Goal: Task Accomplishment & Management: Use online tool/utility

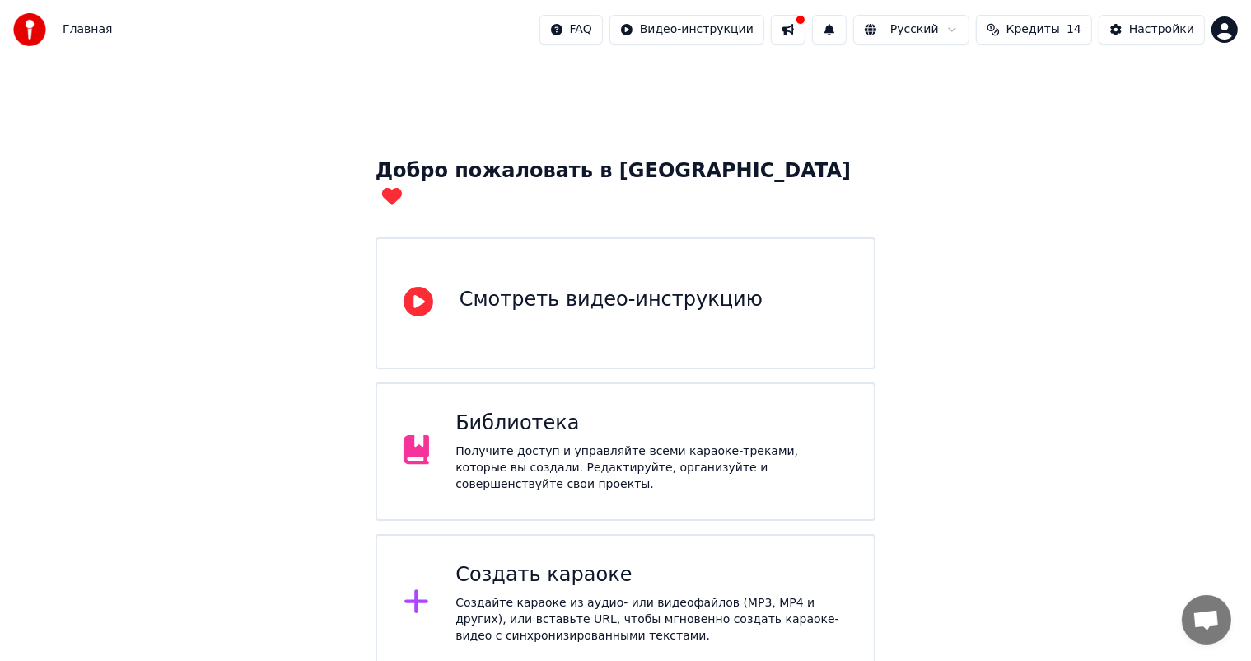
click at [564, 562] on div "Создать караоке Создайте караоке из аудио- или видеофайлов (MP3, MP4 и других),…" at bounding box center [652, 603] width 392 height 82
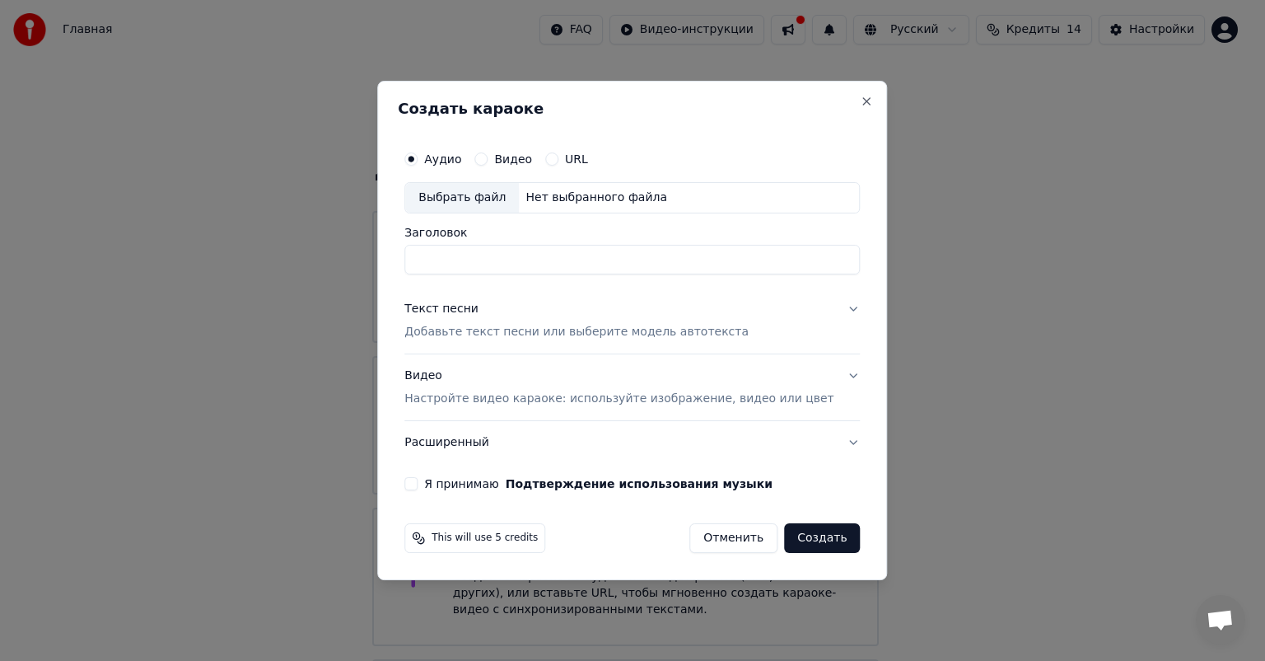
click at [493, 201] on div "Выбрать файл" at bounding box center [462, 198] width 114 height 30
type input "**********"
click at [696, 325] on p "Добавьте текст песни или выберите модель автотекста" at bounding box center [577, 332] width 344 height 16
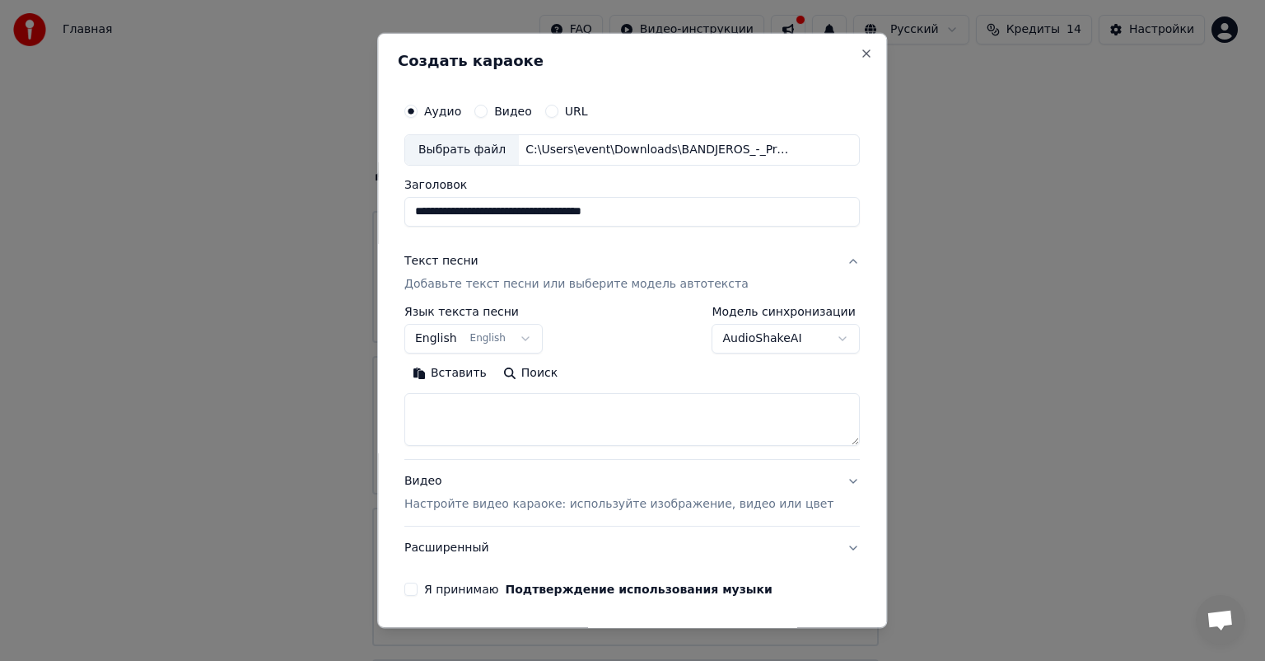
click at [583, 507] on p "Настройте видео караоке: используйте изображение, видео или цвет" at bounding box center [619, 504] width 429 height 16
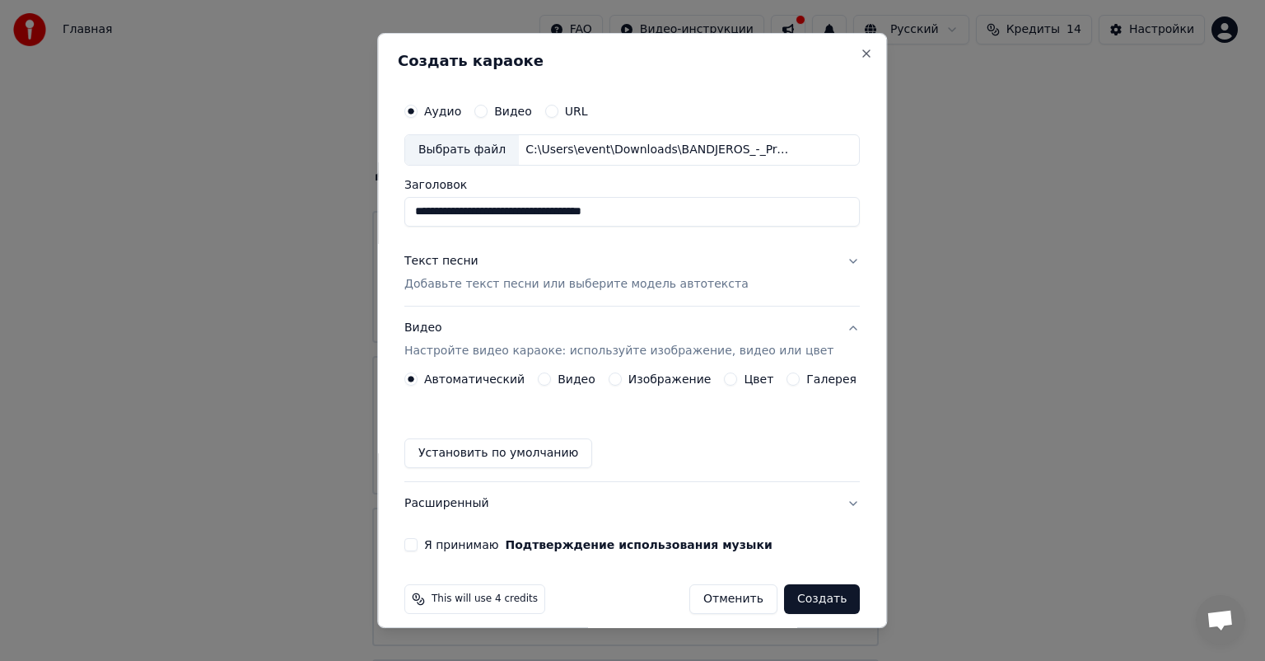
click at [619, 377] on div "Изображение" at bounding box center [660, 378] width 103 height 13
click at [613, 379] on button "Изображение" at bounding box center [615, 378] width 13 height 13
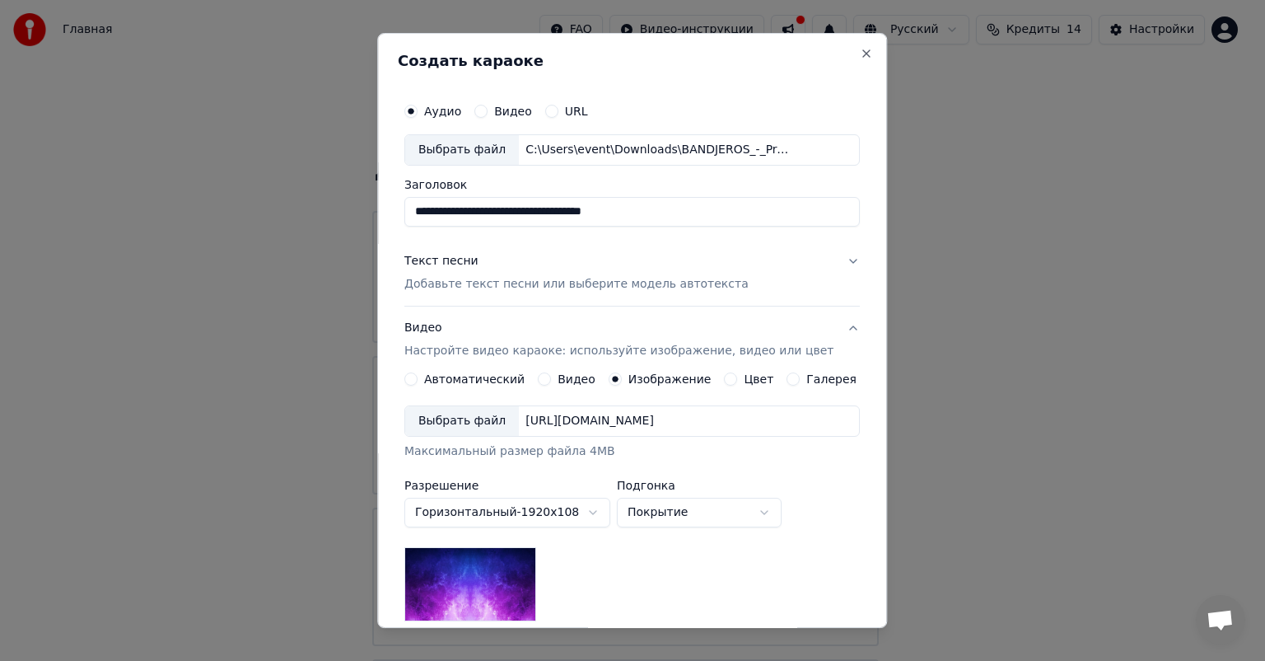
click at [465, 423] on div "Выбрать файл" at bounding box center [462, 421] width 114 height 30
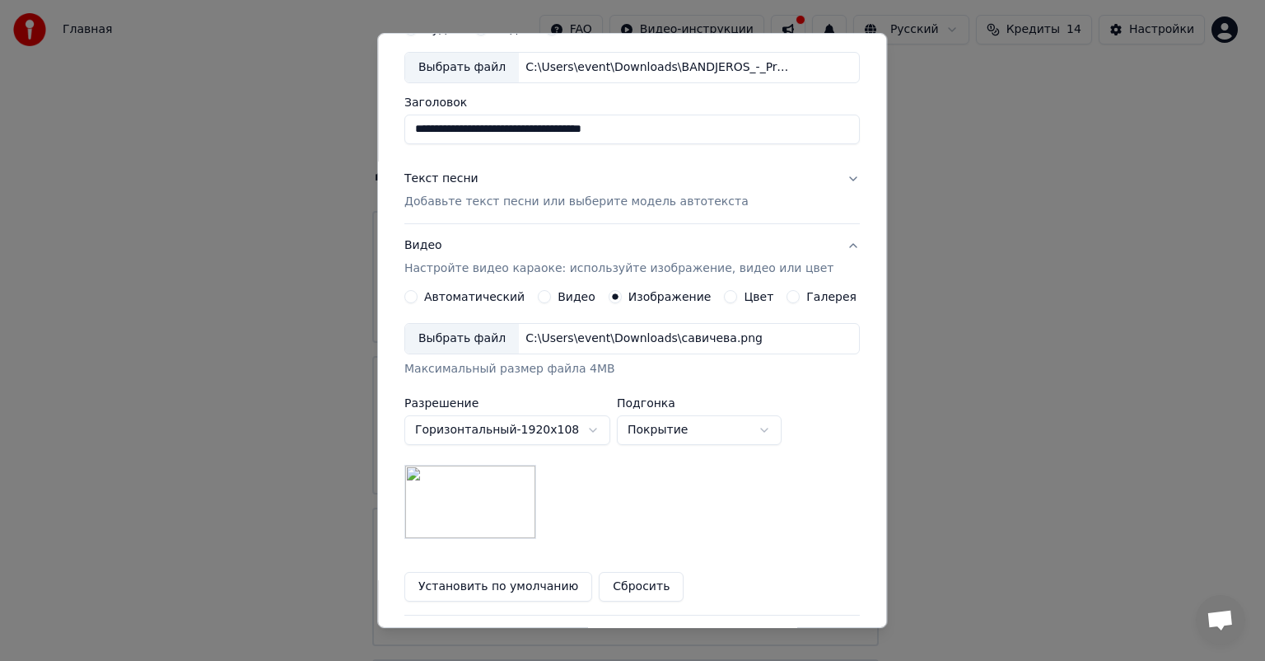
click at [505, 208] on p "Добавьте текст песни или выберите модель автотекста" at bounding box center [577, 202] width 344 height 16
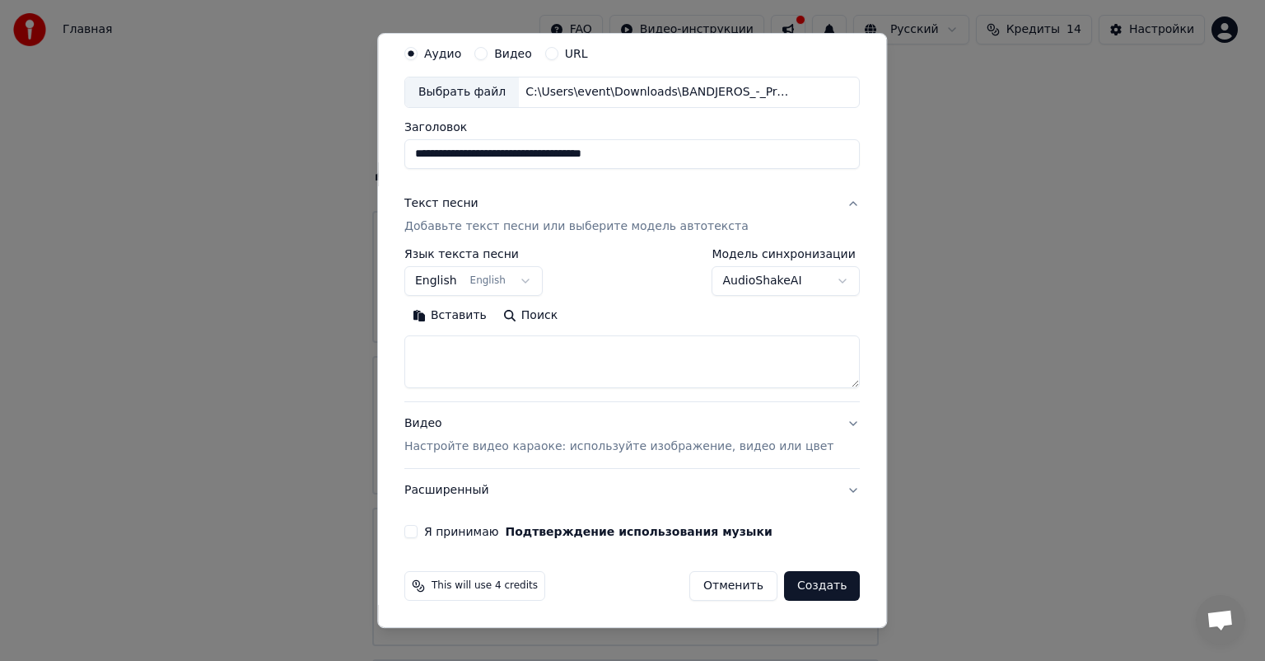
scroll to position [56, 0]
click at [534, 367] on textarea at bounding box center [633, 363] width 456 height 53
paste textarea "**********"
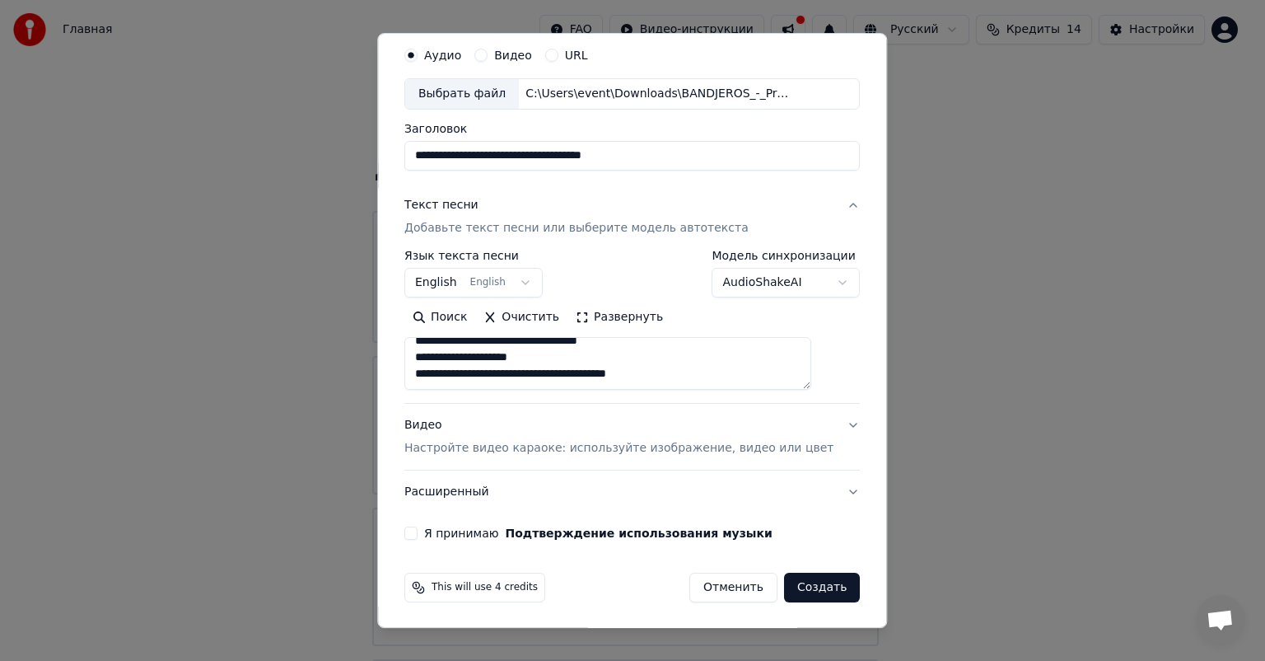
scroll to position [900, 0]
type textarea "**********"
click at [418, 529] on button "Я принимаю Подтверждение использования музыки" at bounding box center [411, 532] width 13 height 13
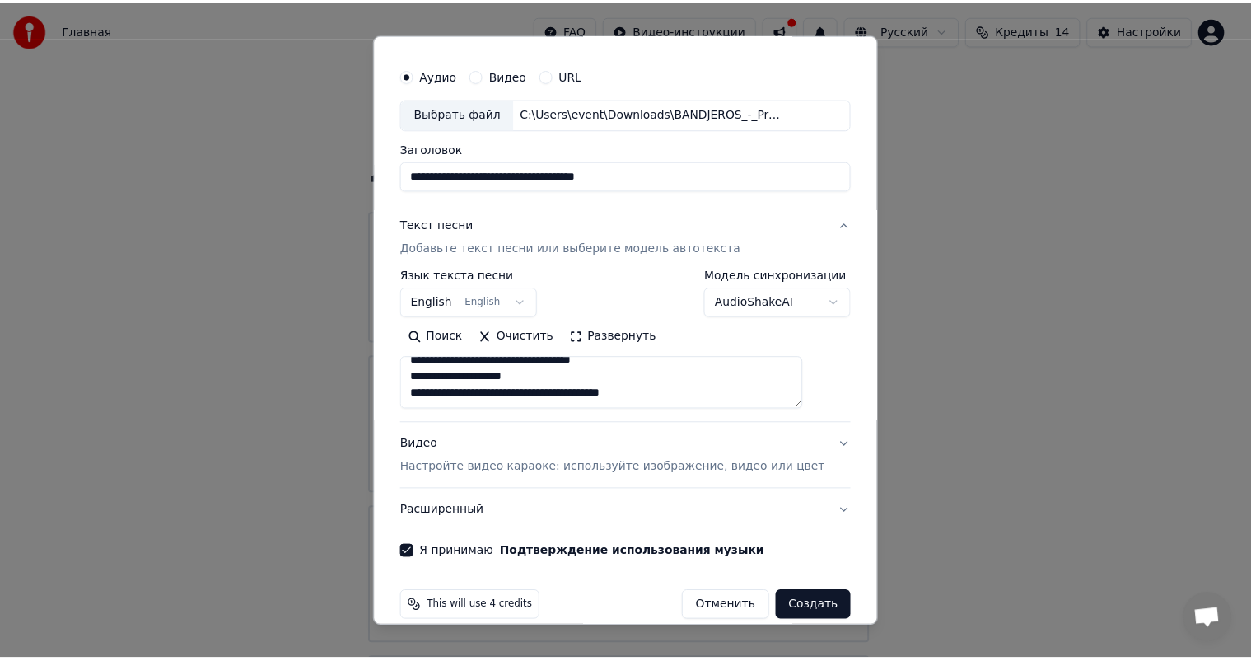
scroll to position [56, 0]
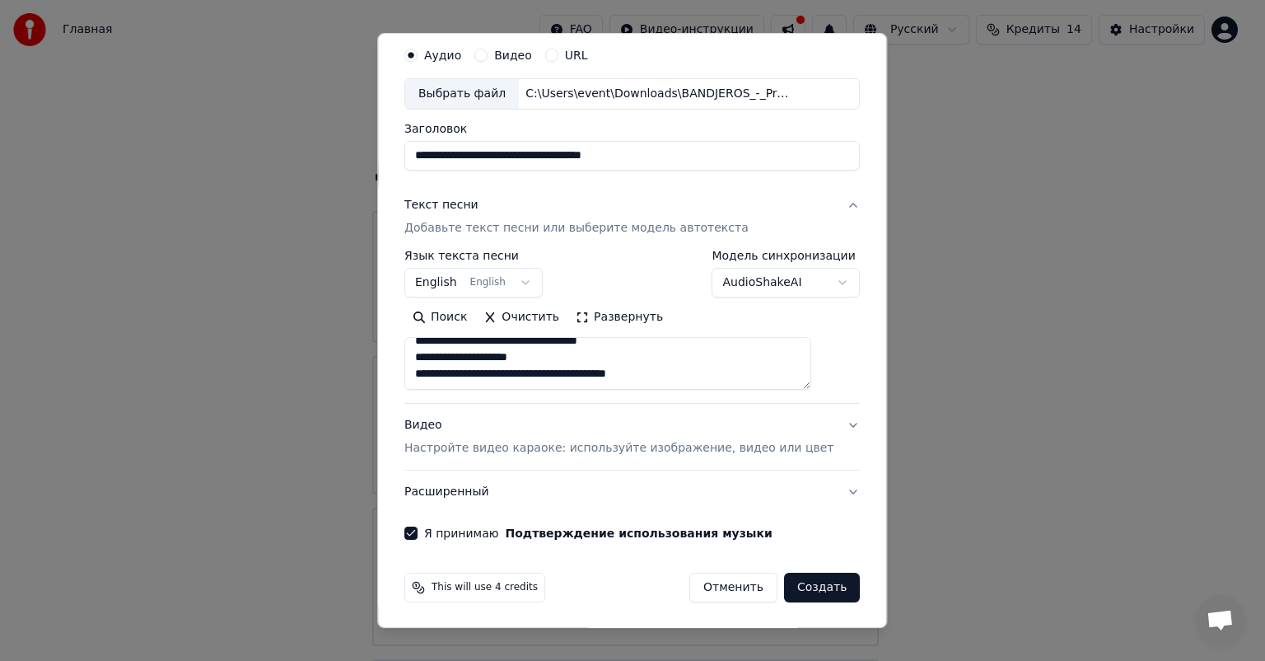
click at [813, 587] on button "Создать" at bounding box center [822, 588] width 76 height 30
select select "**"
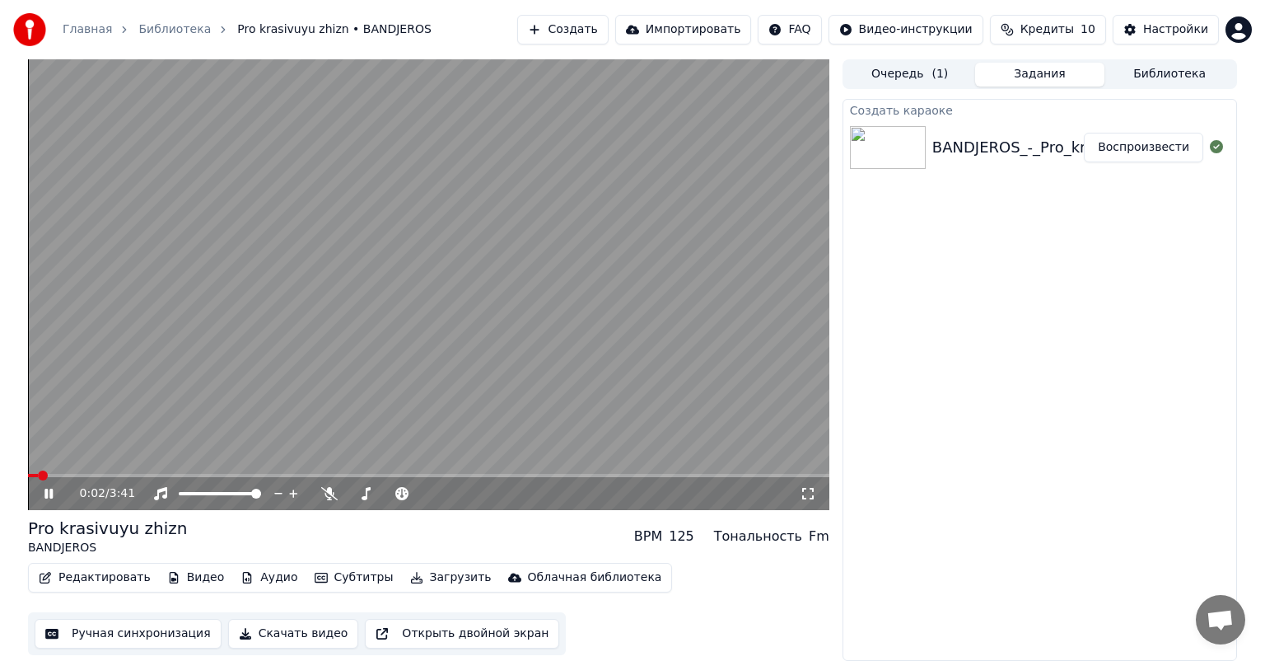
click at [349, 377] on video at bounding box center [429, 284] width 802 height 451
click at [326, 496] on icon at bounding box center [329, 493] width 16 height 13
click at [86, 634] on button "Ручная синхронизация" at bounding box center [128, 634] width 187 height 30
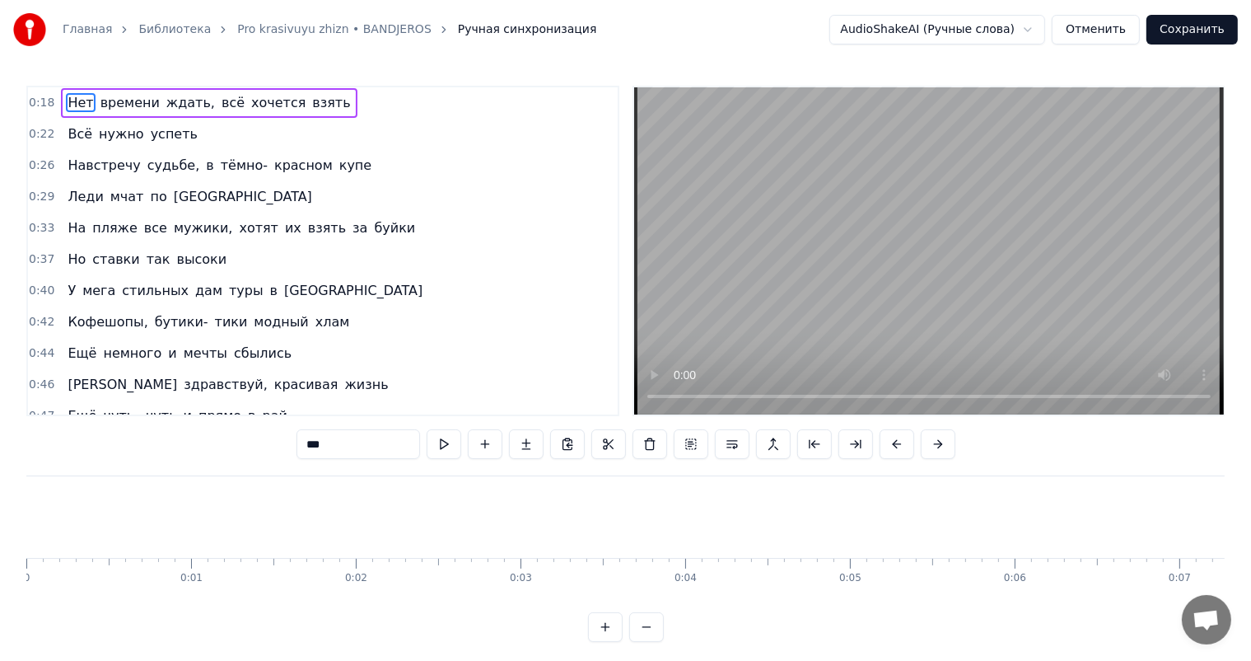
click at [845, 241] on video at bounding box center [929, 250] width 590 height 327
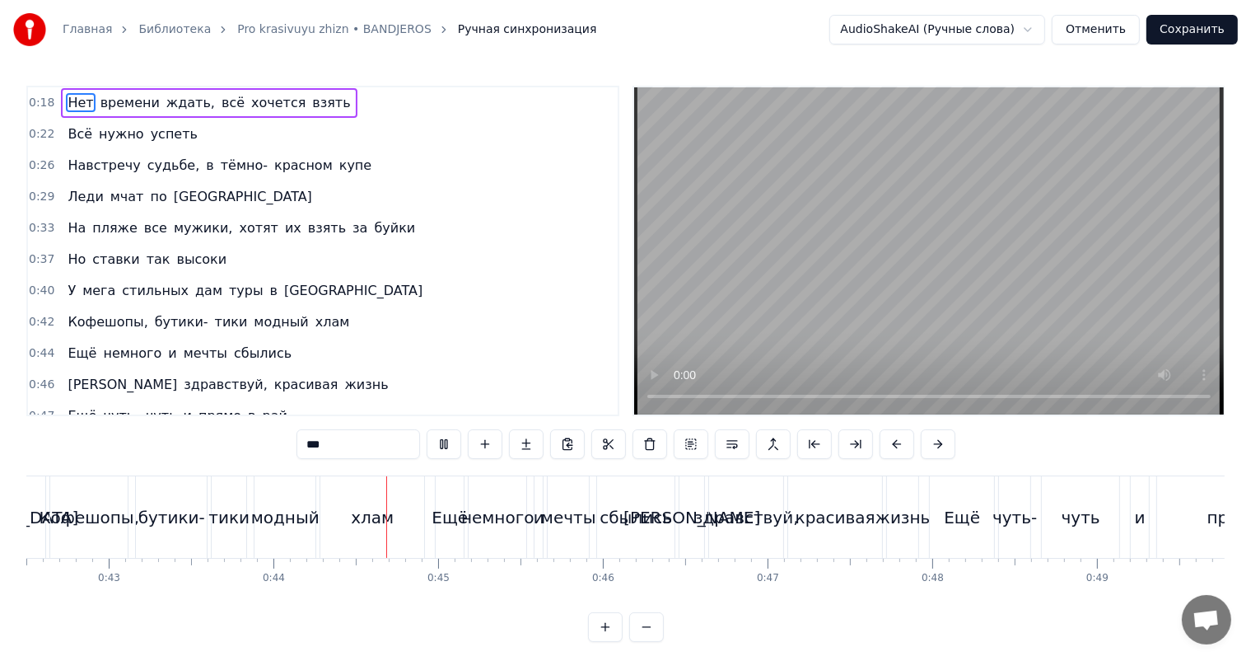
scroll to position [0, 7200]
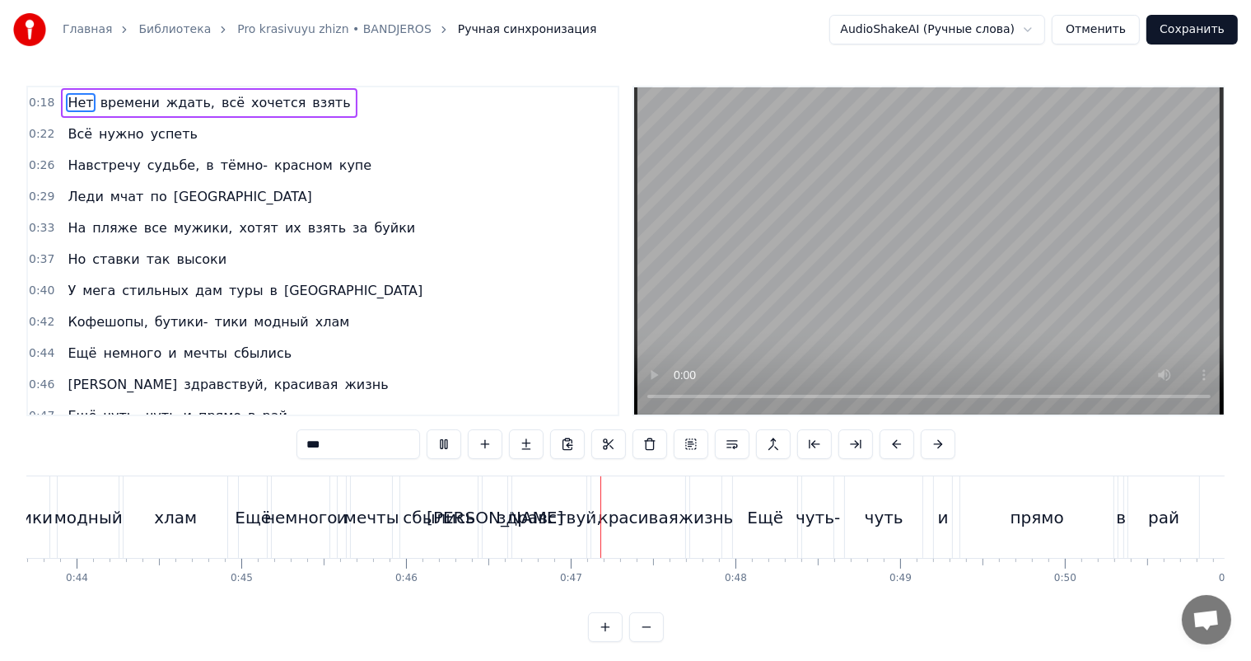
click at [883, 319] on video at bounding box center [929, 250] width 590 height 327
click at [105, 517] on div "модный" at bounding box center [88, 517] width 68 height 25
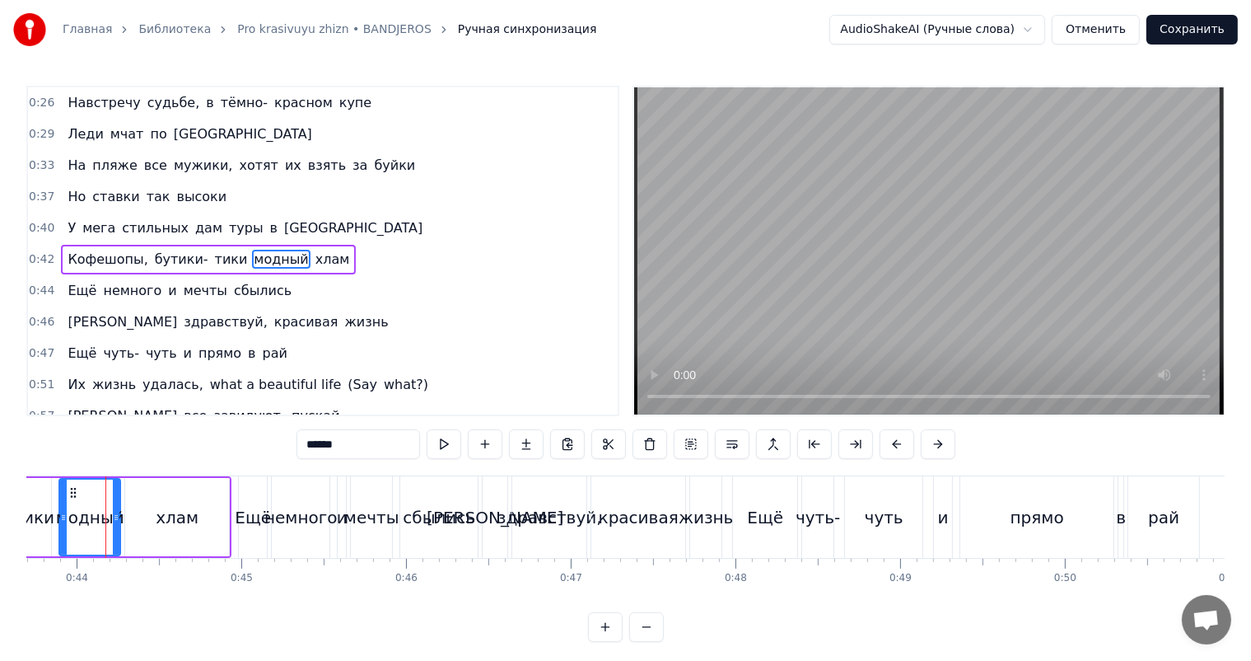
scroll to position [0, 7197]
click at [982, 197] on video at bounding box center [929, 250] width 590 height 327
drag, startPoint x: 171, startPoint y: 484, endPoint x: 179, endPoint y: 488, distance: 8.9
click at [171, 485] on div "хлам" at bounding box center [181, 517] width 104 height 78
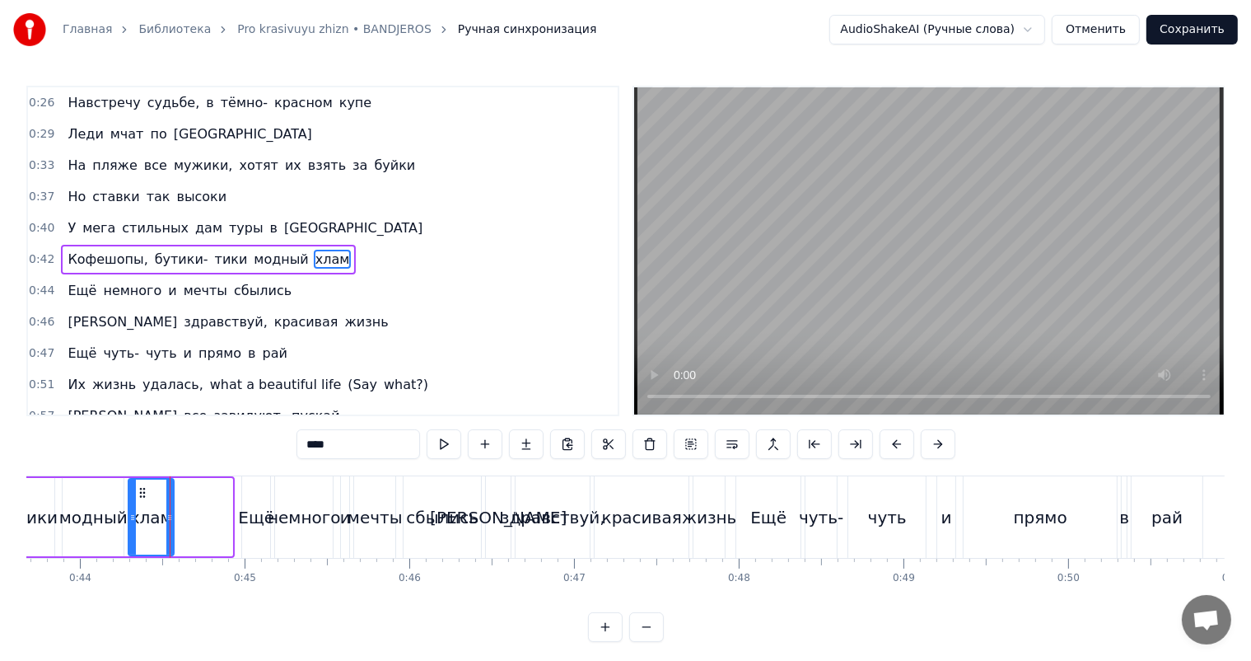
drag, startPoint x: 230, startPoint y: 501, endPoint x: 171, endPoint y: 510, distance: 59.2
click at [171, 510] on div at bounding box center [169, 517] width 7 height 75
click at [129, 516] on icon at bounding box center [132, 517] width 7 height 13
click at [828, 208] on video at bounding box center [929, 250] width 590 height 327
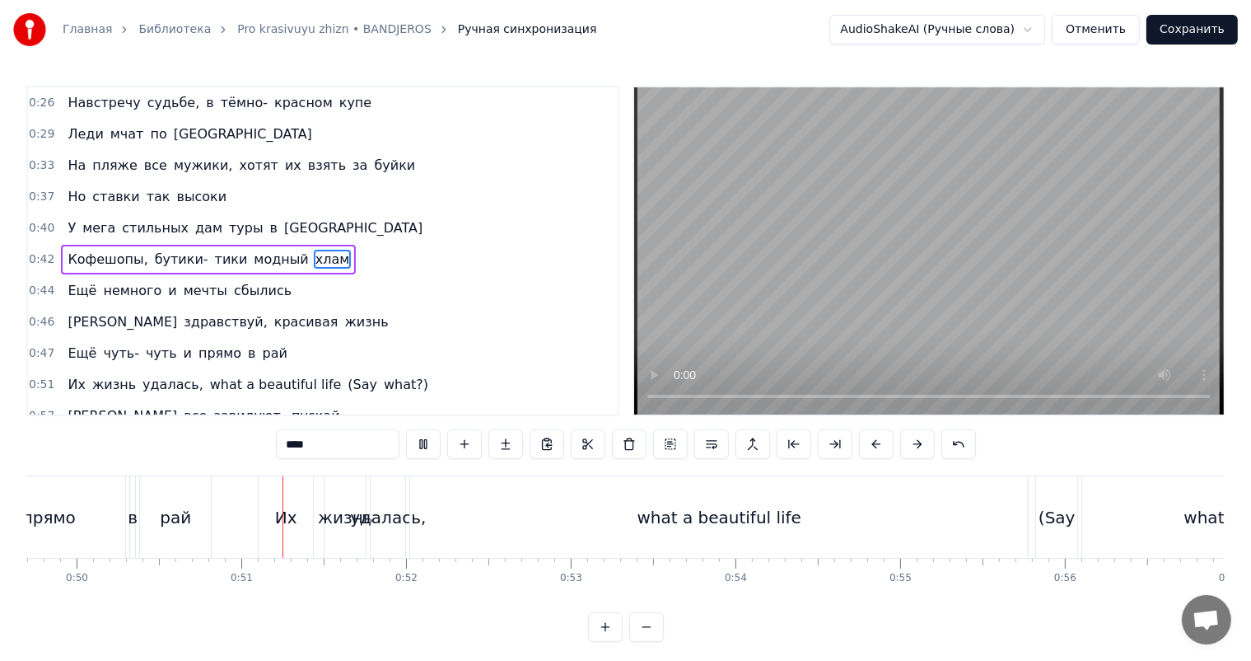
scroll to position [0, 8255]
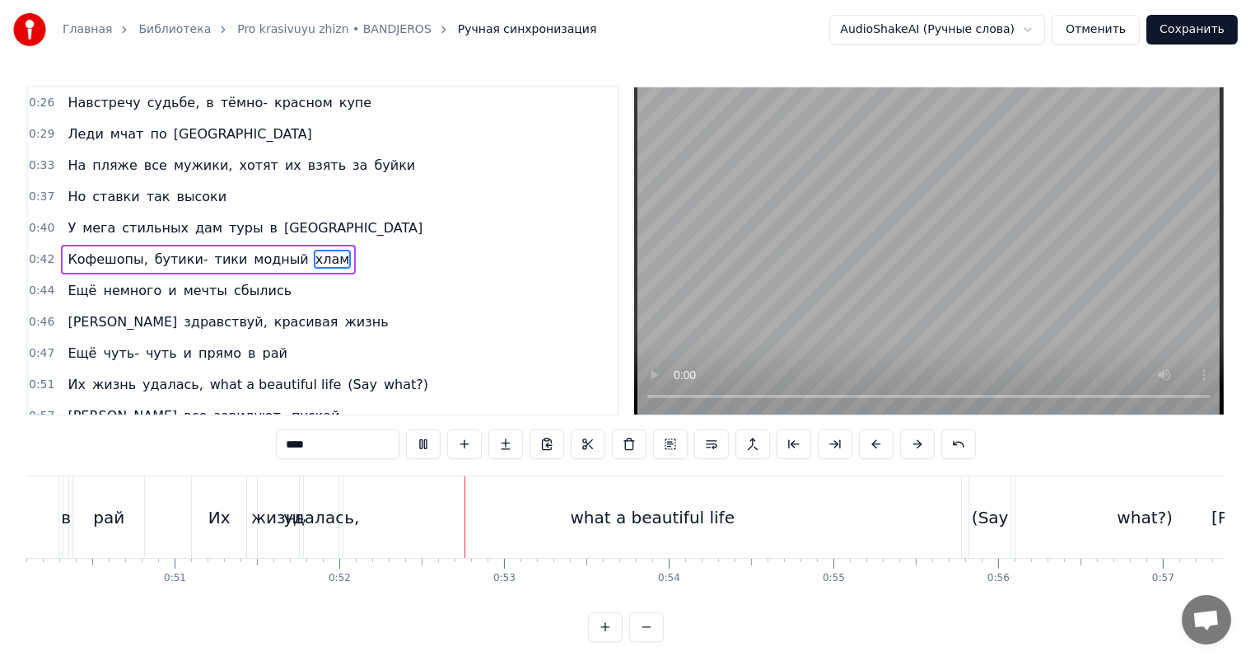
click at [828, 208] on video at bounding box center [929, 250] width 590 height 327
click at [326, 505] on div "удалась," at bounding box center [321, 517] width 76 height 25
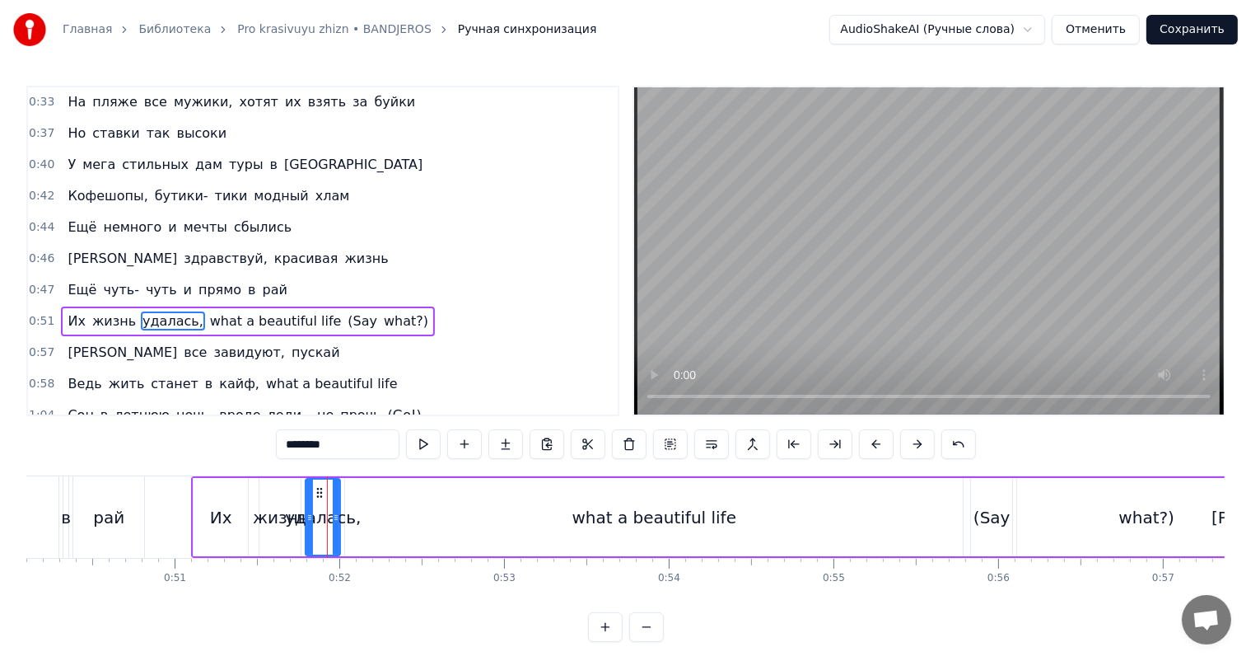
scroll to position [185, 0]
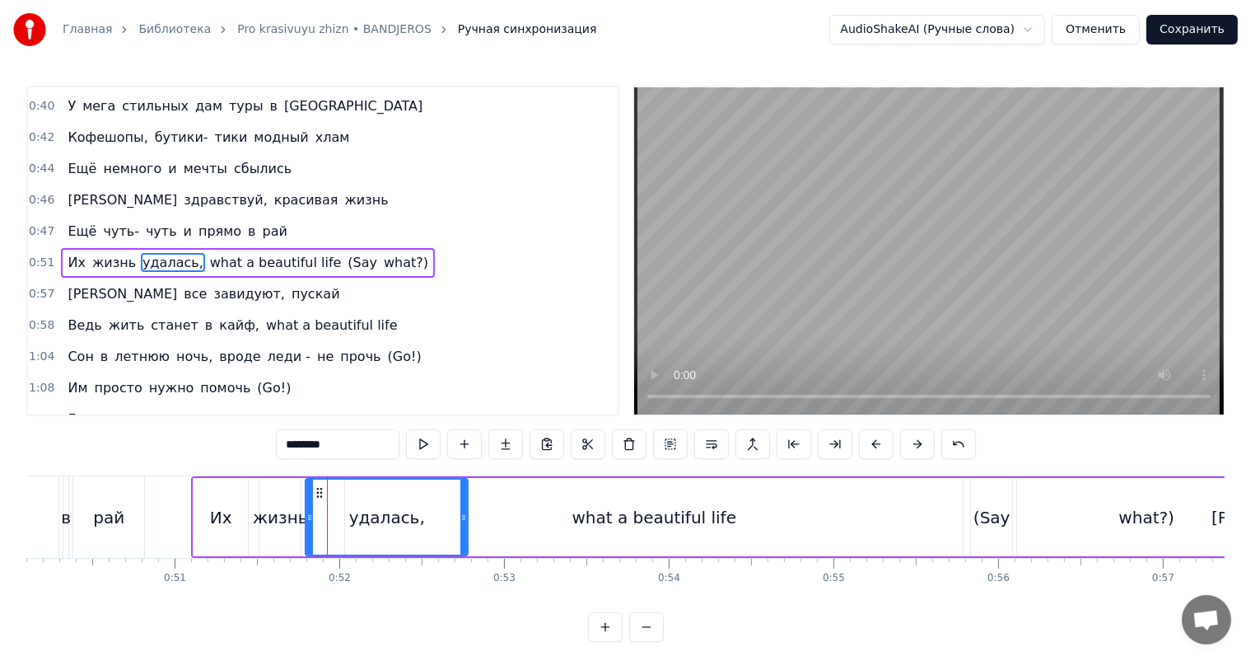
drag, startPoint x: 339, startPoint y: 508, endPoint x: 466, endPoint y: 506, distance: 127.7
click at [466, 506] on div at bounding box center [464, 517] width 7 height 75
click at [495, 511] on div "what a beautiful life" at bounding box center [654, 517] width 618 height 78
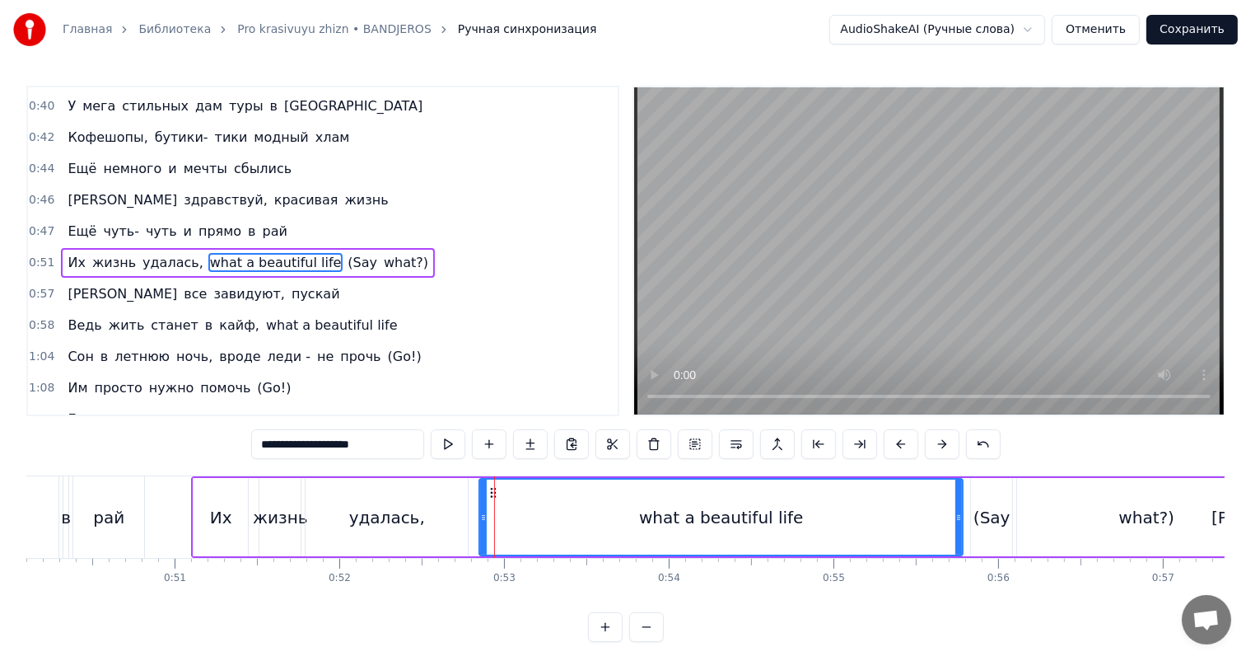
drag, startPoint x: 347, startPoint y: 521, endPoint x: 474, endPoint y: 531, distance: 127.3
click at [480, 531] on div at bounding box center [483, 517] width 7 height 75
click at [293, 536] on div "жизнь" at bounding box center [280, 517] width 41 height 78
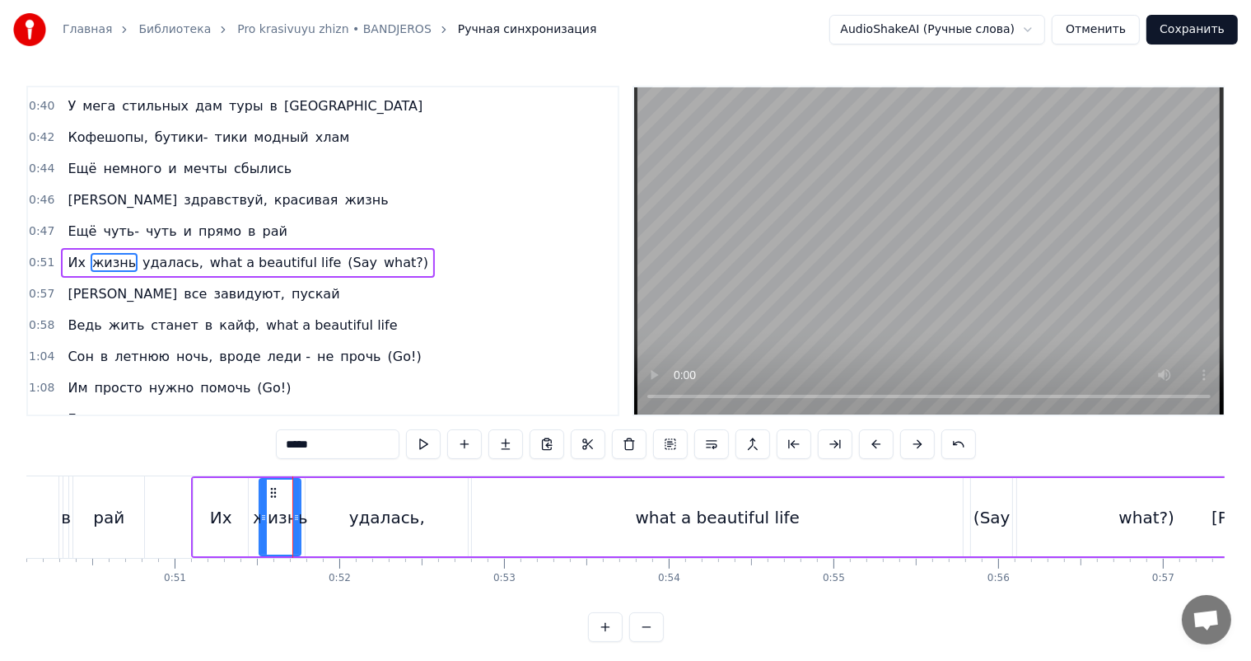
click at [905, 216] on video at bounding box center [929, 250] width 590 height 327
click at [897, 522] on div "what a beautiful life" at bounding box center [717, 517] width 491 height 78
type input "**********"
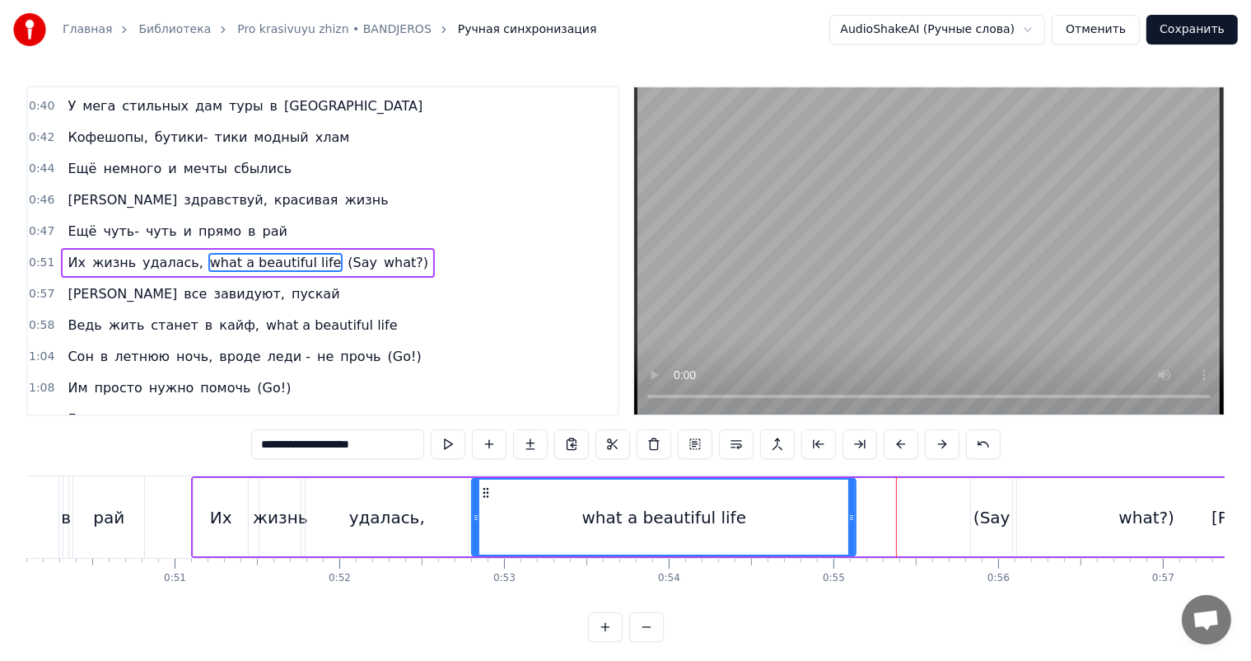
drag, startPoint x: 959, startPoint y: 517, endPoint x: 800, endPoint y: 524, distance: 159.1
click at [852, 523] on div at bounding box center [852, 517] width 7 height 75
click at [685, 521] on div "what a beautiful life" at bounding box center [664, 517] width 165 height 25
click at [963, 124] on video at bounding box center [929, 250] width 590 height 327
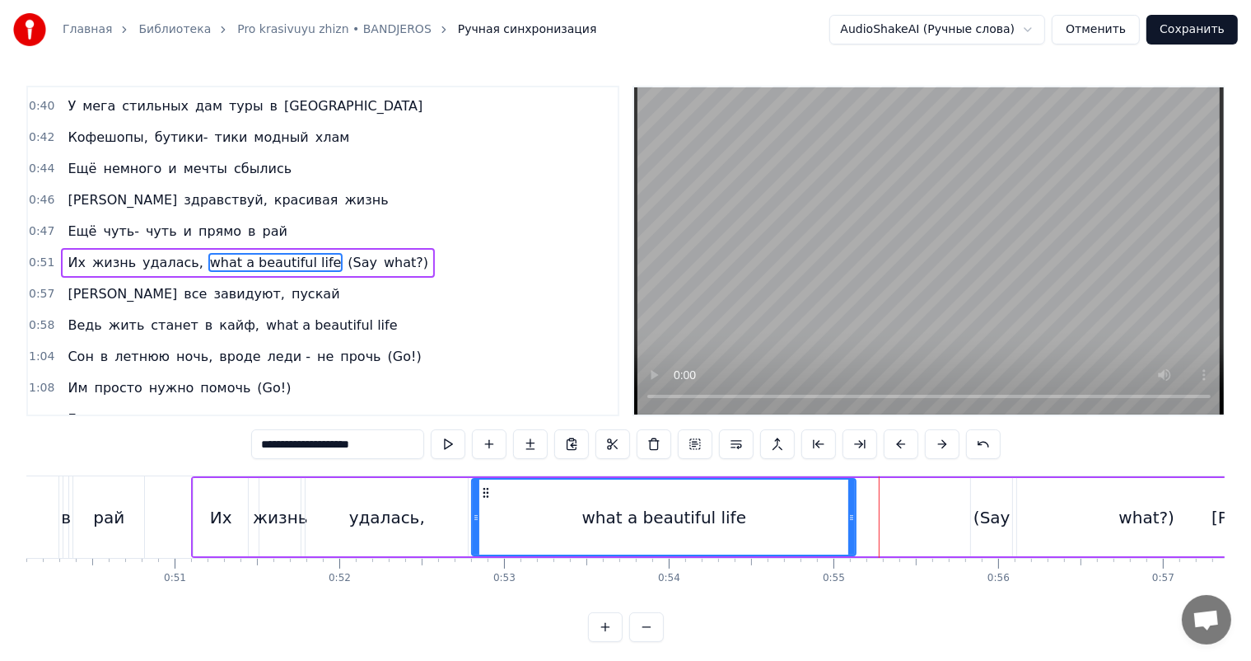
click at [801, 503] on div "what a beautiful life" at bounding box center [664, 517] width 382 height 75
click at [854, 504] on div "what a beautiful life" at bounding box center [664, 517] width 386 height 78
click at [830, 512] on div "what a beautiful life" at bounding box center [664, 517] width 382 height 75
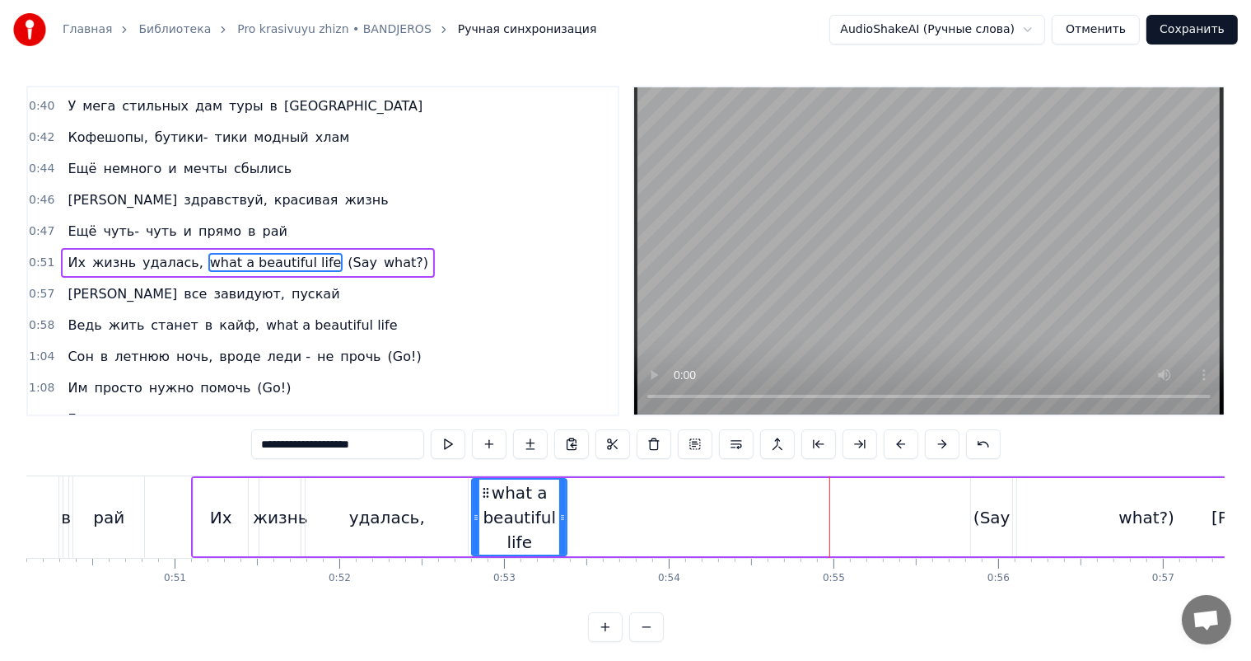
drag, startPoint x: 853, startPoint y: 512, endPoint x: 564, endPoint y: 525, distance: 289.5
click at [564, 525] on div at bounding box center [562, 517] width 7 height 75
click at [491, 512] on div "what a beautiful life" at bounding box center [519, 517] width 93 height 74
click at [889, 264] on video at bounding box center [929, 250] width 590 height 327
click at [890, 264] on video at bounding box center [929, 250] width 590 height 327
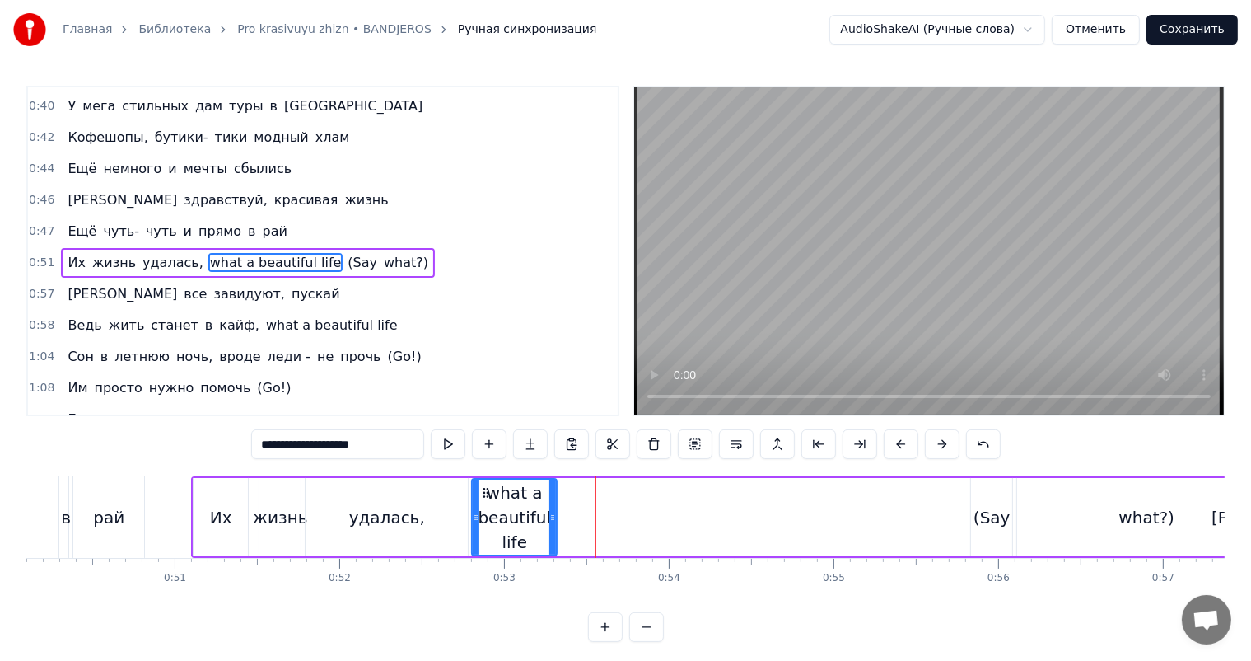
drag, startPoint x: 562, startPoint y: 514, endPoint x: 552, endPoint y: 521, distance: 11.9
click at [552, 521] on icon at bounding box center [553, 517] width 7 height 13
click at [494, 442] on button at bounding box center [489, 444] width 35 height 30
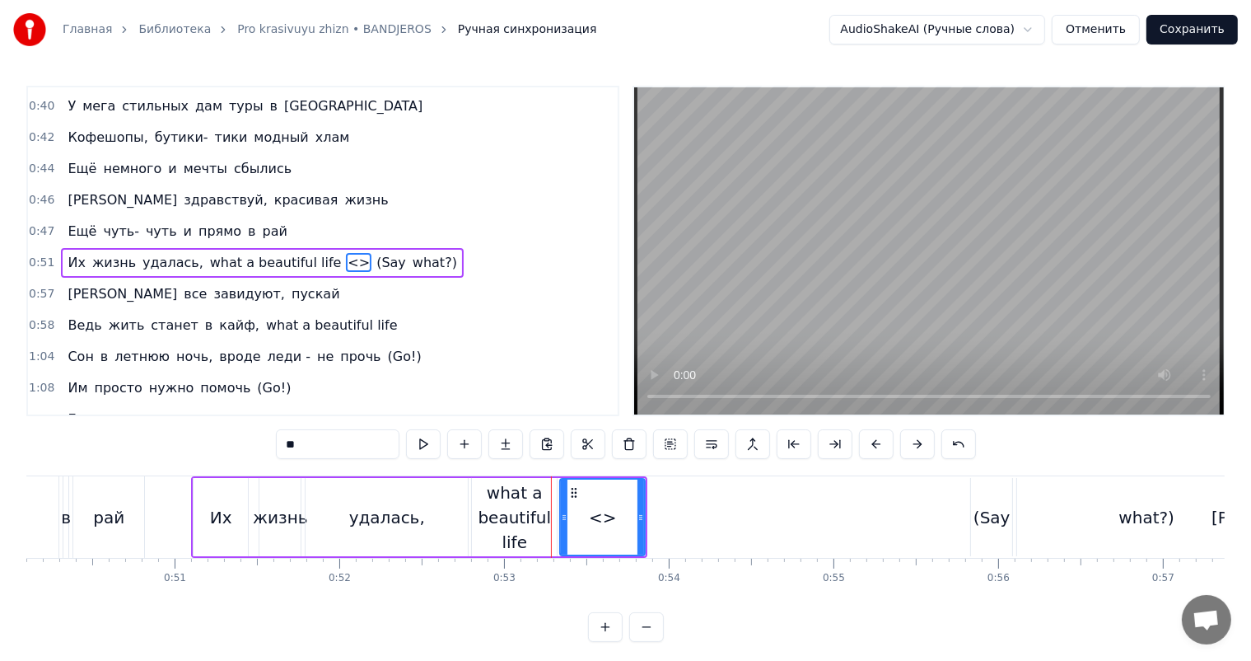
click at [588, 512] on div "<>" at bounding box center [602, 517] width 83 height 75
drag, startPoint x: 300, startPoint y: 461, endPoint x: 19, endPoint y: 451, distance: 281.1
click at [68, 452] on div "0:18 Нет времени ждать, всё хочется взять 0:22 Всё нужно успеть 0:26 Навстречу …" at bounding box center [625, 364] width 1199 height 556
type input "*"
click at [639, 511] on icon at bounding box center [641, 517] width 7 height 13
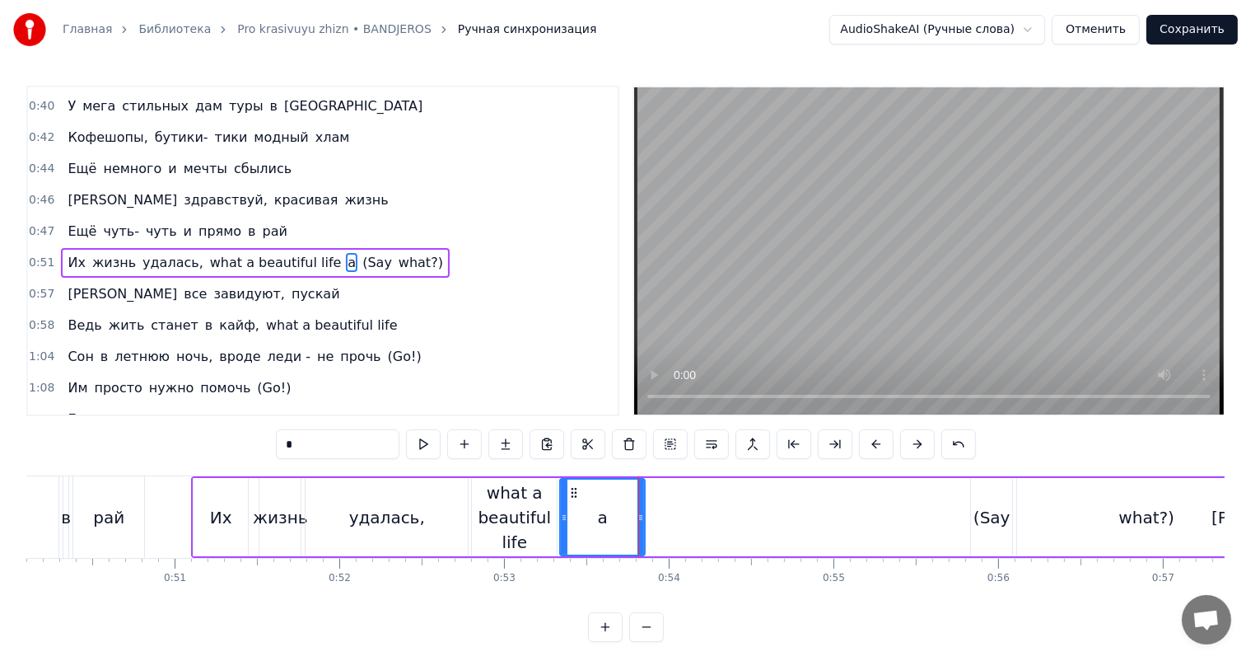
type input "*"
click at [644, 508] on div "a" at bounding box center [602, 517] width 87 height 78
click at [632, 513] on div "a" at bounding box center [602, 517] width 83 height 75
drag, startPoint x: 642, startPoint y: 510, endPoint x: 593, endPoint y: 523, distance: 50.4
click at [593, 523] on div at bounding box center [592, 517] width 7 height 75
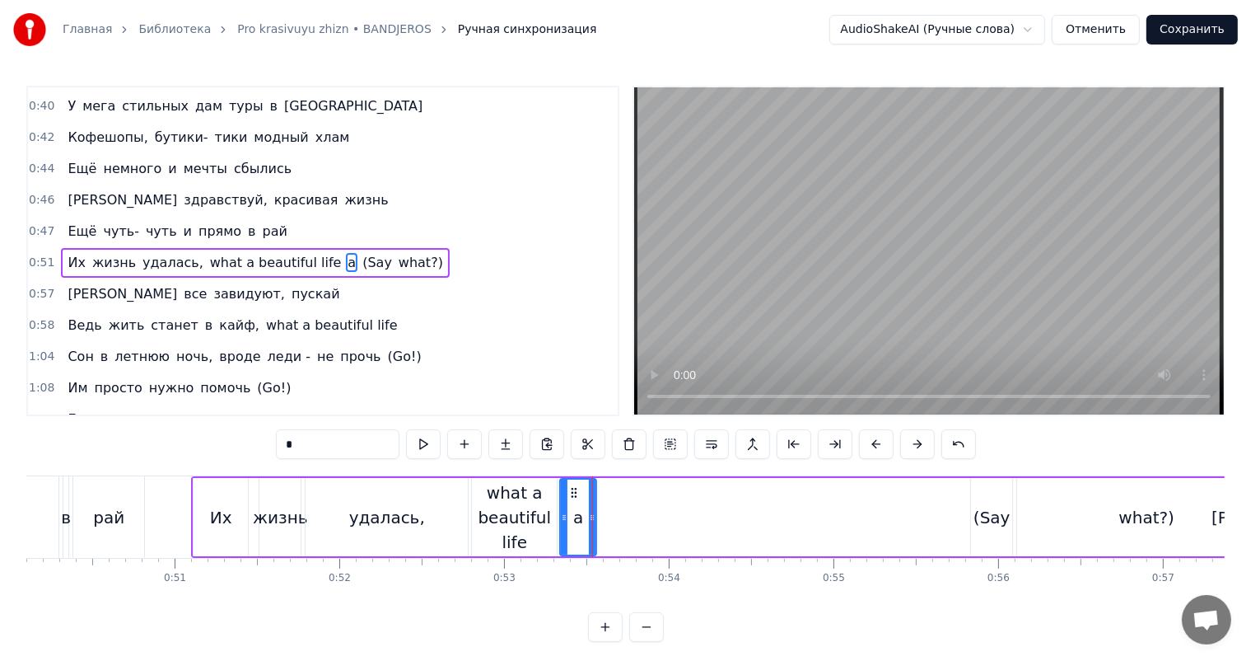
click at [573, 521] on div "a" at bounding box center [578, 517] width 10 height 25
click at [474, 447] on button at bounding box center [464, 444] width 35 height 30
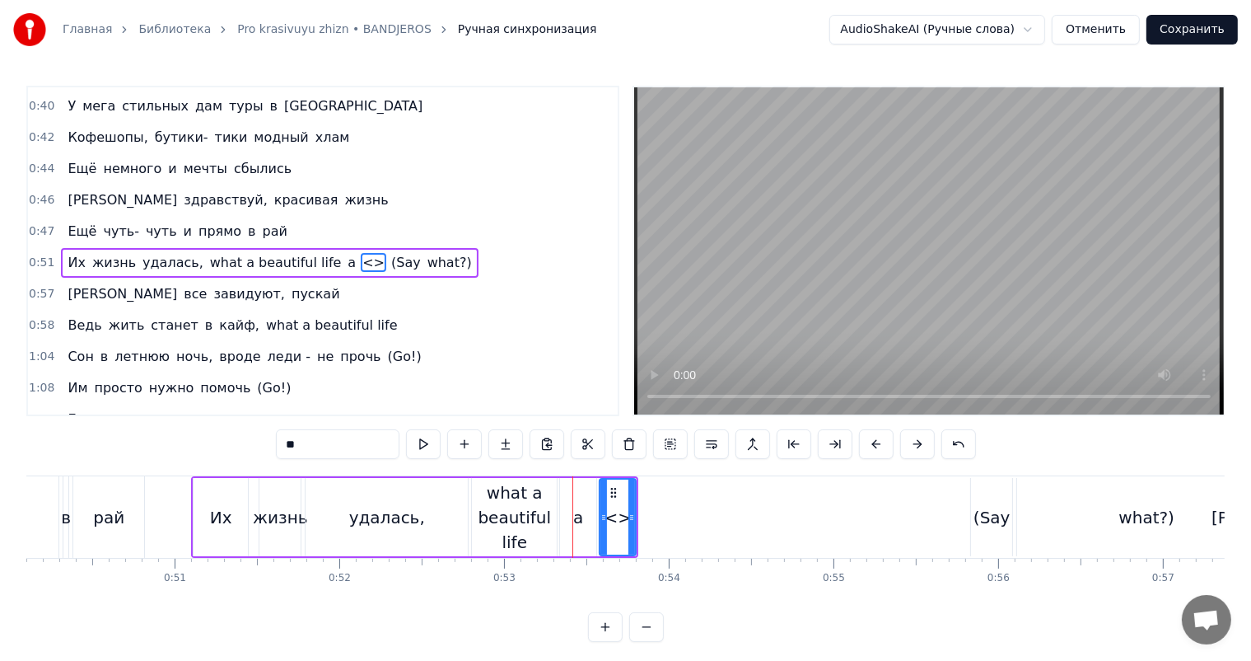
click at [505, 515] on div "what a beautiful life" at bounding box center [514, 517] width 85 height 74
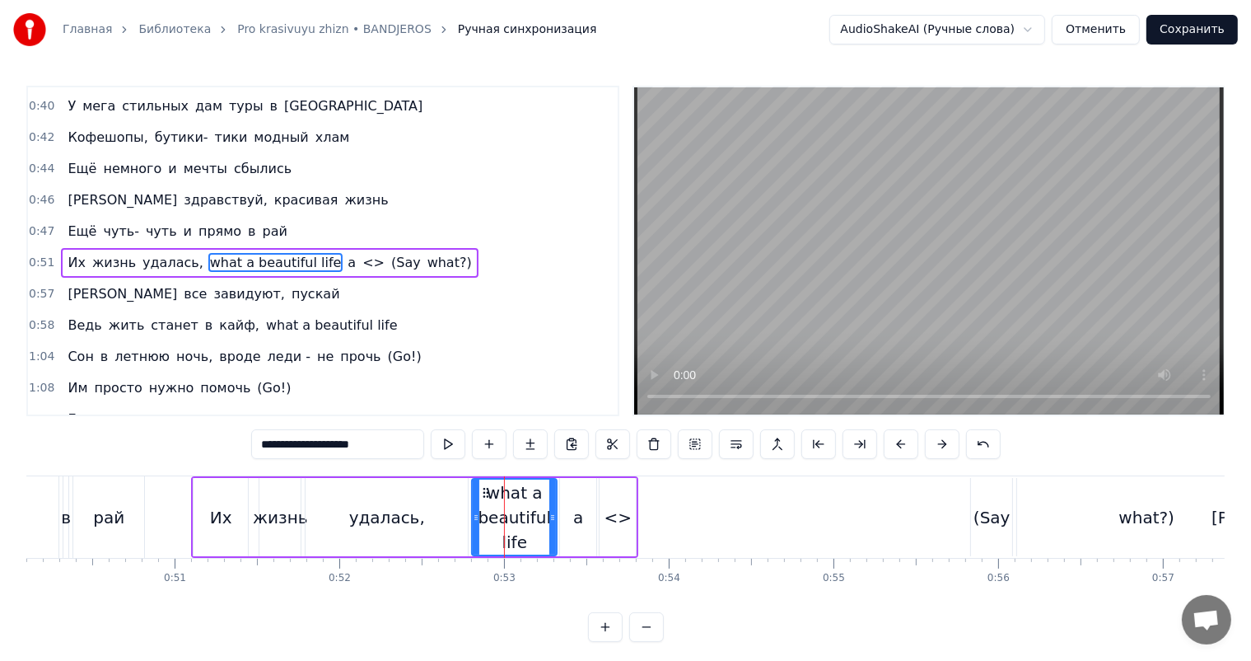
drag, startPoint x: 373, startPoint y: 451, endPoint x: 300, endPoint y: 451, distance: 73.3
click at [300, 451] on input "**********" at bounding box center [337, 444] width 173 height 30
click at [612, 505] on div "<>" at bounding box center [619, 517] width 28 height 25
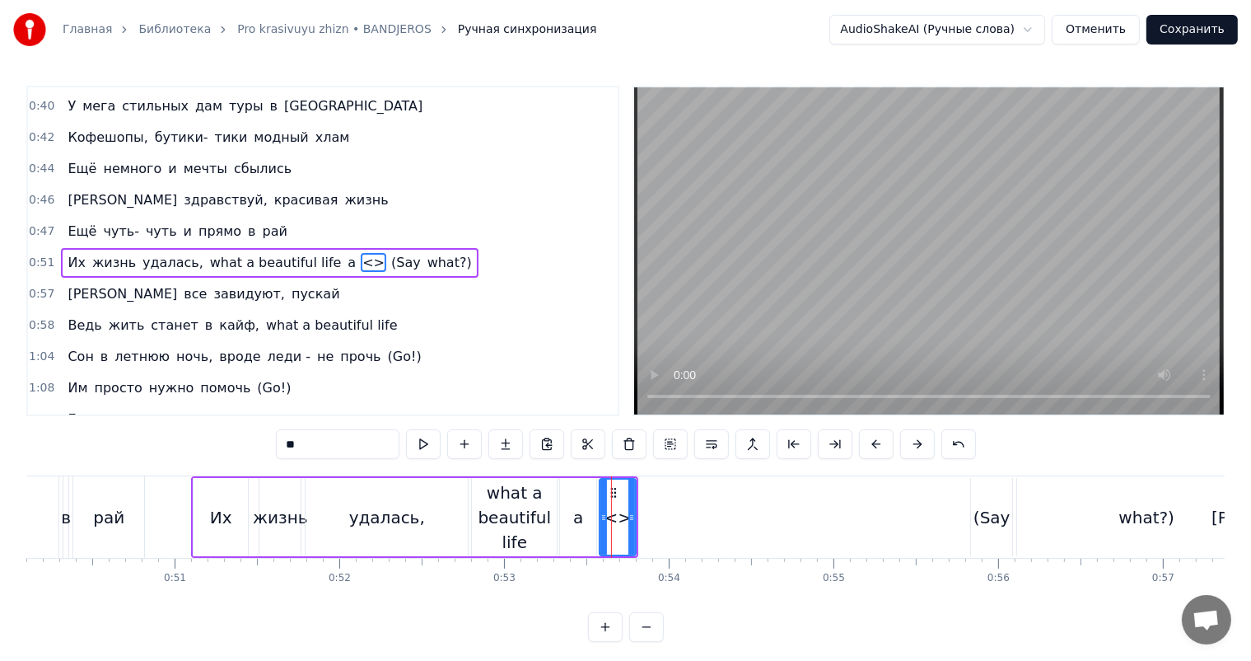
click at [372, 449] on input "**" at bounding box center [338, 444] width 124 height 30
paste input "**********"
click at [582, 514] on div "a" at bounding box center [578, 517] width 36 height 78
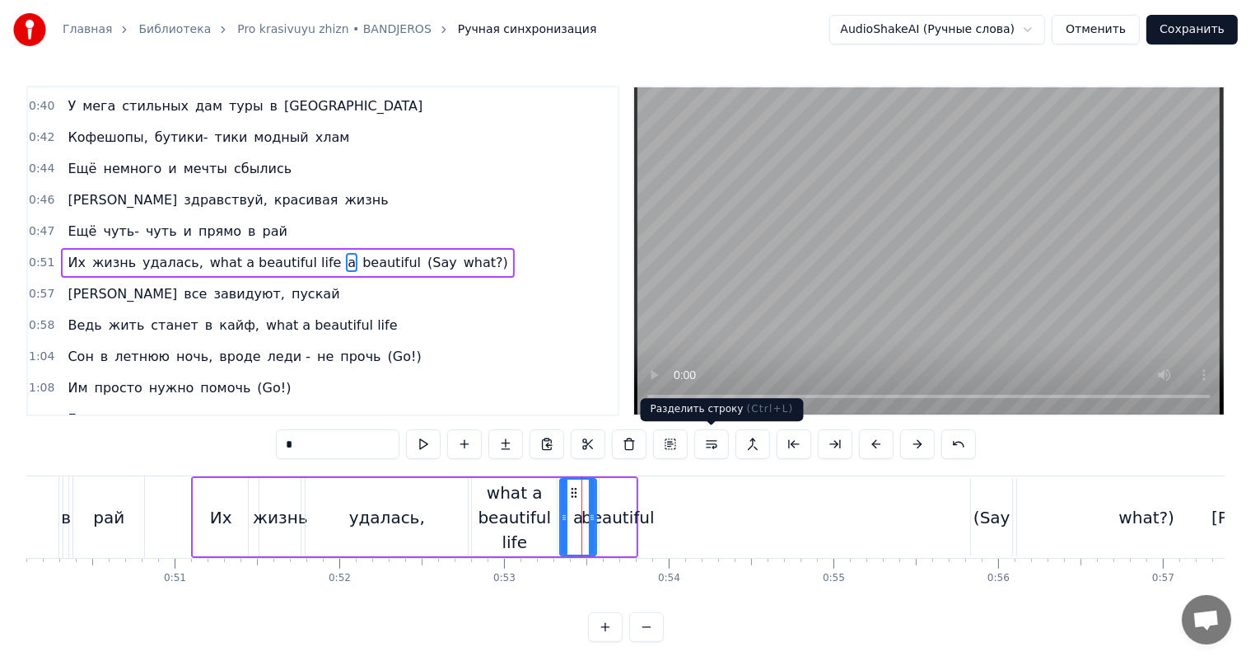
click at [876, 290] on video at bounding box center [929, 250] width 590 height 327
click at [889, 293] on video at bounding box center [929, 250] width 590 height 327
click at [615, 494] on div "beautiful" at bounding box center [618, 517] width 36 height 78
type input "*********"
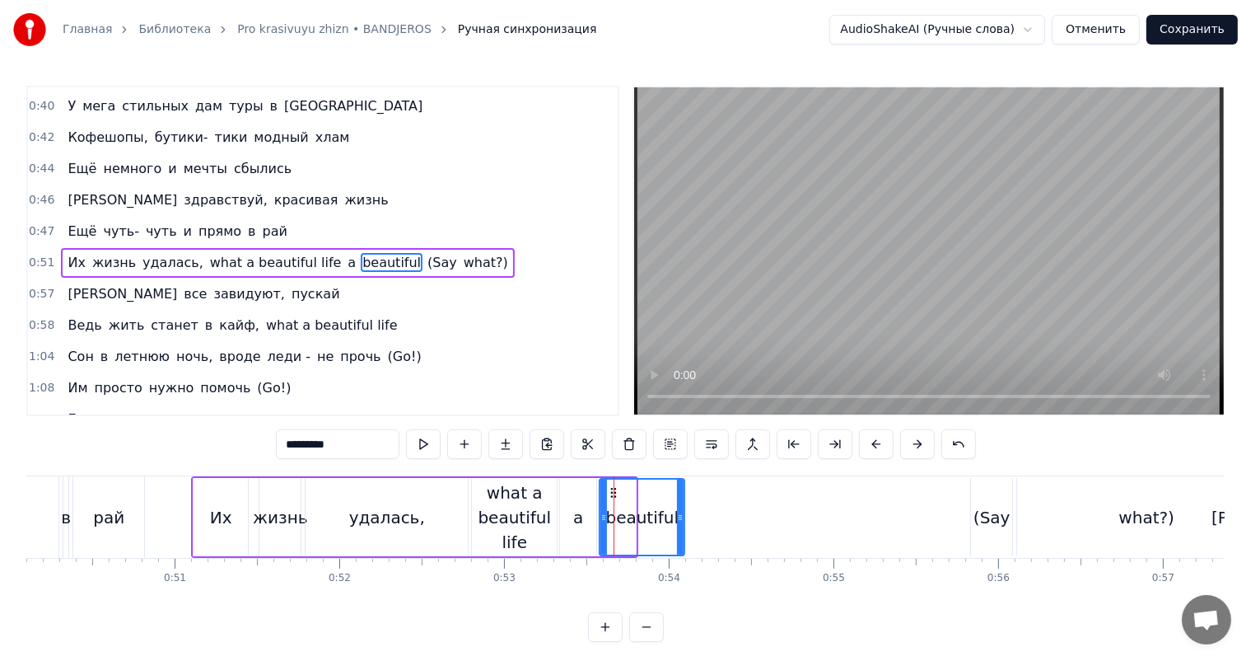
drag, startPoint x: 633, startPoint y: 494, endPoint x: 677, endPoint y: 503, distance: 45.6
click at [677, 503] on div at bounding box center [680, 517] width 7 height 75
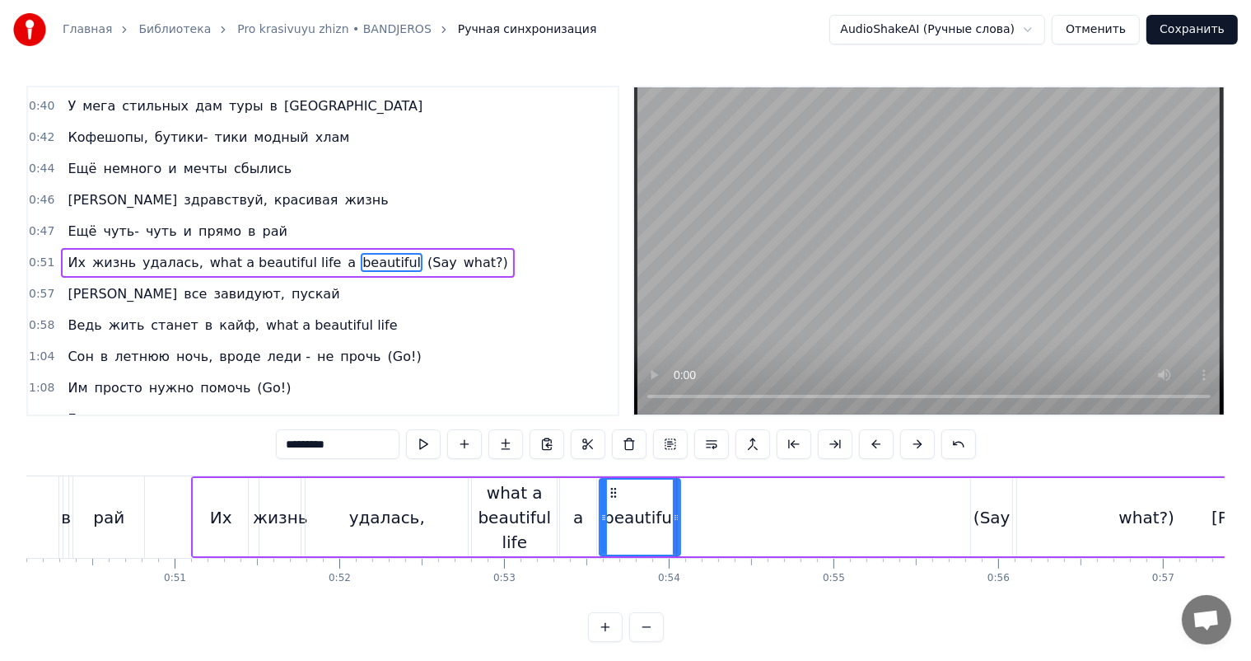
click at [659, 509] on div "beautiful" at bounding box center [640, 517] width 73 height 25
click at [471, 438] on button at bounding box center [464, 444] width 35 height 30
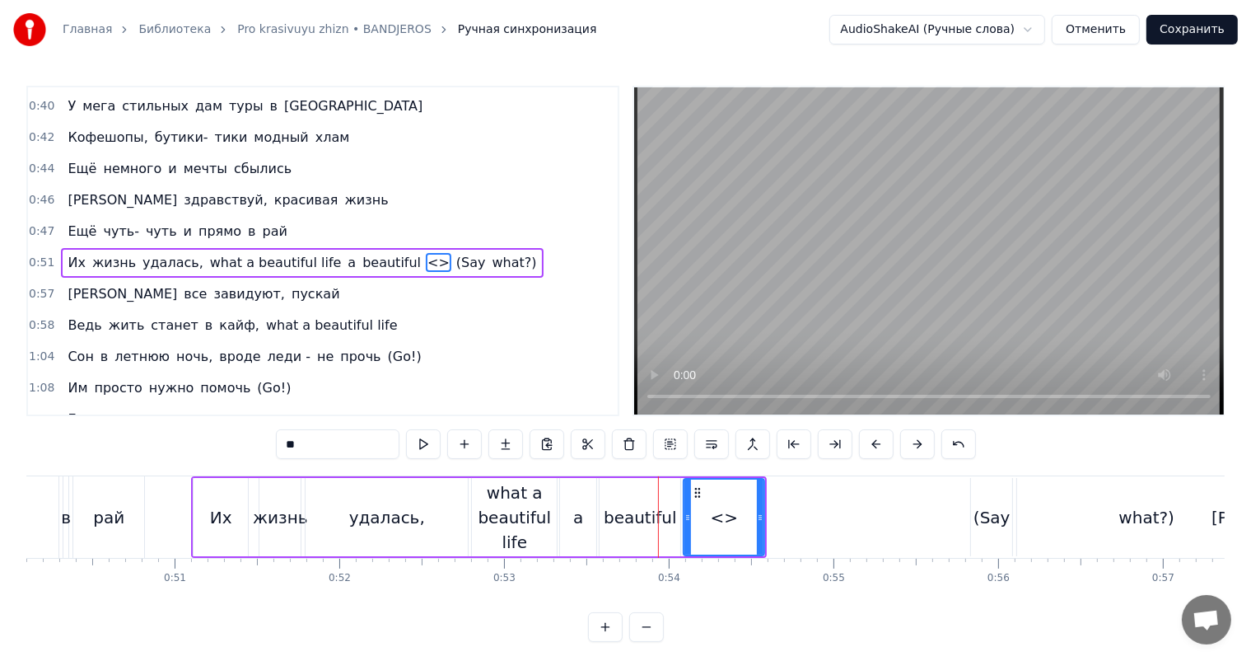
drag, startPoint x: 342, startPoint y: 438, endPoint x: 169, endPoint y: 430, distance: 173.2
click at [198, 430] on div "0:18 Нет времени ждать, всё хочется взять 0:22 Всё нужно успеть 0:26 Навстречу …" at bounding box center [625, 364] width 1199 height 556
paste input "**********"
drag, startPoint x: 330, startPoint y: 448, endPoint x: 136, endPoint y: 442, distance: 194.6
click at [153, 445] on div "0:18 Нет времени ждать, всё хочется взять 0:22 Всё нужно успеть 0:26 Навстречу …" at bounding box center [625, 364] width 1199 height 556
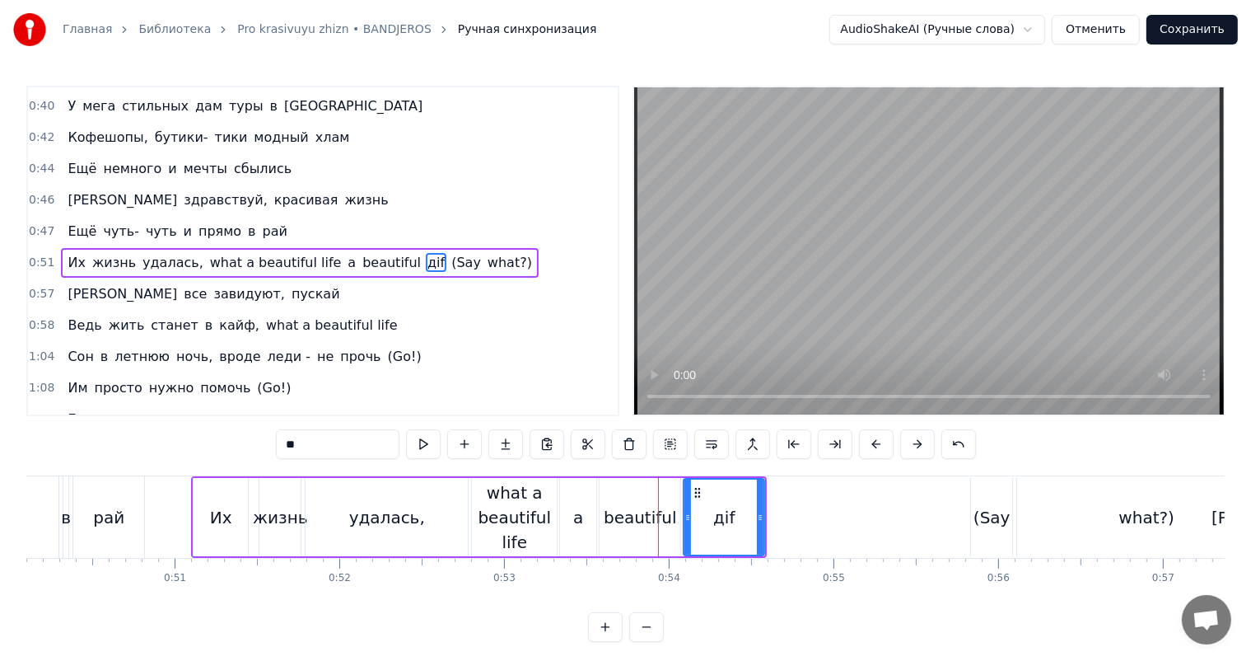
type input "*"
drag, startPoint x: 761, startPoint y: 506, endPoint x: 860, endPoint y: 511, distance: 99.0
click at [860, 511] on div at bounding box center [859, 517] width 7 height 75
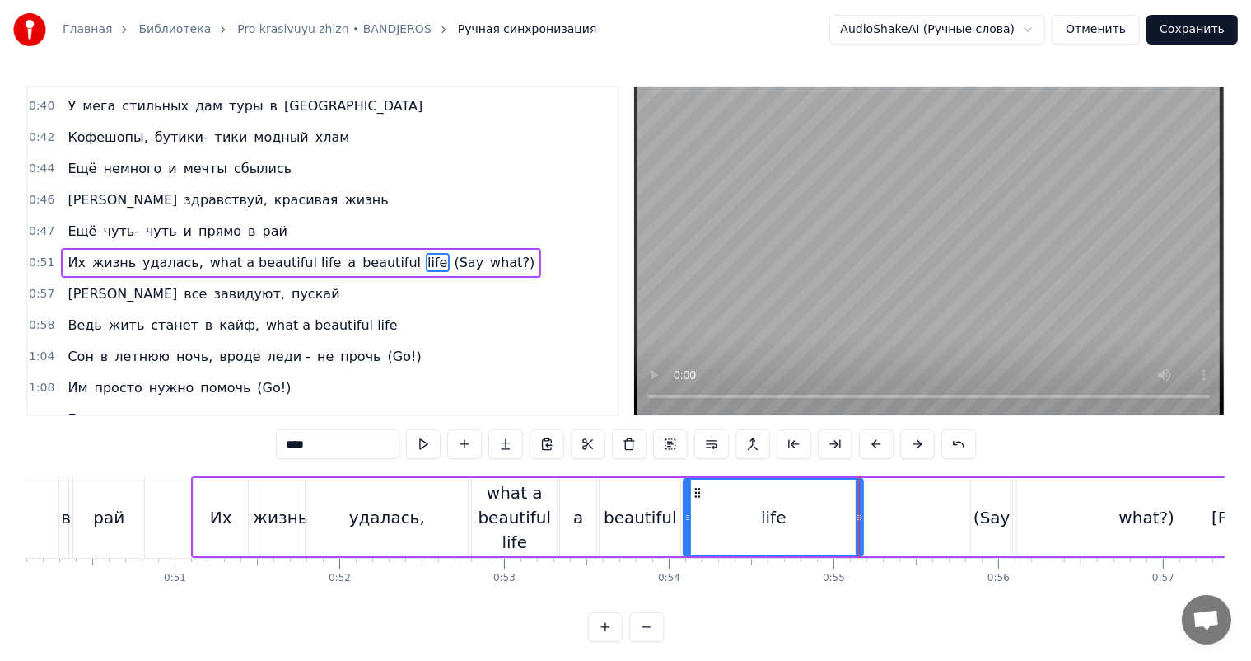
click at [501, 500] on div "what a beautiful life" at bounding box center [514, 517] width 85 height 74
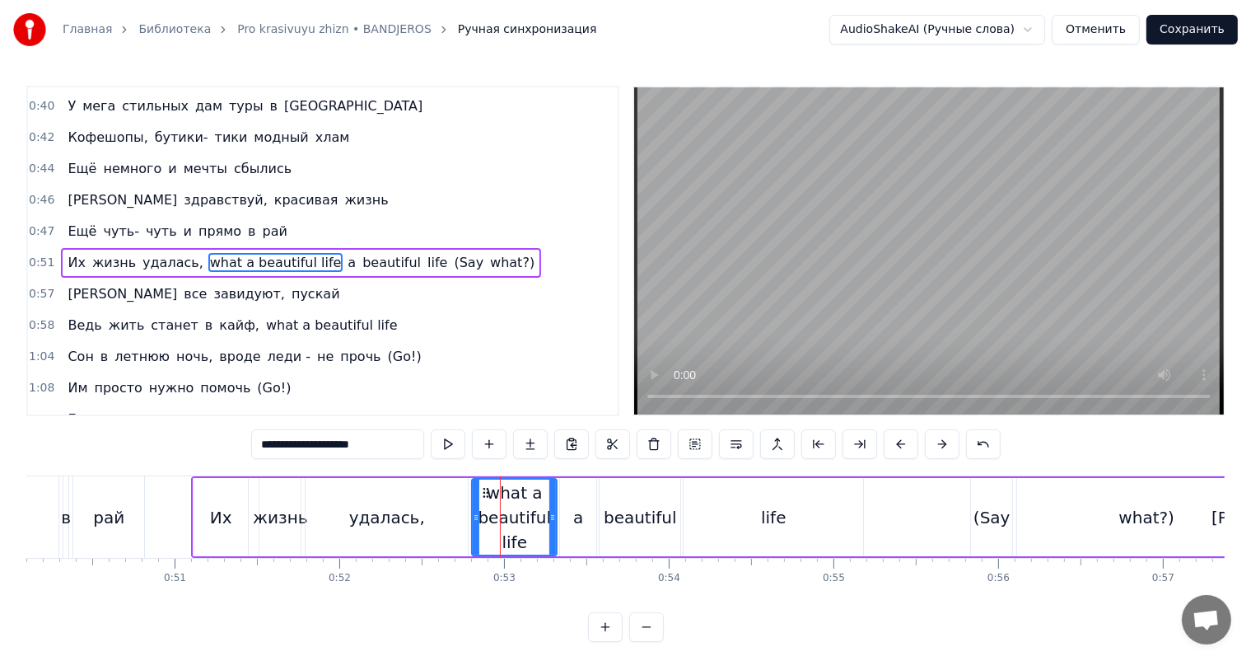
drag, startPoint x: 381, startPoint y: 446, endPoint x: 292, endPoint y: 446, distance: 88.2
click at [292, 446] on input "**********" at bounding box center [337, 444] width 173 height 30
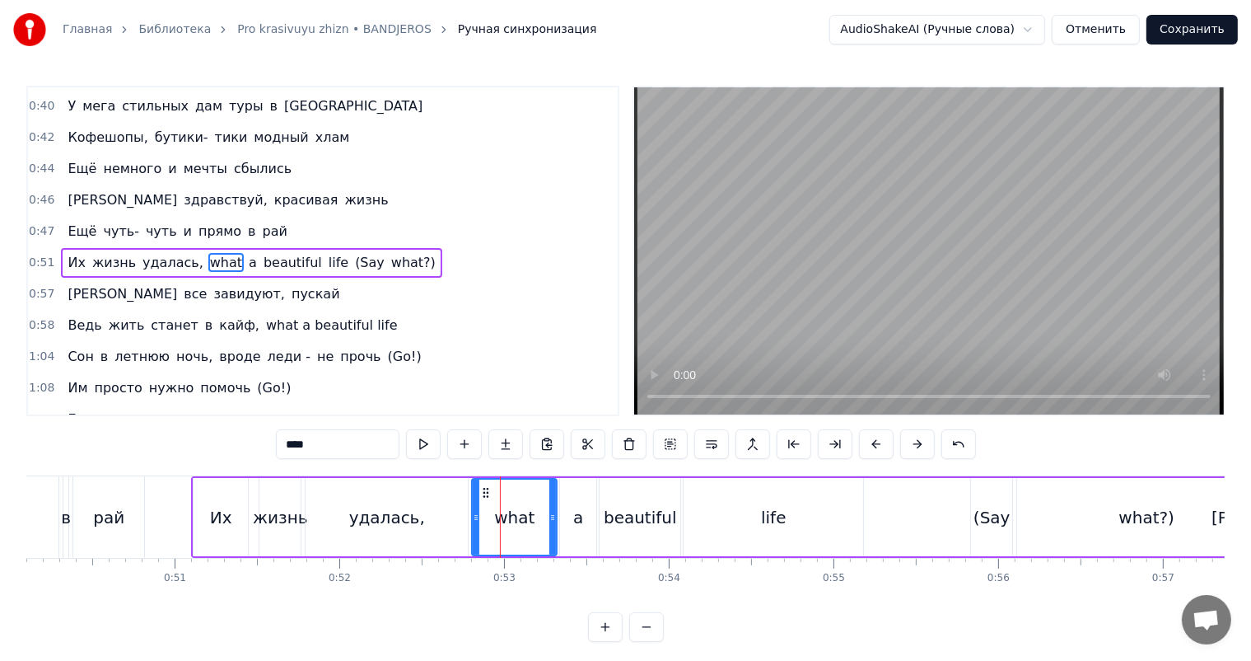
click at [451, 516] on div "удалась," at bounding box center [387, 517] width 162 height 78
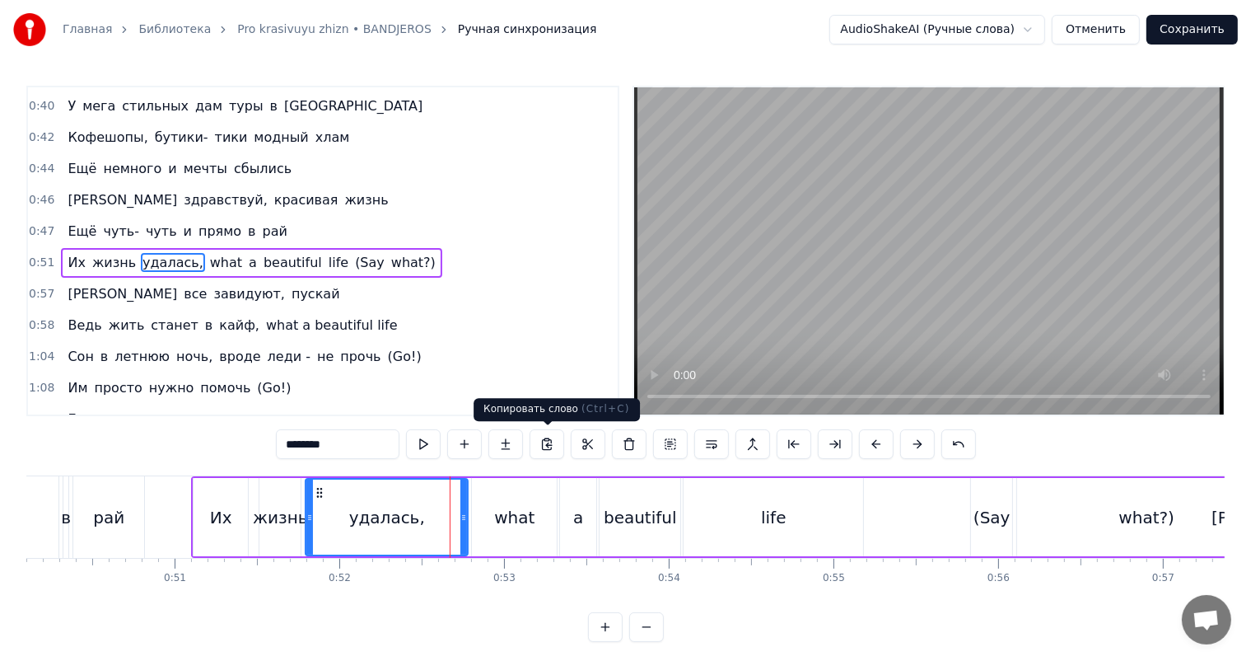
click at [1105, 162] on video at bounding box center [929, 250] width 590 height 327
click at [222, 517] on div "Их" at bounding box center [221, 517] width 22 height 25
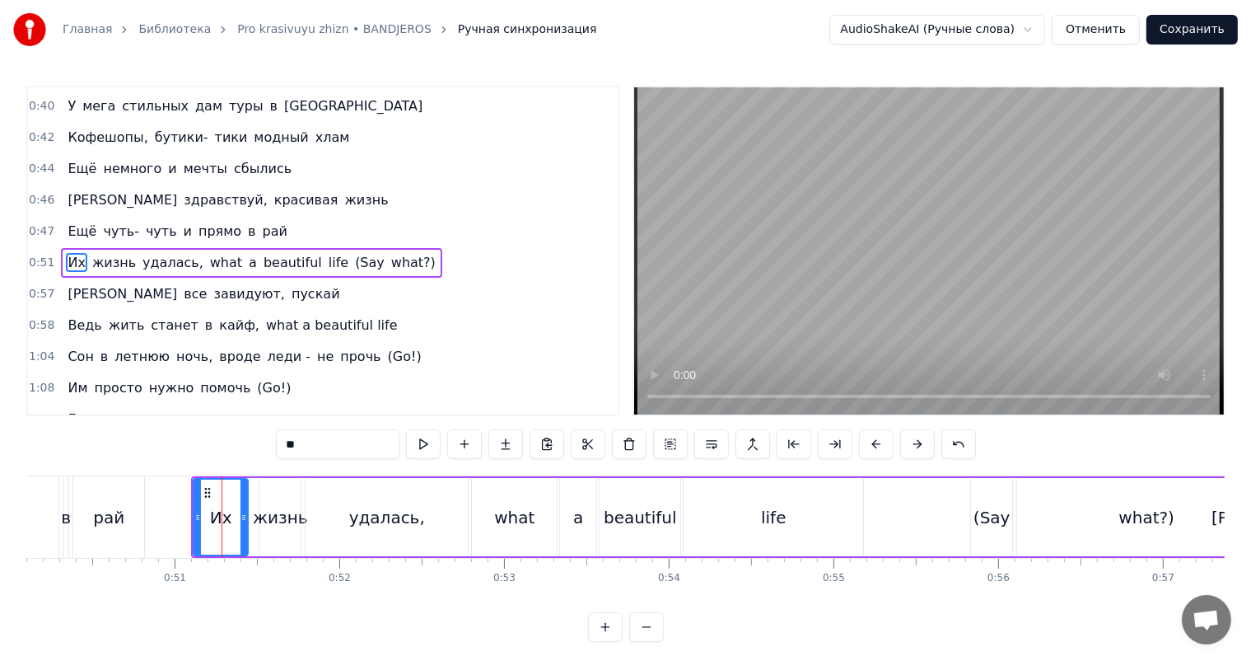
click at [1104, 234] on video at bounding box center [929, 250] width 590 height 327
click at [1110, 234] on video at bounding box center [929, 250] width 590 height 327
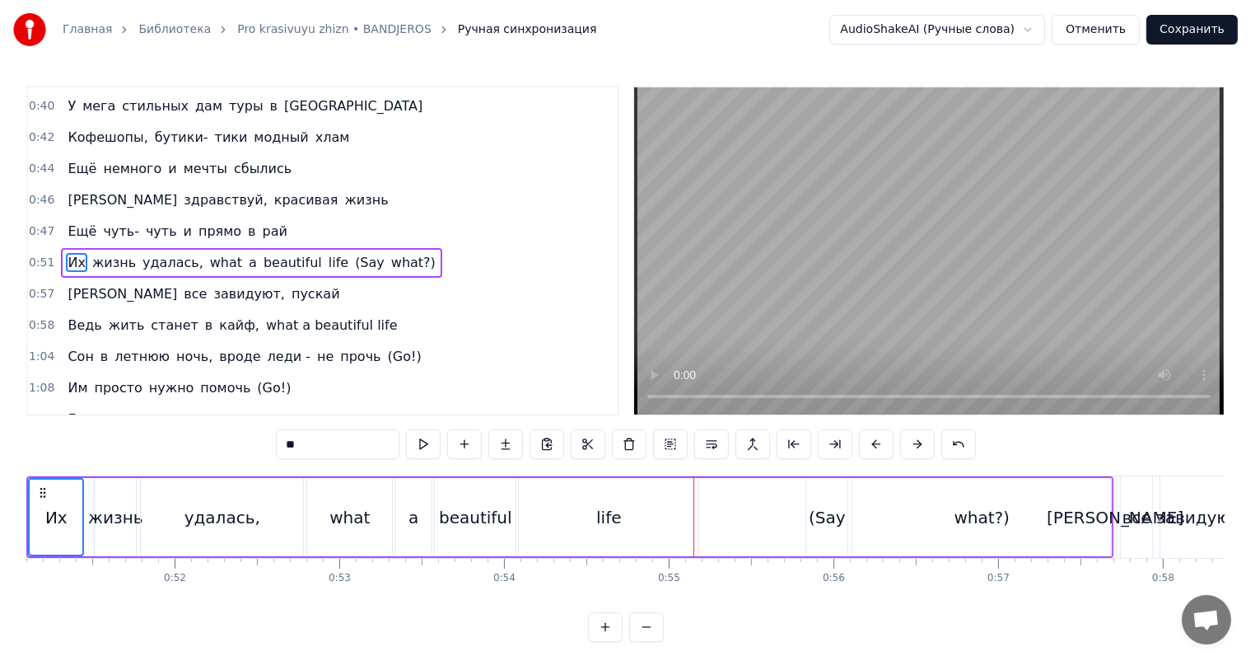
scroll to position [0, 8173]
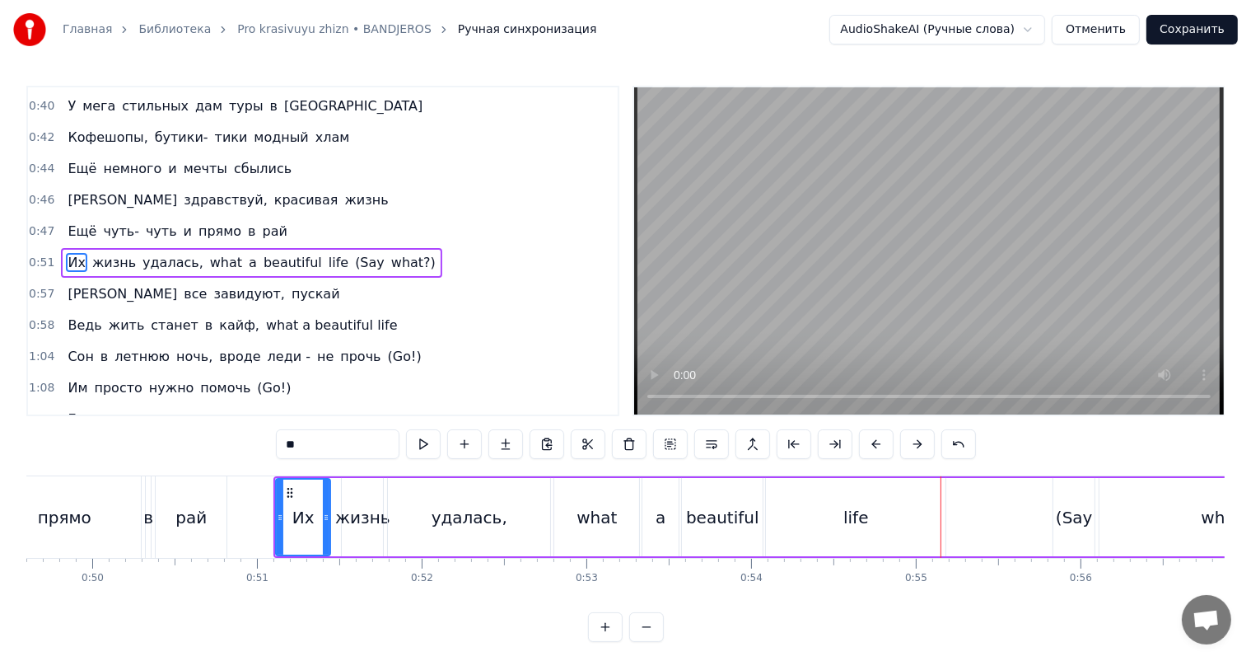
click at [282, 518] on icon at bounding box center [280, 517] width 7 height 13
click at [1078, 218] on video at bounding box center [929, 250] width 590 height 327
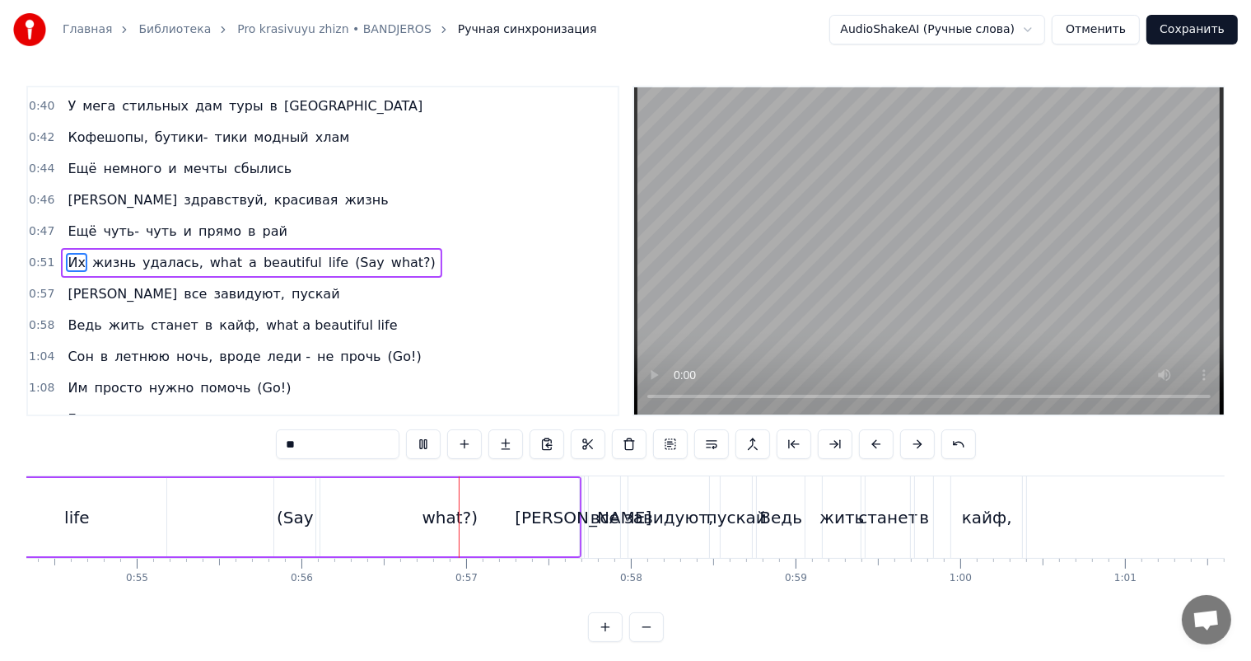
scroll to position [0, 9209]
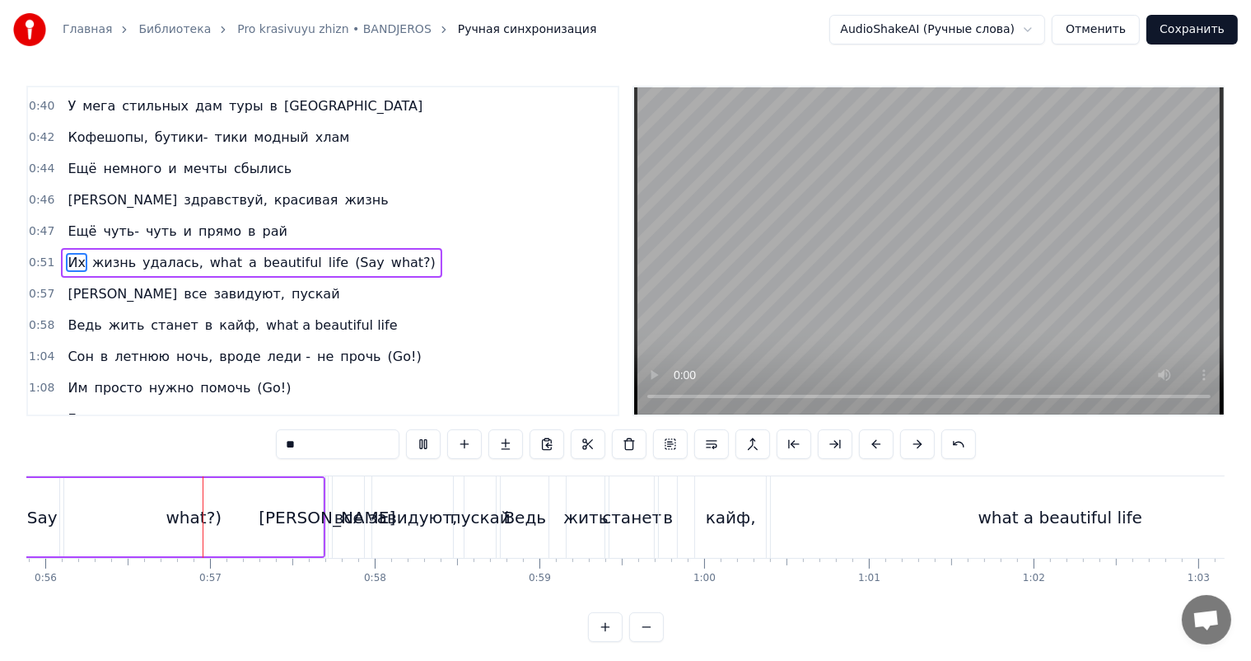
click at [1062, 224] on video at bounding box center [929, 250] width 590 height 327
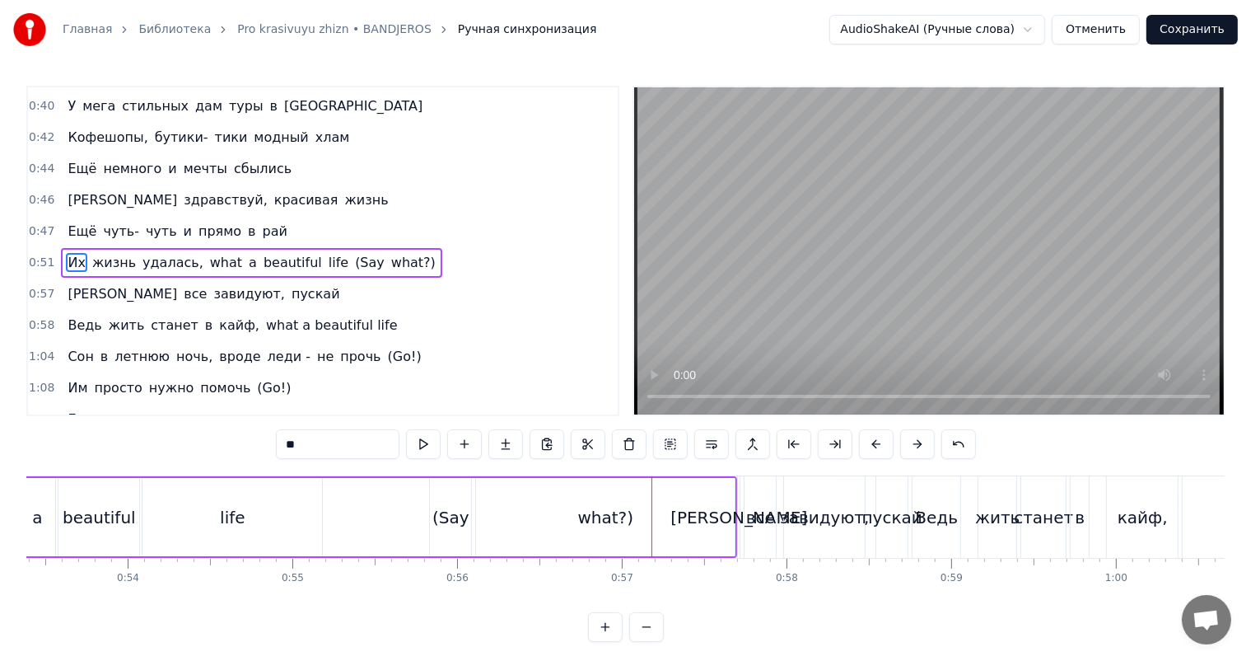
scroll to position [0, 8632]
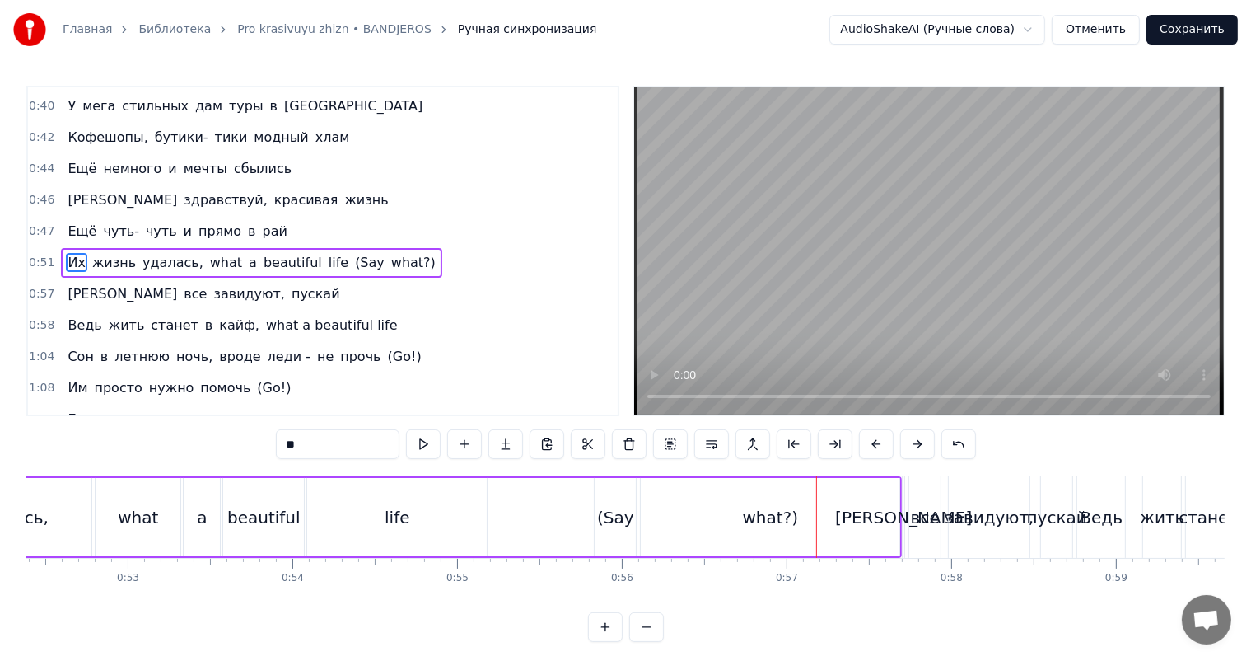
click at [757, 524] on div "what?)" at bounding box center [771, 517] width 56 height 25
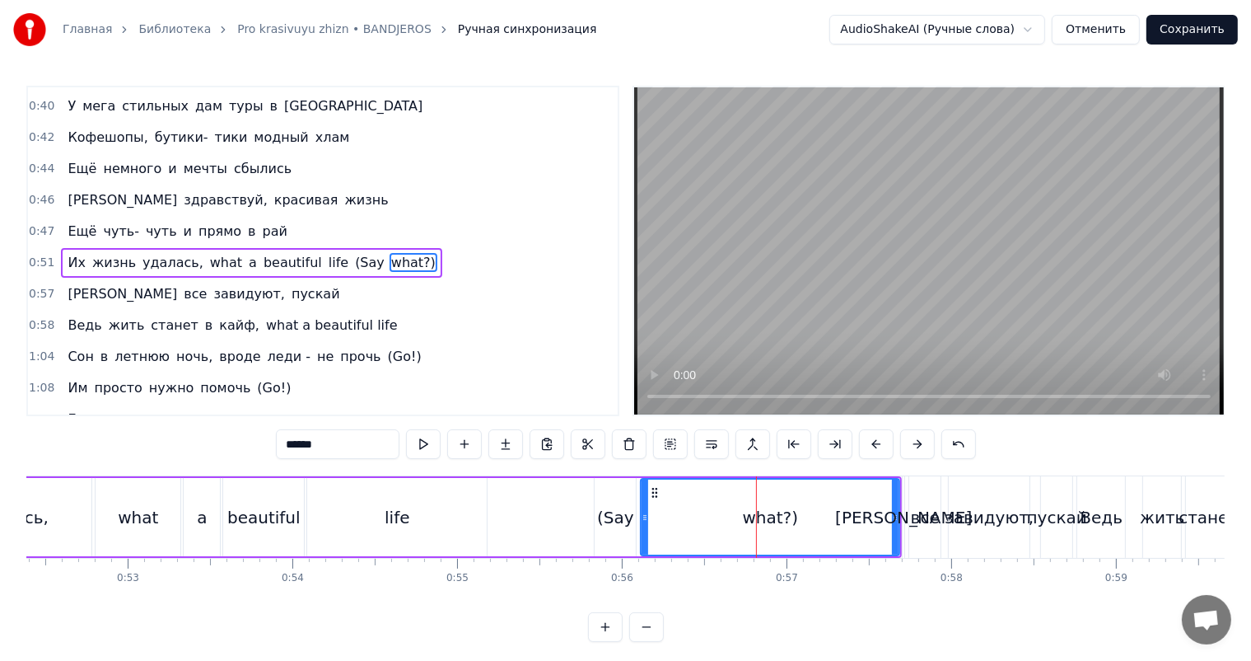
click at [616, 505] on div "(Say" at bounding box center [615, 517] width 37 height 25
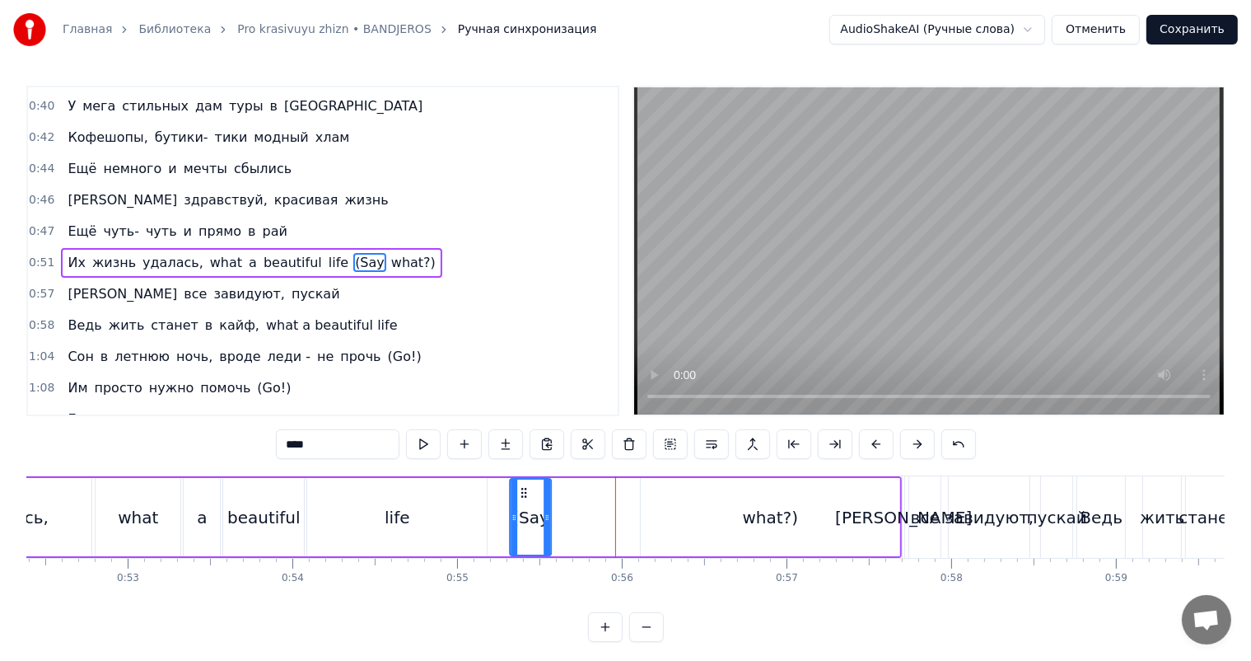
drag, startPoint x: 596, startPoint y: 487, endPoint x: 522, endPoint y: 502, distance: 76.4
click at [522, 502] on div "(Say" at bounding box center [532, 517] width 40 height 75
click at [440, 508] on div "life" at bounding box center [397, 517] width 180 height 78
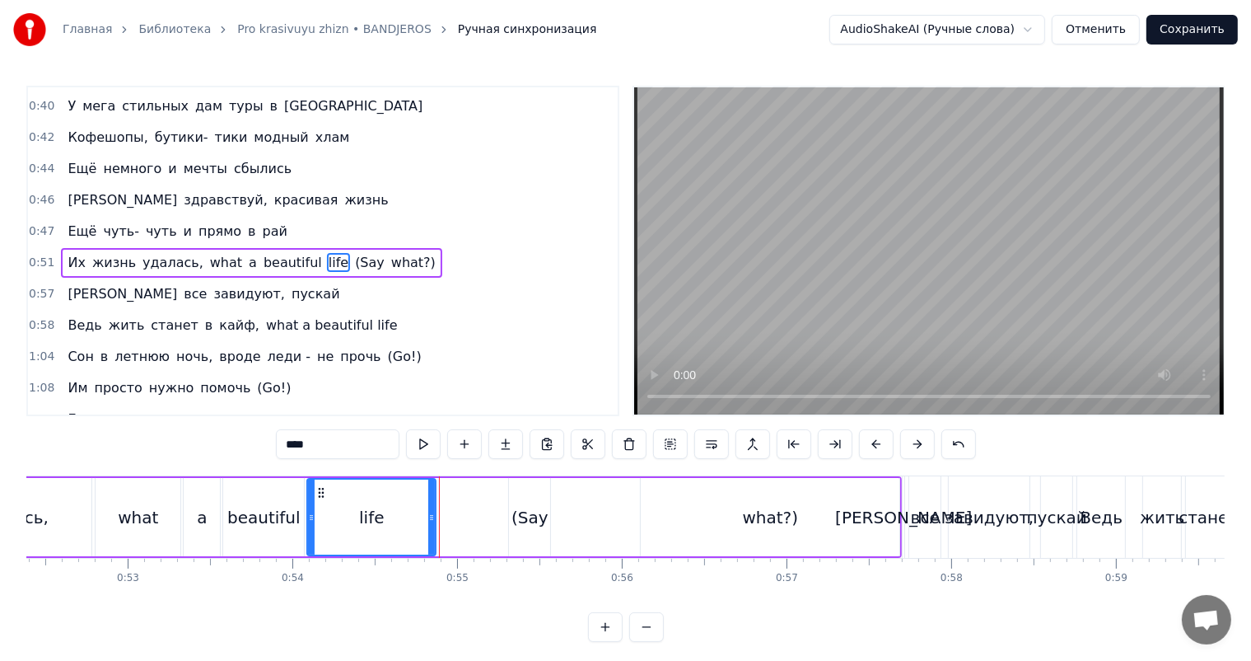
drag, startPoint x: 482, startPoint y: 509, endPoint x: 424, endPoint y: 516, distance: 58.0
click at [428, 516] on div at bounding box center [431, 517] width 7 height 75
click at [520, 494] on div "(Say" at bounding box center [529, 517] width 41 height 78
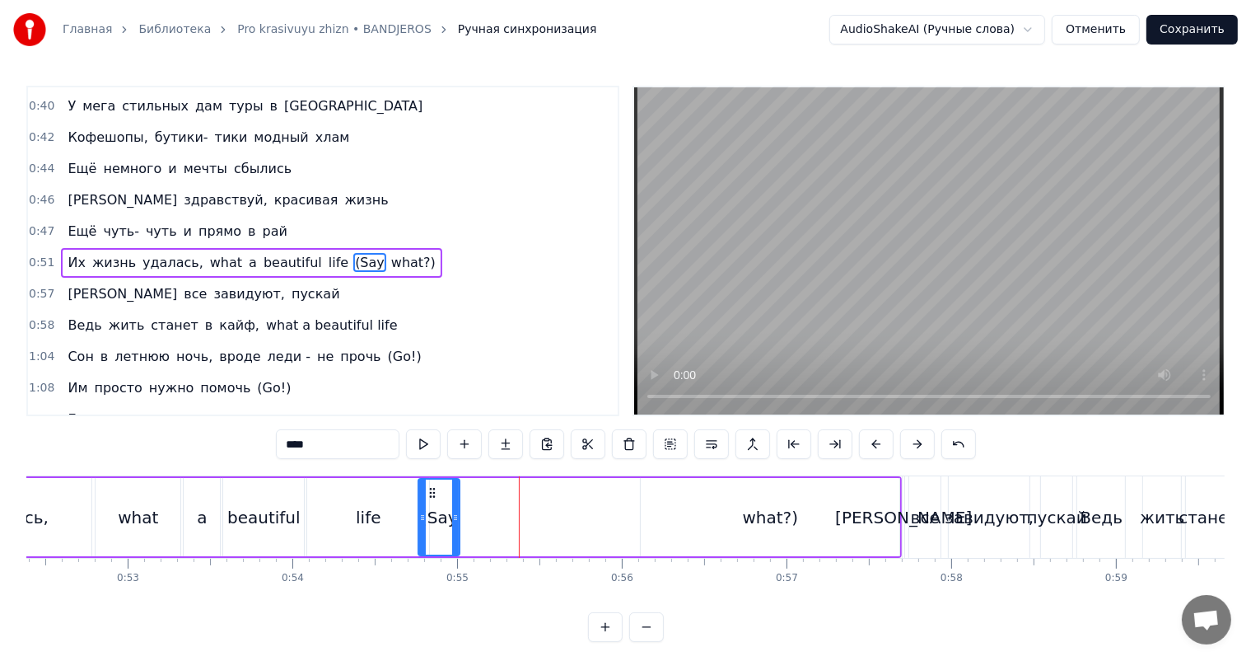
drag, startPoint x: 524, startPoint y: 490, endPoint x: 435, endPoint y: 498, distance: 89.4
click at [435, 498] on div "(Say" at bounding box center [440, 517] width 40 height 75
click at [756, 483] on div "what?)" at bounding box center [770, 517] width 259 height 78
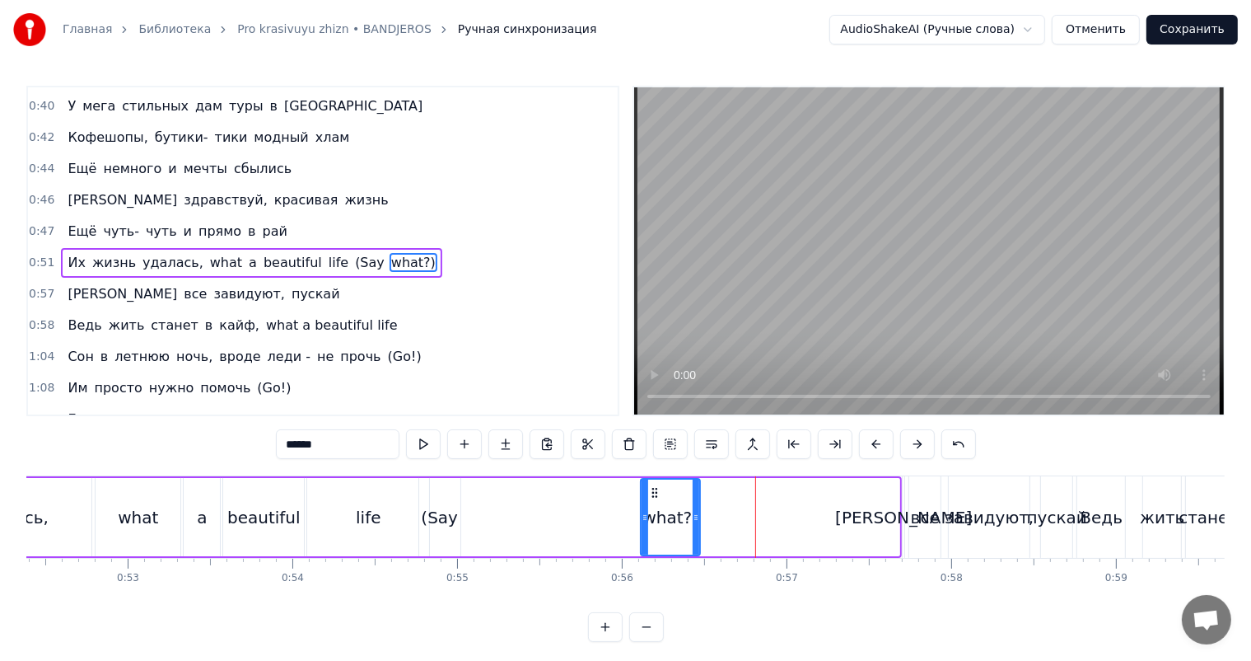
drag, startPoint x: 892, startPoint y: 500, endPoint x: 686, endPoint y: 504, distance: 206.0
click at [693, 504] on div at bounding box center [696, 517] width 7 height 75
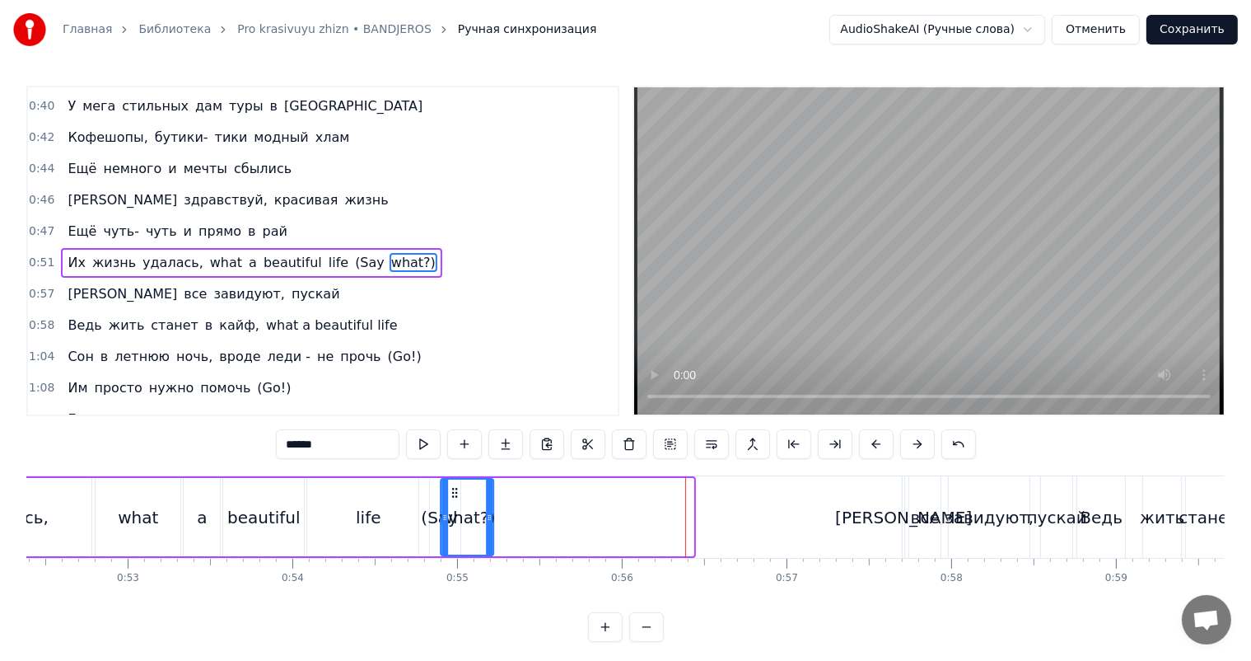
drag, startPoint x: 648, startPoint y: 490, endPoint x: 449, endPoint y: 508, distance: 200.2
click at [449, 508] on div "what?)" at bounding box center [467, 517] width 51 height 75
click at [377, 506] on div "life" at bounding box center [368, 517] width 25 height 25
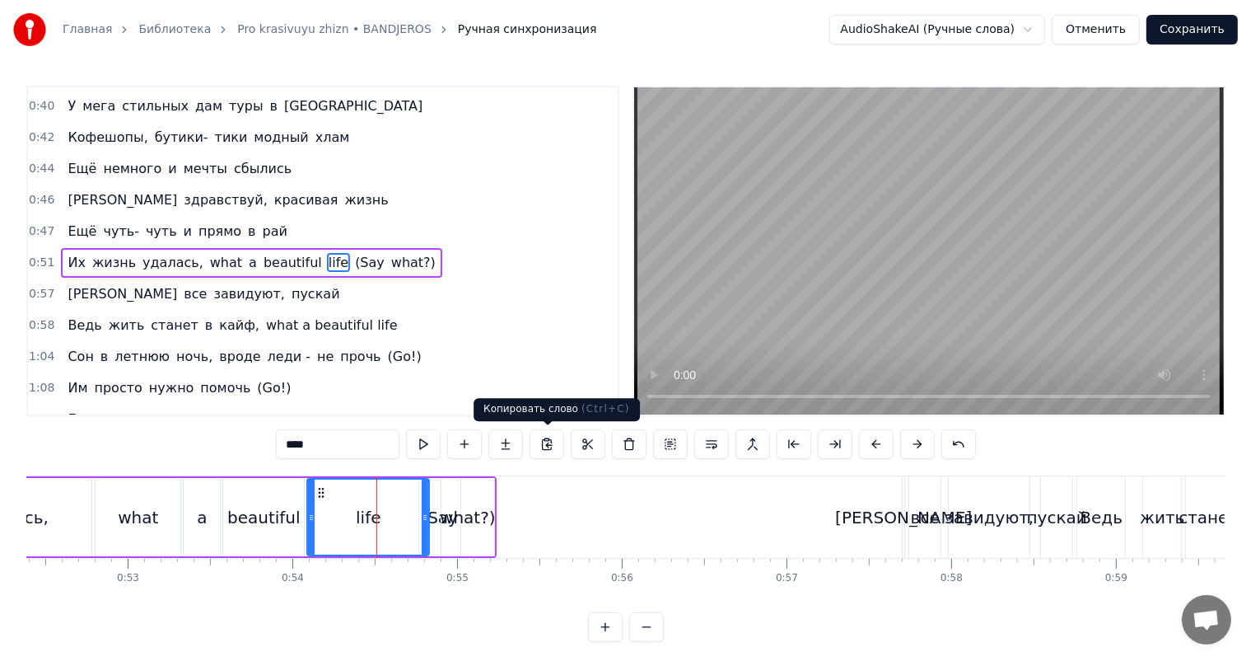
click at [1229, 243] on div "Главная Библиотека Pro krasivuyu zhizn • BANDJEROS Ручная синхронизация AudioSh…" at bounding box center [625, 321] width 1251 height 642
click at [1157, 252] on video at bounding box center [929, 250] width 590 height 327
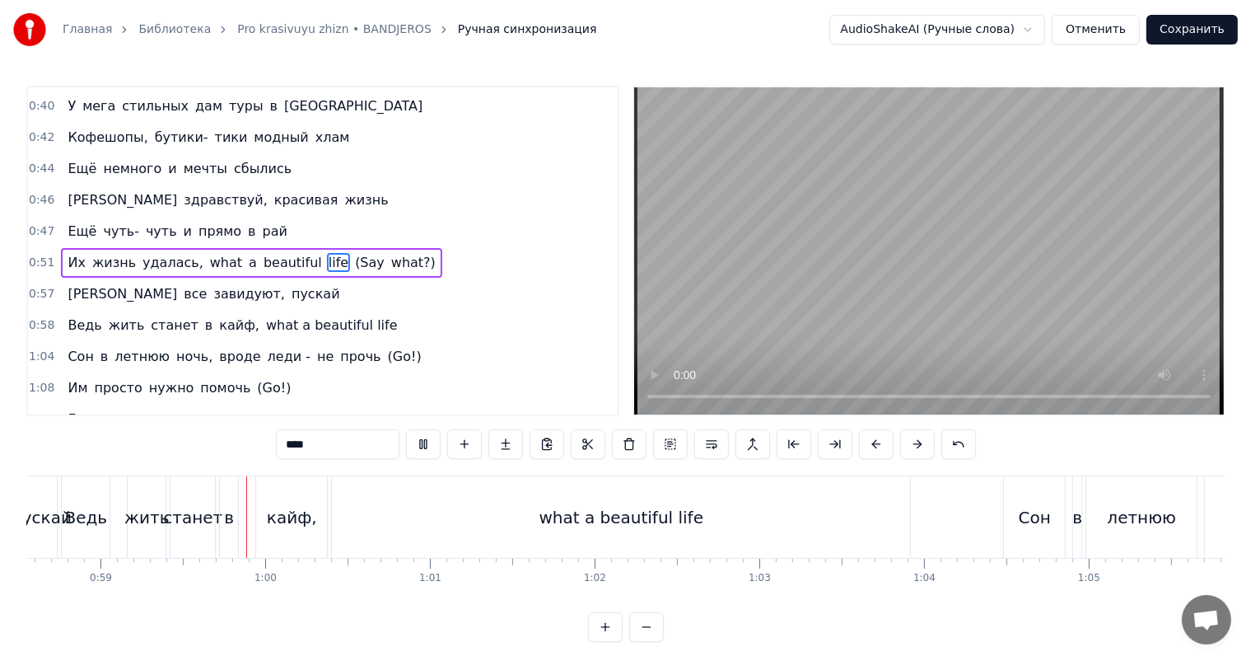
scroll to position [0, 9679]
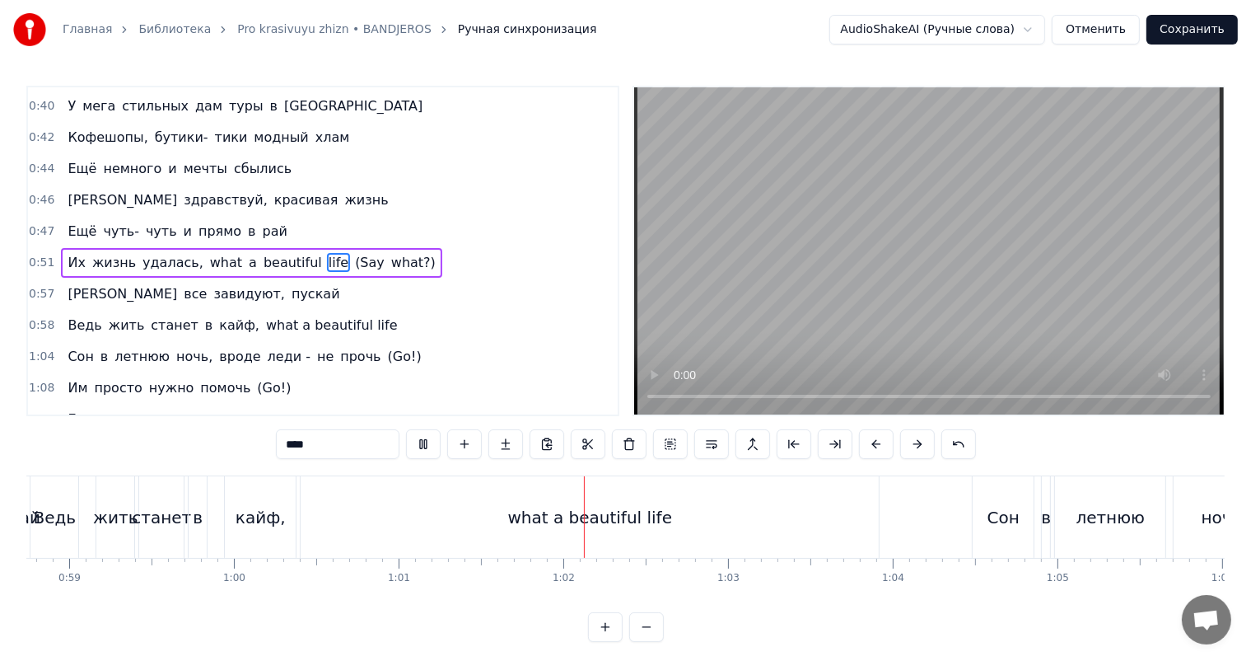
click at [989, 260] on video at bounding box center [929, 250] width 590 height 327
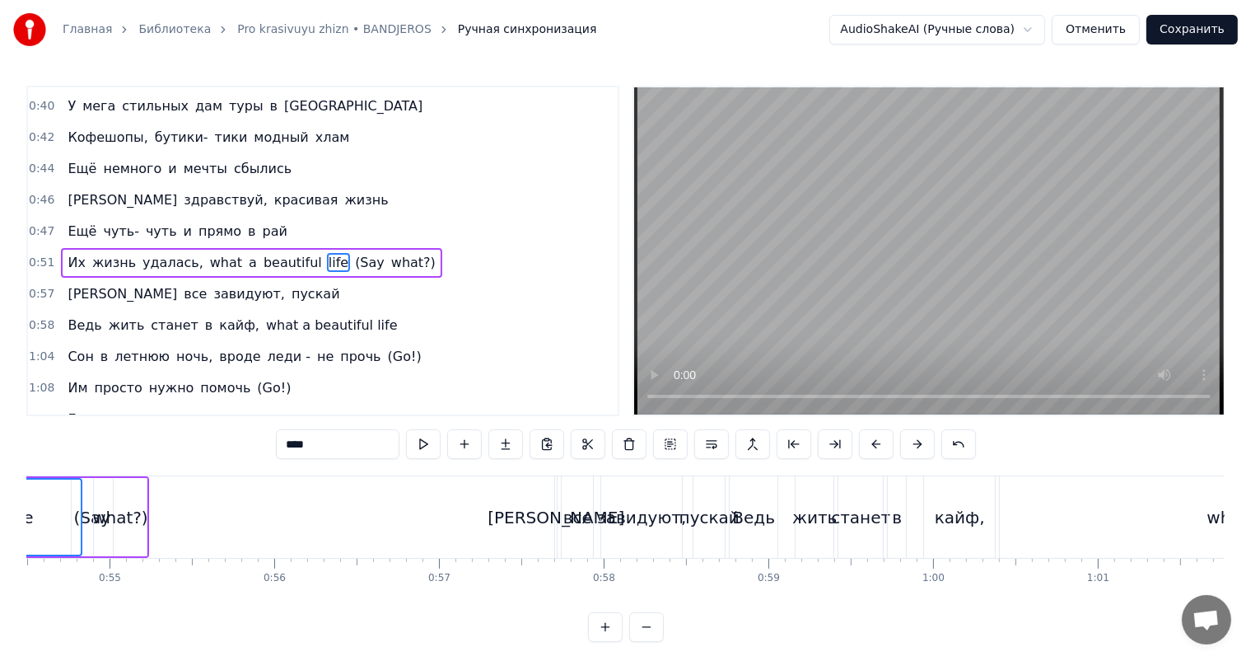
scroll to position [0, 8773]
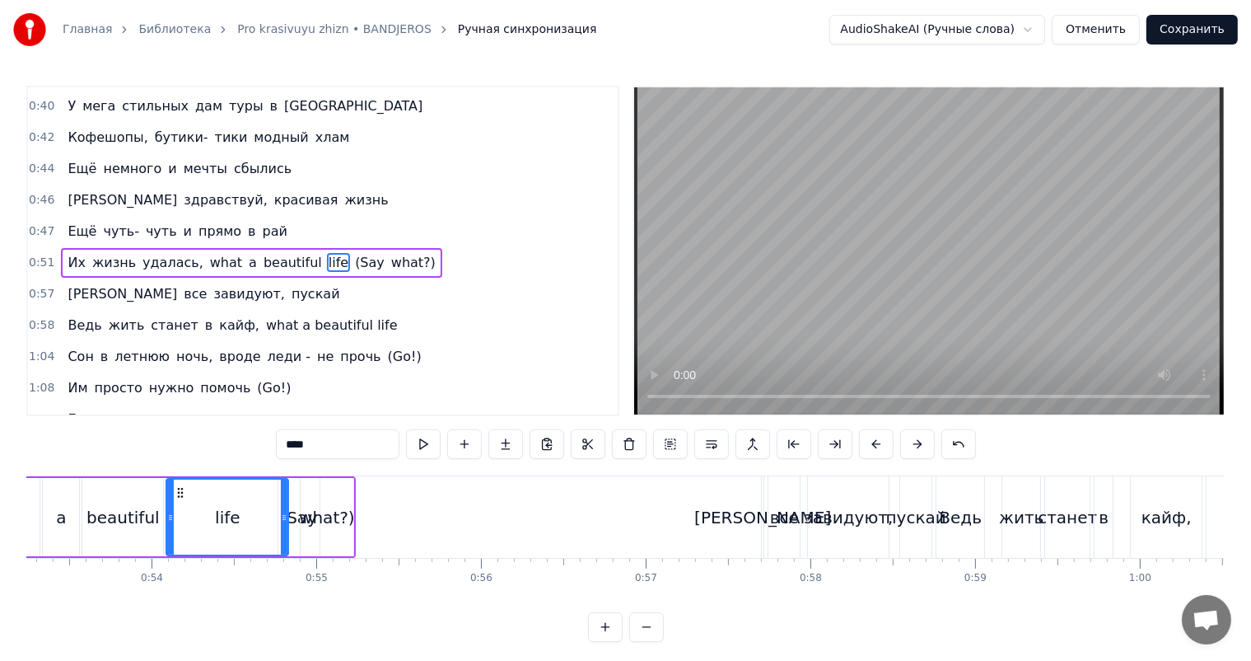
click at [764, 521] on div "[PERSON_NAME]" at bounding box center [763, 517] width 137 height 25
type input "*"
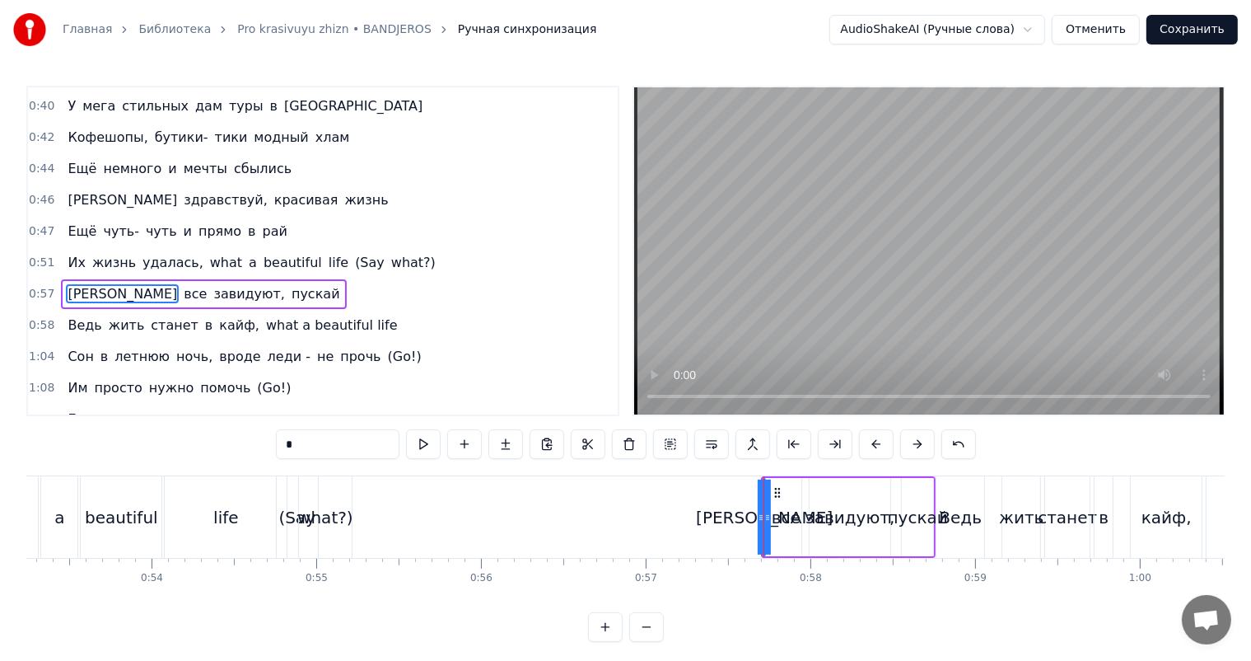
scroll to position [214, 0]
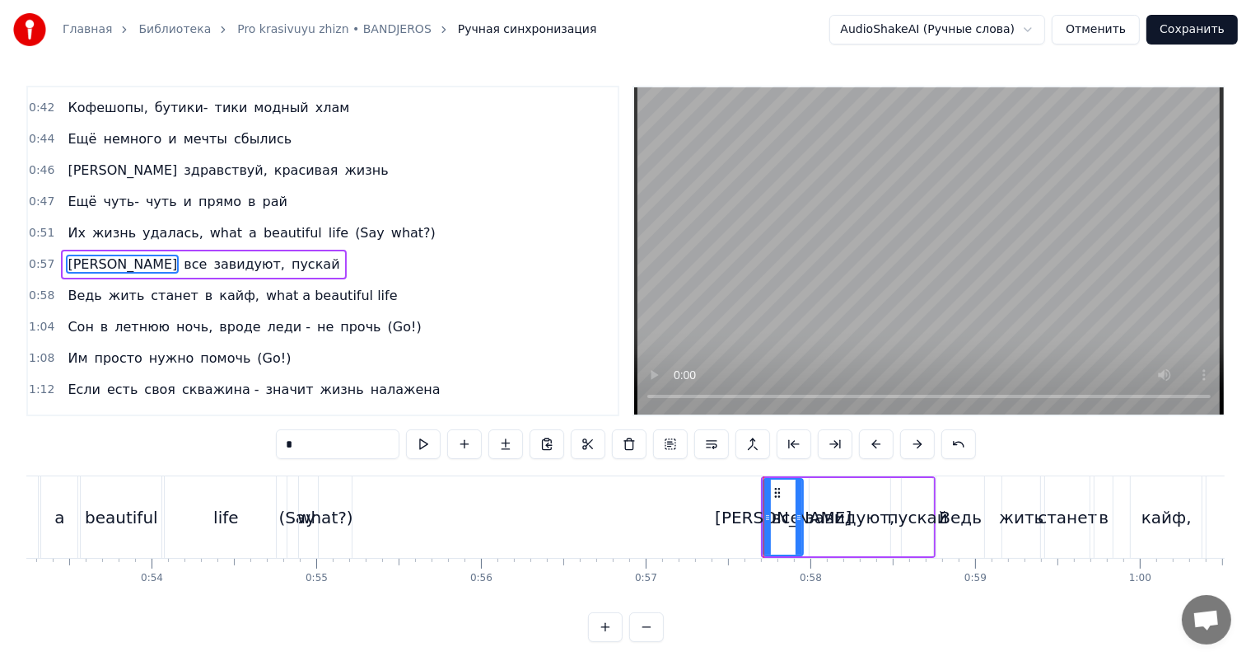
drag, startPoint x: 759, startPoint y: 522, endPoint x: 791, endPoint y: 521, distance: 32.1
click at [796, 528] on div at bounding box center [799, 517] width 7 height 75
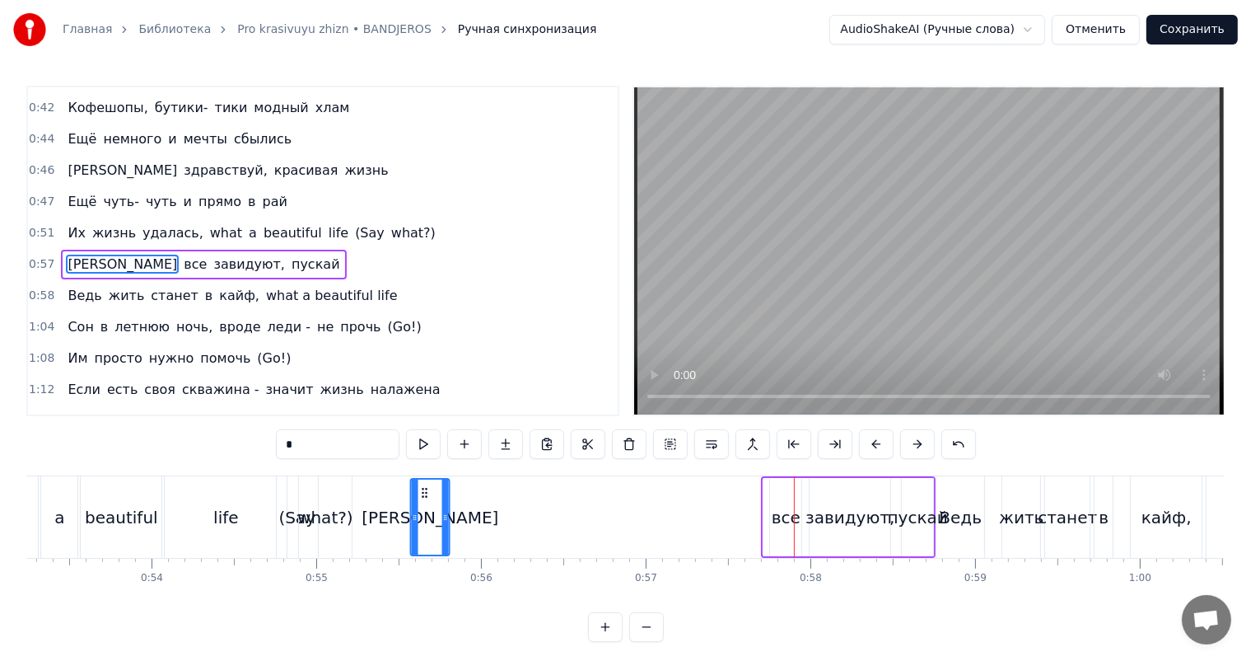
drag, startPoint x: 777, startPoint y: 488, endPoint x: 423, endPoint y: 488, distance: 353.4
click at [423, 488] on icon at bounding box center [425, 492] width 13 height 13
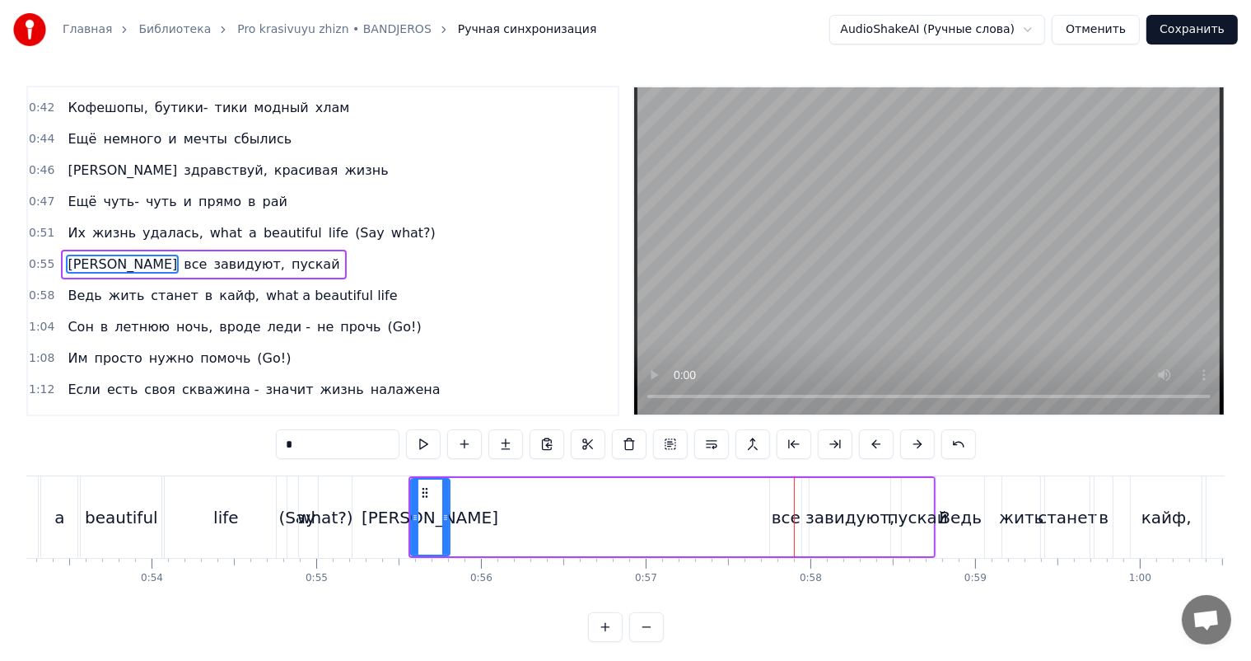
click at [447, 502] on div "[PERSON_NAME]" at bounding box center [430, 517] width 40 height 78
drag, startPoint x: 447, startPoint y: 502, endPoint x: 438, endPoint y: 506, distance: 9.2
click at [435, 506] on div at bounding box center [436, 517] width 7 height 75
click at [768, 494] on div "И все завидуют, пускай" at bounding box center [673, 517] width 528 height 82
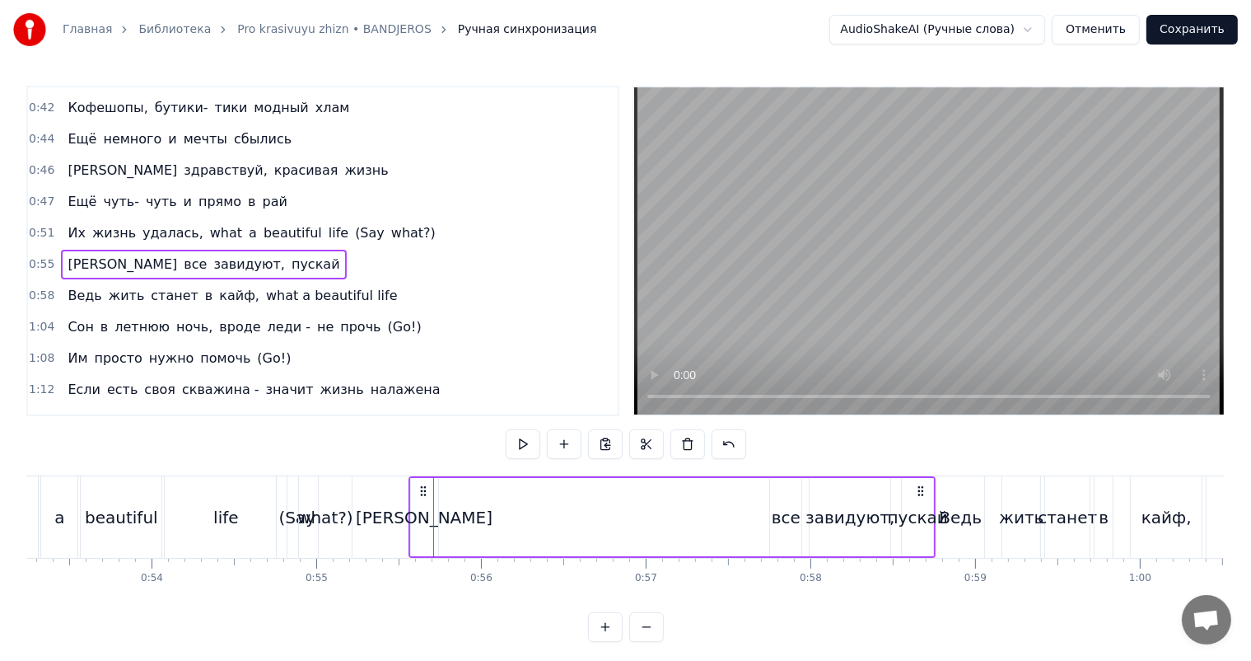
click at [776, 491] on div "все" at bounding box center [785, 517] width 31 height 78
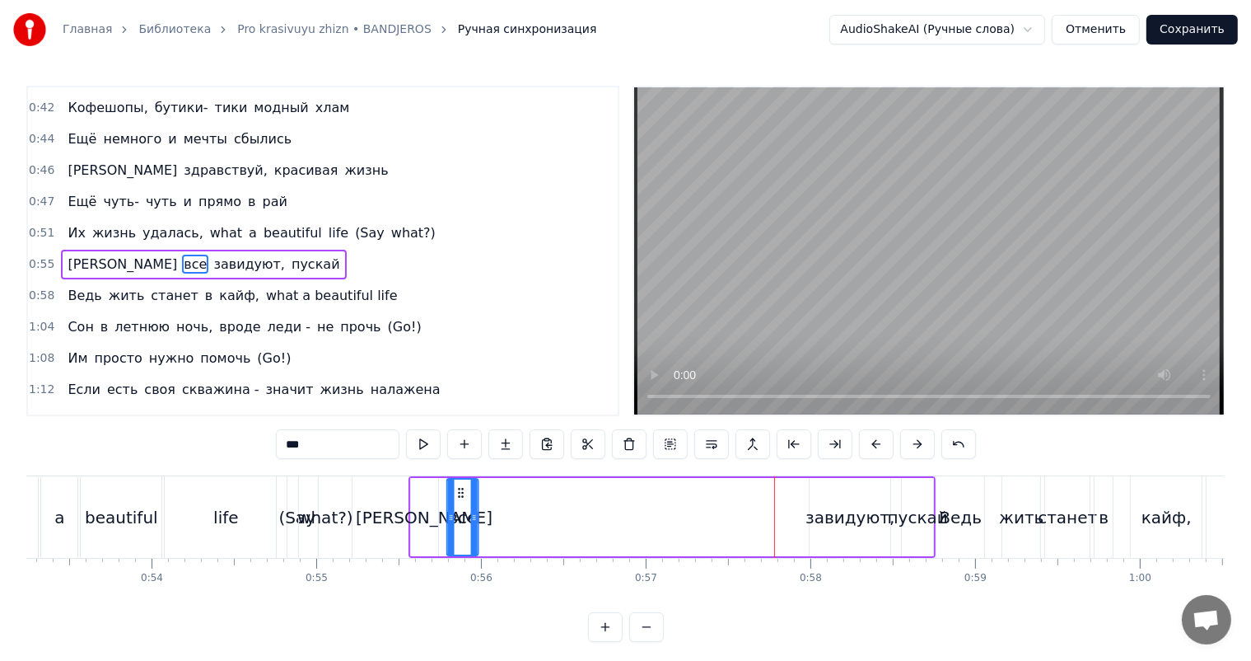
drag, startPoint x: 779, startPoint y: 490, endPoint x: 450, endPoint y: 507, distance: 330.0
click at [451, 507] on div "все" at bounding box center [463, 517] width 30 height 75
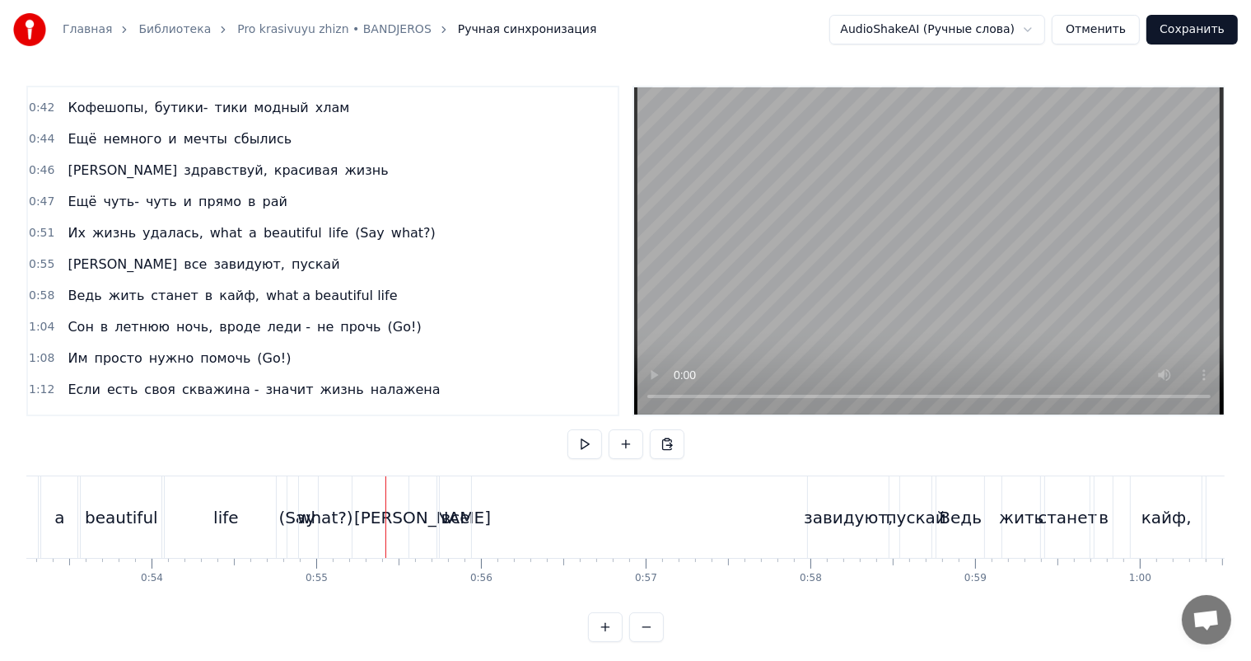
click at [884, 316] on video at bounding box center [929, 250] width 590 height 327
click at [460, 509] on div "все" at bounding box center [456, 517] width 29 height 25
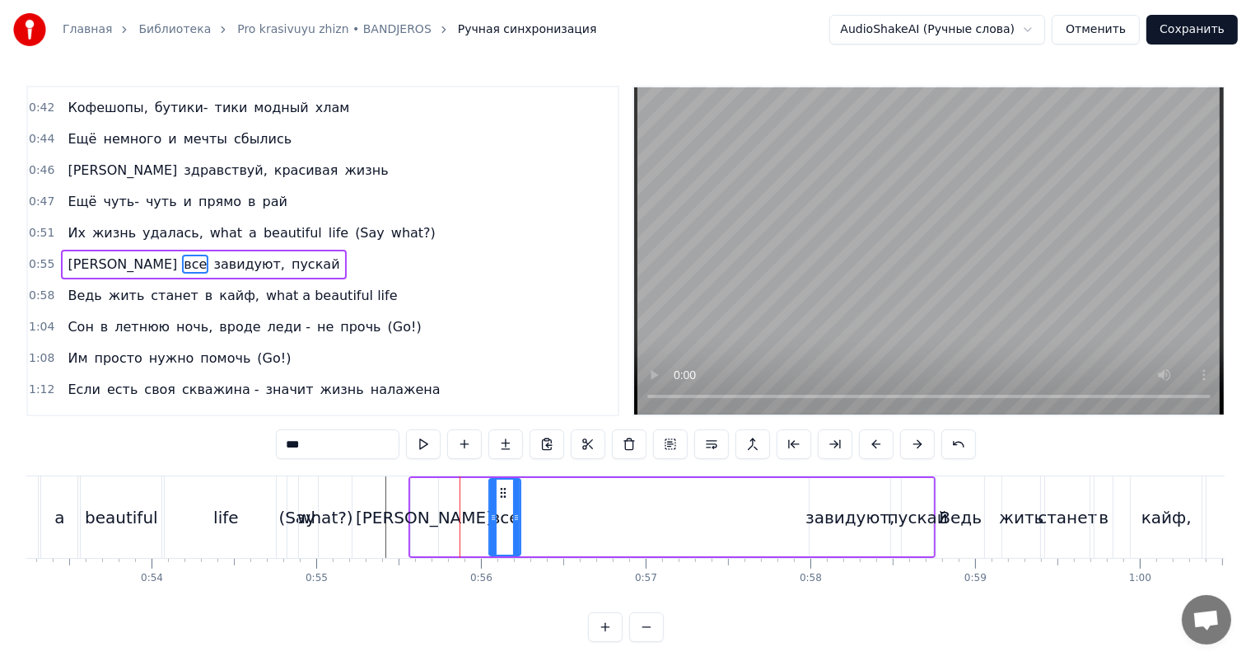
drag, startPoint x: 454, startPoint y: 491, endPoint x: 503, endPoint y: 492, distance: 49.4
click at [503, 492] on circle at bounding box center [502, 492] width 1 height 1
click at [428, 511] on div "[PERSON_NAME]" at bounding box center [424, 517] width 137 height 25
type input "*"
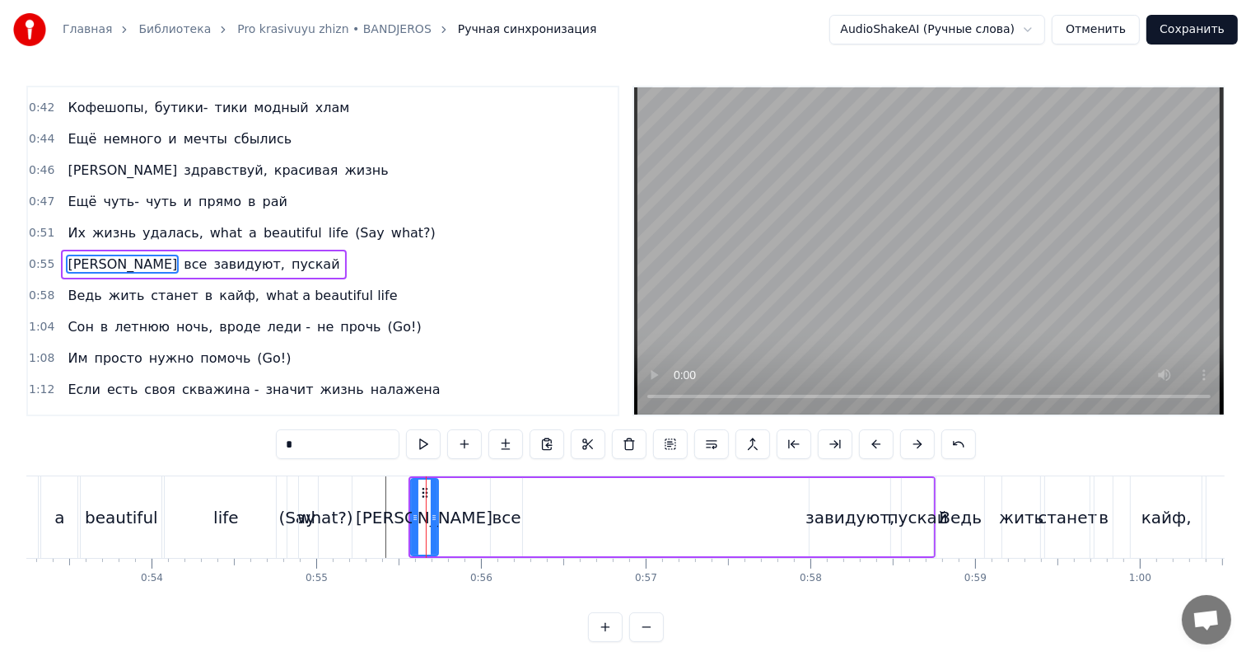
drag, startPoint x: 425, startPoint y: 489, endPoint x: 468, endPoint y: 493, distance: 43.0
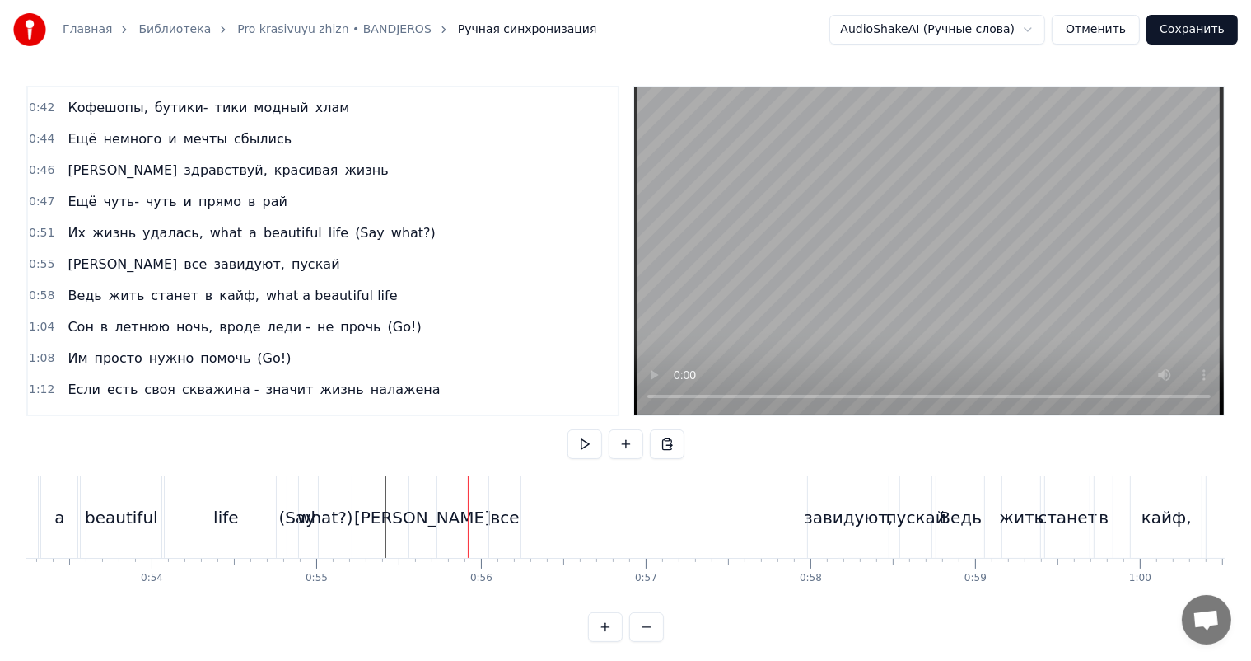
click at [420, 491] on div "[PERSON_NAME]" at bounding box center [422, 517] width 27 height 82
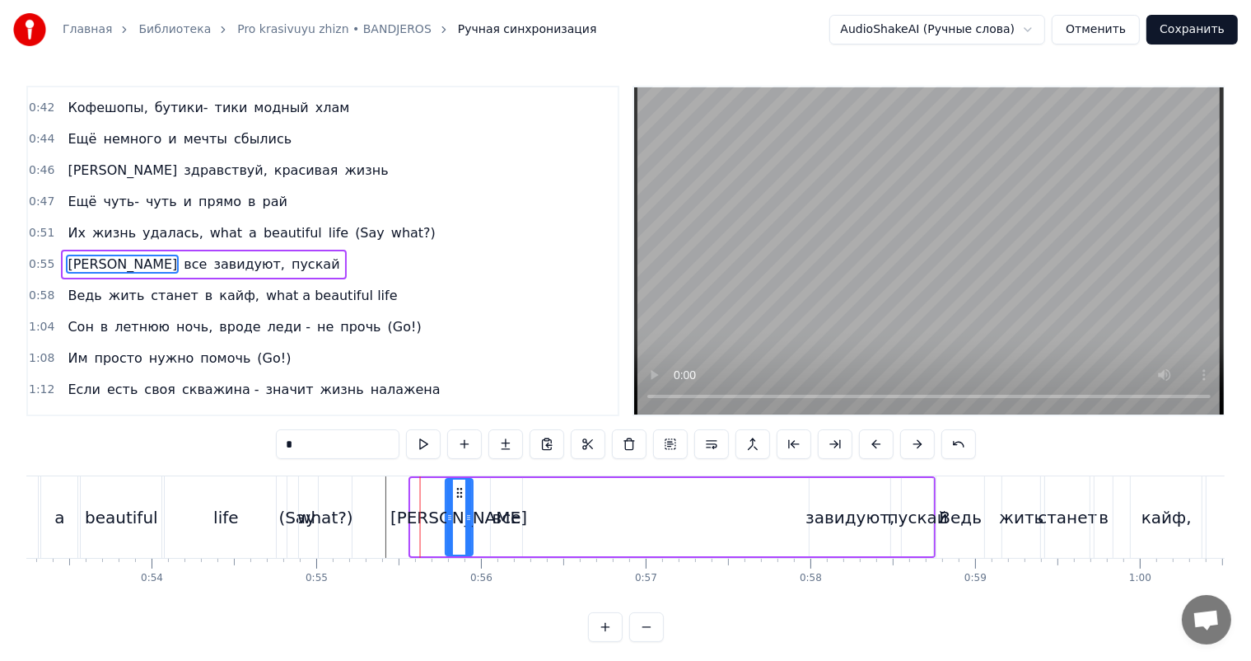
drag, startPoint x: 424, startPoint y: 490, endPoint x: 459, endPoint y: 489, distance: 34.6
click at [459, 489] on icon at bounding box center [459, 492] width 13 height 13
click at [463, 489] on icon at bounding box center [459, 492] width 13 height 13
click at [872, 487] on div "завидуют," at bounding box center [850, 517] width 81 height 78
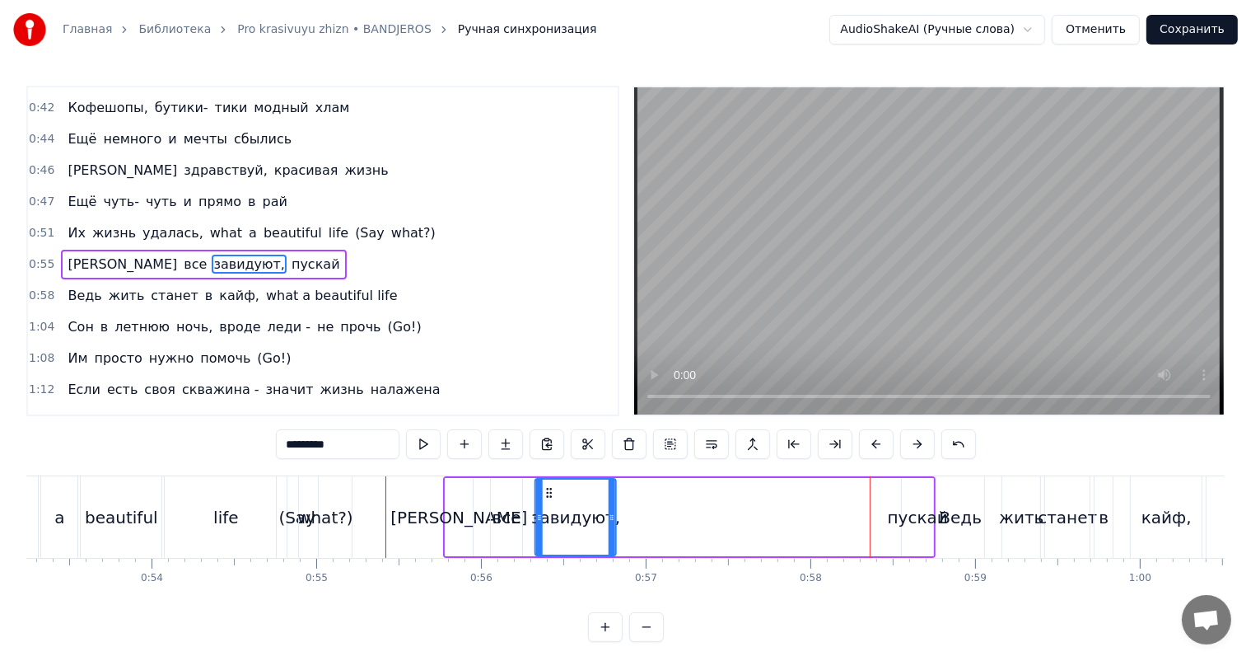
drag, startPoint x: 820, startPoint y: 490, endPoint x: 545, endPoint y: 498, distance: 274.5
click at [545, 498] on icon at bounding box center [549, 492] width 13 height 13
click at [902, 498] on div "пускай" at bounding box center [917, 517] width 31 height 78
type input "******"
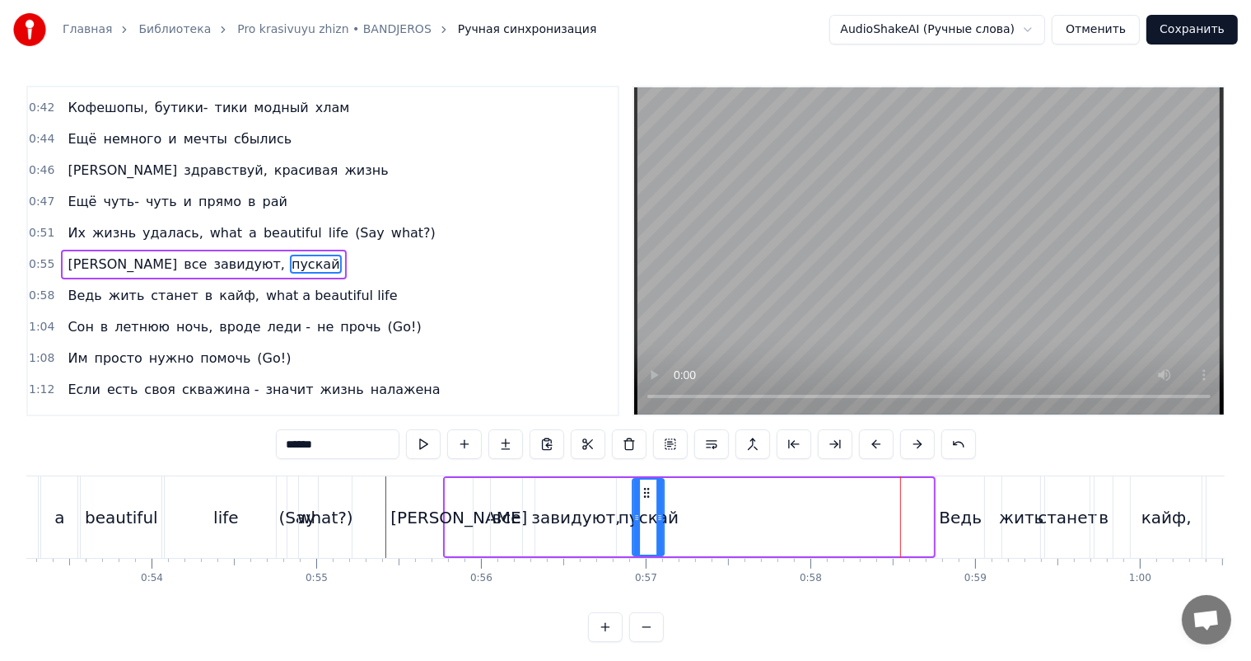
drag, startPoint x: 918, startPoint y: 486, endPoint x: 649, endPoint y: 503, distance: 269.1
click at [649, 503] on div "пускай" at bounding box center [649, 517] width 30 height 75
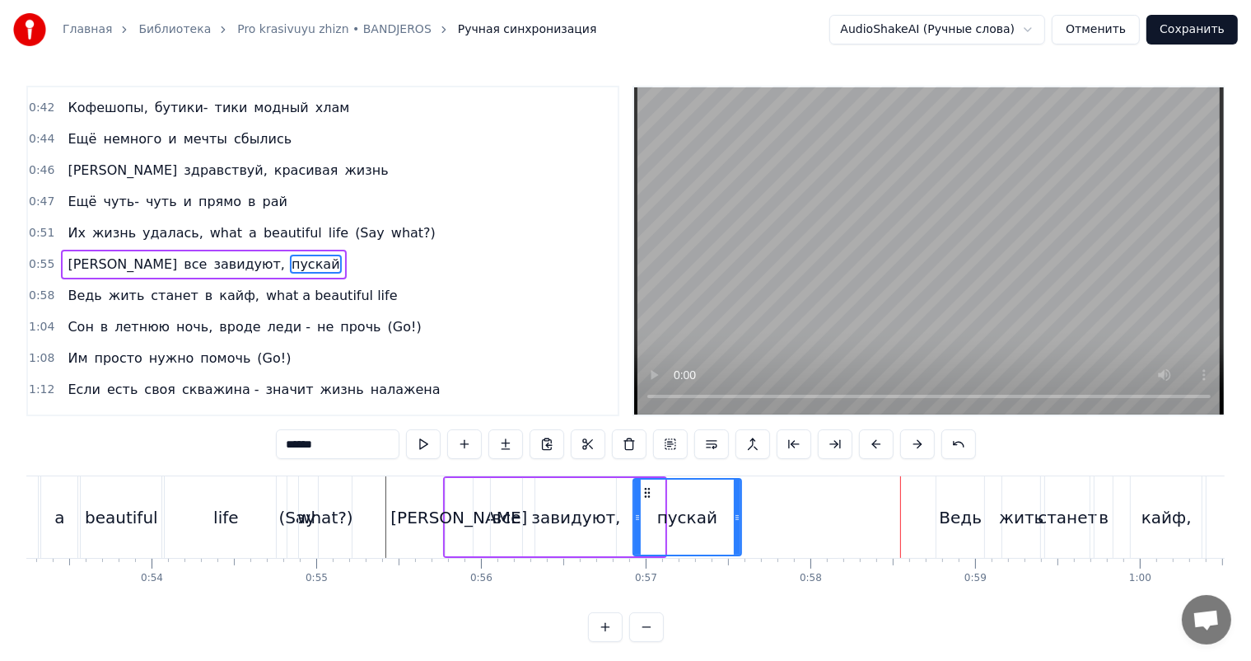
drag, startPoint x: 663, startPoint y: 500, endPoint x: 740, endPoint y: 498, distance: 76.7
click at [740, 498] on div at bounding box center [737, 517] width 7 height 75
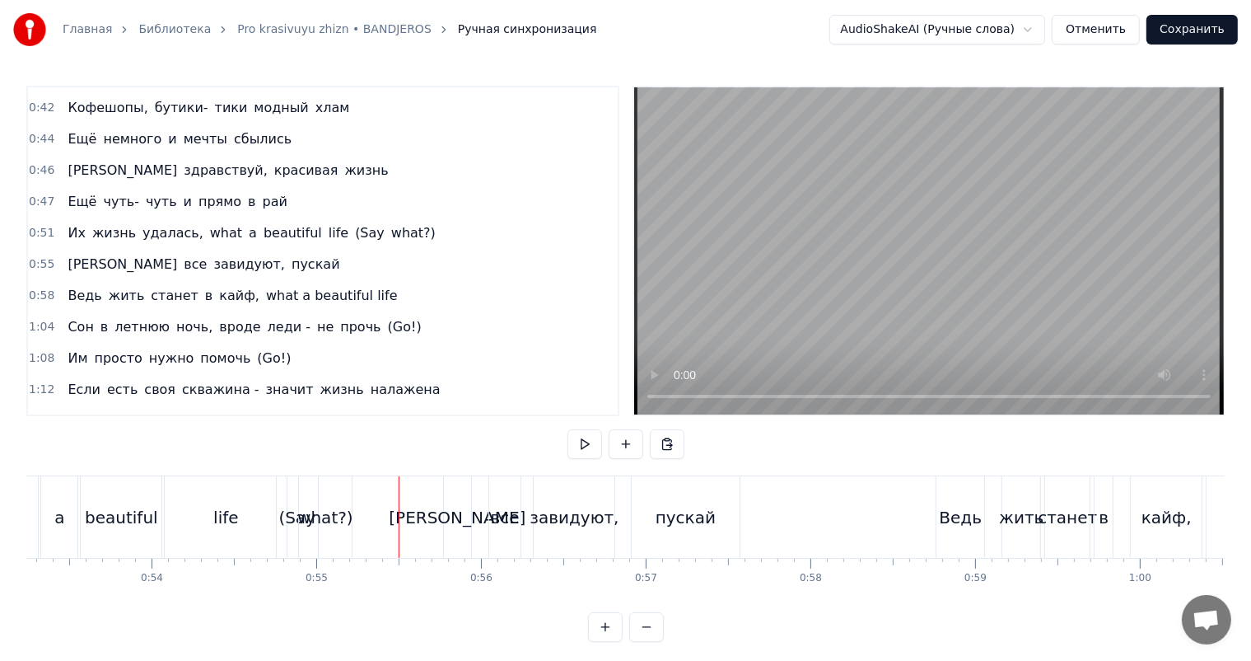
click at [1161, 171] on video at bounding box center [929, 250] width 590 height 327
click at [1061, 249] on video at bounding box center [929, 250] width 590 height 327
click at [699, 511] on div "пускай" at bounding box center [686, 517] width 60 height 25
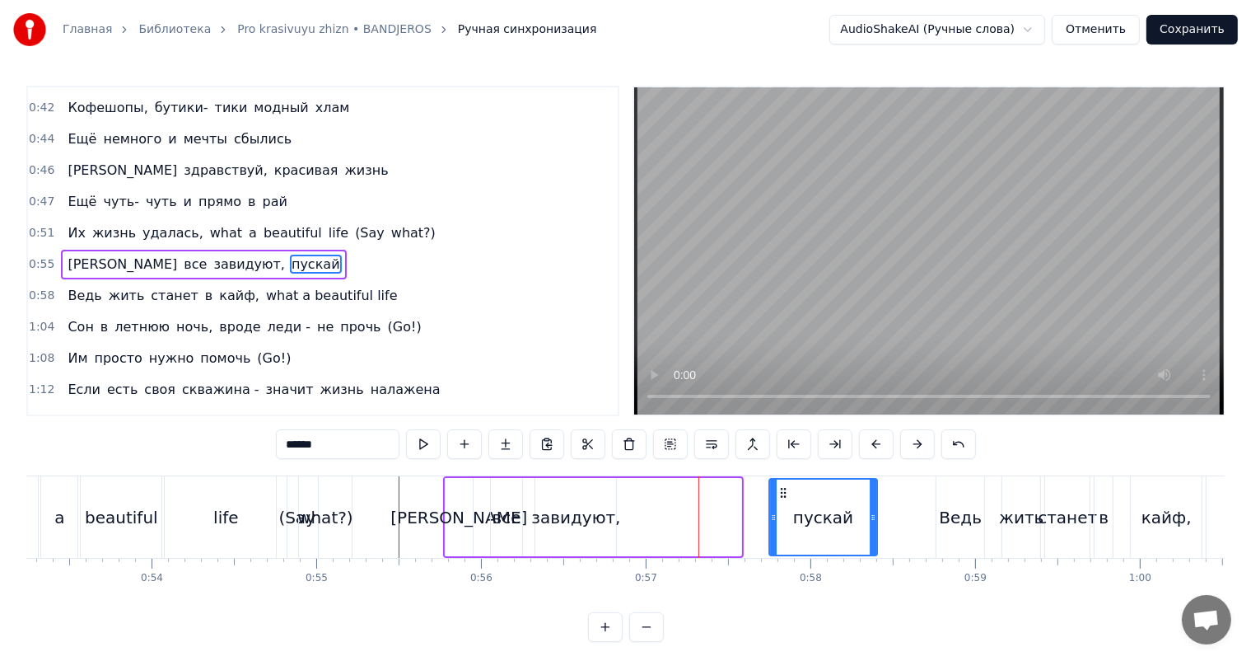
drag, startPoint x: 647, startPoint y: 488, endPoint x: 784, endPoint y: 494, distance: 137.7
click at [784, 494] on icon at bounding box center [783, 492] width 13 height 13
click at [668, 503] on div "И все завидуют, пускай" at bounding box center [661, 517] width 437 height 82
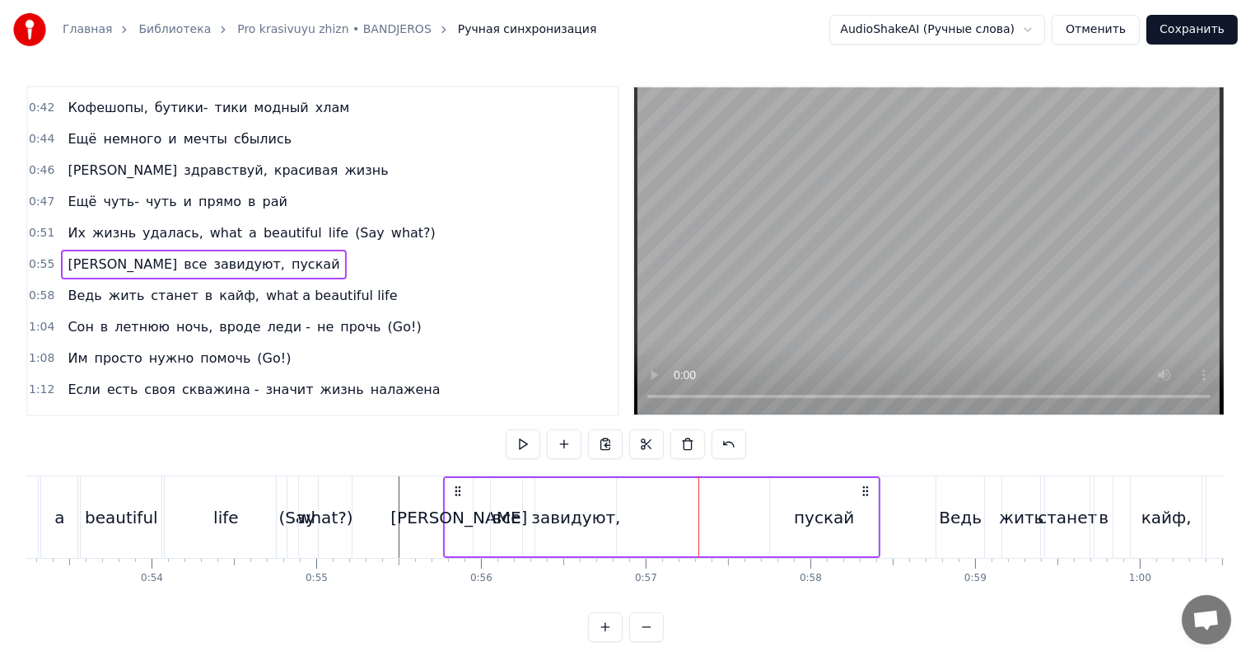
click at [592, 501] on div "завидуют," at bounding box center [576, 517] width 81 height 78
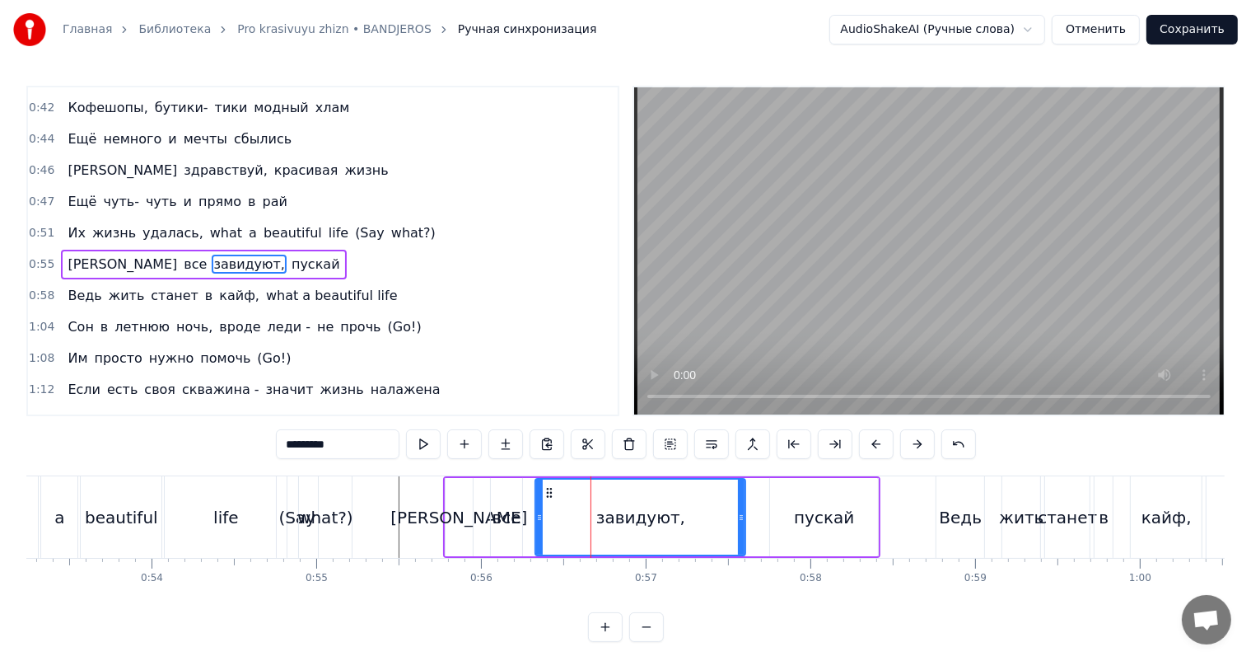
drag, startPoint x: 611, startPoint y: 504, endPoint x: 742, endPoint y: 501, distance: 131.0
click at [742, 501] on div at bounding box center [741, 517] width 7 height 75
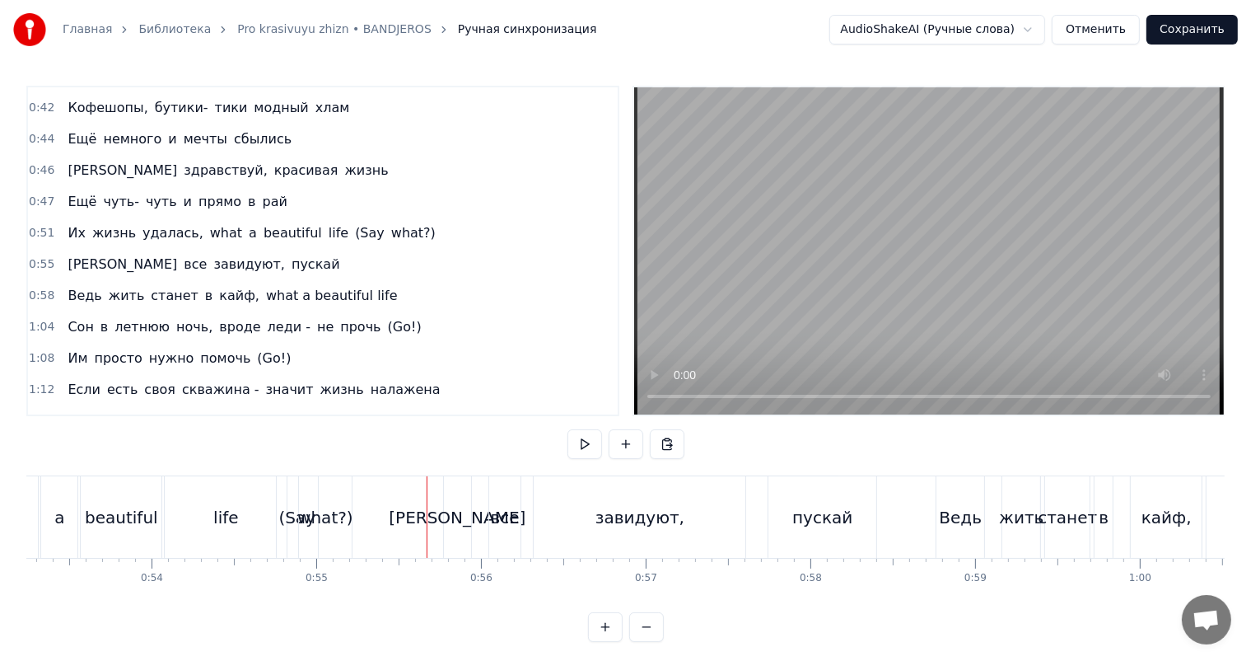
click at [844, 280] on video at bounding box center [929, 250] width 590 height 327
drag, startPoint x: 844, startPoint y: 280, endPoint x: 807, endPoint y: 282, distance: 36.3
click at [840, 280] on video at bounding box center [929, 250] width 590 height 327
click at [508, 499] on div "все" at bounding box center [504, 517] width 31 height 82
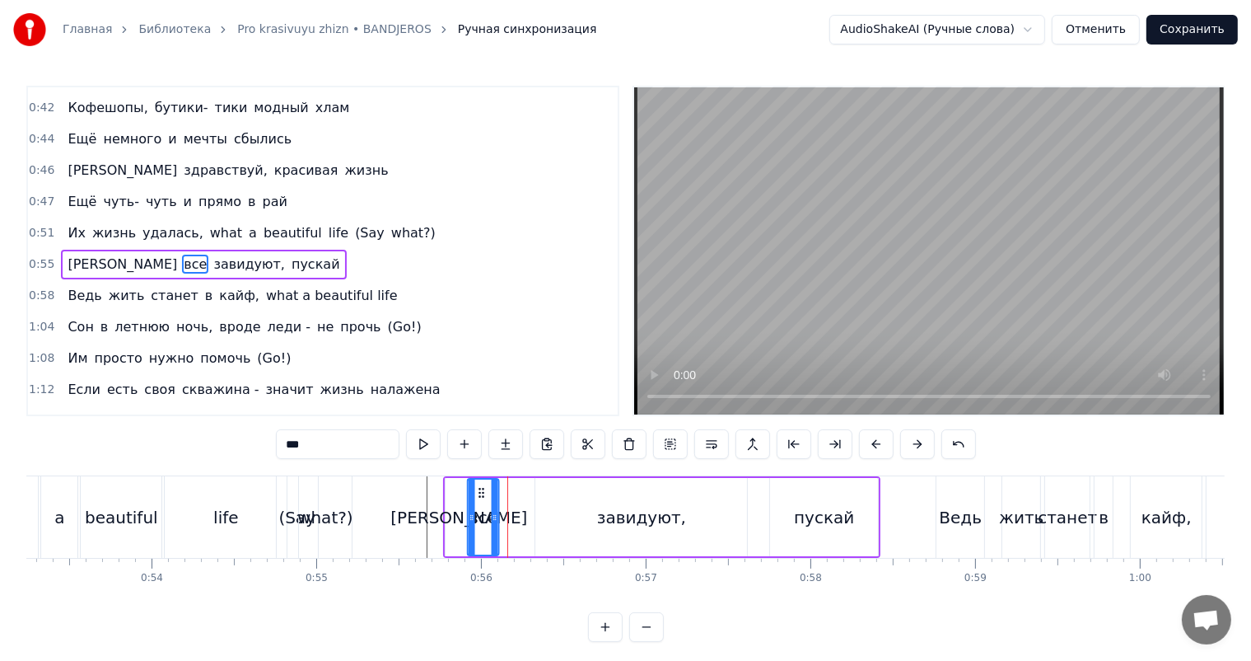
click at [480, 495] on icon at bounding box center [481, 492] width 13 height 13
click at [554, 494] on div "завидуют," at bounding box center [642, 517] width 212 height 78
type input "*********"
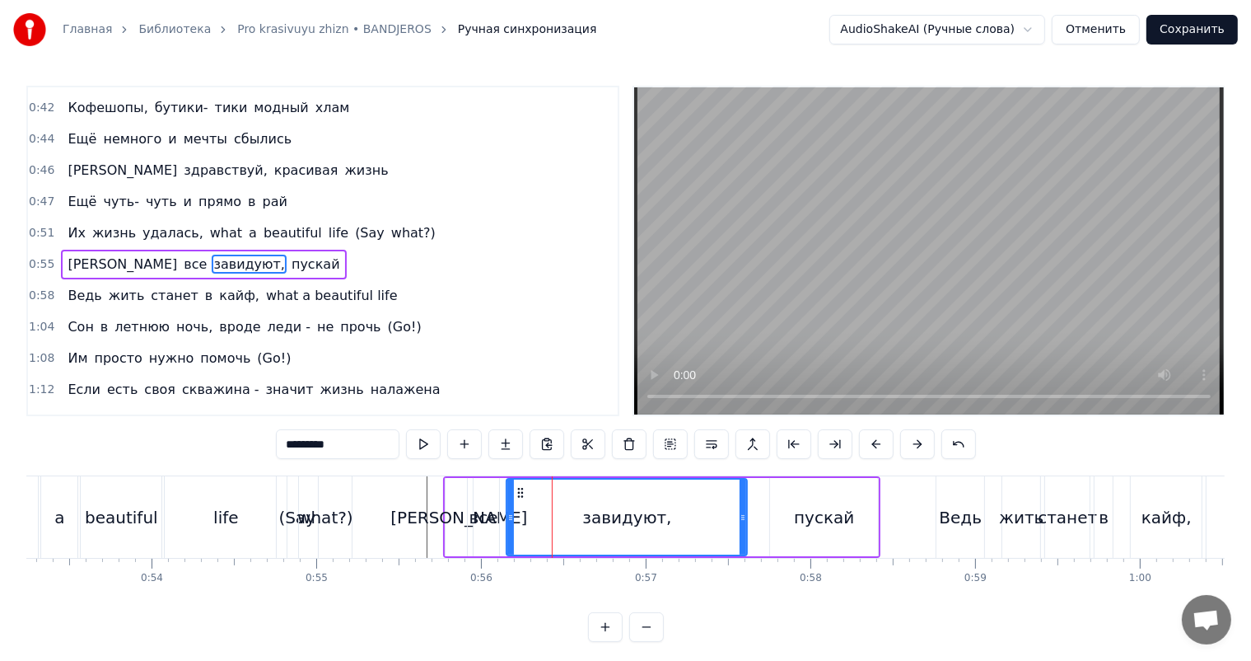
drag, startPoint x: 536, startPoint y: 503, endPoint x: 508, endPoint y: 512, distance: 30.2
click at [508, 512] on div at bounding box center [511, 517] width 7 height 75
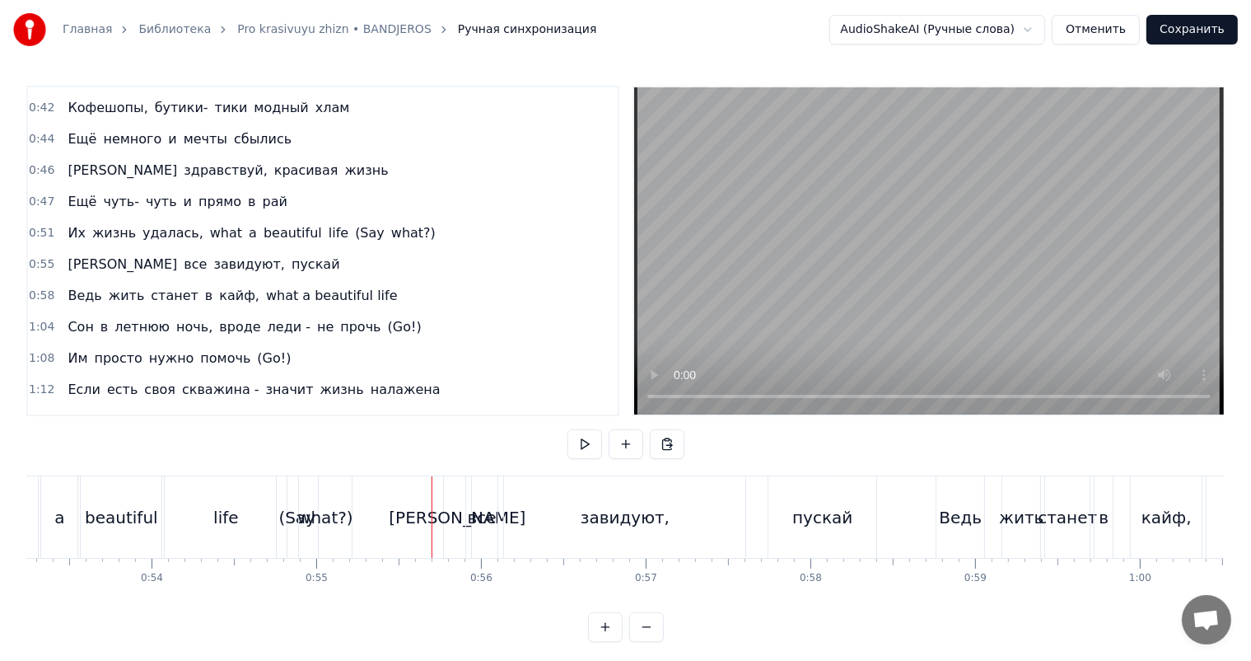
click at [967, 269] on video at bounding box center [929, 250] width 590 height 327
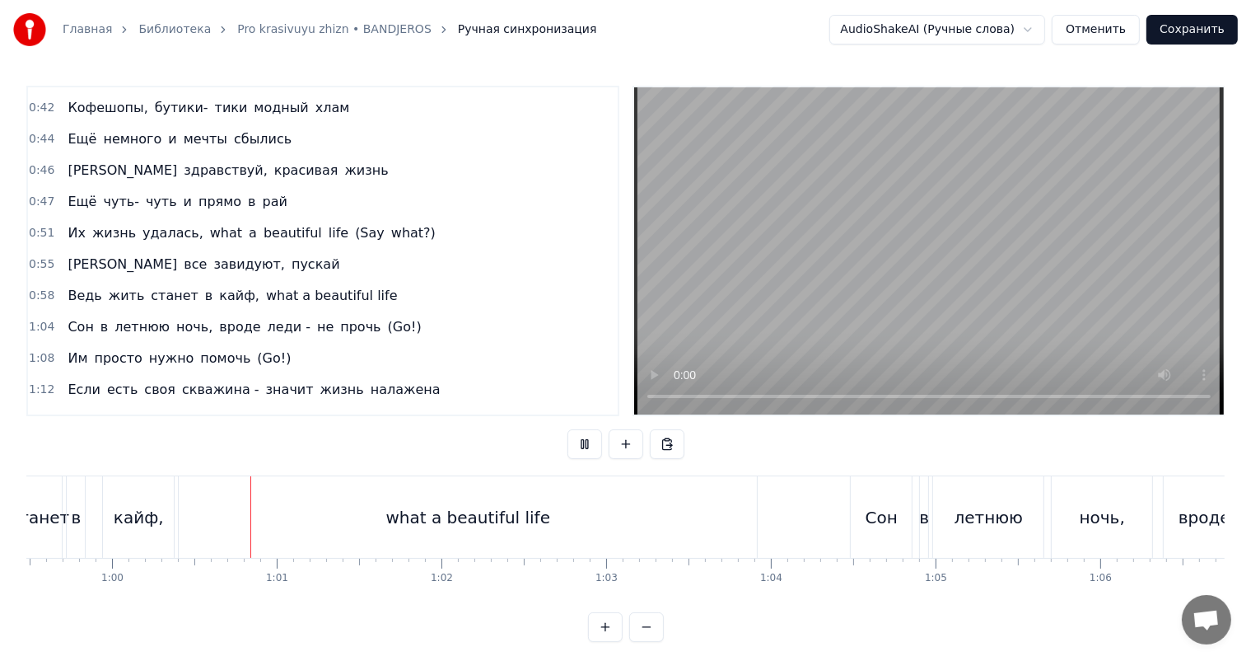
scroll to position [0, 9827]
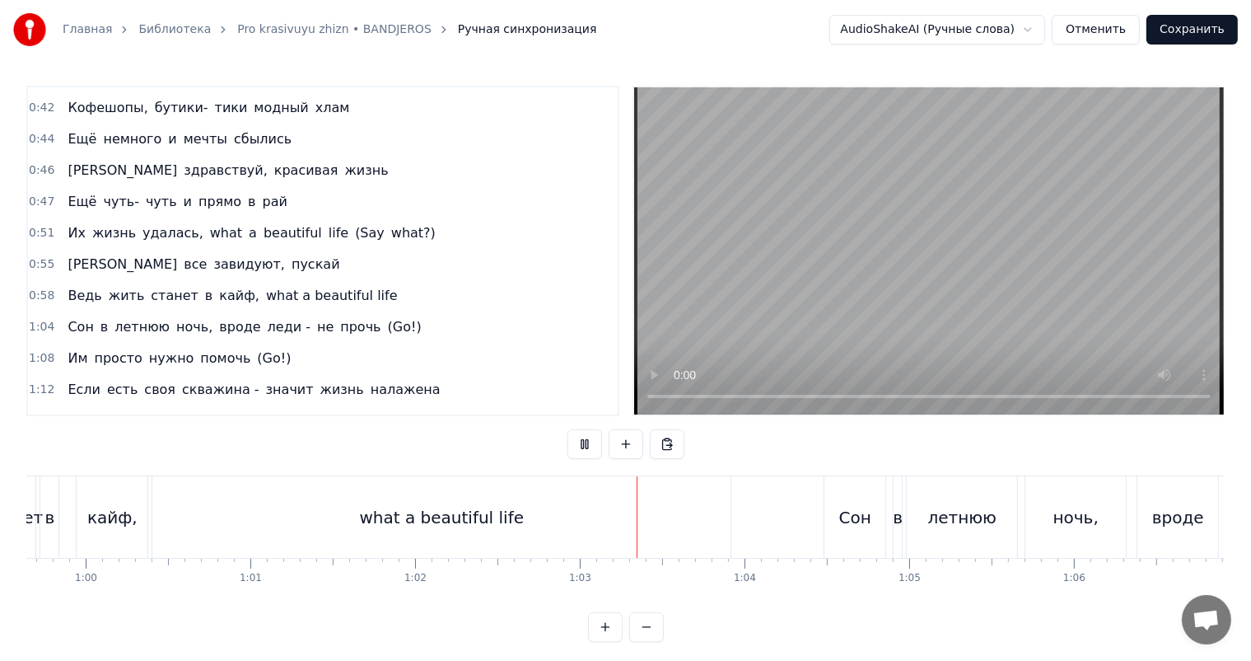
click at [929, 306] on video at bounding box center [929, 250] width 590 height 327
click at [637, 534] on div "what a beautiful life" at bounding box center [441, 517] width 578 height 82
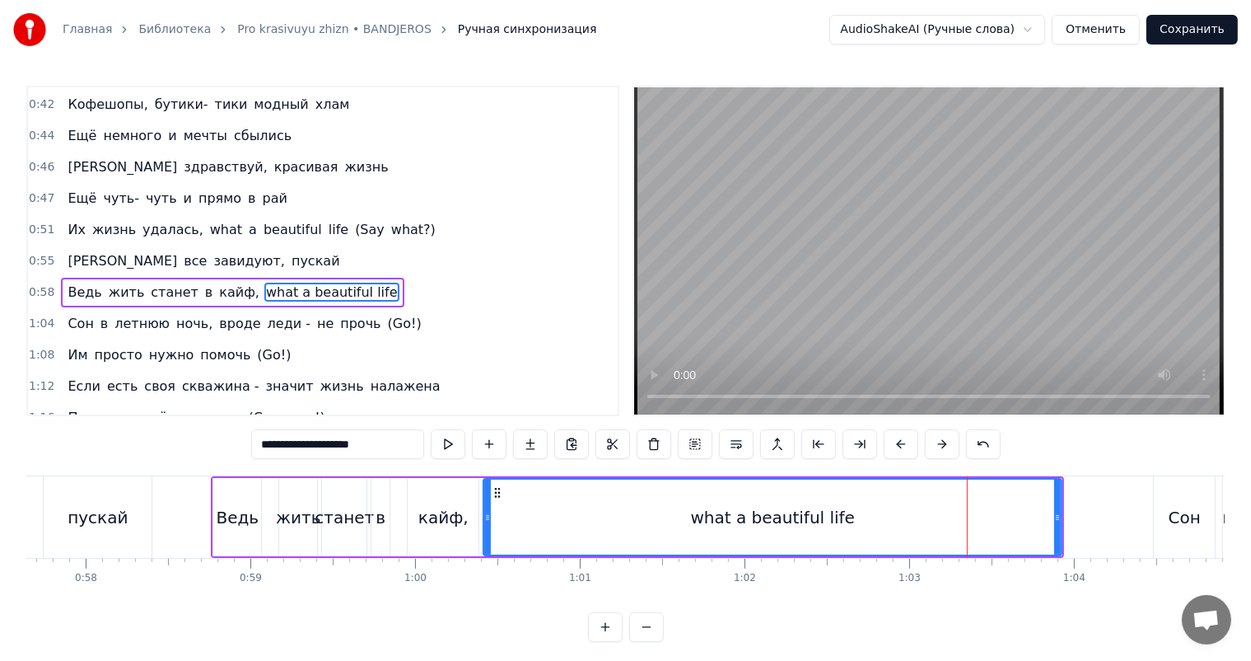
scroll to position [247, 0]
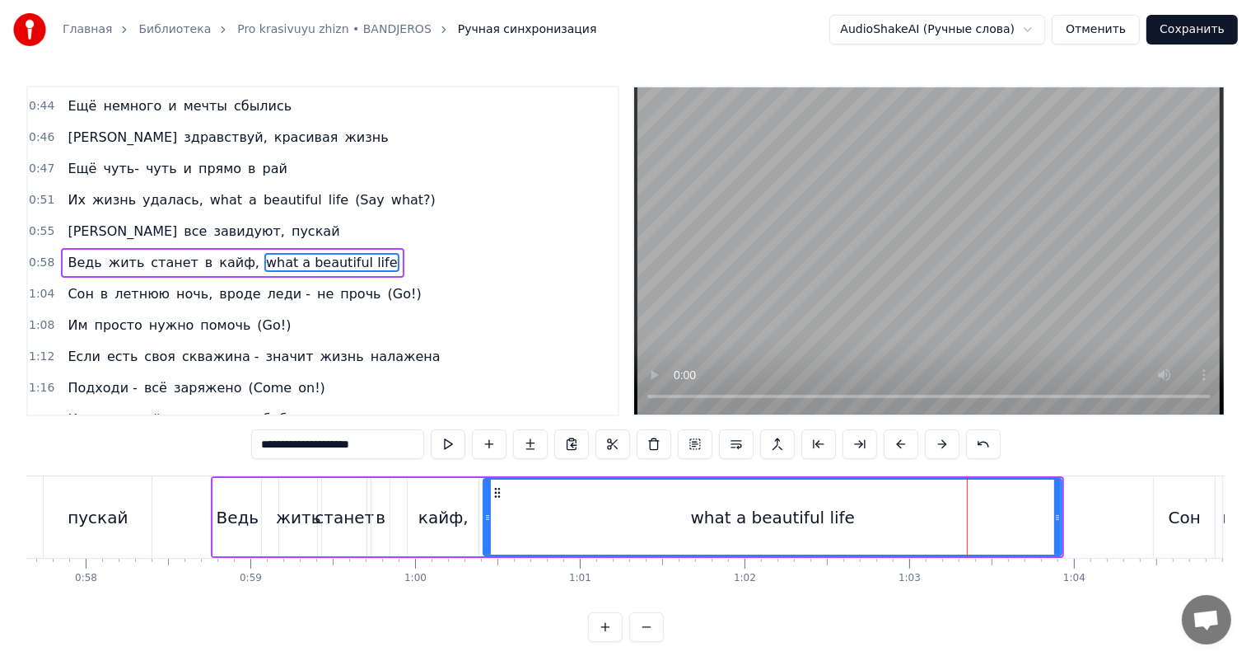
click at [685, 522] on div "what a beautiful life" at bounding box center [772, 517] width 577 height 75
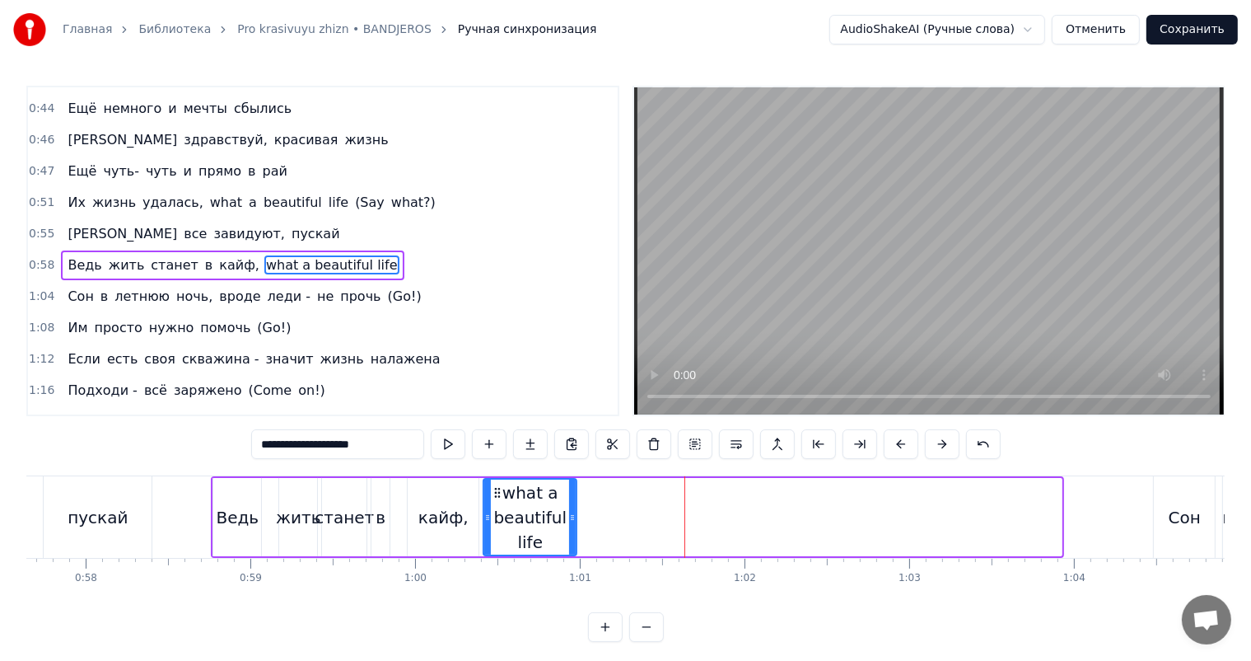
drag, startPoint x: 1058, startPoint y: 522, endPoint x: 573, endPoint y: 519, distance: 485.3
click at [573, 519] on icon at bounding box center [572, 517] width 7 height 13
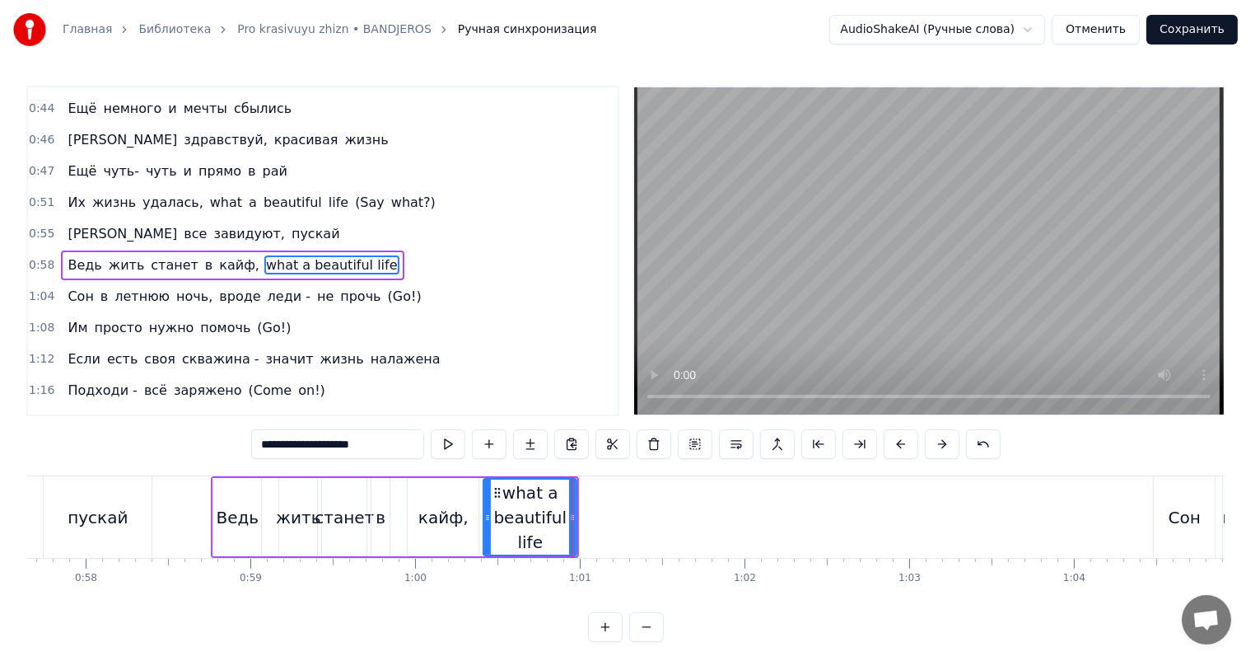
click at [442, 511] on div "кайф," at bounding box center [444, 517] width 50 height 25
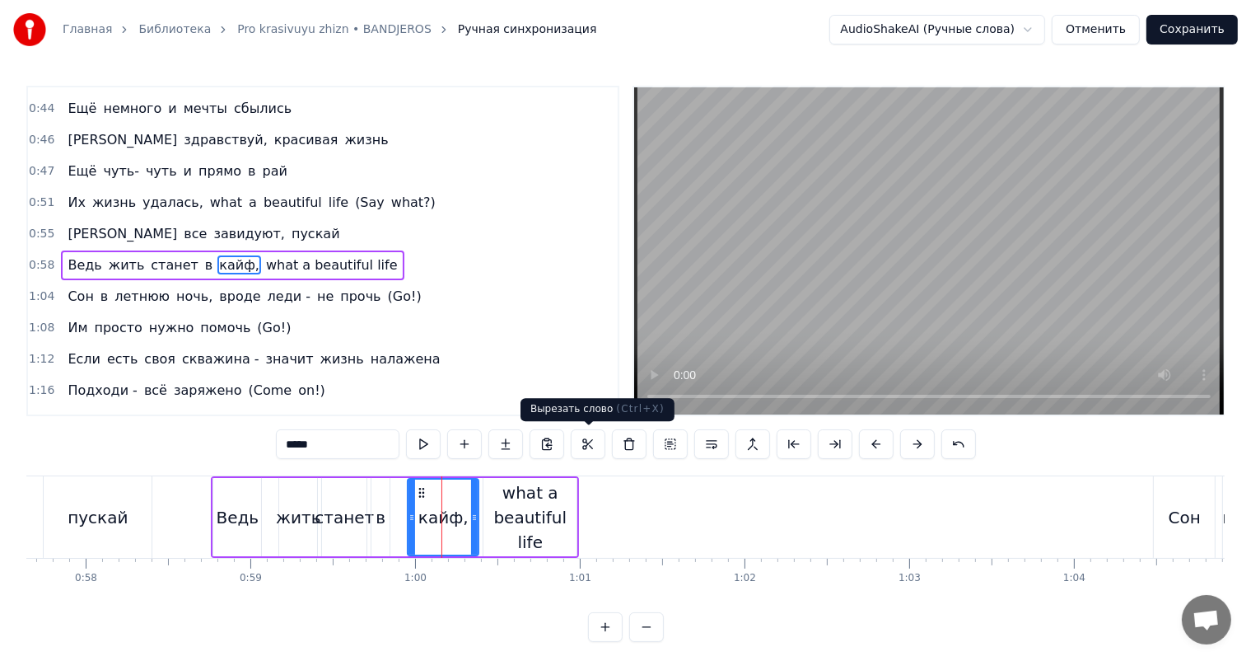
click at [823, 310] on video at bounding box center [929, 250] width 590 height 327
click at [378, 528] on div "в" at bounding box center [381, 517] width 10 height 25
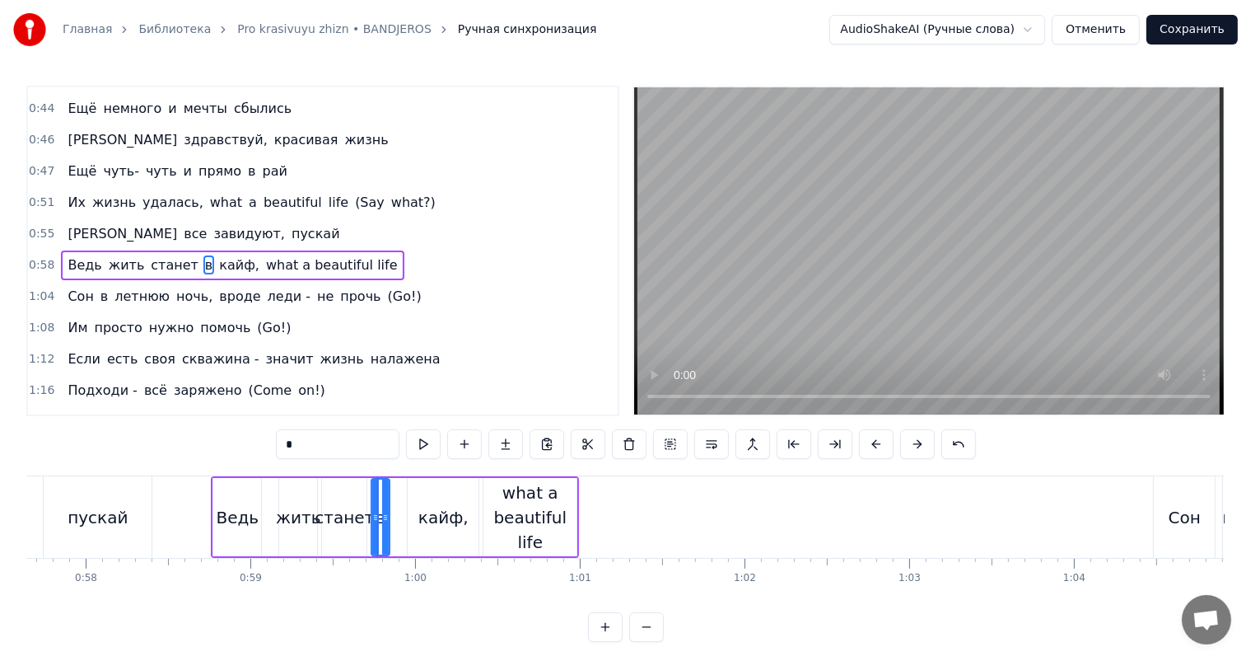
click at [844, 306] on video at bounding box center [929, 250] width 590 height 327
click at [548, 518] on div "what a beautiful life" at bounding box center [530, 517] width 93 height 74
type input "**********"
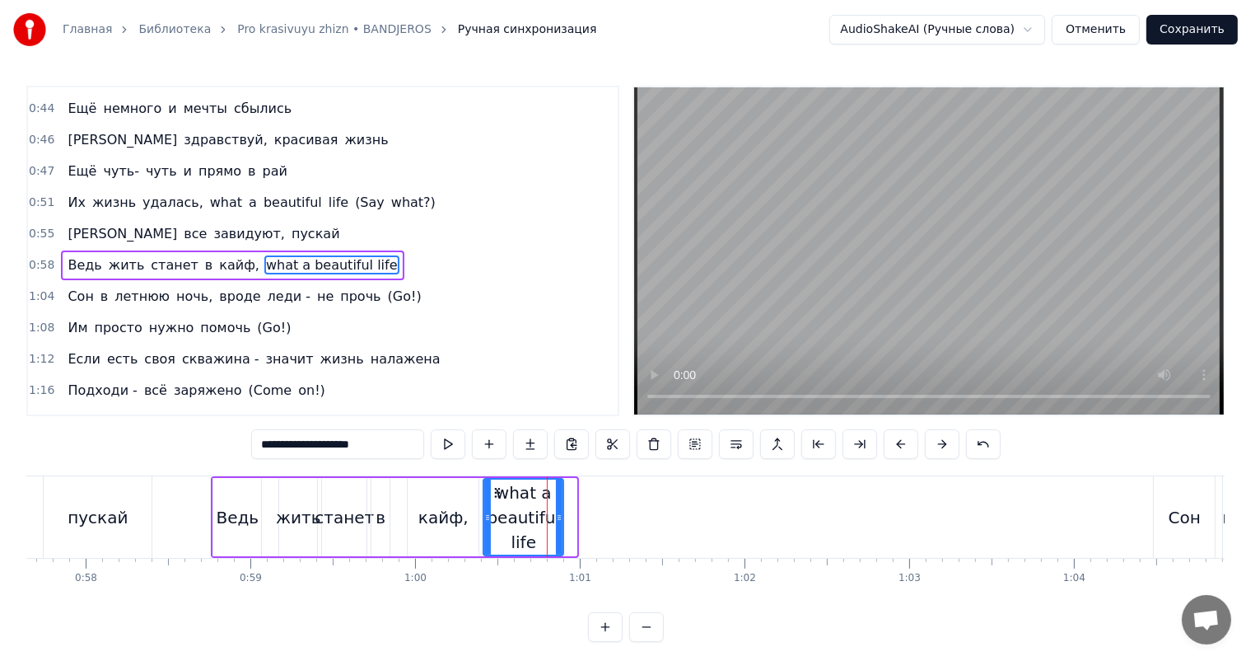
drag, startPoint x: 573, startPoint y: 508, endPoint x: 560, endPoint y: 518, distance: 16.5
click at [560, 518] on div at bounding box center [559, 517] width 7 height 75
click at [494, 447] on button at bounding box center [489, 444] width 35 height 30
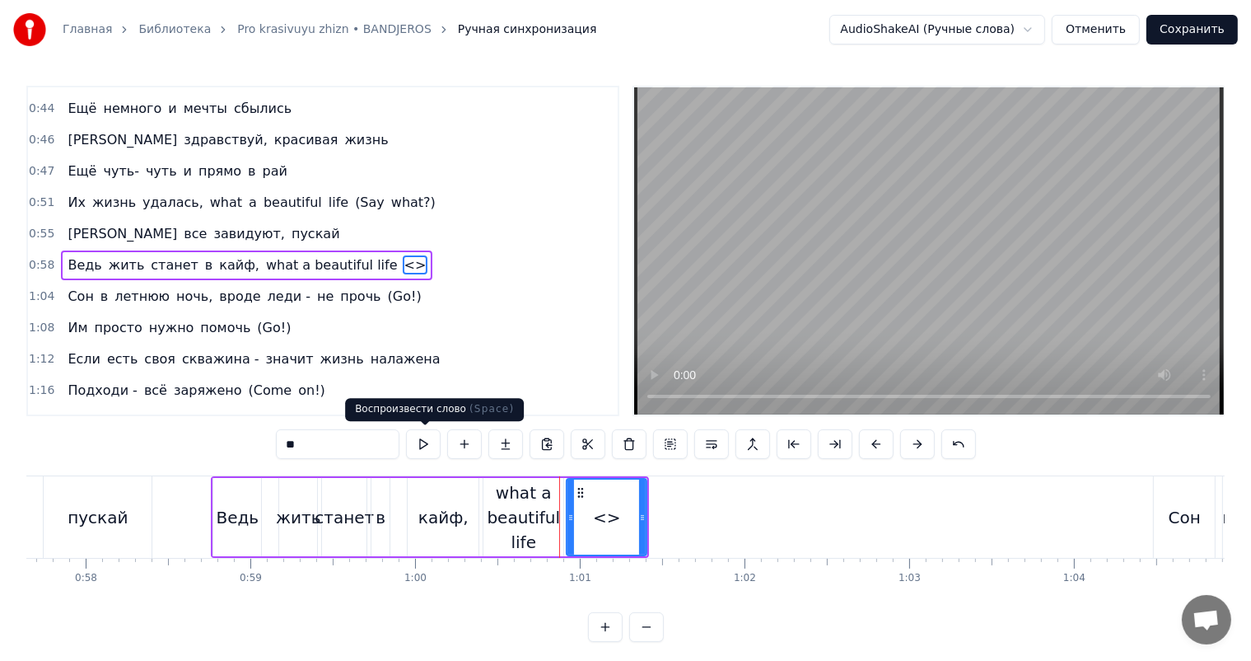
drag, startPoint x: 346, startPoint y: 442, endPoint x: 52, endPoint y: 461, distance: 294.8
click at [208, 464] on div "0:18 Нет времени ждать, всё хочется взять 0:22 Всё нужно успеть 0:26 Навстречу …" at bounding box center [625, 364] width 1199 height 556
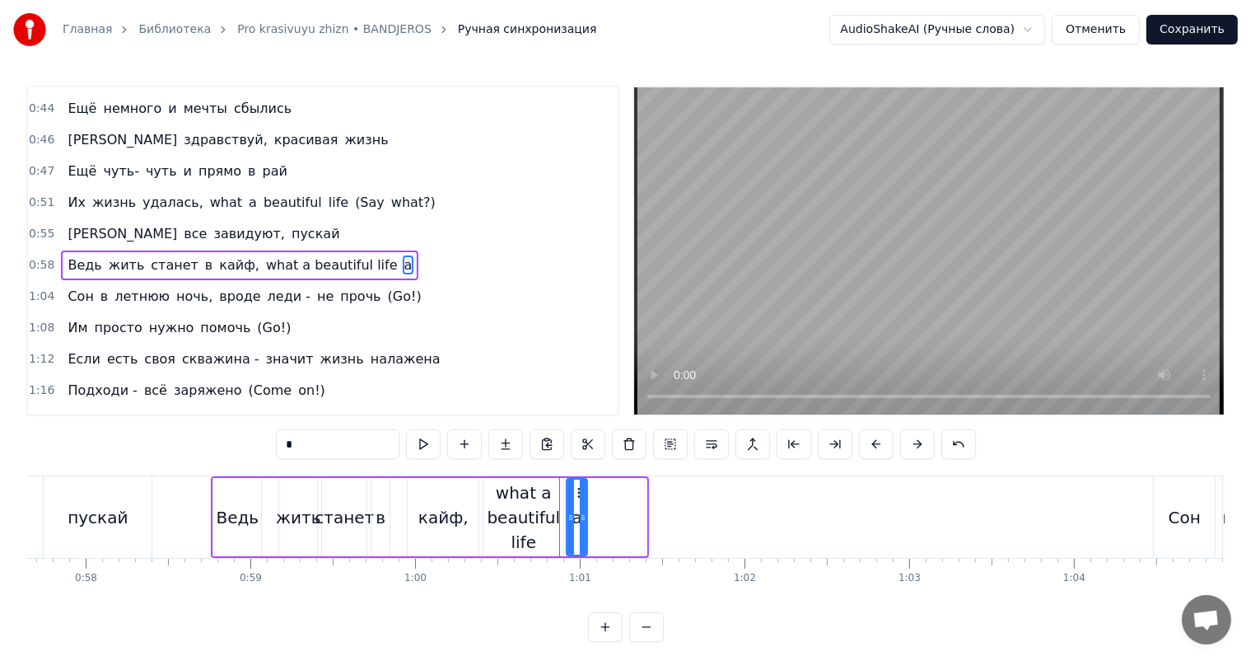
drag, startPoint x: 640, startPoint y: 514, endPoint x: 581, endPoint y: 524, distance: 60.1
click at [581, 524] on div at bounding box center [583, 517] width 7 height 75
type input "*"
click at [568, 494] on icon at bounding box center [574, 492] width 13 height 13
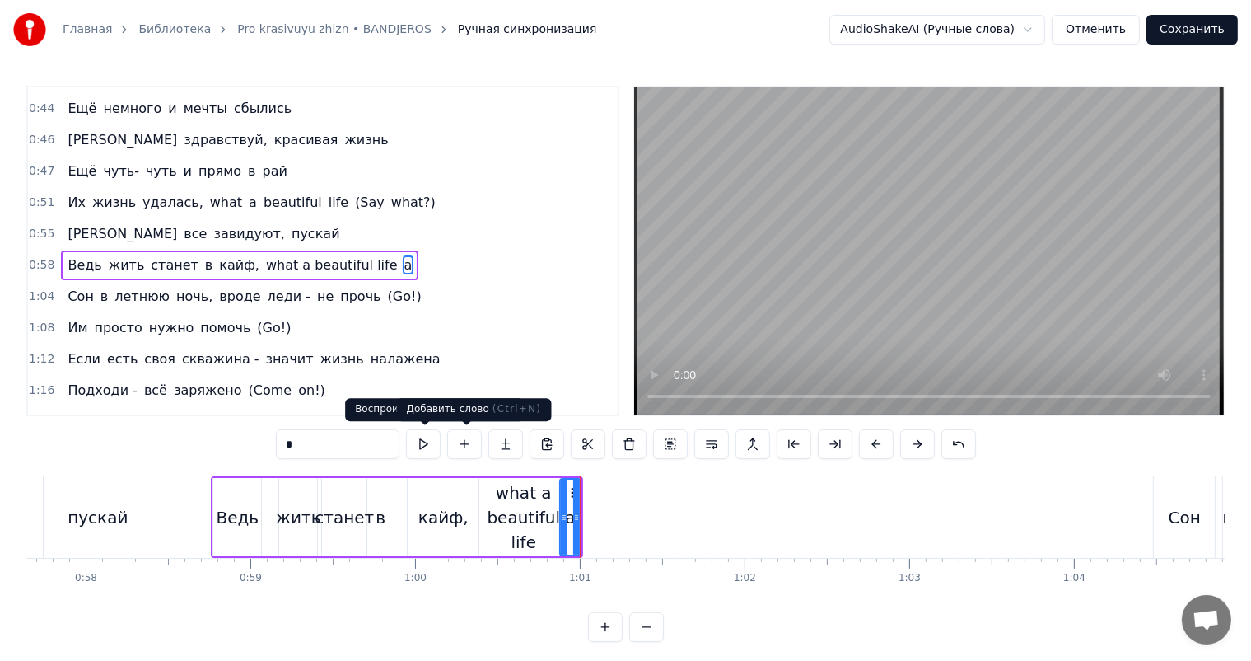
click at [462, 444] on button at bounding box center [464, 444] width 35 height 30
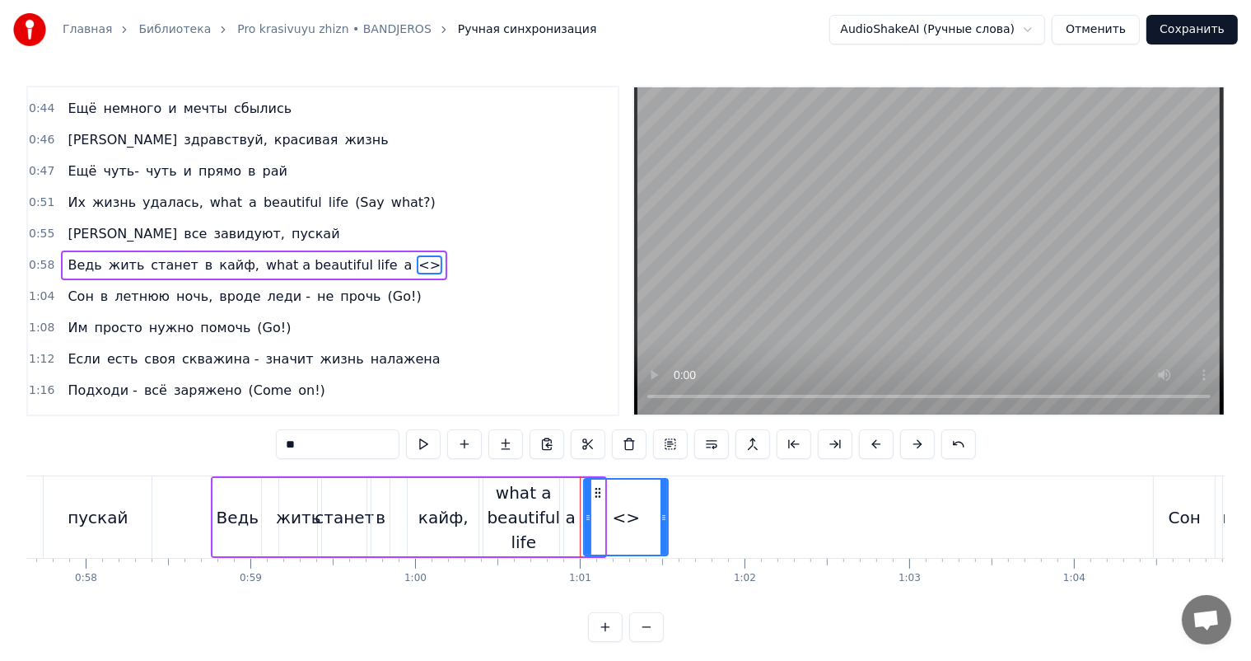
drag, startPoint x: 602, startPoint y: 493, endPoint x: 666, endPoint y: 501, distance: 64.0
click at [666, 501] on div at bounding box center [664, 517] width 7 height 75
click at [592, 508] on div at bounding box center [595, 517] width 7 height 75
click at [511, 503] on div "what a beautiful life" at bounding box center [524, 517] width 80 height 74
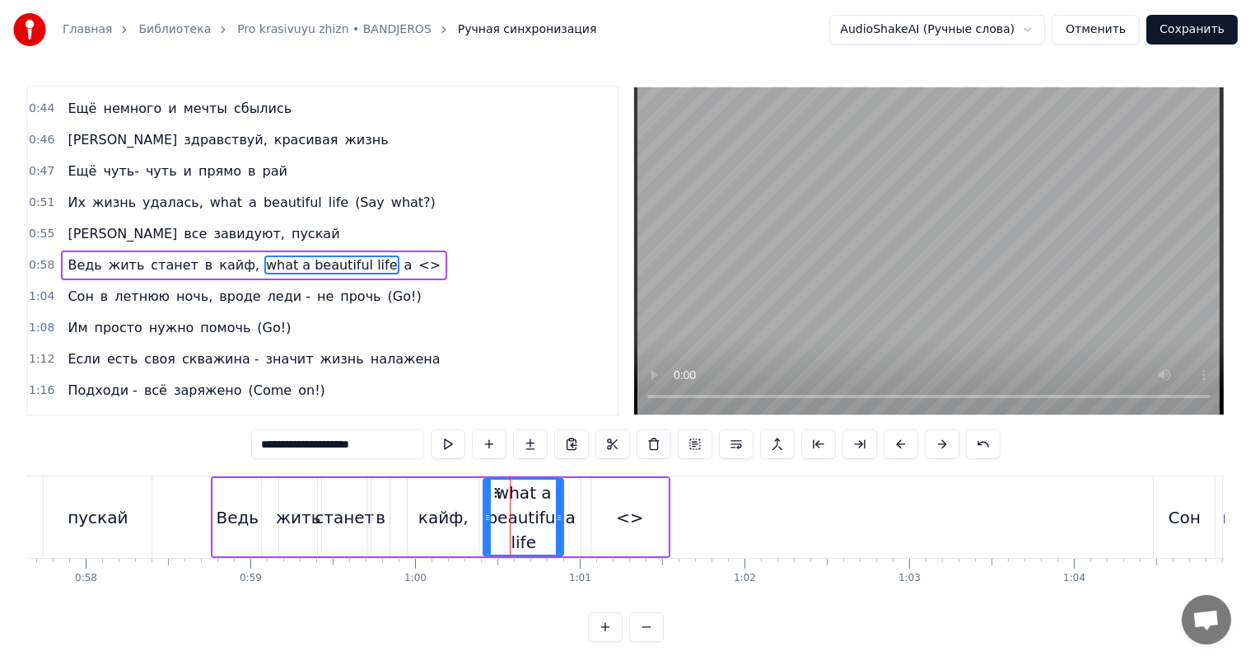
drag, startPoint x: 386, startPoint y: 451, endPoint x: 302, endPoint y: 461, distance: 84.6
click at [302, 461] on div "**********" at bounding box center [626, 445] width 750 height 33
click at [610, 500] on div "<>" at bounding box center [630, 517] width 77 height 78
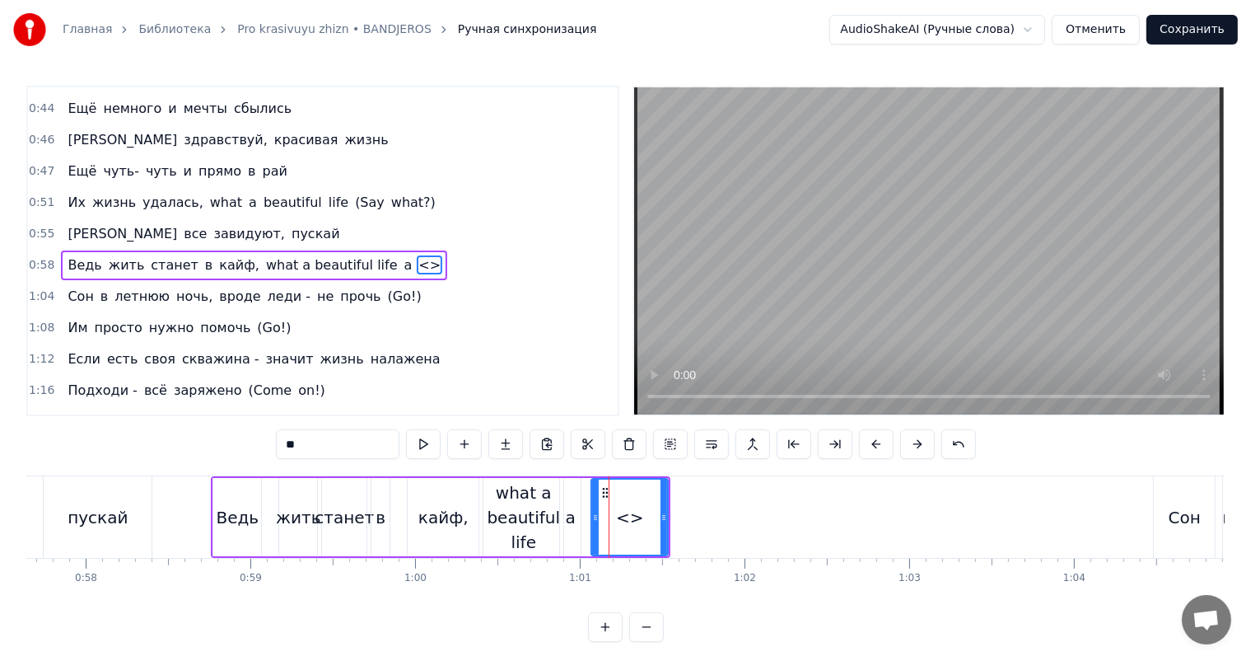
click at [357, 438] on input "**" at bounding box center [338, 444] width 124 height 30
paste input "**********"
type input "*********"
click at [475, 450] on button at bounding box center [464, 444] width 35 height 30
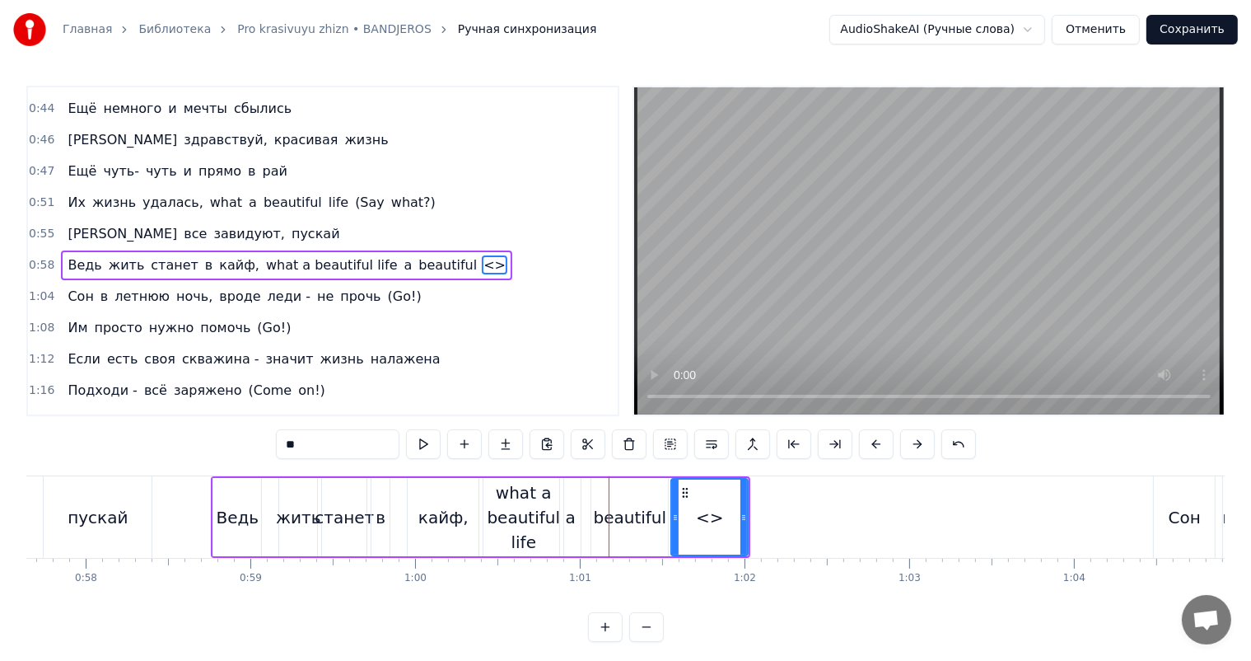
click at [355, 456] on input "**" at bounding box center [338, 444] width 124 height 30
paste input "**********"
drag, startPoint x: 339, startPoint y: 445, endPoint x: 246, endPoint y: 448, distance: 92.3
click at [246, 448] on div "0:18 Нет времени ждать, всё хочется взять 0:22 Всё нужно успеть 0:26 Навстречу …" at bounding box center [625, 364] width 1199 height 556
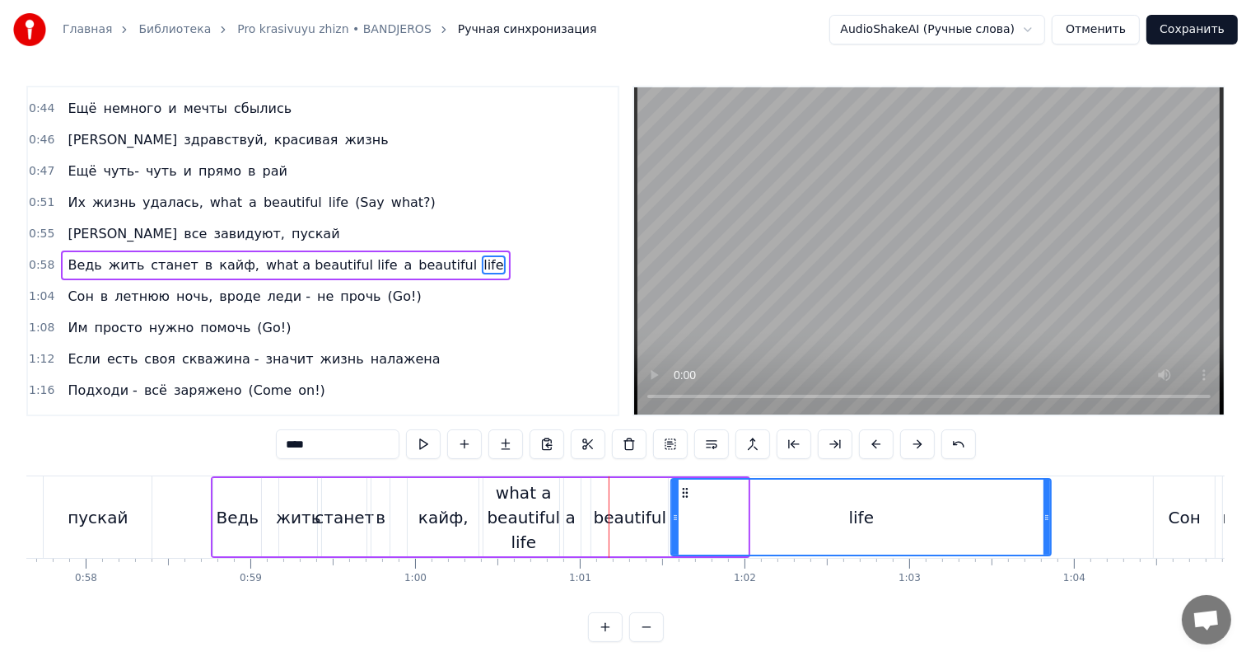
drag, startPoint x: 744, startPoint y: 526, endPoint x: 1047, endPoint y: 531, distance: 303.2
click at [1047, 531] on div at bounding box center [1047, 517] width 7 height 75
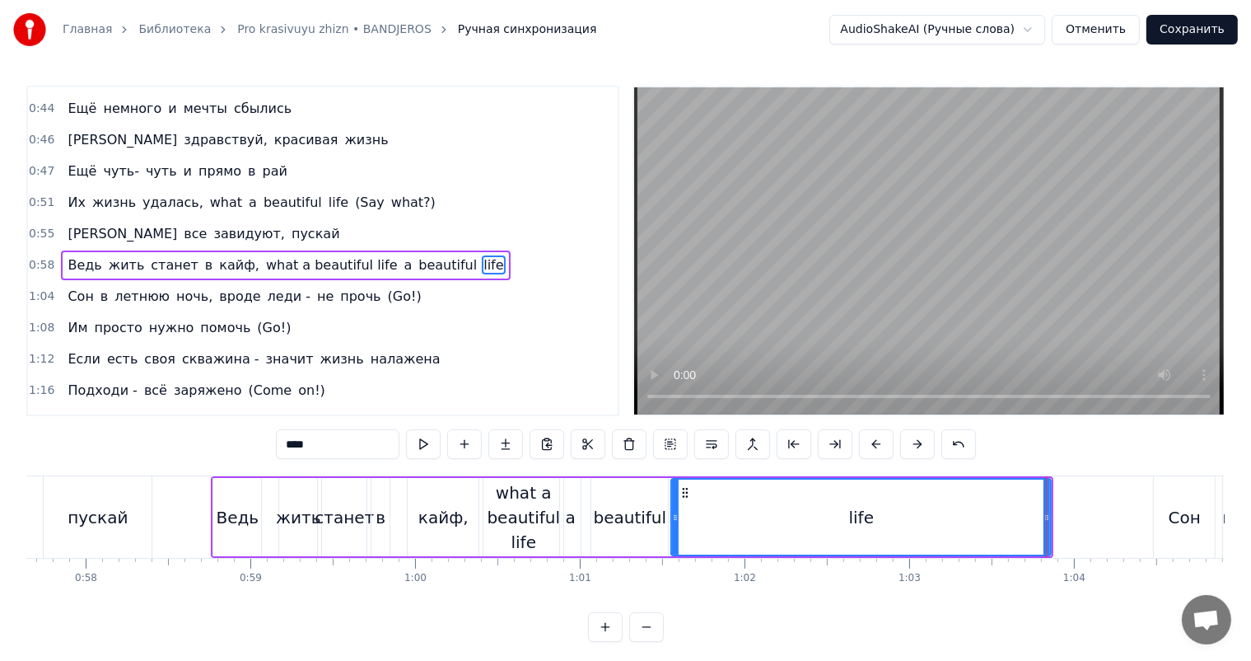
click at [522, 517] on div "what a beautiful life" at bounding box center [524, 517] width 80 height 74
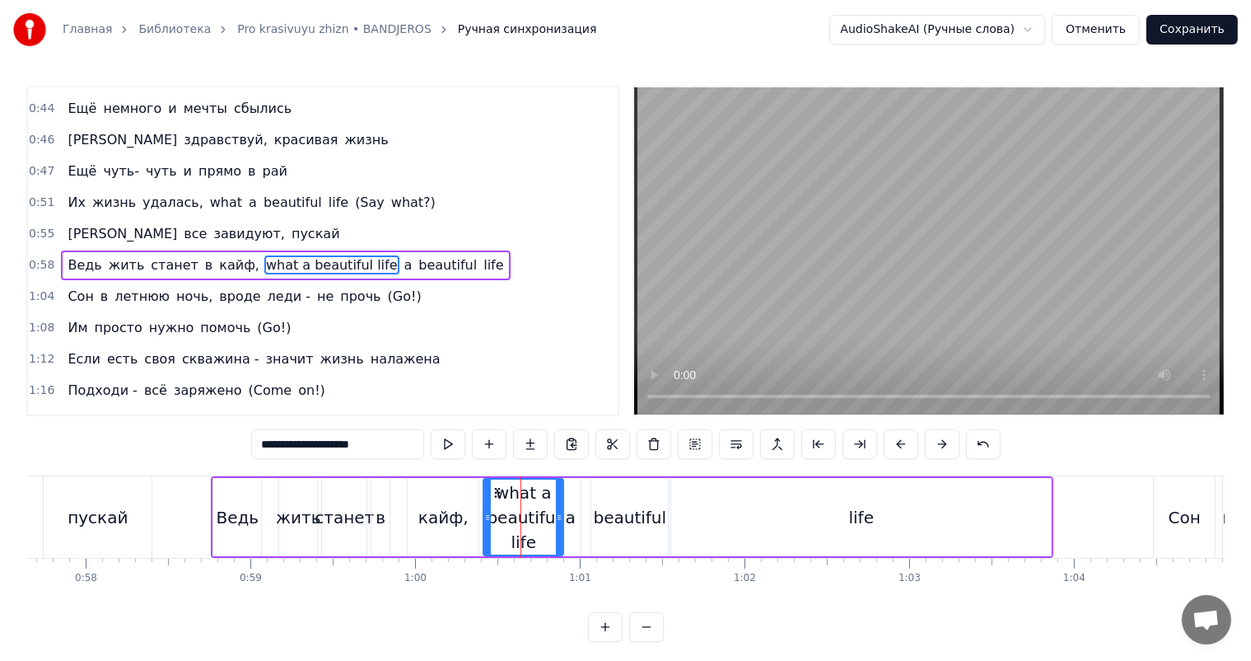
drag, startPoint x: 372, startPoint y: 443, endPoint x: 283, endPoint y: 447, distance: 89.1
click at [283, 447] on input "**********" at bounding box center [337, 444] width 173 height 30
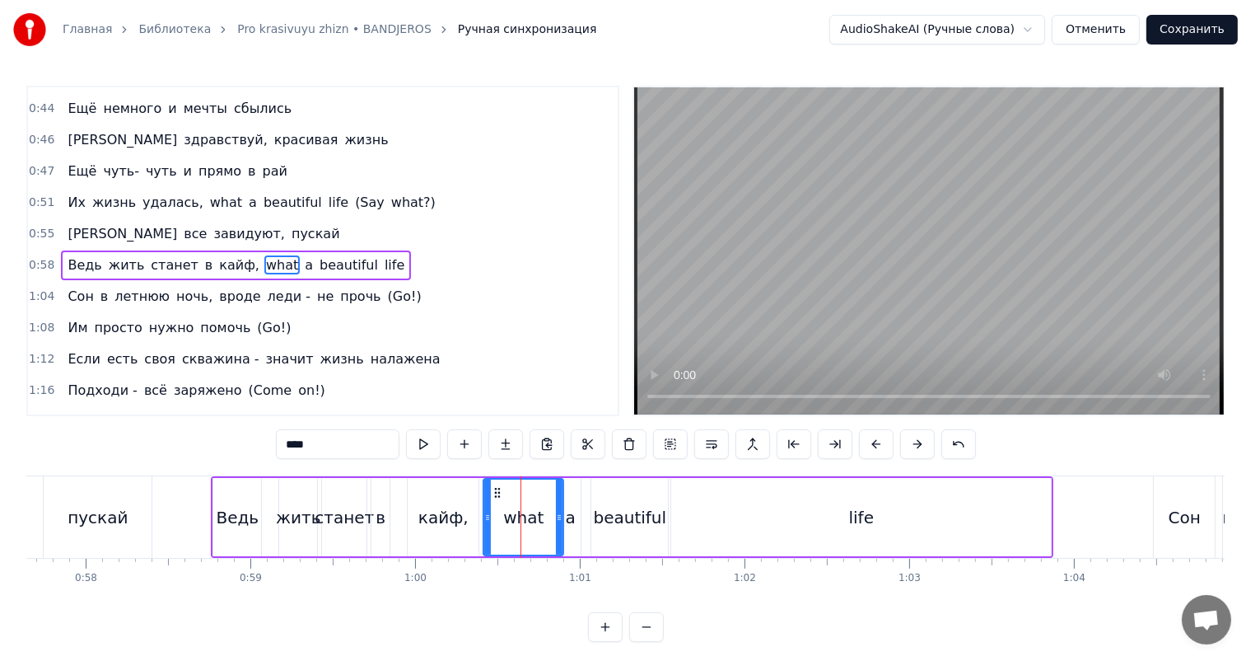
click at [349, 511] on div "станет" at bounding box center [344, 517] width 59 height 25
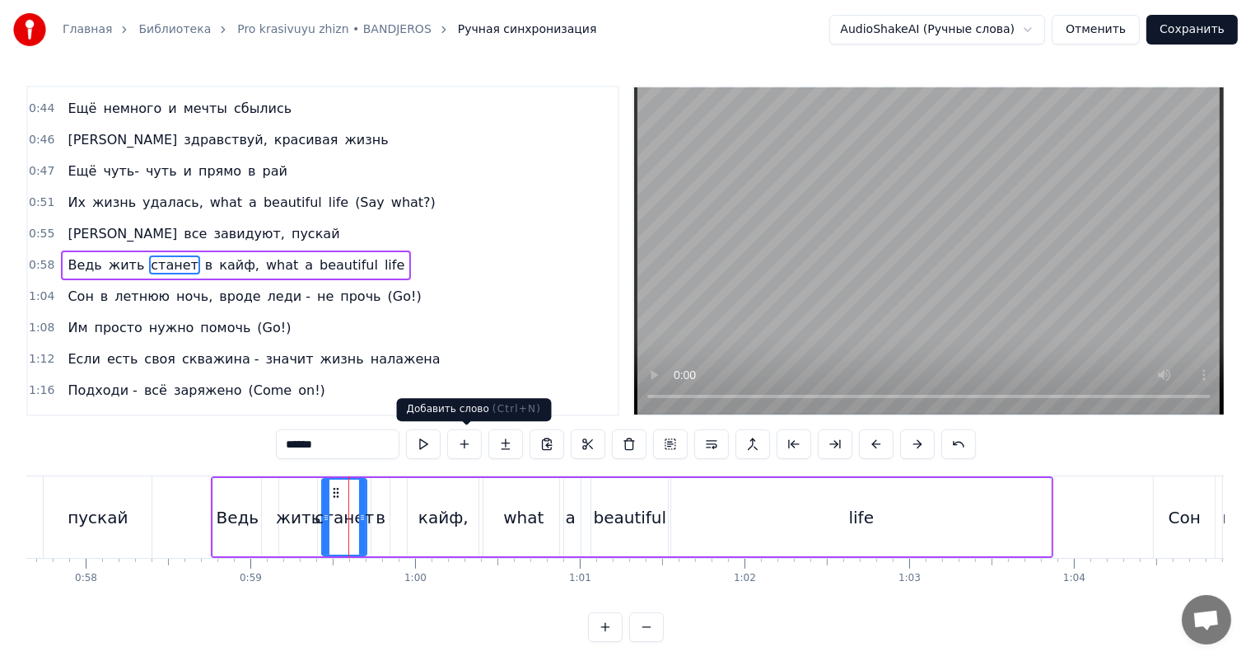
click at [849, 257] on video at bounding box center [929, 250] width 590 height 327
click at [1029, 267] on video at bounding box center [929, 250] width 590 height 327
click at [517, 515] on div "what" at bounding box center [523, 517] width 40 height 25
type input "****"
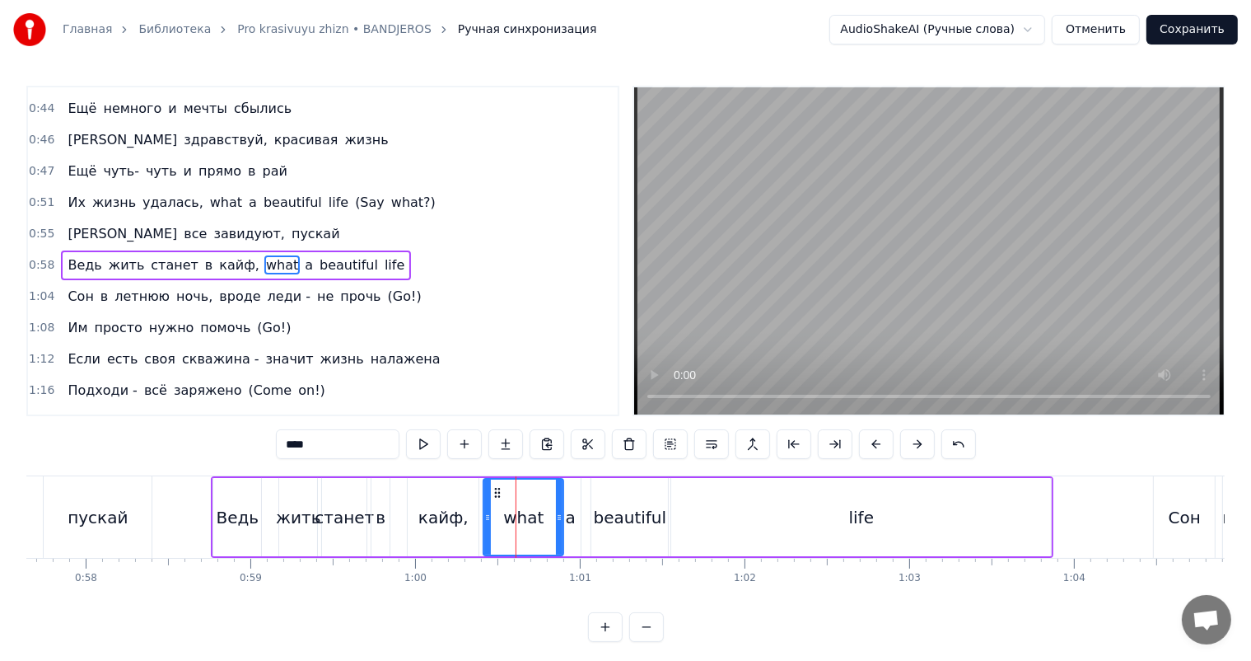
click at [488, 512] on div "what" at bounding box center [524, 517] width 82 height 78
click at [487, 512] on div at bounding box center [487, 517] width 1 height 82
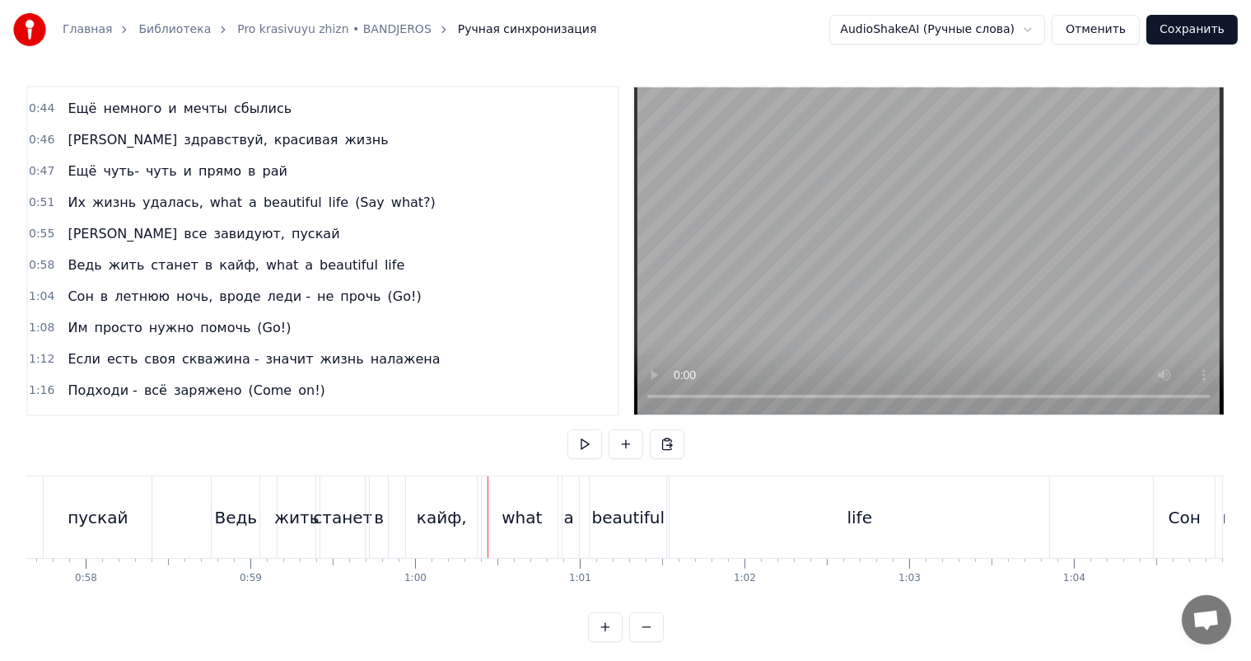
click at [488, 511] on div "what" at bounding box center [522, 517] width 80 height 82
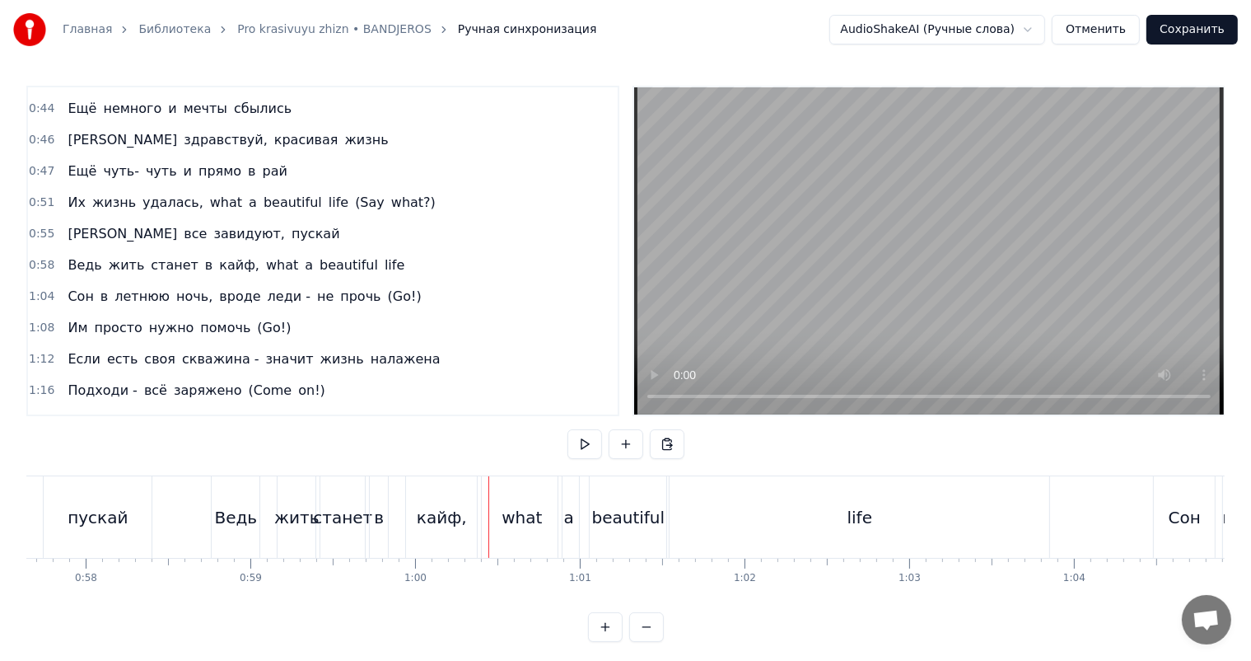
click at [485, 512] on div "what" at bounding box center [522, 517] width 80 height 82
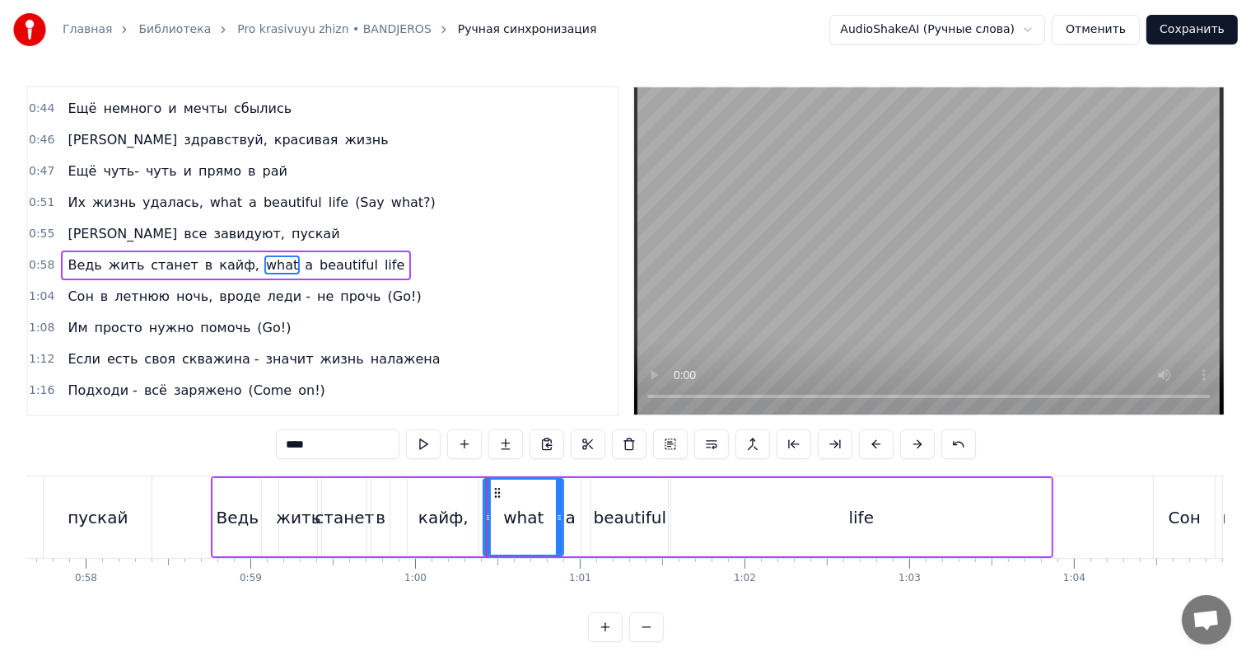
click at [504, 507] on div "what" at bounding box center [523, 517] width 40 height 25
drag, startPoint x: 483, startPoint y: 514, endPoint x: 491, endPoint y: 512, distance: 8.6
click at [493, 512] on icon at bounding box center [496, 517] width 7 height 13
click at [439, 519] on div "кайф," at bounding box center [444, 517] width 50 height 25
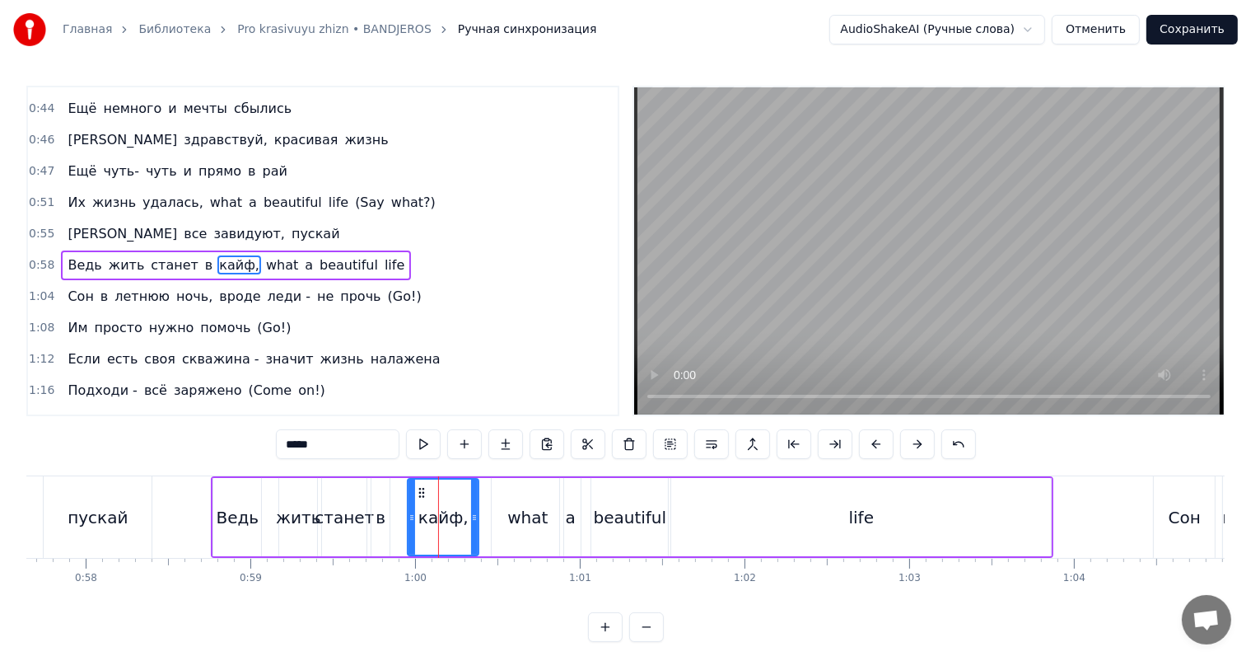
click at [840, 320] on video at bounding box center [929, 250] width 590 height 327
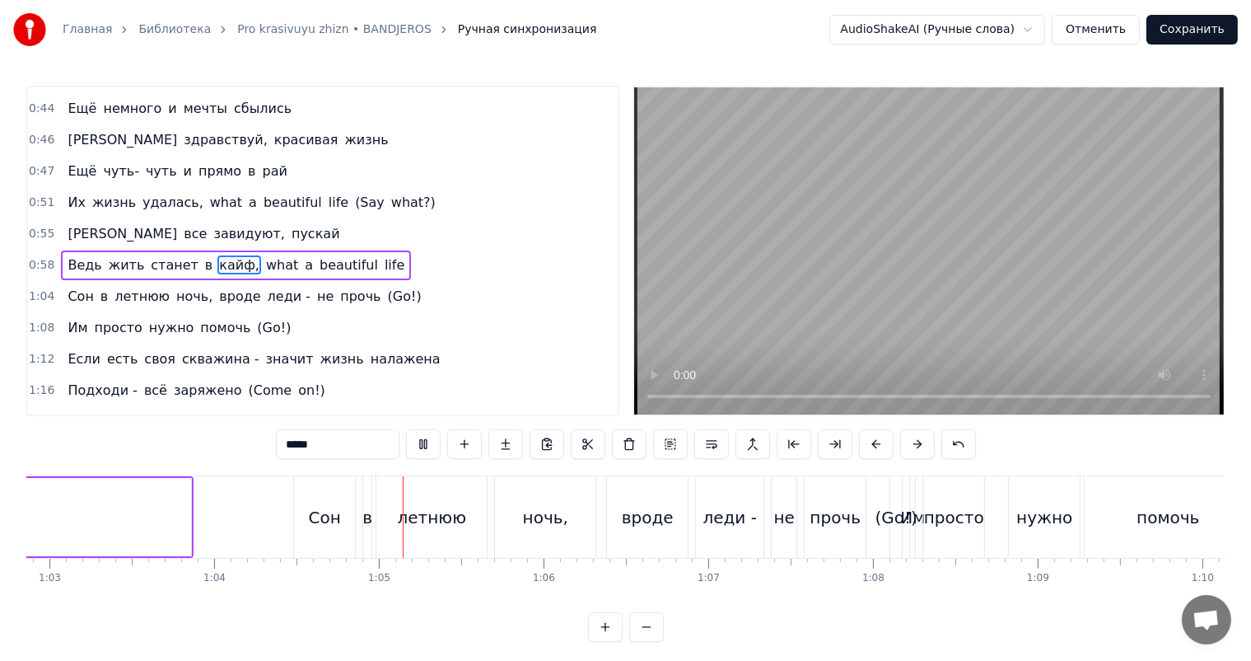
scroll to position [0, 10561]
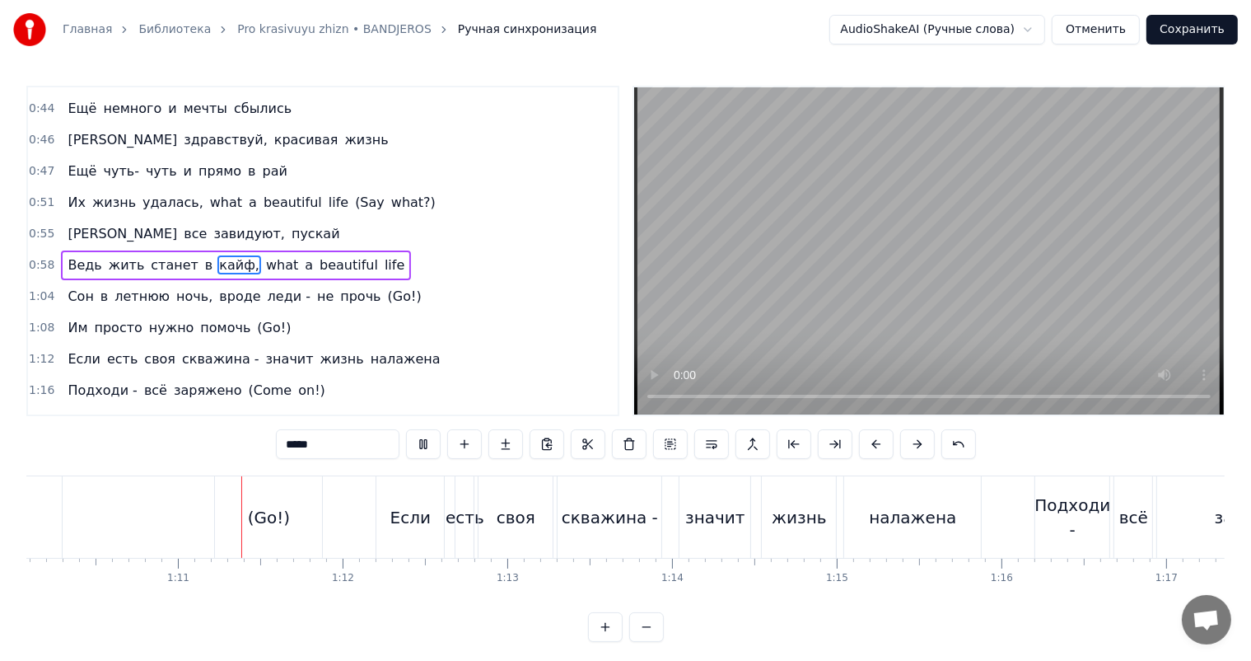
click at [885, 278] on video at bounding box center [929, 250] width 590 height 327
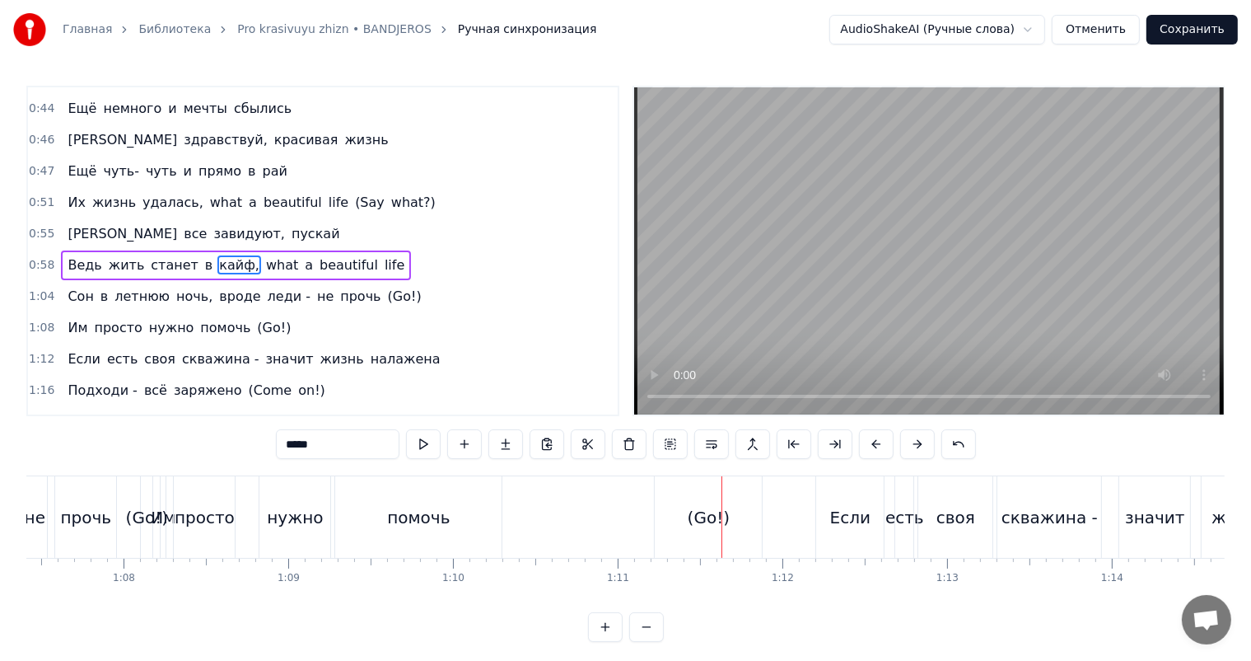
scroll to position [0, 11037]
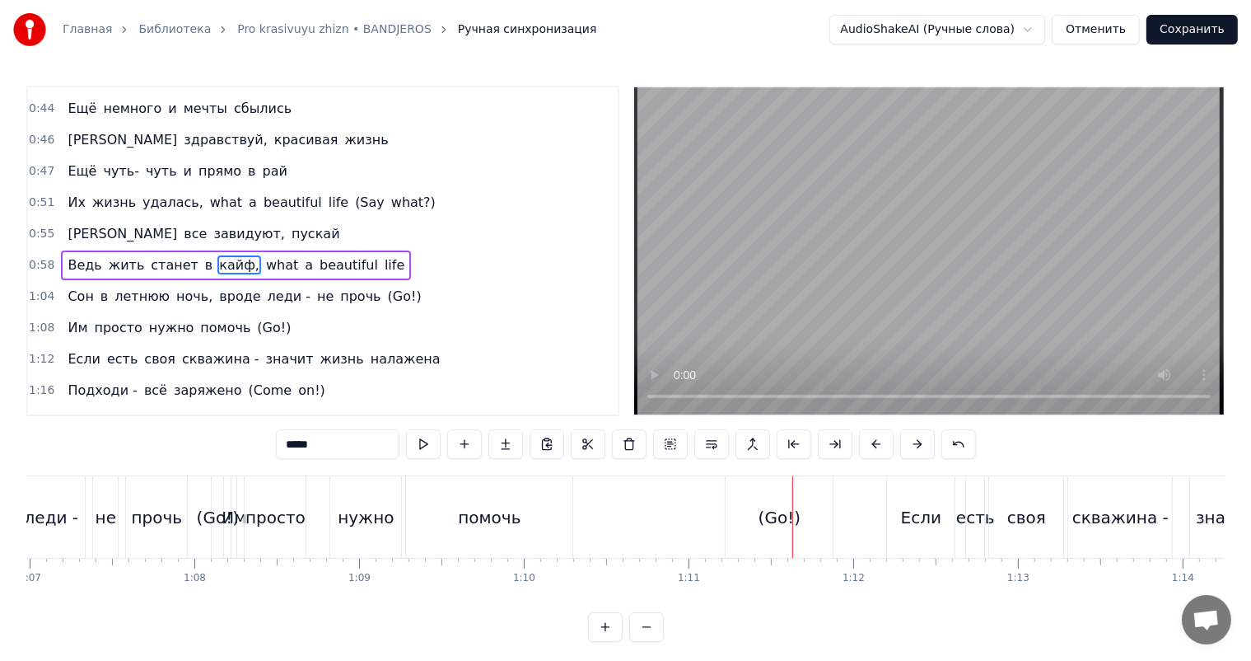
click at [536, 512] on div "помочь" at bounding box center [489, 517] width 166 height 82
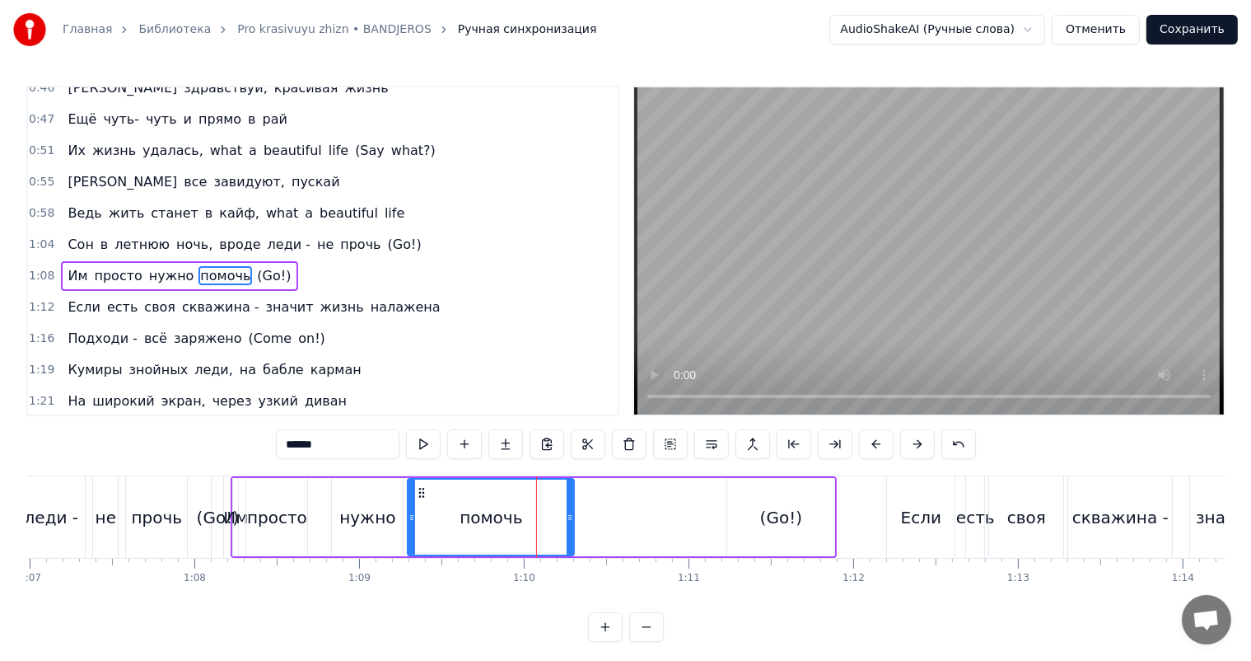
scroll to position [306, 0]
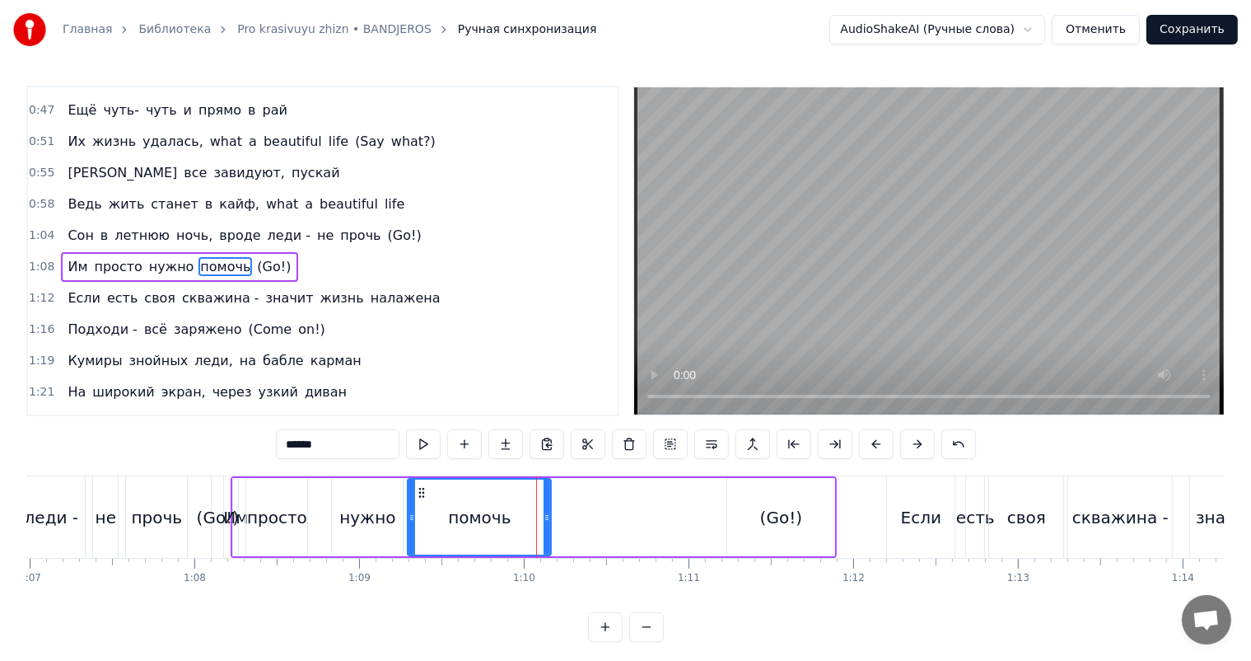
drag, startPoint x: 573, startPoint y: 508, endPoint x: 548, endPoint y: 518, distance: 26.6
click at [549, 518] on div at bounding box center [547, 517] width 7 height 75
click at [811, 521] on div "(Go!)" at bounding box center [780, 517] width 107 height 78
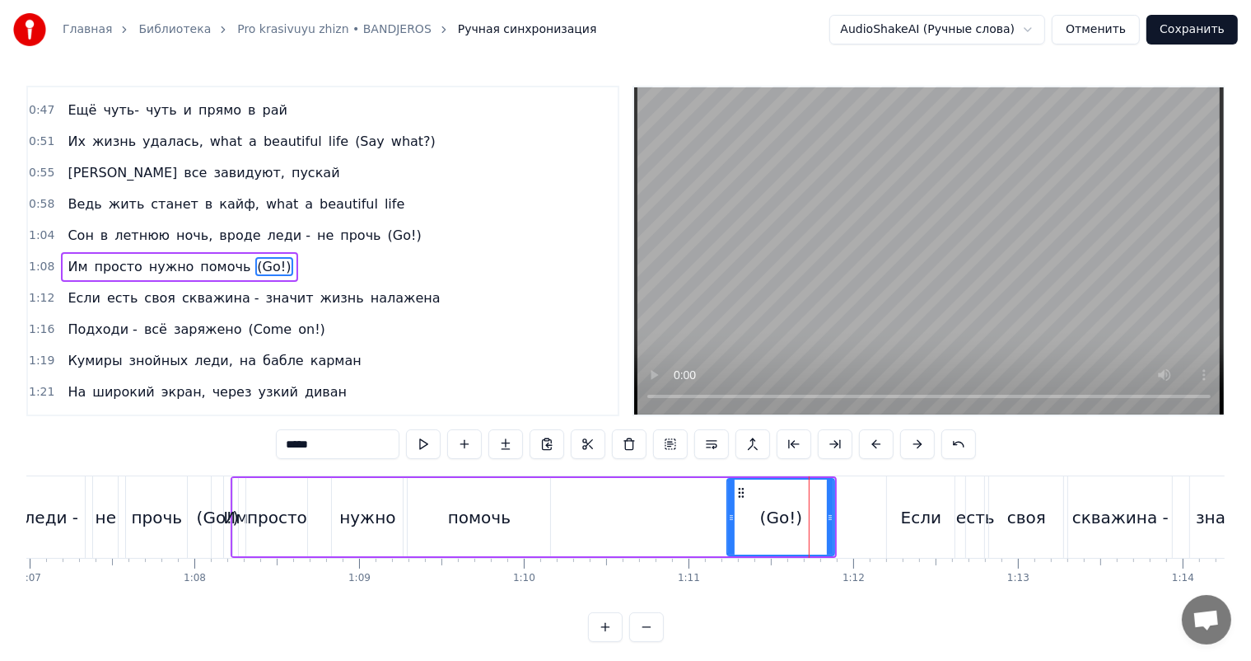
drag, startPoint x: 833, startPoint y: 514, endPoint x: 751, endPoint y: 517, distance: 81.6
click at [791, 519] on div "(Go!)" at bounding box center [780, 517] width 105 height 75
drag, startPoint x: 791, startPoint y: 508, endPoint x: 753, endPoint y: 512, distance: 38.0
click at [753, 512] on div at bounding box center [750, 517] width 7 height 75
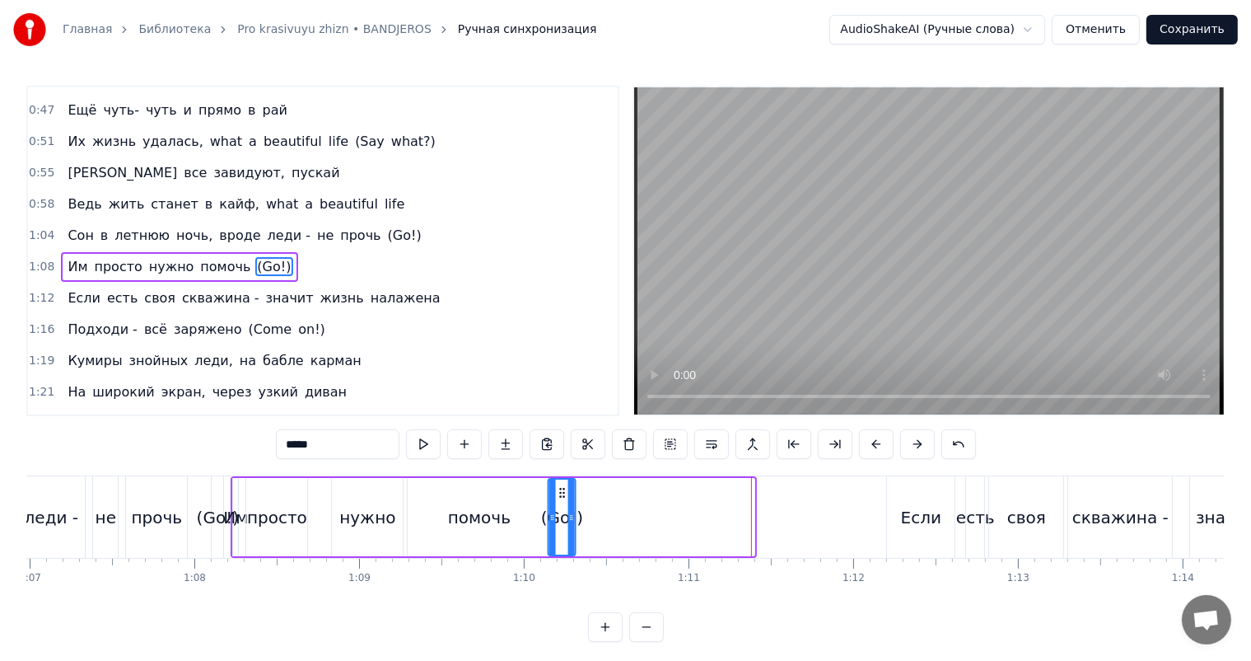
drag, startPoint x: 739, startPoint y: 488, endPoint x: 559, endPoint y: 494, distance: 180.5
click at [559, 494] on icon at bounding box center [562, 492] width 13 height 13
click at [435, 491] on div "помочь" at bounding box center [479, 517] width 143 height 78
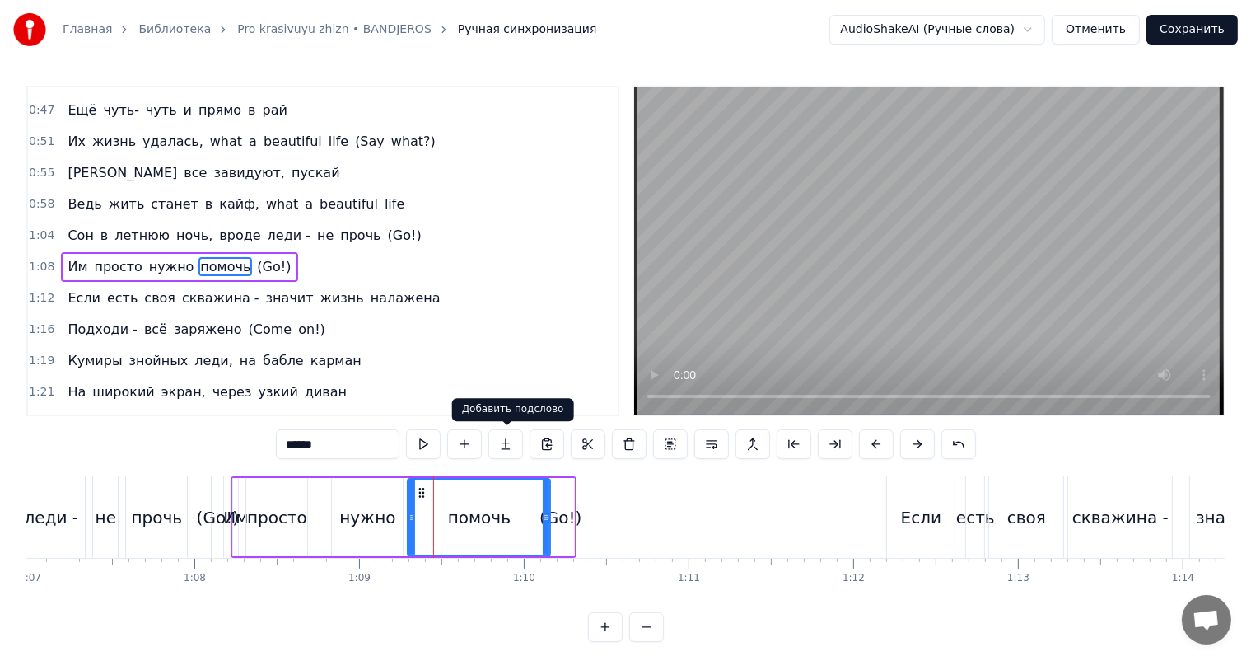
click at [1065, 255] on video at bounding box center [929, 250] width 590 height 327
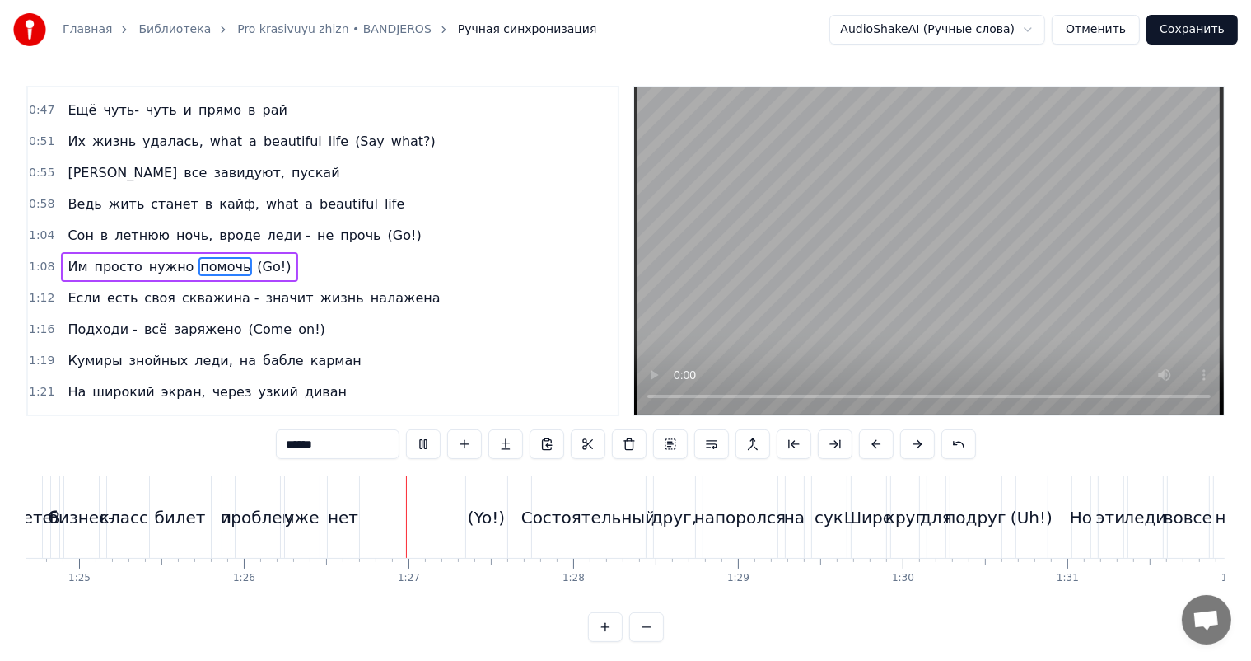
scroll to position [0, 14151]
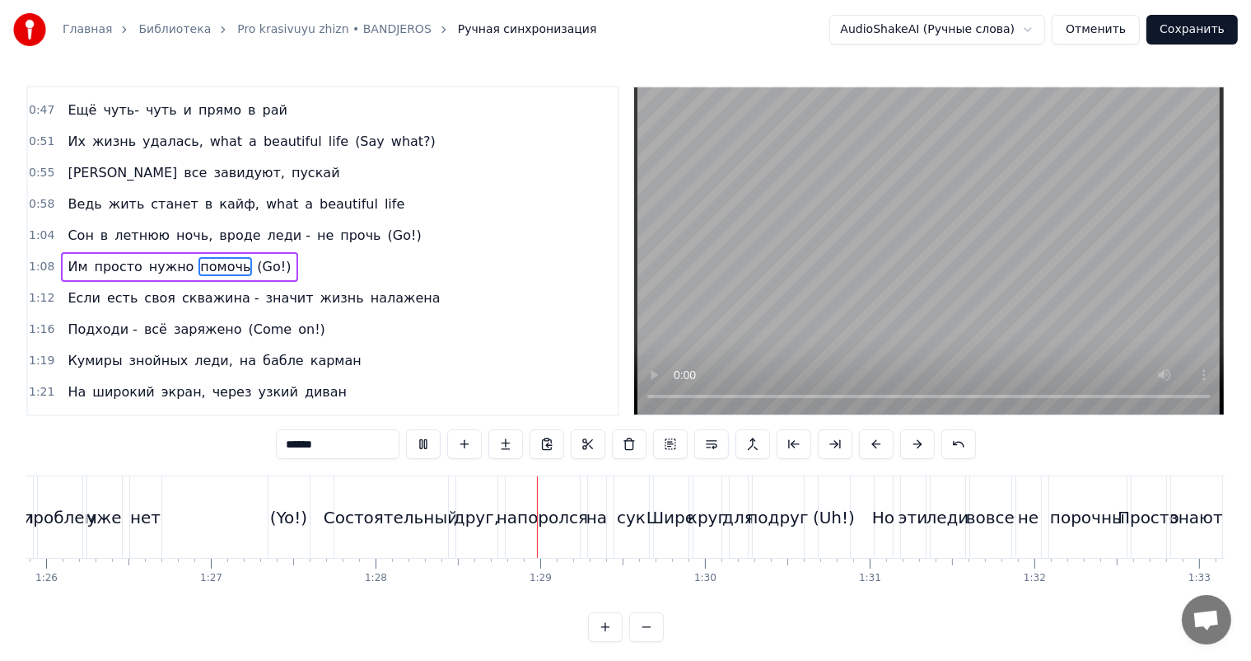
click at [867, 325] on video at bounding box center [929, 250] width 590 height 327
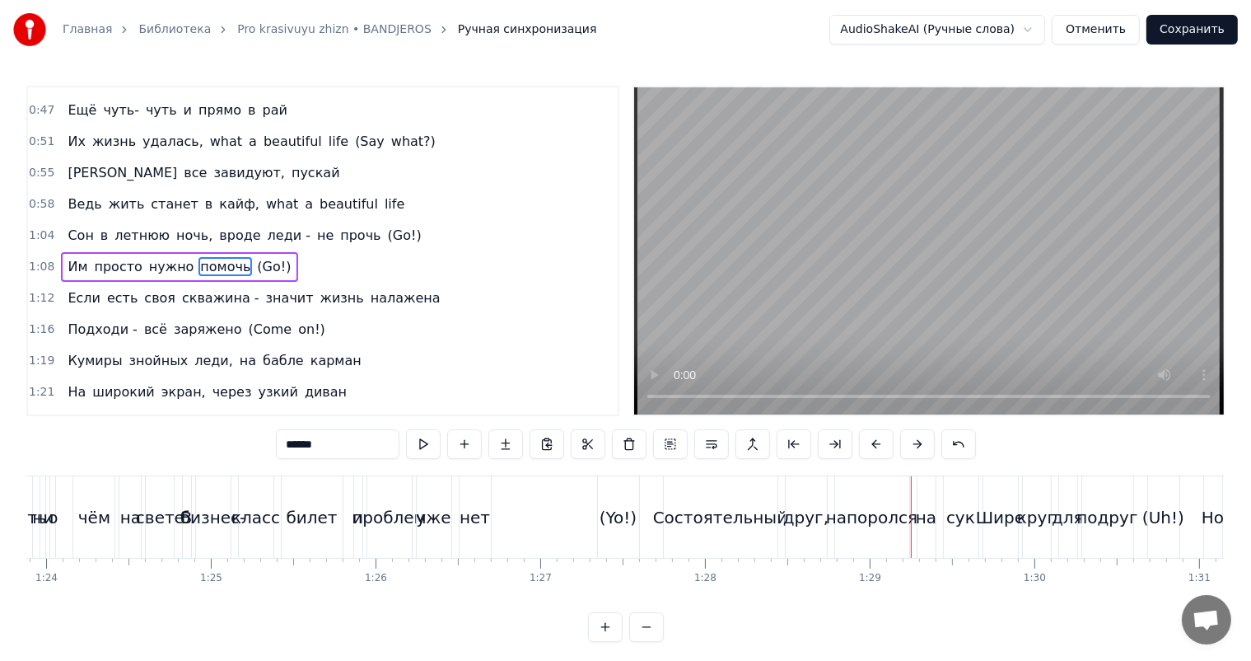
scroll to position [0, 13739]
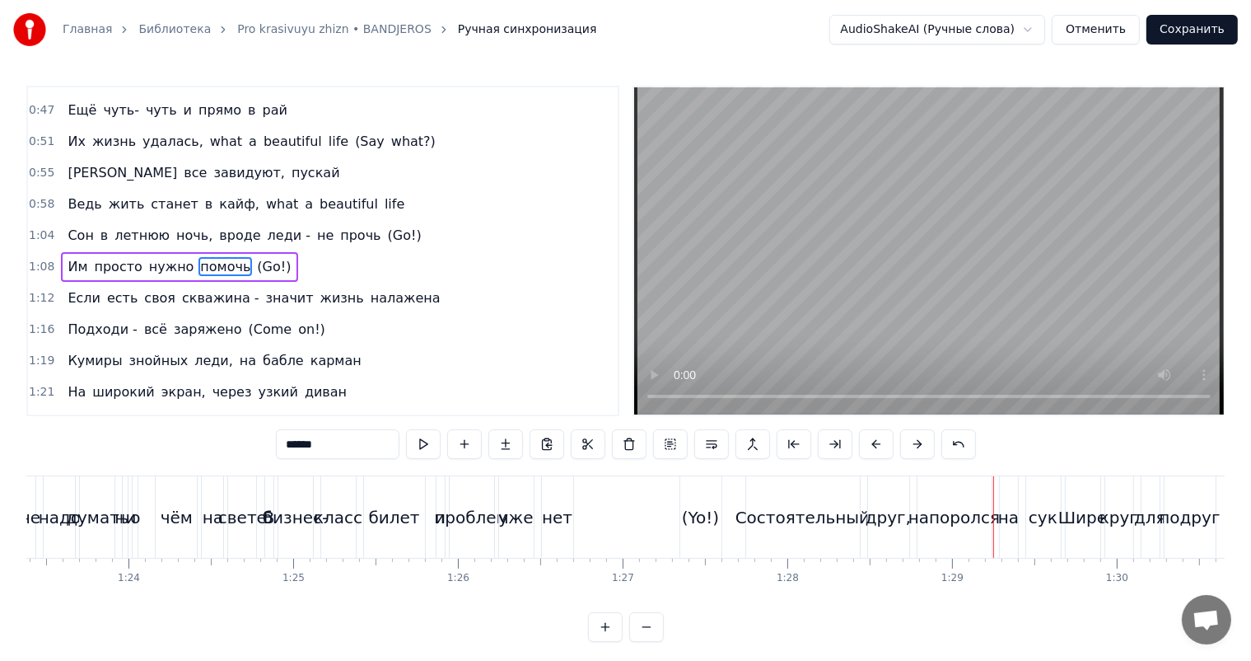
click at [690, 515] on div "(Yo!)" at bounding box center [700, 517] width 37 height 25
type input "*****"
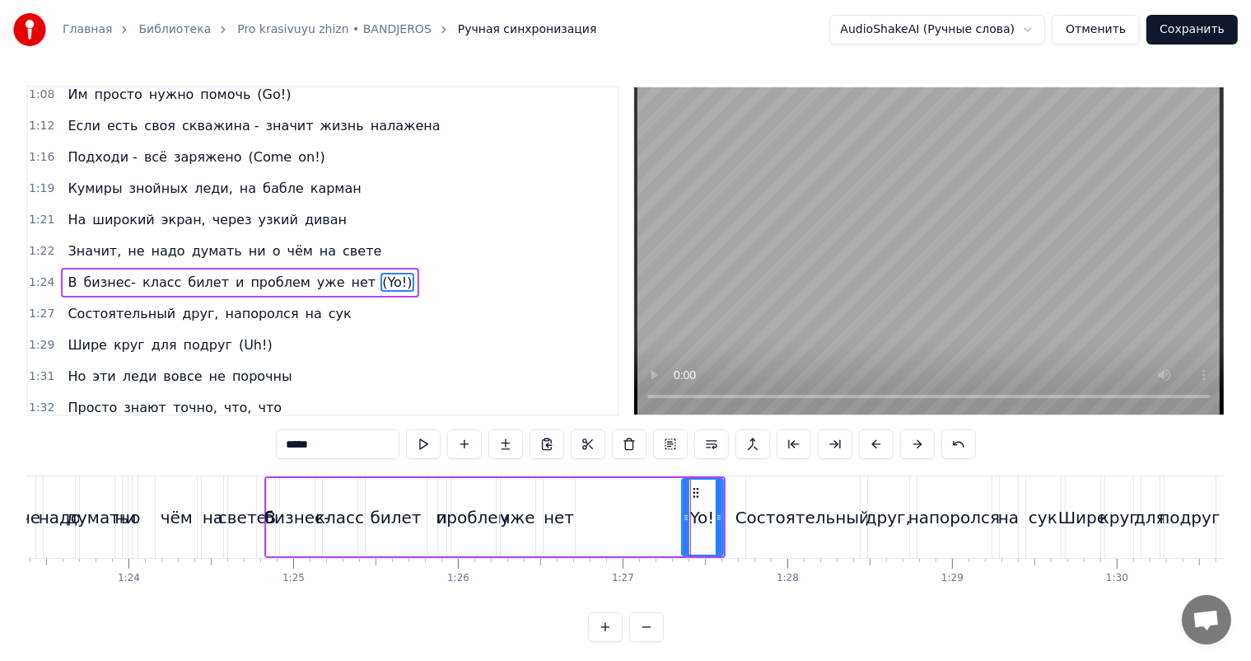
scroll to position [488, 0]
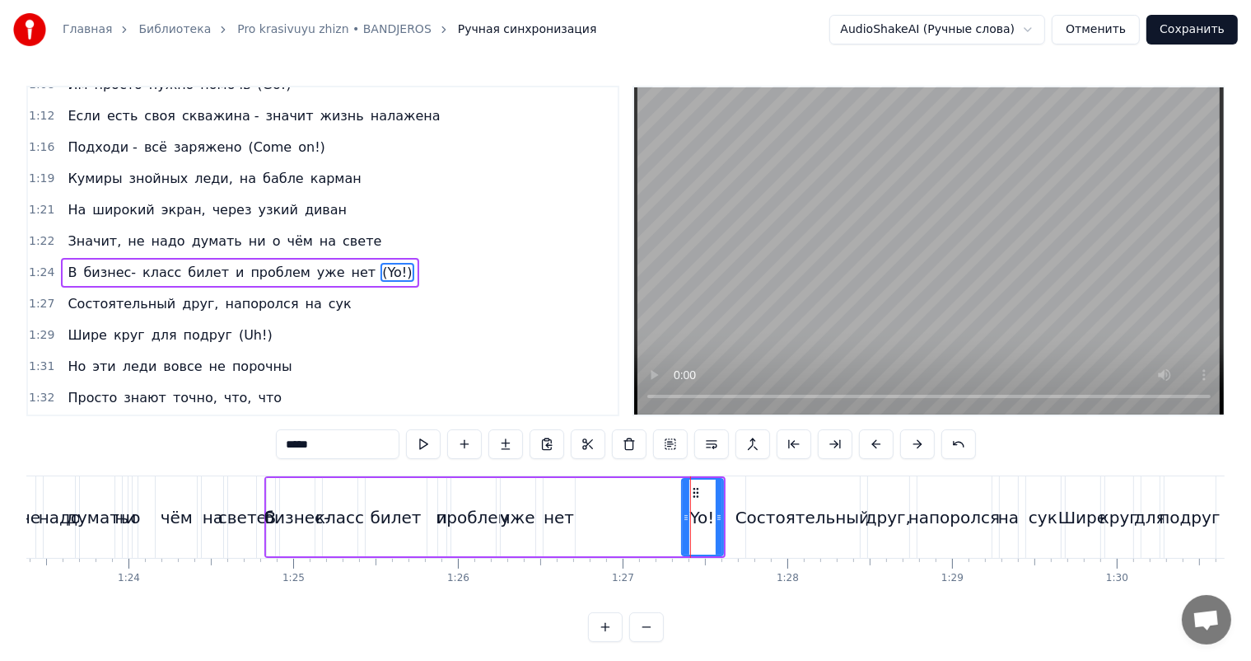
drag, startPoint x: 697, startPoint y: 483, endPoint x: 611, endPoint y: 495, distance: 87.4
click at [611, 495] on div "В бизнес- класс билет и проблем уже нет (Yo!)" at bounding box center [494, 517] width 461 height 82
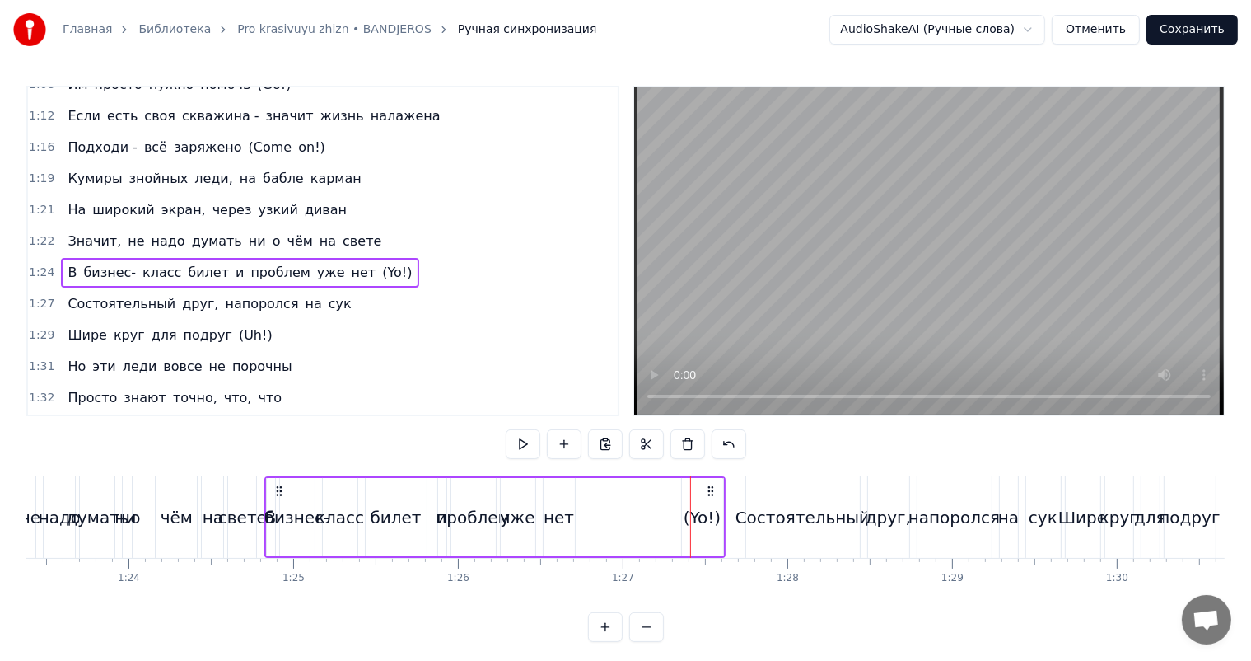
click at [540, 509] on div "В бизнес- класс билет и проблем уже нет (Yo!)" at bounding box center [494, 517] width 461 height 82
click at [695, 508] on div "(Yo!)" at bounding box center [702, 517] width 37 height 25
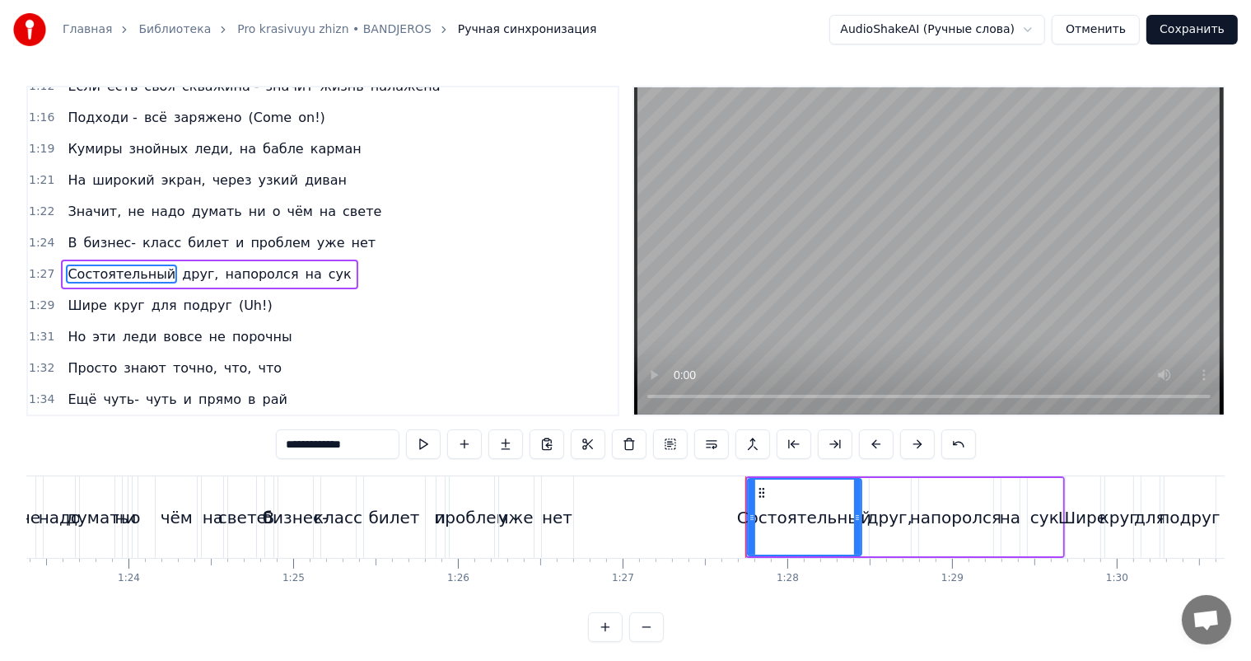
click at [485, 527] on div "проблем" at bounding box center [471, 517] width 75 height 25
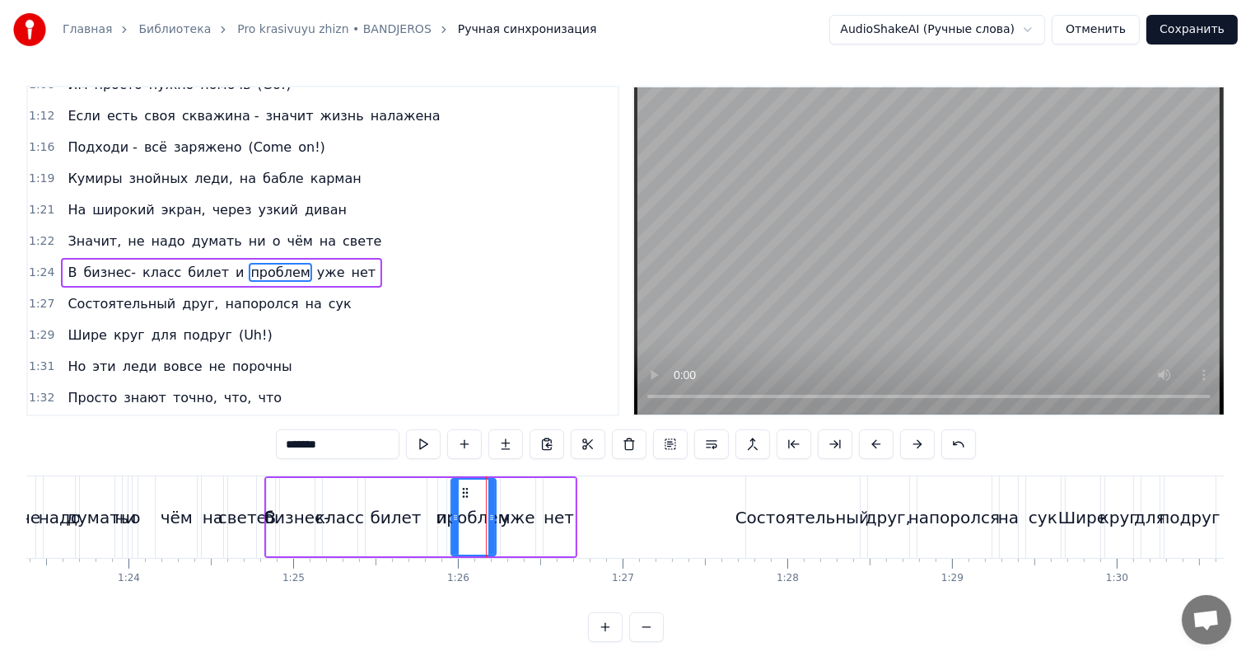
click at [1124, 188] on video at bounding box center [929, 250] width 590 height 327
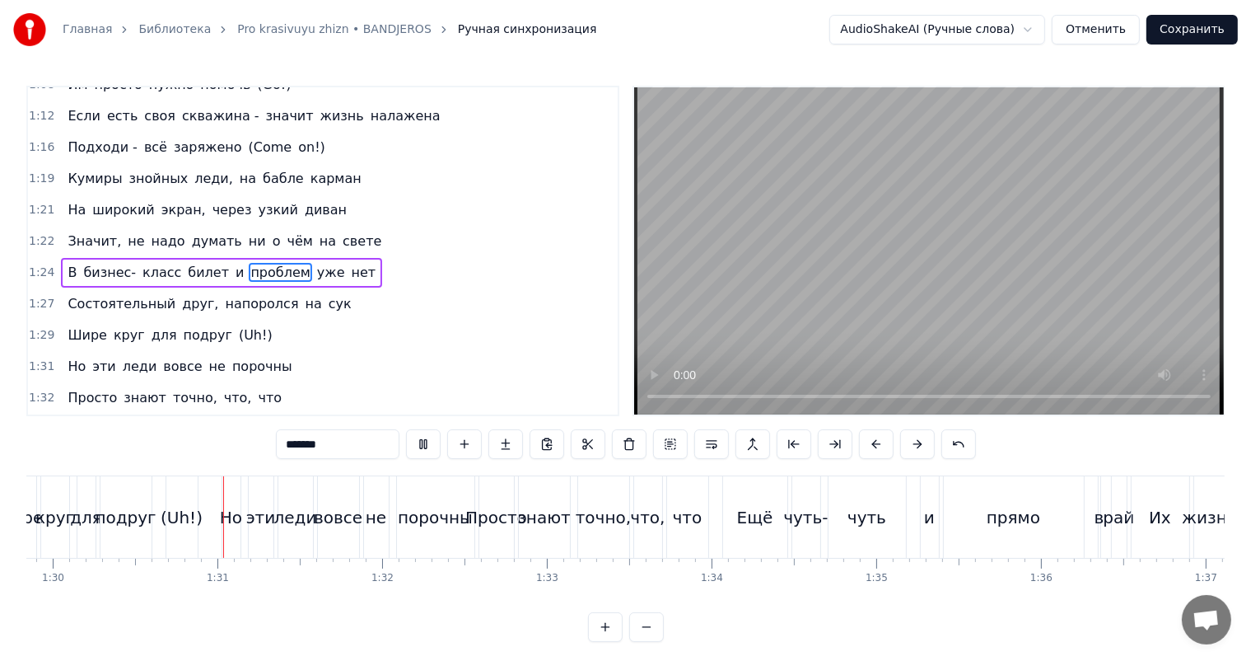
scroll to position [0, 14806]
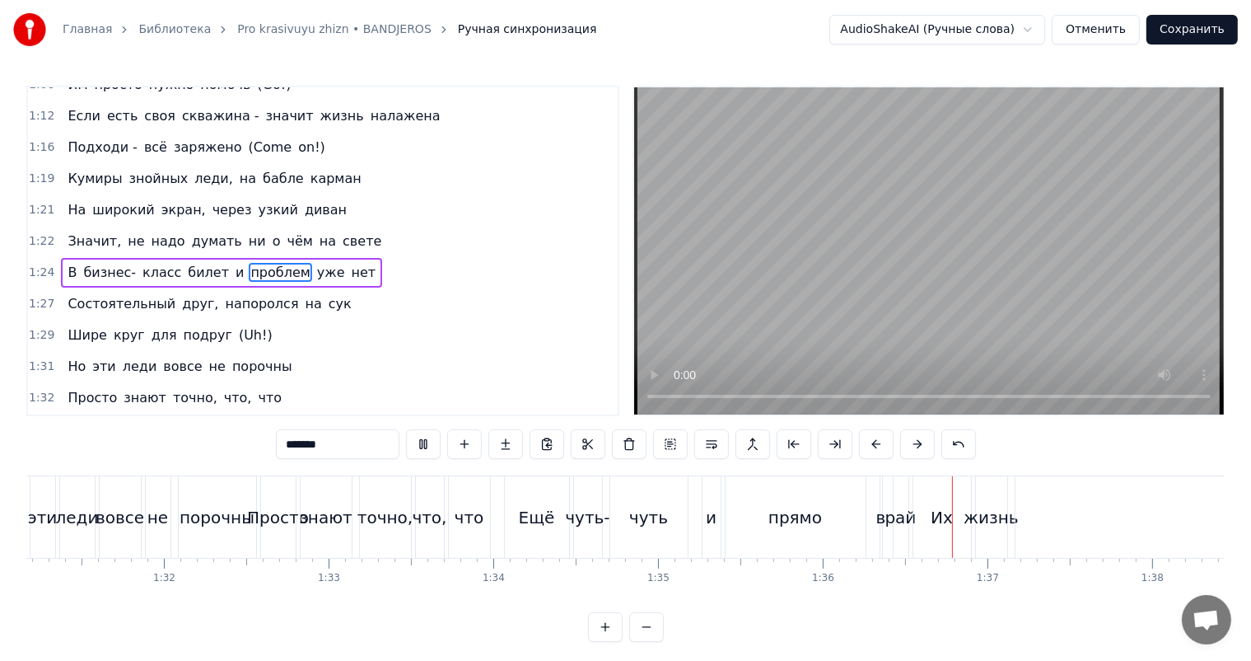
click at [937, 215] on video at bounding box center [929, 250] width 590 height 327
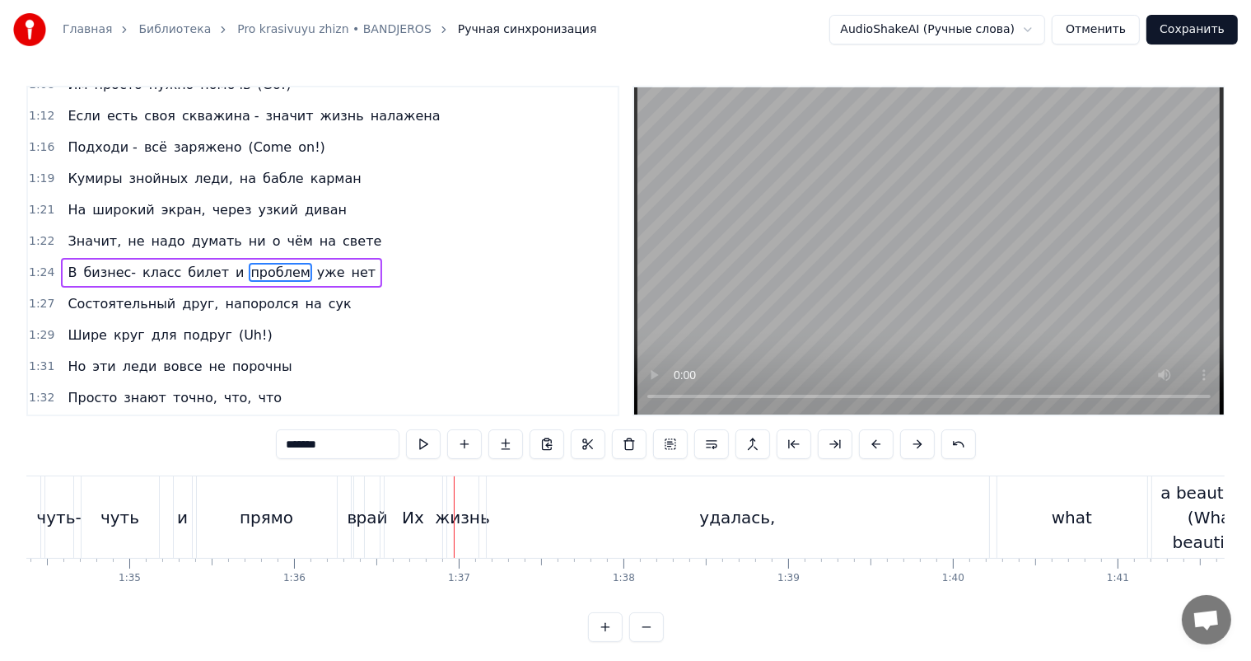
scroll to position [0, 15528]
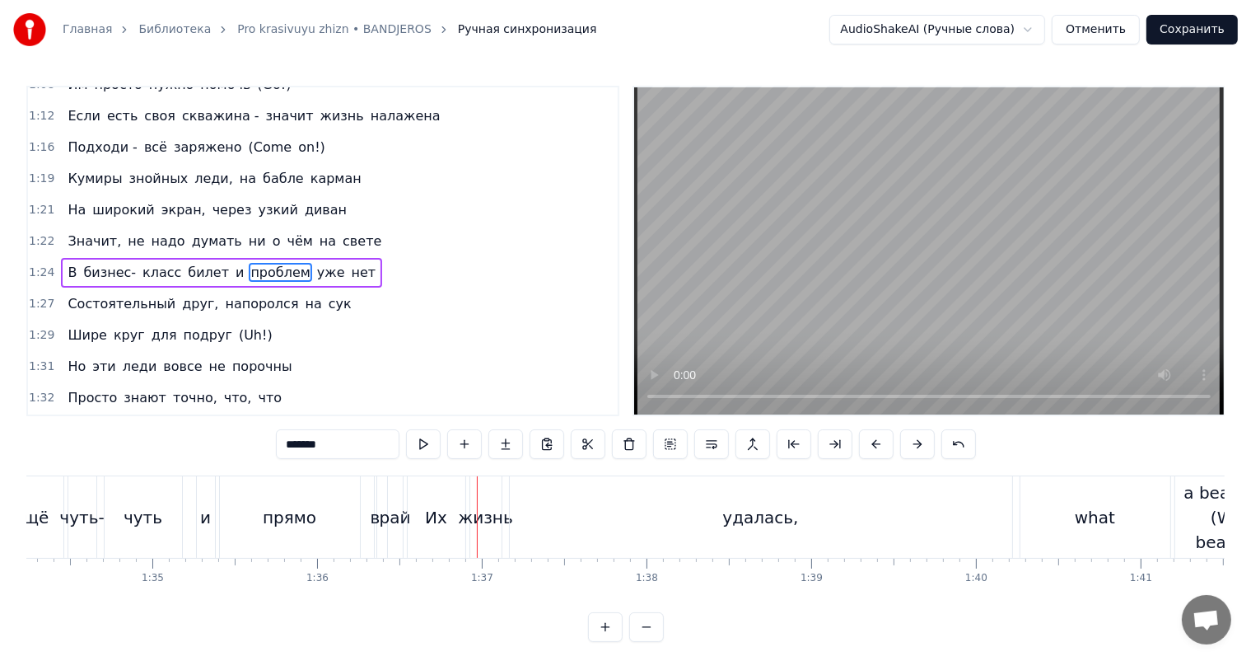
click at [335, 521] on div "прямо" at bounding box center [290, 517] width 140 height 82
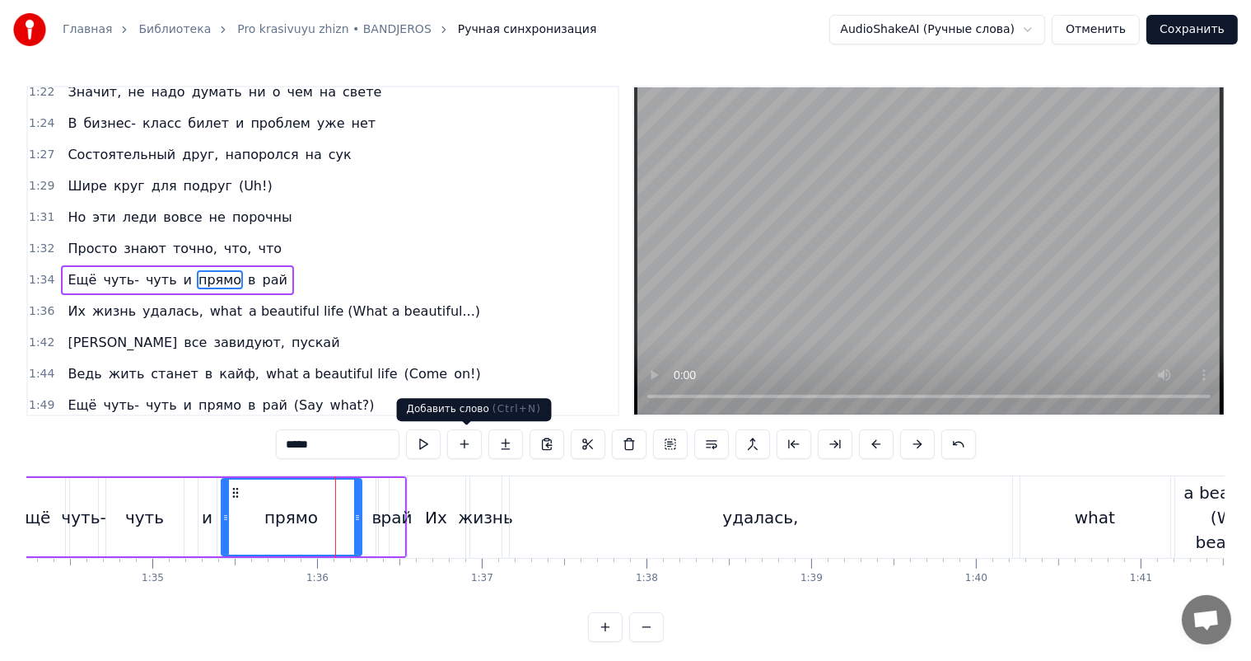
scroll to position [639, 0]
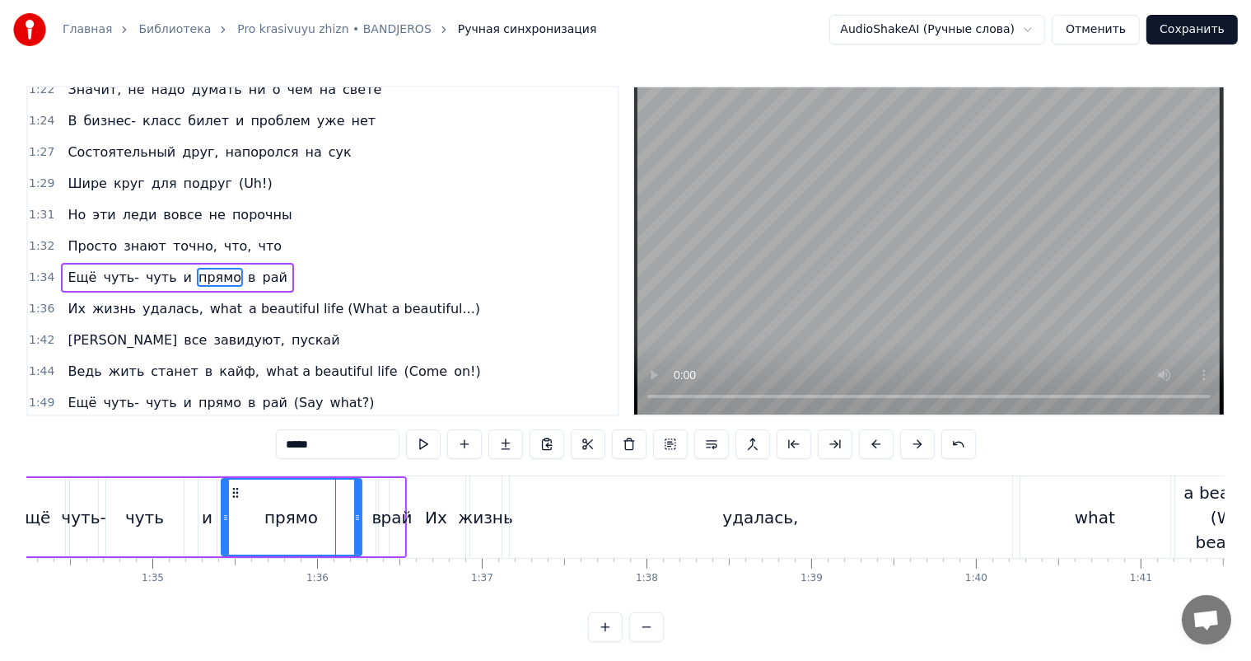
click at [839, 257] on video at bounding box center [929, 250] width 590 height 327
click at [208, 517] on div "и" at bounding box center [207, 517] width 11 height 25
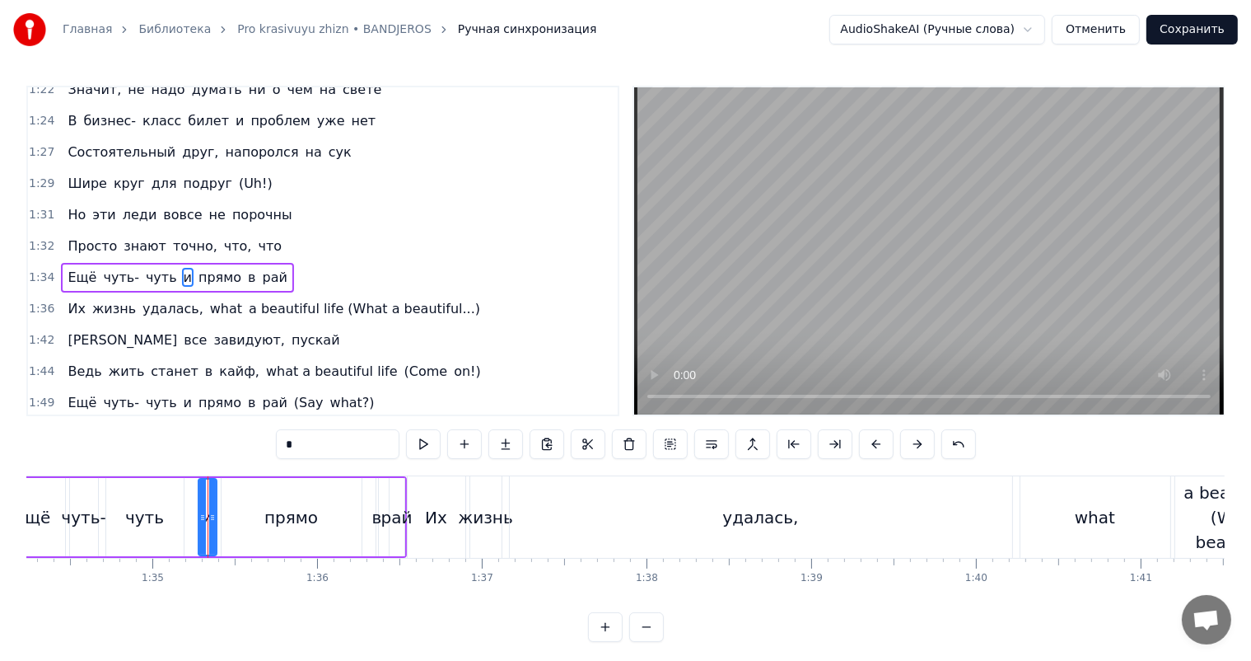
click at [995, 260] on video at bounding box center [929, 250] width 590 height 327
click at [442, 532] on div "Их" at bounding box center [437, 517] width 58 height 82
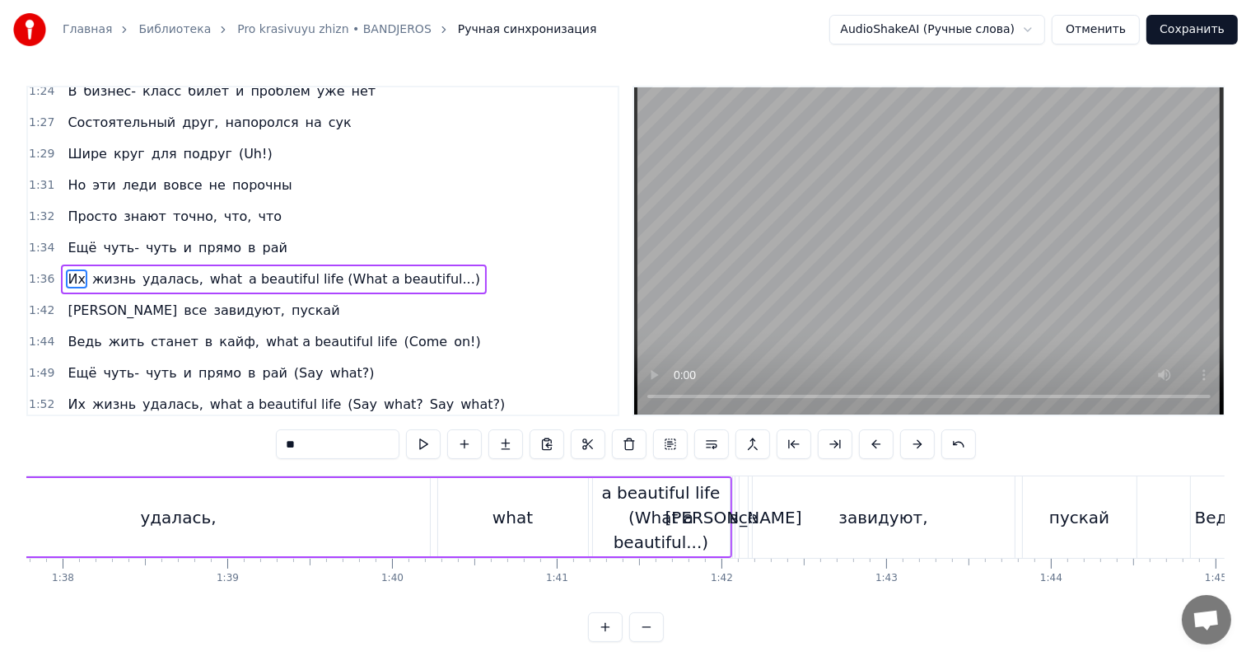
scroll to position [0, 16269]
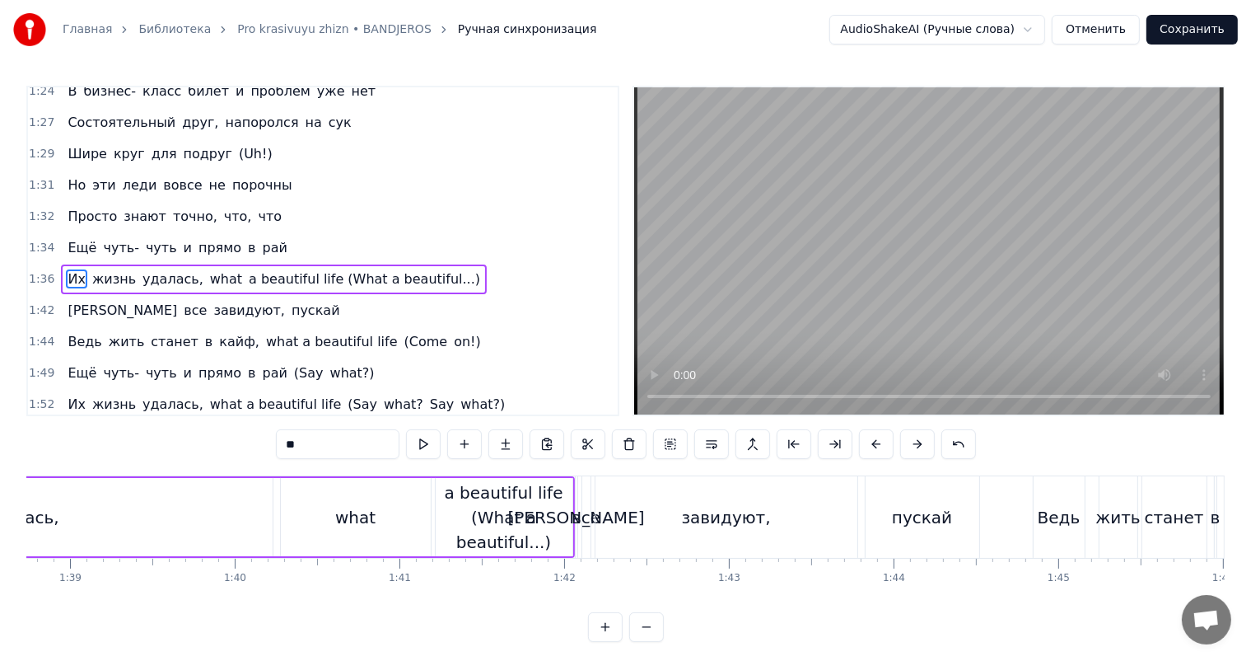
click at [964, 245] on video at bounding box center [929, 250] width 590 height 327
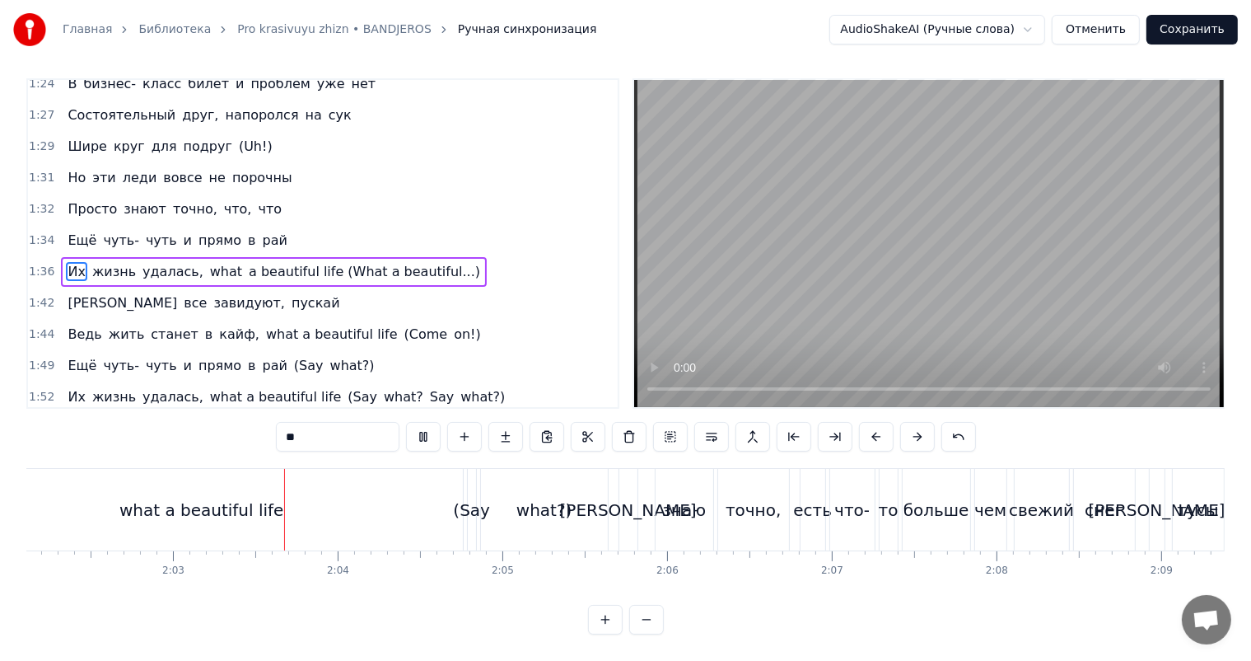
scroll to position [0, 20185]
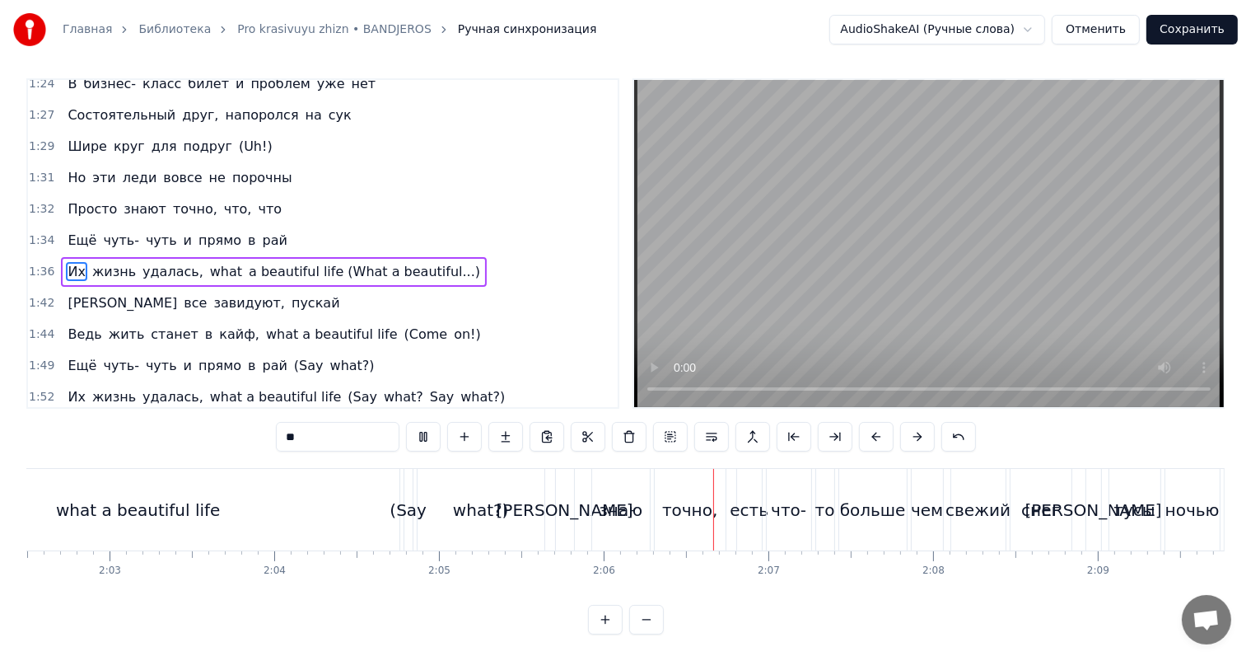
click at [981, 272] on video at bounding box center [929, 243] width 590 height 327
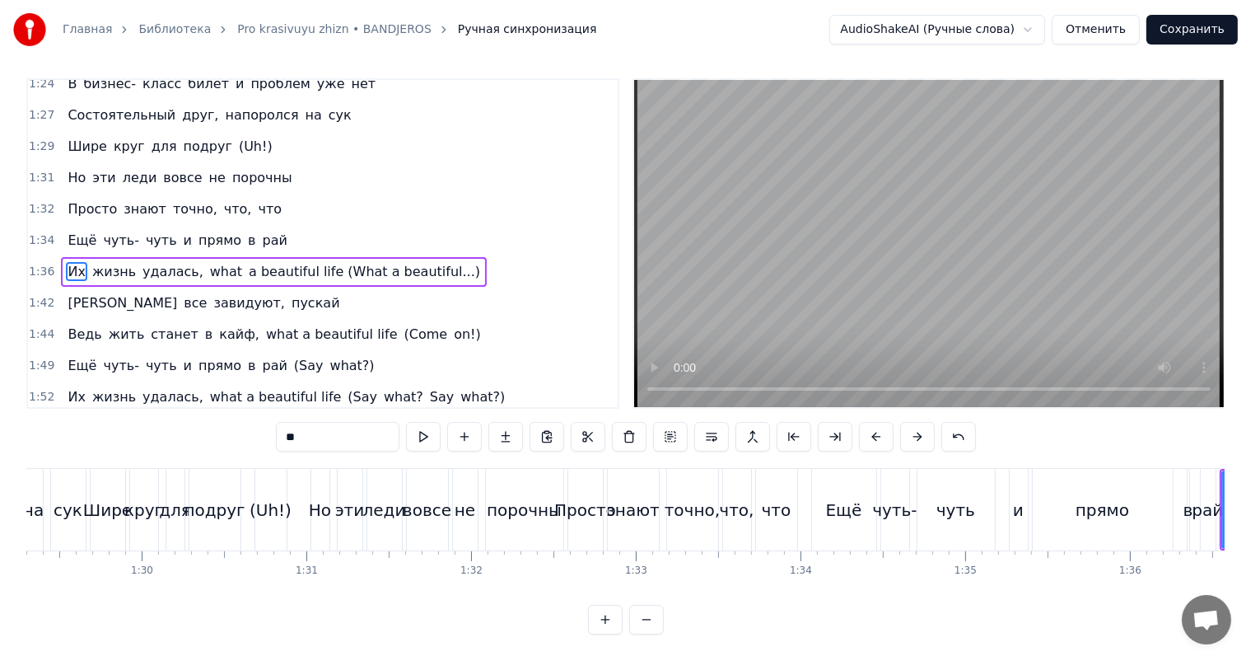
scroll to position [0, 14674]
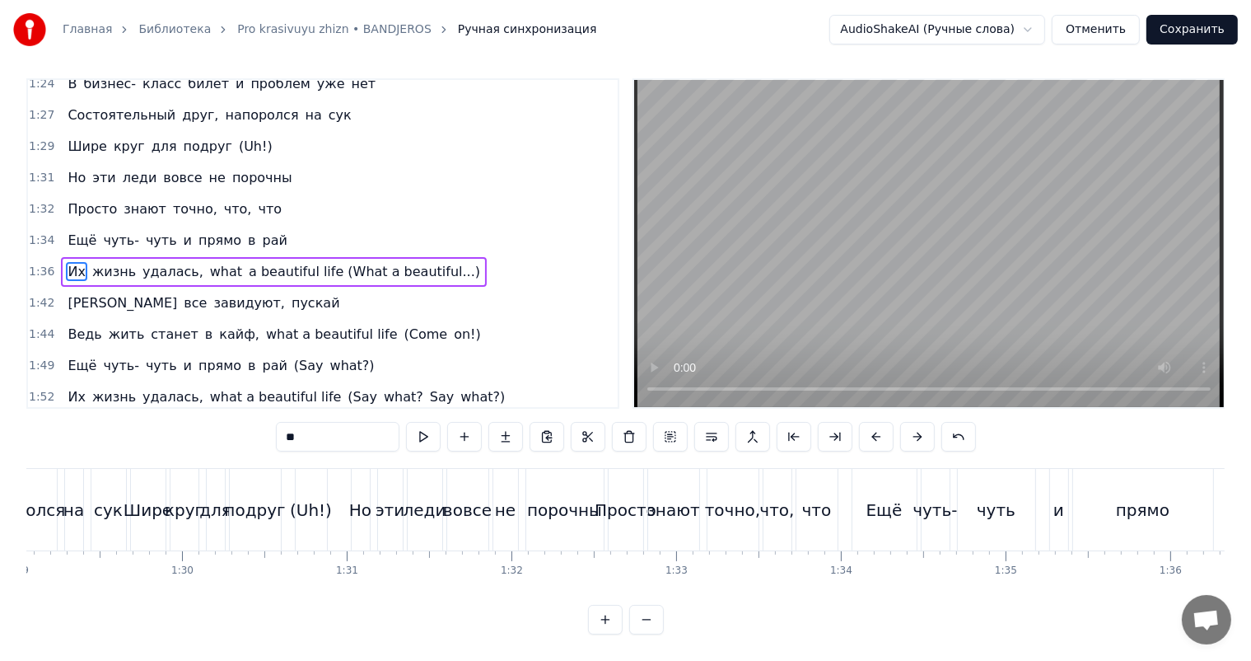
click at [354, 503] on div "Но" at bounding box center [360, 510] width 22 height 25
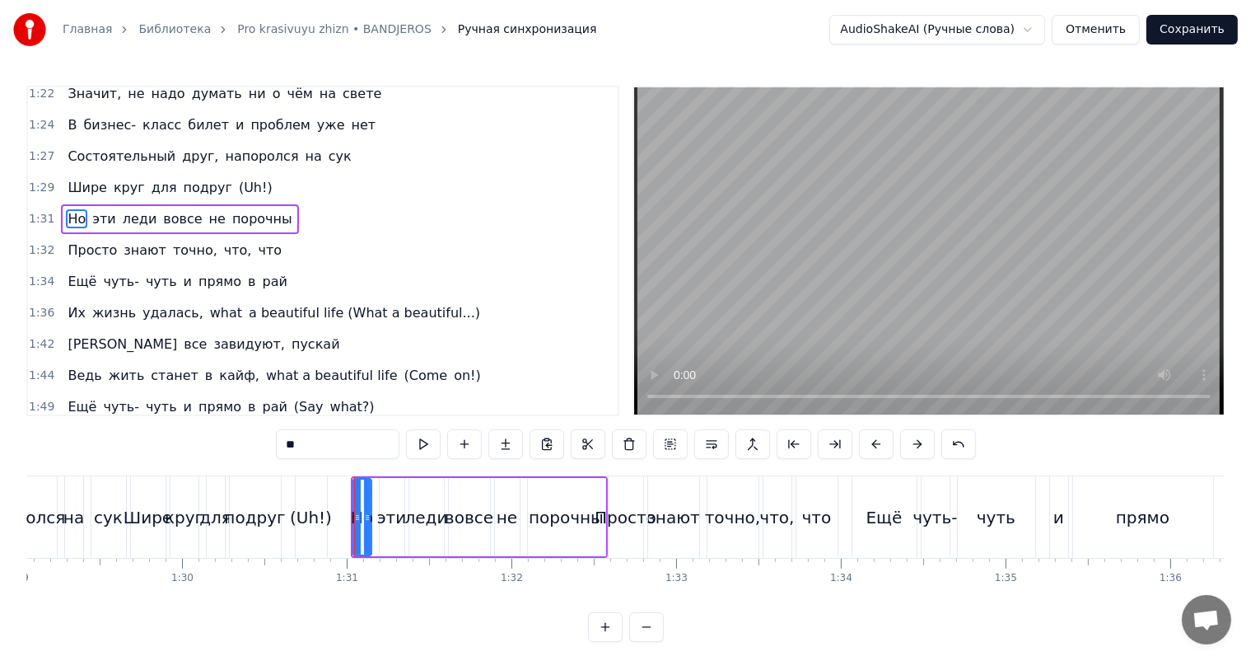
scroll to position [578, 0]
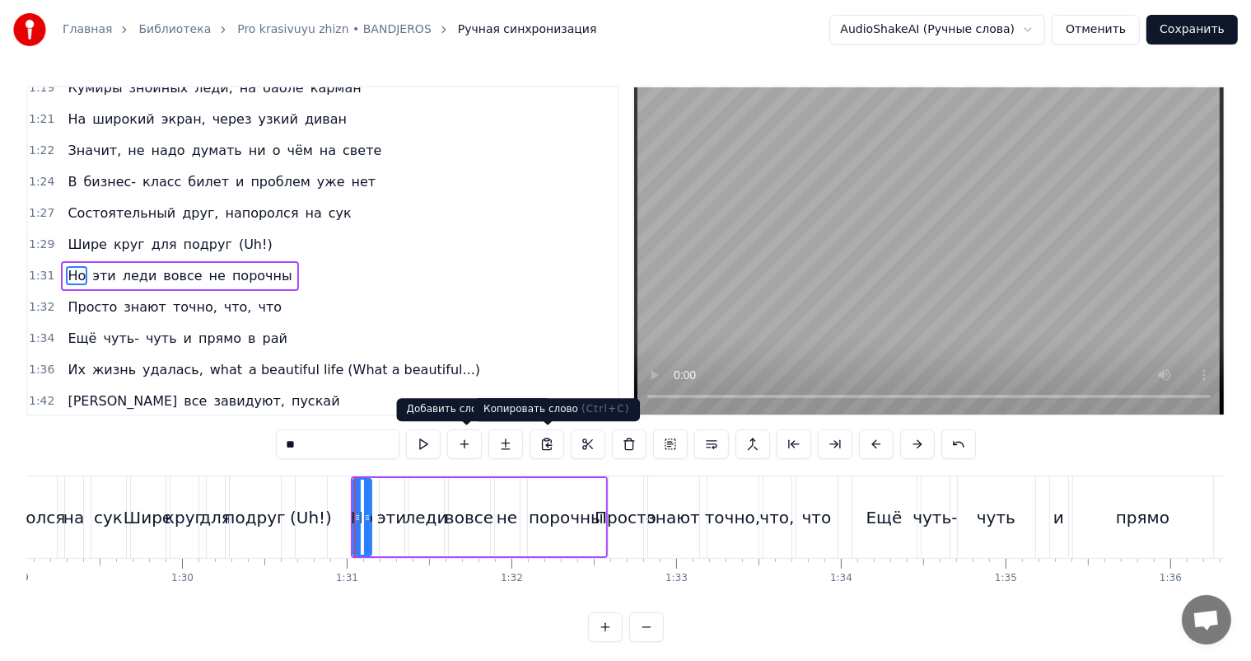
click at [982, 222] on video at bounding box center [929, 250] width 590 height 327
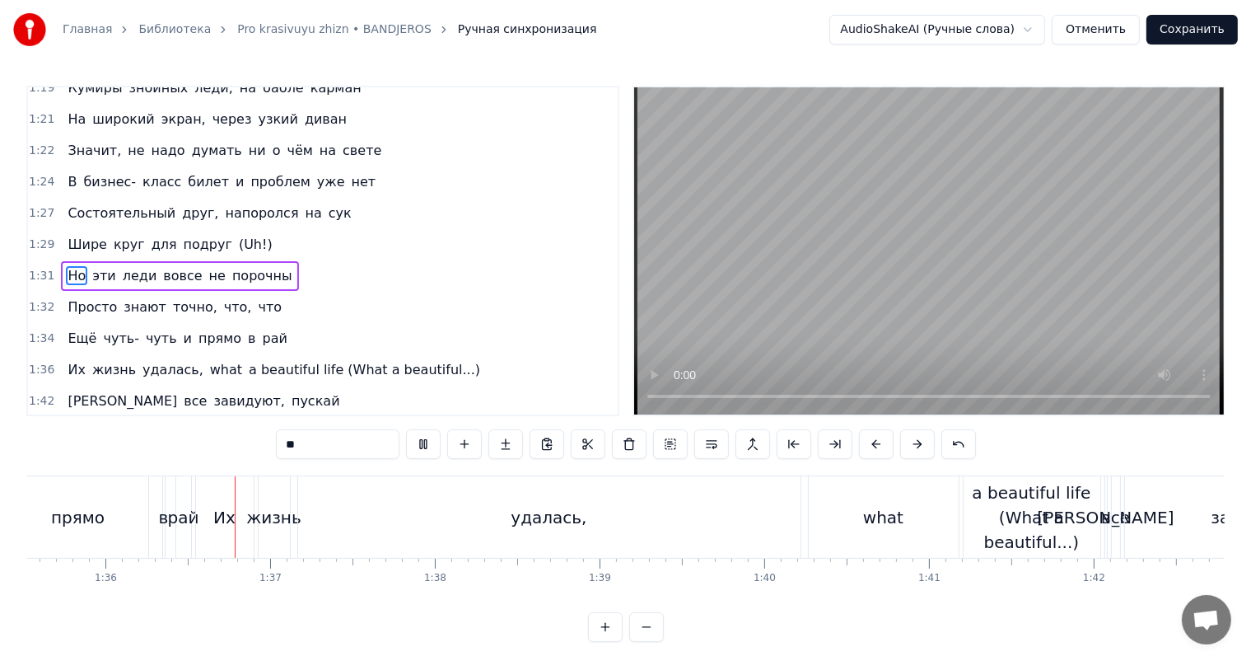
scroll to position [0, 15741]
click at [982, 222] on video at bounding box center [929, 250] width 590 height 327
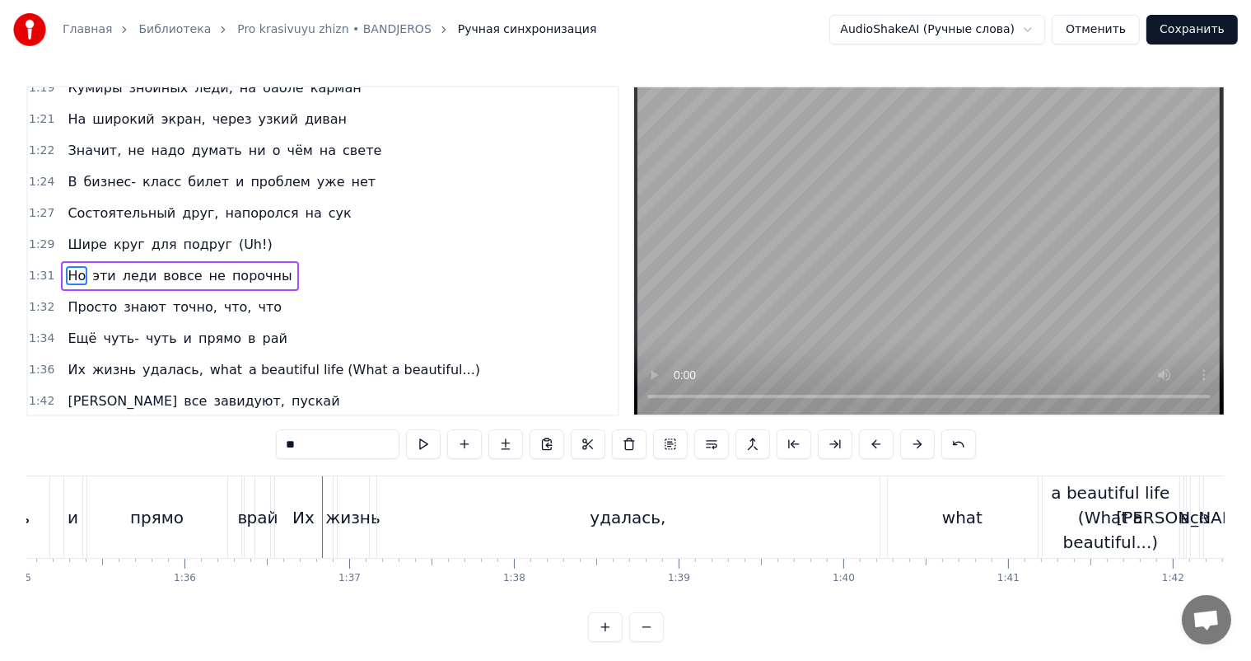
scroll to position [0, 15659]
click at [294, 524] on div "Их" at bounding box center [305, 517] width 22 height 25
type input "**"
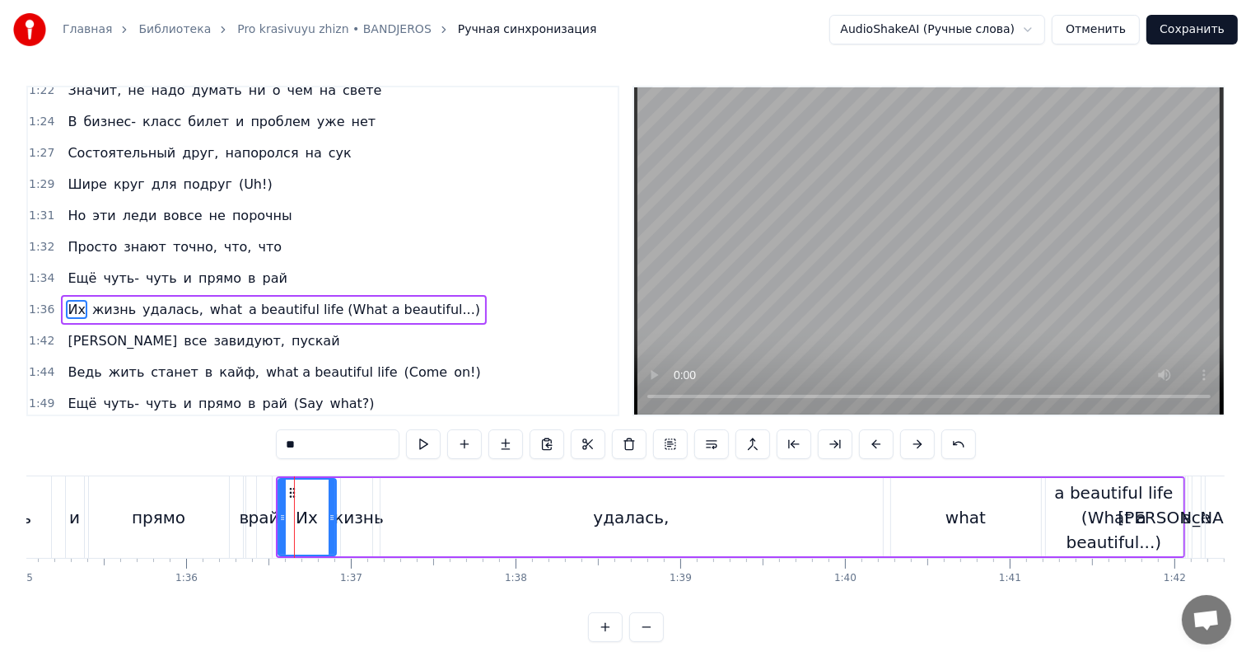
scroll to position [669, 0]
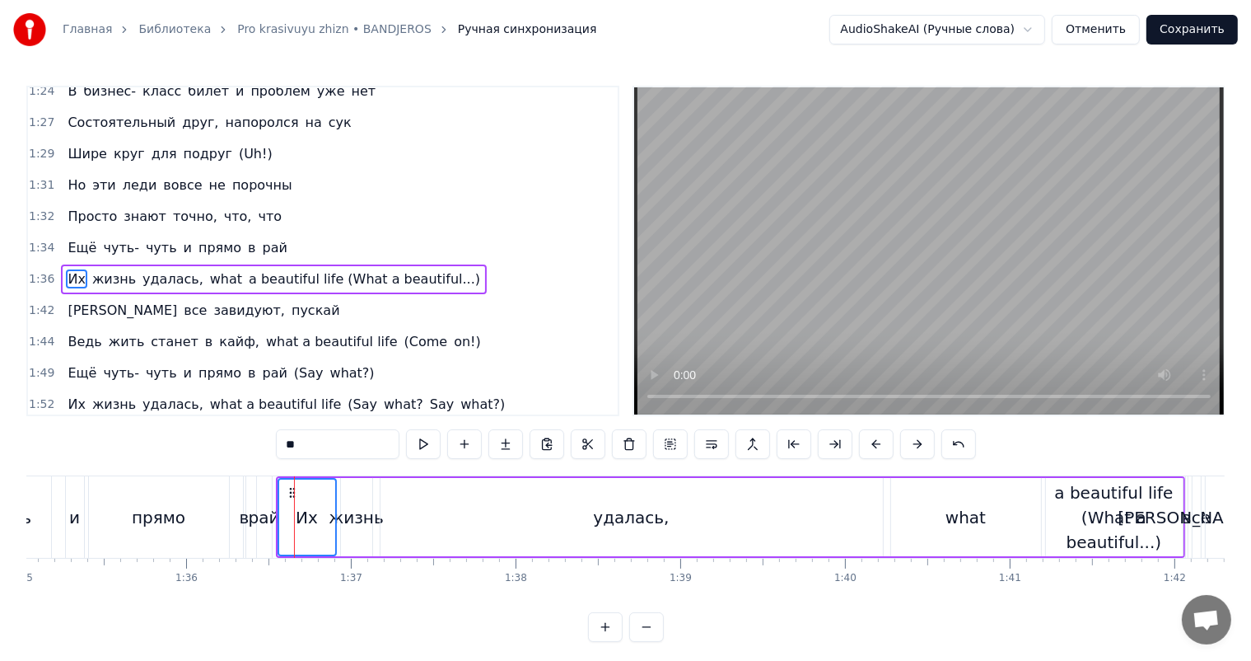
click at [344, 517] on div "жизнь" at bounding box center [356, 517] width 55 height 25
drag, startPoint x: 321, startPoint y: 494, endPoint x: 364, endPoint y: 496, distance: 42.9
click at [364, 496] on div "Их жизнь удалась, what a beautiful life (What a beautiful...)" at bounding box center [731, 517] width 910 height 82
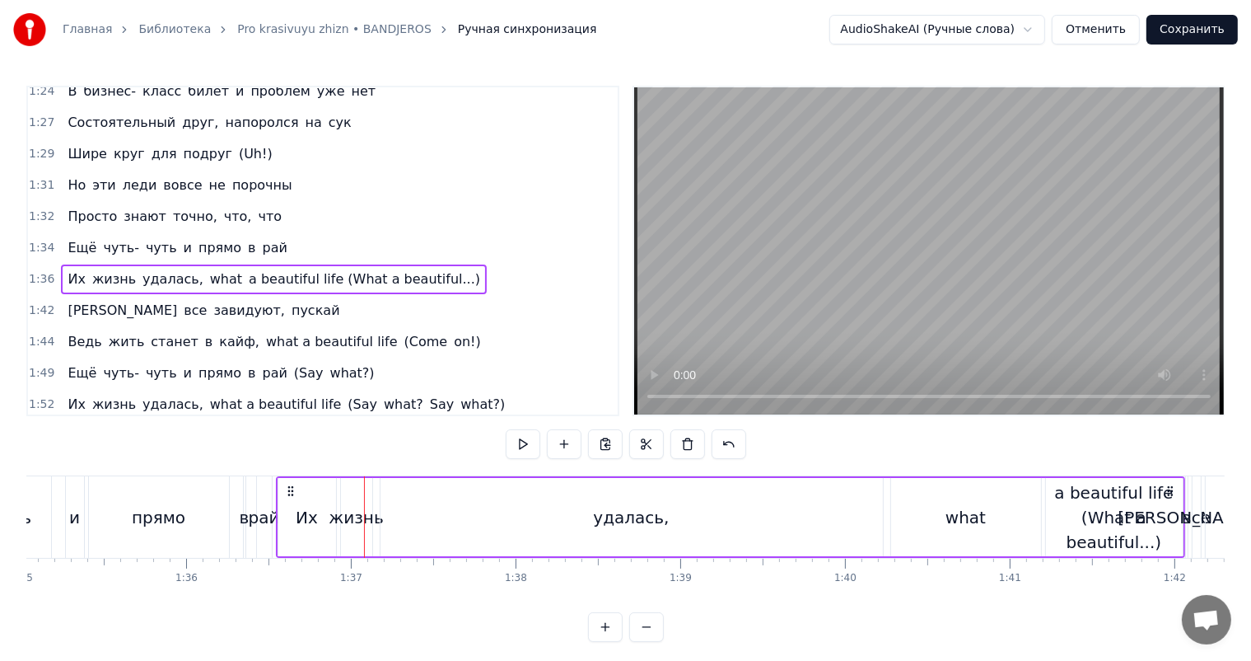
click at [358, 497] on div "жизнь" at bounding box center [356, 517] width 31 height 78
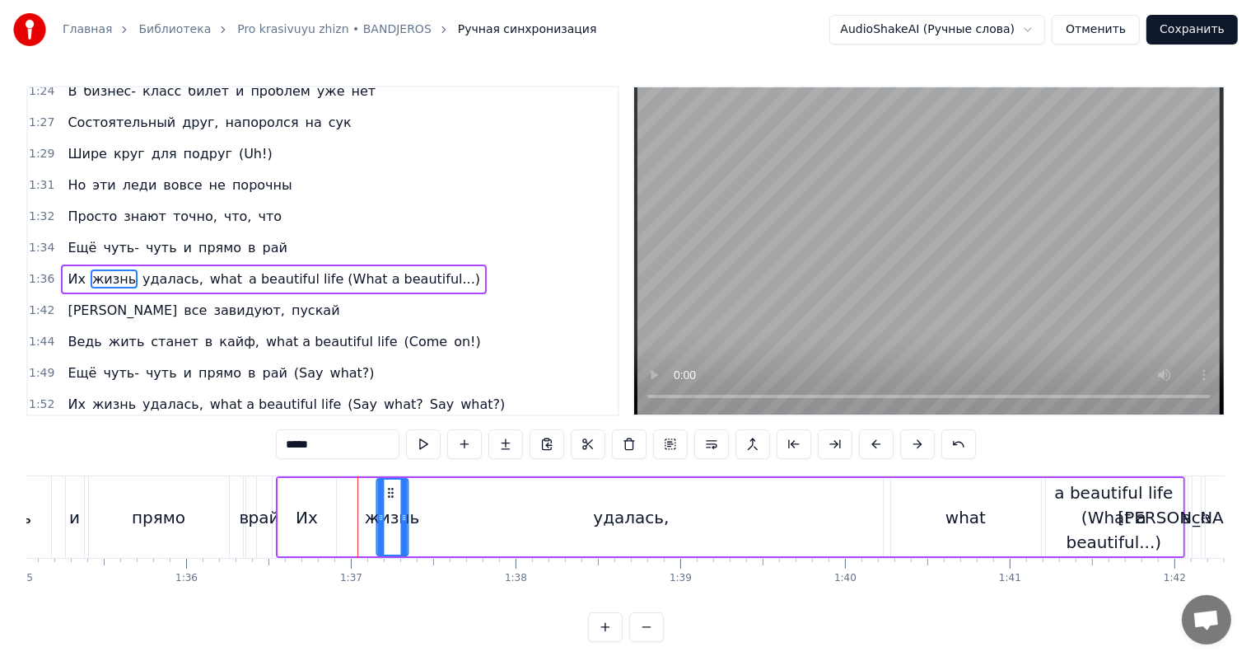
drag, startPoint x: 349, startPoint y: 491, endPoint x: 389, endPoint y: 491, distance: 39.5
click at [389, 491] on icon at bounding box center [391, 492] width 13 height 13
click at [298, 496] on div "Их" at bounding box center [307, 517] width 58 height 78
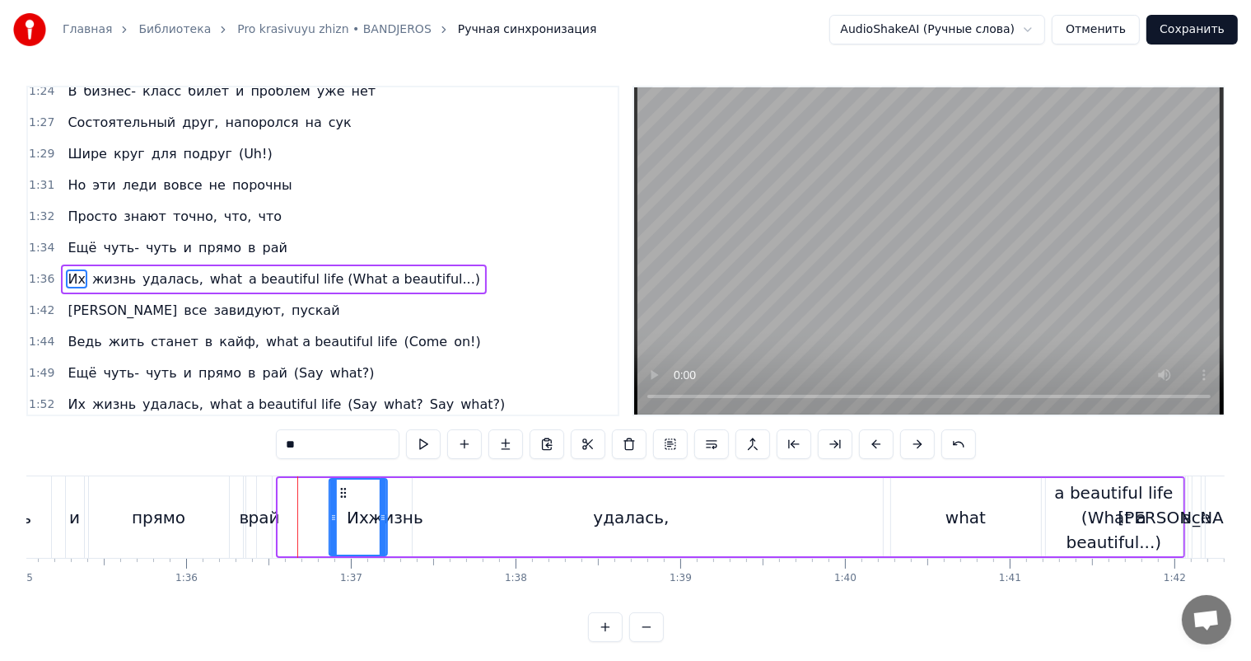
drag, startPoint x: 288, startPoint y: 489, endPoint x: 333, endPoint y: 491, distance: 44.6
click at [343, 488] on icon at bounding box center [343, 492] width 13 height 13
click at [257, 510] on div "рай" at bounding box center [264, 517] width 31 height 25
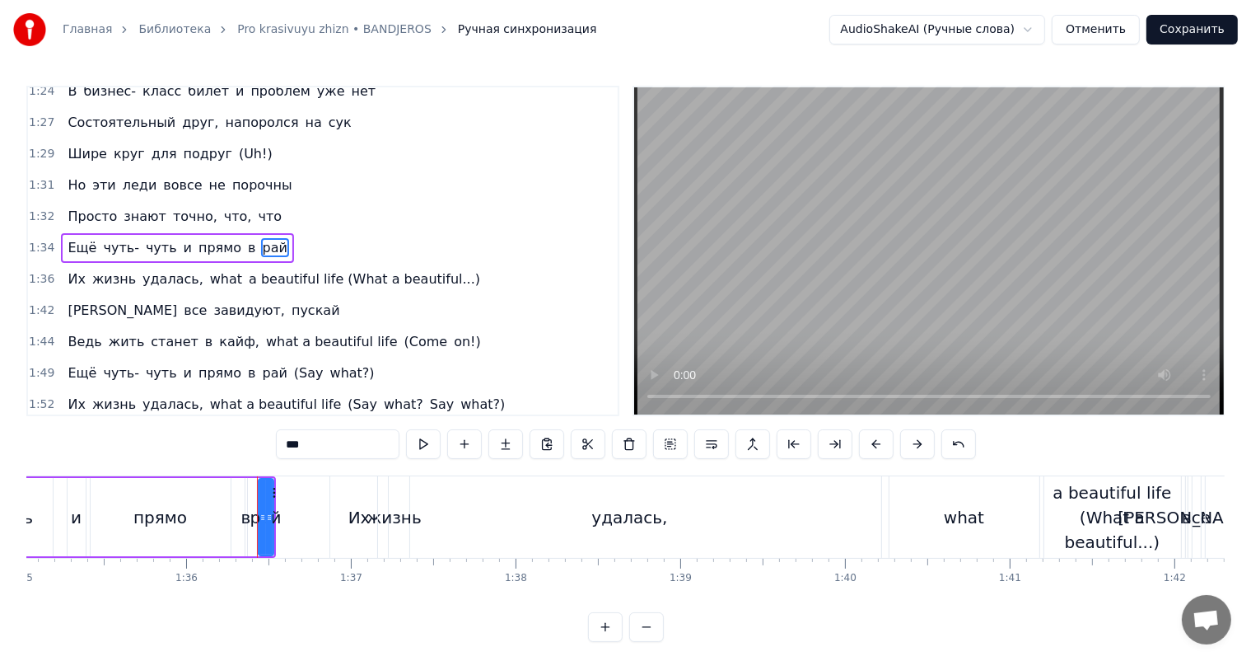
scroll to position [639, 0]
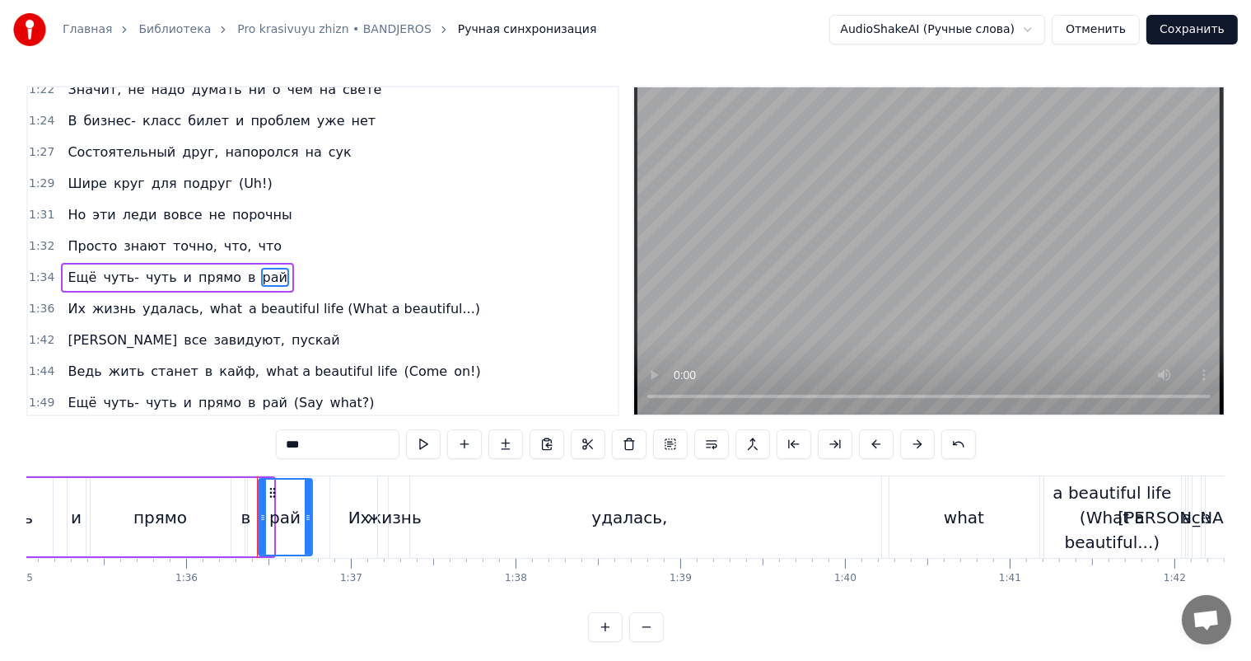
drag, startPoint x: 270, startPoint y: 508, endPoint x: 309, endPoint y: 504, distance: 38.9
click at [309, 504] on div at bounding box center [308, 517] width 7 height 75
click at [198, 513] on div "прямо" at bounding box center [161, 517] width 140 height 78
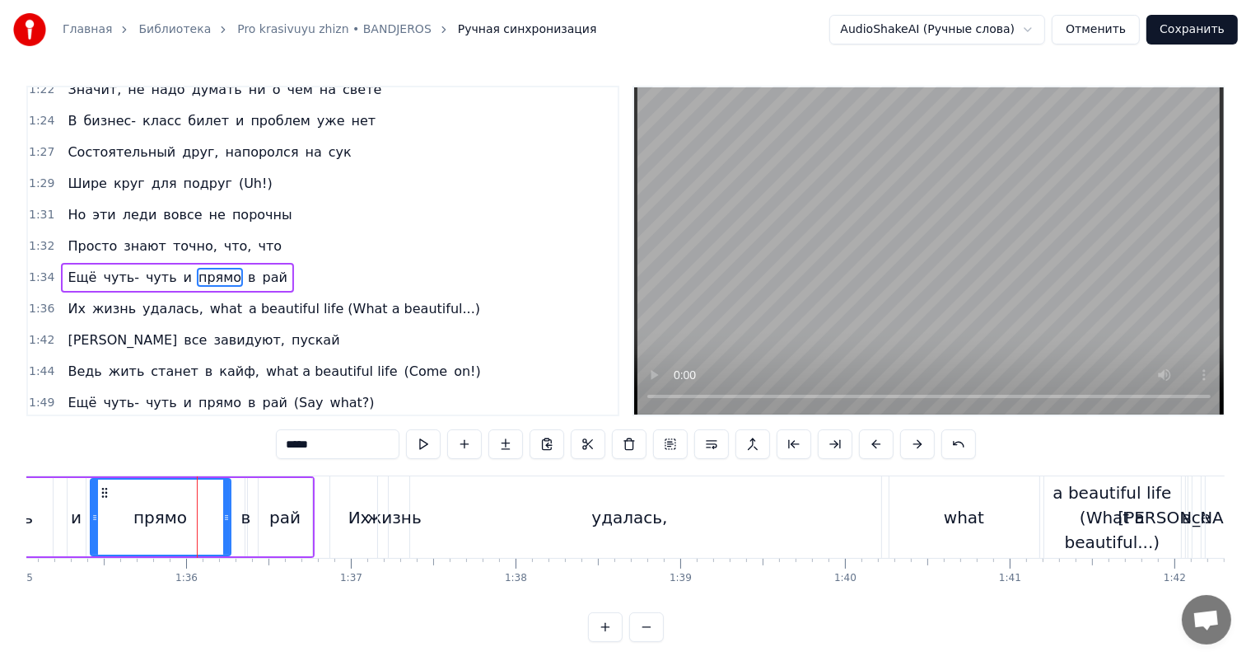
click at [787, 317] on video at bounding box center [929, 250] width 590 height 327
click at [1035, 265] on video at bounding box center [929, 250] width 590 height 327
click at [400, 526] on div "удалась," at bounding box center [629, 517] width 503 height 82
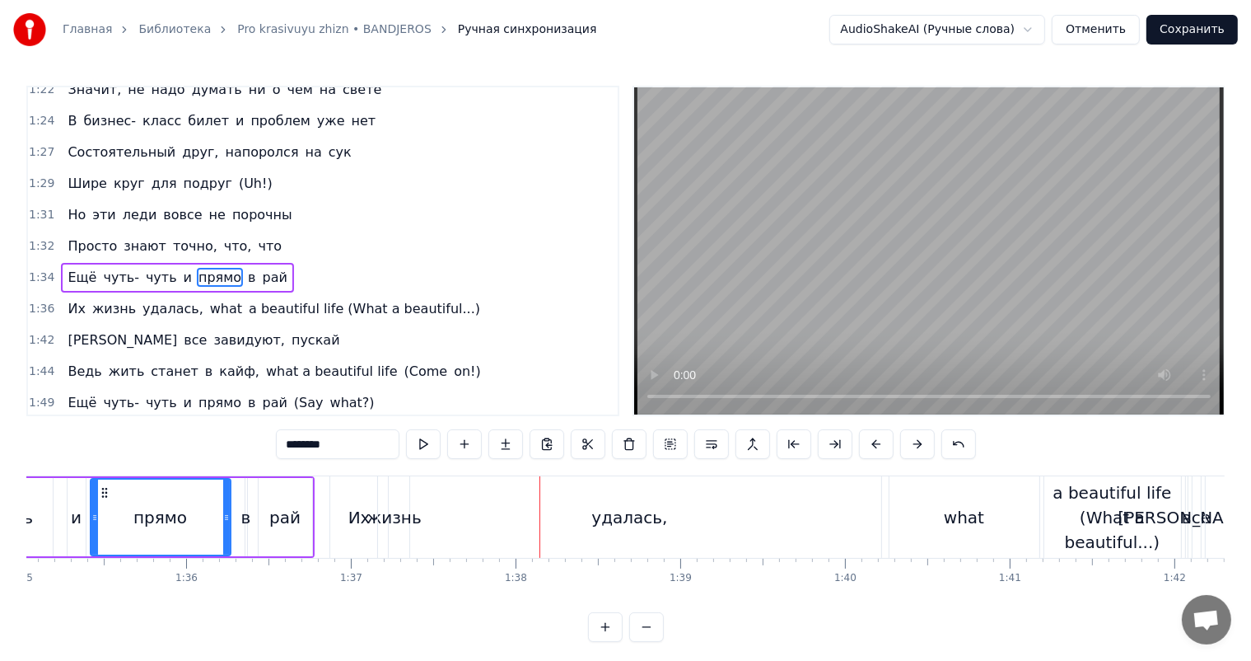
scroll to position [669, 0]
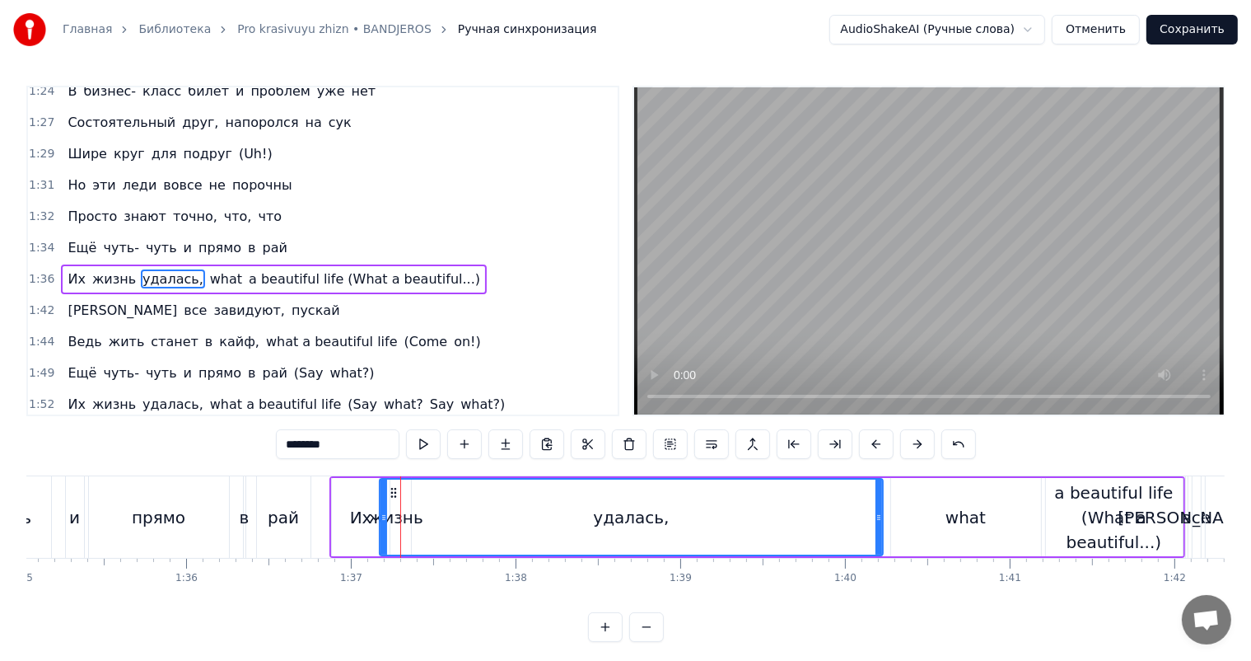
click at [389, 491] on icon at bounding box center [393, 492] width 13 height 13
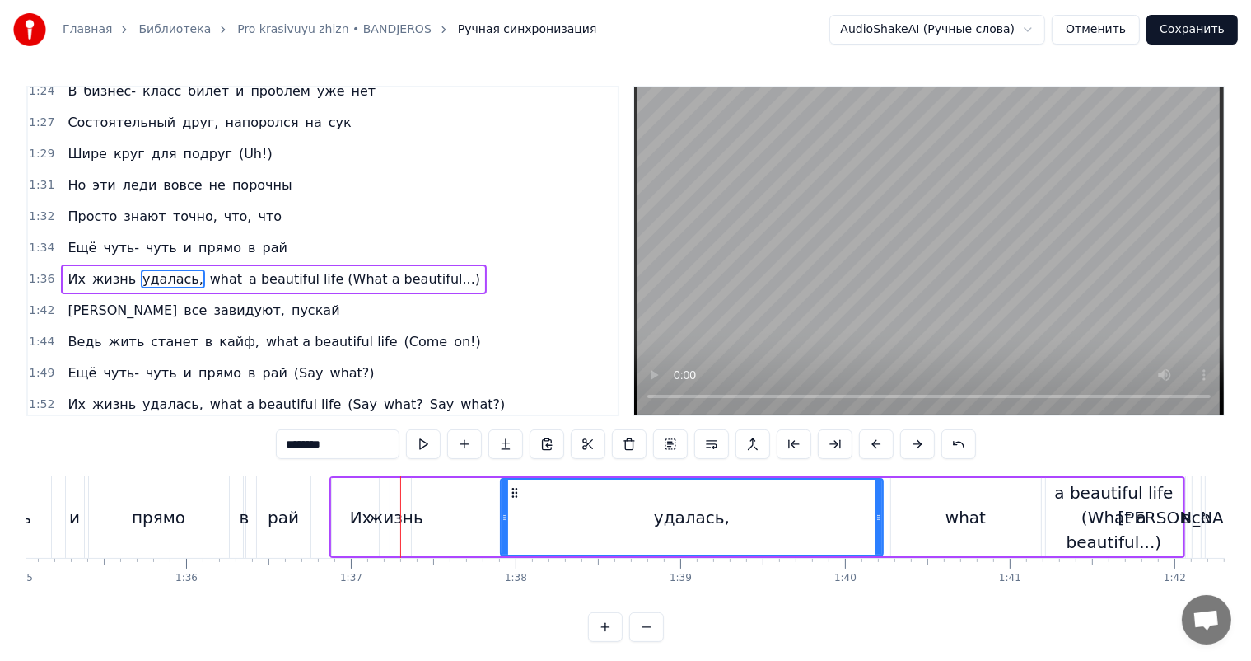
drag, startPoint x: 383, startPoint y: 507, endPoint x: 504, endPoint y: 503, distance: 121.2
click at [504, 503] on div at bounding box center [505, 517] width 7 height 75
click at [404, 517] on div "жизнь" at bounding box center [395, 517] width 55 height 25
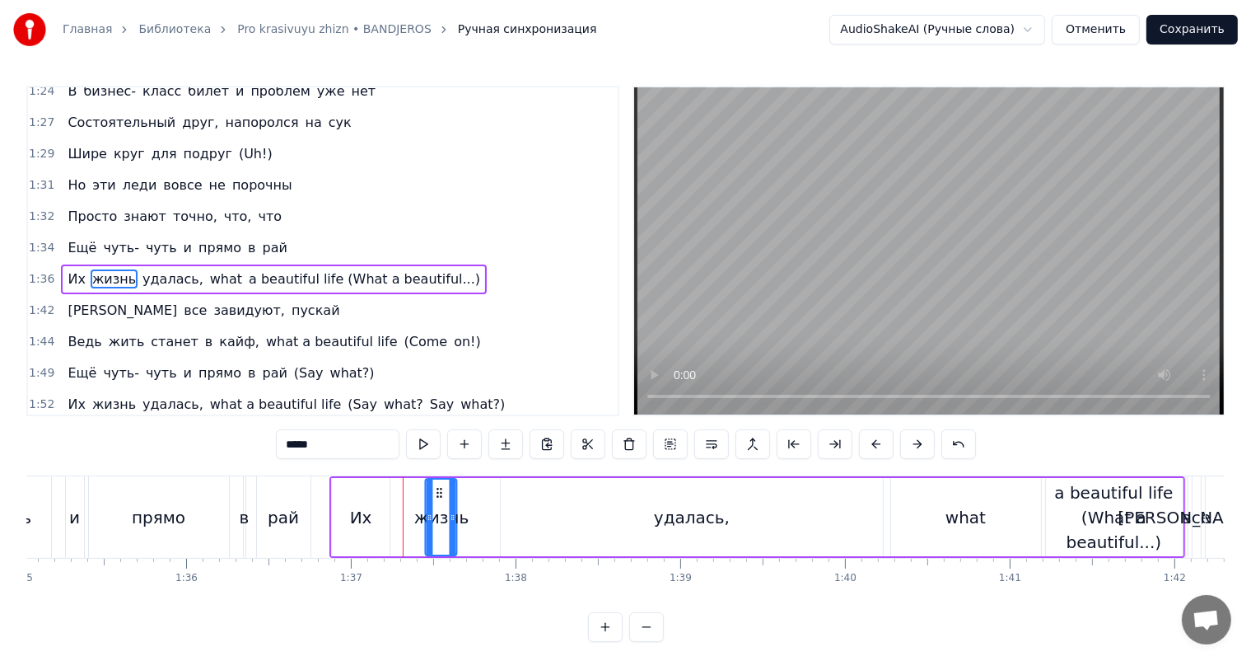
drag, startPoint x: 389, startPoint y: 491, endPoint x: 435, endPoint y: 489, distance: 46.2
click at [435, 489] on icon at bounding box center [439, 492] width 13 height 13
drag, startPoint x: 451, startPoint y: 503, endPoint x: 482, endPoint y: 500, distance: 30.7
click at [482, 500] on div at bounding box center [483, 517] width 7 height 75
click at [366, 515] on div "Их" at bounding box center [361, 517] width 22 height 25
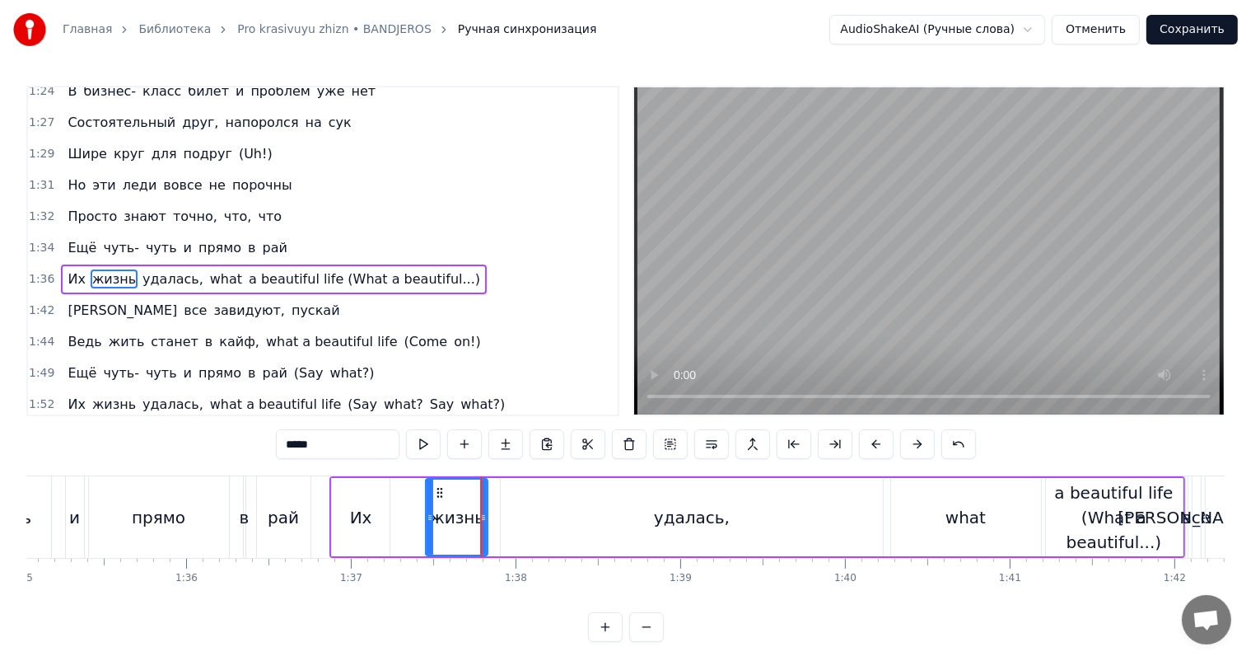
type input "**"
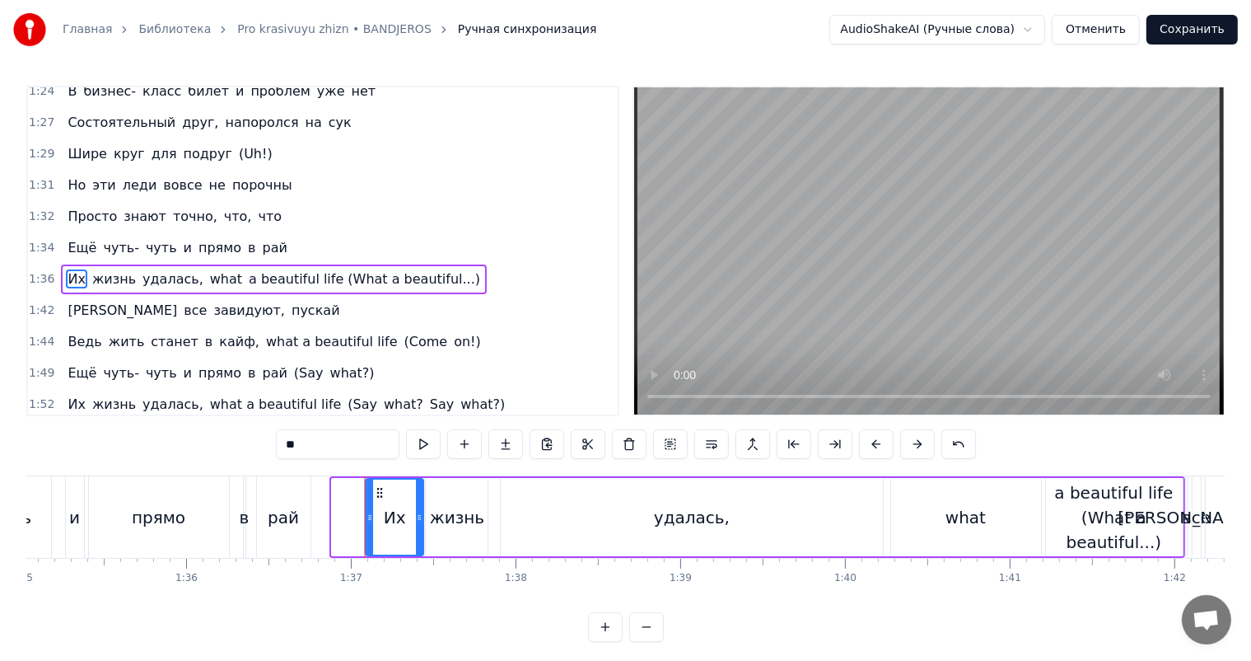
drag, startPoint x: 349, startPoint y: 490, endPoint x: 376, endPoint y: 488, distance: 27.3
click at [376, 488] on icon at bounding box center [380, 492] width 13 height 13
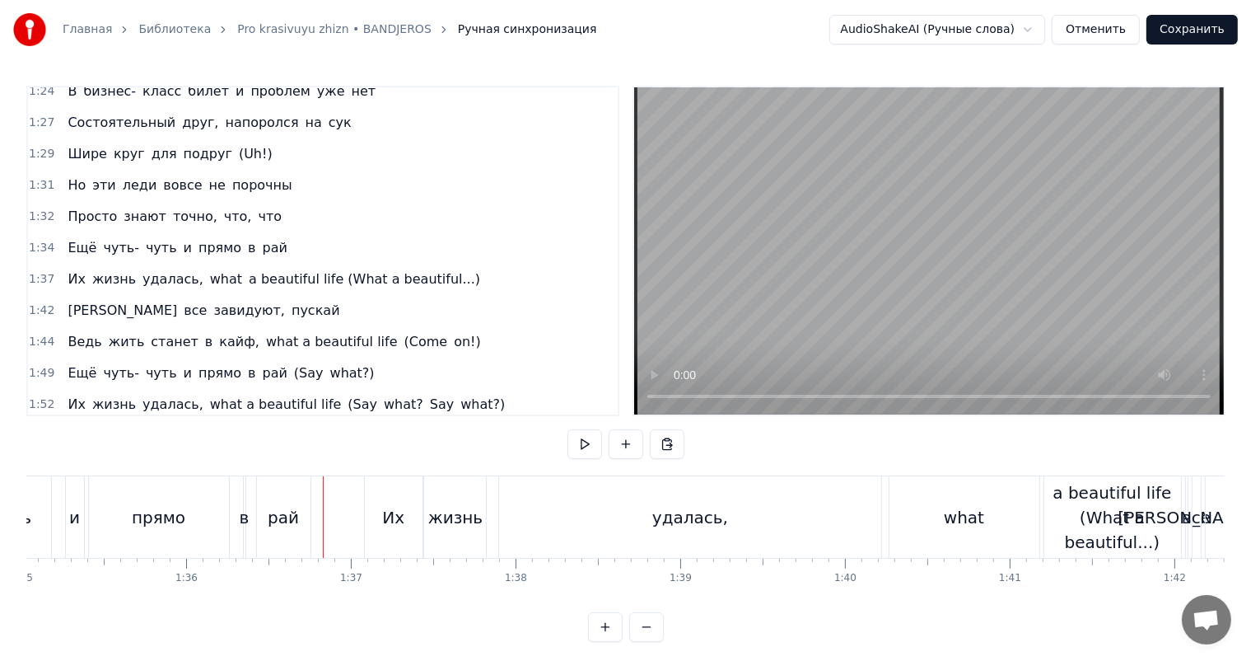
click at [875, 246] on video at bounding box center [929, 250] width 590 height 327
click at [712, 511] on div "удалась," at bounding box center [691, 517] width 76 height 25
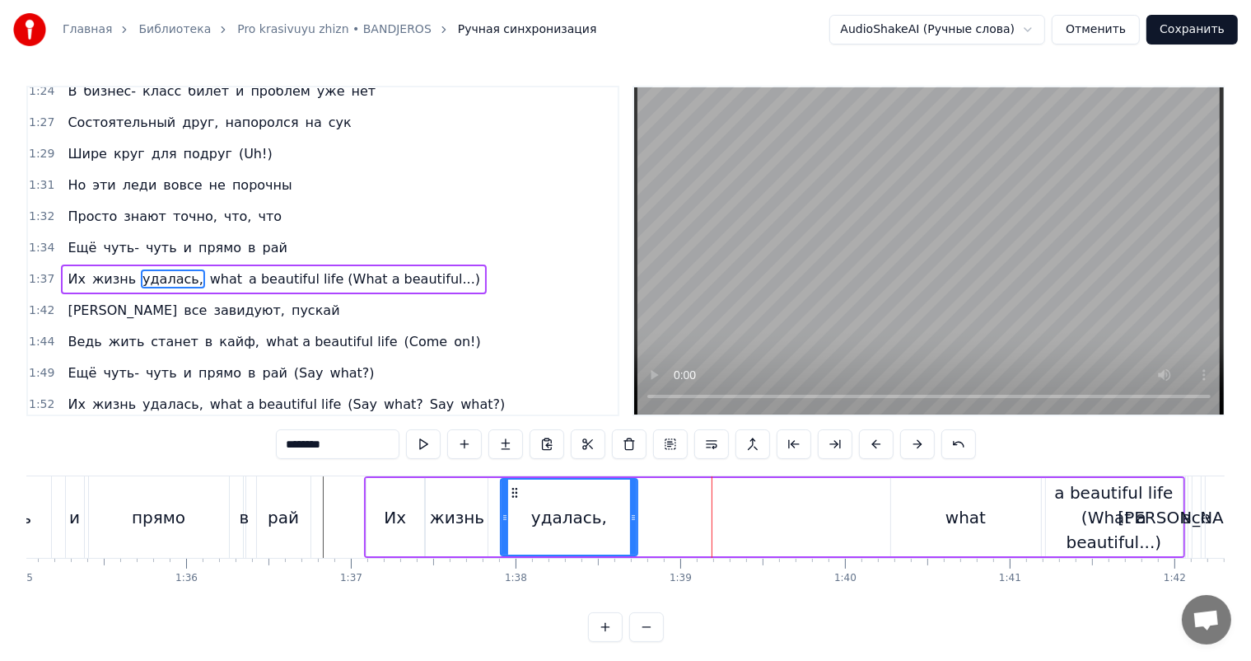
drag, startPoint x: 879, startPoint y: 517, endPoint x: 629, endPoint y: 524, distance: 249.7
click at [630, 524] on div at bounding box center [633, 517] width 7 height 75
click at [559, 521] on div "удалась," at bounding box center [568, 517] width 76 height 25
click at [975, 210] on video at bounding box center [929, 250] width 590 height 327
click at [1004, 222] on video at bounding box center [929, 250] width 590 height 327
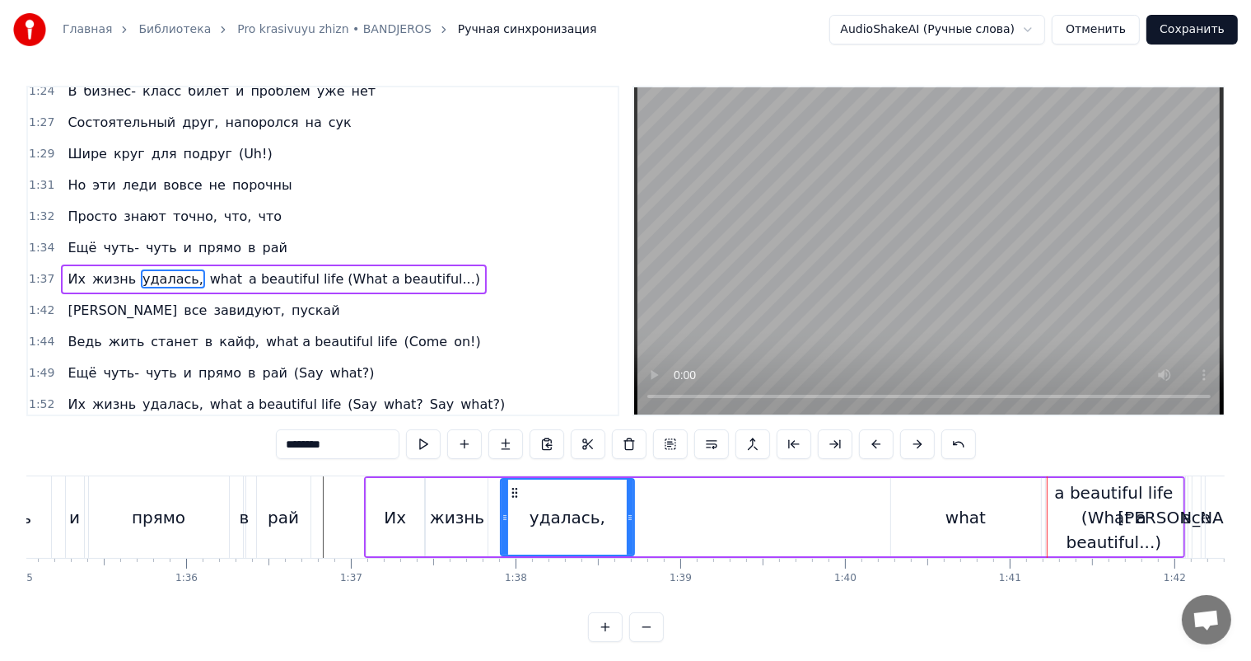
click at [999, 528] on div "what" at bounding box center [966, 517] width 150 height 78
type input "****"
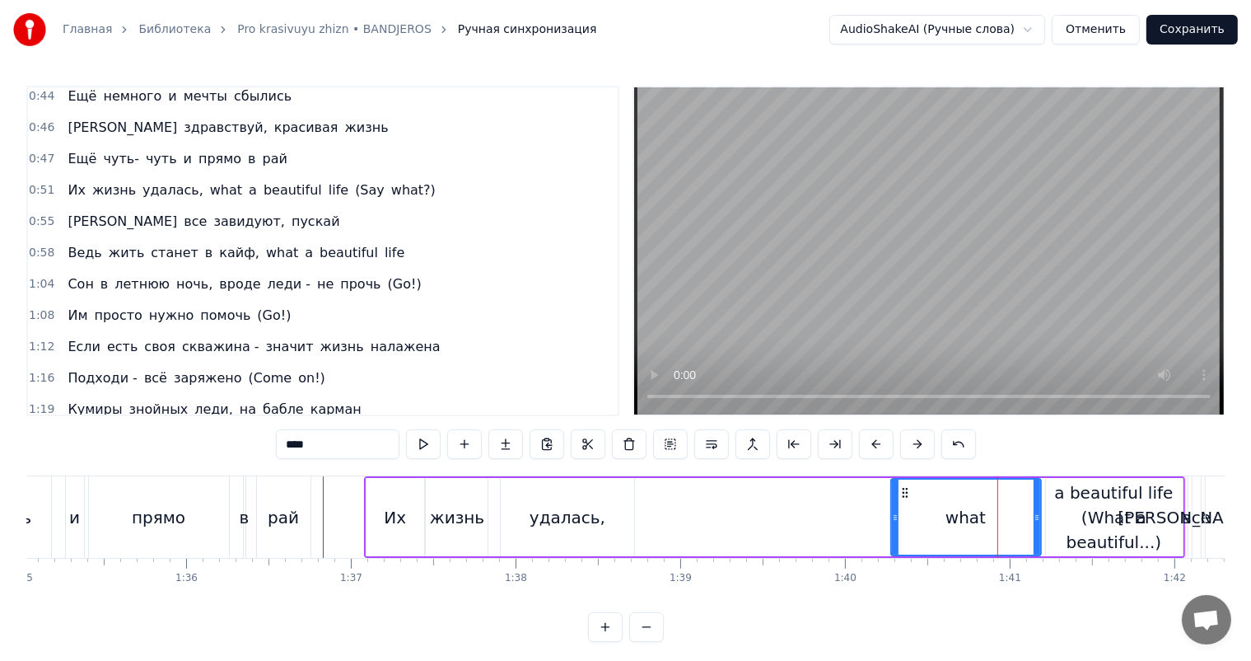
scroll to position [175, 0]
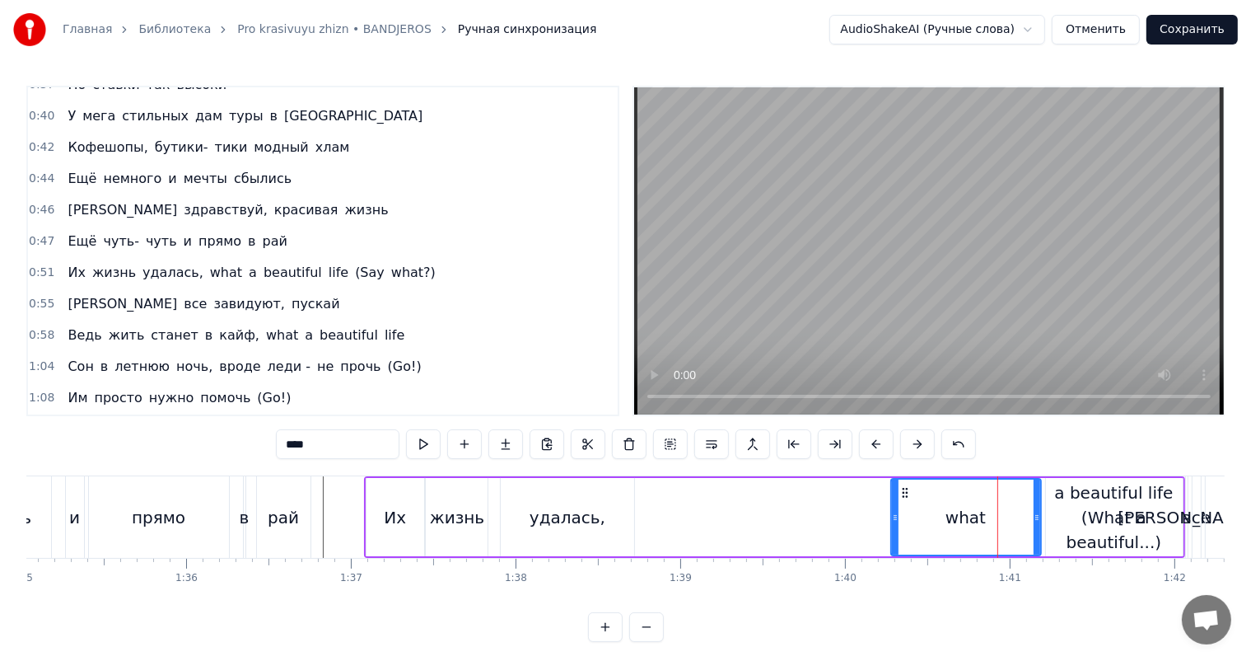
click at [35, 264] on span "0:51" at bounding box center [42, 272] width 26 height 16
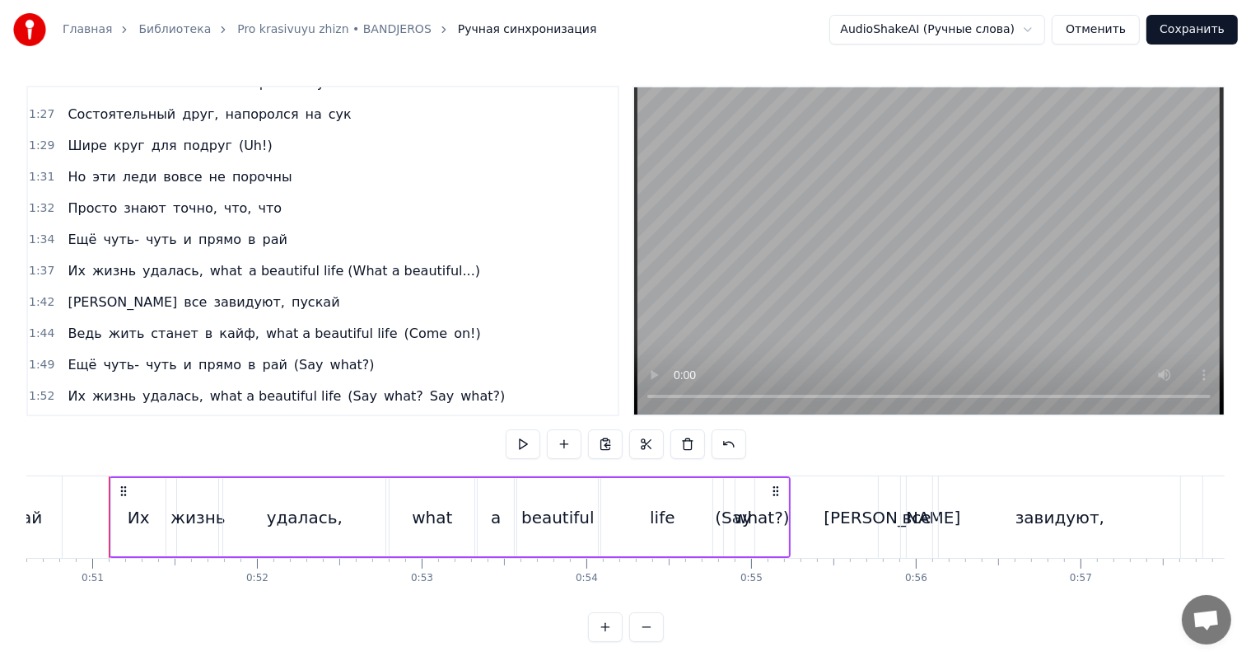
scroll to position [751, 0]
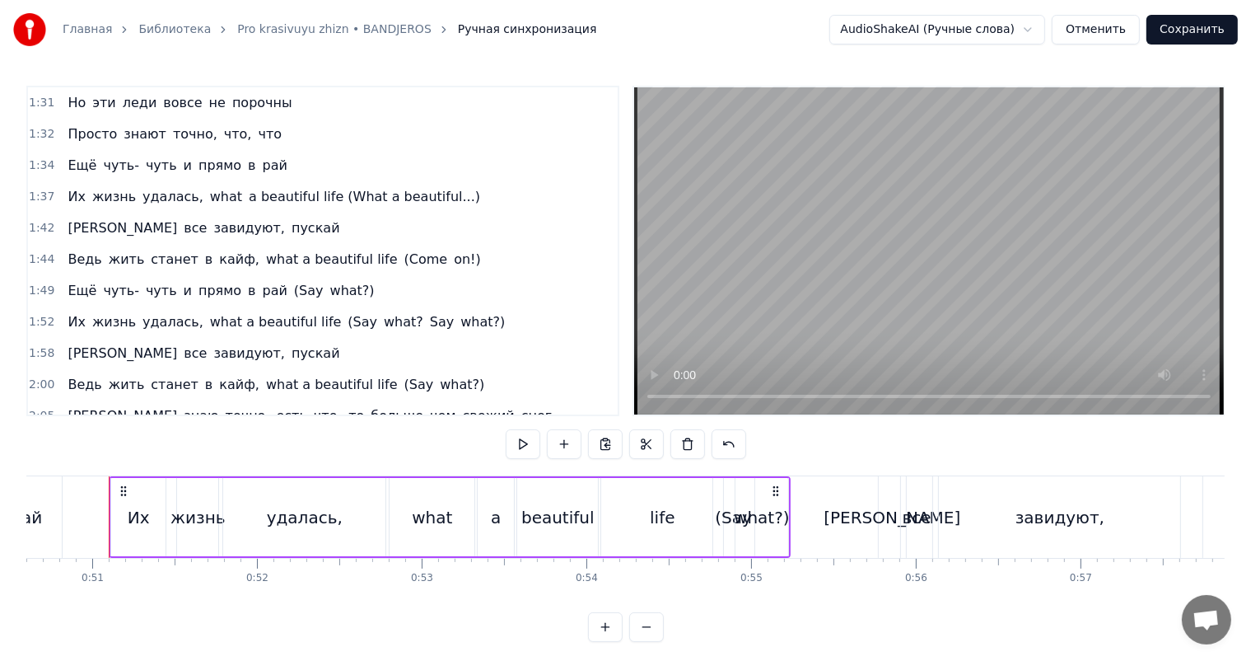
click at [37, 189] on span "1:37" at bounding box center [42, 197] width 26 height 16
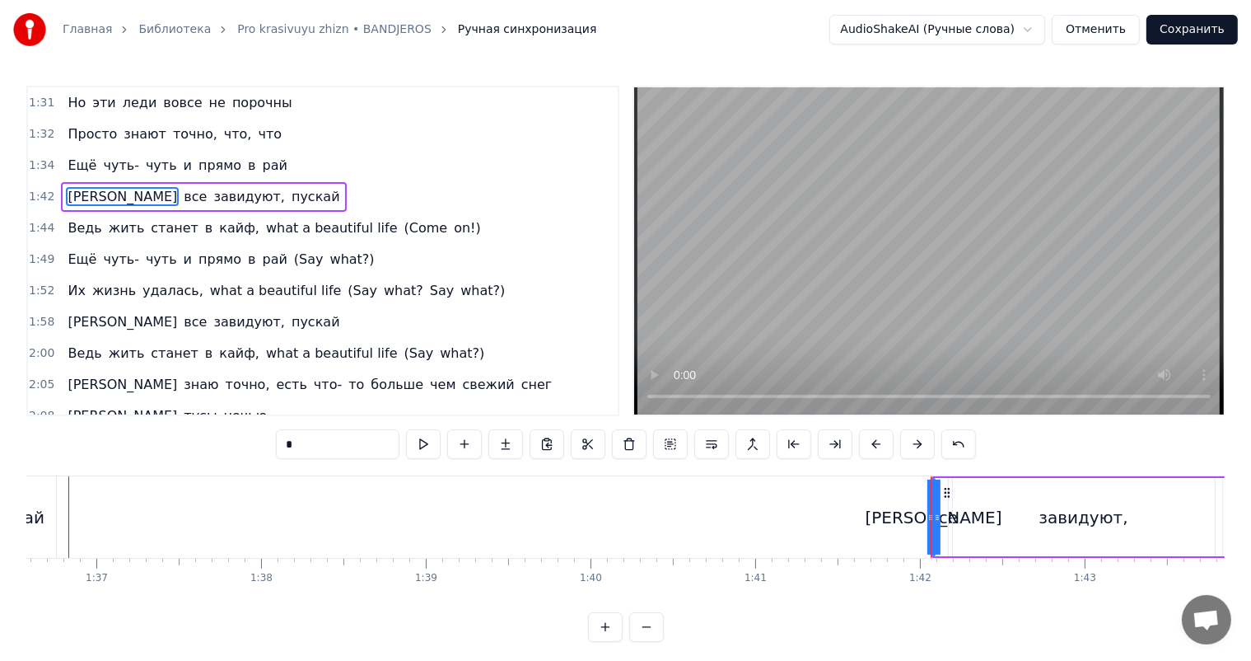
scroll to position [669, 0]
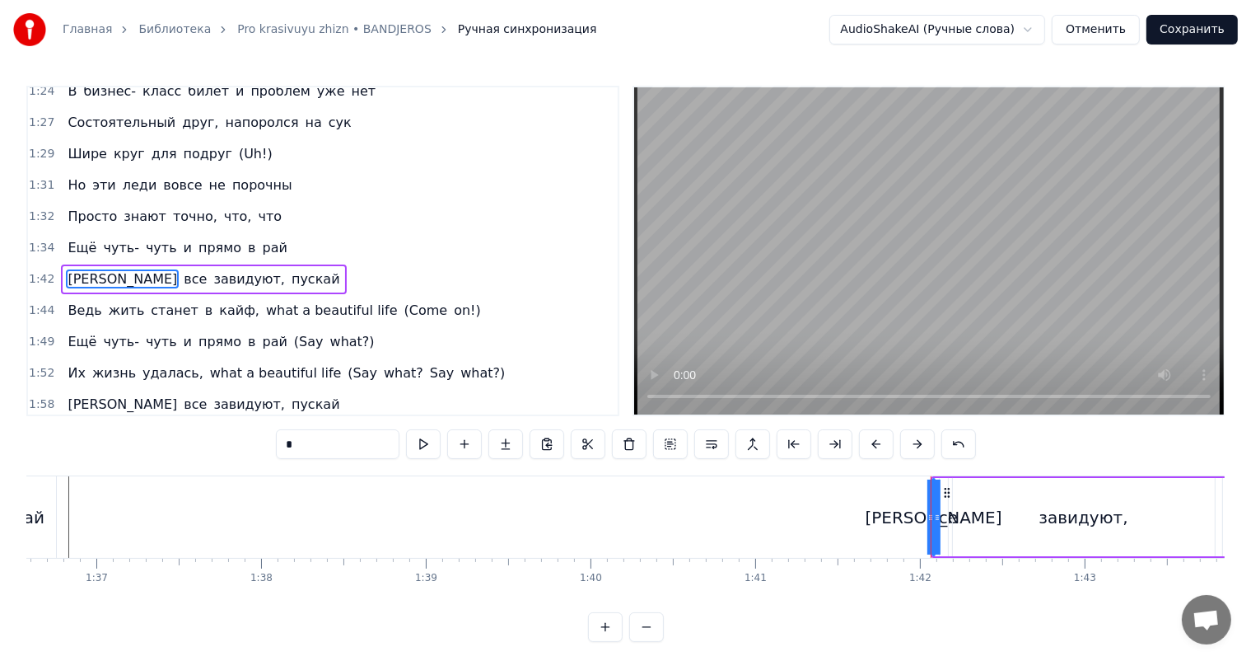
click at [36, 240] on span "1:34" at bounding box center [42, 248] width 26 height 16
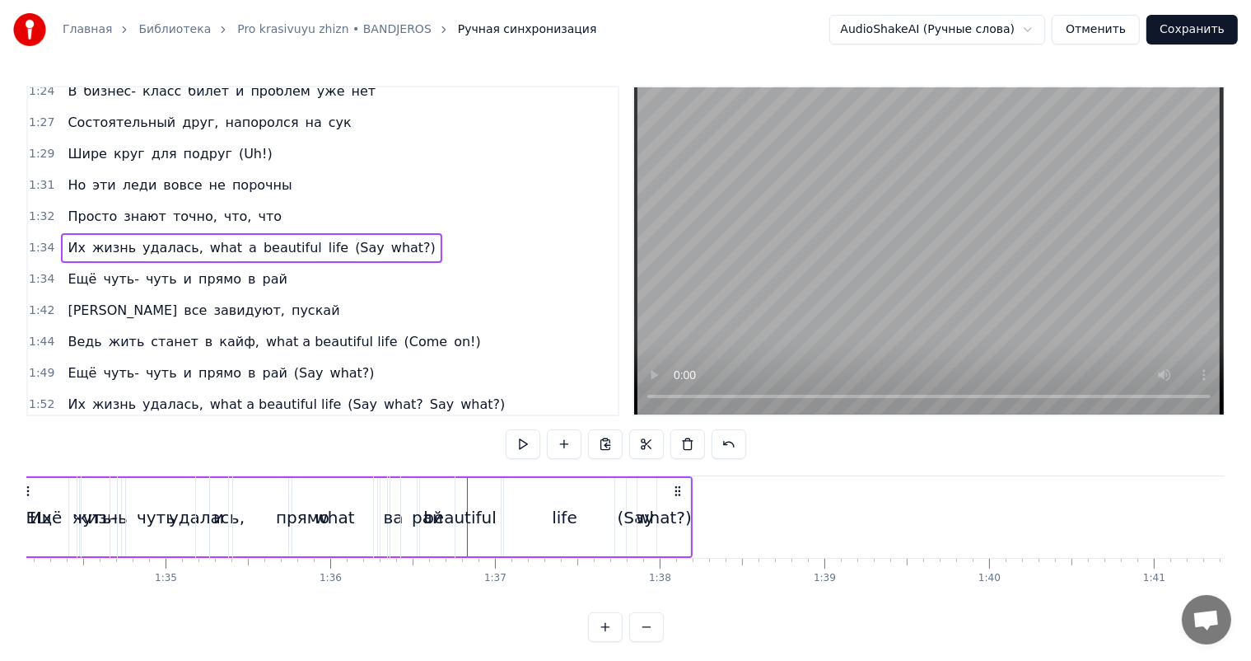
scroll to position [0, 15417]
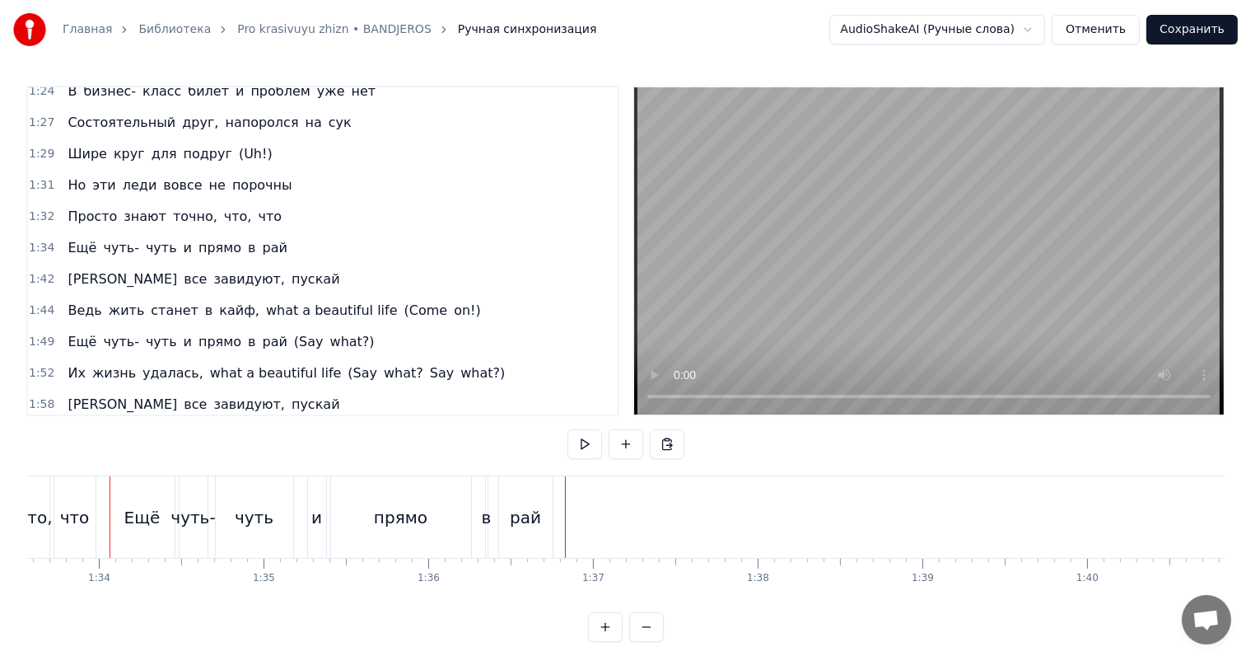
click at [40, 240] on span "1:34" at bounding box center [42, 248] width 26 height 16
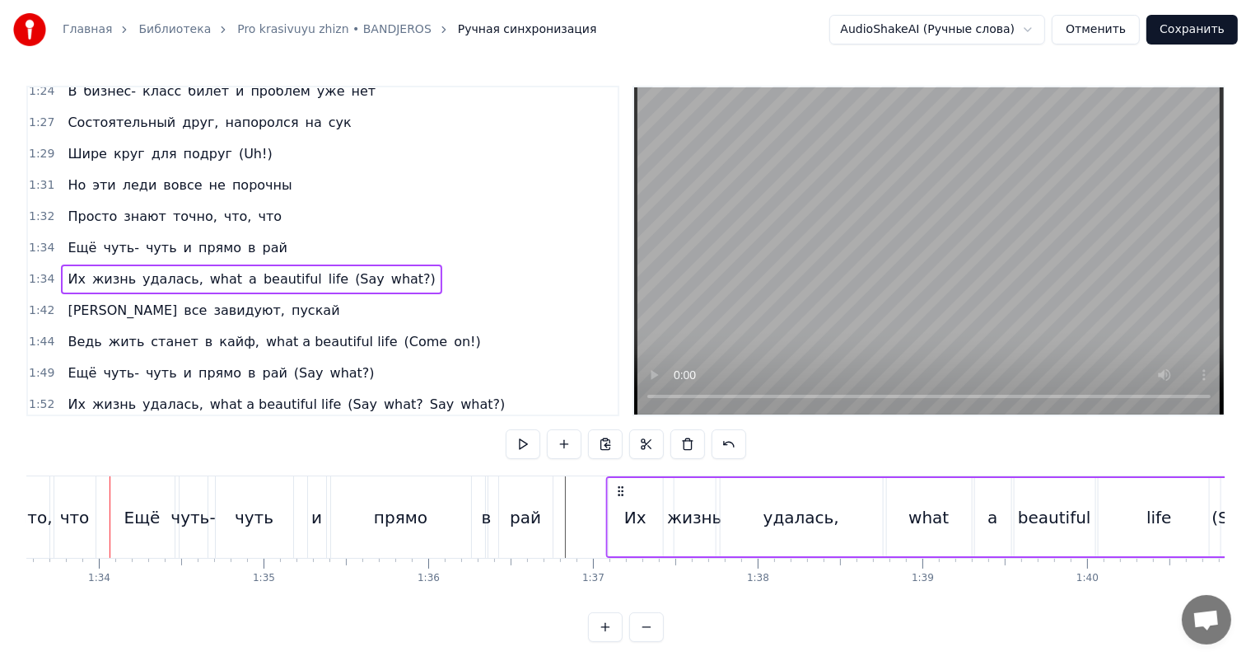
drag, startPoint x: 122, startPoint y: 487, endPoint x: 620, endPoint y: 503, distance: 497.9
click at [620, 503] on div "Их жизнь удалась, what a beautiful life (Say what?)" at bounding box center [947, 517] width 682 height 82
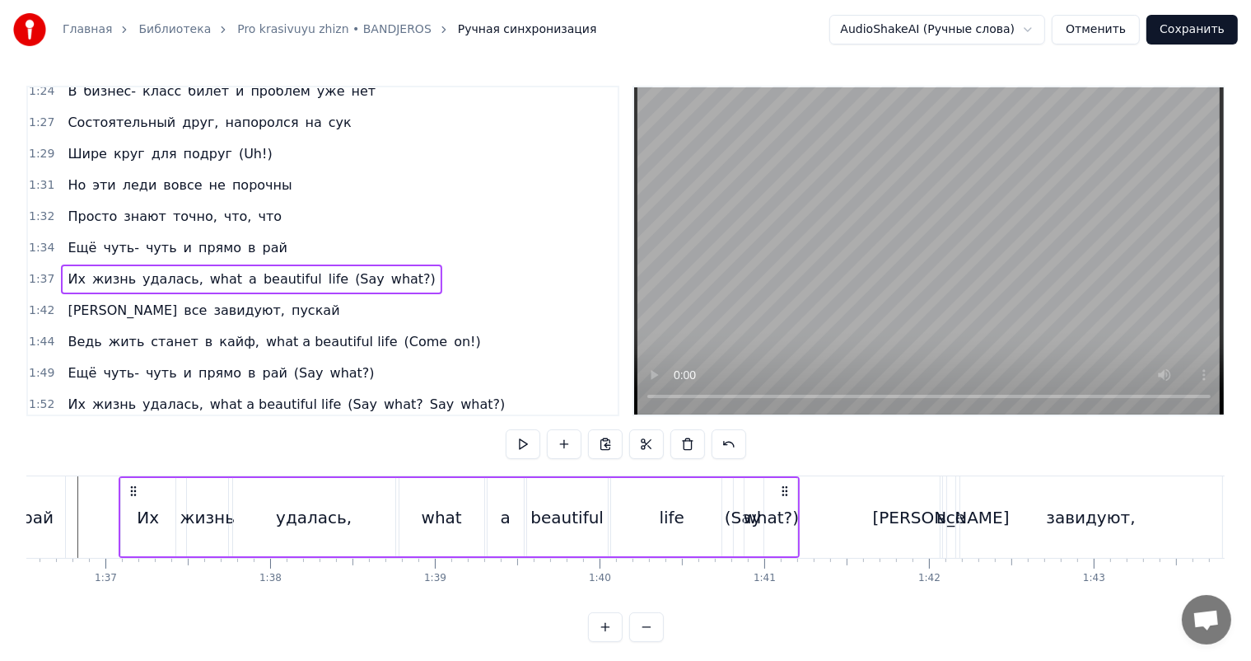
scroll to position [0, 15911]
click at [748, 514] on div "what?)" at bounding box center [765, 517] width 56 height 25
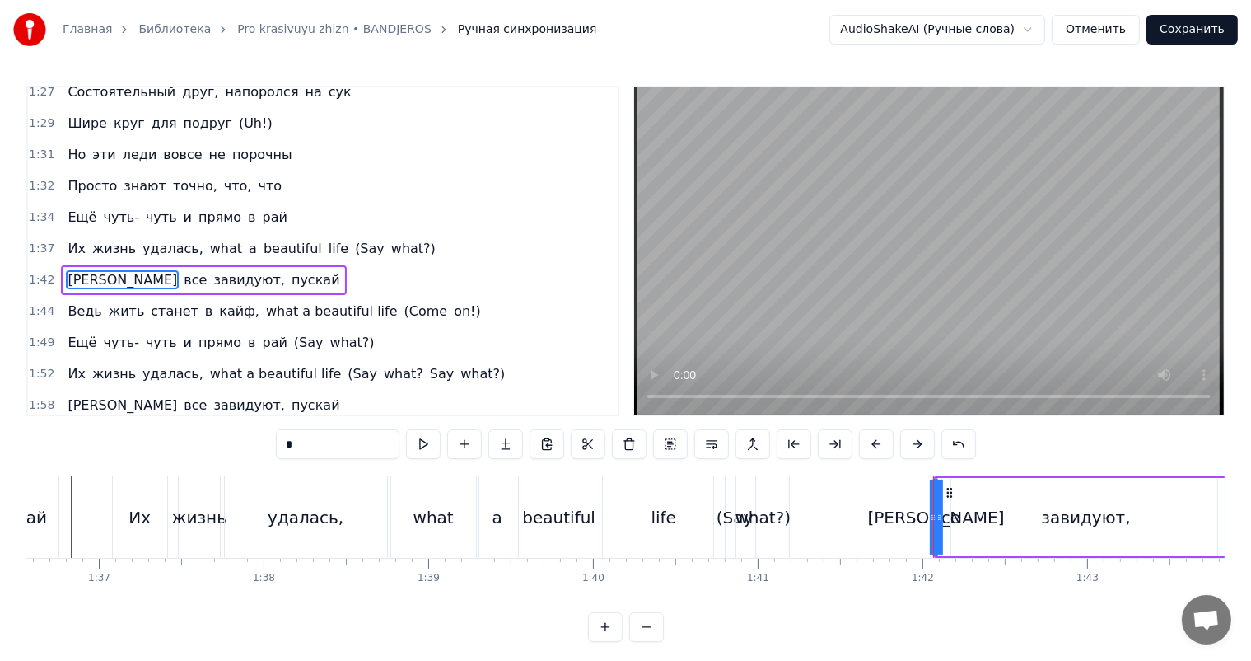
click at [788, 512] on div "what?)" at bounding box center [763, 517] width 53 height 82
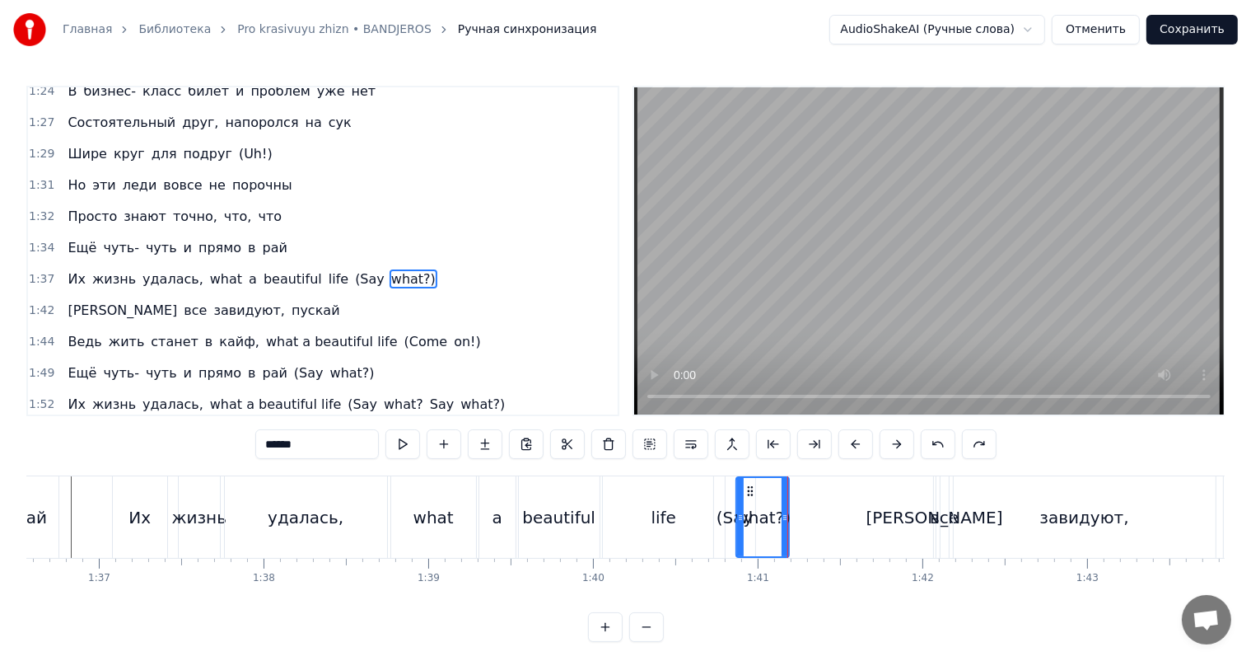
click at [353, 269] on span "(Say" at bounding box center [369, 278] width 33 height 19
click at [390, 269] on span "what?)" at bounding box center [414, 278] width 48 height 19
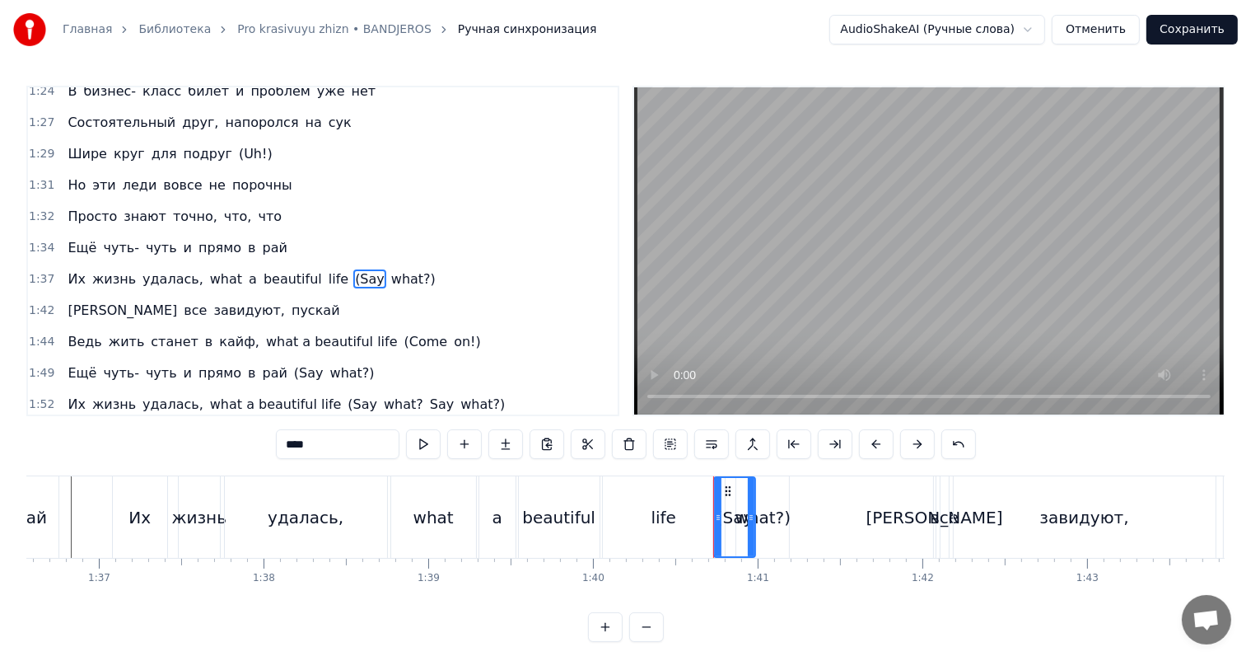
click at [390, 269] on span "what?)" at bounding box center [414, 278] width 48 height 19
type input "******"
drag, startPoint x: 383, startPoint y: 445, endPoint x: 133, endPoint y: 437, distance: 250.6
click at [133, 437] on div "0:18 Нет времени ждать, всё хочется взять 0:22 Всё нужно успеть 0:26 Навстречу …" at bounding box center [625, 364] width 1199 height 556
click at [725, 517] on div "(Say" at bounding box center [735, 517] width 37 height 25
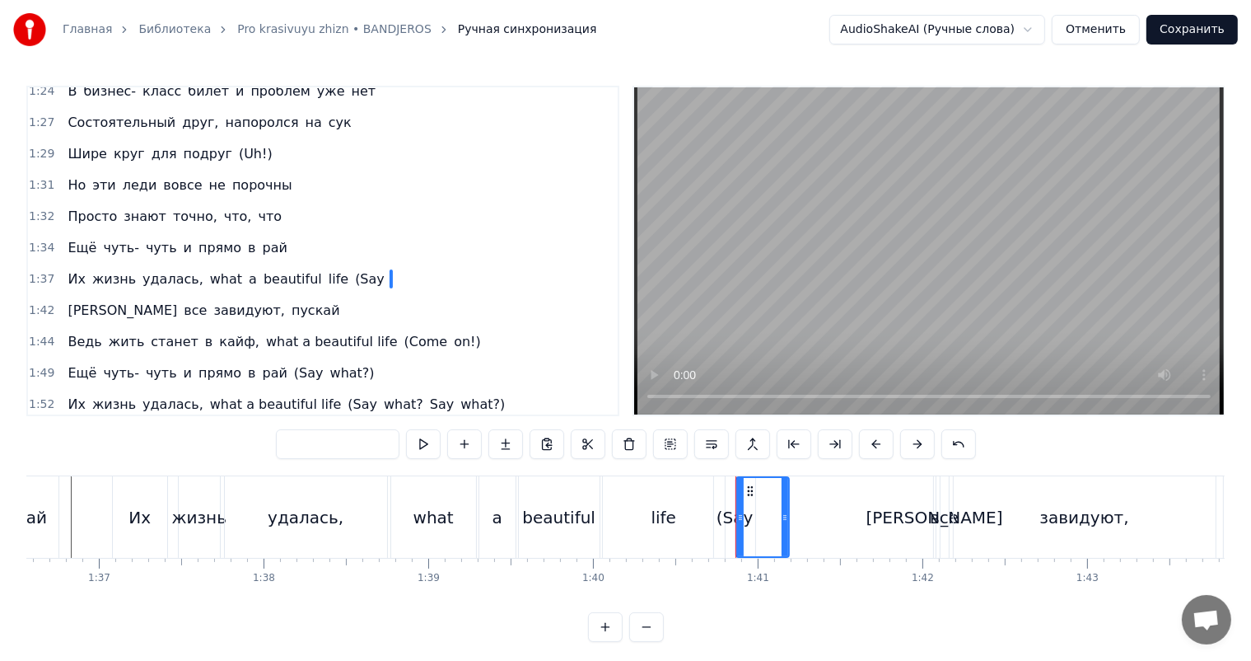
type input "****"
drag, startPoint x: 348, startPoint y: 444, endPoint x: 69, endPoint y: 434, distance: 278.7
click at [80, 434] on div "0:18 Нет времени ждать, всё хочется взять 0:22 Всё нужно успеть 0:26 Навстречу …" at bounding box center [625, 364] width 1199 height 556
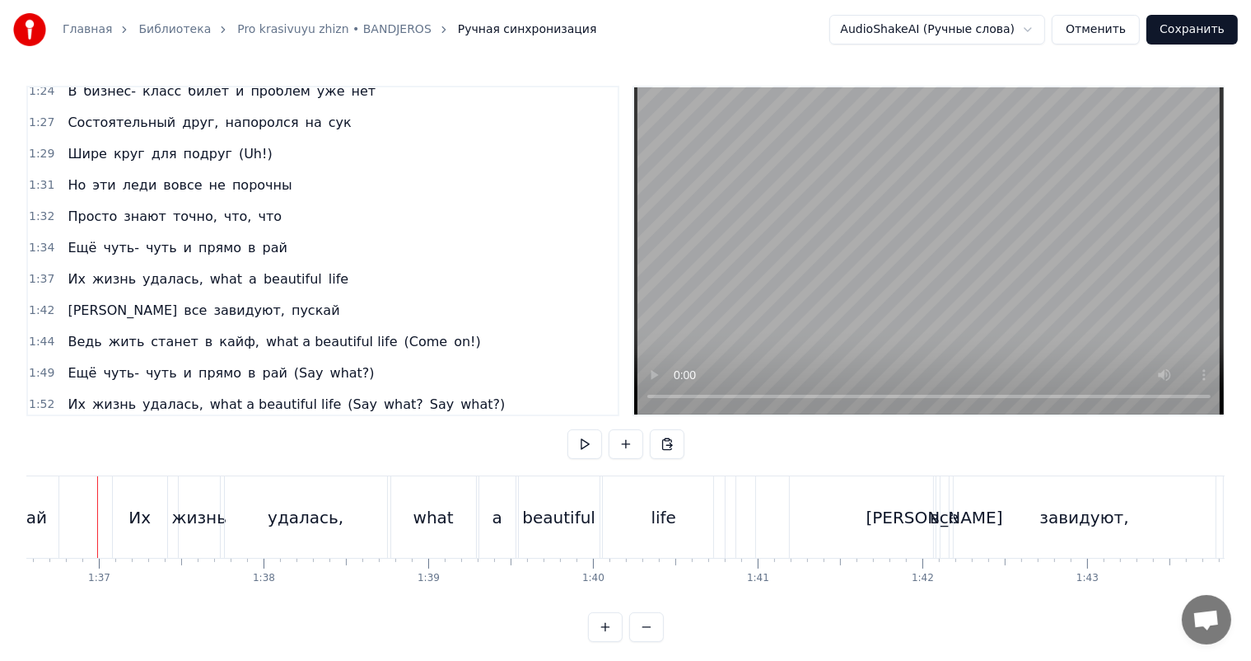
scroll to position [0, 15899]
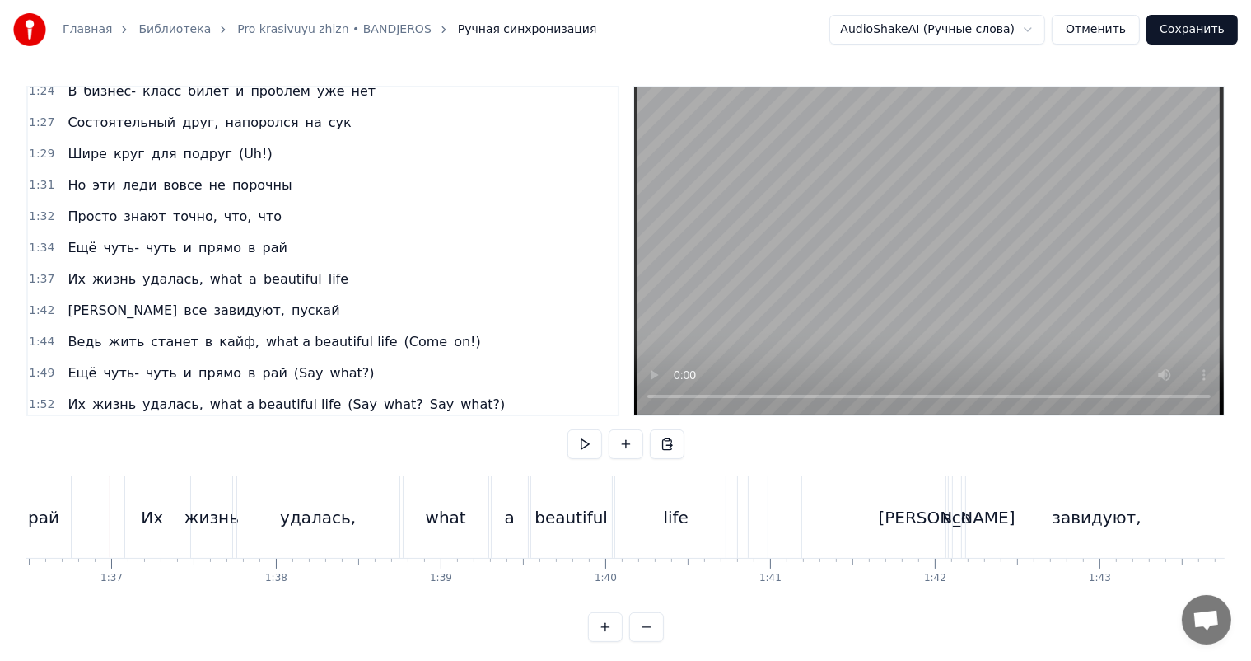
click at [1100, 185] on video at bounding box center [929, 250] width 590 height 327
click at [456, 505] on div "what" at bounding box center [446, 517] width 40 height 25
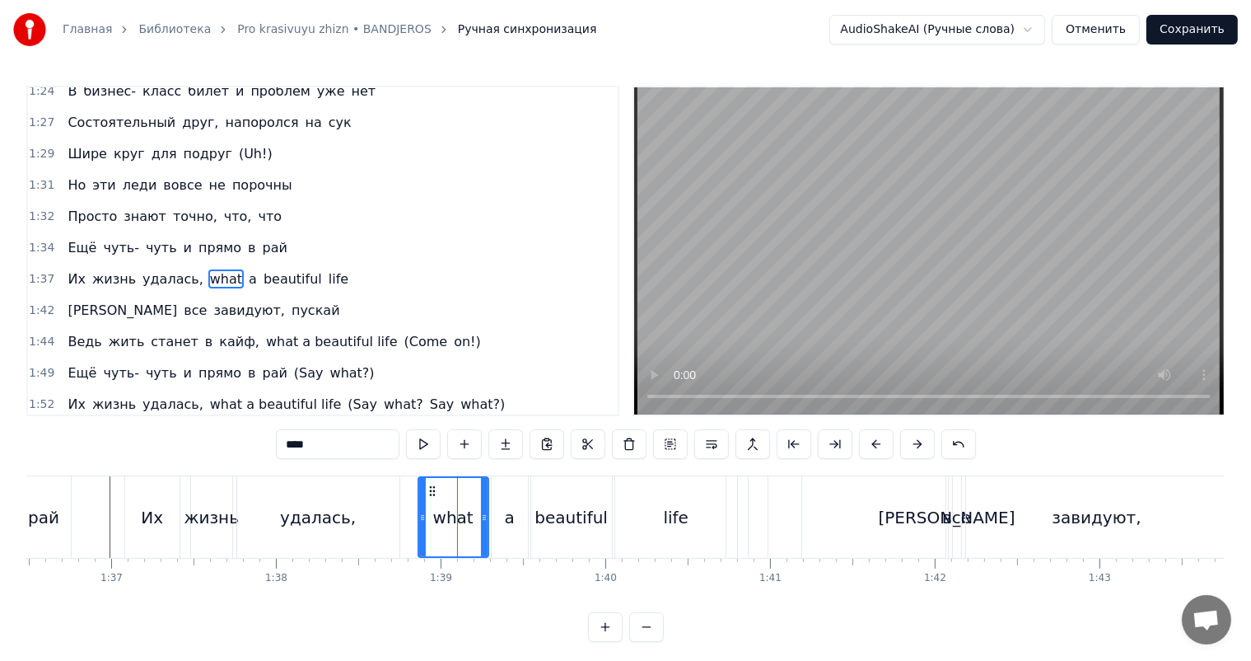
drag, startPoint x: 409, startPoint y: 519, endPoint x: 428, endPoint y: 517, distance: 19.9
click at [426, 517] on icon at bounding box center [422, 517] width 7 height 13
click at [402, 517] on div "Их жизнь удалась, what a beautiful life" at bounding box center [465, 517] width 682 height 82
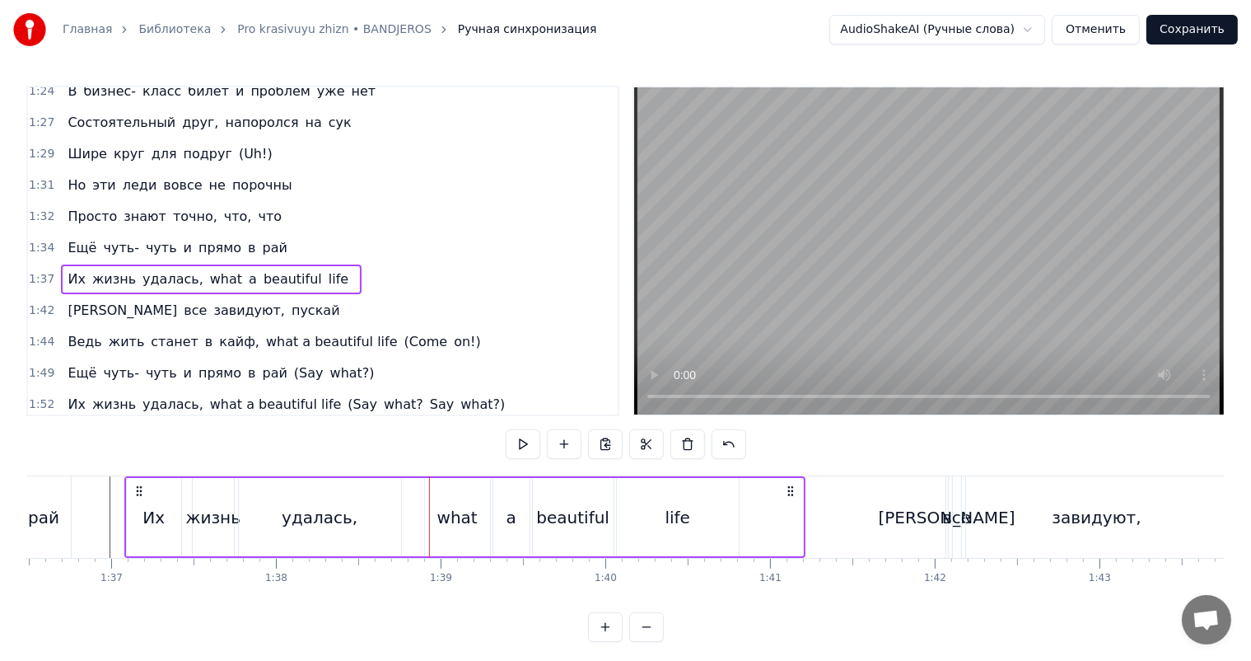
click at [882, 274] on video at bounding box center [929, 250] width 590 height 327
click at [887, 275] on video at bounding box center [929, 250] width 590 height 327
click at [767, 540] on div at bounding box center [777, 517] width 54 height 78
click at [880, 258] on video at bounding box center [929, 250] width 590 height 327
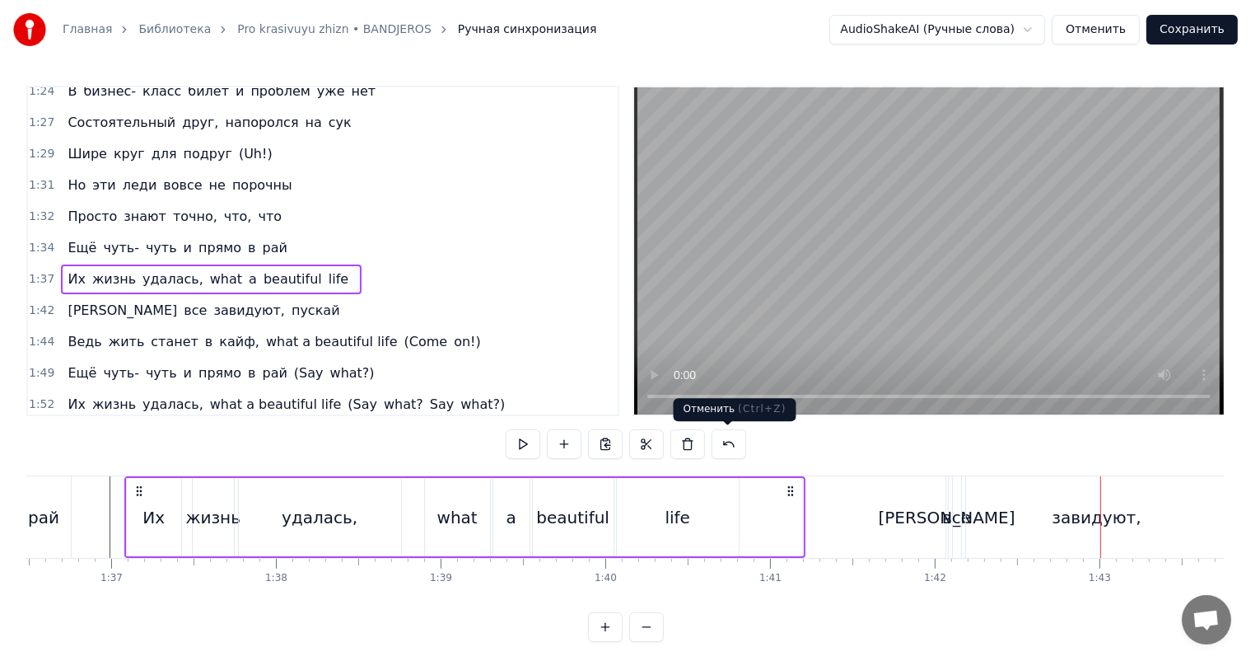
click at [735, 508] on div "life" at bounding box center [678, 517] width 122 height 78
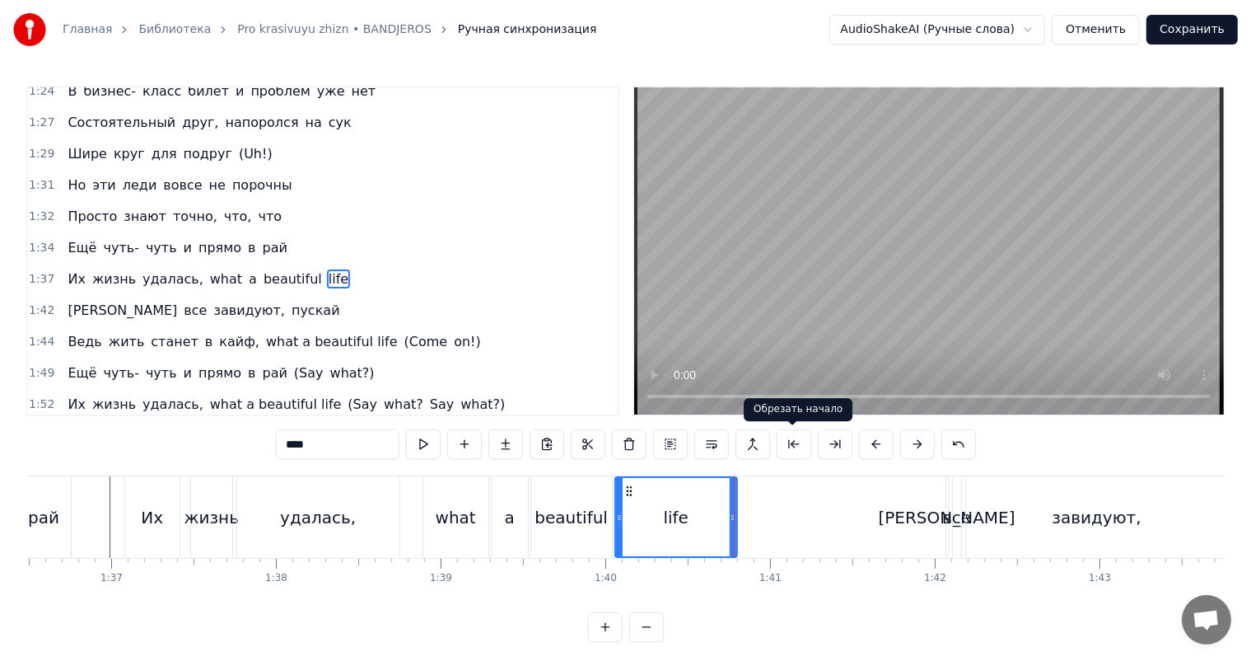
click at [926, 220] on video at bounding box center [929, 250] width 590 height 327
click at [950, 516] on div "все" at bounding box center [957, 517] width 29 height 25
type input "***"
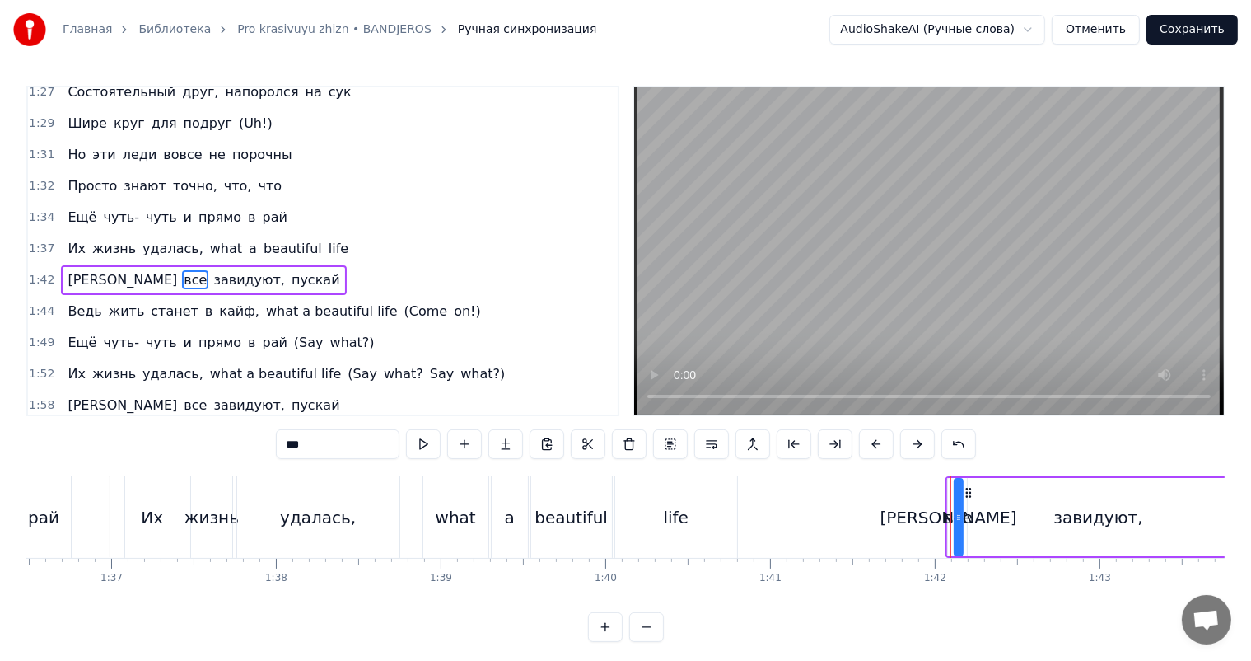
click at [946, 511] on div "все" at bounding box center [958, 517] width 29 height 25
click at [956, 503] on div at bounding box center [959, 517] width 7 height 75
drag, startPoint x: 969, startPoint y: 492, endPoint x: 983, endPoint y: 497, distance: 14.9
click at [950, 503] on div "И завидуют, все пускай" at bounding box center [1150, 517] width 409 height 82
click at [948, 503] on div "[PERSON_NAME]" at bounding box center [949, 517] width 2 height 78
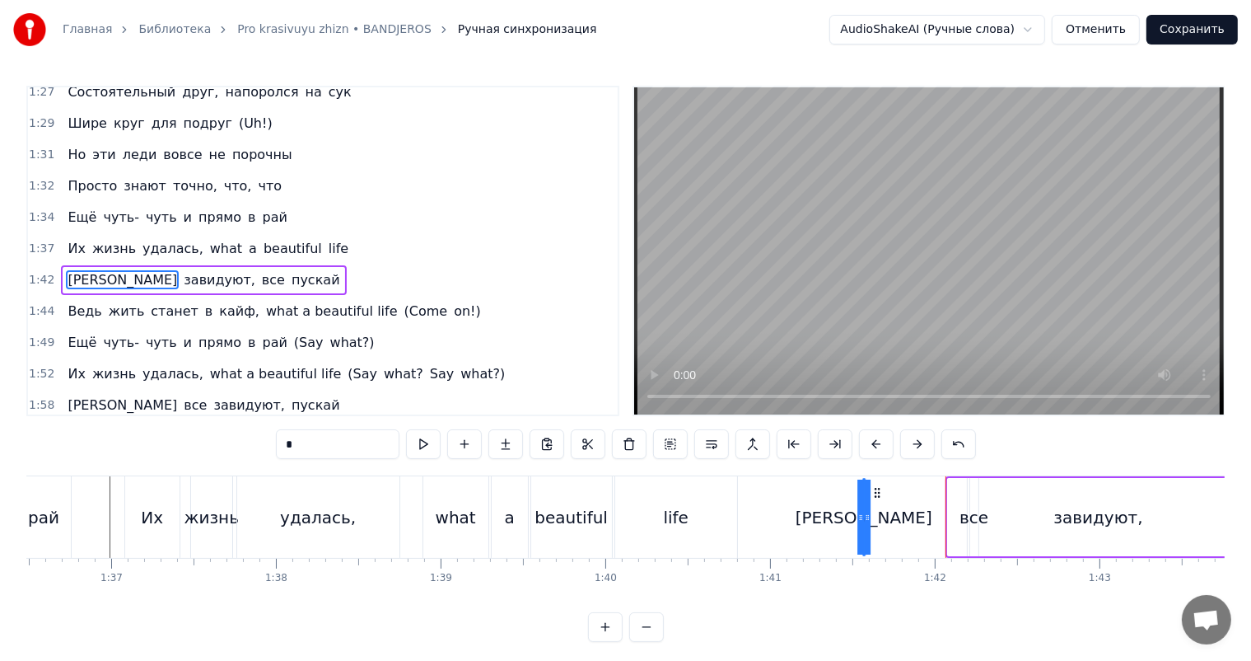
drag, startPoint x: 960, startPoint y: 488, endPoint x: 880, endPoint y: 487, distance: 79.9
click at [880, 487] on icon at bounding box center [876, 492] width 13 height 13
drag, startPoint x: 870, startPoint y: 504, endPoint x: 840, endPoint y: 502, distance: 29.8
click at [843, 502] on div at bounding box center [846, 517] width 7 height 75
click at [975, 498] on div "все" at bounding box center [975, 517] width 8 height 78
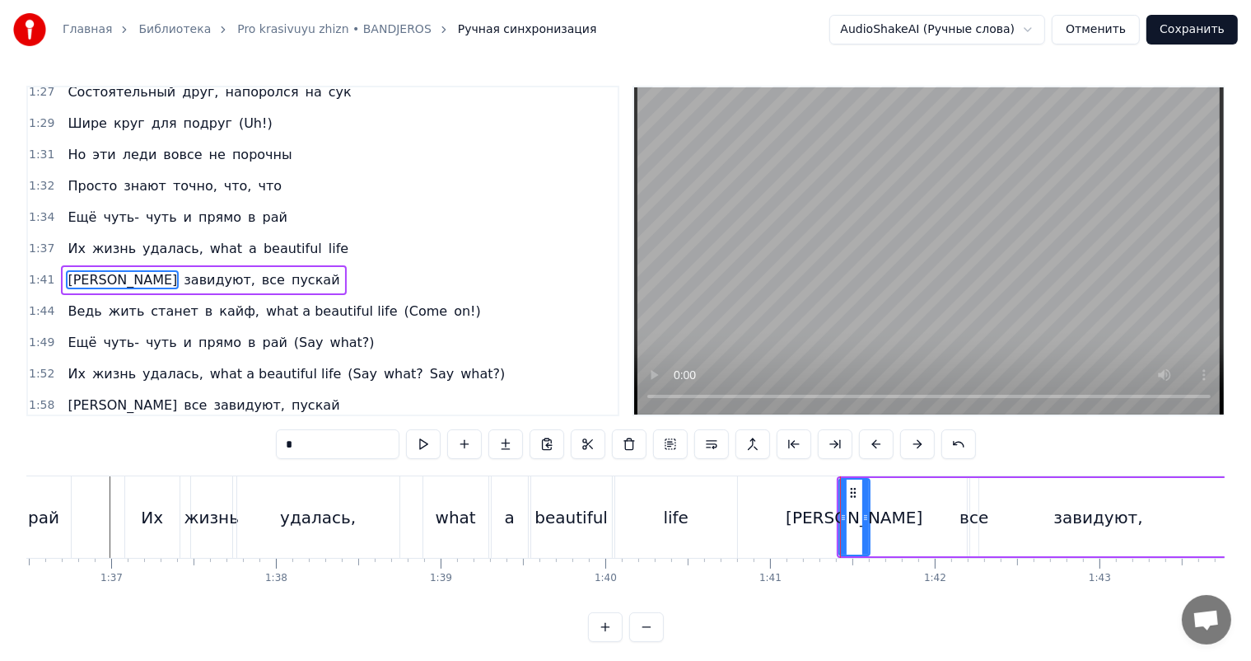
type input "***"
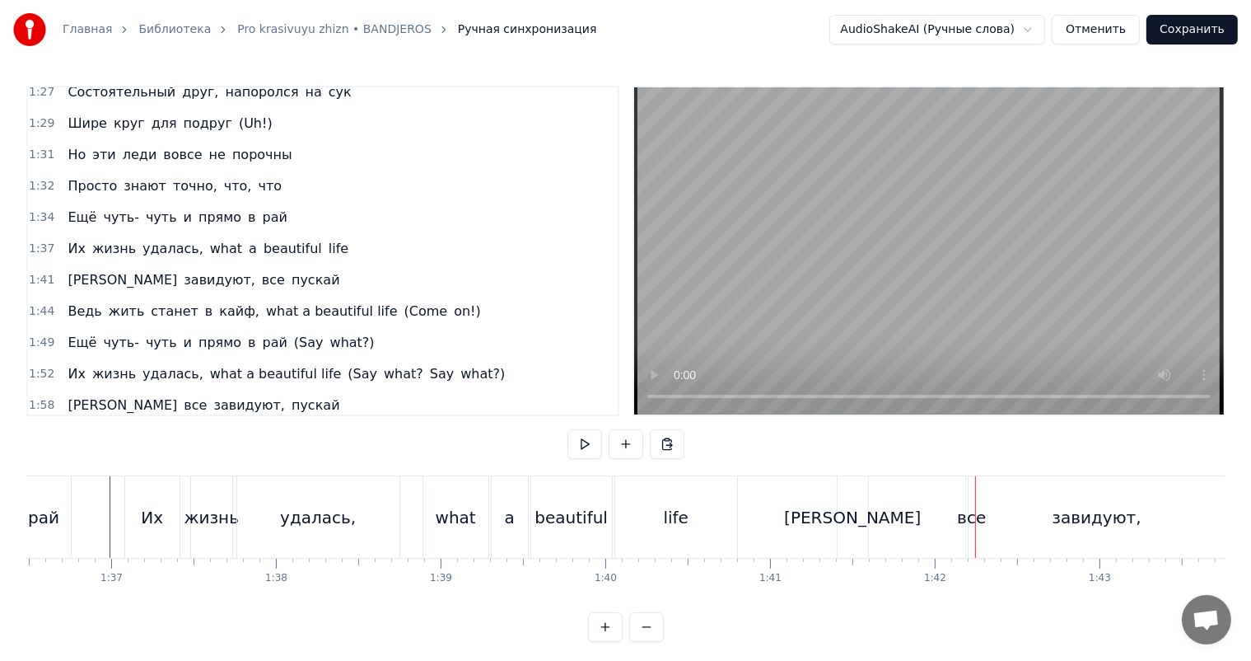
click at [971, 494] on div "все" at bounding box center [972, 517] width 7 height 82
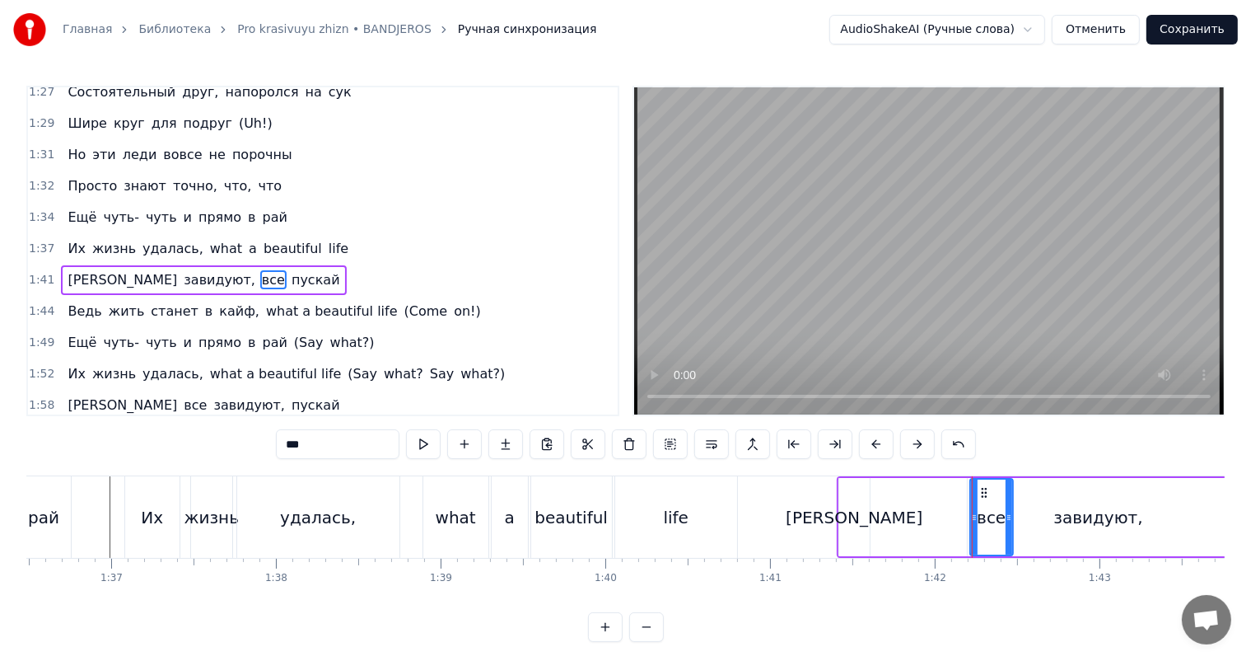
drag, startPoint x: 973, startPoint y: 494, endPoint x: 1009, endPoint y: 498, distance: 36.5
click at [1009, 498] on div at bounding box center [1009, 517] width 7 height 75
drag, startPoint x: 983, startPoint y: 487, endPoint x: 906, endPoint y: 490, distance: 76.7
click at [906, 490] on icon at bounding box center [908, 492] width 13 height 13
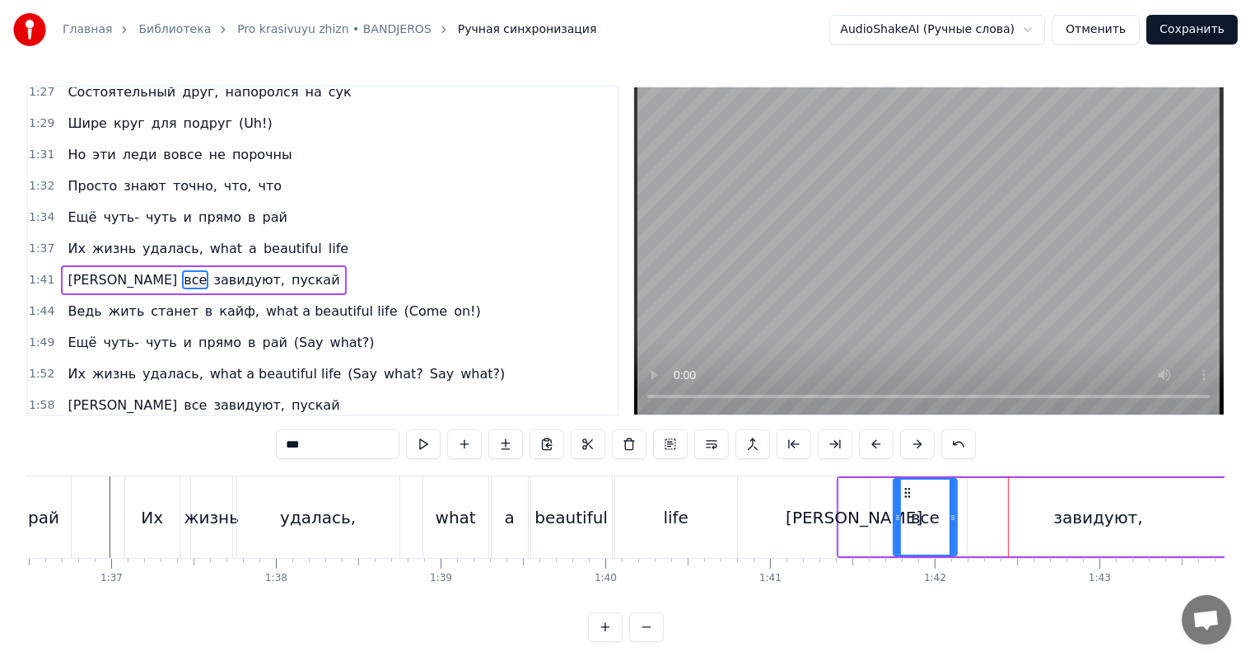
drag, startPoint x: 935, startPoint y: 493, endPoint x: 959, endPoint y: 490, distance: 24.0
click at [957, 490] on div at bounding box center [953, 517] width 7 height 75
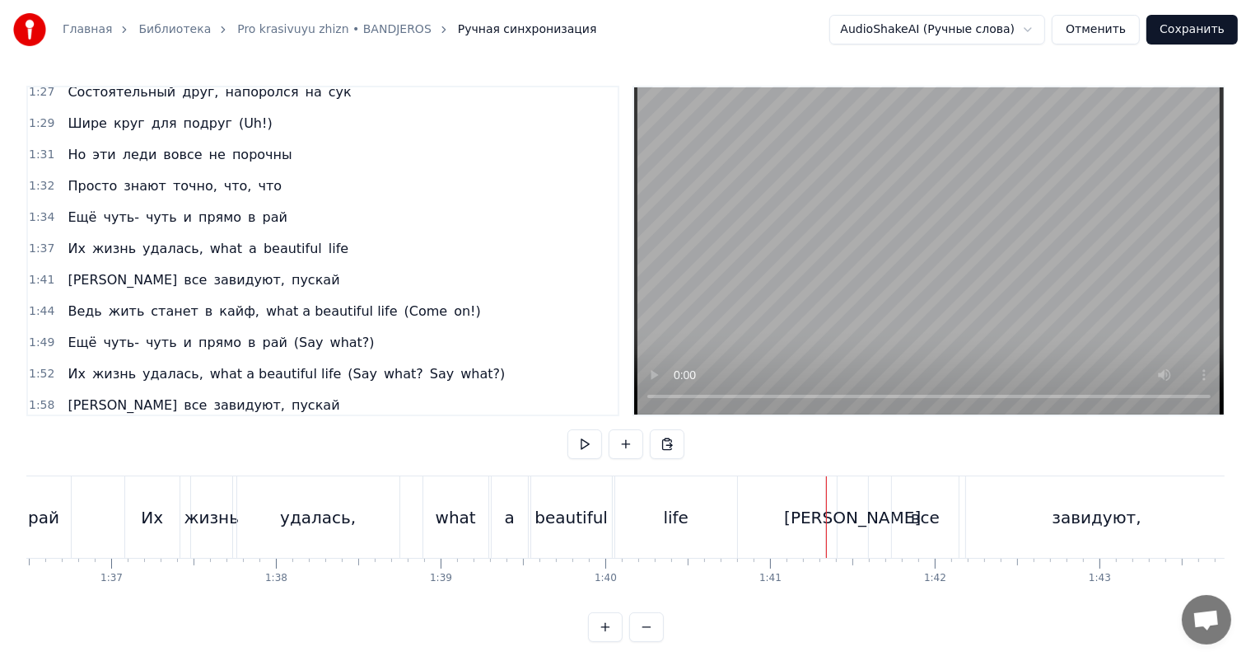
click at [966, 290] on video at bounding box center [929, 250] width 590 height 327
click at [969, 290] on video at bounding box center [929, 250] width 590 height 327
click at [923, 506] on div "все" at bounding box center [925, 517] width 29 height 25
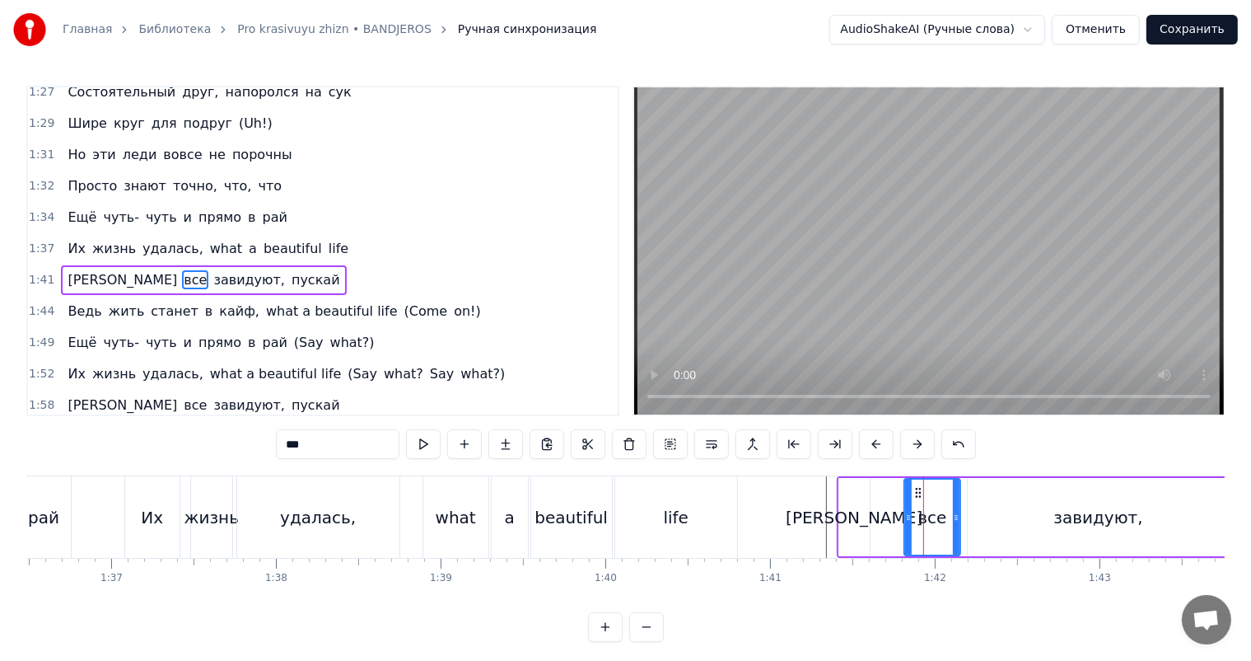
drag, startPoint x: 896, startPoint y: 508, endPoint x: 908, endPoint y: 507, distance: 12.4
click at [908, 507] on div at bounding box center [908, 517] width 7 height 75
click at [855, 506] on div "[PERSON_NAME]" at bounding box center [854, 517] width 137 height 25
type input "*"
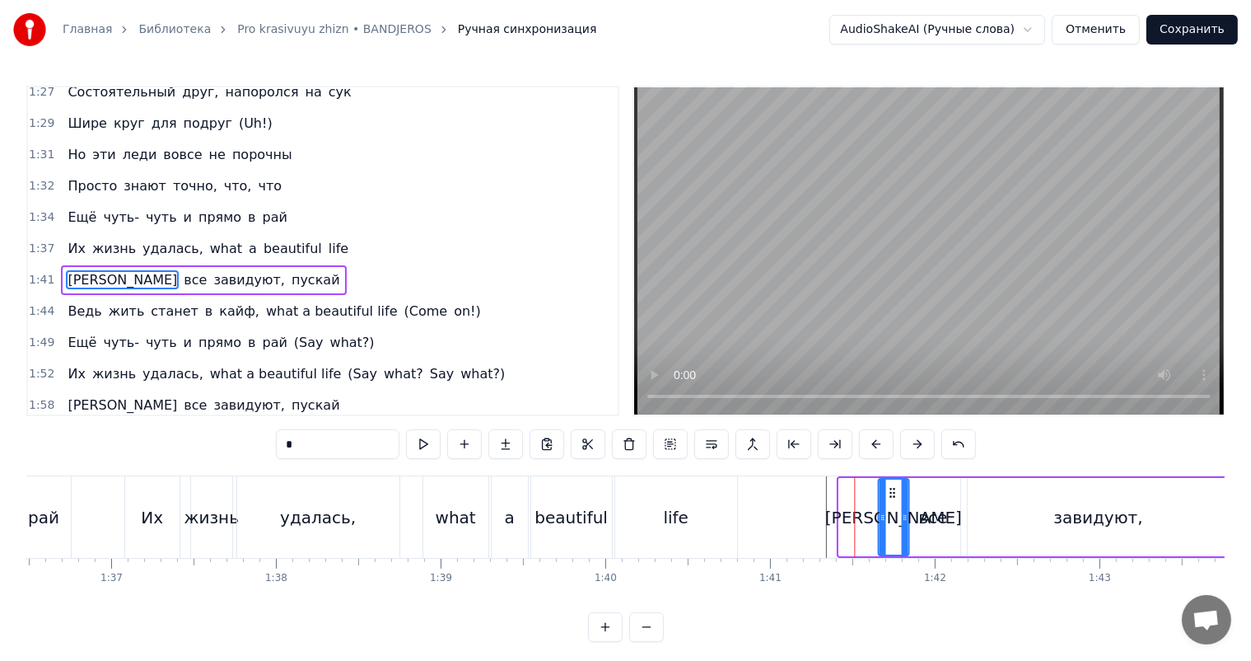
drag, startPoint x: 852, startPoint y: 491, endPoint x: 893, endPoint y: 488, distance: 41.3
click at [893, 489] on icon at bounding box center [892, 492] width 13 height 13
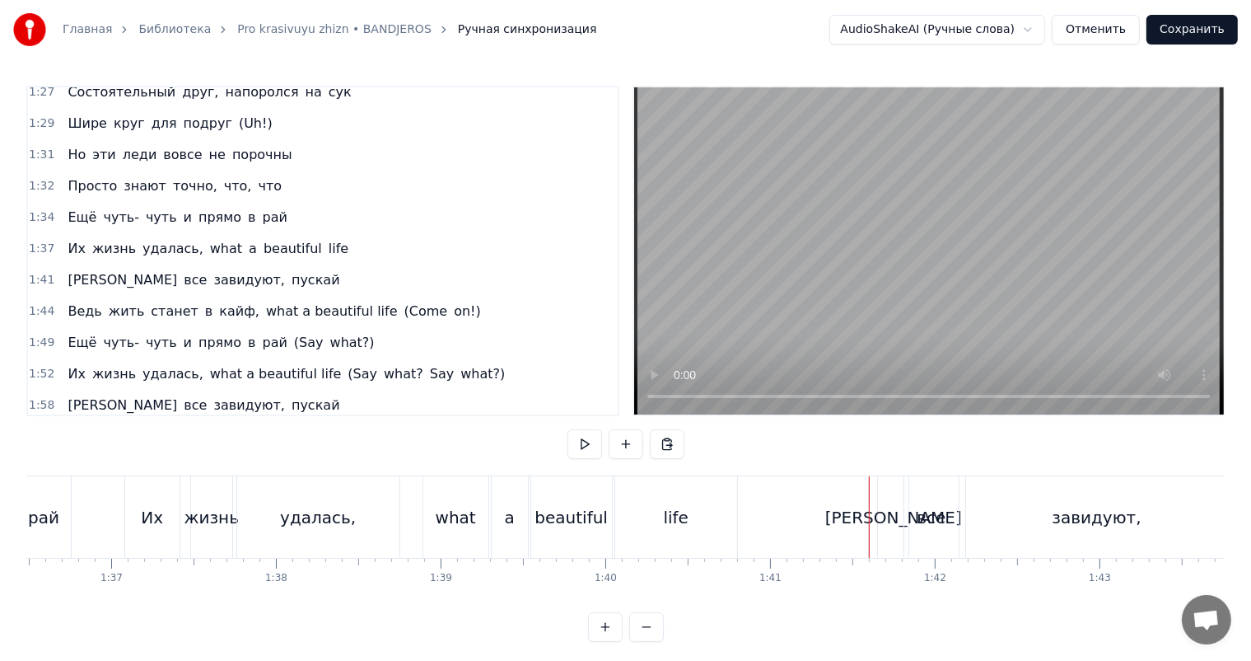
click at [996, 286] on video at bounding box center [929, 250] width 590 height 327
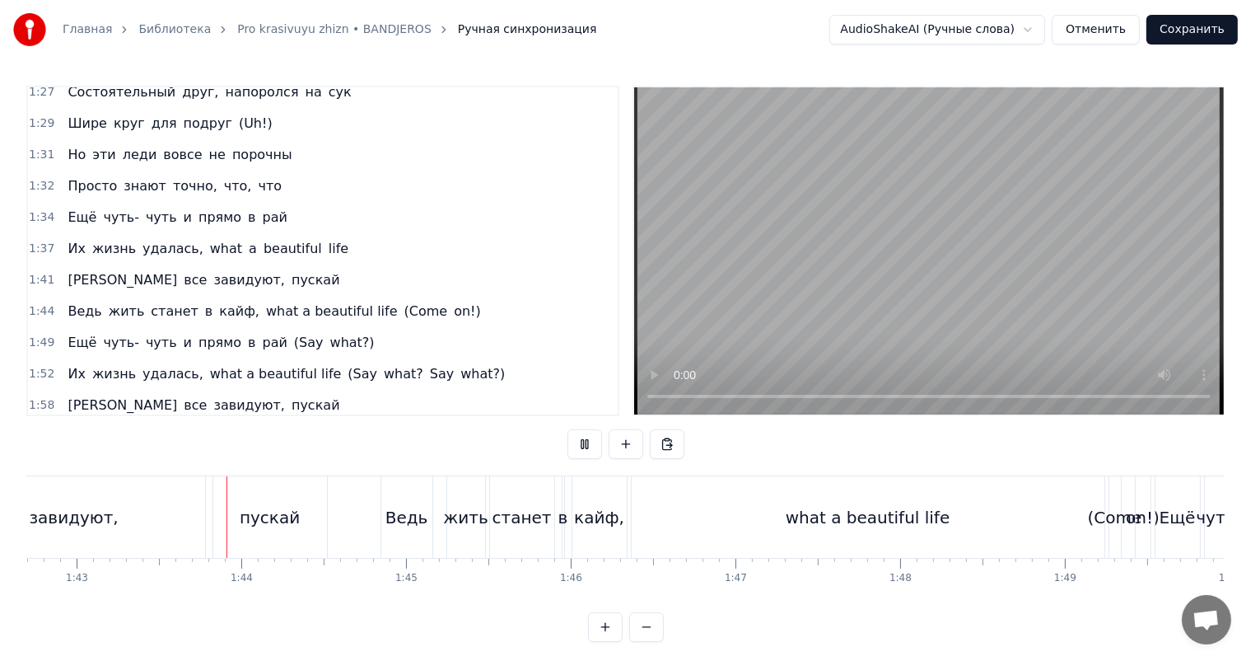
scroll to position [0, 16956]
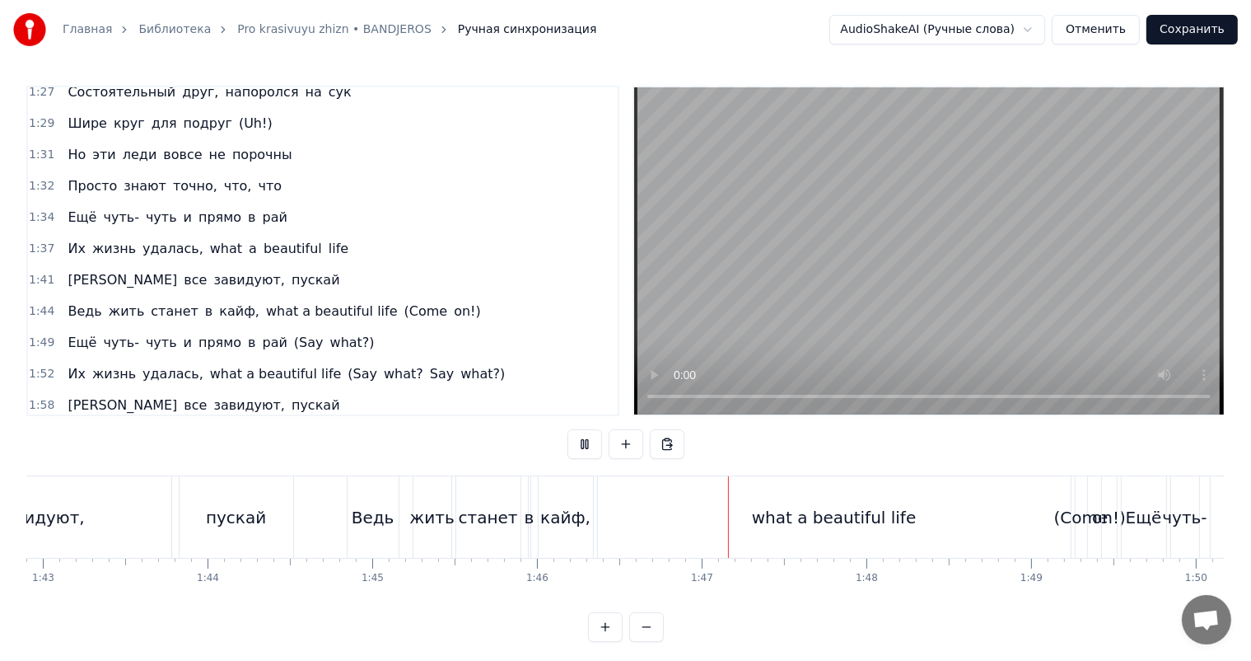
click at [1078, 283] on video at bounding box center [929, 250] width 590 height 327
click at [692, 511] on div "what a beautiful life" at bounding box center [834, 517] width 473 height 82
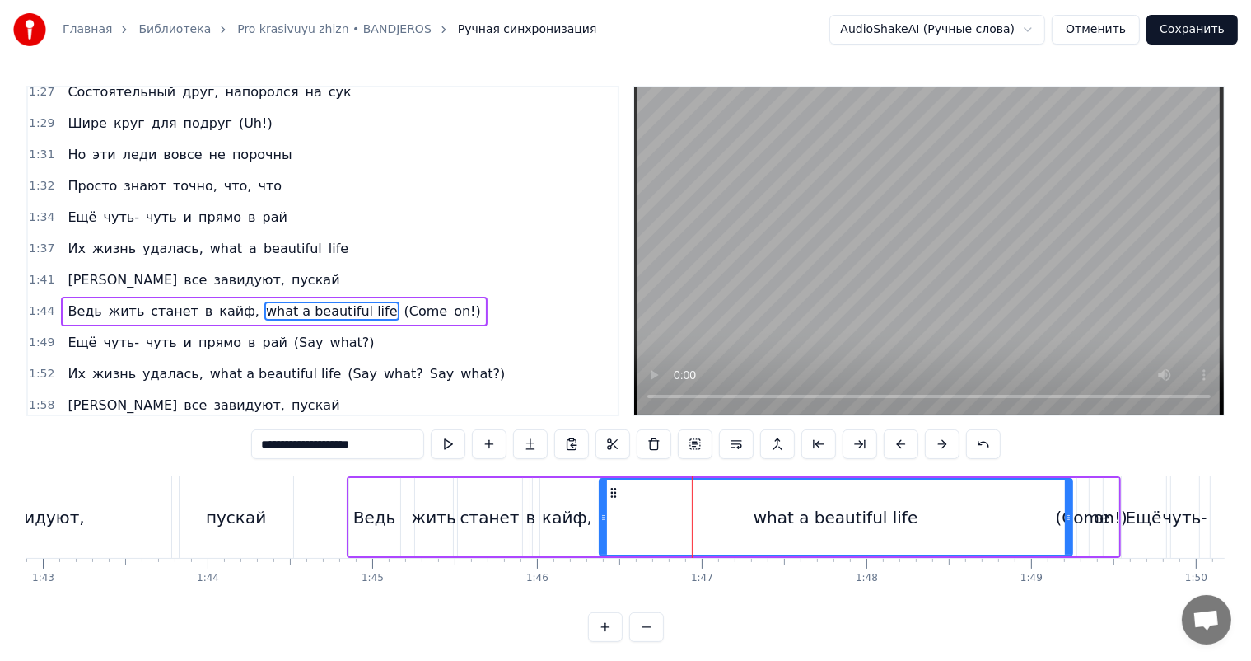
scroll to position [730, 0]
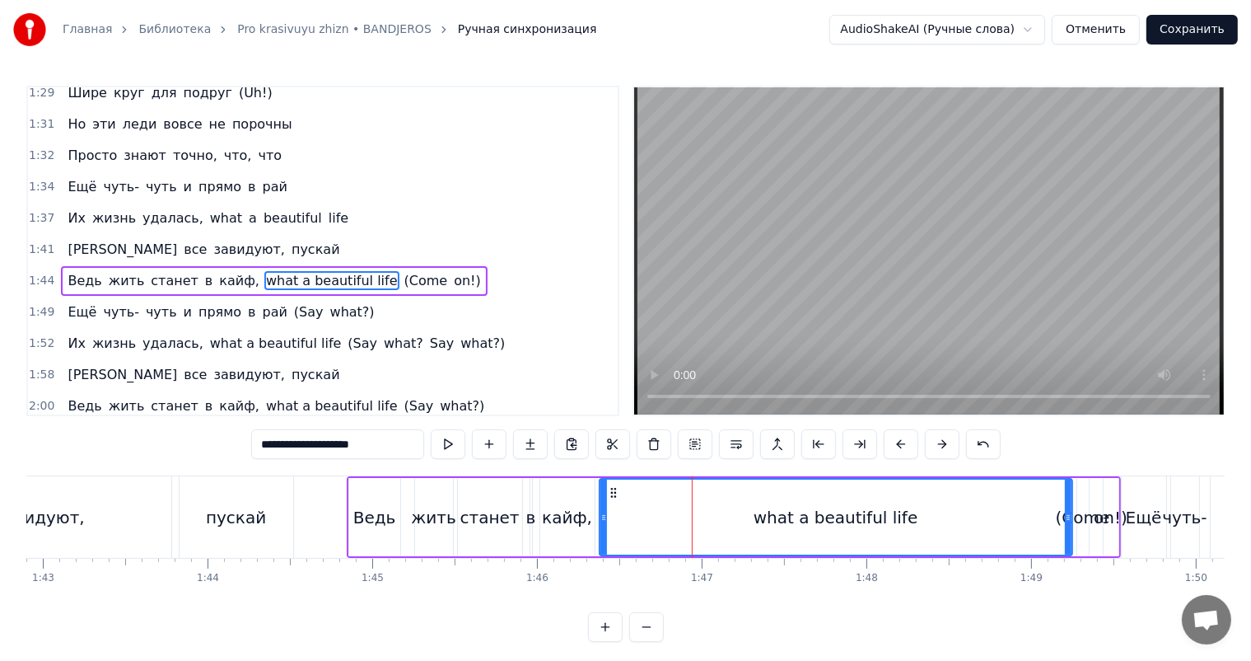
click at [1088, 525] on div "(Come" at bounding box center [1083, 517] width 54 height 25
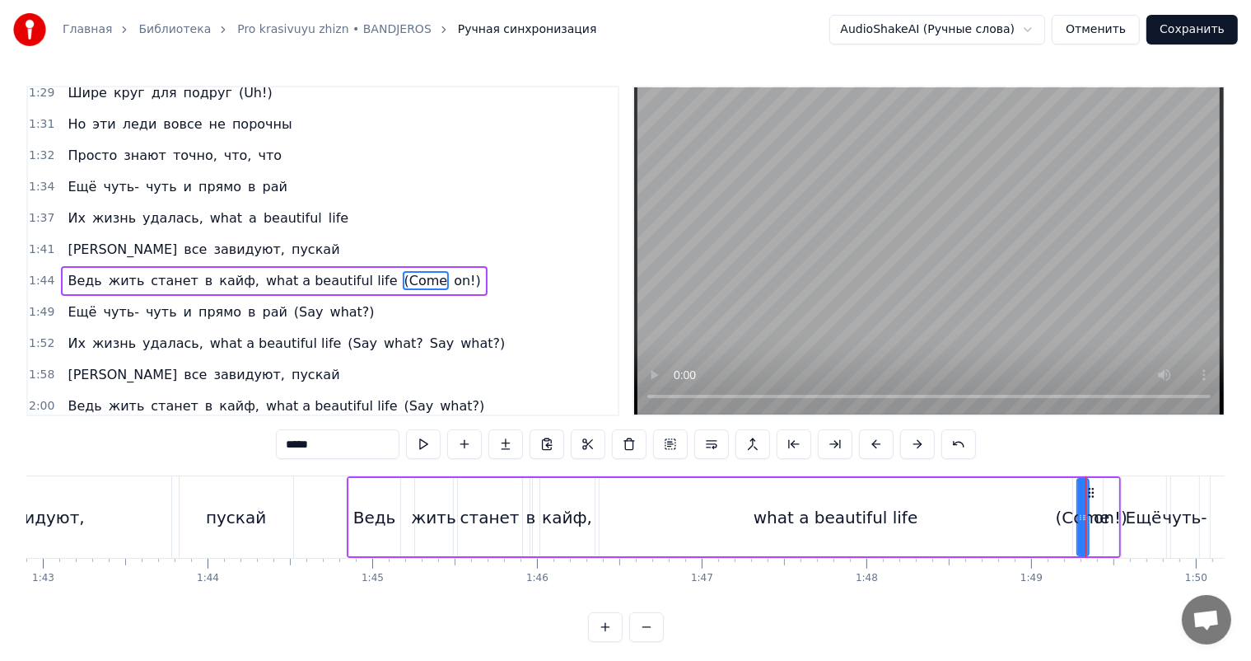
click at [452, 271] on span "on!)" at bounding box center [467, 280] width 30 height 19
type input "****"
drag, startPoint x: 302, startPoint y: 443, endPoint x: 172, endPoint y: 448, distance: 129.4
click at [172, 448] on div "0:18 Нет времени ждать, всё хочется взять 0:22 Всё нужно успеть 0:26 Навстречу …" at bounding box center [625, 364] width 1199 height 556
click at [403, 271] on span "(Come" at bounding box center [426, 280] width 47 height 19
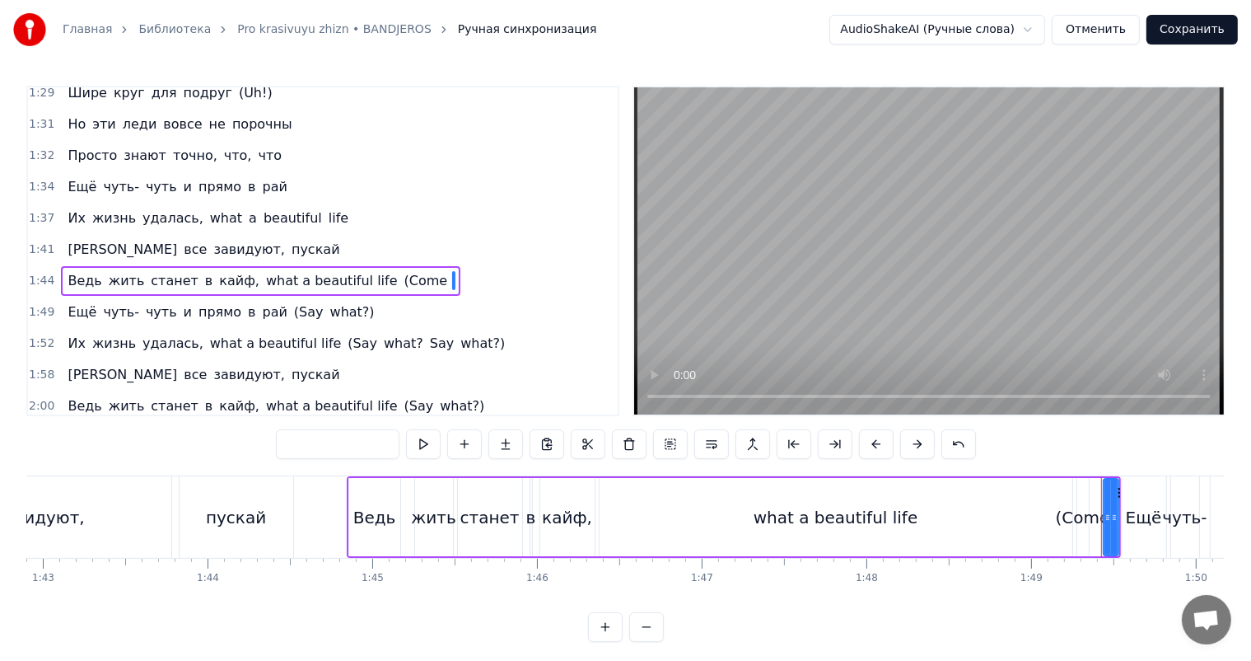
type input "*****"
drag, startPoint x: 346, startPoint y: 446, endPoint x: 105, endPoint y: 454, distance: 241.5
click at [112, 455] on div "0:18 Нет времени ждать, всё хочется взять 0:22 Всё нужно успеть 0:26 Навстречу …" at bounding box center [625, 364] width 1199 height 556
click at [811, 533] on div "what a beautiful life" at bounding box center [836, 517] width 473 height 78
type input "**********"
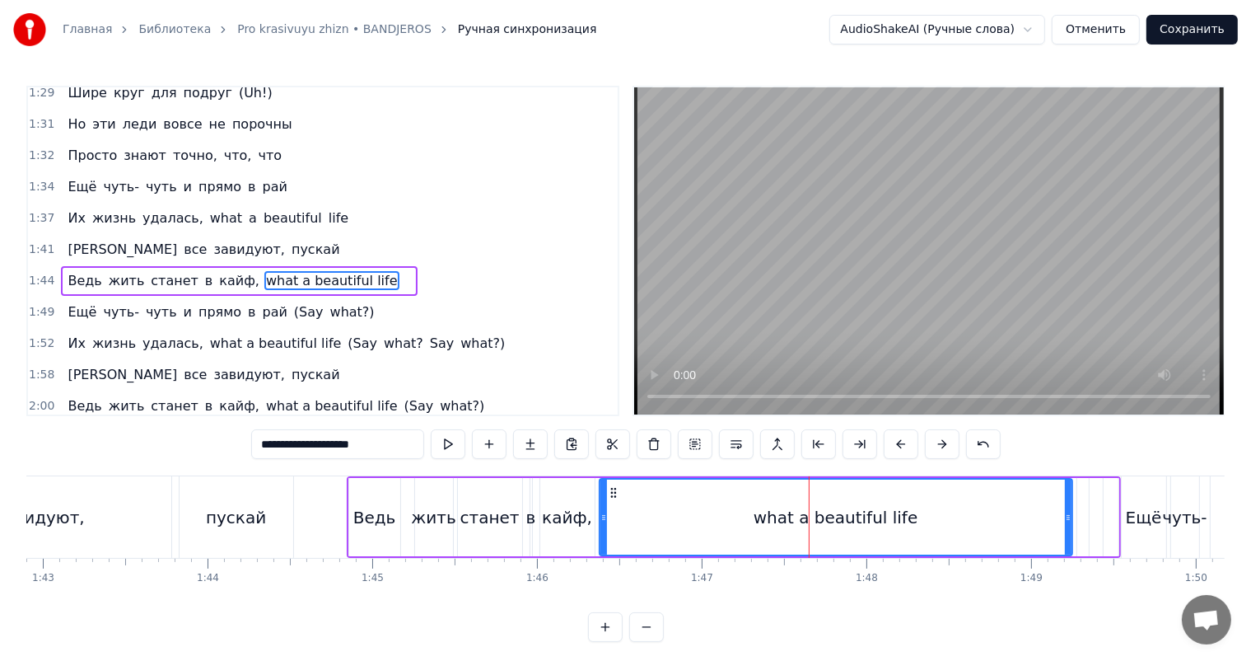
click at [535, 517] on div "Ведь жить станет в кайф, what a beautiful life" at bounding box center [734, 517] width 774 height 82
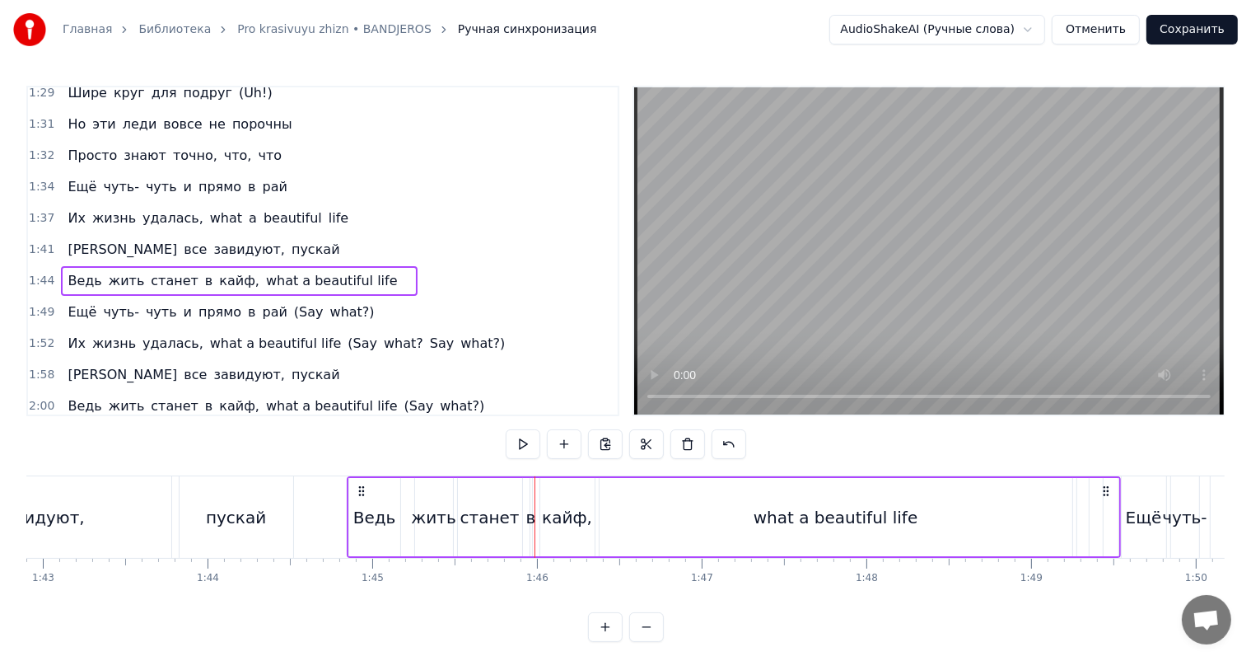
click at [910, 241] on video at bounding box center [929, 250] width 590 height 327
click at [695, 513] on div "what a beautiful life" at bounding box center [836, 517] width 473 height 78
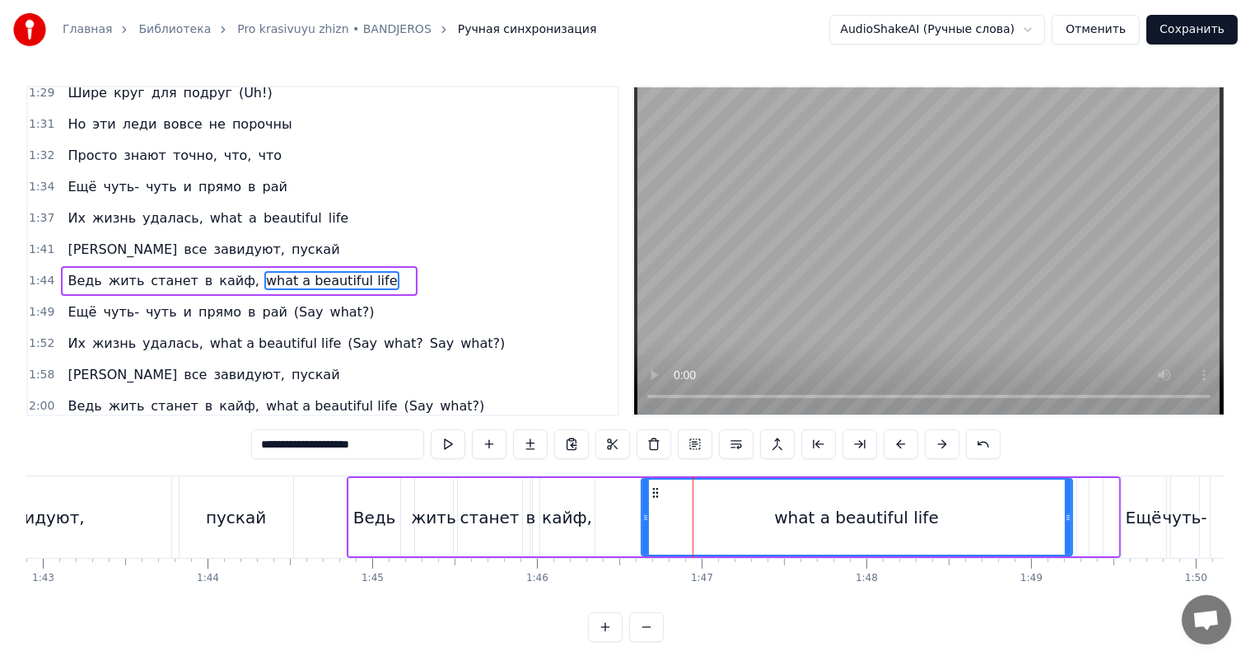
drag, startPoint x: 601, startPoint y: 517, endPoint x: 647, endPoint y: 521, distance: 46.3
click at [643, 521] on icon at bounding box center [646, 517] width 7 height 13
click at [1071, 522] on icon at bounding box center [1068, 517] width 7 height 13
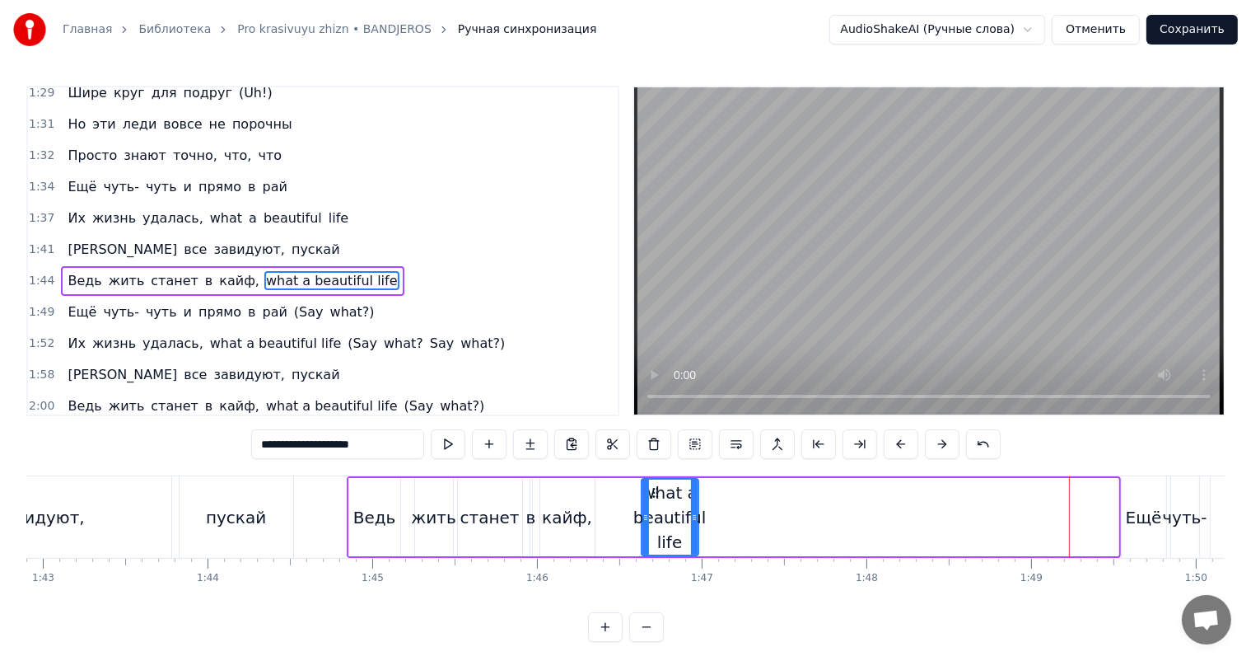
drag, startPoint x: 1068, startPoint y: 522, endPoint x: 694, endPoint y: 525, distance: 374.1
click at [694, 525] on div at bounding box center [694, 517] width 7 height 75
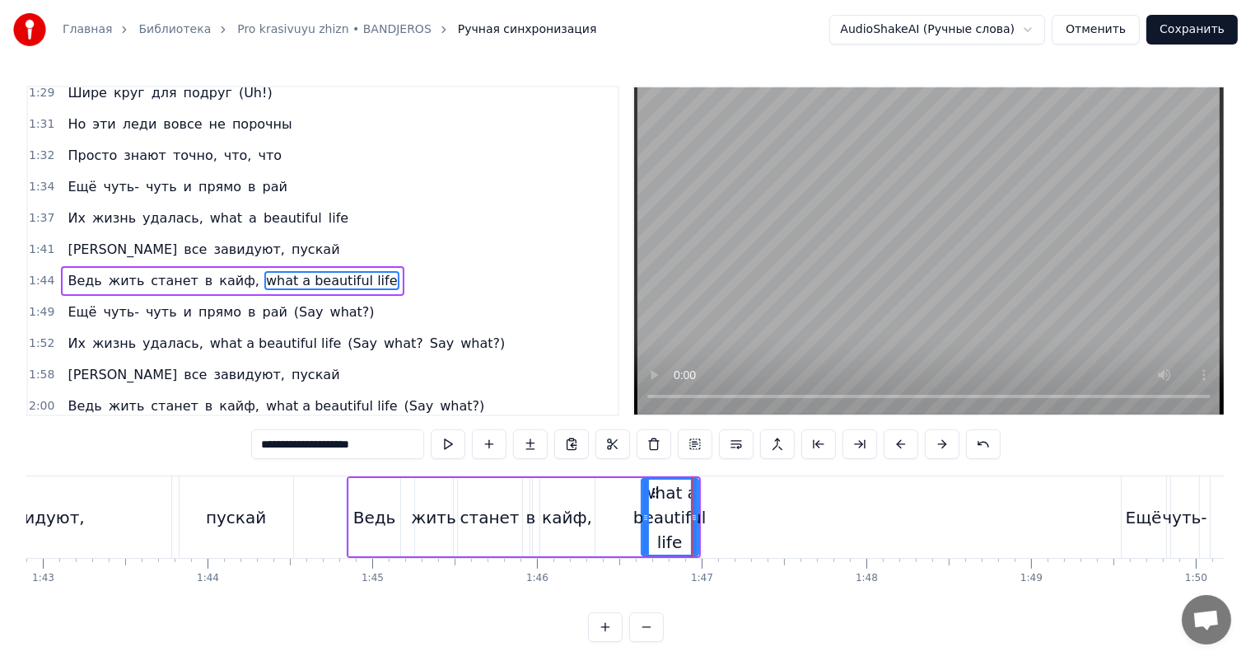
click at [681, 521] on div "what a beautiful life" at bounding box center [670, 517] width 73 height 74
click at [488, 447] on button at bounding box center [489, 444] width 35 height 30
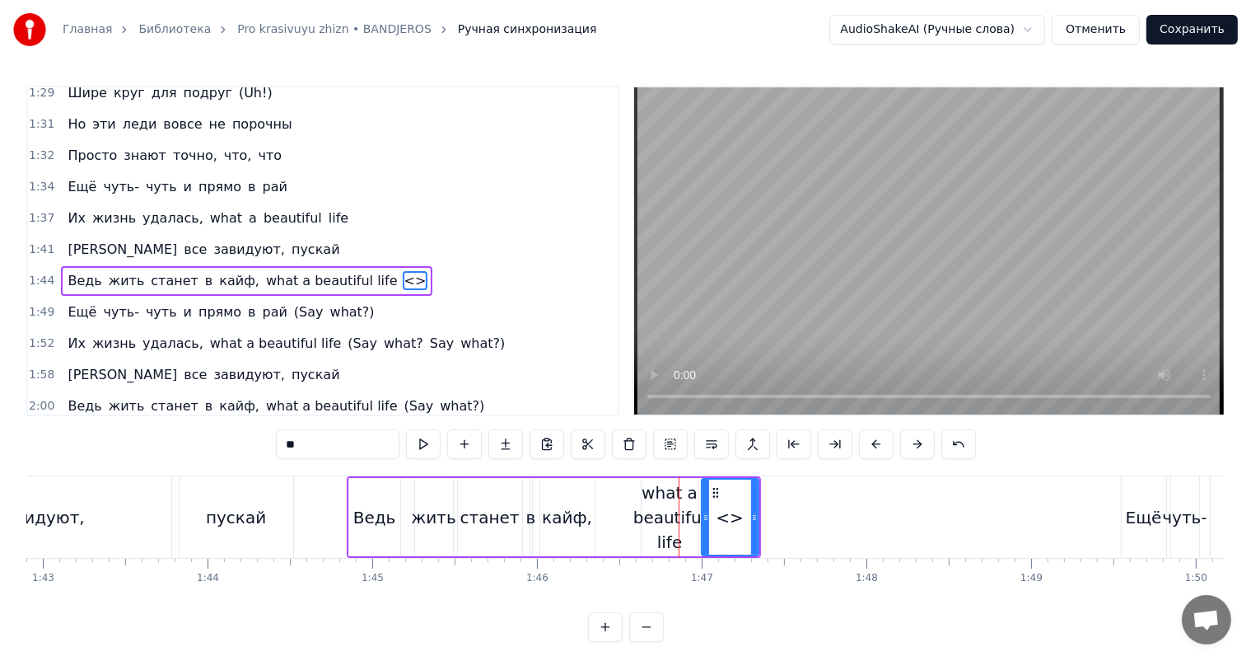
drag, startPoint x: 353, startPoint y: 451, endPoint x: 201, endPoint y: 455, distance: 151.7
click at [241, 455] on div "0:18 Нет времени ждать, всё хочется взять 0:22 Всё нужно успеть 0:26 Навстречу …" at bounding box center [625, 364] width 1199 height 556
drag, startPoint x: 755, startPoint y: 503, endPoint x: 718, endPoint y: 508, distance: 37.5
click at [718, 508] on div at bounding box center [717, 517] width 7 height 75
click at [683, 523] on div "what a beautiful life" at bounding box center [670, 517] width 73 height 74
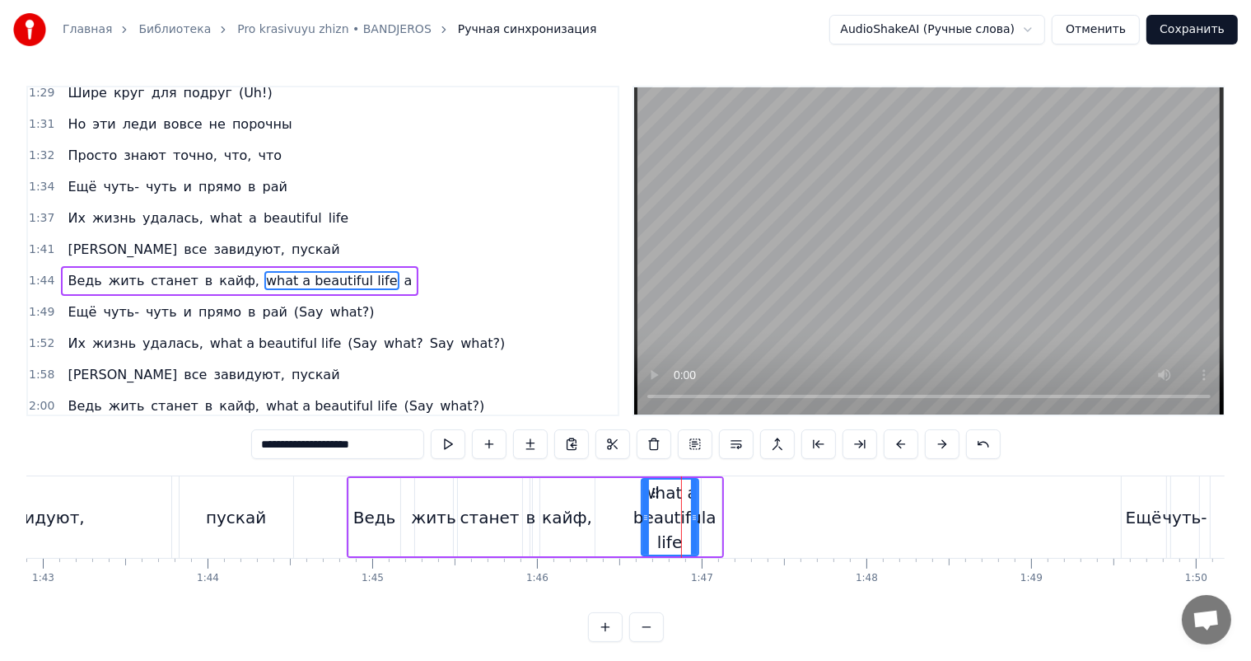
drag, startPoint x: 389, startPoint y: 449, endPoint x: 302, endPoint y: 458, distance: 87.8
click at [302, 458] on input "**********" at bounding box center [337, 444] width 173 height 30
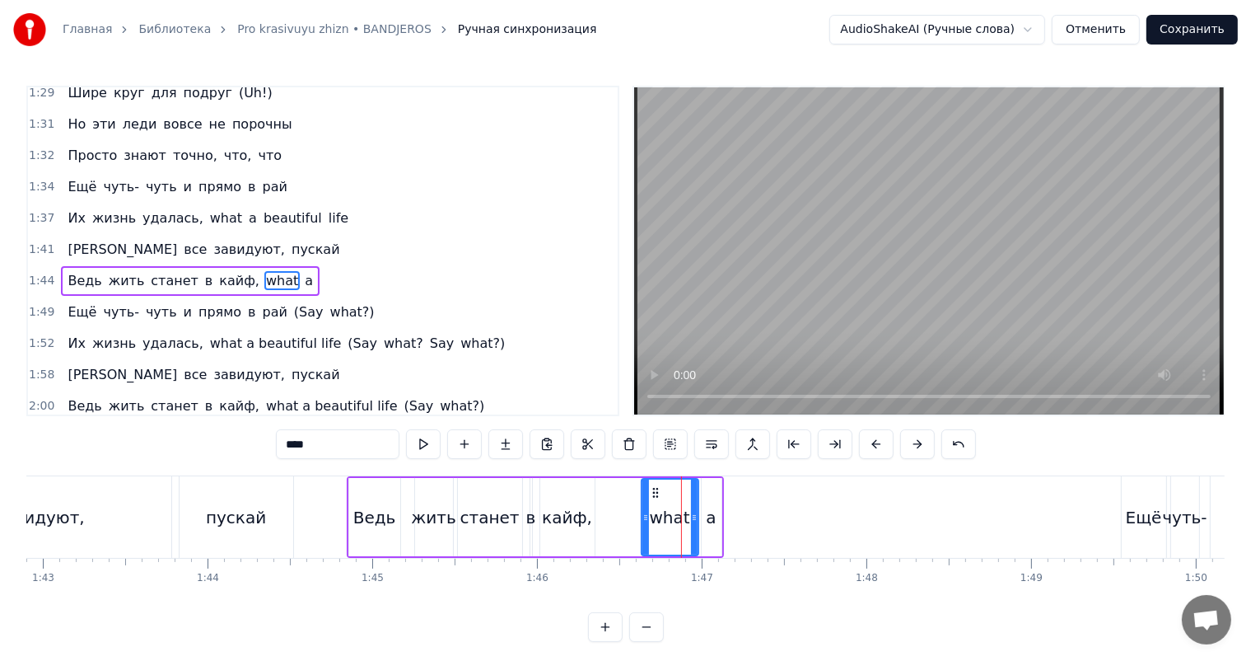
click at [713, 500] on div "a" at bounding box center [712, 517] width 20 height 78
type input "*"
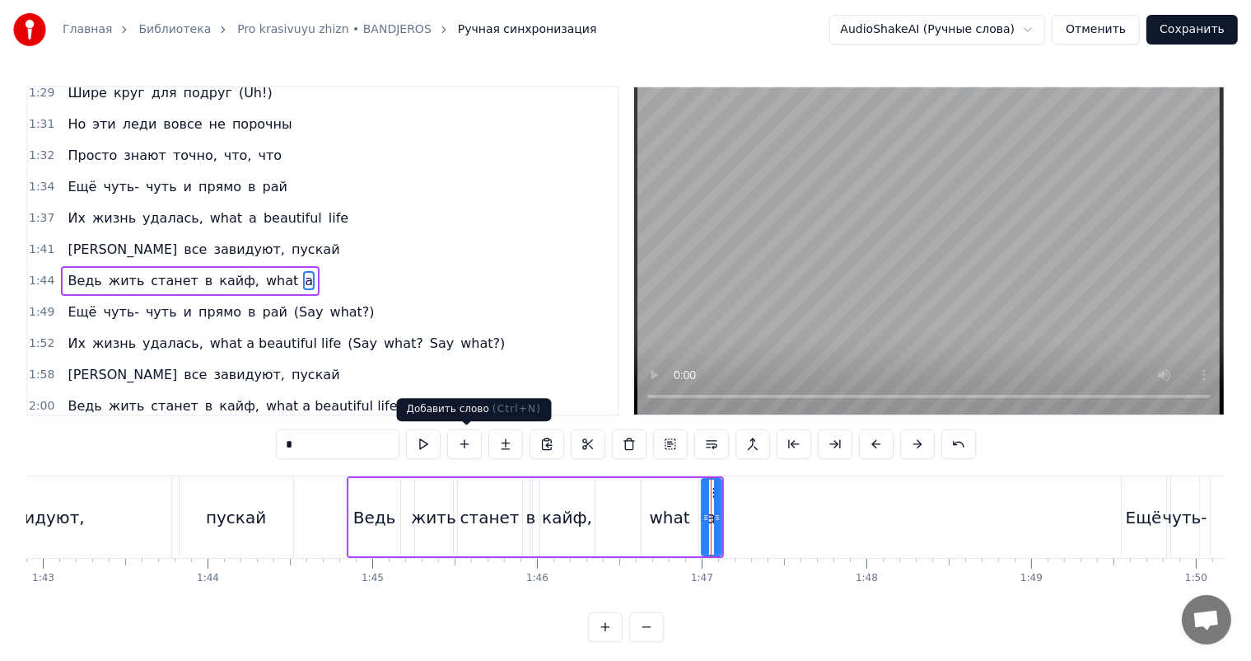
click at [465, 442] on button at bounding box center [464, 444] width 35 height 30
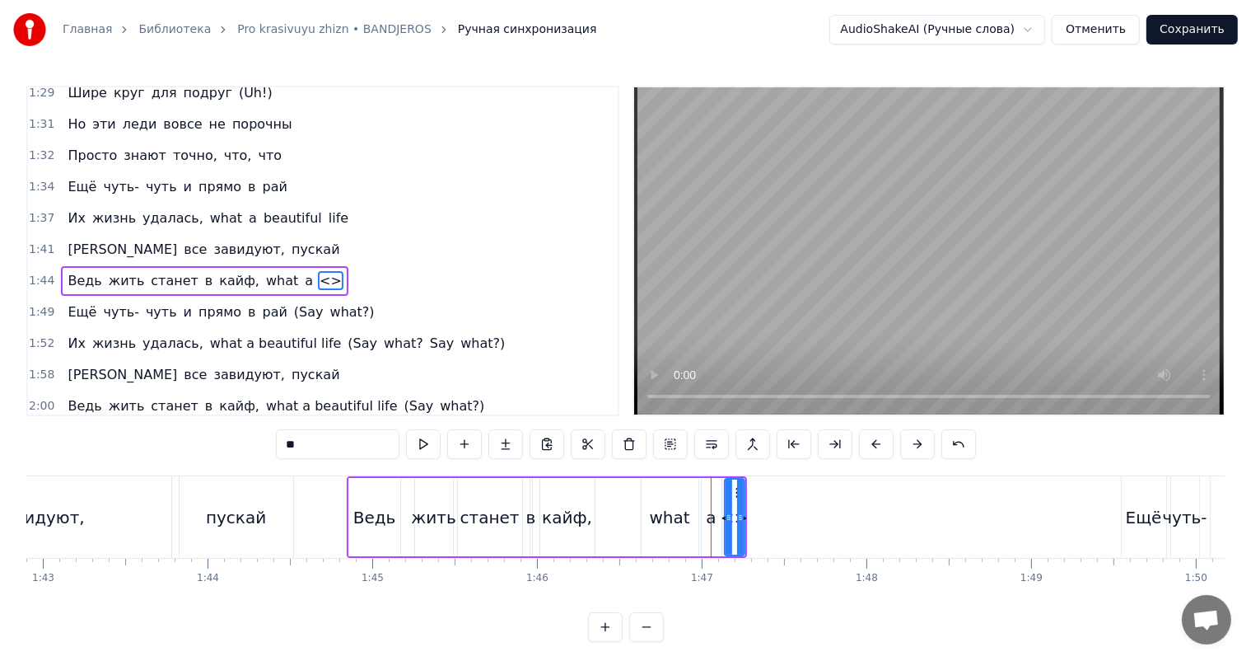
click at [320, 444] on input "**" at bounding box center [338, 444] width 124 height 30
paste input "**********"
drag, startPoint x: 372, startPoint y: 438, endPoint x: 333, endPoint y: 453, distance: 41.5
click at [333, 453] on input "**********" at bounding box center [338, 444] width 124 height 30
drag, startPoint x: 741, startPoint y: 521, endPoint x: 802, endPoint y: 517, distance: 61.1
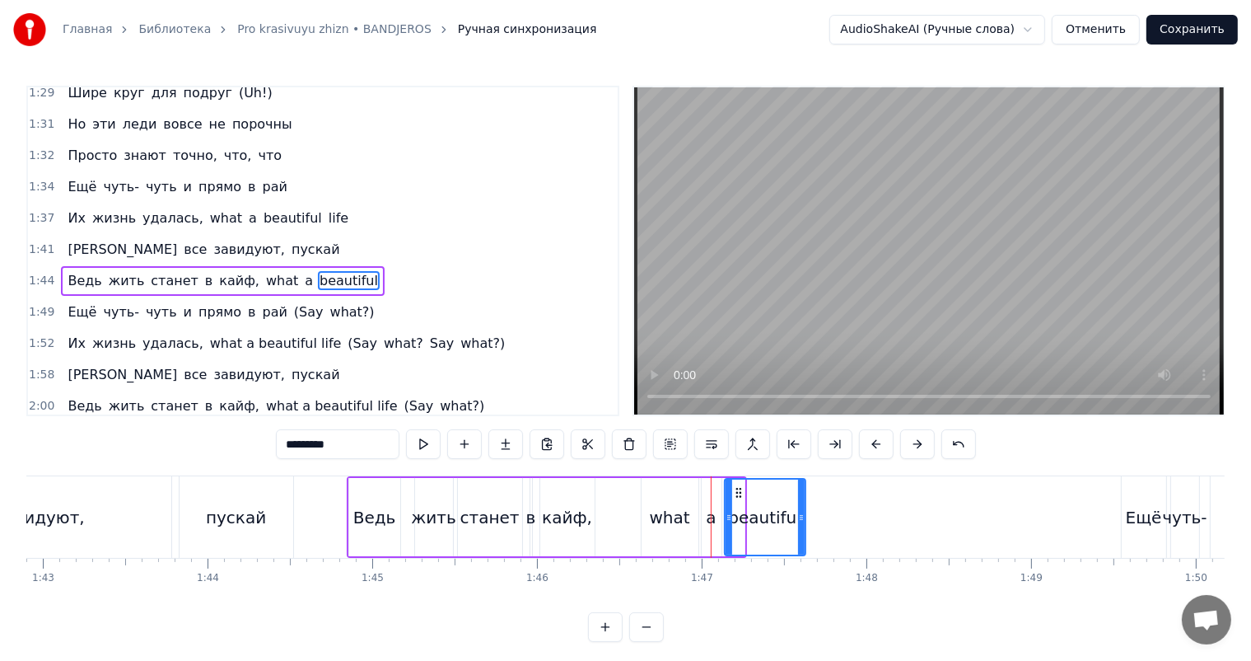
click at [802, 517] on icon at bounding box center [801, 517] width 7 height 13
type input "*********"
click at [790, 512] on div "beautiful" at bounding box center [764, 517] width 73 height 25
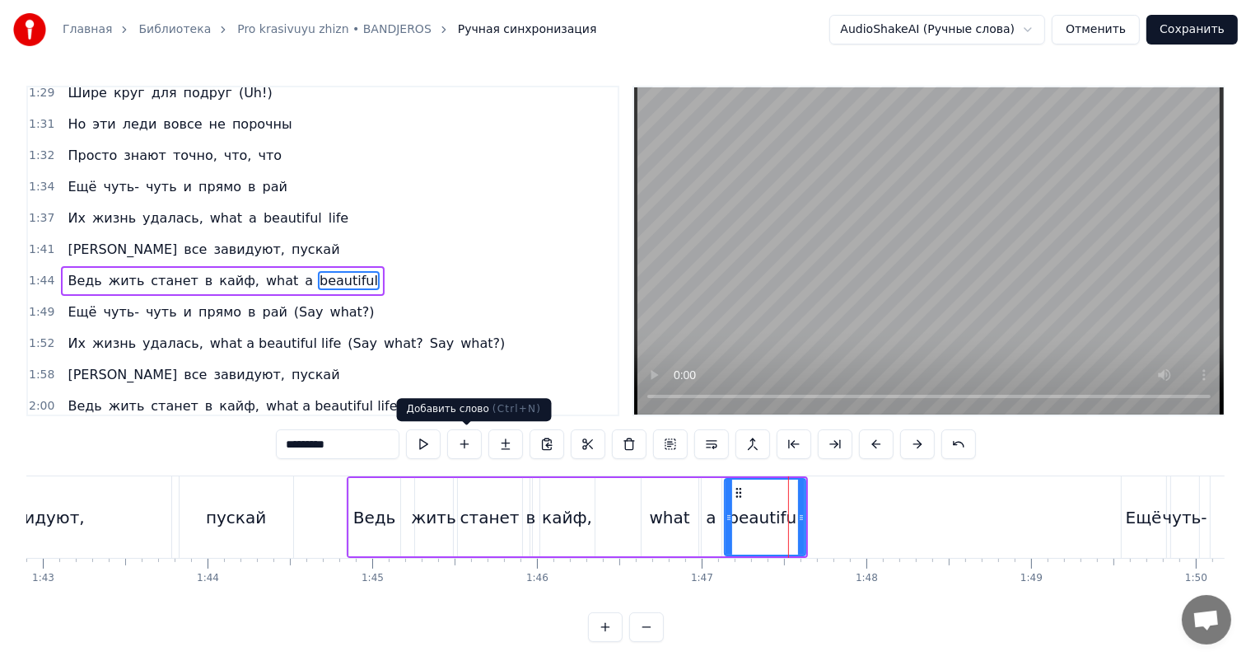
click at [475, 437] on button at bounding box center [464, 444] width 35 height 30
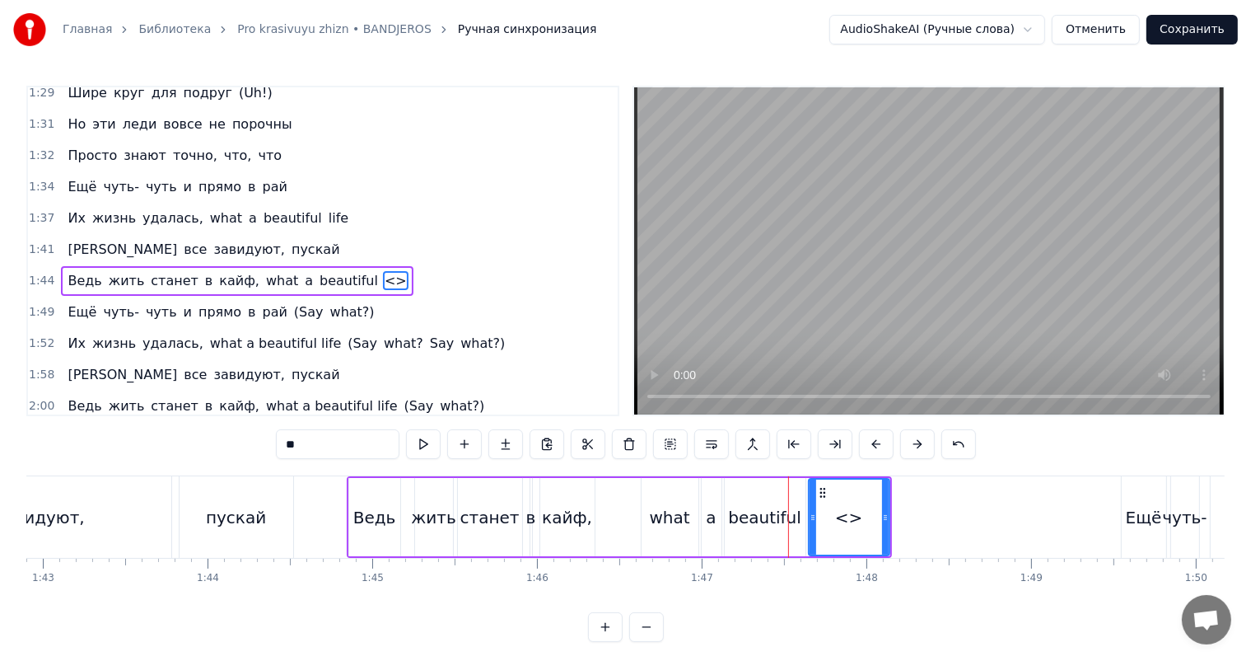
click at [326, 448] on input "**" at bounding box center [338, 444] width 124 height 30
paste input "**********"
drag, startPoint x: 330, startPoint y: 445, endPoint x: 193, endPoint y: 451, distance: 136.9
click at [195, 451] on div "0:18 Нет времени ждать, всё хочется взять 0:22 Всё нужно успеть 0:26 Навстречу …" at bounding box center [625, 364] width 1199 height 556
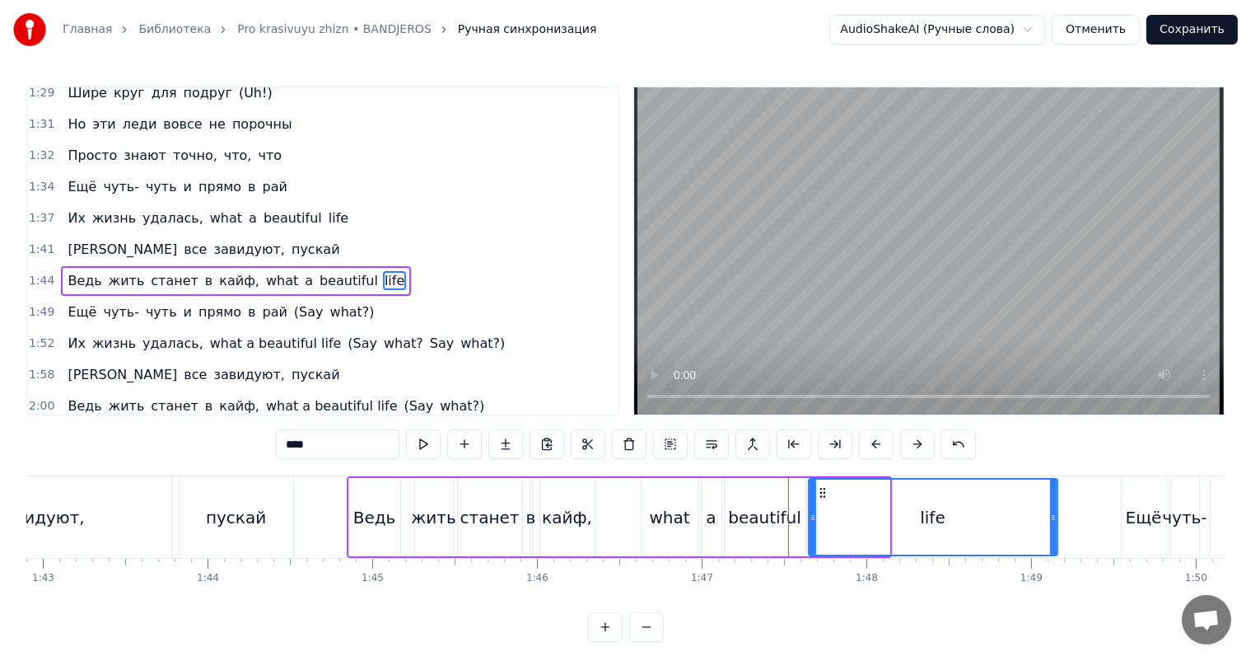
drag, startPoint x: 885, startPoint y: 508, endPoint x: 1022, endPoint y: 531, distance: 138.7
click at [1050, 521] on div at bounding box center [1053, 517] width 7 height 75
click at [657, 511] on div "what" at bounding box center [670, 517] width 40 height 25
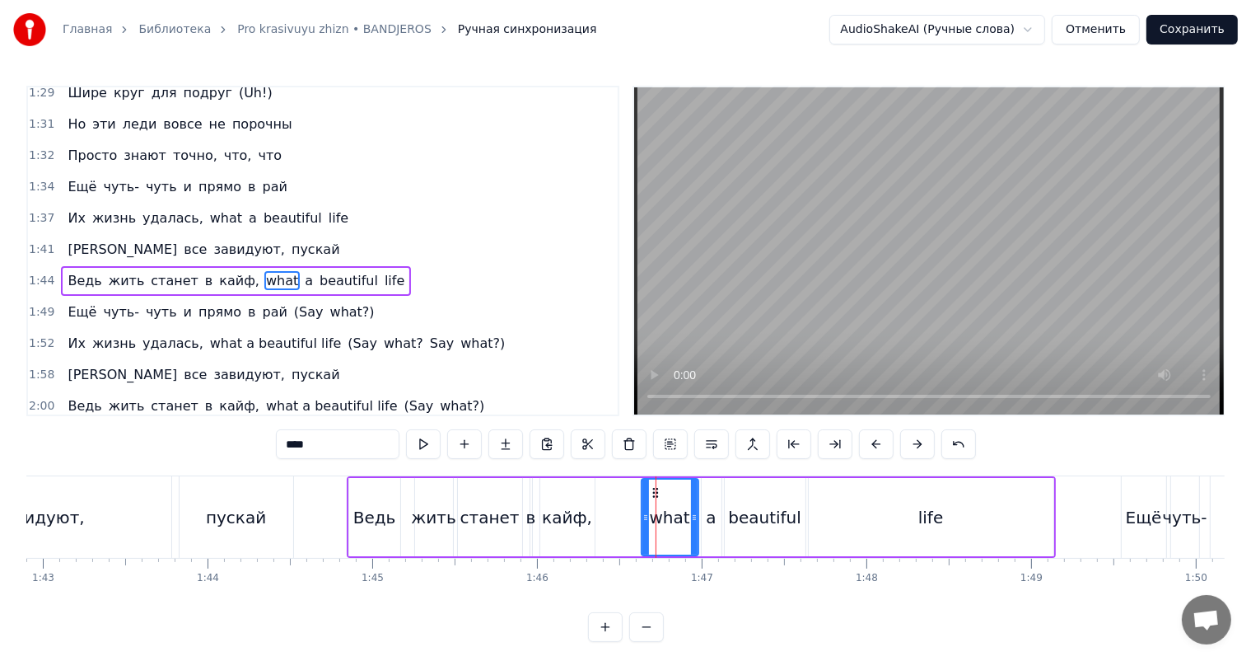
click at [911, 279] on video at bounding box center [929, 250] width 590 height 327
click at [913, 281] on video at bounding box center [929, 250] width 590 height 327
click at [771, 545] on div "beautiful" at bounding box center [765, 517] width 81 height 78
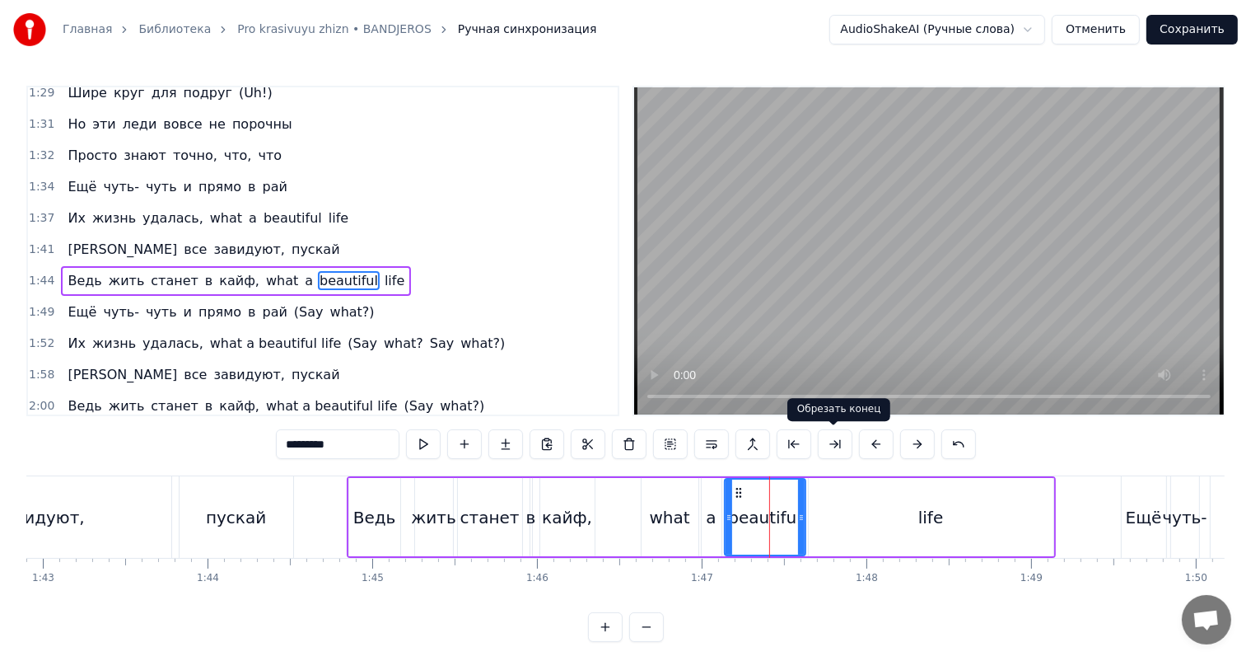
click at [971, 217] on video at bounding box center [929, 250] width 590 height 327
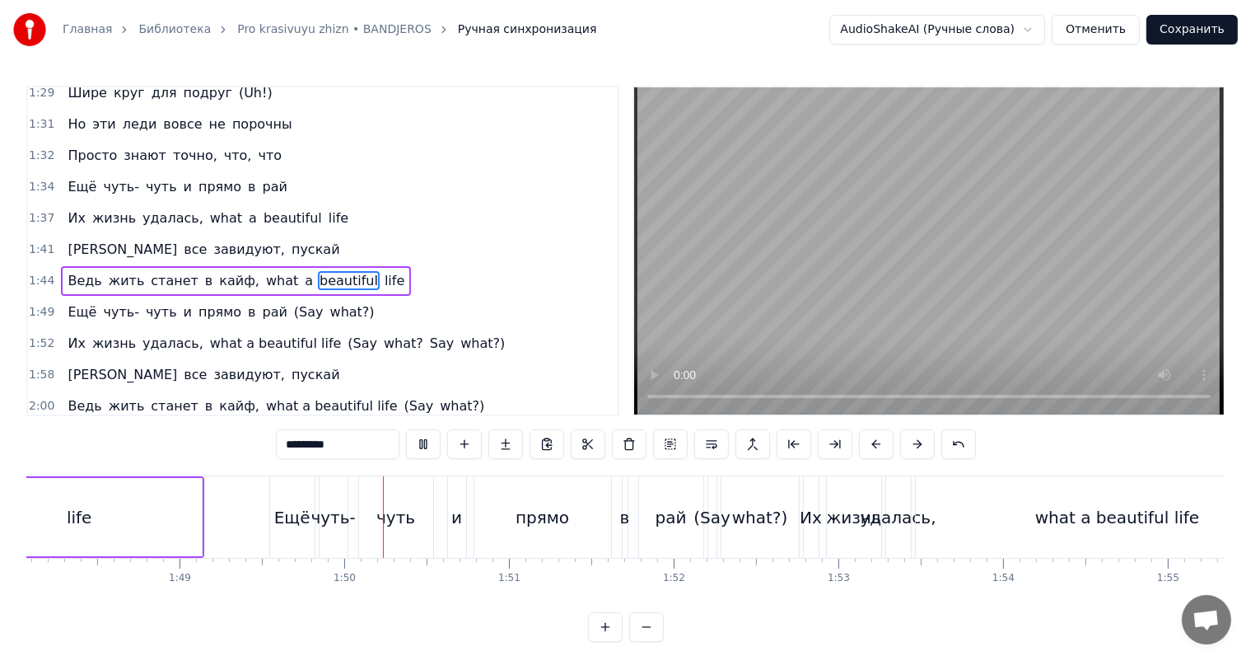
scroll to position [0, 17999]
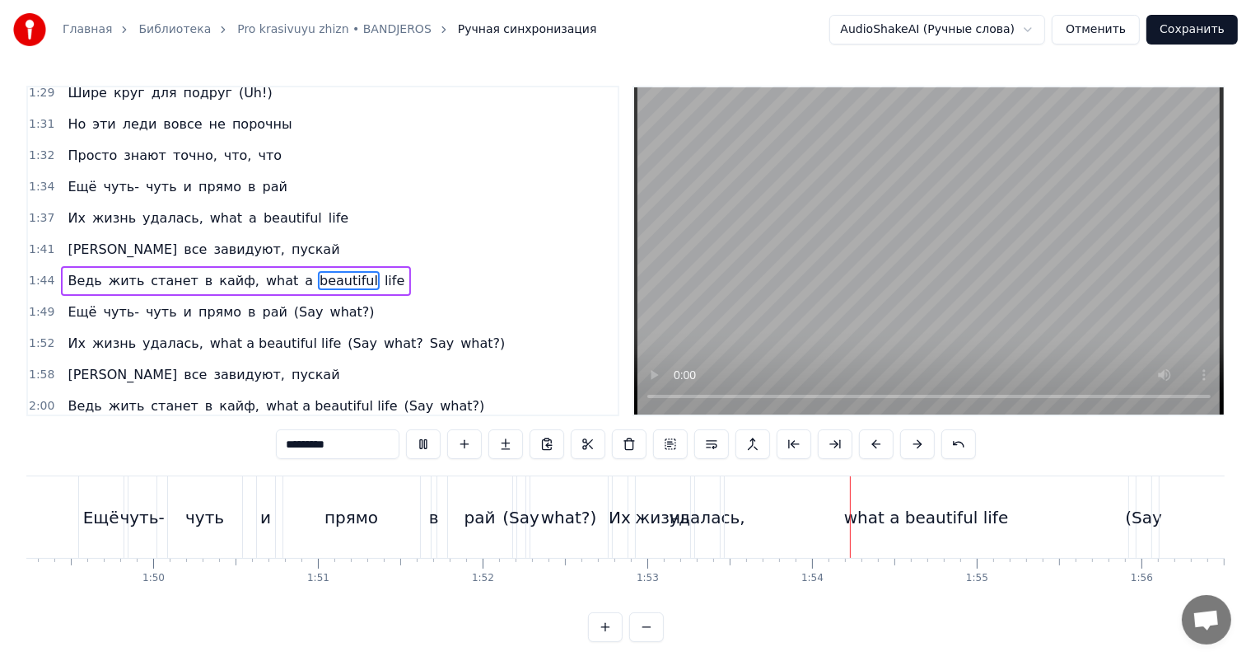
click at [971, 217] on video at bounding box center [929, 250] width 590 height 327
click at [801, 507] on div "what a beautiful life" at bounding box center [927, 517] width 404 height 82
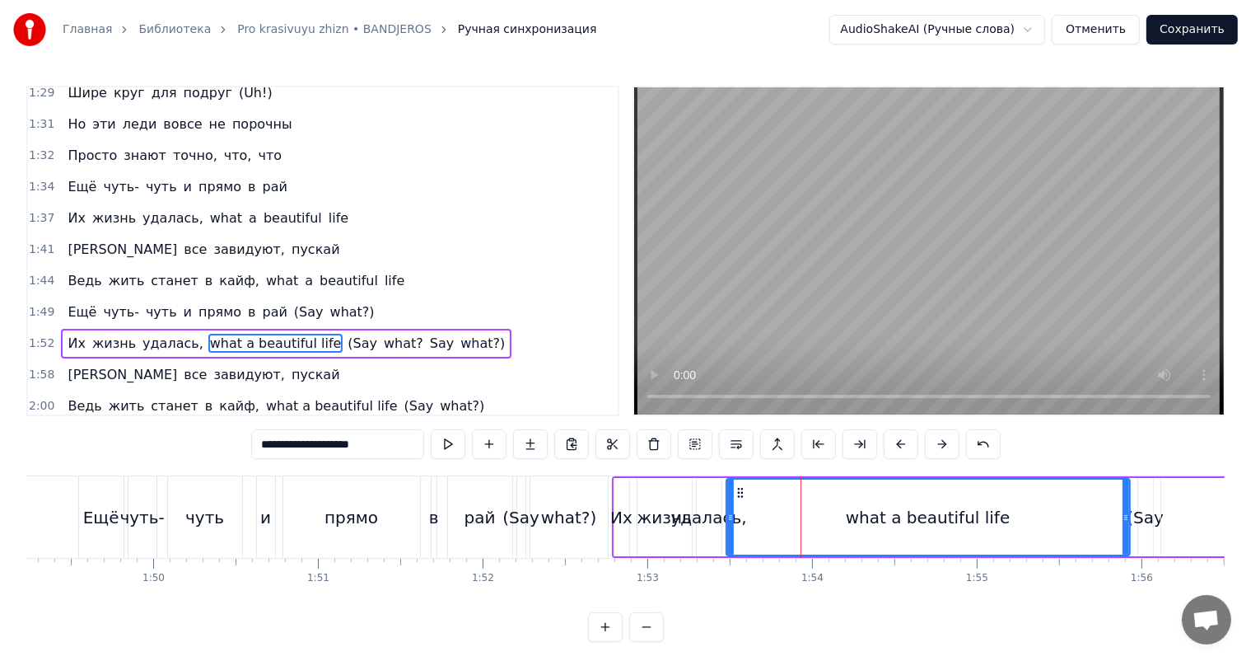
scroll to position [791, 0]
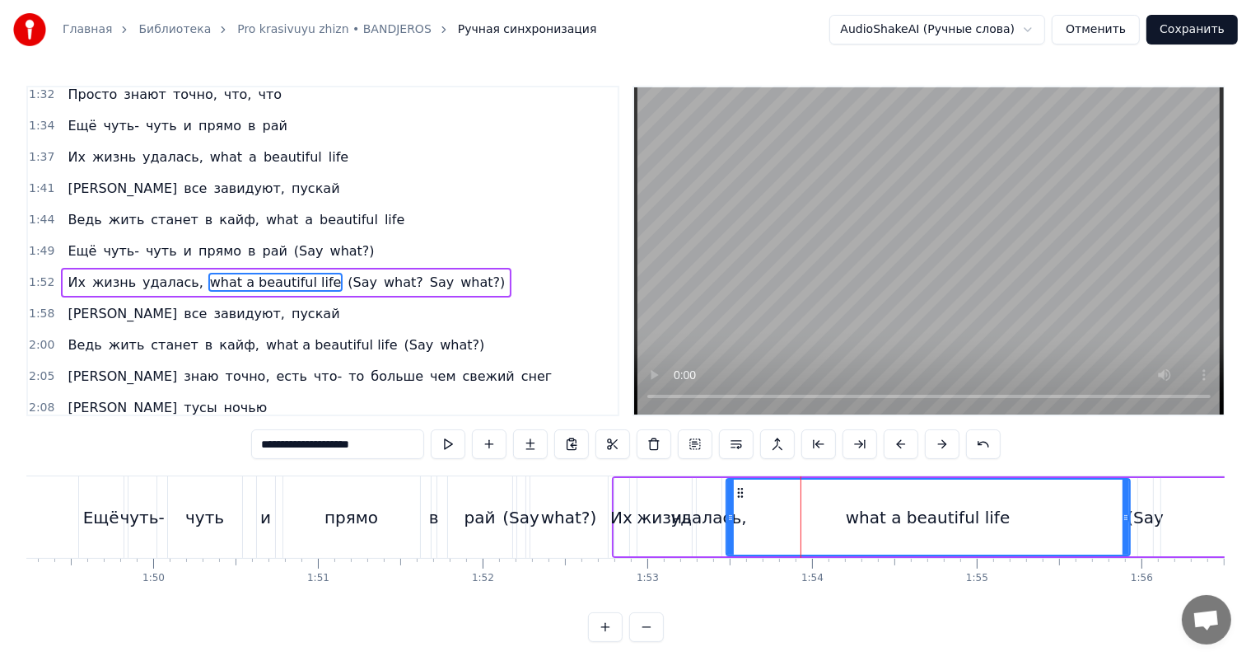
drag, startPoint x: 725, startPoint y: 517, endPoint x: 745, endPoint y: 511, distance: 20.6
click at [745, 511] on div "what a beautiful life" at bounding box center [928, 517] width 405 height 78
click at [740, 513] on div "what a beautiful life" at bounding box center [928, 517] width 402 height 75
drag, startPoint x: 727, startPoint y: 517, endPoint x: 784, endPoint y: 508, distance: 58.5
click at [784, 508] on div at bounding box center [781, 517] width 7 height 75
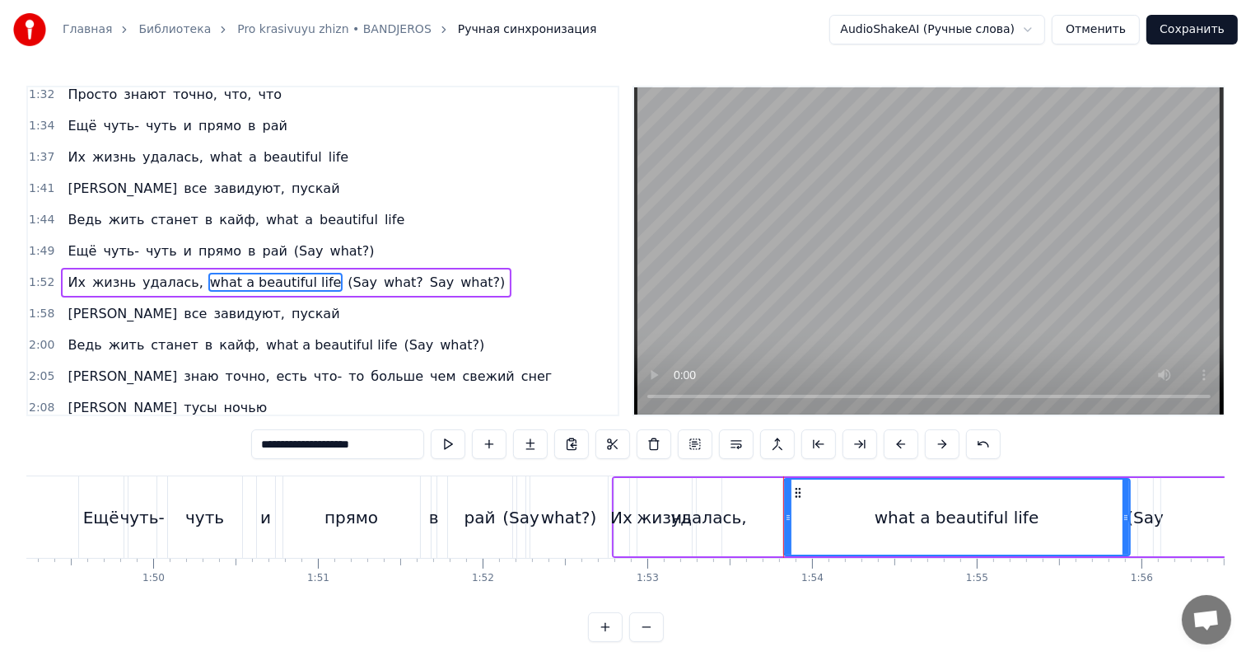
click at [681, 522] on div "удалась," at bounding box center [709, 517] width 76 height 25
type input "********"
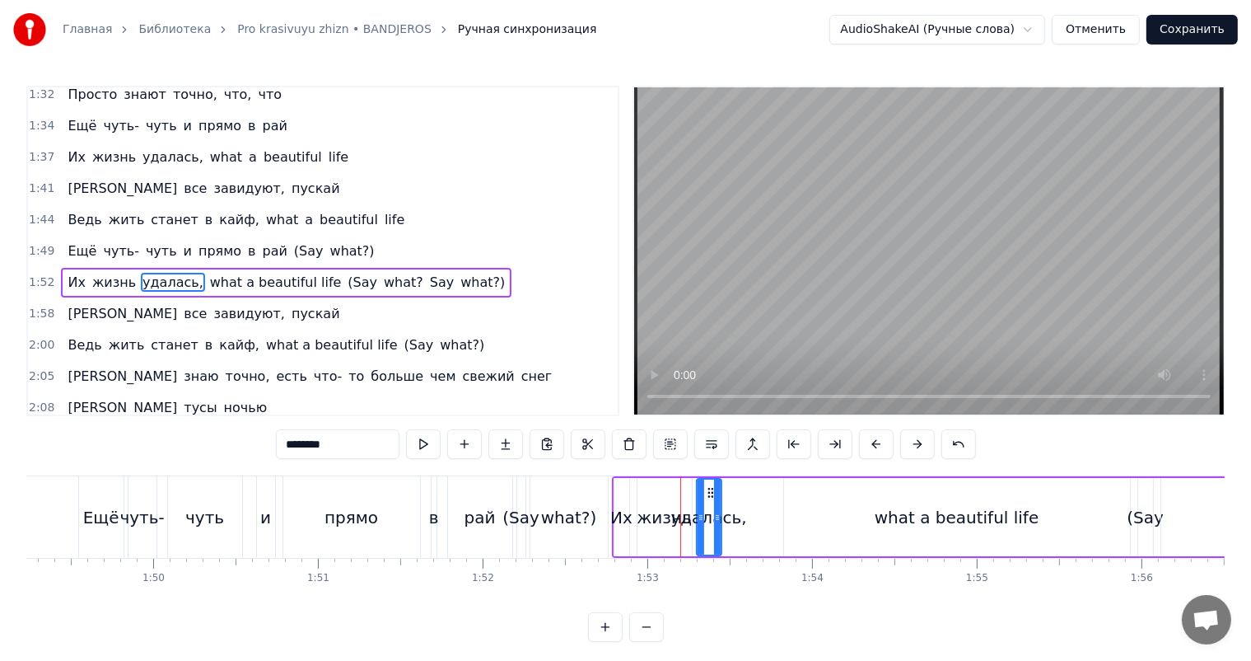
click at [712, 516] on div "удалась," at bounding box center [709, 517] width 76 height 25
drag, startPoint x: 716, startPoint y: 513, endPoint x: 750, endPoint y: 508, distance: 34.3
click at [750, 508] on div at bounding box center [751, 517] width 7 height 75
click at [633, 522] on div "Их жизнь удалась, what a beautiful life (Say what? Say what?)" at bounding box center [1070, 517] width 916 height 82
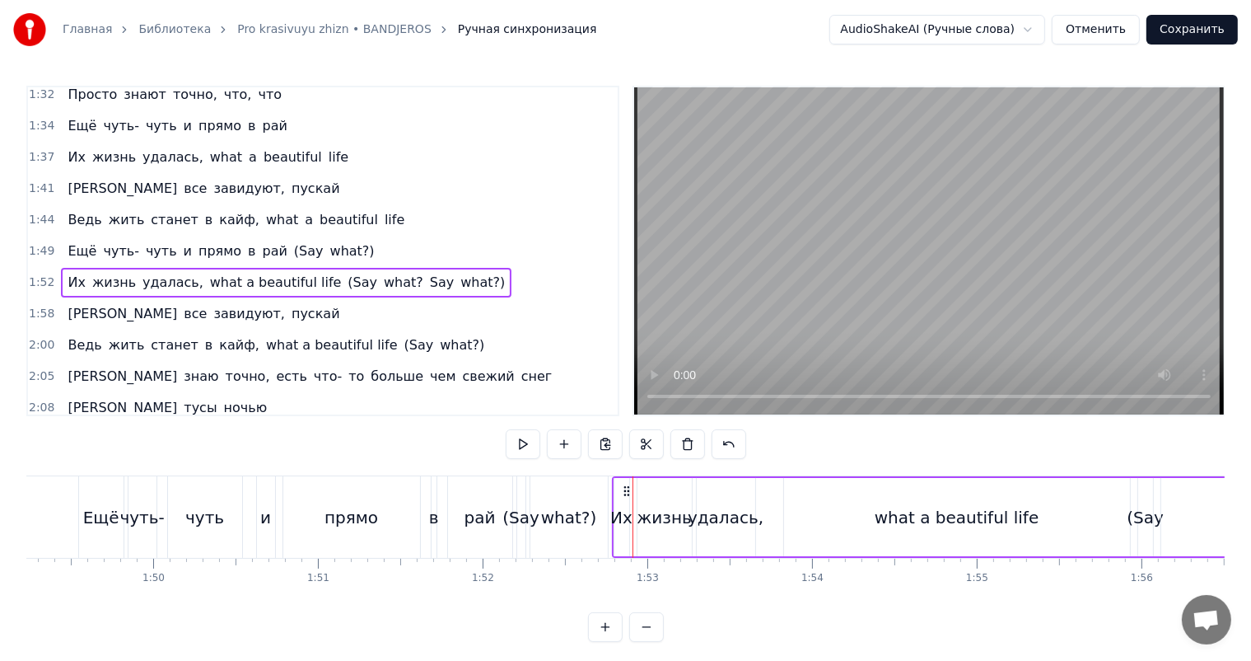
click at [863, 287] on video at bounding box center [929, 250] width 590 height 327
click at [723, 501] on div "удалась," at bounding box center [726, 517] width 58 height 78
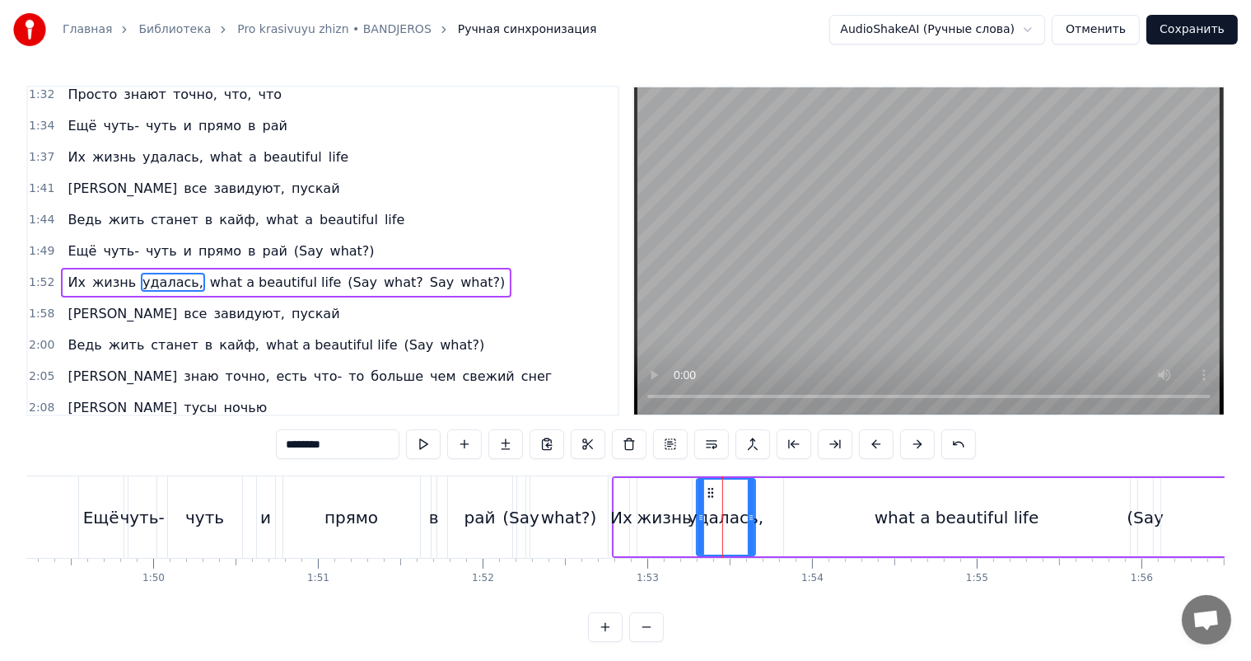
drag, startPoint x: 755, startPoint y: 506, endPoint x: 784, endPoint y: 508, distance: 29.7
click at [791, 506] on div "Их жизнь удалась, what a beautiful life (Say what? Say what?)" at bounding box center [1070, 517] width 916 height 82
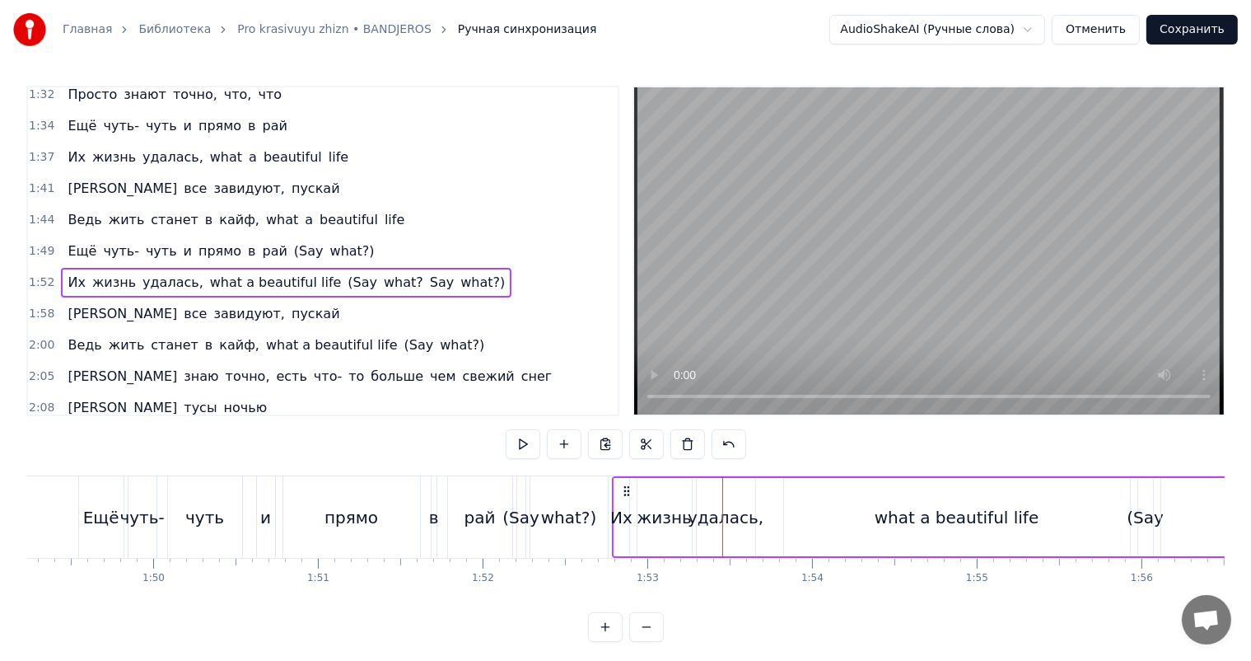
click at [713, 509] on div "удалась," at bounding box center [726, 517] width 76 height 25
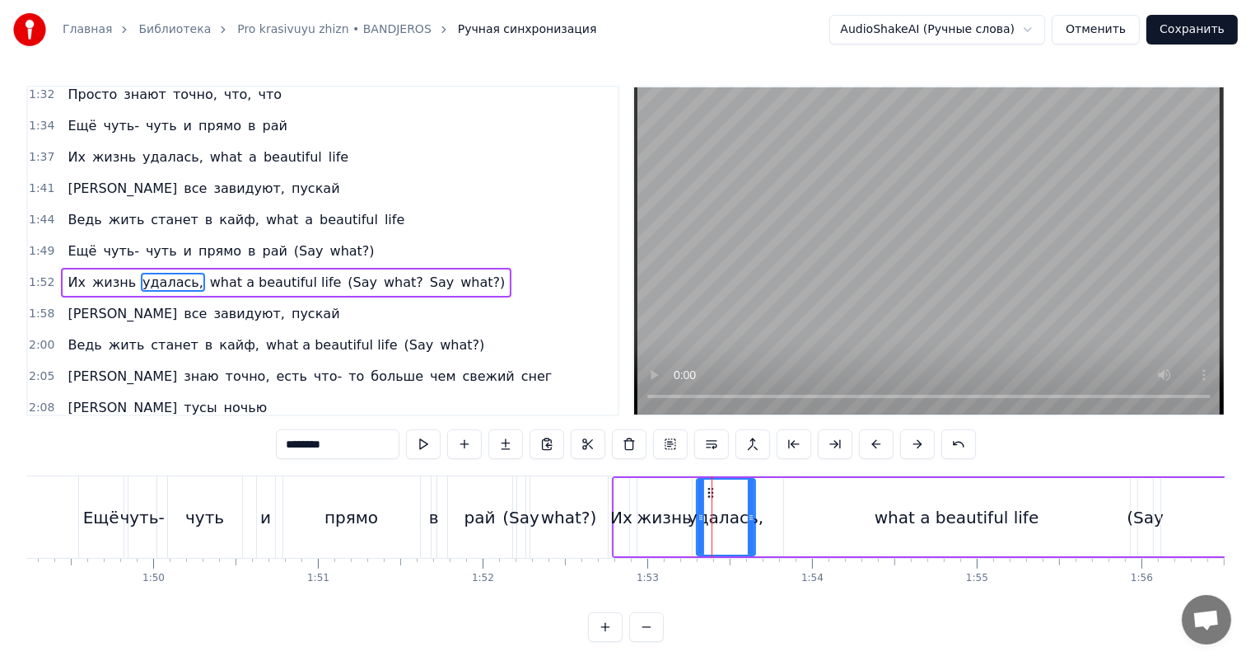
click at [816, 509] on div "what a beautiful life" at bounding box center [957, 517] width 346 height 78
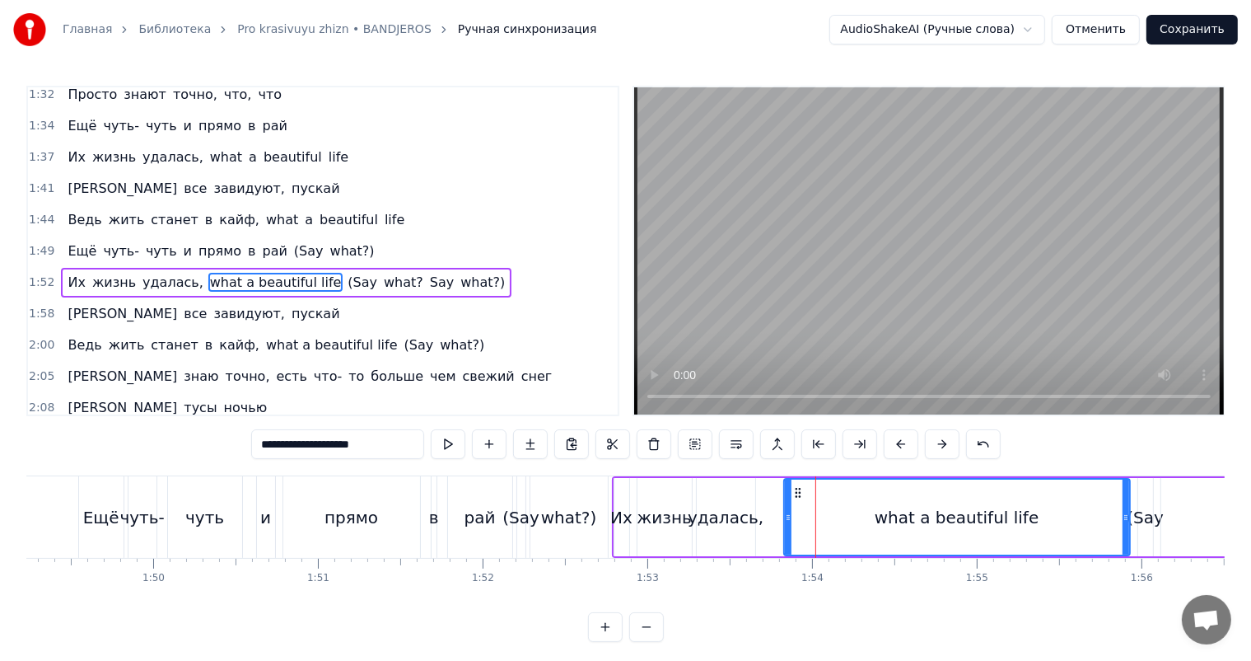
drag, startPoint x: 782, startPoint y: 519, endPoint x: 820, endPoint y: 517, distance: 38.0
click at [824, 515] on div "what a beautiful life" at bounding box center [958, 517] width 348 height 78
drag, startPoint x: 784, startPoint y: 522, endPoint x: 844, endPoint y: 517, distance: 60.3
click at [798, 517] on icon at bounding box center [794, 517] width 7 height 13
click at [726, 517] on div "удалась," at bounding box center [726, 517] width 76 height 25
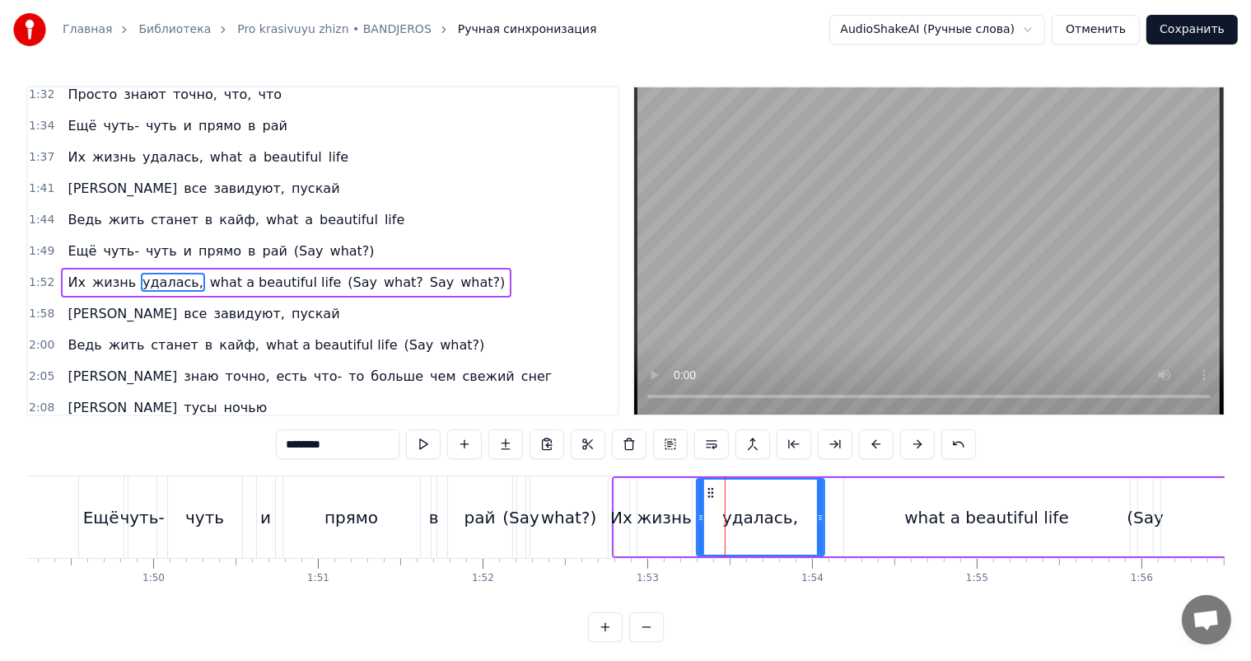
drag, startPoint x: 751, startPoint y: 514, endPoint x: 807, endPoint y: 526, distance: 57.2
click at [817, 523] on div at bounding box center [820, 517] width 7 height 75
click at [534, 517] on div "what?)" at bounding box center [569, 517] width 77 height 82
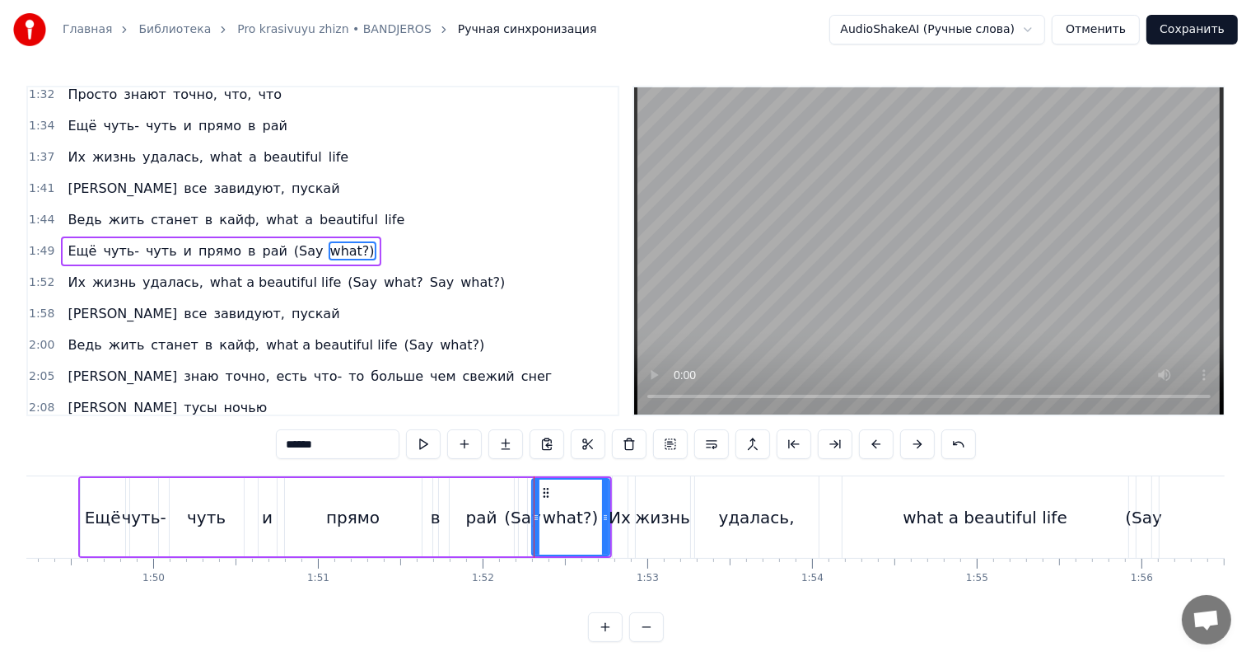
scroll to position [760, 0]
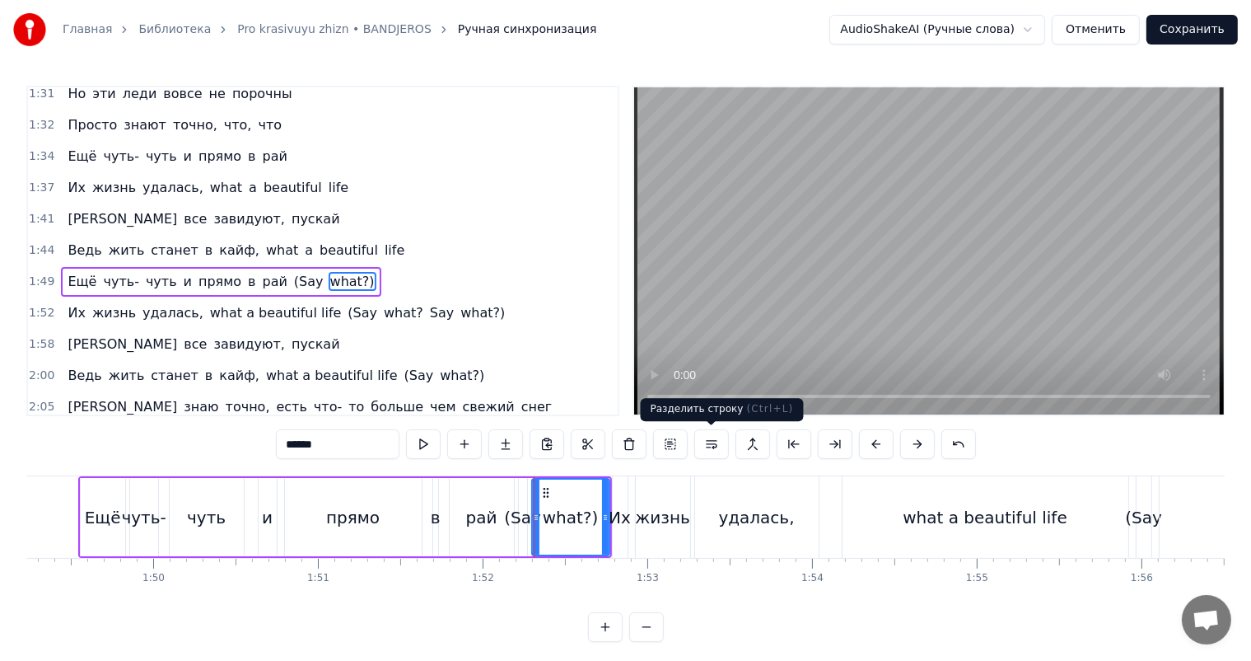
click at [785, 313] on video at bounding box center [929, 250] width 590 height 327
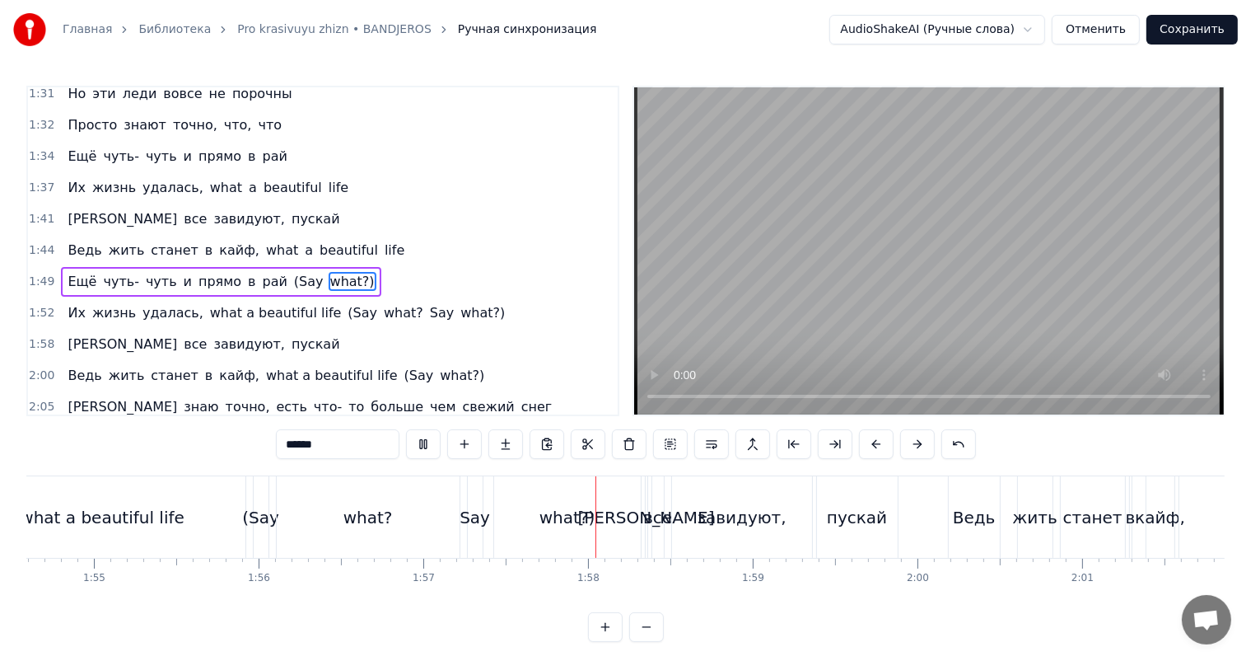
scroll to position [0, 18826]
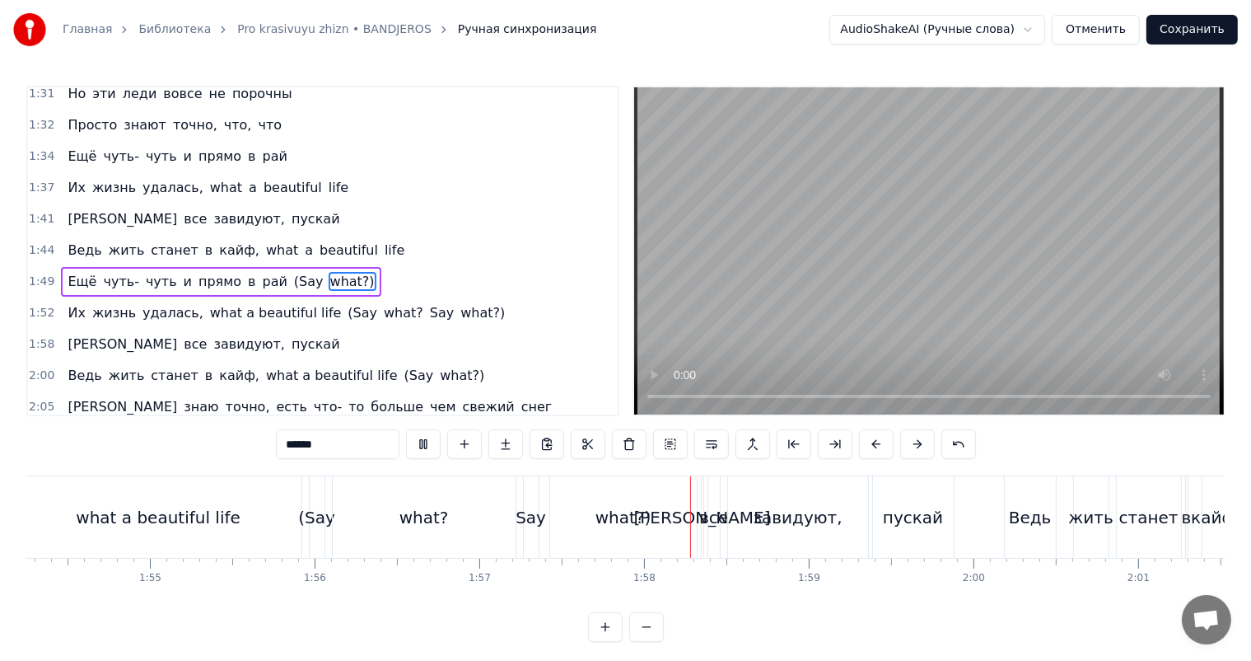
click at [901, 246] on video at bounding box center [929, 250] width 590 height 327
click at [361, 517] on div "what?" at bounding box center [424, 517] width 183 height 82
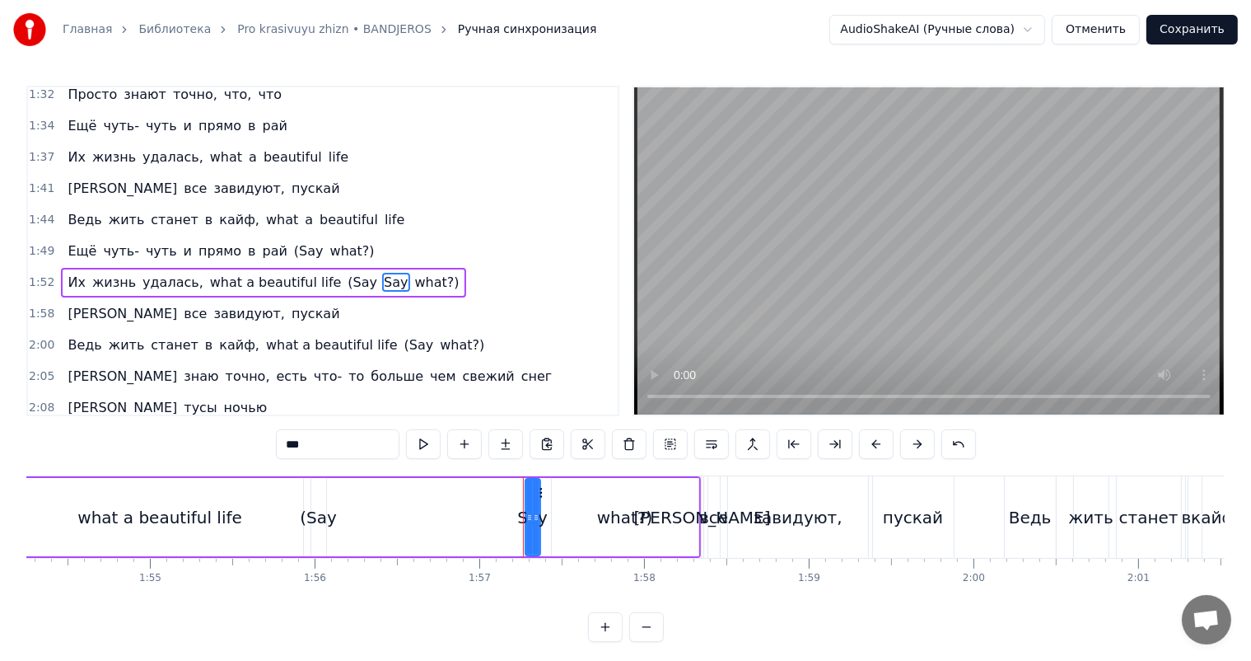
click at [324, 519] on div "(Say" at bounding box center [318, 517] width 37 height 25
type input "***"
click at [523, 517] on div at bounding box center [523, 517] width 1 height 82
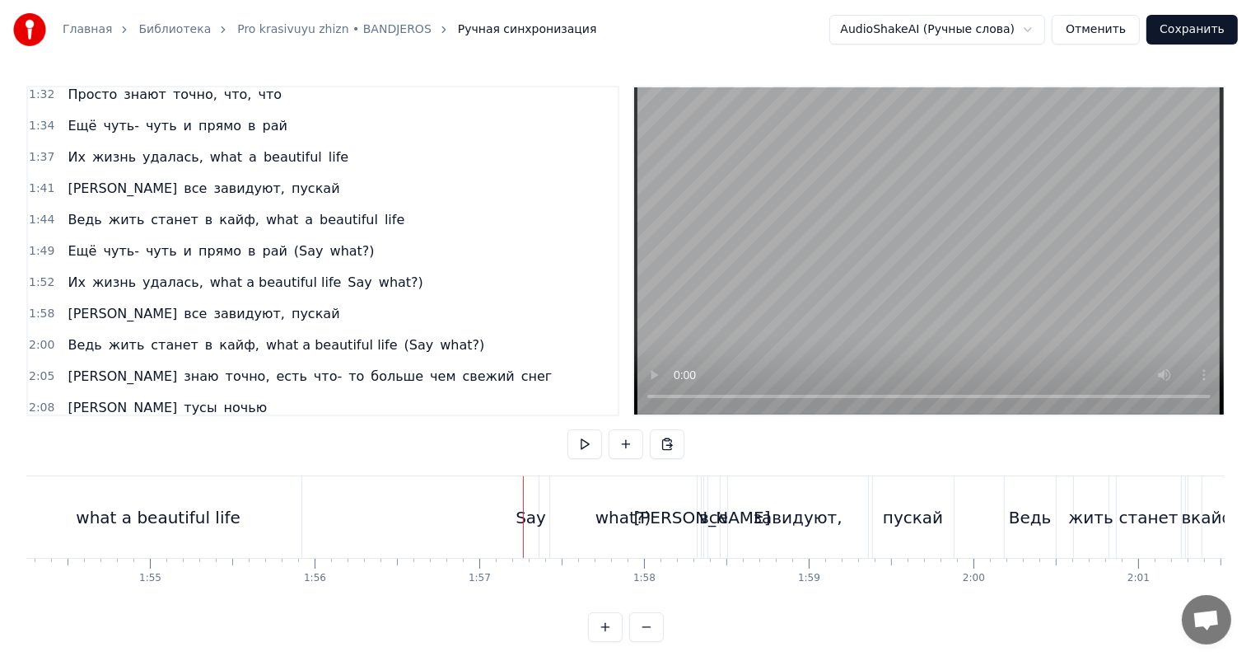
click at [531, 515] on div "Say" at bounding box center [531, 517] width 30 height 25
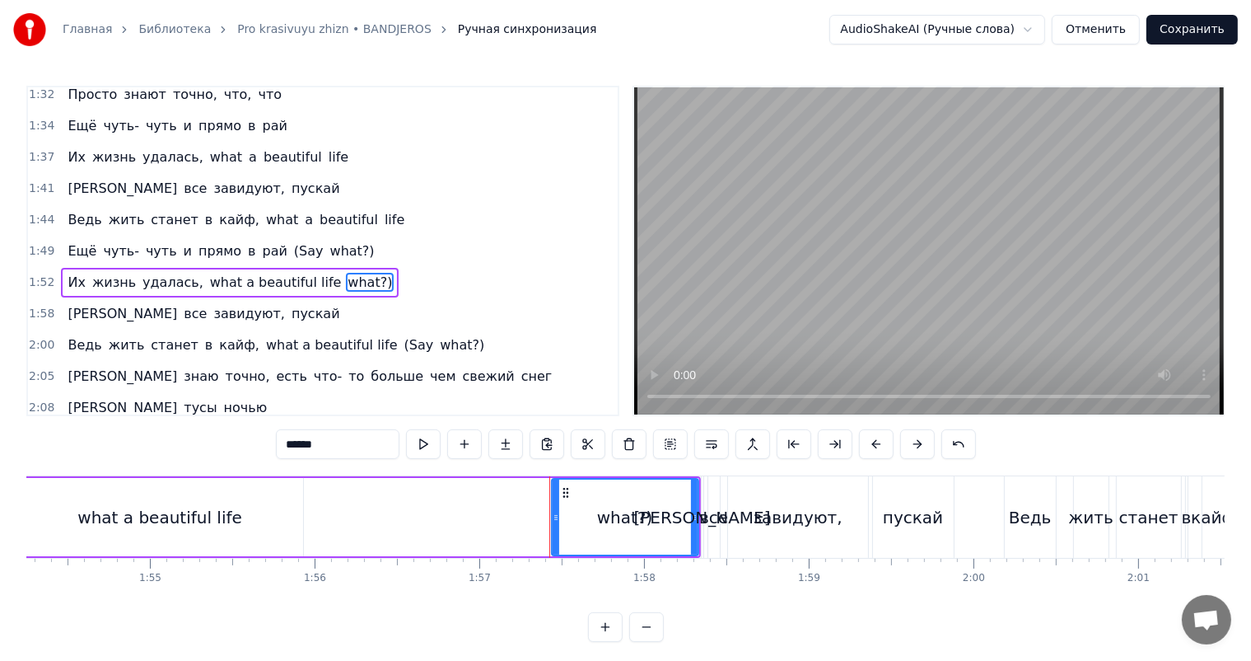
click at [603, 512] on div "what?)" at bounding box center [625, 517] width 56 height 25
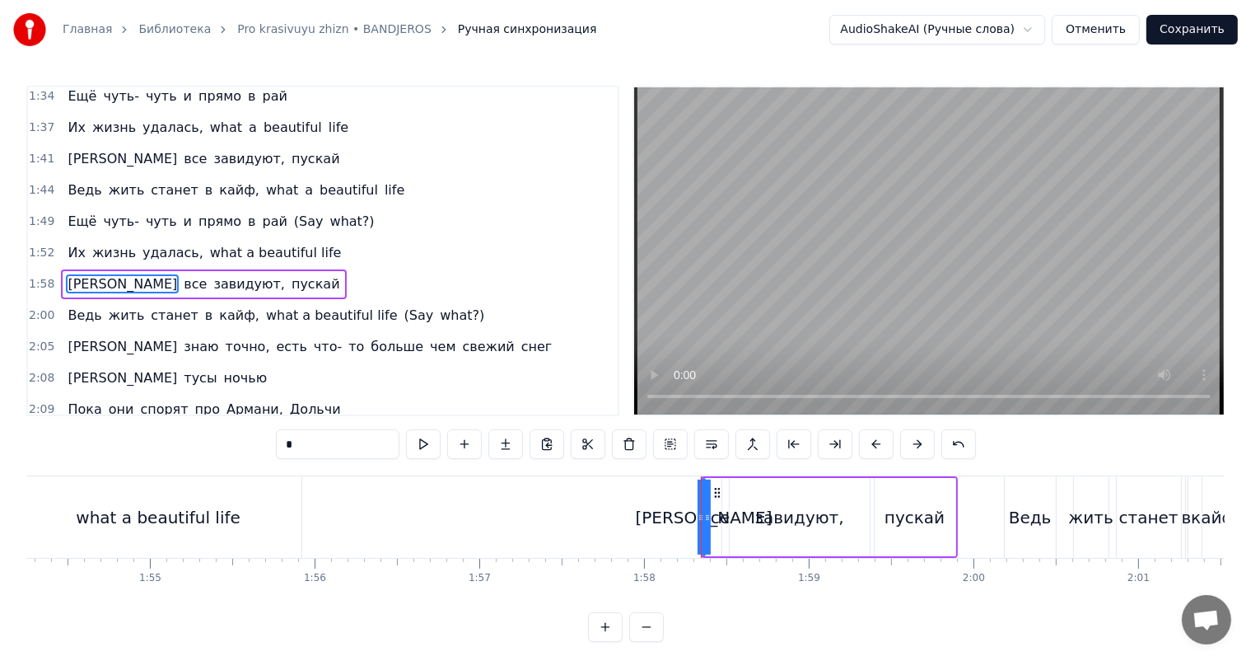
click at [241, 508] on div "what a beautiful life" at bounding box center [159, 517] width 286 height 82
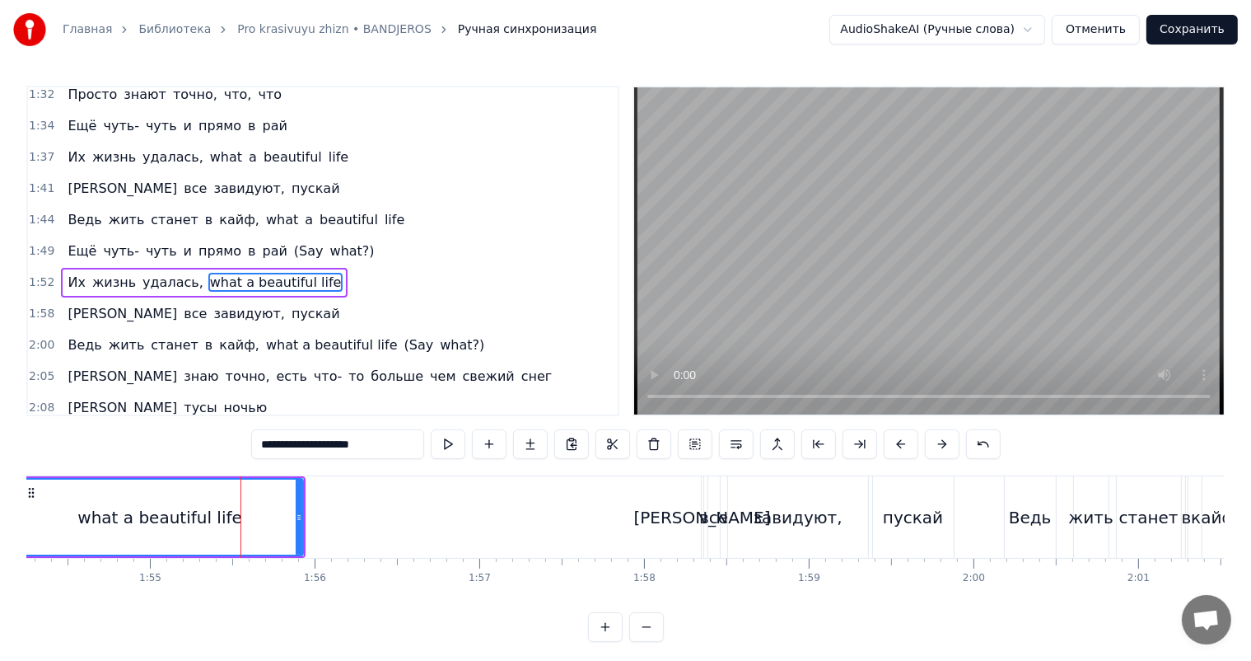
click at [112, 506] on div "what a beautiful life" at bounding box center [159, 517] width 165 height 25
click at [1023, 232] on video at bounding box center [929, 250] width 590 height 327
drag, startPoint x: 298, startPoint y: 526, endPoint x: 376, endPoint y: 523, distance: 77.5
click at [379, 524] on div at bounding box center [379, 517] width 7 height 75
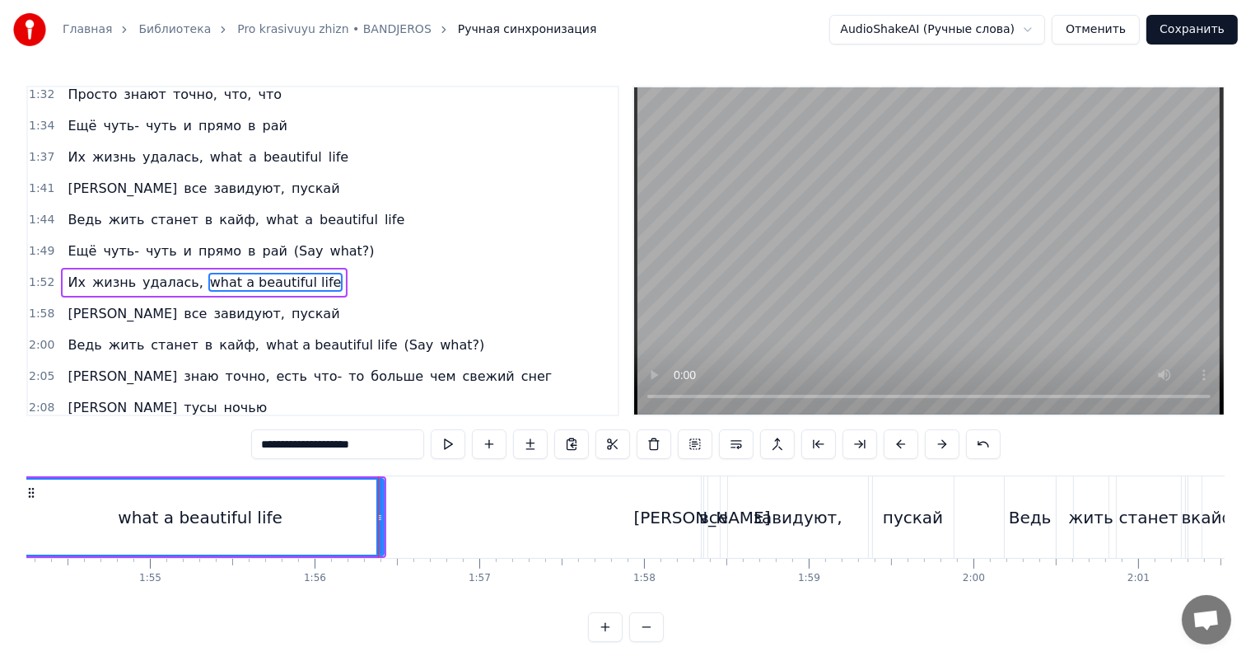
click at [172, 526] on div "what a beautiful life" at bounding box center [200, 517] width 165 height 25
click at [903, 223] on video at bounding box center [929, 250] width 590 height 327
drag, startPoint x: 379, startPoint y: 526, endPoint x: 349, endPoint y: 528, distance: 29.7
click at [350, 528] on div at bounding box center [352, 517] width 7 height 75
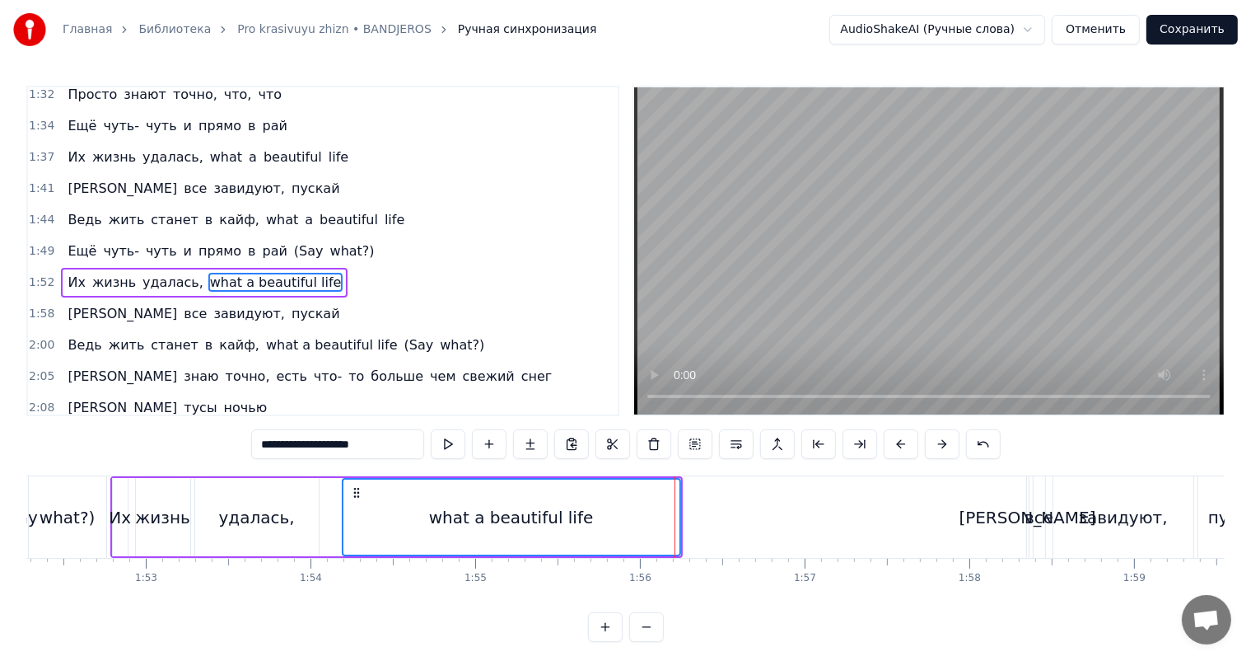
scroll to position [0, 18496]
click at [283, 524] on div "удалась," at bounding box center [261, 517] width 76 height 25
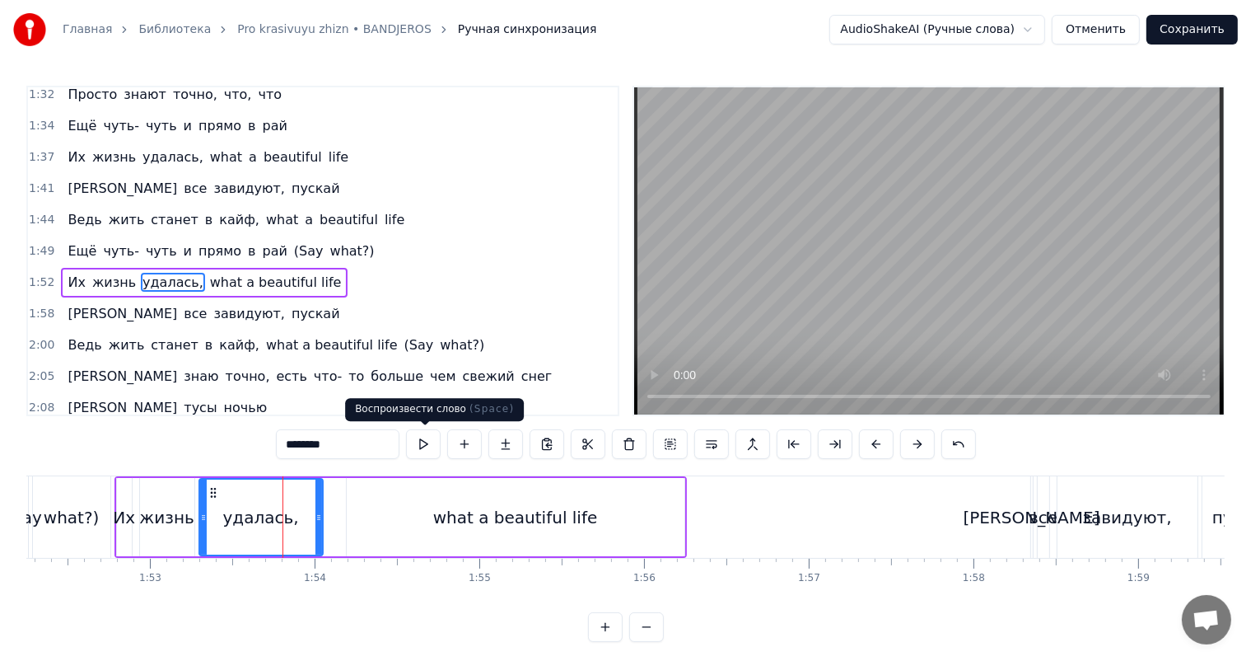
click at [1049, 171] on video at bounding box center [929, 250] width 590 height 327
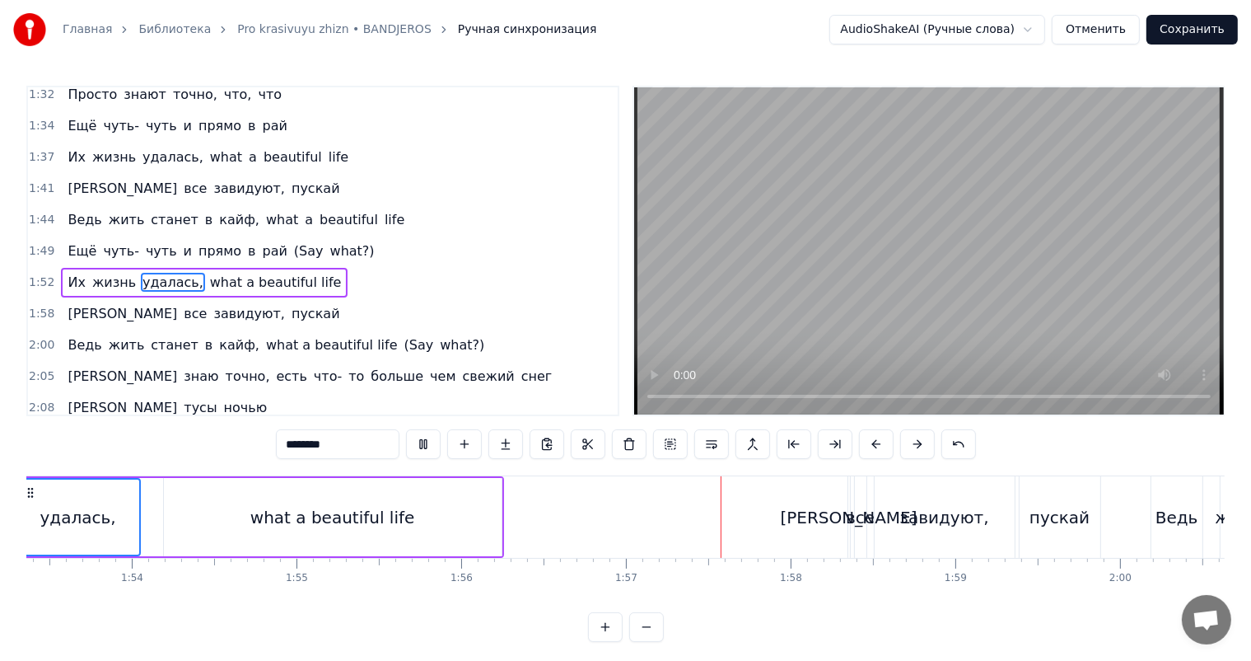
scroll to position [0, 18744]
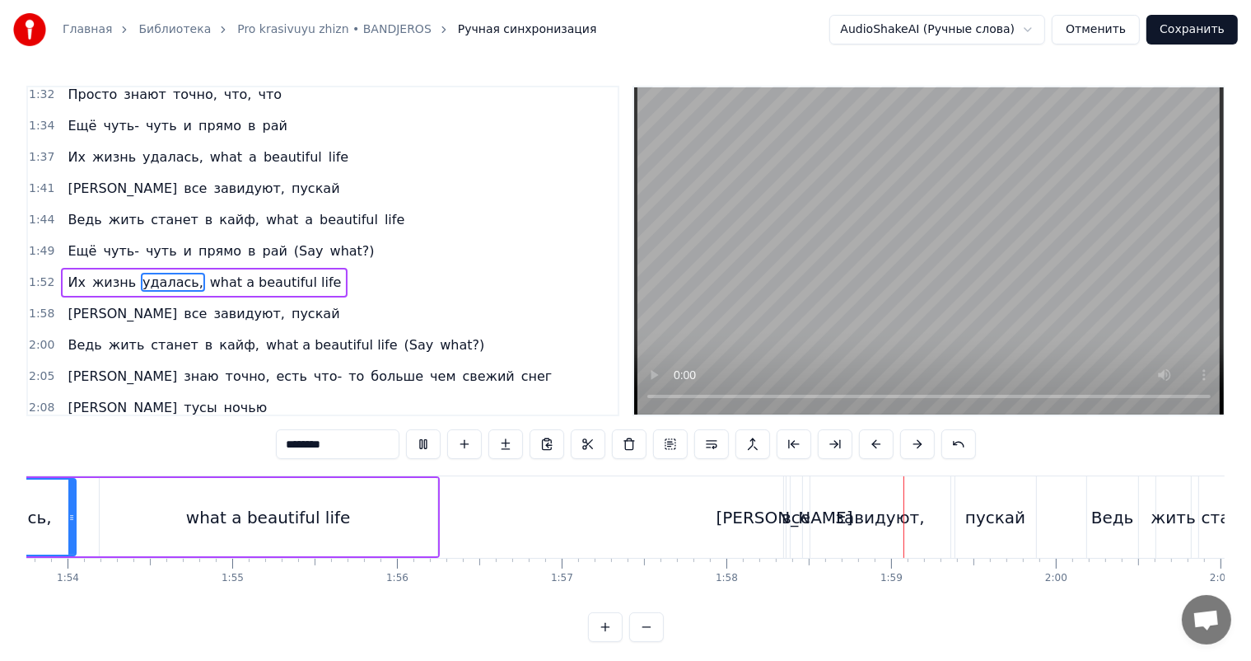
click at [873, 293] on video at bounding box center [929, 250] width 590 height 327
click at [782, 512] on div "[PERSON_NAME]" at bounding box center [785, 517] width 137 height 25
type input "*"
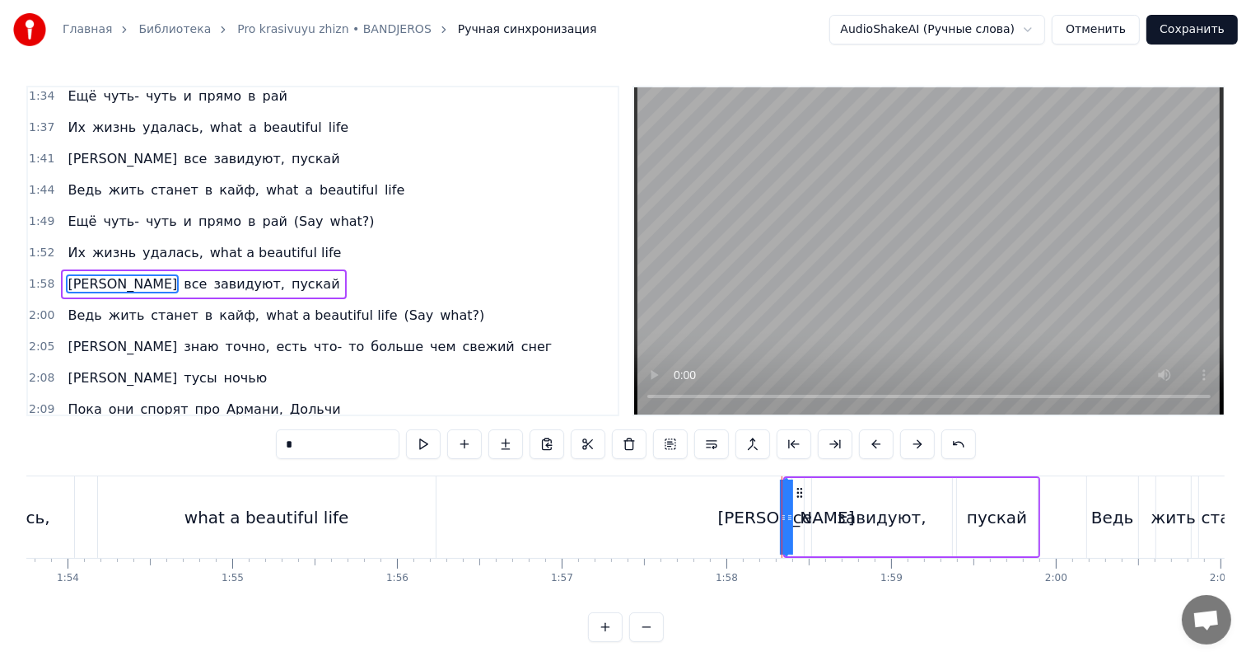
click at [798, 492] on circle at bounding box center [798, 492] width 1 height 1
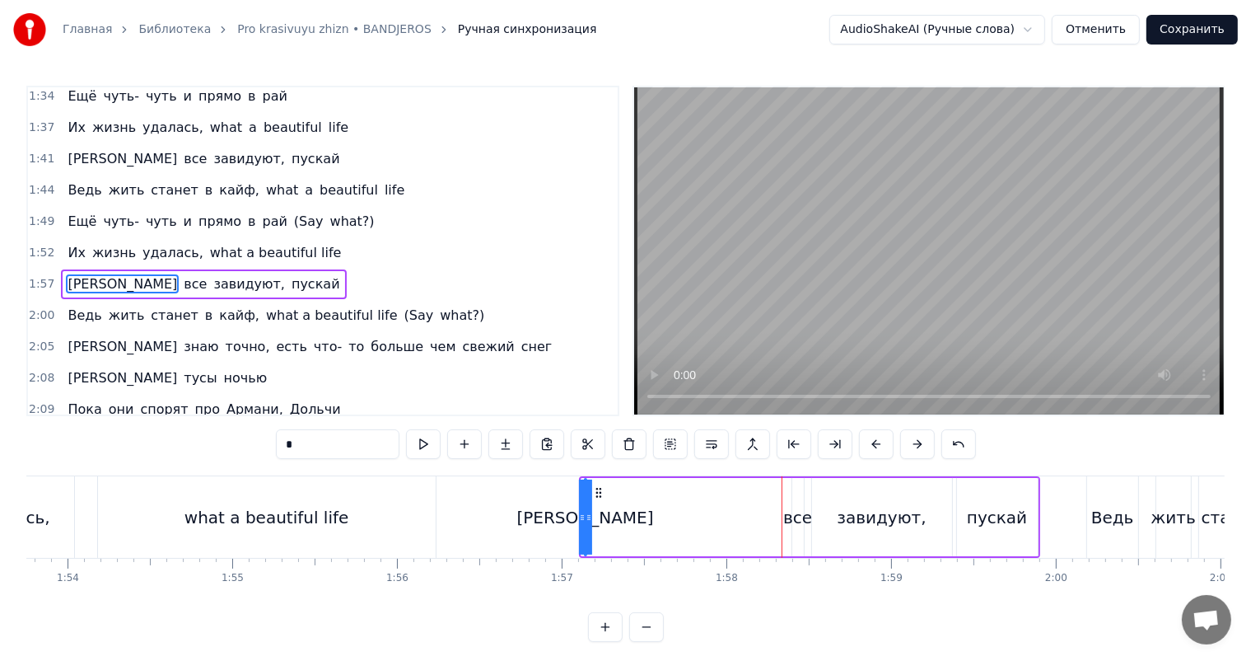
drag, startPoint x: 582, startPoint y: 513, endPoint x: 594, endPoint y: 509, distance: 13.0
click at [594, 509] on div "И все завидуют, пускай" at bounding box center [809, 517] width 461 height 82
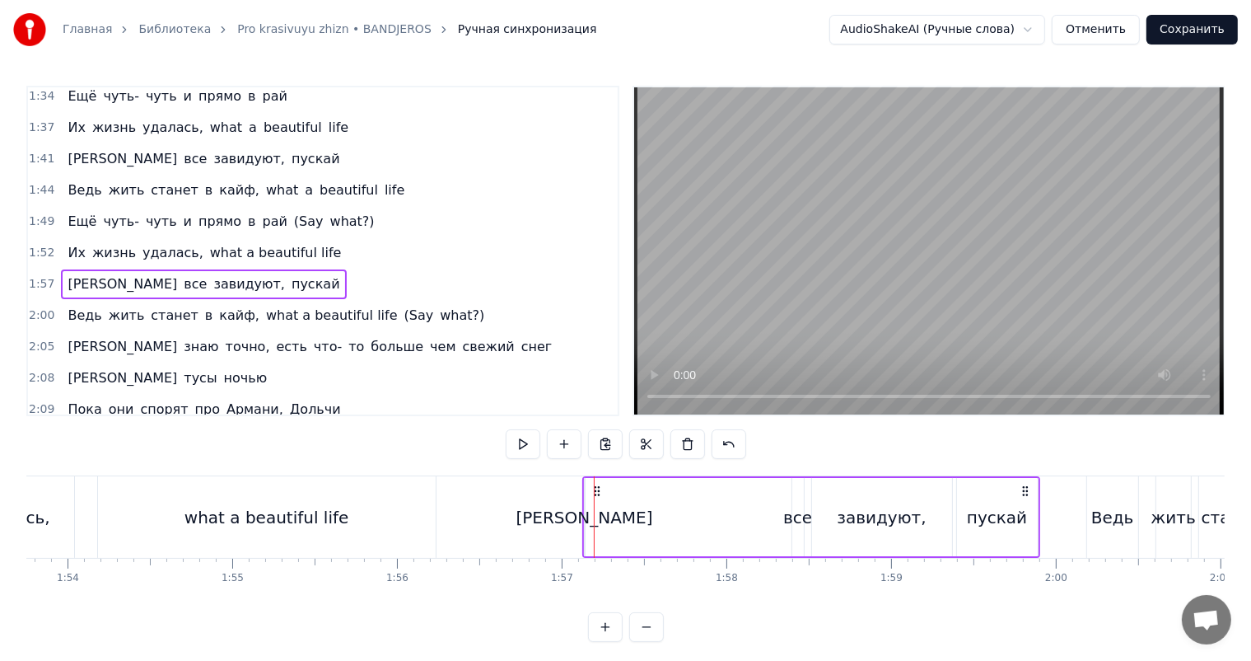
click at [583, 513] on div "[PERSON_NAME]" at bounding box center [585, 517] width 137 height 25
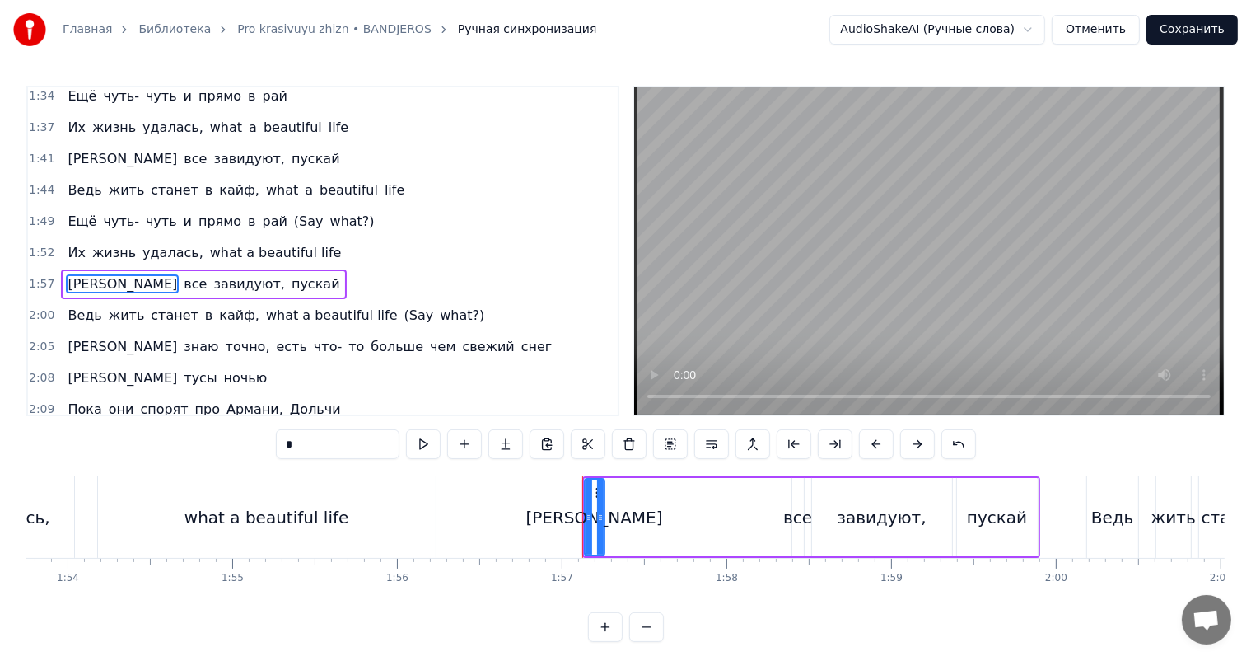
drag, startPoint x: 581, startPoint y: 514, endPoint x: 603, endPoint y: 508, distance: 23.2
click at [603, 508] on div at bounding box center [600, 517] width 7 height 75
click at [586, 492] on icon at bounding box center [592, 492] width 13 height 13
click at [797, 511] on div "все" at bounding box center [798, 517] width 29 height 25
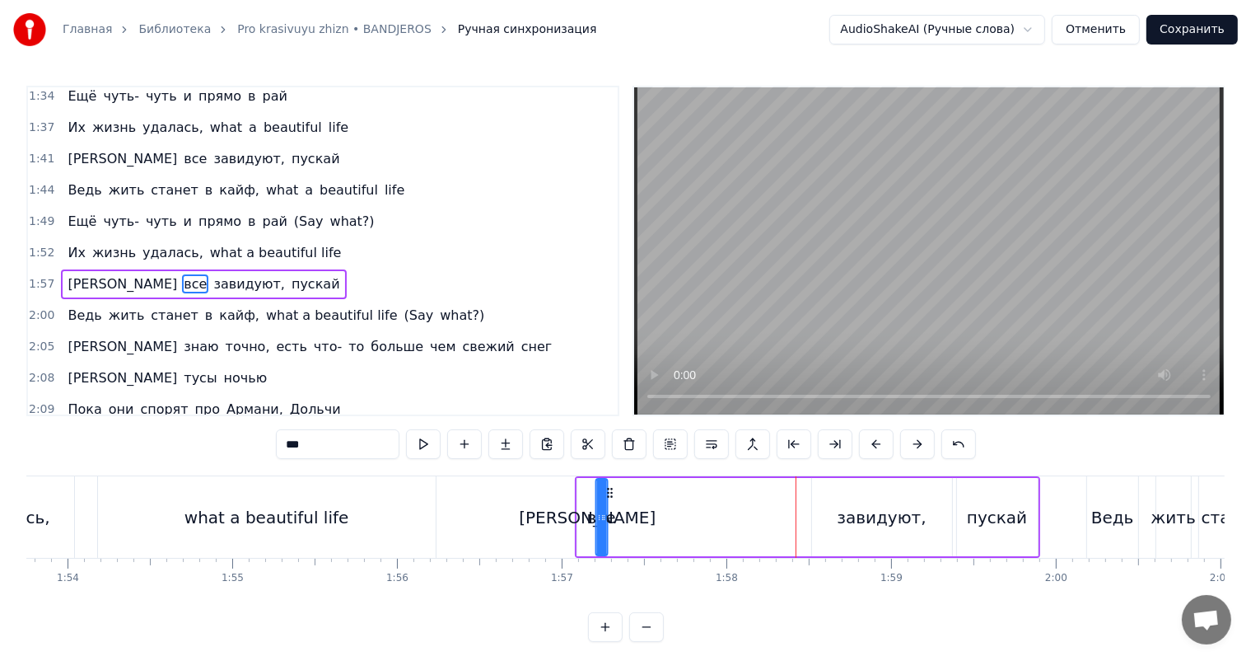
drag, startPoint x: 803, startPoint y: 487, endPoint x: 606, endPoint y: 507, distance: 197.9
click at [606, 507] on div "все" at bounding box center [601, 517] width 10 height 75
drag, startPoint x: 602, startPoint y: 508, endPoint x: 641, endPoint y: 505, distance: 38.9
click at [641, 505] on div at bounding box center [640, 517] width 7 height 75
click at [851, 496] on div "завидуют," at bounding box center [882, 517] width 140 height 78
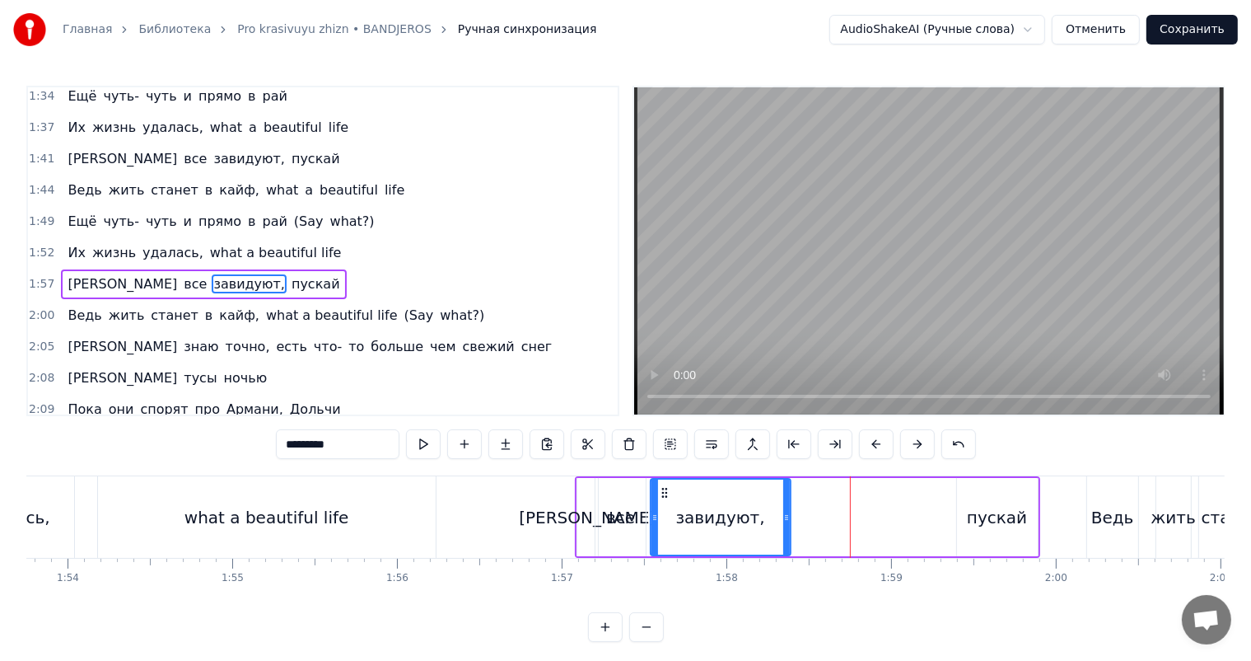
drag, startPoint x: 819, startPoint y: 489, endPoint x: 657, endPoint y: 505, distance: 163.1
click at [657, 505] on div "завидуют," at bounding box center [721, 517] width 138 height 75
drag, startPoint x: 784, startPoint y: 516, endPoint x: 772, endPoint y: 518, distance: 12.6
click at [783, 517] on icon at bounding box center [786, 517] width 7 height 13
click at [762, 522] on div "завидуют," at bounding box center [716, 517] width 131 height 75
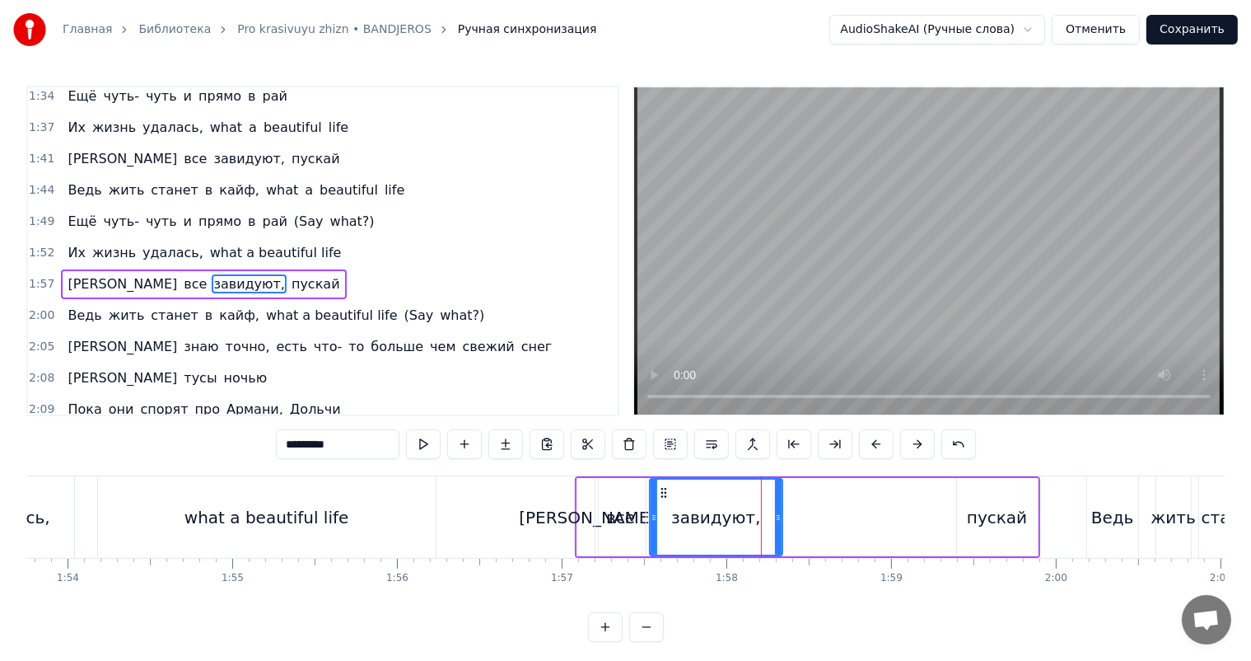
click at [971, 513] on div "пускай" at bounding box center [997, 517] width 60 height 25
type input "******"
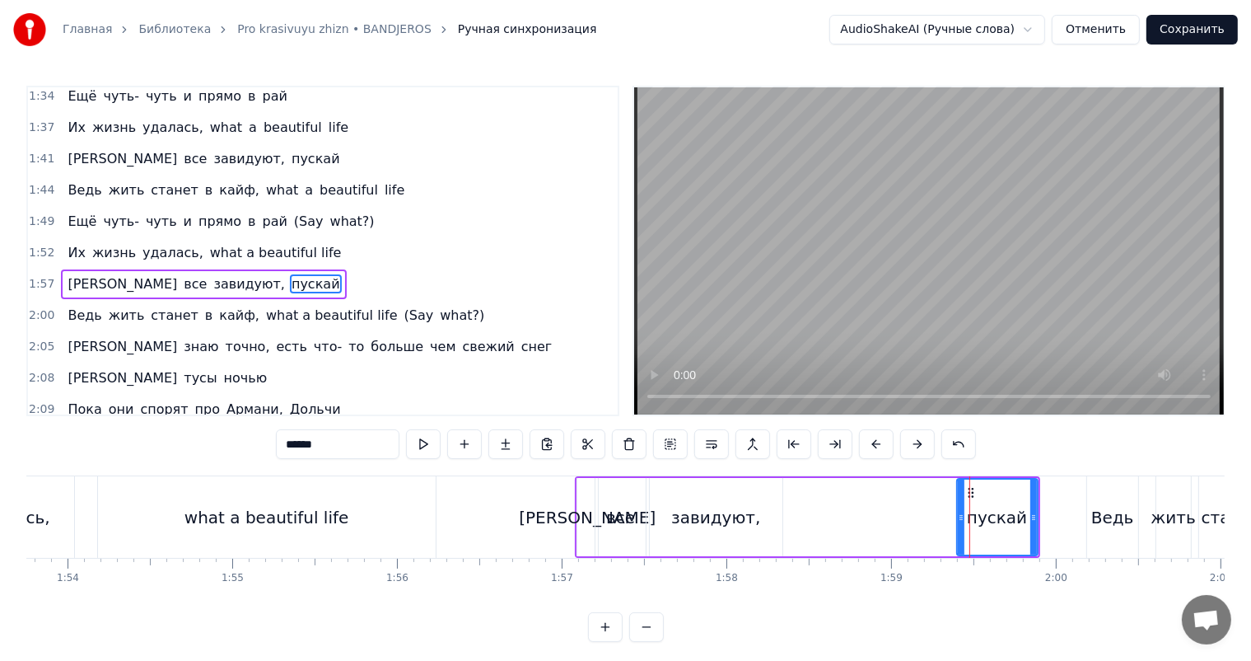
click at [957, 512] on div "пускай" at bounding box center [998, 517] width 82 height 78
click at [962, 511] on icon at bounding box center [961, 517] width 7 height 13
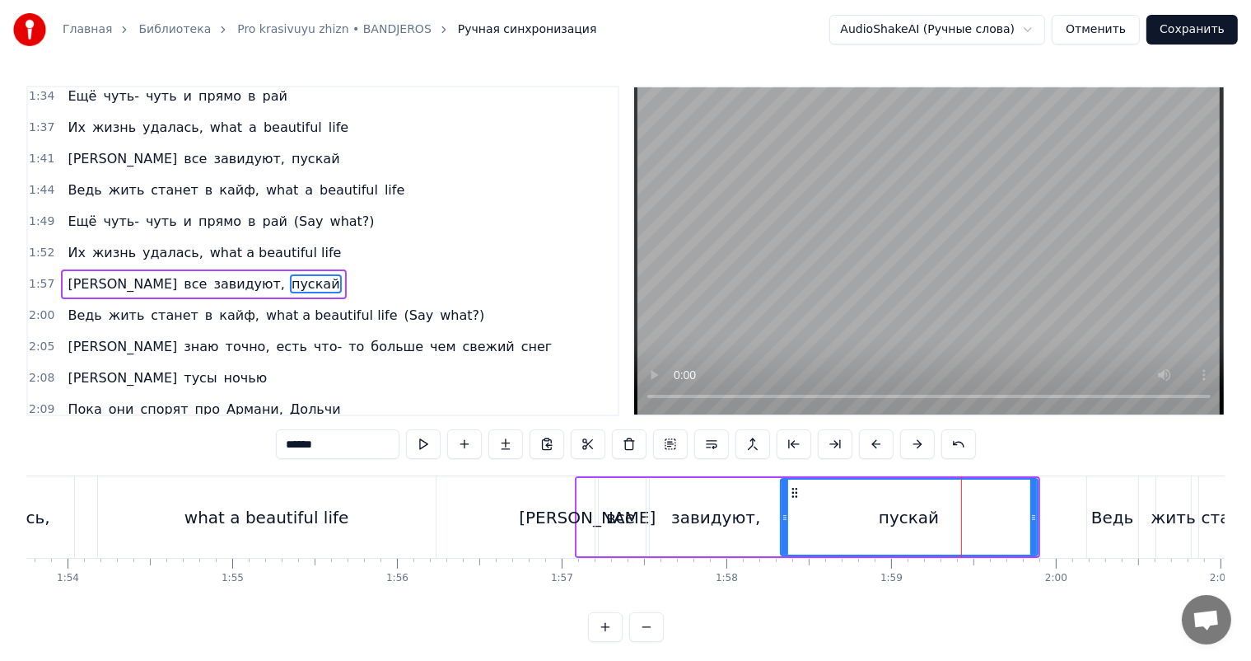
drag, startPoint x: 962, startPoint y: 510, endPoint x: 791, endPoint y: 512, distance: 171.4
click at [788, 512] on icon at bounding box center [785, 517] width 7 height 13
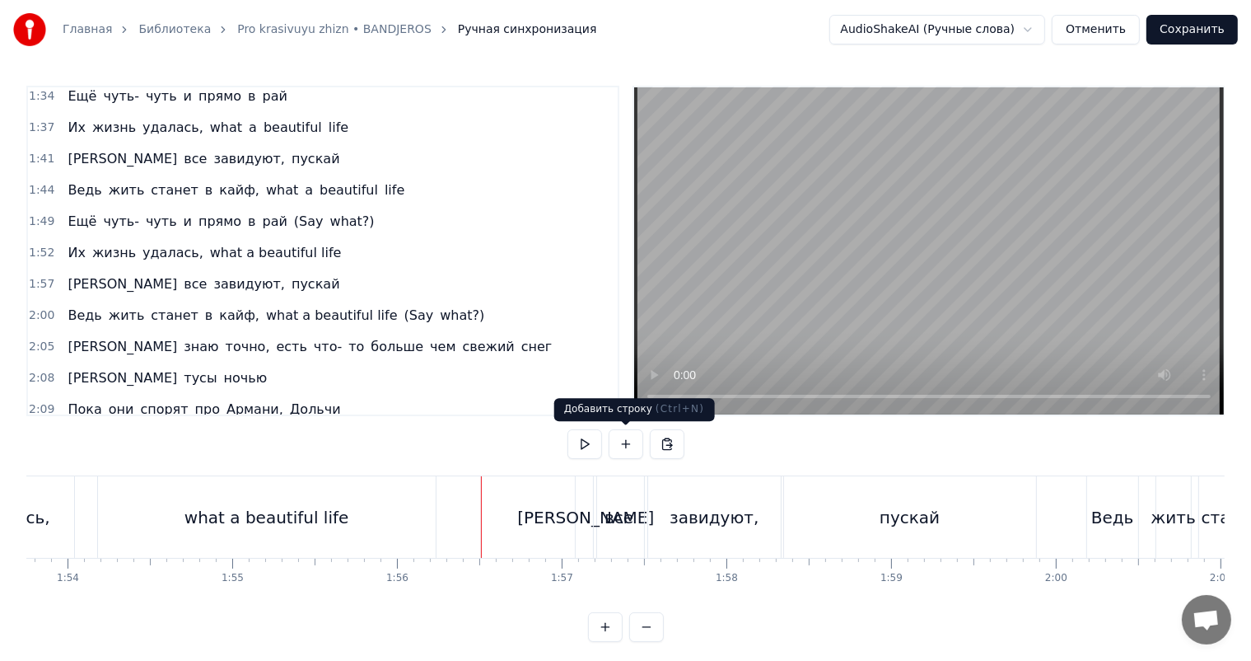
click at [881, 260] on video at bounding box center [929, 250] width 590 height 327
click at [887, 261] on video at bounding box center [929, 250] width 590 height 327
click at [873, 523] on div "пускай" at bounding box center [910, 517] width 252 height 82
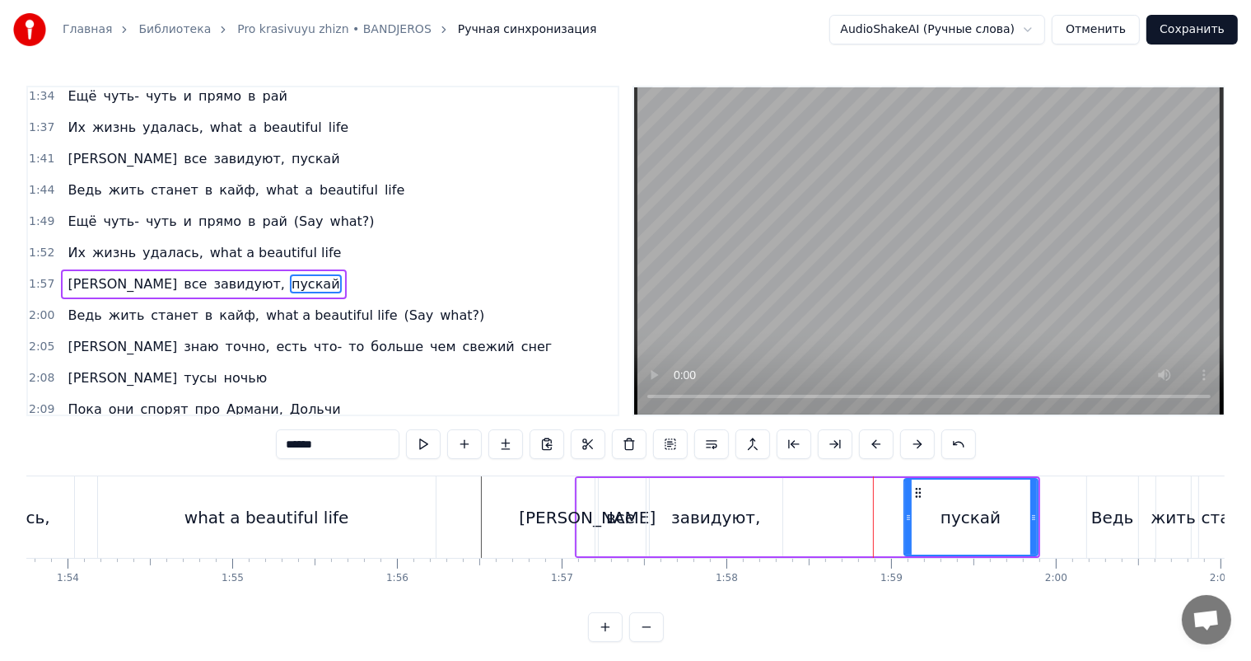
drag, startPoint x: 788, startPoint y: 524, endPoint x: 905, endPoint y: 518, distance: 117.1
click at [905, 518] on div at bounding box center [908, 517] width 7 height 75
drag, startPoint x: 905, startPoint y: 518, endPoint x: 926, endPoint y: 513, distance: 22.0
click at [926, 513] on icon at bounding box center [923, 517] width 7 height 13
click at [753, 517] on div "завидуют," at bounding box center [716, 517] width 133 height 78
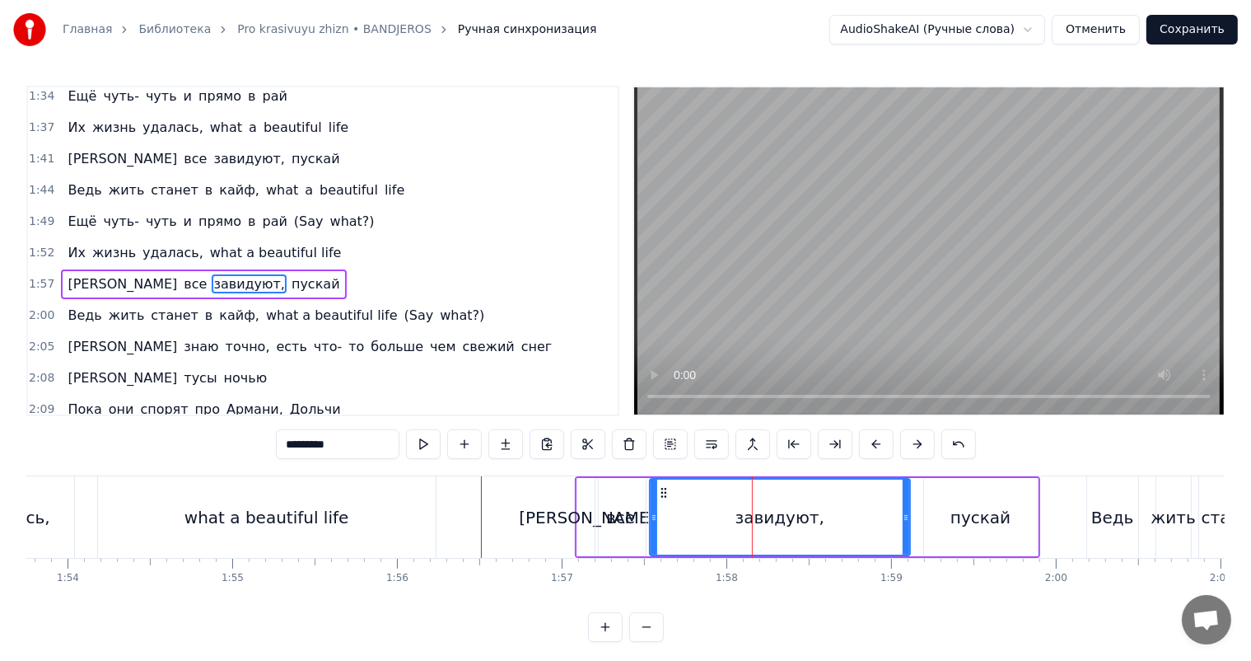
drag, startPoint x: 778, startPoint y: 510, endPoint x: 879, endPoint y: 521, distance: 101.9
click at [903, 513] on icon at bounding box center [906, 517] width 7 height 13
click at [756, 524] on div "завидуют," at bounding box center [777, 517] width 89 height 25
click at [989, 218] on video at bounding box center [929, 250] width 590 height 327
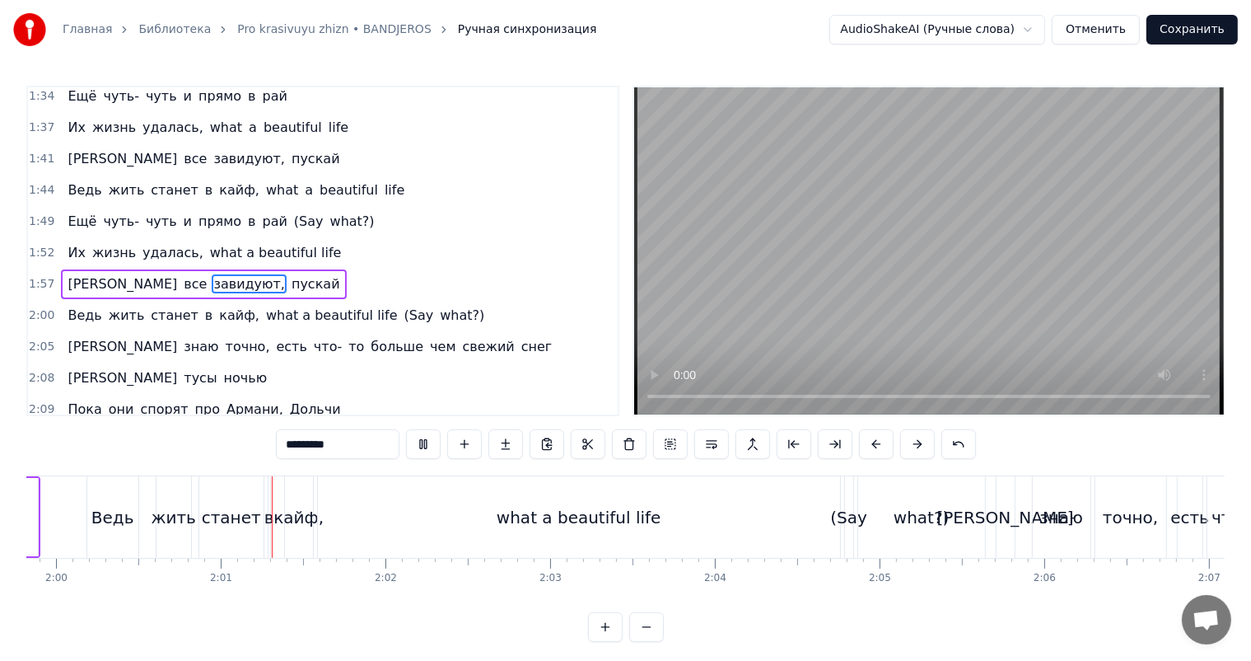
scroll to position [0, 19816]
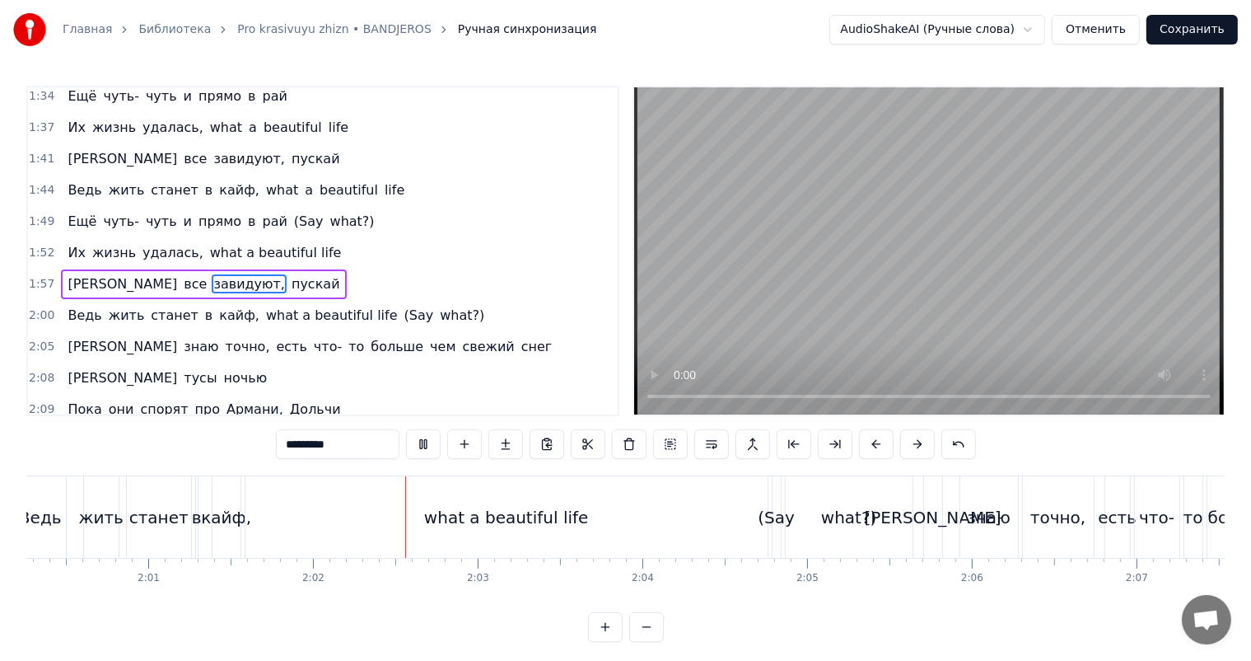
click at [933, 323] on video at bounding box center [929, 250] width 590 height 327
click at [279, 524] on div "what a beautiful life" at bounding box center [507, 517] width 522 height 82
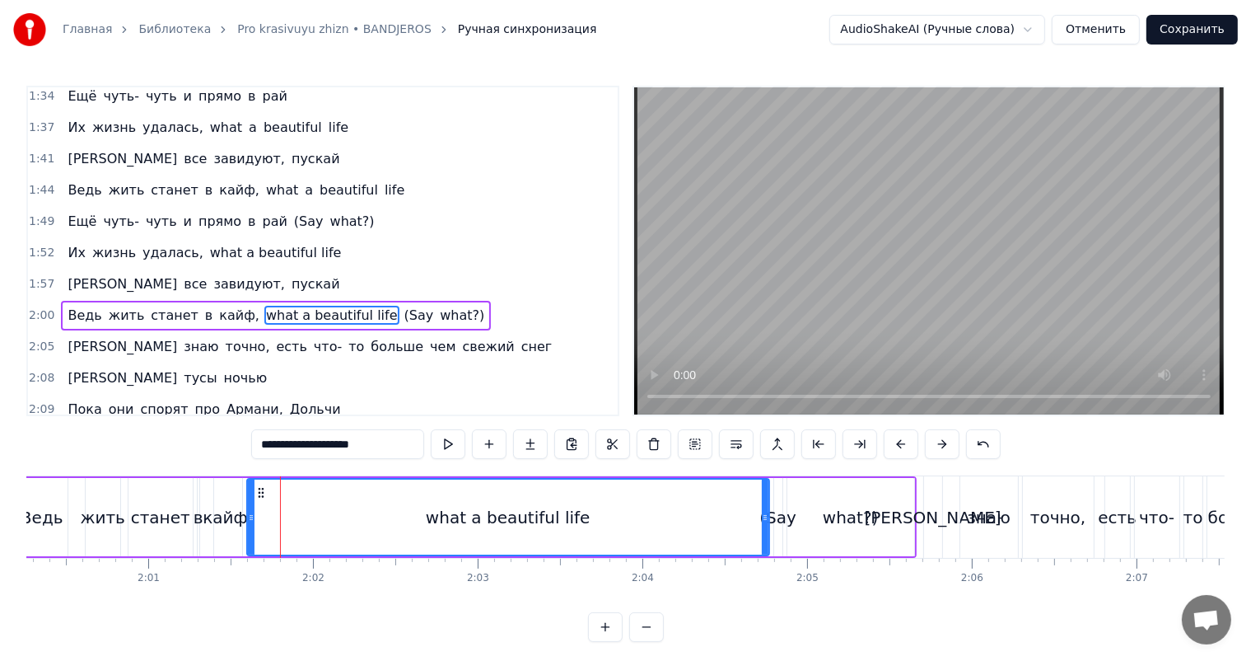
scroll to position [851, 0]
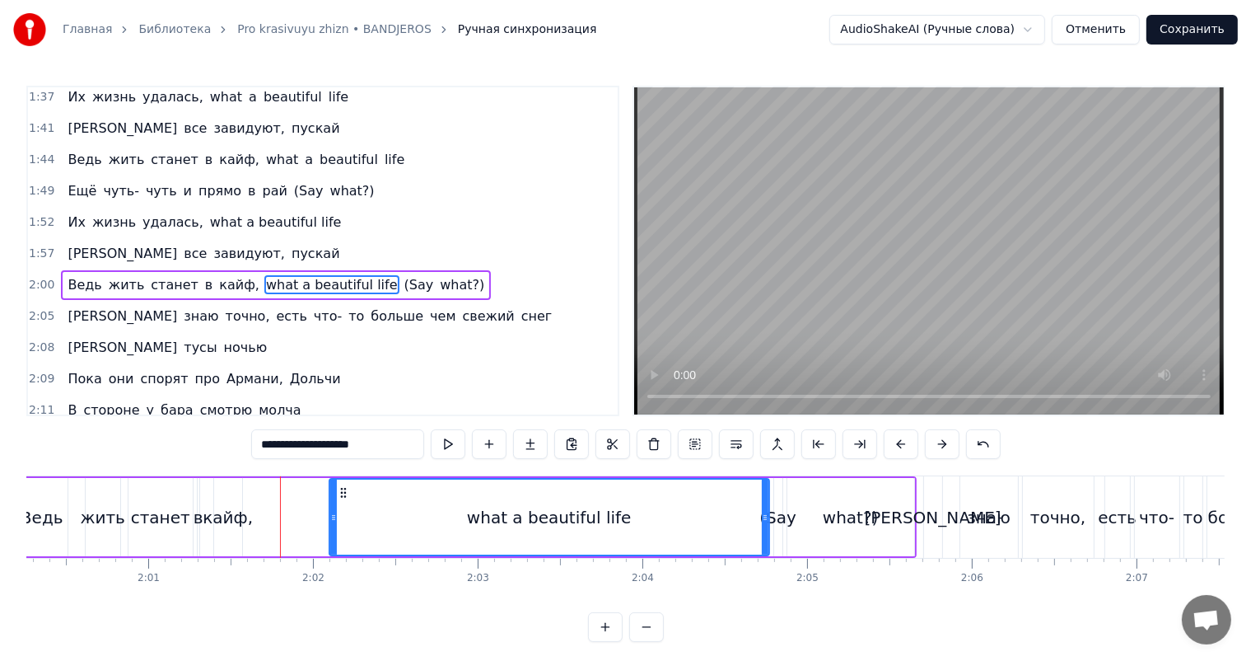
drag, startPoint x: 250, startPoint y: 532, endPoint x: 333, endPoint y: 540, distance: 82.8
click at [333, 540] on div at bounding box center [333, 517] width 7 height 75
click at [242, 522] on div "кайф," at bounding box center [228, 517] width 50 height 25
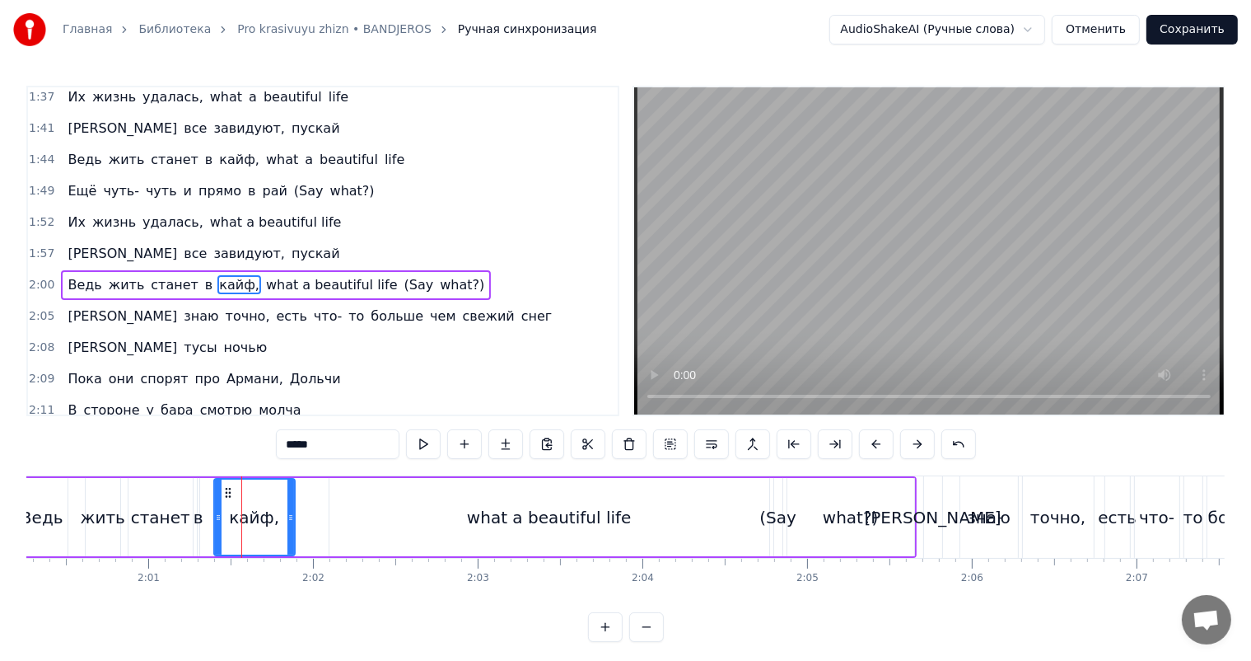
drag, startPoint x: 237, startPoint y: 521, endPoint x: 295, endPoint y: 518, distance: 57.7
click at [294, 518] on icon at bounding box center [291, 517] width 7 height 13
click at [155, 521] on div "станет" at bounding box center [160, 517] width 59 height 25
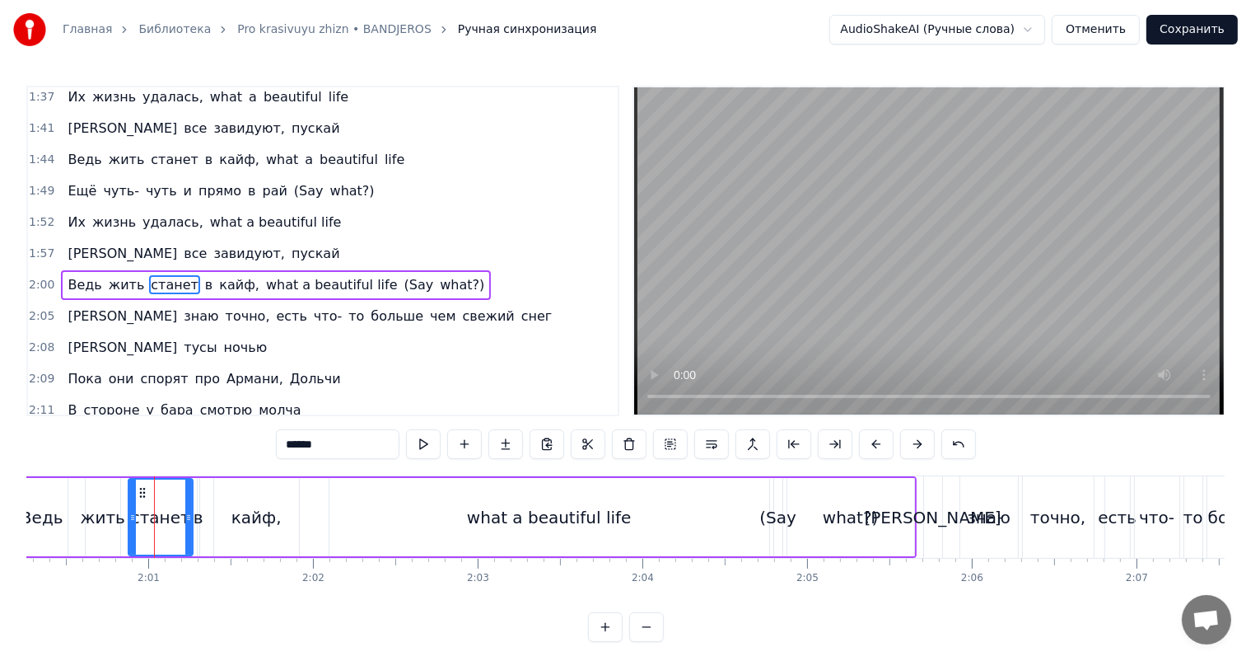
click at [712, 288] on video at bounding box center [929, 250] width 590 height 327
click at [802, 267] on video at bounding box center [929, 250] width 590 height 327
click at [663, 540] on div "what a beautiful life" at bounding box center [550, 517] width 440 height 78
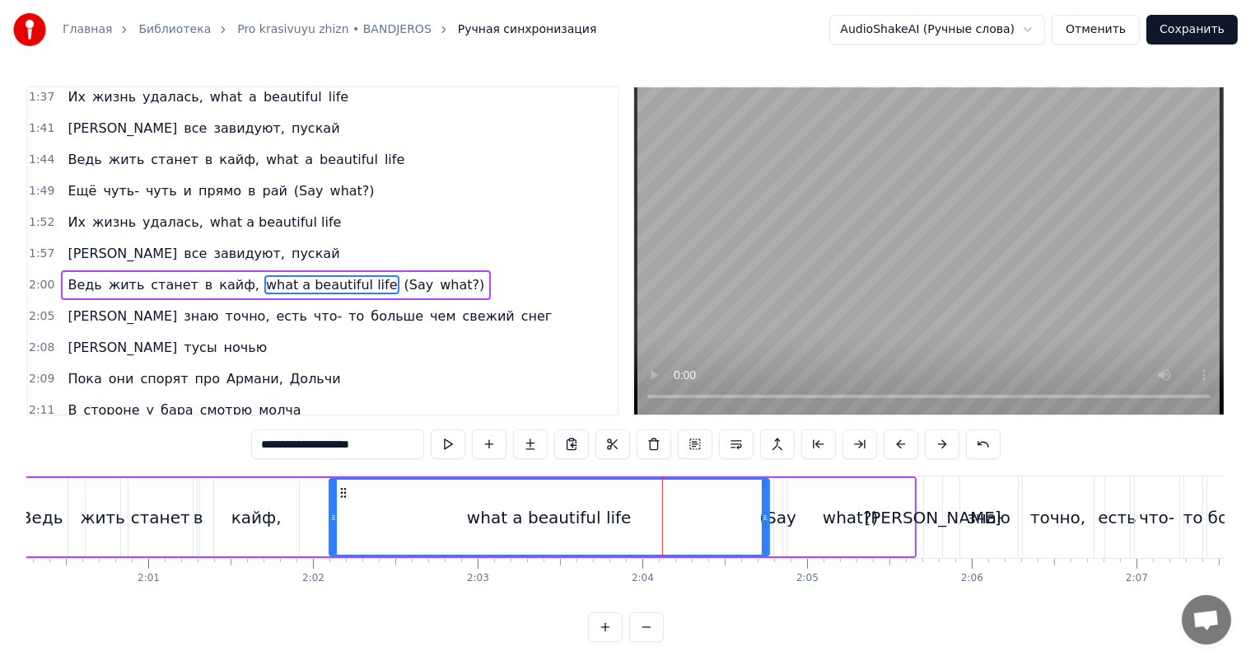
click at [887, 262] on video at bounding box center [929, 250] width 590 height 327
click at [801, 537] on div "what?)" at bounding box center [851, 517] width 127 height 78
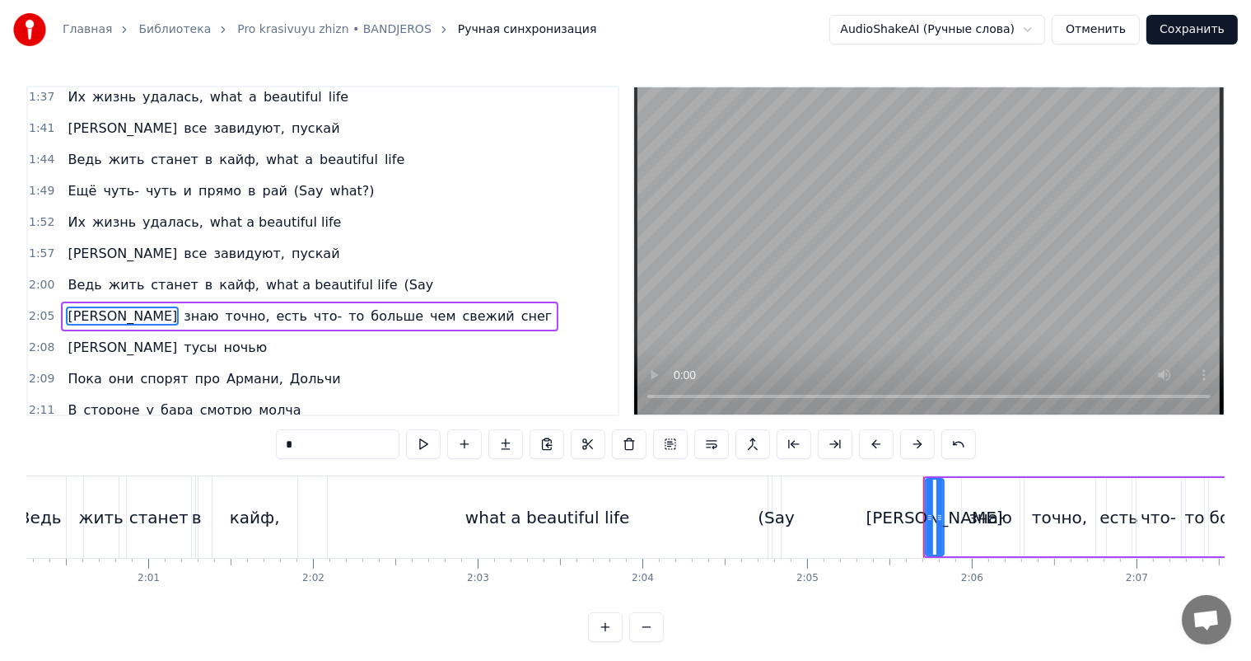
scroll to position [882, 0]
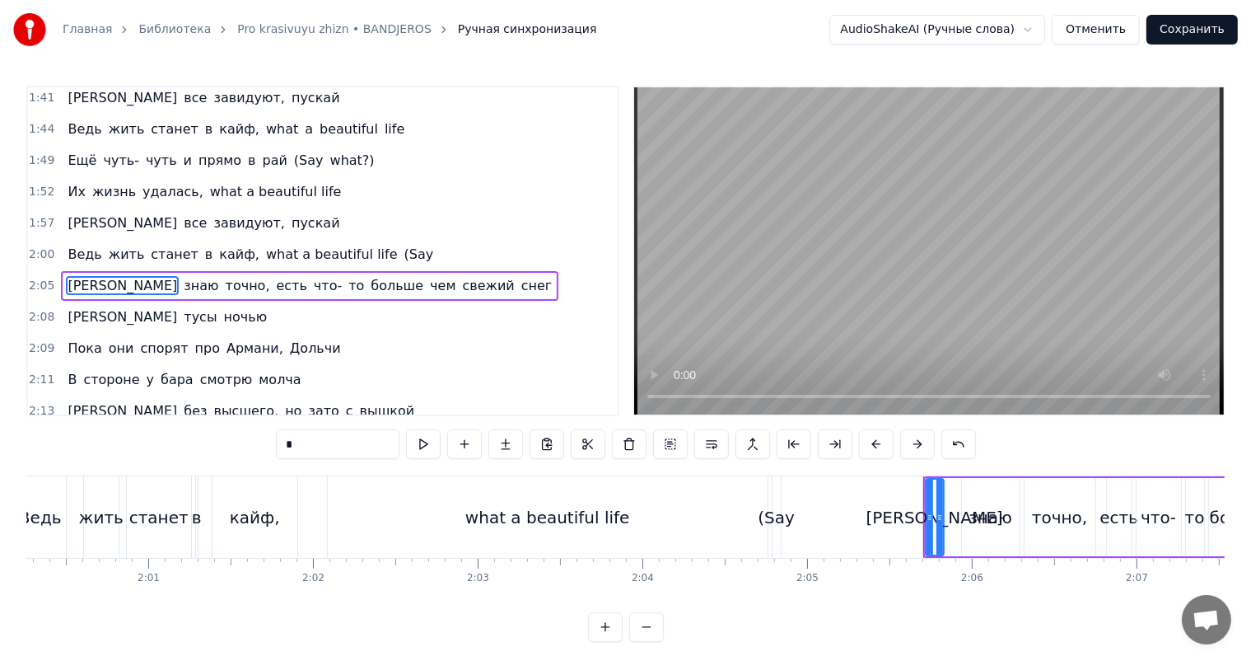
click at [771, 522] on div "(Say" at bounding box center [776, 517] width 37 height 25
click at [671, 514] on div "what a beautiful life" at bounding box center [548, 517] width 440 height 82
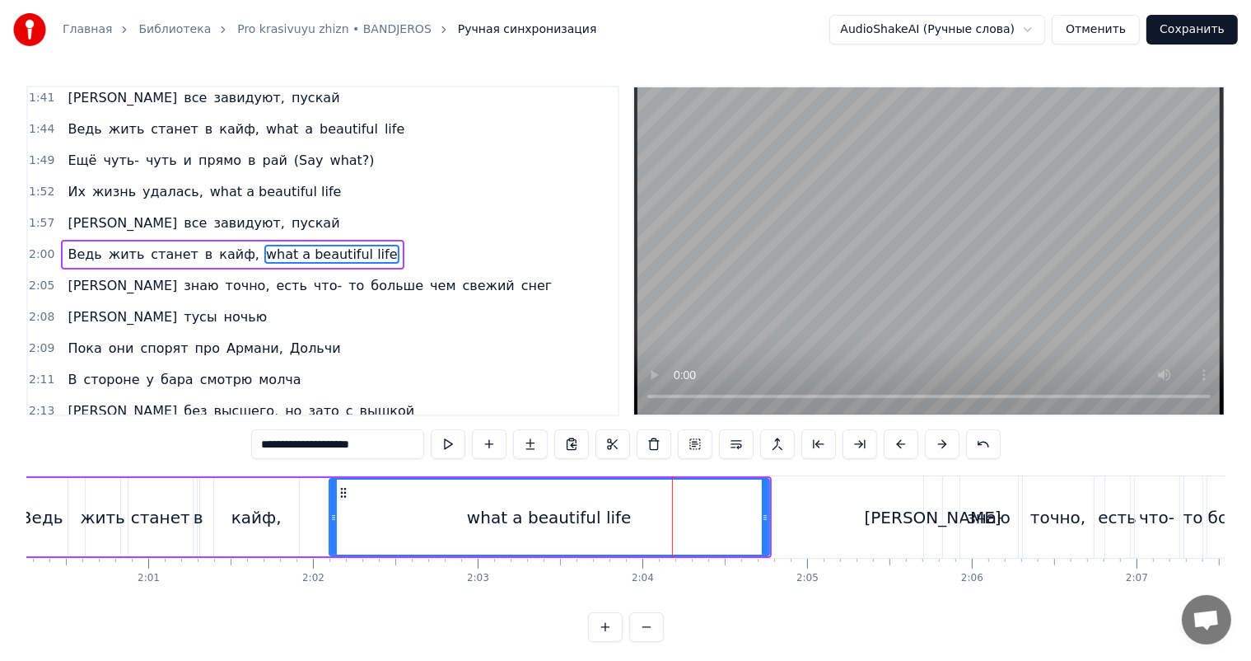
scroll to position [851, 0]
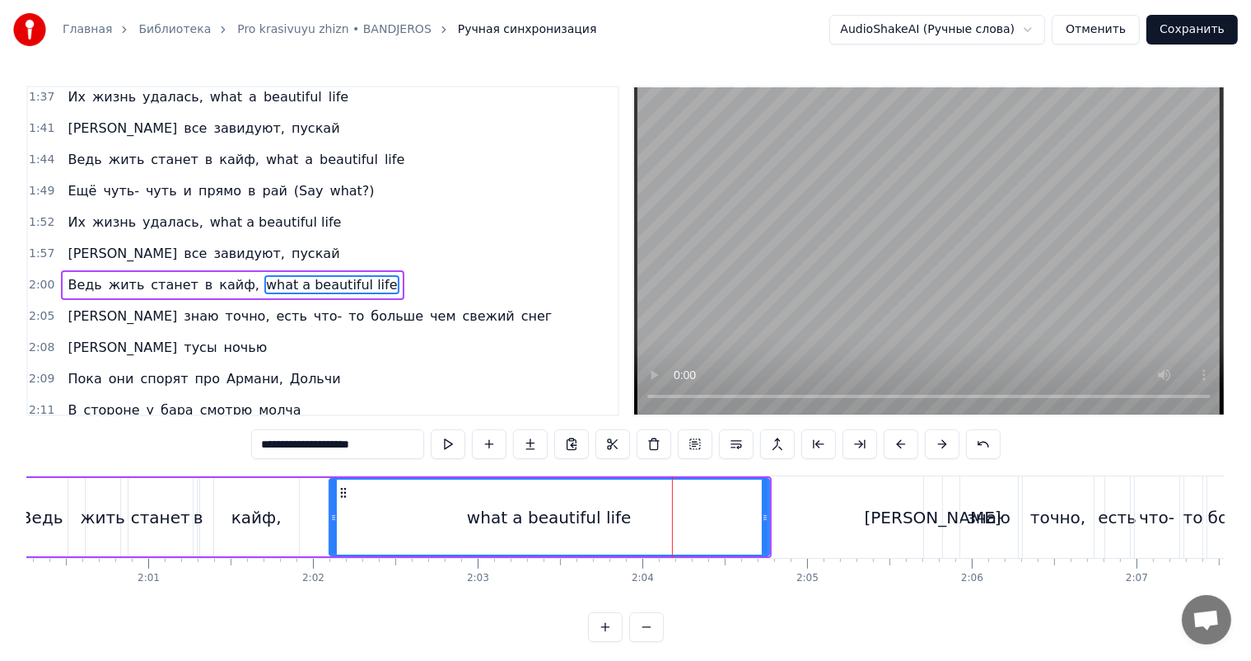
click at [247, 531] on div "кайф," at bounding box center [256, 517] width 85 height 78
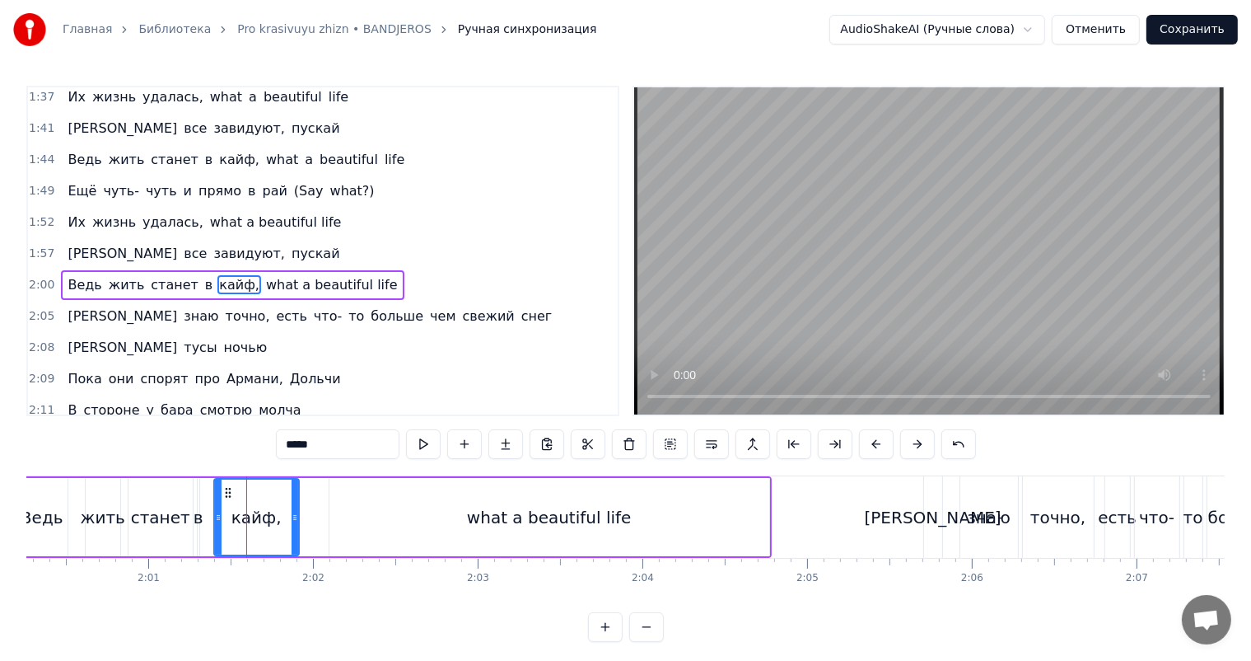
click at [918, 236] on video at bounding box center [929, 250] width 590 height 327
click at [725, 503] on div "what a beautiful life" at bounding box center [550, 517] width 440 height 78
type input "**********"
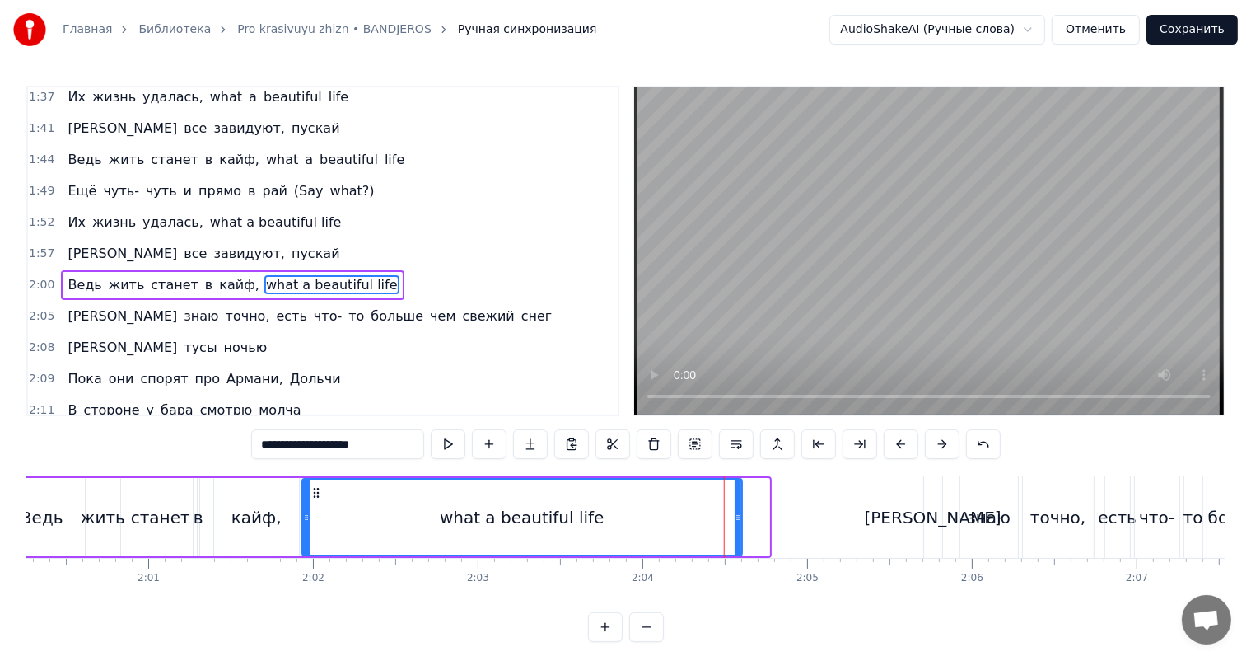
drag, startPoint x: 343, startPoint y: 491, endPoint x: 316, endPoint y: 498, distance: 28.2
click at [316, 498] on div "what a beautiful life" at bounding box center [522, 517] width 438 height 75
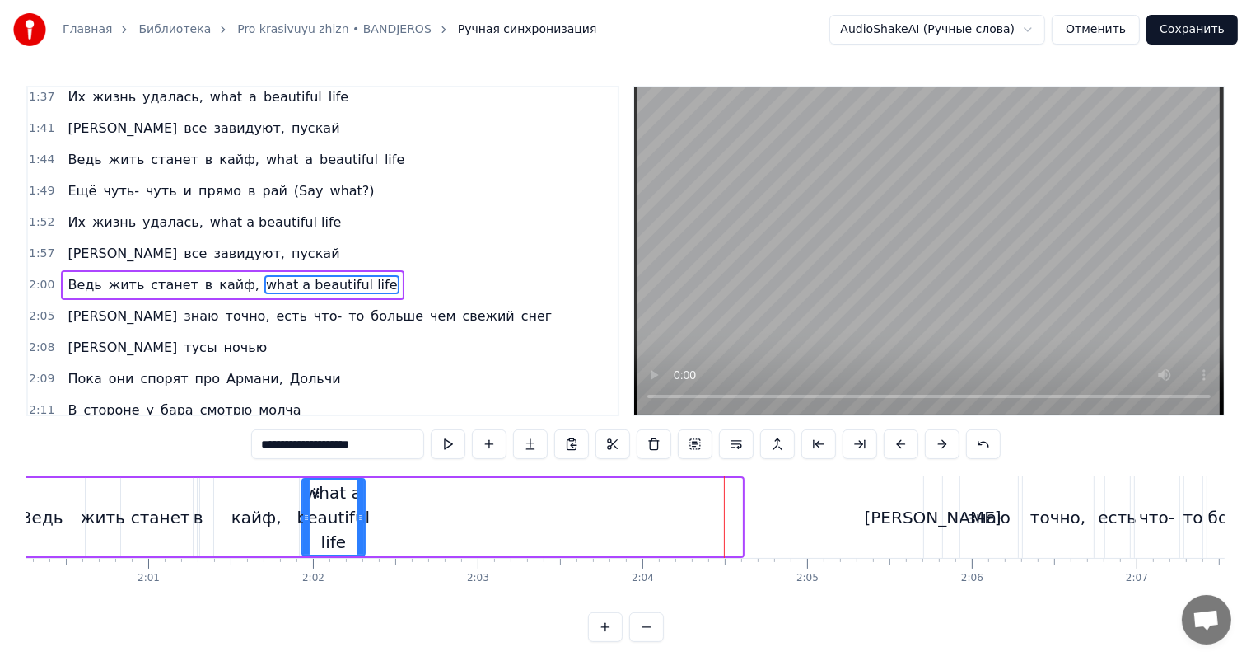
drag, startPoint x: 740, startPoint y: 508, endPoint x: 363, endPoint y: 513, distance: 377.4
click at [363, 513] on div at bounding box center [361, 517] width 7 height 75
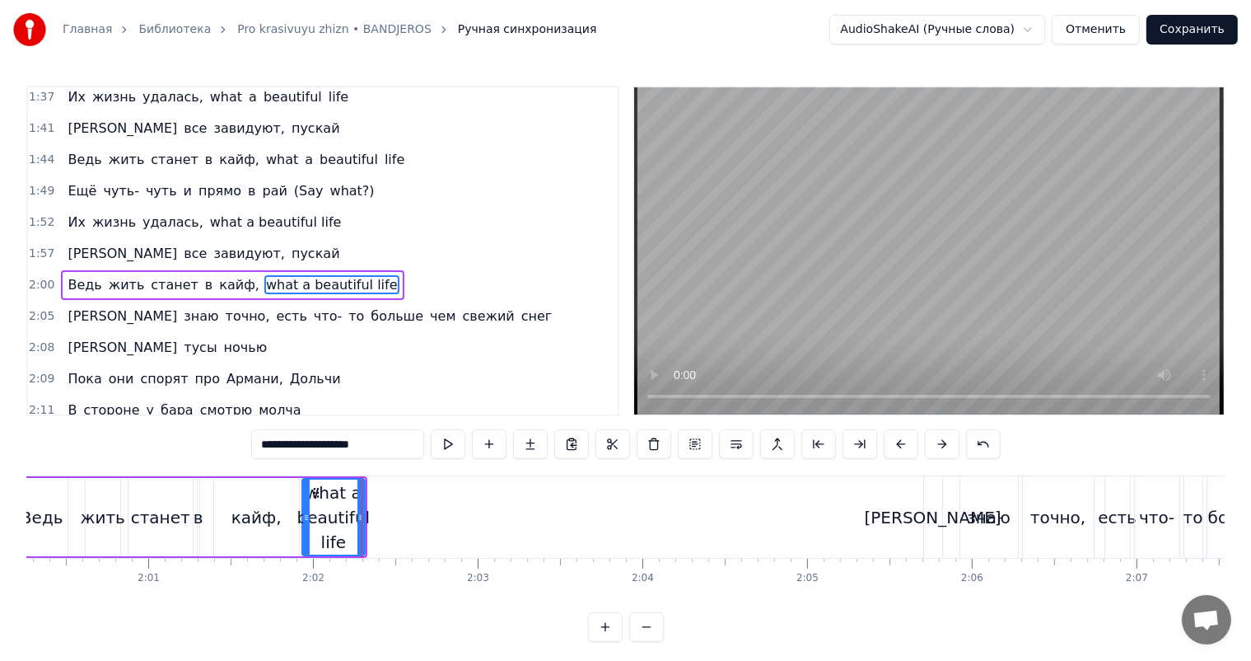
click at [339, 503] on div "what a beautiful life" at bounding box center [333, 517] width 73 height 74
click at [499, 445] on button at bounding box center [489, 444] width 35 height 30
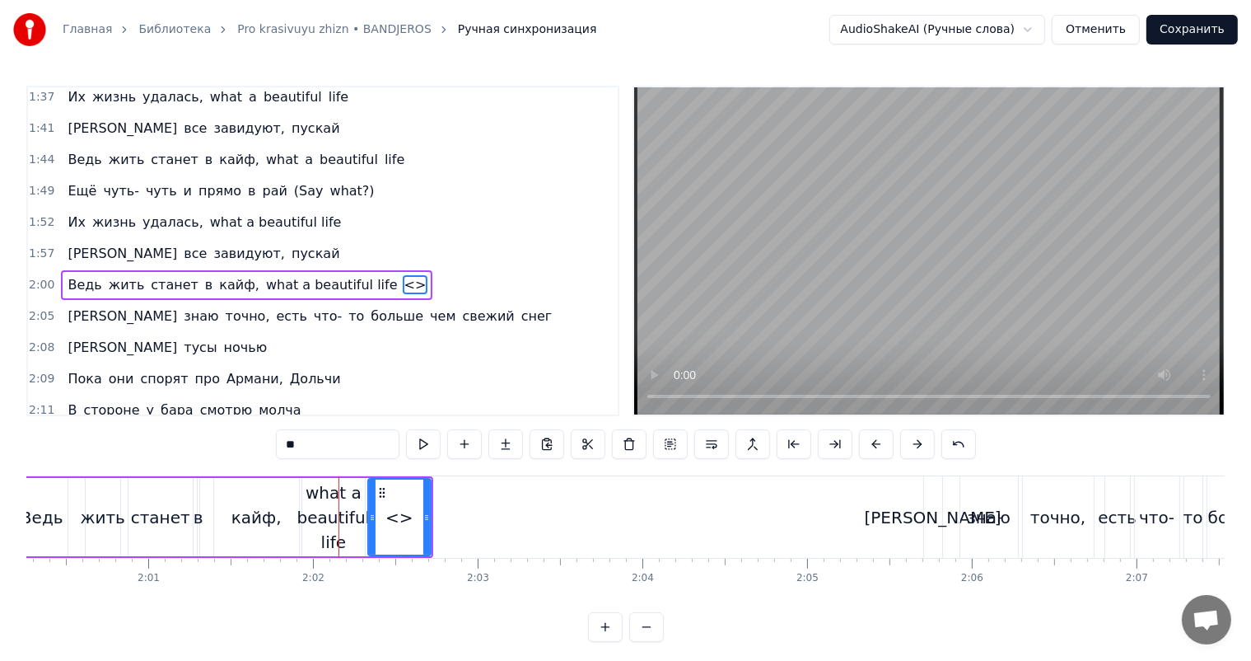
drag, startPoint x: 374, startPoint y: 449, endPoint x: 162, endPoint y: 461, distance: 212.1
click at [168, 461] on div "0:18 Нет времени ждать, всё хочется взять 0:22 Всё нужно успеть 0:26 Навстречу …" at bounding box center [625, 364] width 1199 height 556
drag, startPoint x: 424, startPoint y: 511, endPoint x: 383, endPoint y: 517, distance: 41.7
click at [383, 517] on icon at bounding box center [385, 517] width 7 height 13
click at [337, 509] on div "what a beautiful life" at bounding box center [333, 517] width 73 height 74
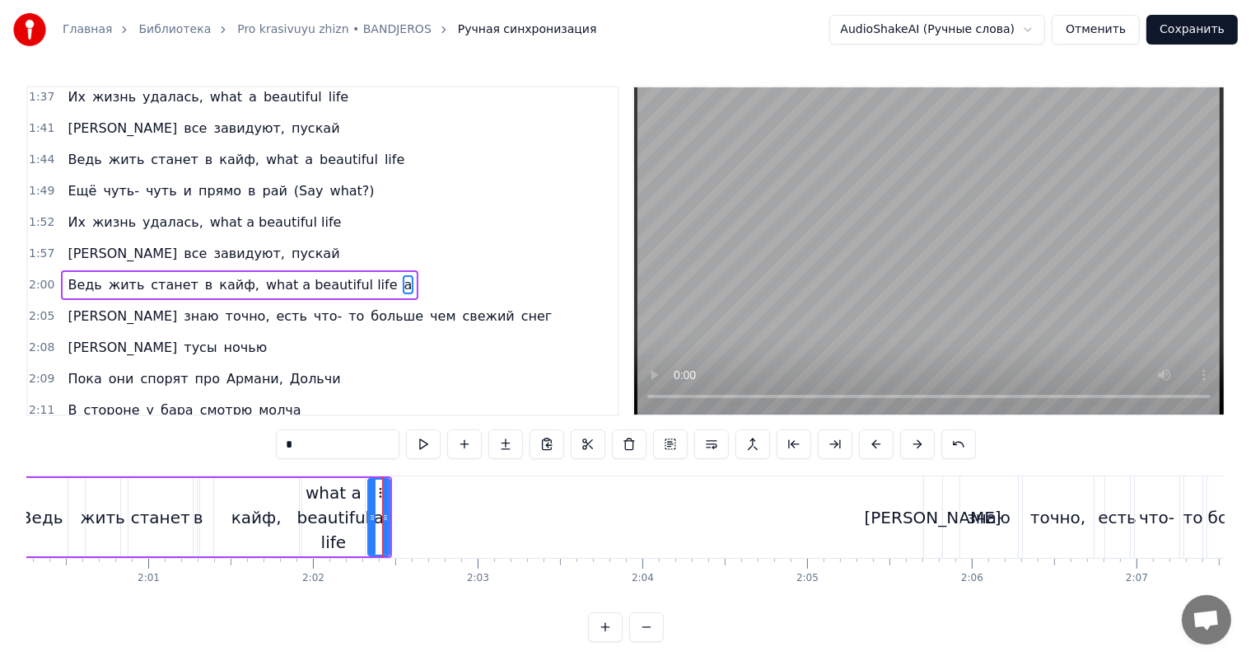
type input "**********"
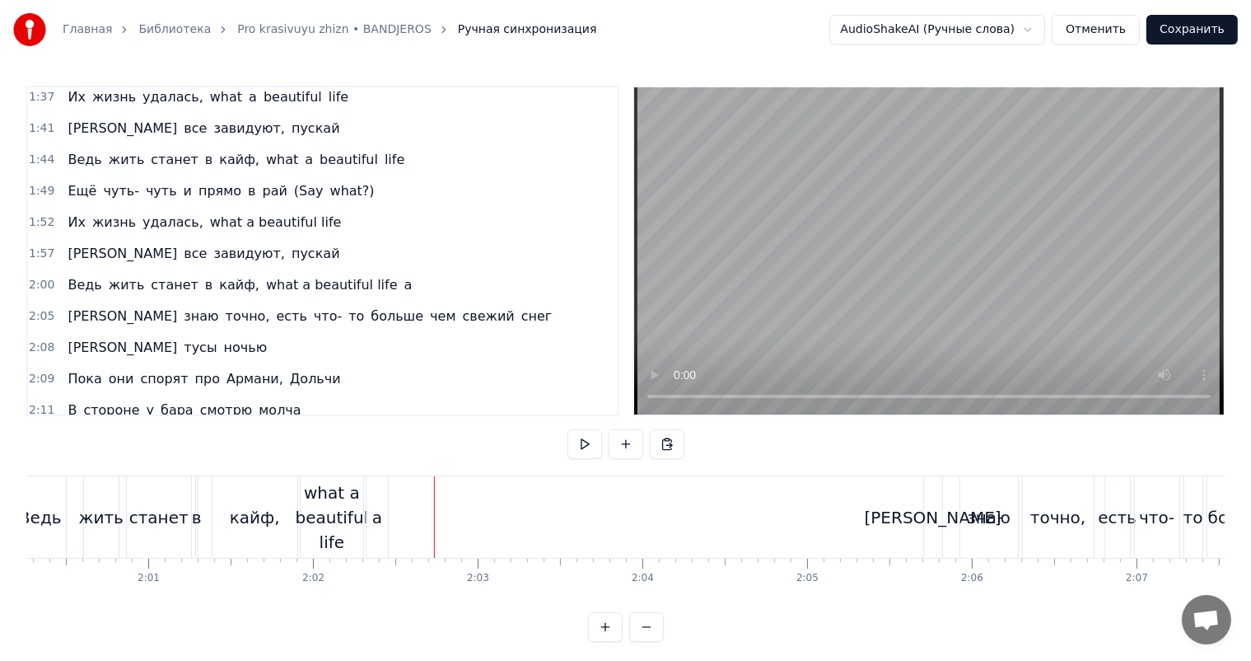
click at [361, 513] on div "what a beautiful life" at bounding box center [332, 517] width 73 height 74
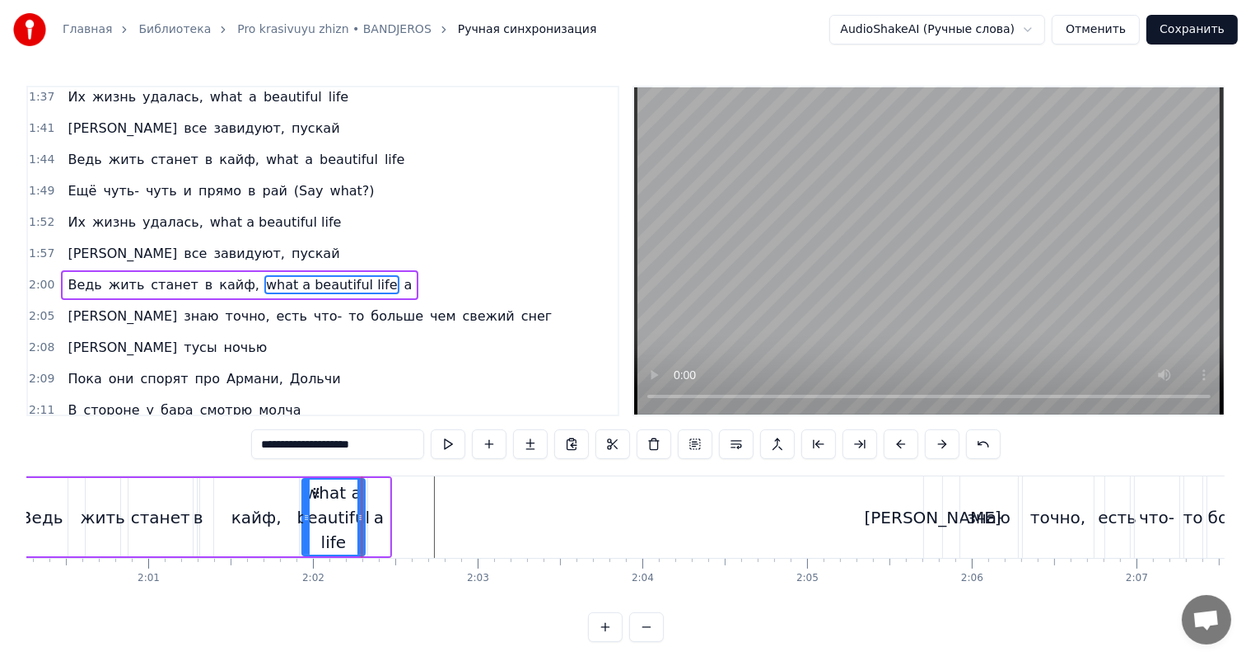
click at [376, 508] on div "a" at bounding box center [379, 517] width 10 height 25
type input "*"
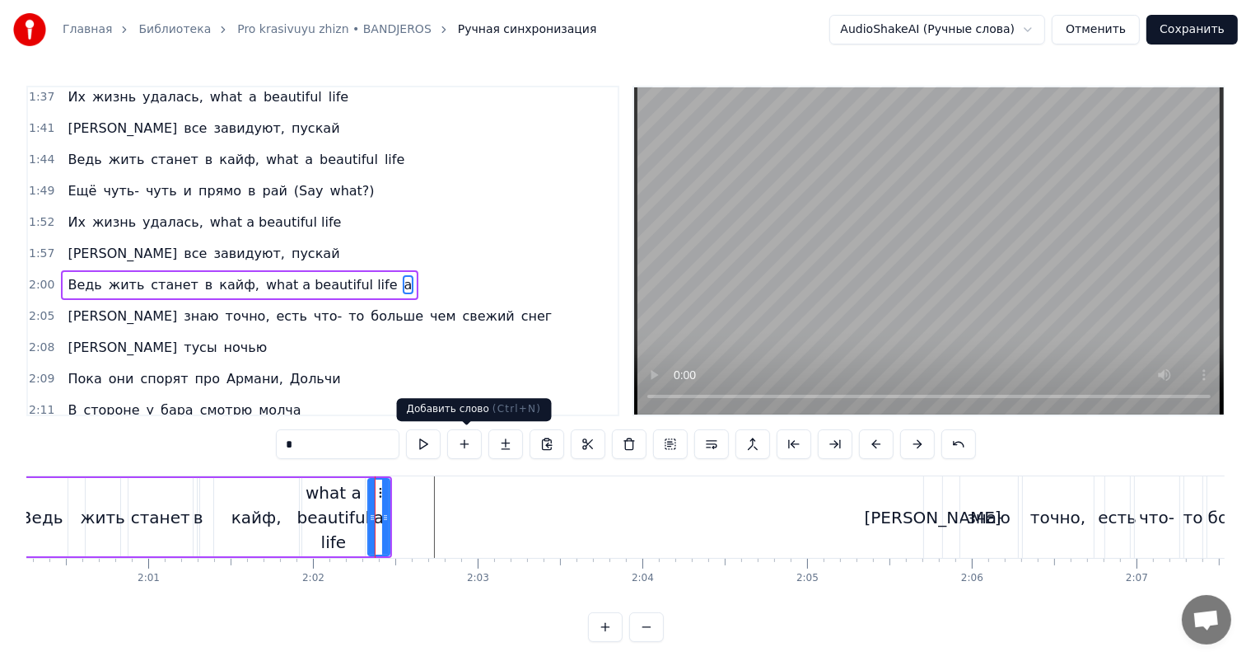
click at [470, 446] on button at bounding box center [464, 444] width 35 height 30
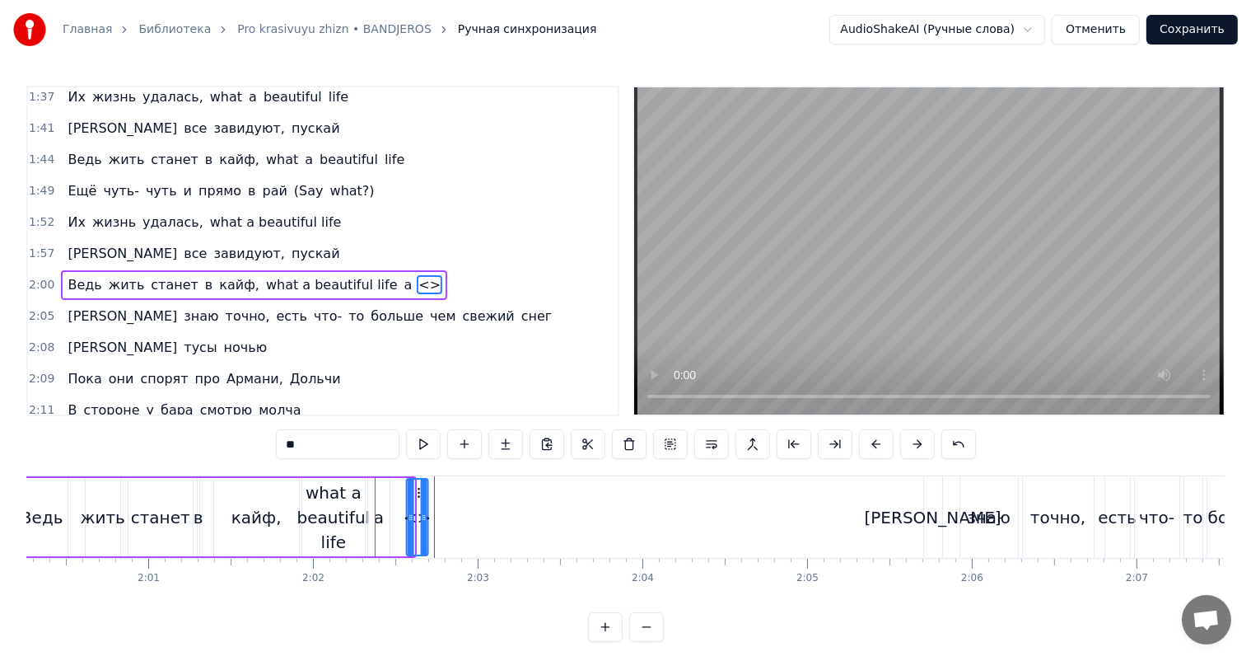
drag, startPoint x: 402, startPoint y: 486, endPoint x: 416, endPoint y: 491, distance: 14.9
click at [416, 491] on icon at bounding box center [420, 492] width 13 height 13
drag, startPoint x: 424, startPoint y: 498, endPoint x: 471, endPoint y: 496, distance: 47.0
click at [471, 496] on div at bounding box center [471, 517] width 7 height 75
click at [353, 444] on input "**" at bounding box center [338, 444] width 124 height 30
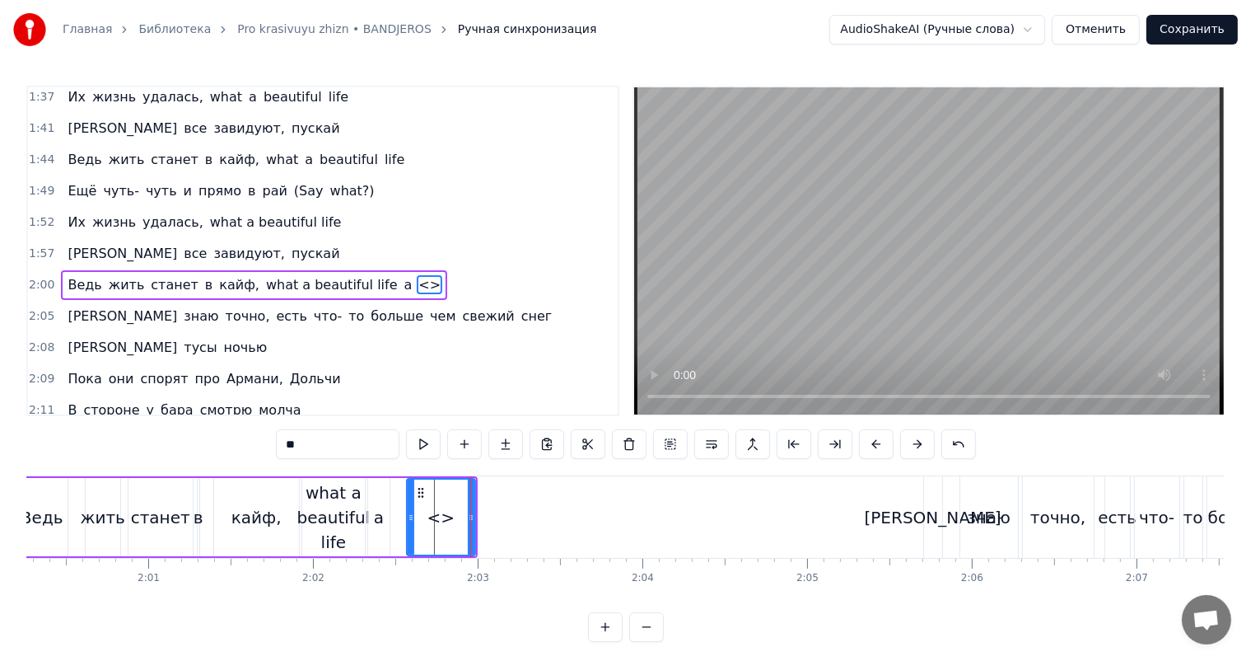
paste input "**********"
drag, startPoint x: 364, startPoint y: 442, endPoint x: 335, endPoint y: 461, distance: 34.8
click at [335, 461] on div "**********" at bounding box center [626, 445] width 700 height 33
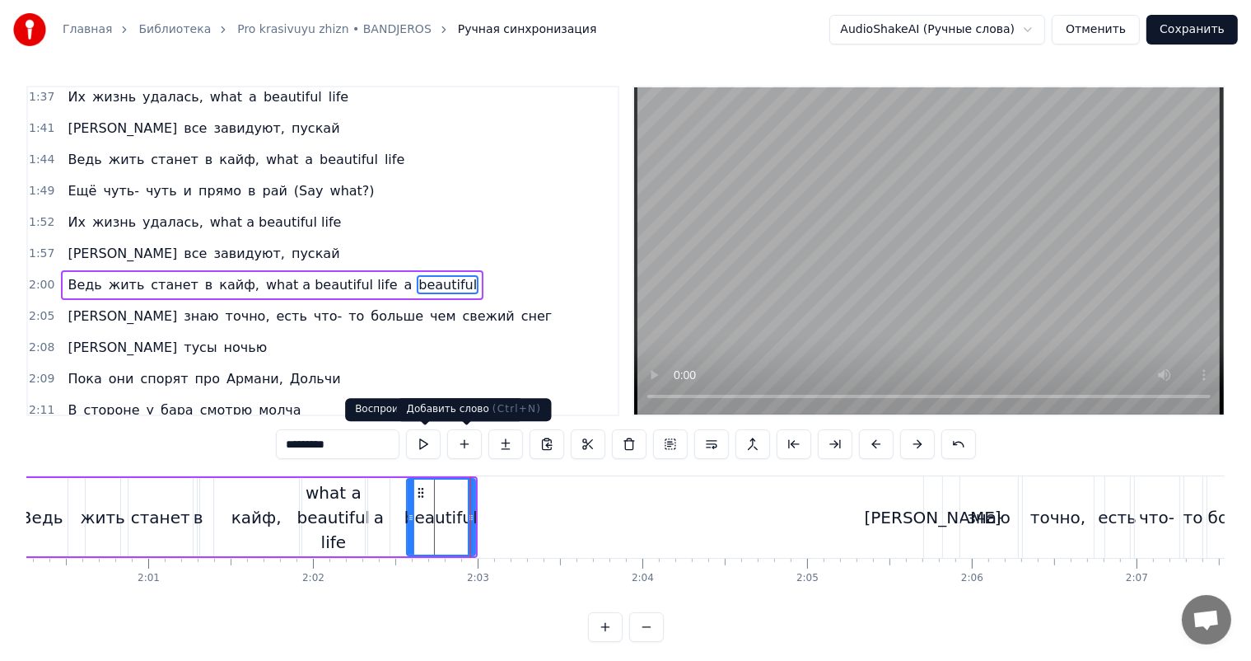
type input "*********"
click at [471, 453] on button at bounding box center [464, 444] width 35 height 30
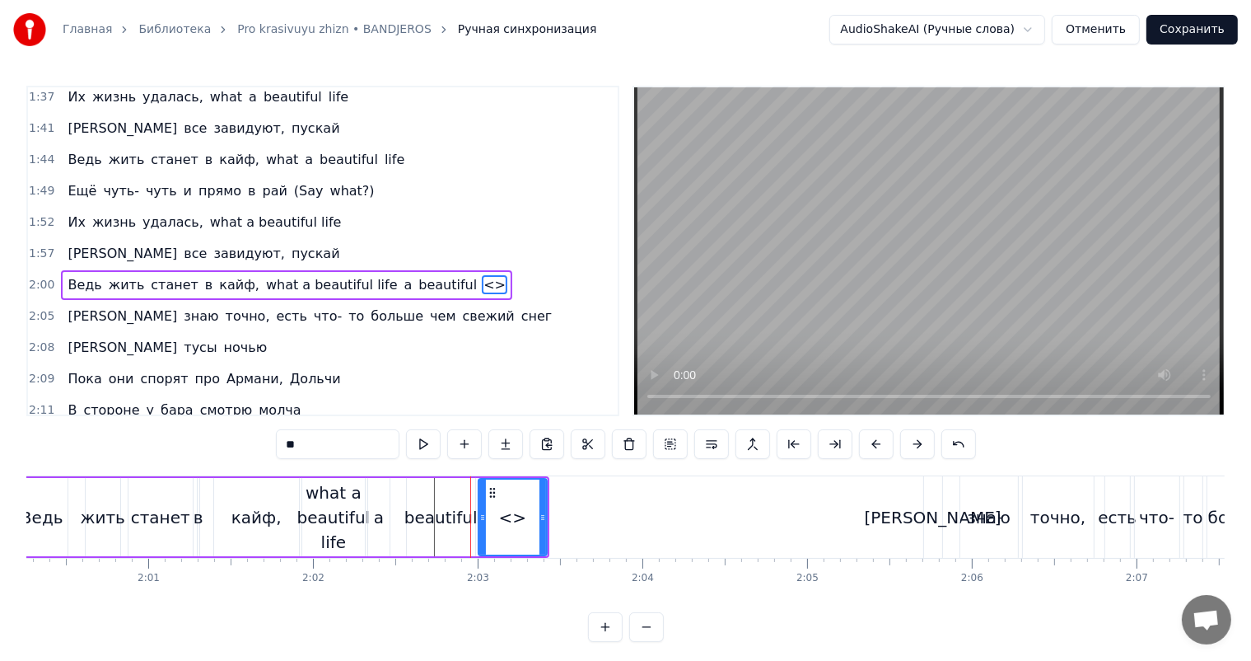
click at [335, 445] on input "**" at bounding box center [338, 444] width 124 height 30
paste input "**********"
drag, startPoint x: 332, startPoint y: 442, endPoint x: 118, endPoint y: 461, distance: 215.0
click at [134, 458] on div "0:18 Нет времени ждать, всё хочется взять 0:22 Всё нужно успеть 0:26 Навстречу …" at bounding box center [625, 364] width 1199 height 556
drag, startPoint x: 496, startPoint y: 490, endPoint x: 504, endPoint y: 497, distance: 10.6
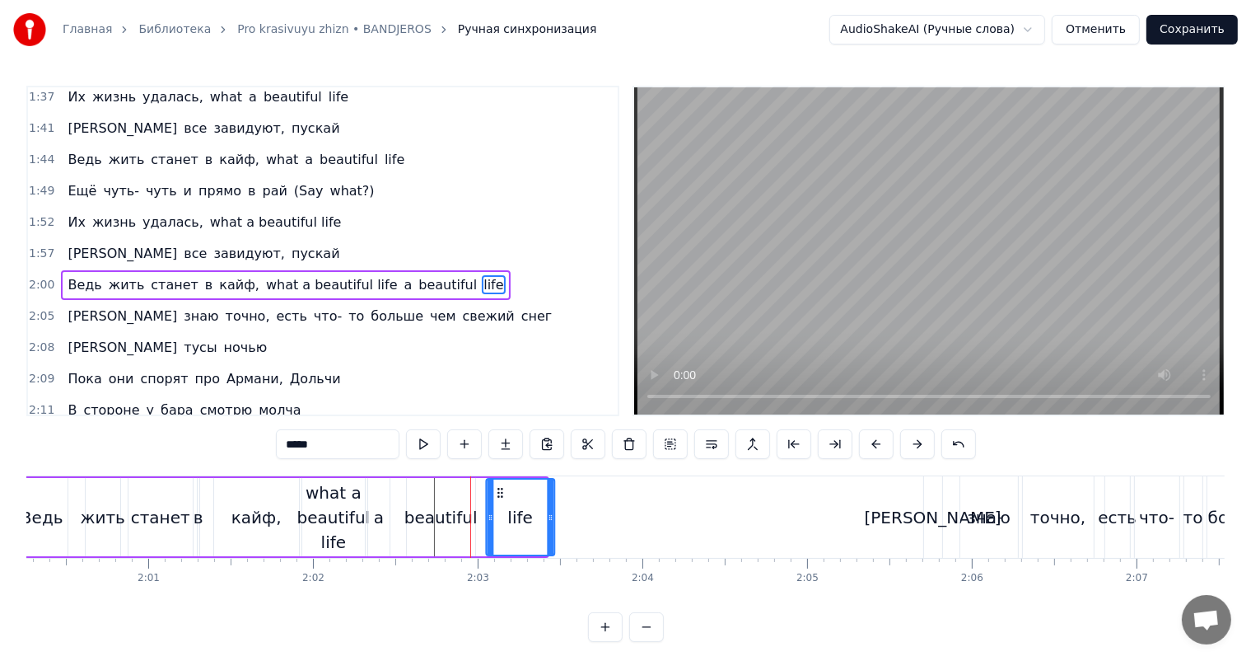
click at [504, 497] on icon at bounding box center [500, 492] width 13 height 13
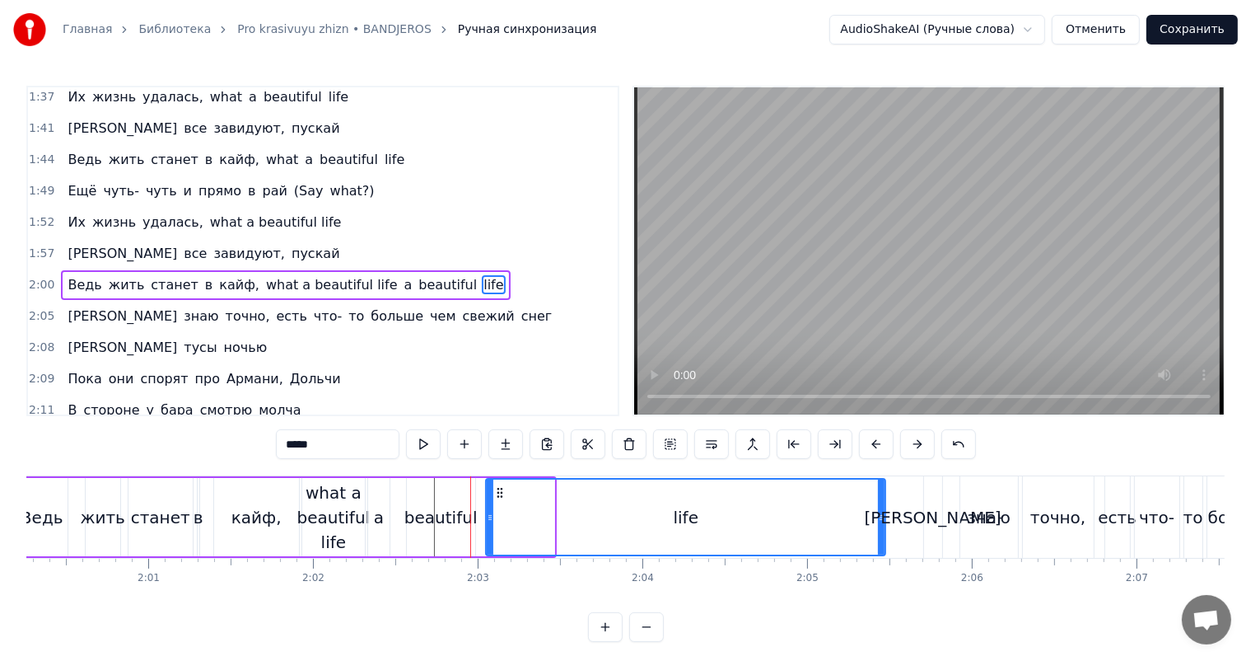
drag, startPoint x: 552, startPoint y: 511, endPoint x: 882, endPoint y: 531, distance: 331.0
click at [882, 531] on div at bounding box center [881, 517] width 7 height 75
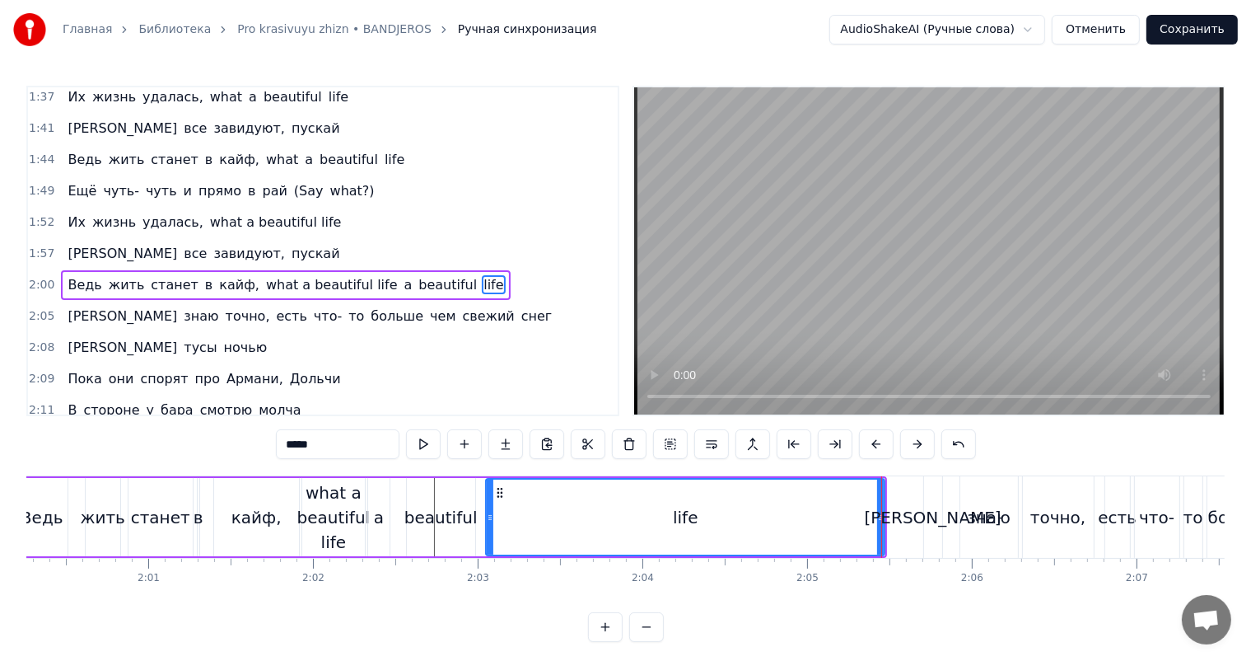
click at [320, 513] on div "what a beautiful life" at bounding box center [333, 517] width 73 height 74
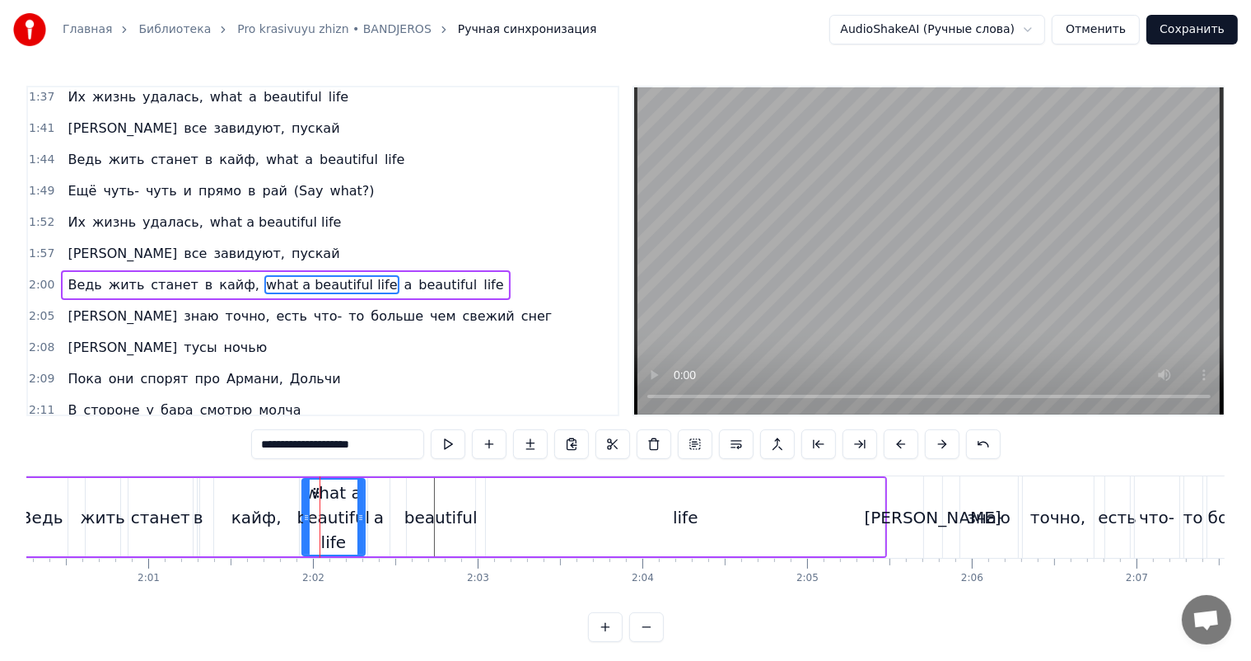
drag, startPoint x: 379, startPoint y: 446, endPoint x: 294, endPoint y: 456, distance: 85.5
click at [294, 456] on input "**********" at bounding box center [337, 444] width 173 height 30
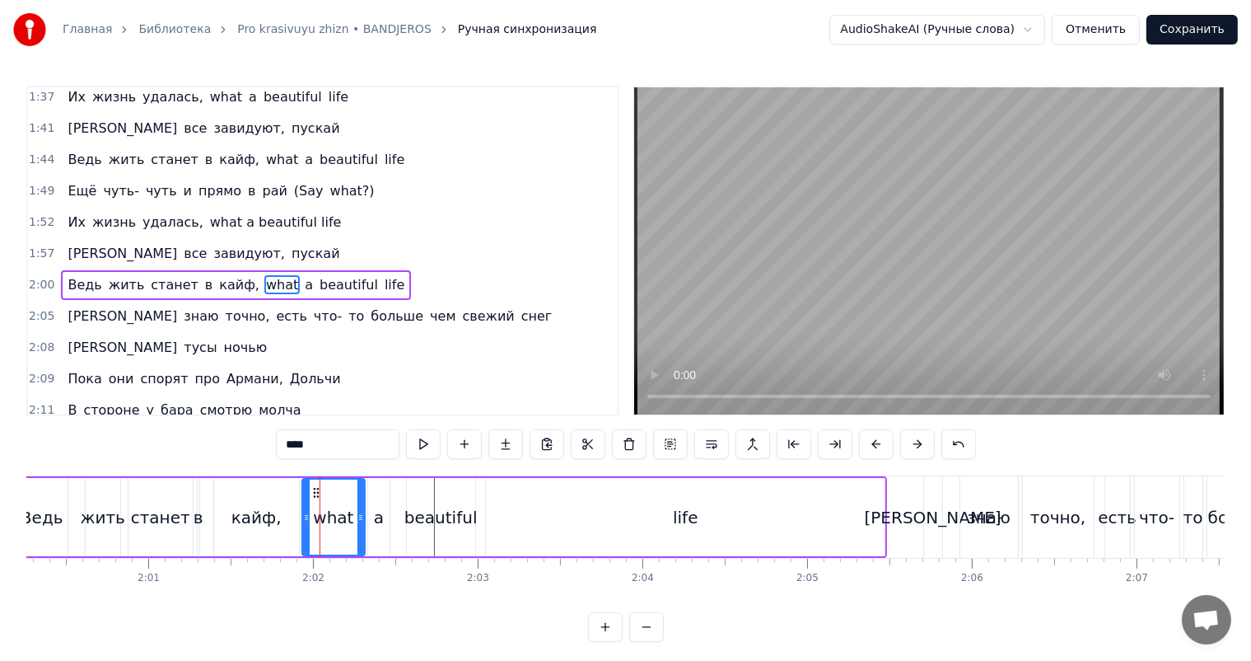
drag, startPoint x: 284, startPoint y: 512, endPoint x: 357, endPoint y: 473, distance: 82.2
click at [285, 512] on div "кайф," at bounding box center [256, 517] width 85 height 78
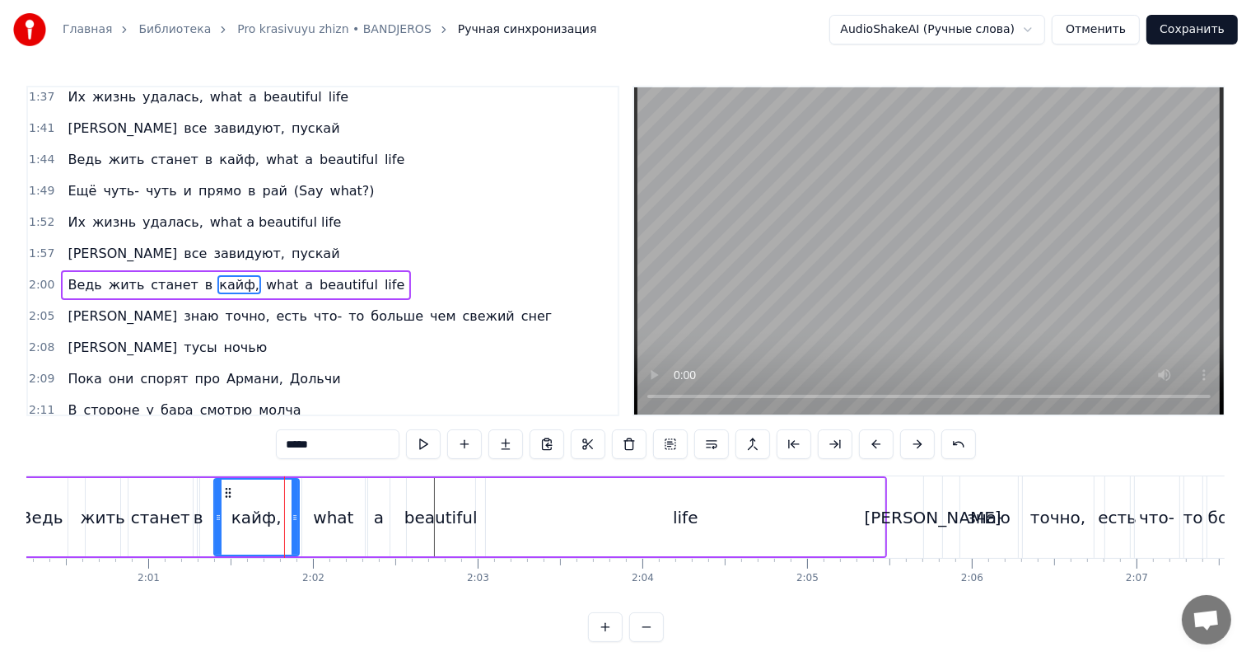
click at [1027, 239] on video at bounding box center [929, 250] width 590 height 327
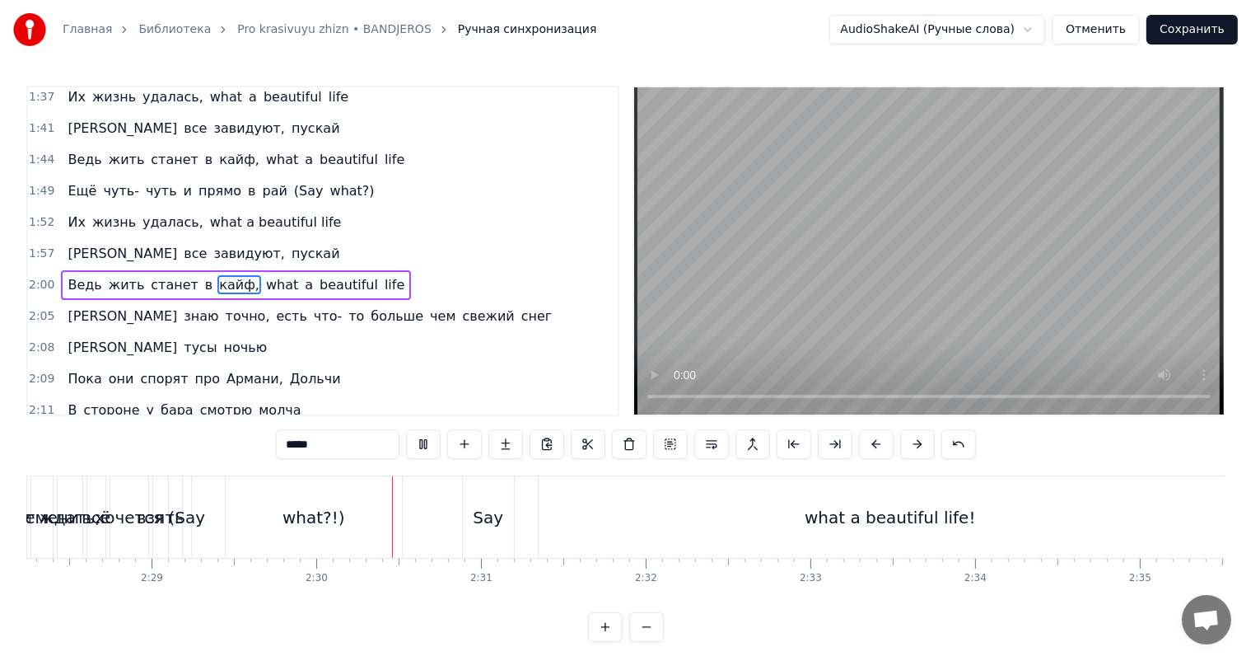
scroll to position [0, 24621]
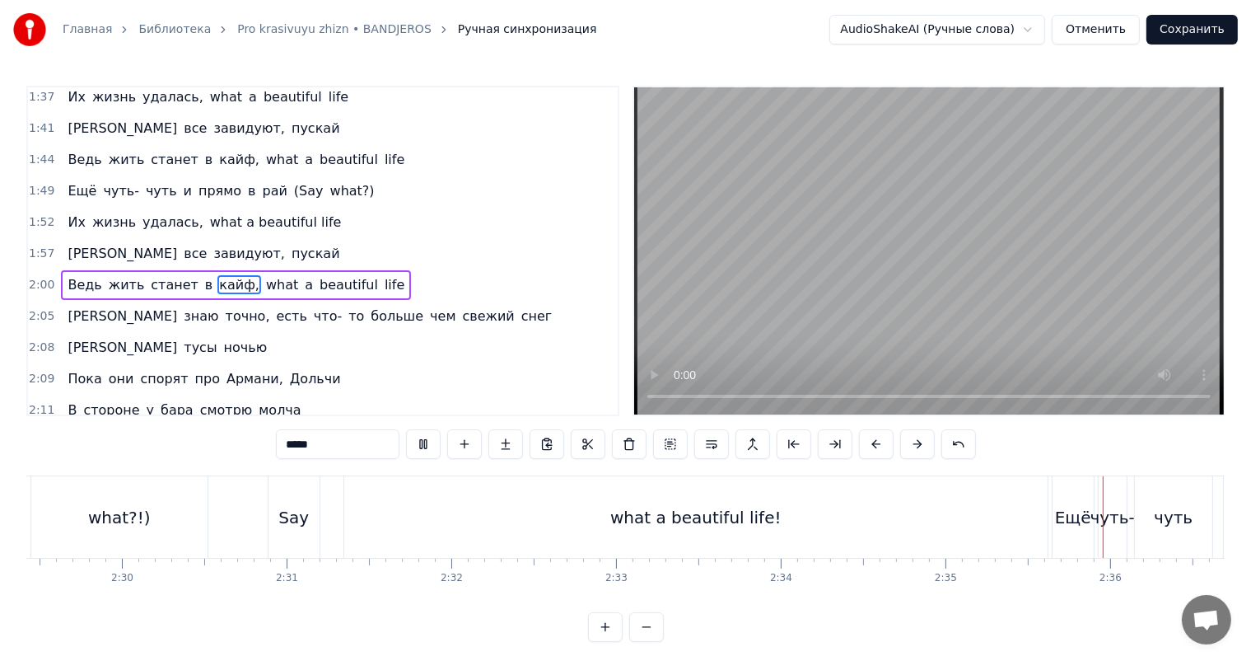
click at [896, 305] on video at bounding box center [929, 250] width 590 height 327
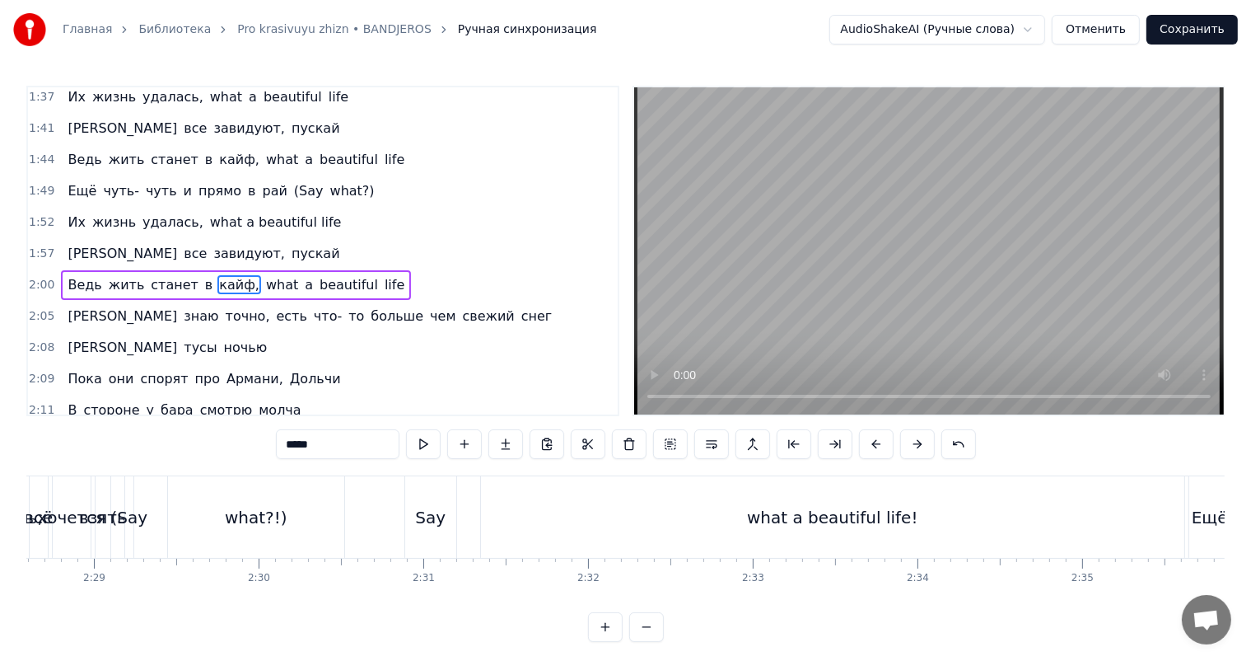
scroll to position [0, 24209]
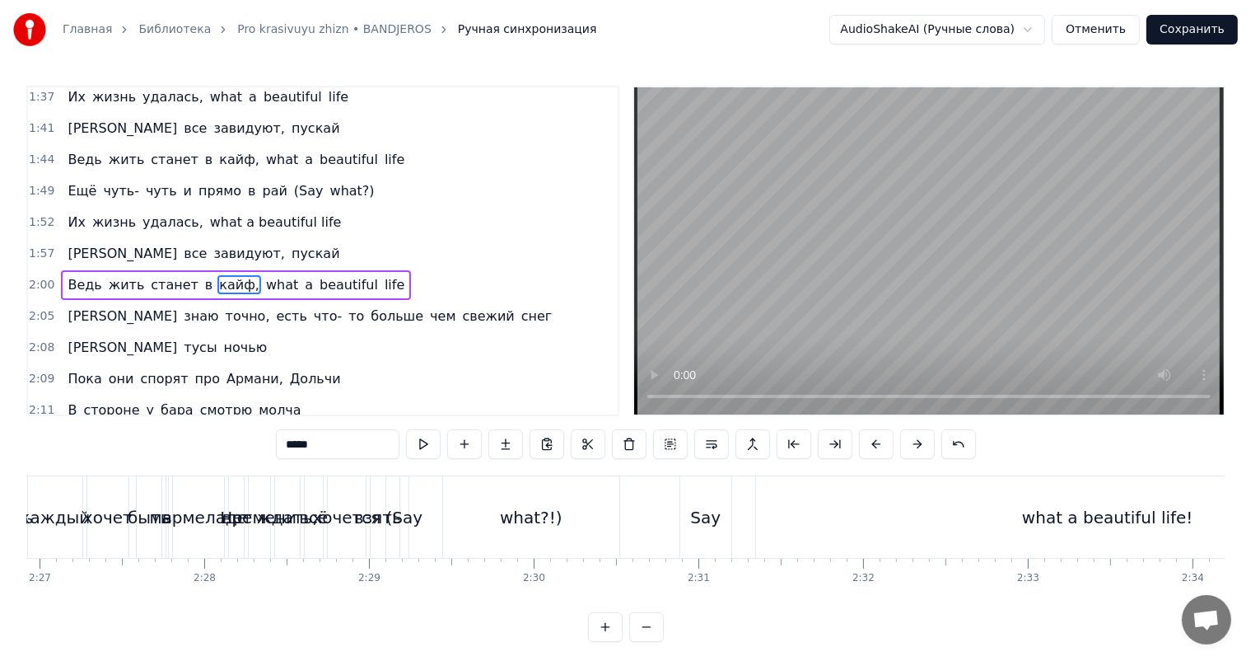
click at [554, 508] on div "what?!)" at bounding box center [531, 517] width 63 height 25
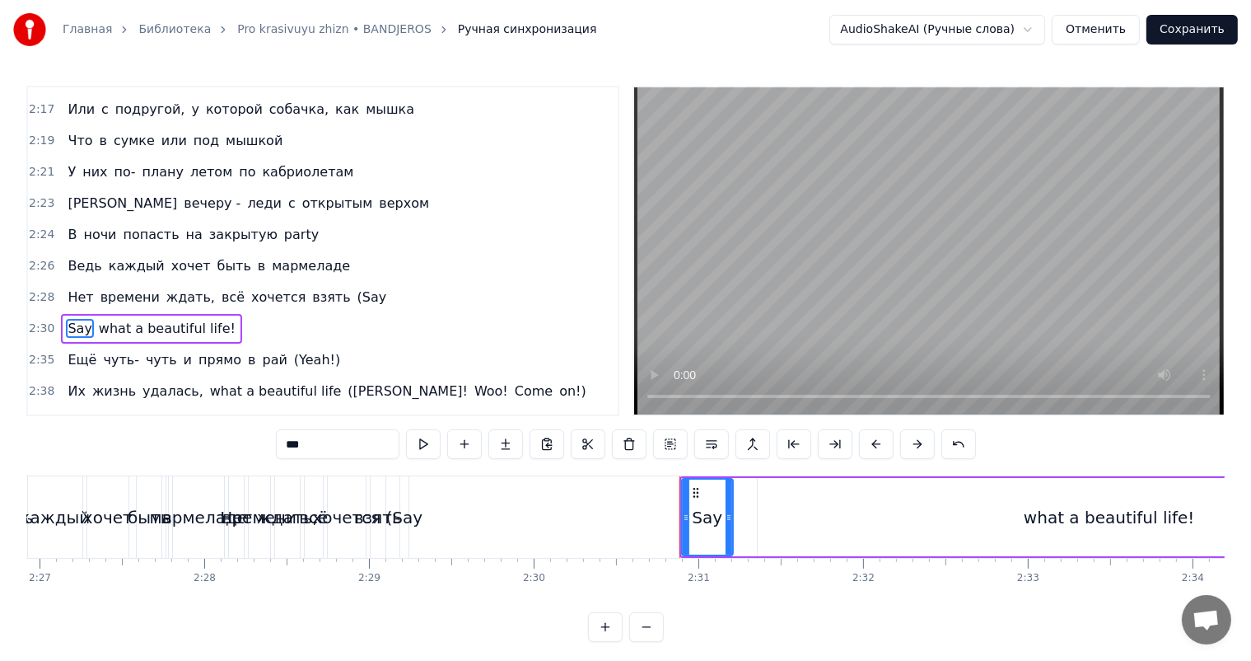
scroll to position [1275, 0]
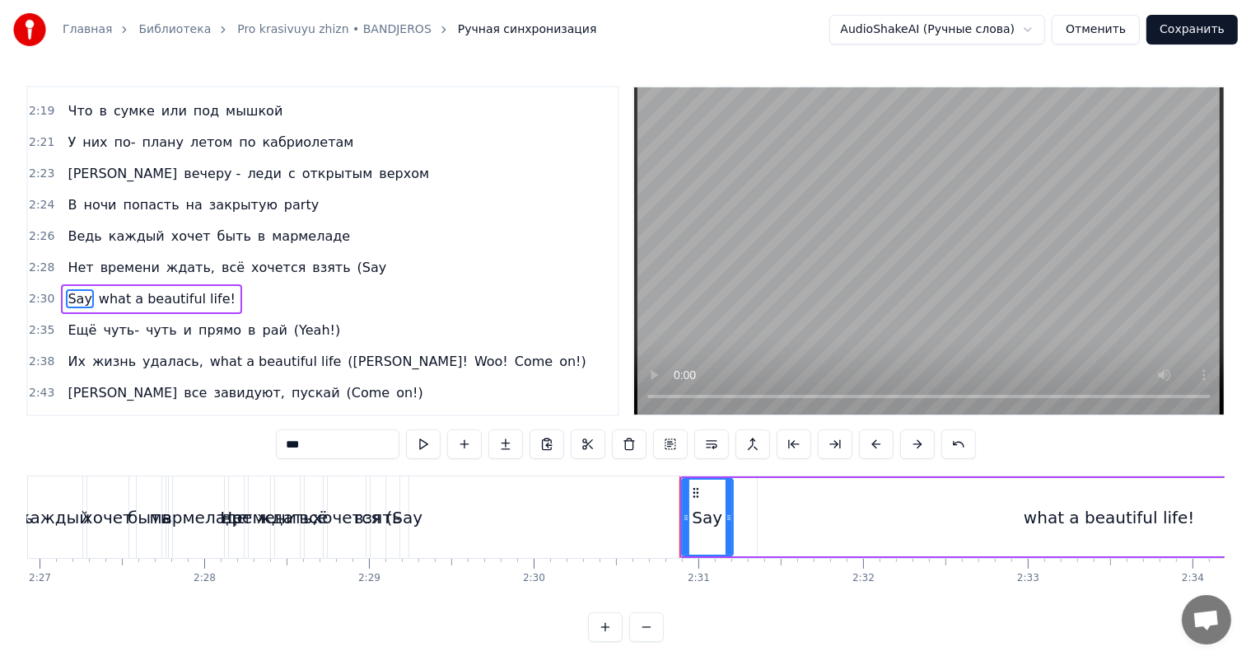
click at [710, 511] on div "Say" at bounding box center [707, 517] width 30 height 25
type input "**********"
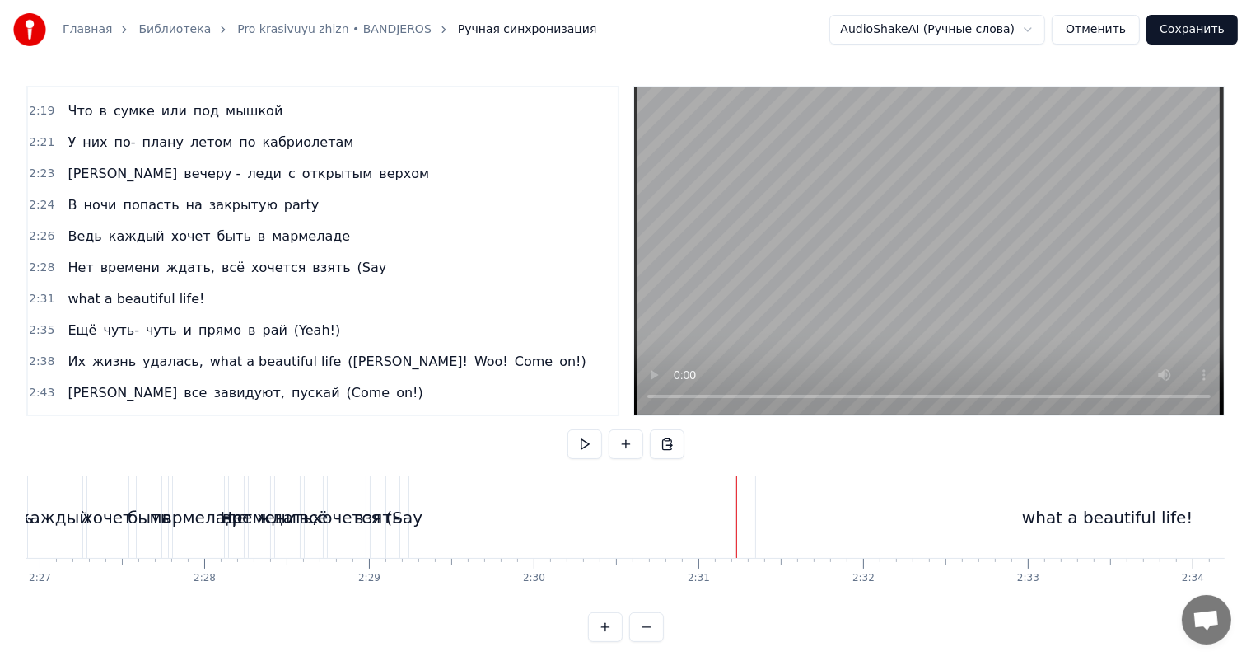
click at [863, 153] on video at bounding box center [929, 250] width 590 height 327
click at [893, 211] on video at bounding box center [929, 250] width 590 height 327
drag, startPoint x: 834, startPoint y: 480, endPoint x: 824, endPoint y: 484, distance: 11.1
click at [832, 481] on div "what a beautiful life!" at bounding box center [1108, 517] width 704 height 82
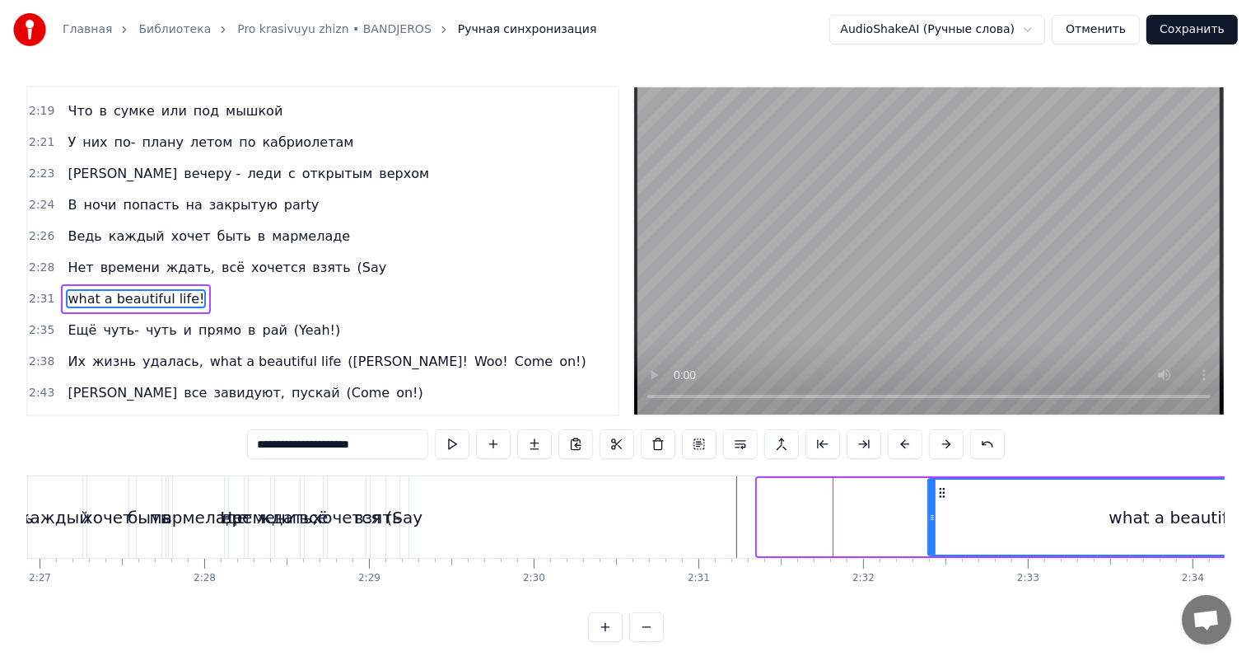
drag, startPoint x: 759, startPoint y: 514, endPoint x: 929, endPoint y: 527, distance: 171.1
click at [929, 527] on div at bounding box center [932, 517] width 7 height 75
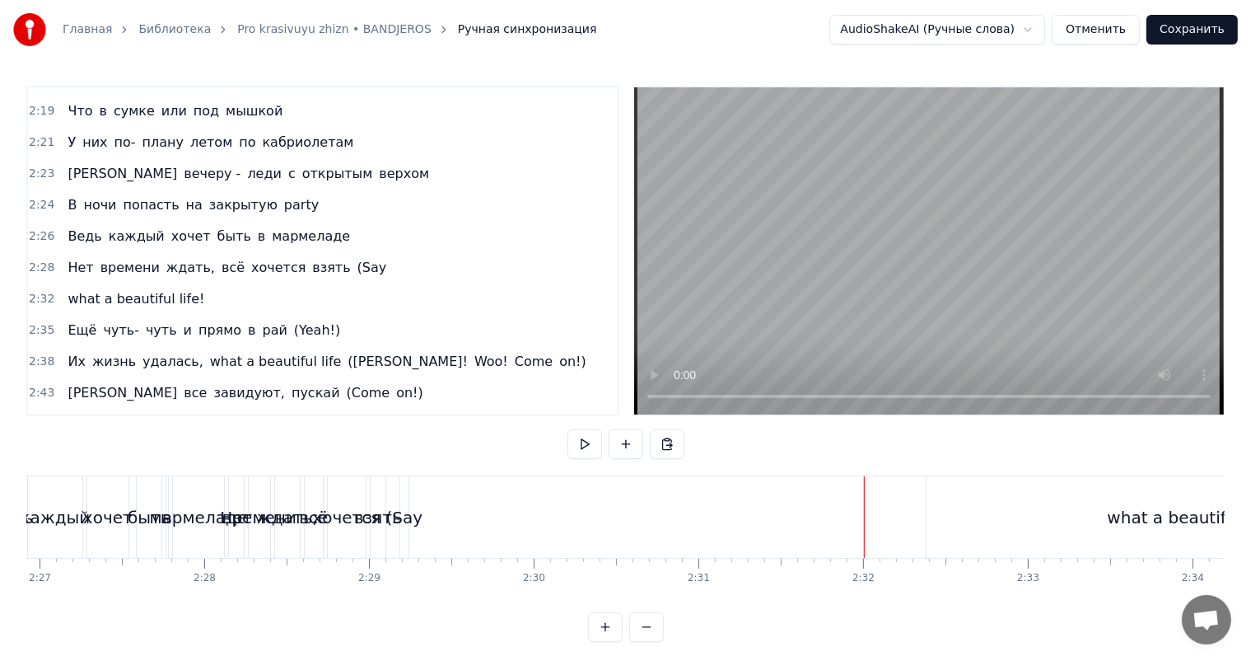
click at [1038, 203] on video at bounding box center [929, 250] width 590 height 327
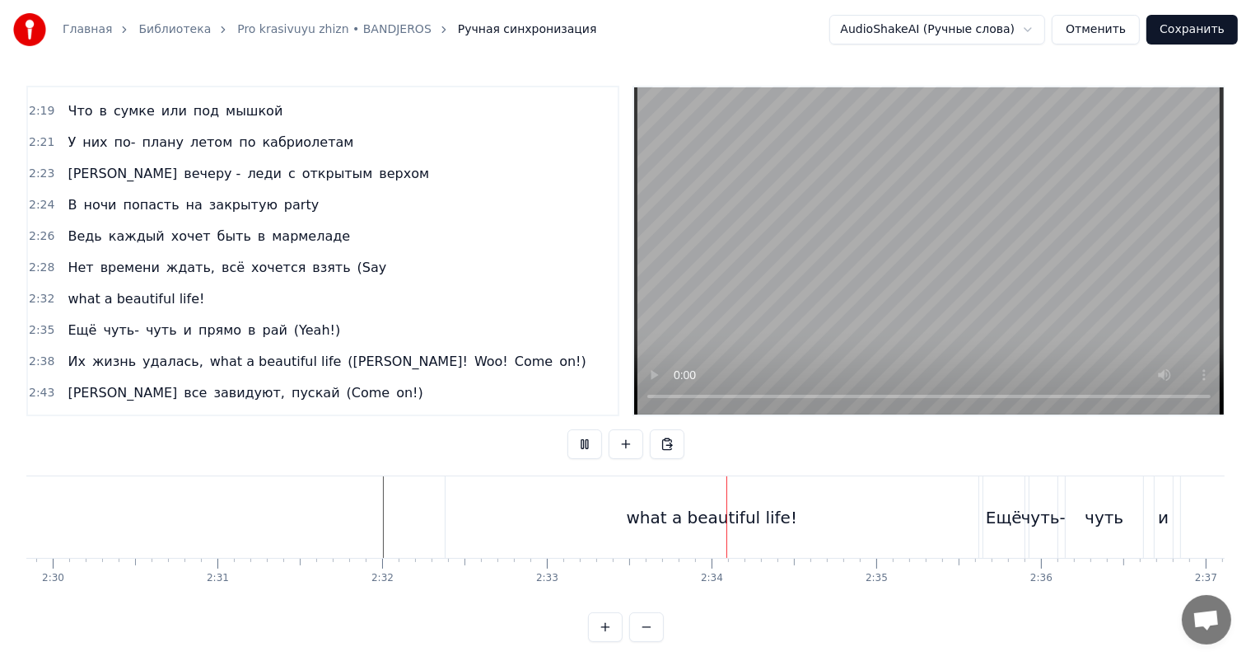
click at [1008, 227] on video at bounding box center [929, 250] width 590 height 327
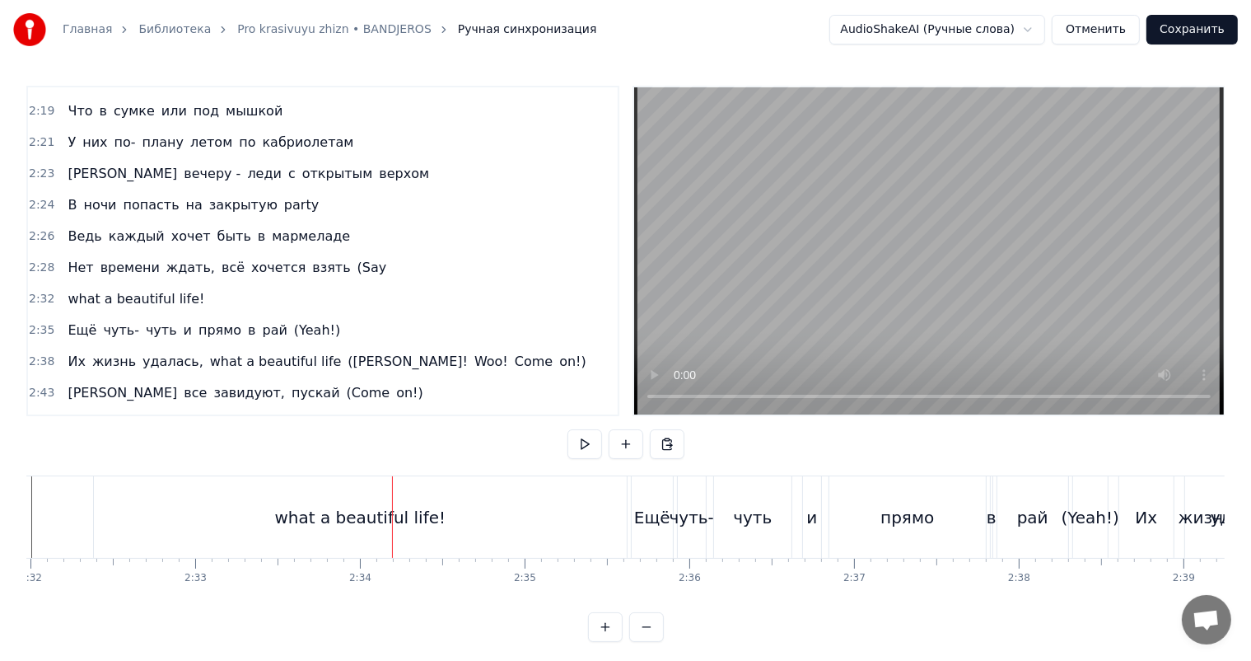
scroll to position [0, 24766]
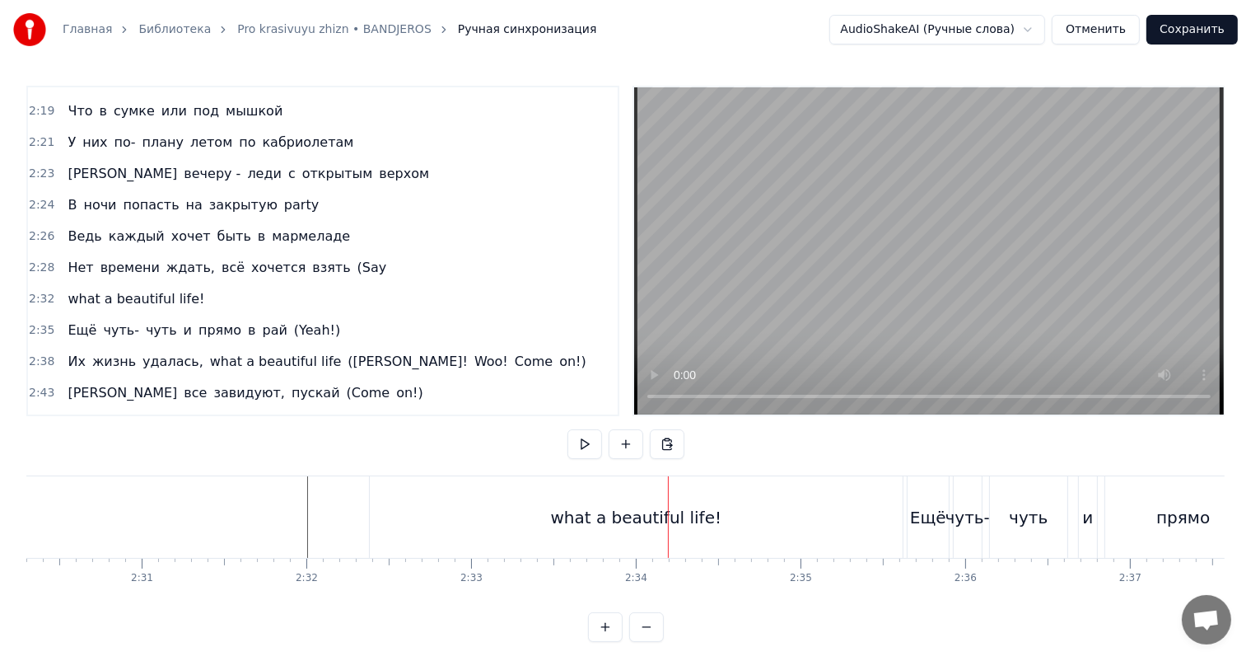
click at [403, 516] on div "what a beautiful life!" at bounding box center [636, 517] width 533 height 82
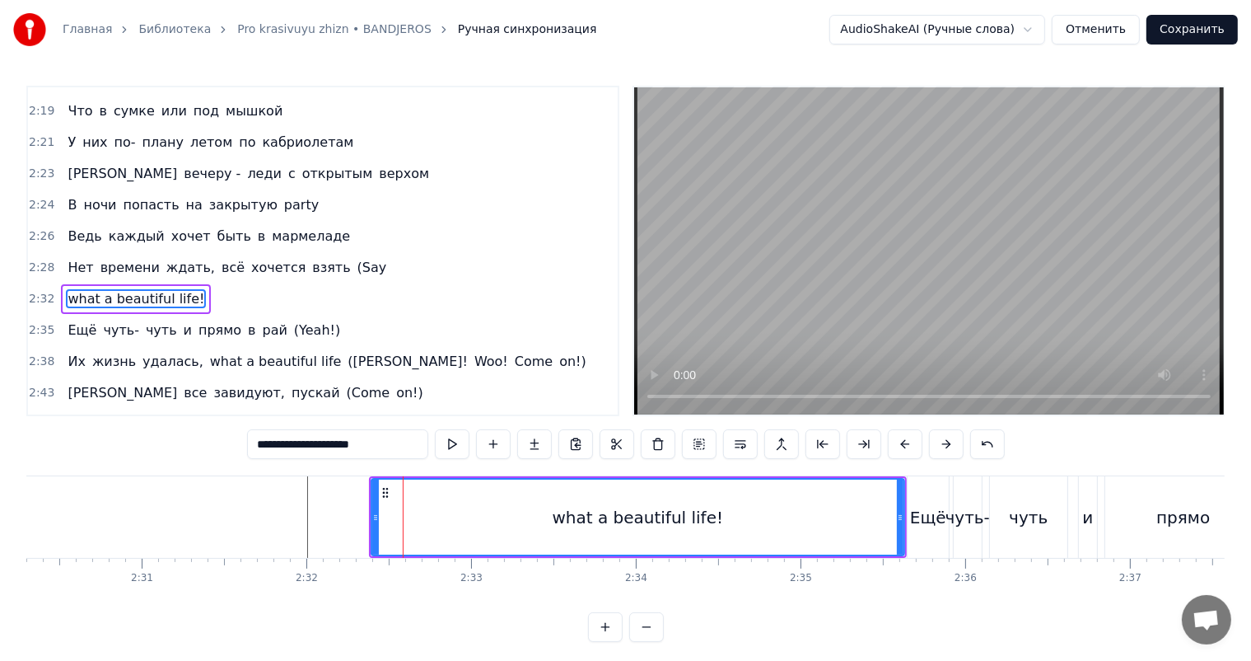
click at [381, 522] on div "what a beautiful life!" at bounding box center [637, 517] width 531 height 75
drag, startPoint x: 372, startPoint y: 526, endPoint x: 424, endPoint y: 524, distance: 52.8
click at [423, 524] on div at bounding box center [426, 517] width 7 height 75
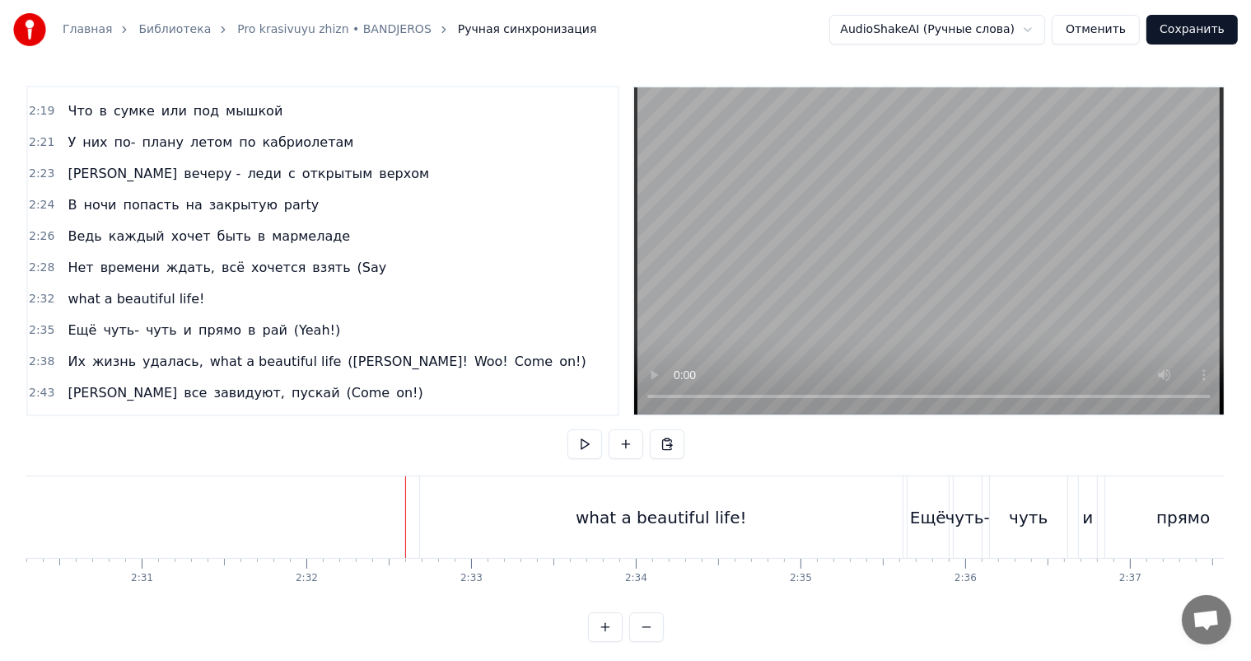
click at [790, 266] on video at bounding box center [929, 250] width 590 height 327
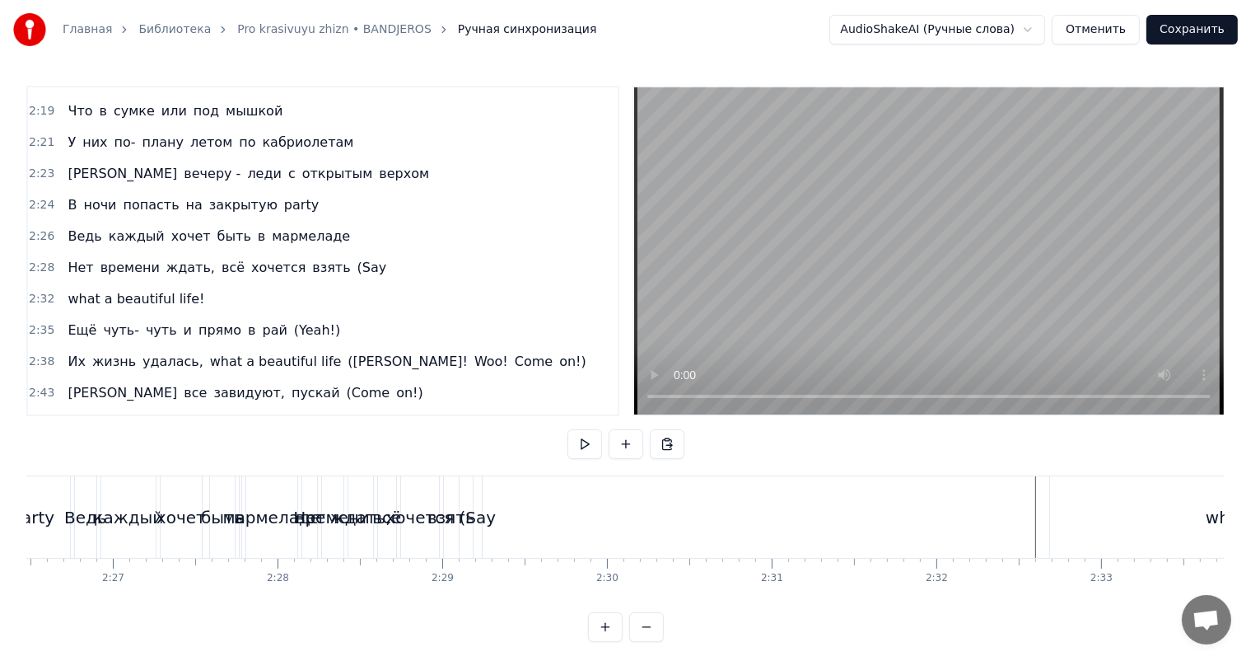
scroll to position [0, 24107]
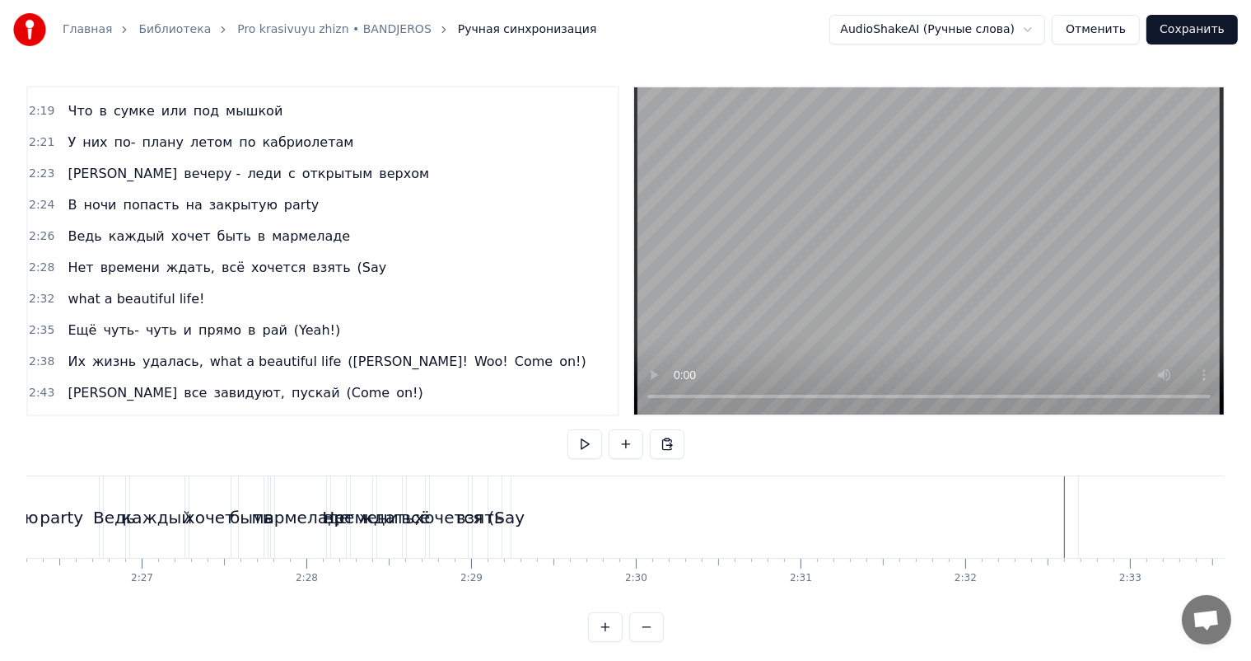
click at [501, 503] on div "Нет времени ждать, всё хочется взять (Say" at bounding box center [422, 517] width 185 height 82
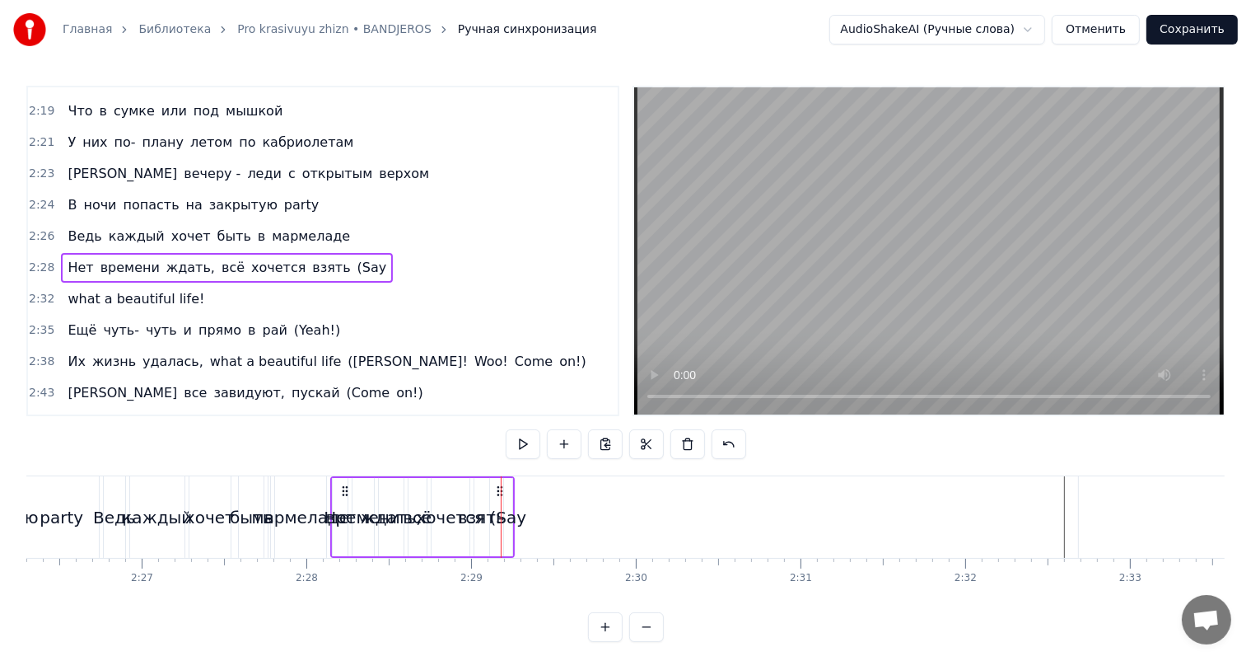
click at [505, 503] on div "(Say" at bounding box center [508, 517] width 8 height 78
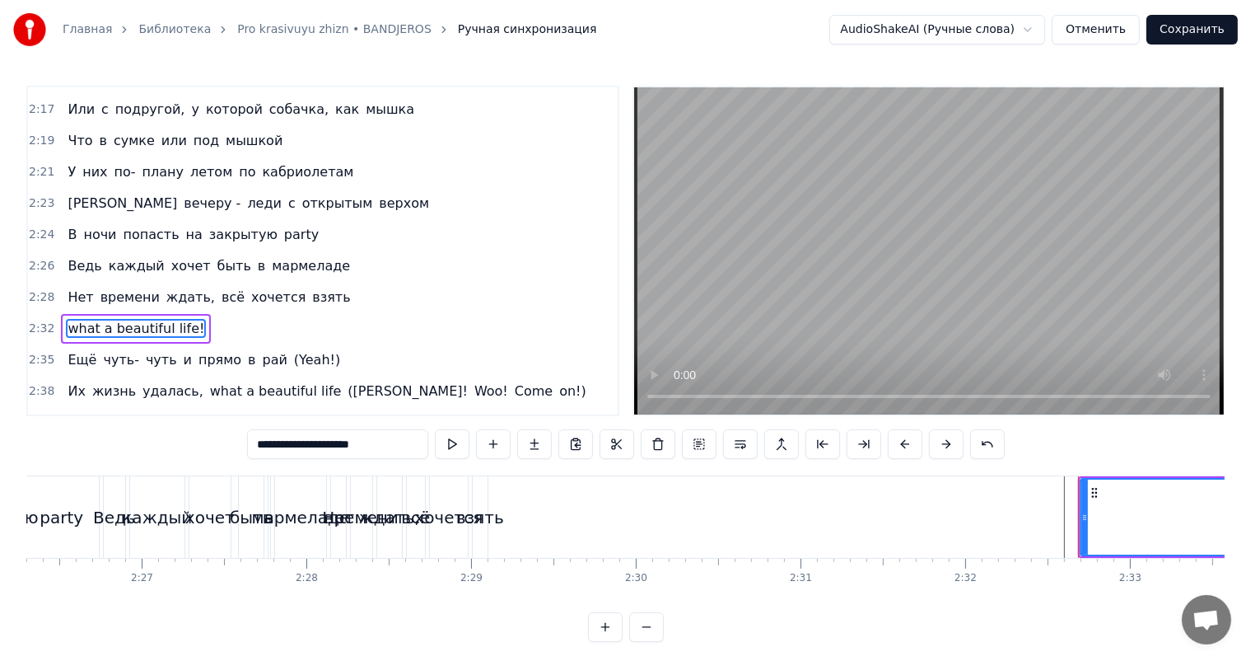
scroll to position [1275, 0]
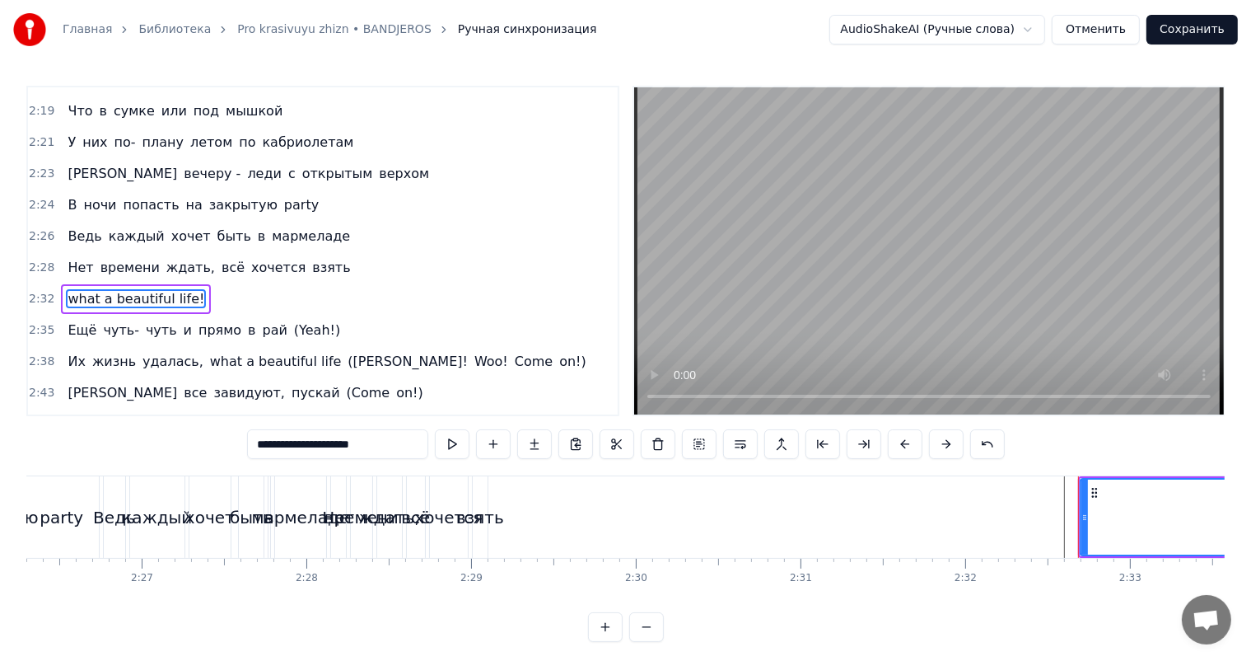
click at [311, 258] on span "взять" at bounding box center [331, 267] width 41 height 19
type input "*****"
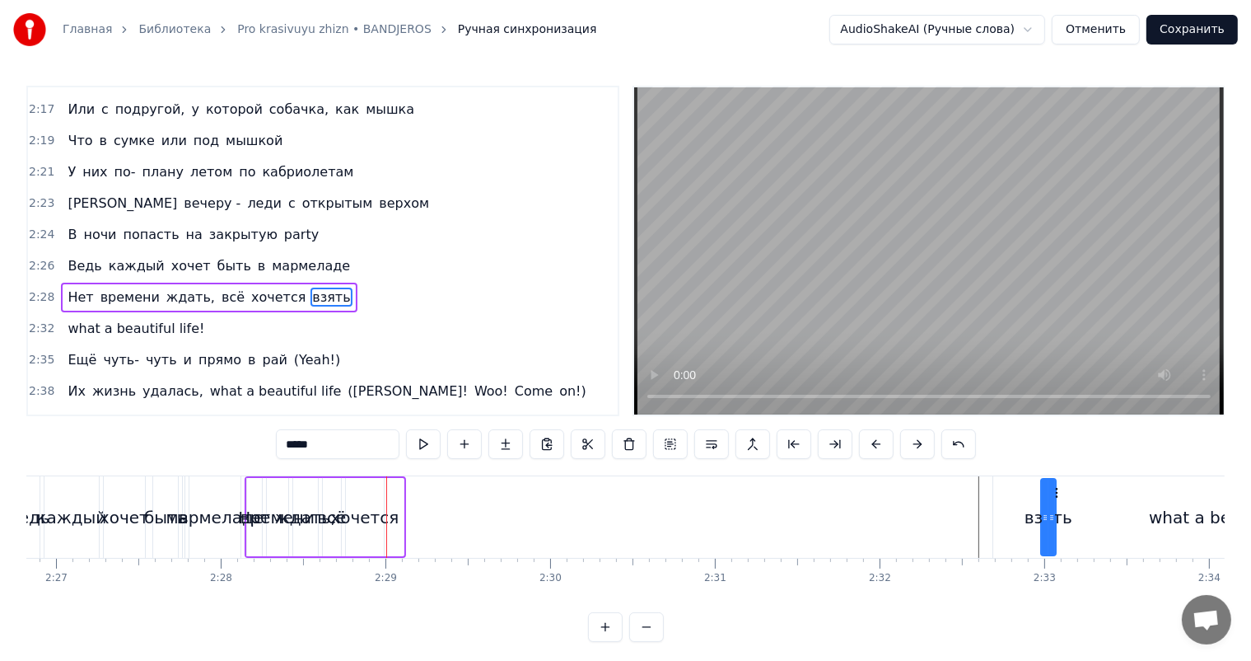
scroll to position [0, 24229]
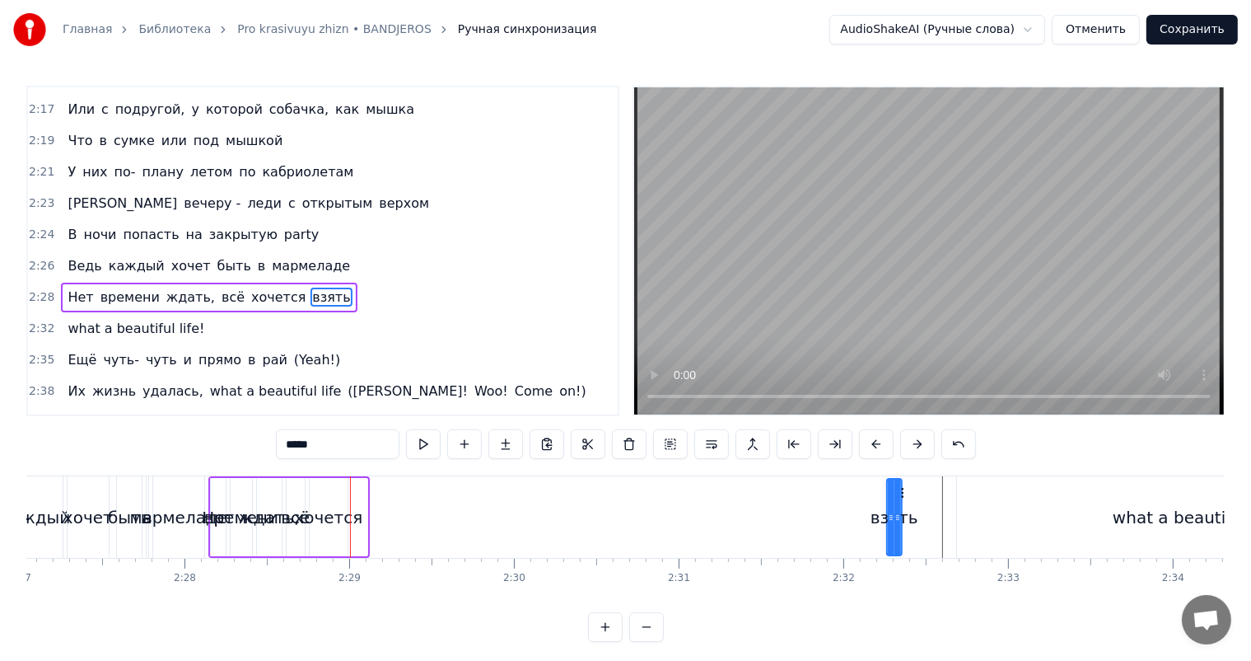
drag, startPoint x: 488, startPoint y: 491, endPoint x: 901, endPoint y: 520, distance: 413.8
click at [901, 520] on div "взять" at bounding box center [894, 517] width 13 height 75
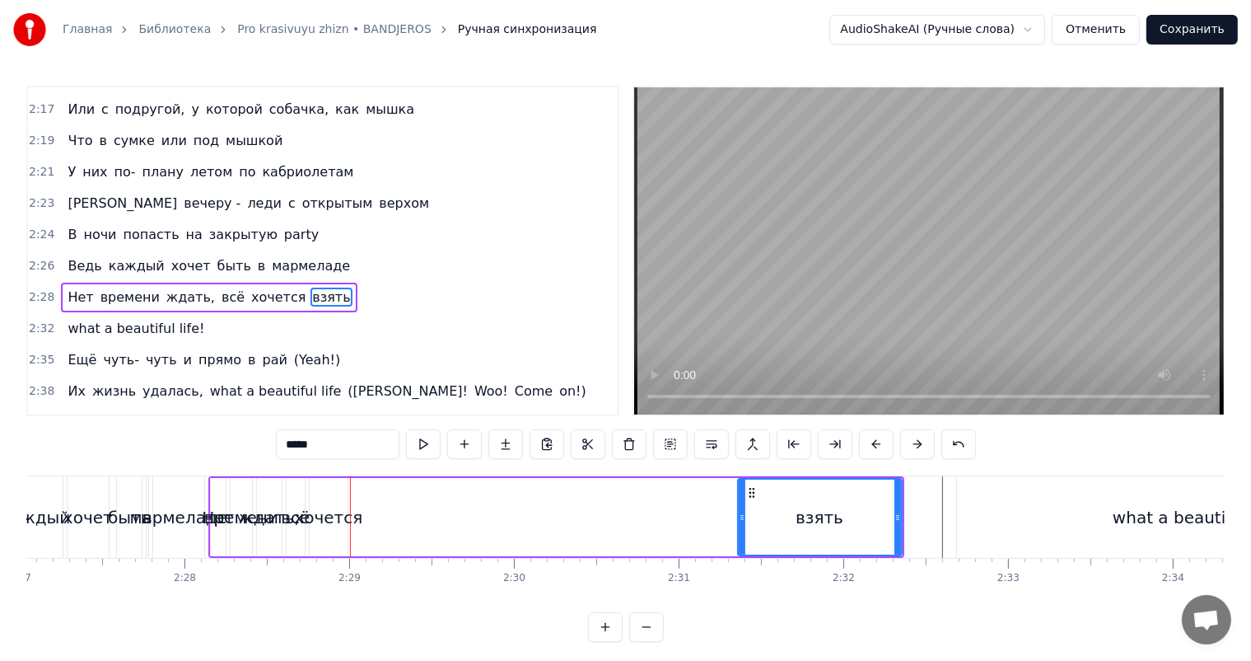
drag, startPoint x: 889, startPoint y: 524, endPoint x: 737, endPoint y: 527, distance: 151.6
click at [739, 527] on div at bounding box center [742, 517] width 7 height 75
click at [695, 522] on div "Нет времени ждать, всё хочется взять" at bounding box center [556, 517] width 696 height 82
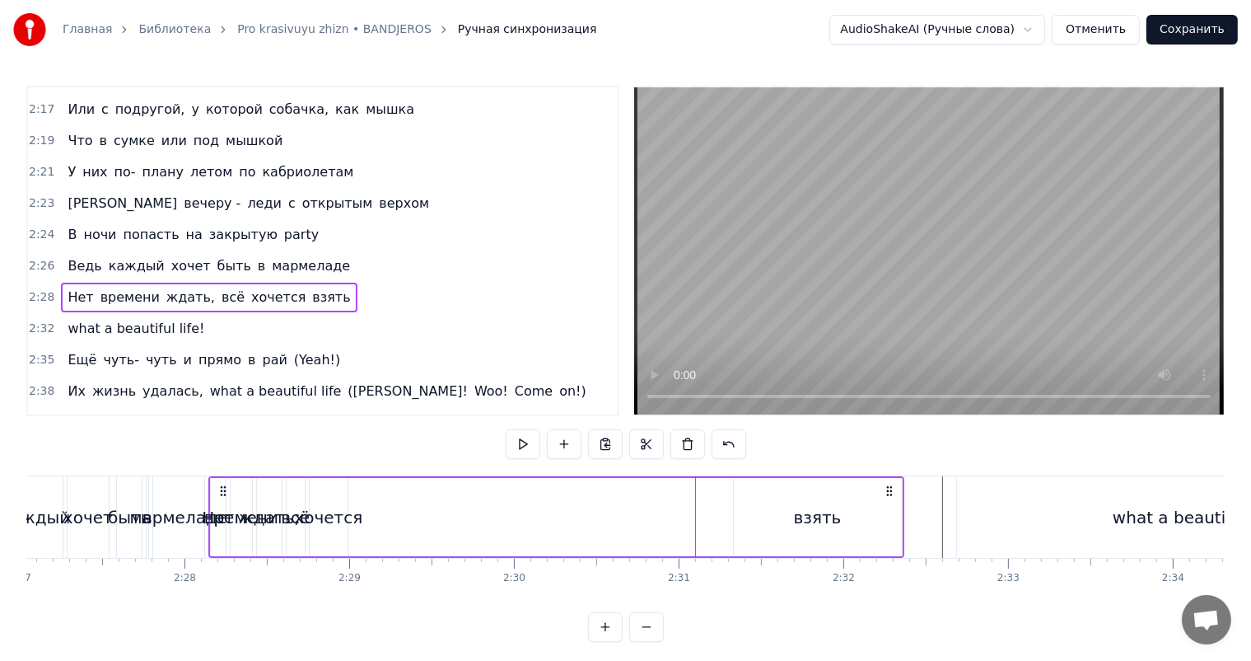
click at [878, 282] on video at bounding box center [929, 250] width 590 height 327
click at [765, 546] on div "взять" at bounding box center [818, 517] width 168 height 78
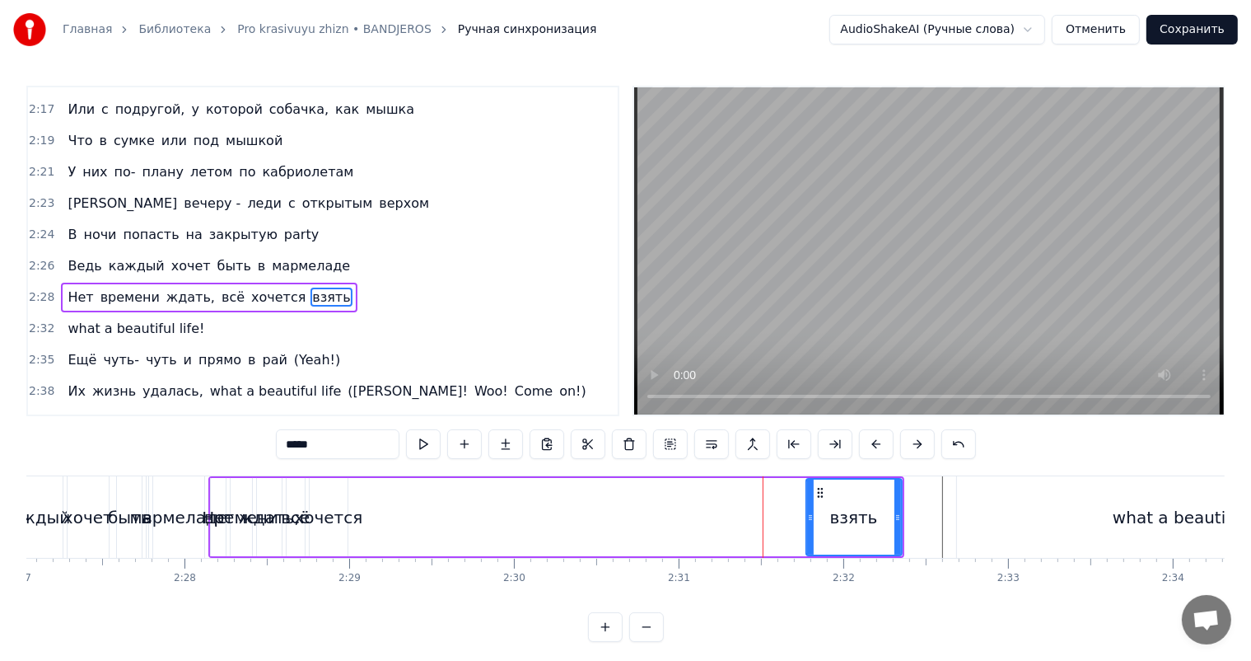
drag, startPoint x: 734, startPoint y: 534, endPoint x: 807, endPoint y: 525, distance: 73.1
click at [807, 525] on div at bounding box center [810, 517] width 7 height 75
click at [340, 524] on div "хочется" at bounding box center [328, 517] width 68 height 25
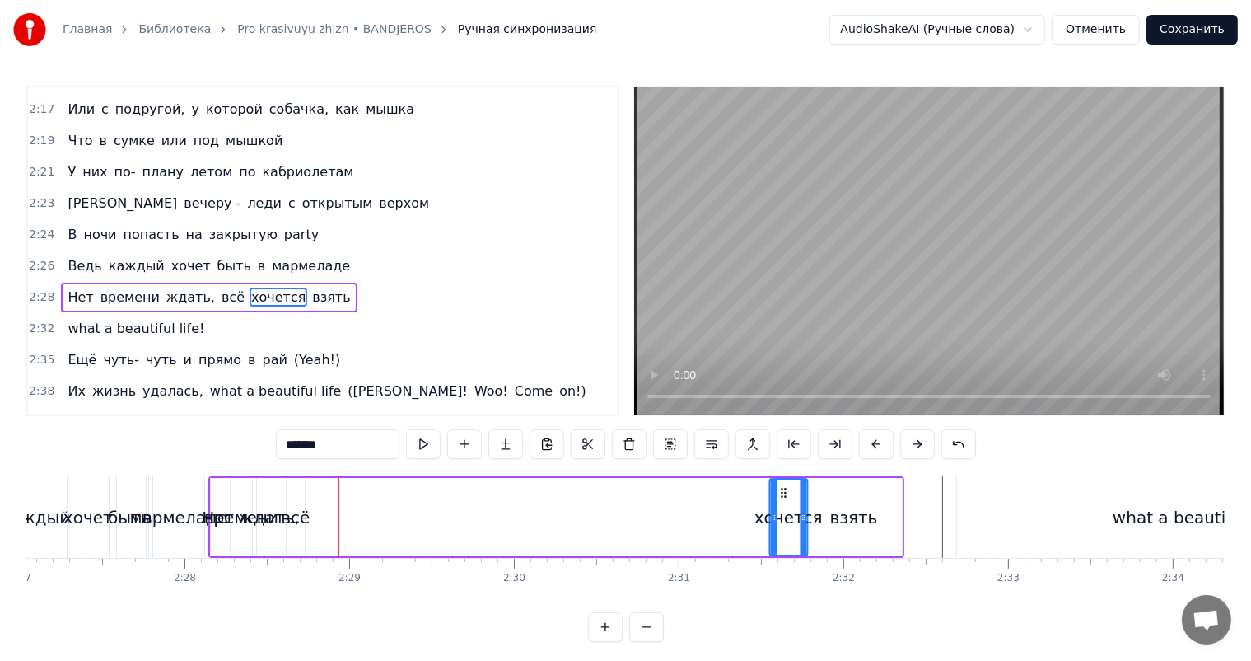
drag, startPoint x: 320, startPoint y: 489, endPoint x: 781, endPoint y: 491, distance: 460.6
click at [781, 491] on icon at bounding box center [783, 492] width 13 height 13
drag, startPoint x: 773, startPoint y: 499, endPoint x: 741, endPoint y: 508, distance: 33.2
click at [745, 508] on div at bounding box center [748, 517] width 7 height 75
click at [299, 518] on div "всё" at bounding box center [295, 517] width 29 height 25
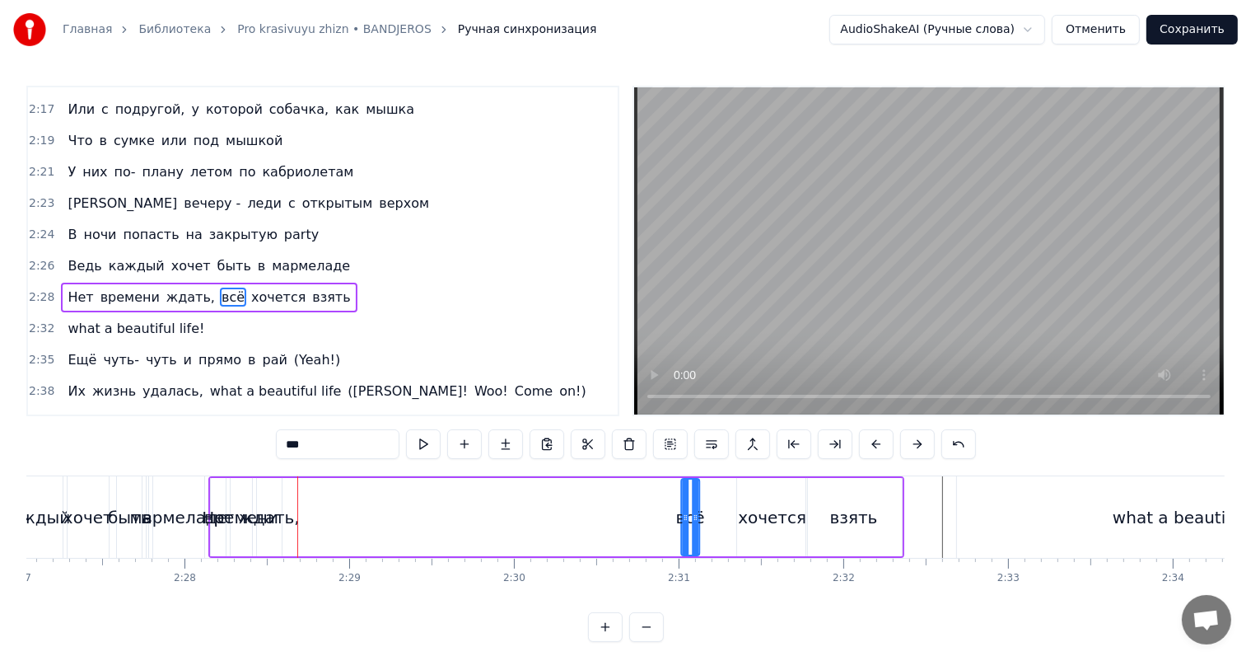
drag, startPoint x: 293, startPoint y: 491, endPoint x: 689, endPoint y: 513, distance: 396.1
click at [689, 513] on div "всё" at bounding box center [690, 517] width 16 height 75
drag, startPoint x: 682, startPoint y: 516, endPoint x: 649, endPoint y: 518, distance: 33.0
click at [649, 518] on icon at bounding box center [652, 517] width 7 height 13
click at [290, 524] on div "ждать," at bounding box center [269, 517] width 61 height 25
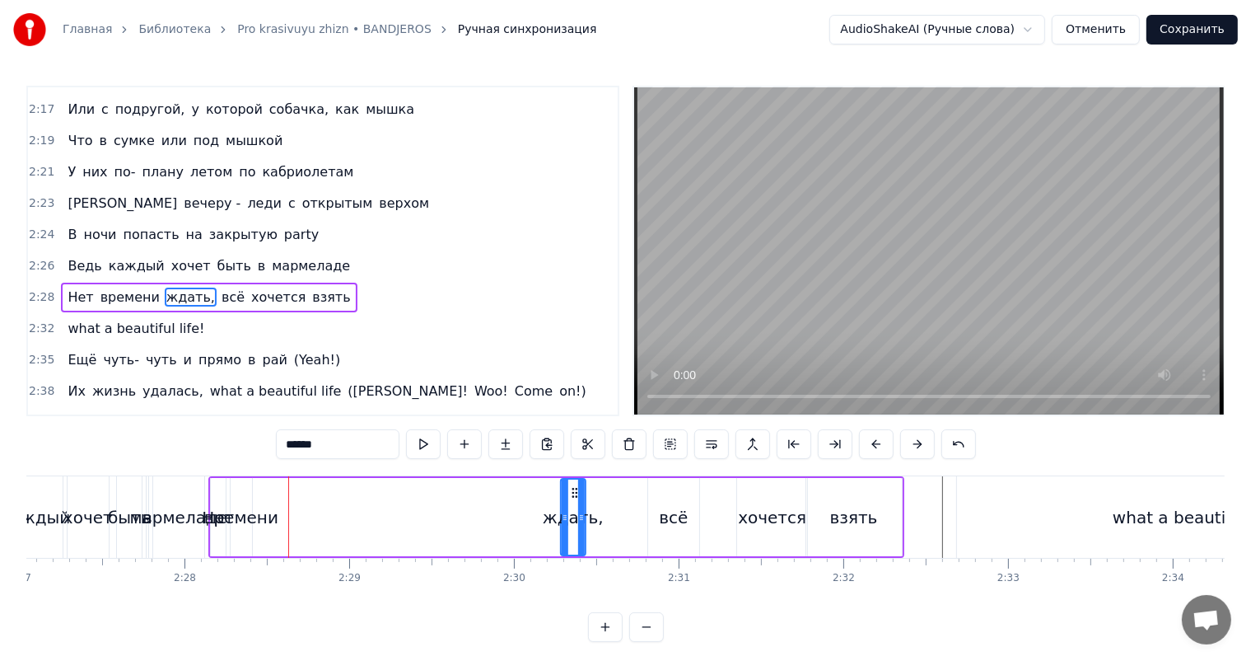
drag, startPoint x: 265, startPoint y: 494, endPoint x: 569, endPoint y: 498, distance: 304.0
click at [569, 498] on div "ждать," at bounding box center [573, 517] width 23 height 75
drag, startPoint x: 563, startPoint y: 501, endPoint x: 497, endPoint y: 513, distance: 67.1
click at [501, 512] on div at bounding box center [504, 517] width 7 height 75
click at [264, 528] on div "времени" at bounding box center [241, 517] width 74 height 25
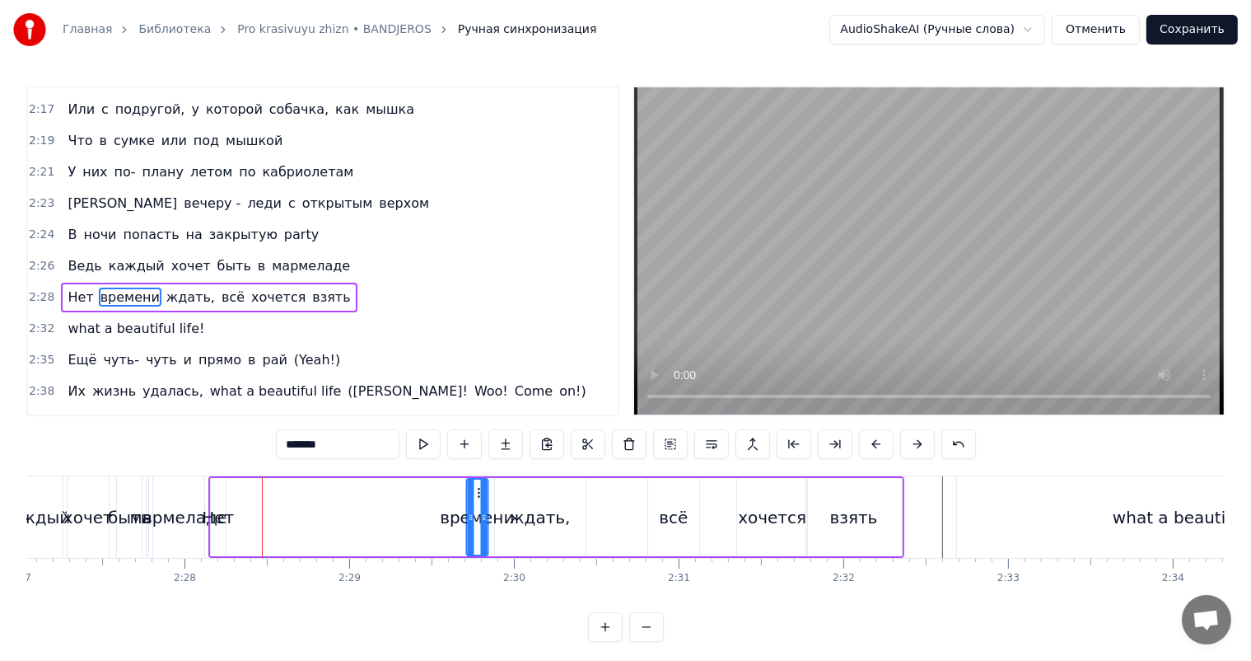
drag, startPoint x: 242, startPoint y: 492, endPoint x: 478, endPoint y: 508, distance: 236.2
click at [478, 508] on div "времени" at bounding box center [477, 517] width 20 height 75
drag, startPoint x: 466, startPoint y: 514, endPoint x: 413, endPoint y: 521, distance: 54.0
click at [414, 521] on icon at bounding box center [417, 517] width 7 height 13
click at [213, 505] on div "Нет" at bounding box center [218, 517] width 32 height 25
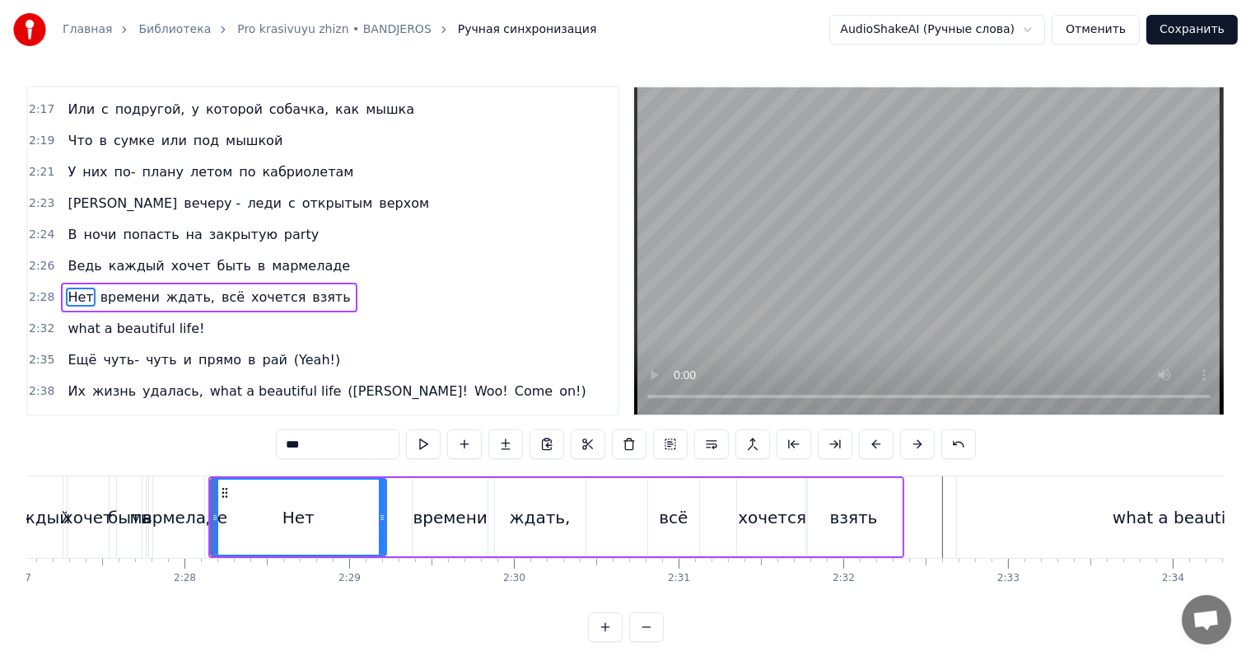
drag, startPoint x: 220, startPoint y: 501, endPoint x: 381, endPoint y: 506, distance: 161.6
click at [381, 506] on div at bounding box center [382, 517] width 7 height 75
drag, startPoint x: 213, startPoint y: 496, endPoint x: 323, endPoint y: 494, distance: 110.4
click at [323, 494] on div at bounding box center [325, 517] width 7 height 75
click at [195, 508] on div "мармеладе" at bounding box center [179, 517] width 98 height 25
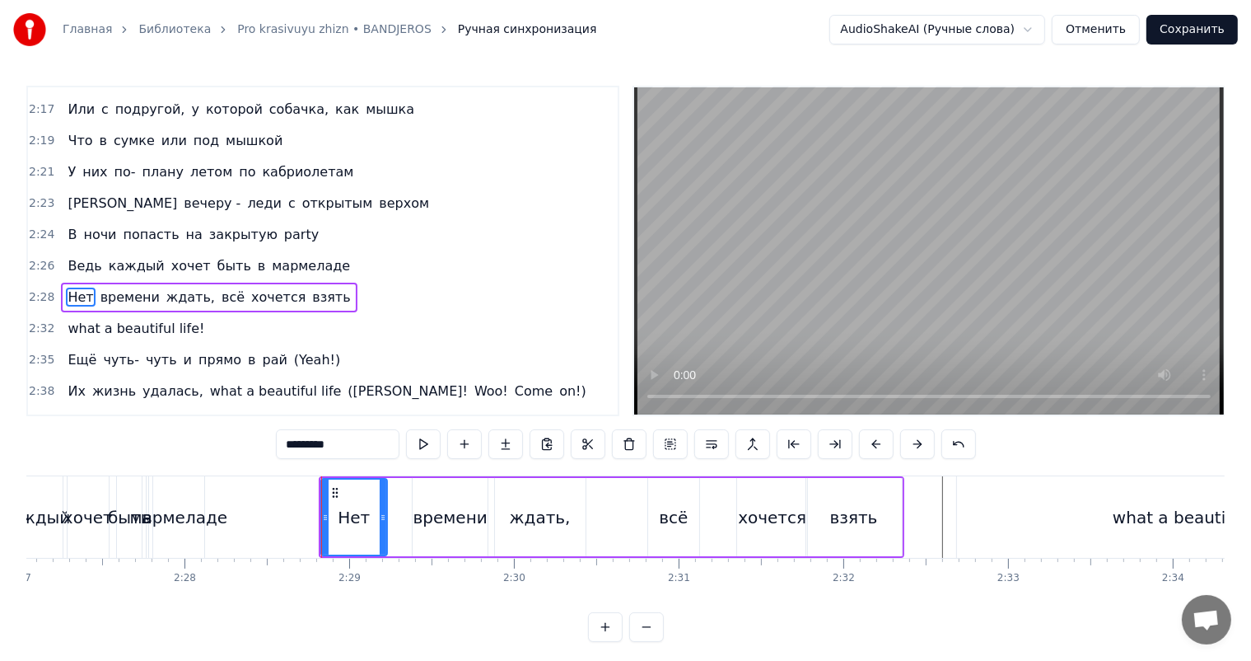
scroll to position [1215, 0]
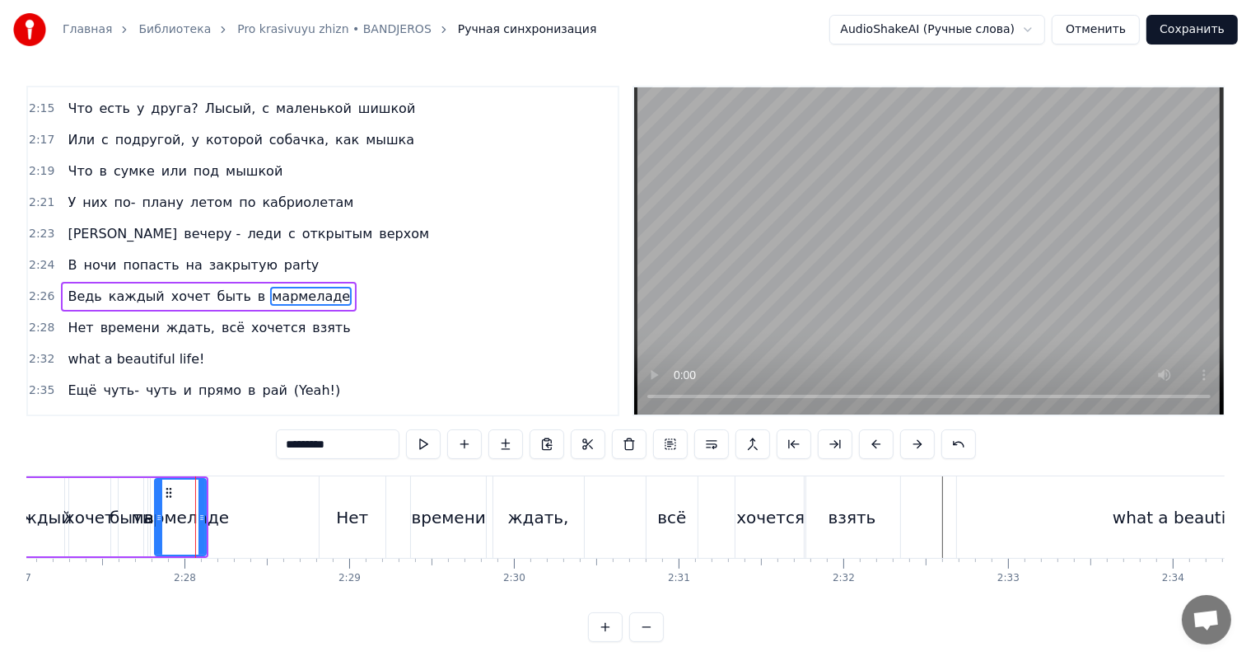
click at [130, 511] on div "быть" at bounding box center [131, 517] width 43 height 25
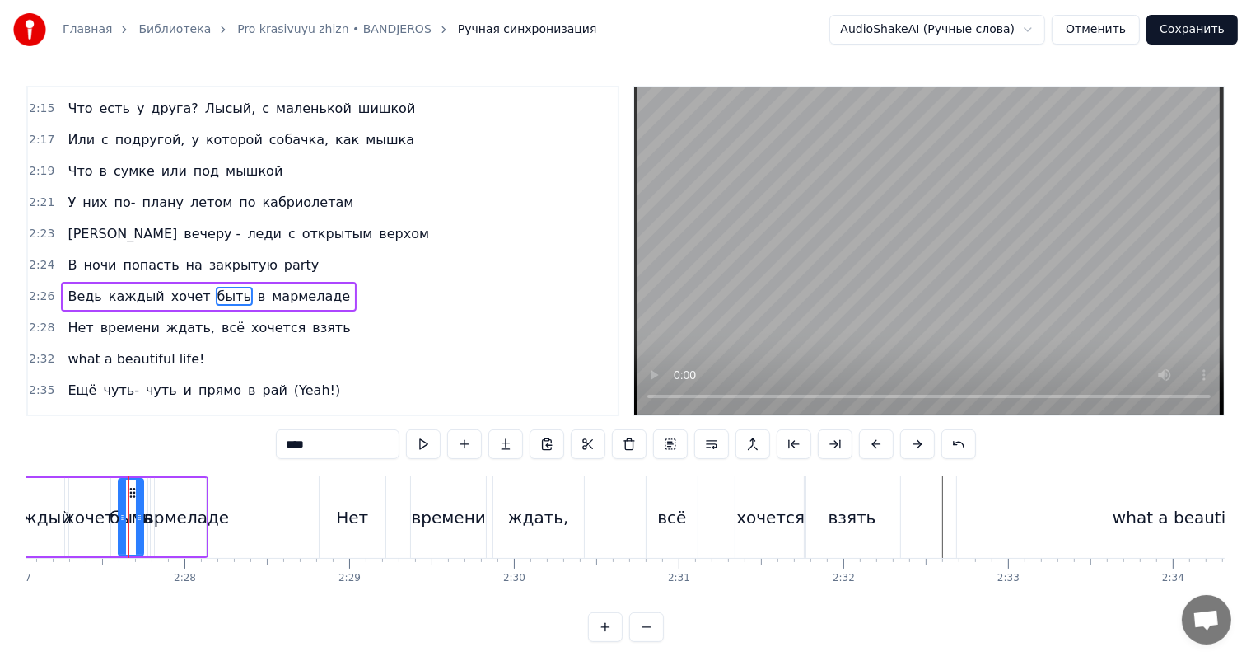
click at [960, 255] on video at bounding box center [929, 250] width 590 height 327
click at [91, 526] on div "хочет" at bounding box center [89, 517] width 49 height 25
type input "*****"
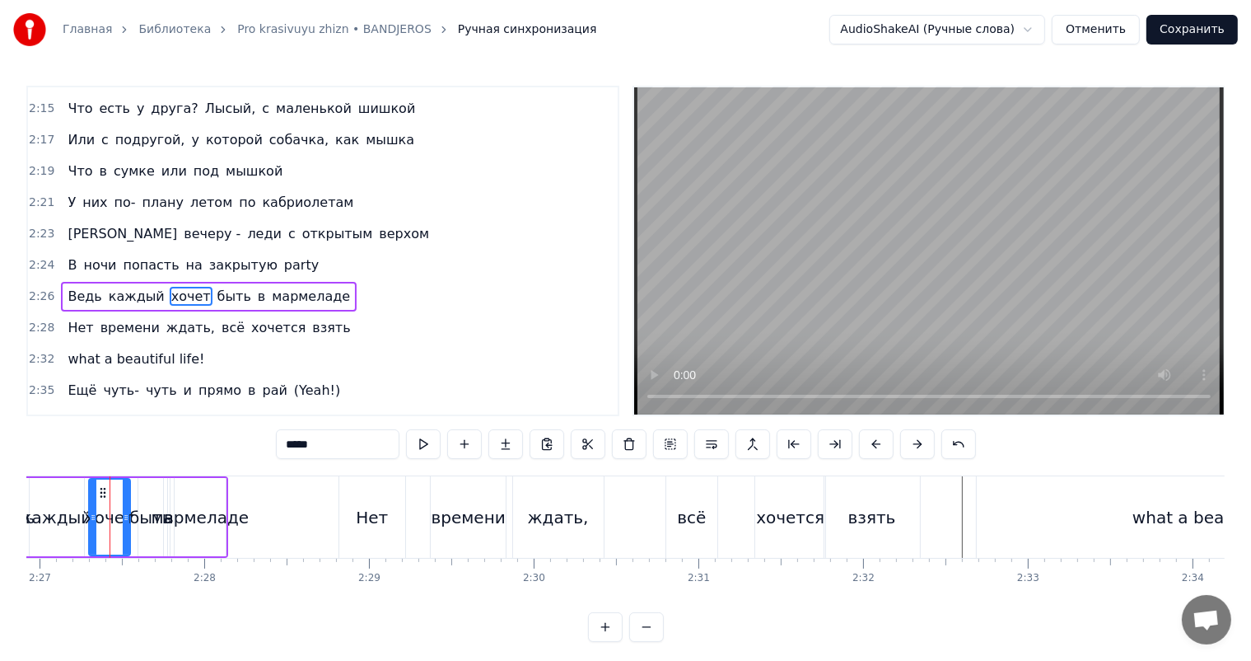
click at [942, 297] on video at bounding box center [929, 250] width 590 height 327
click at [924, 288] on video at bounding box center [929, 250] width 590 height 327
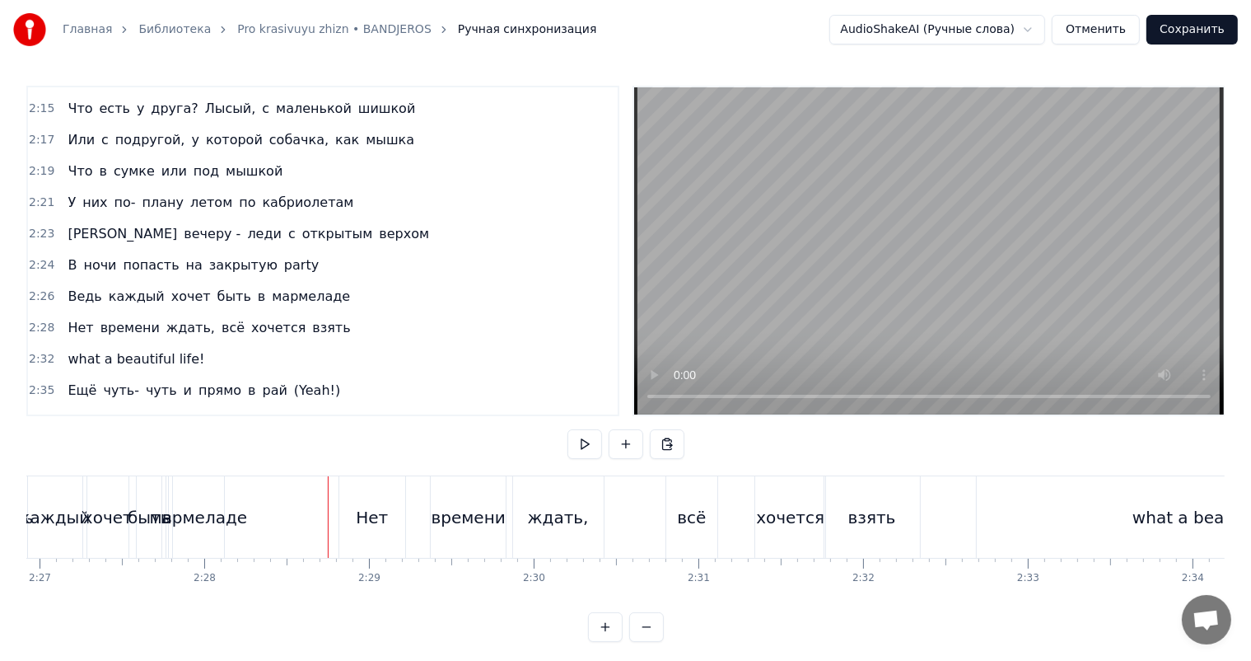
click at [202, 523] on div "мармеладе" at bounding box center [199, 517] width 98 height 25
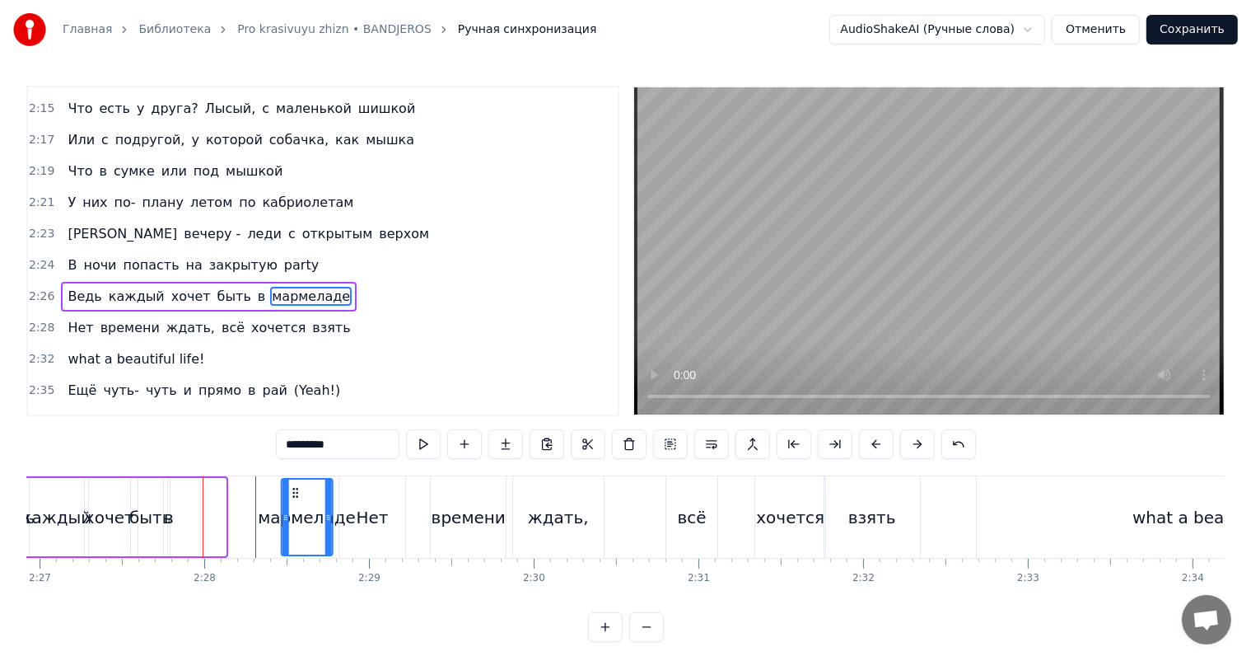
drag, startPoint x: 185, startPoint y: 491, endPoint x: 290, endPoint y: 503, distance: 106.1
click at [290, 503] on div "мармеладе" at bounding box center [306, 517] width 49 height 75
click at [171, 520] on div "в" at bounding box center [169, 517] width 10 height 25
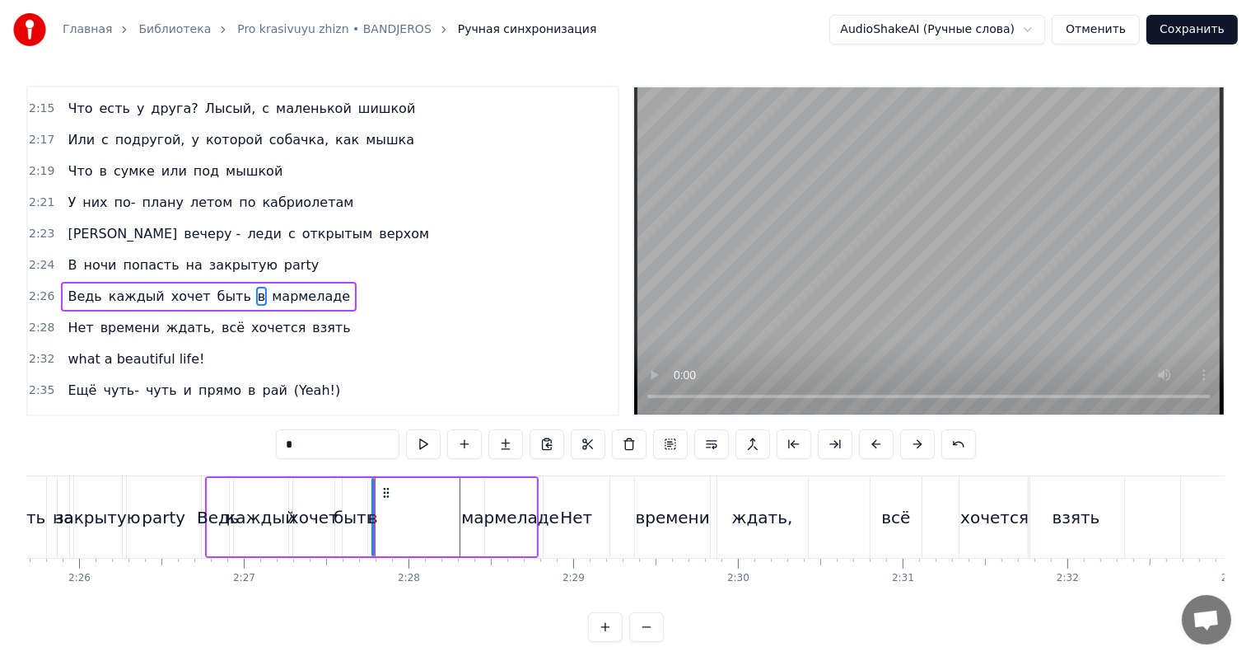
scroll to position [0, 23962]
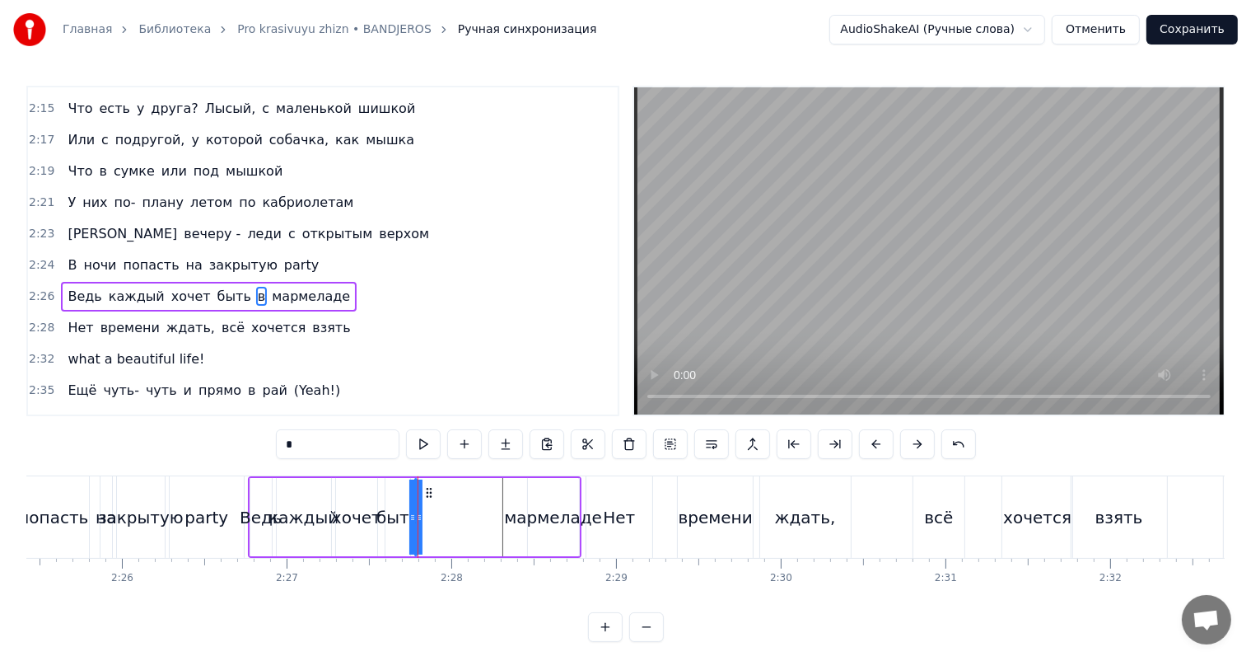
click at [419, 503] on div at bounding box center [419, 517] width 7 height 75
drag, startPoint x: 419, startPoint y: 503, endPoint x: 404, endPoint y: 504, distance: 14.9
click at [404, 504] on div at bounding box center [404, 517] width 7 height 75
click at [405, 493] on div at bounding box center [404, 517] width 7 height 75
drag, startPoint x: 406, startPoint y: 493, endPoint x: 488, endPoint y: 491, distance: 81.6
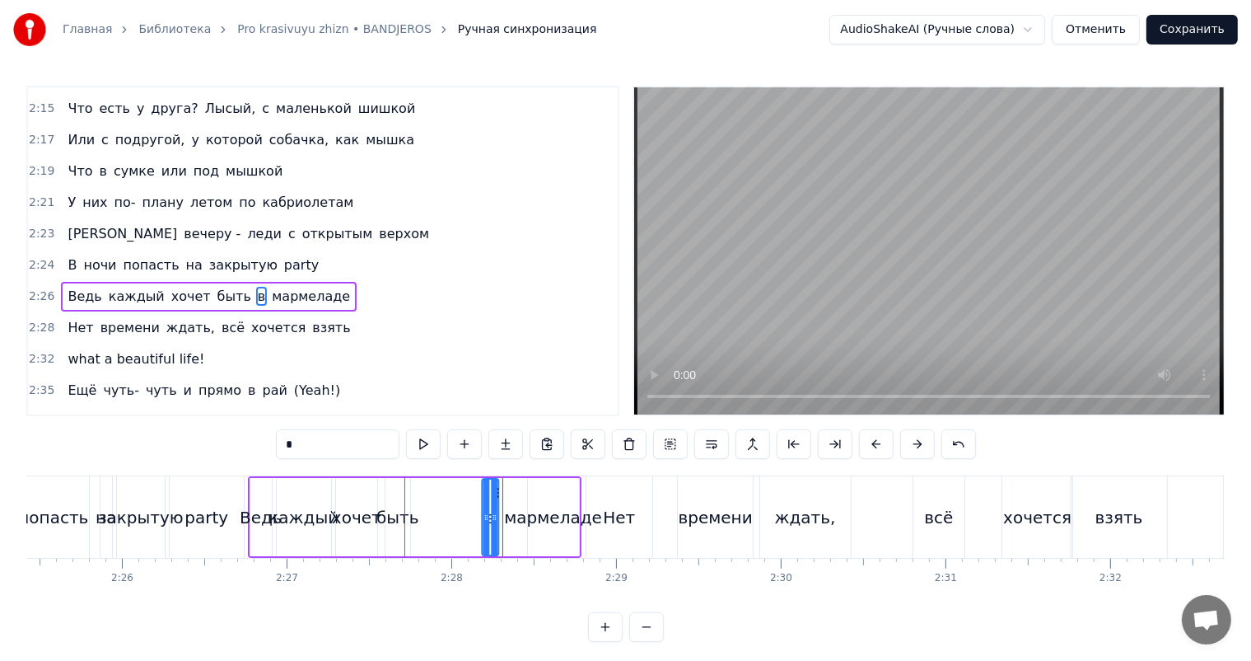
click at [489, 491] on icon at bounding box center [495, 492] width 13 height 13
click at [382, 512] on div "быть" at bounding box center [398, 517] width 43 height 25
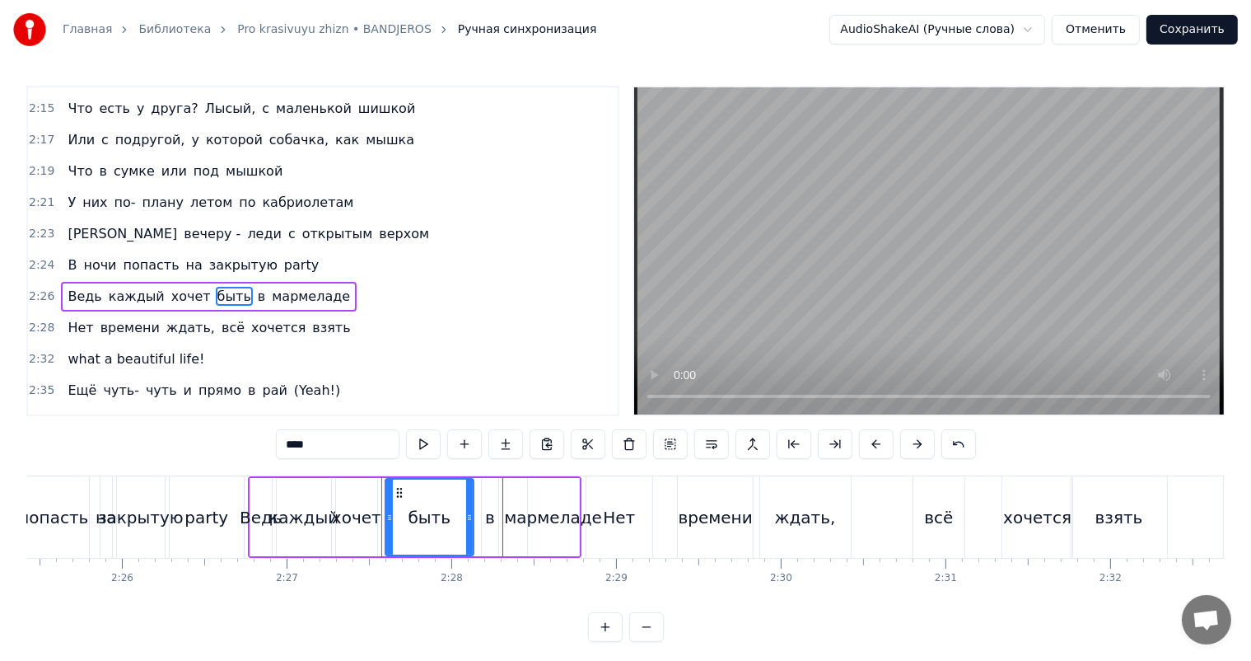
drag, startPoint x: 405, startPoint y: 504, endPoint x: 466, endPoint y: 501, distance: 61.1
click at [470, 501] on div at bounding box center [469, 517] width 7 height 75
click at [276, 518] on div "каждый" at bounding box center [304, 517] width 70 height 25
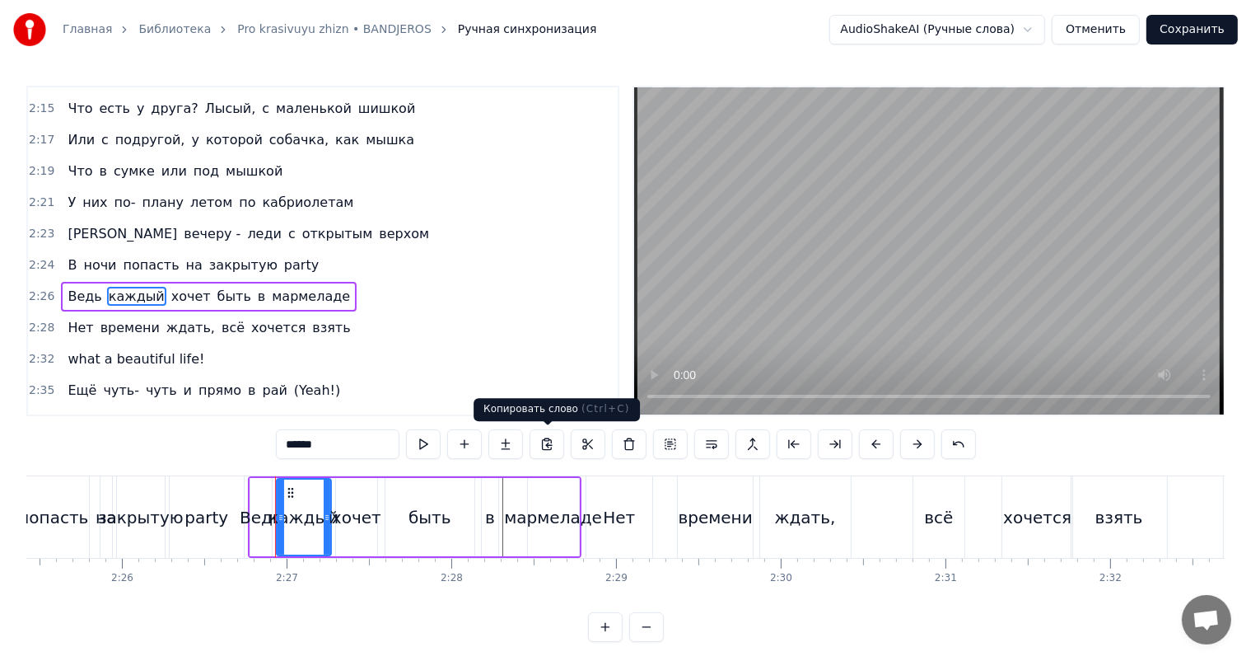
click at [1050, 254] on video at bounding box center [929, 250] width 590 height 327
click at [353, 518] on div "хочет" at bounding box center [356, 517] width 49 height 25
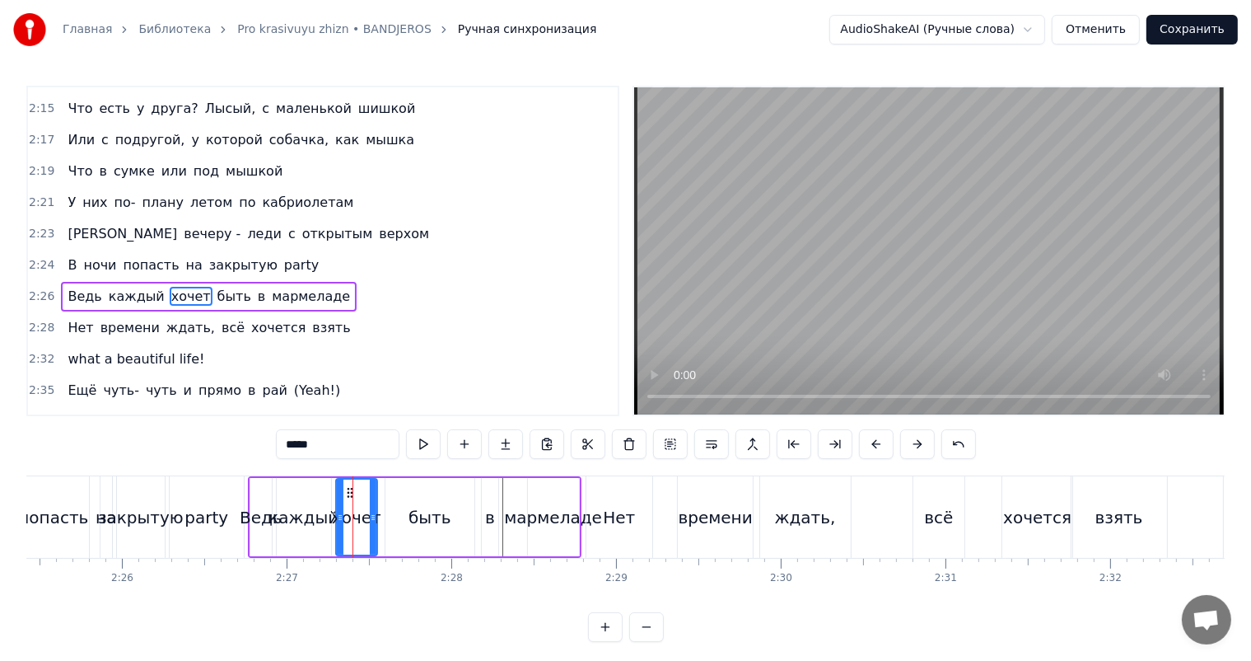
click at [413, 517] on div "быть" at bounding box center [430, 517] width 43 height 25
type input "****"
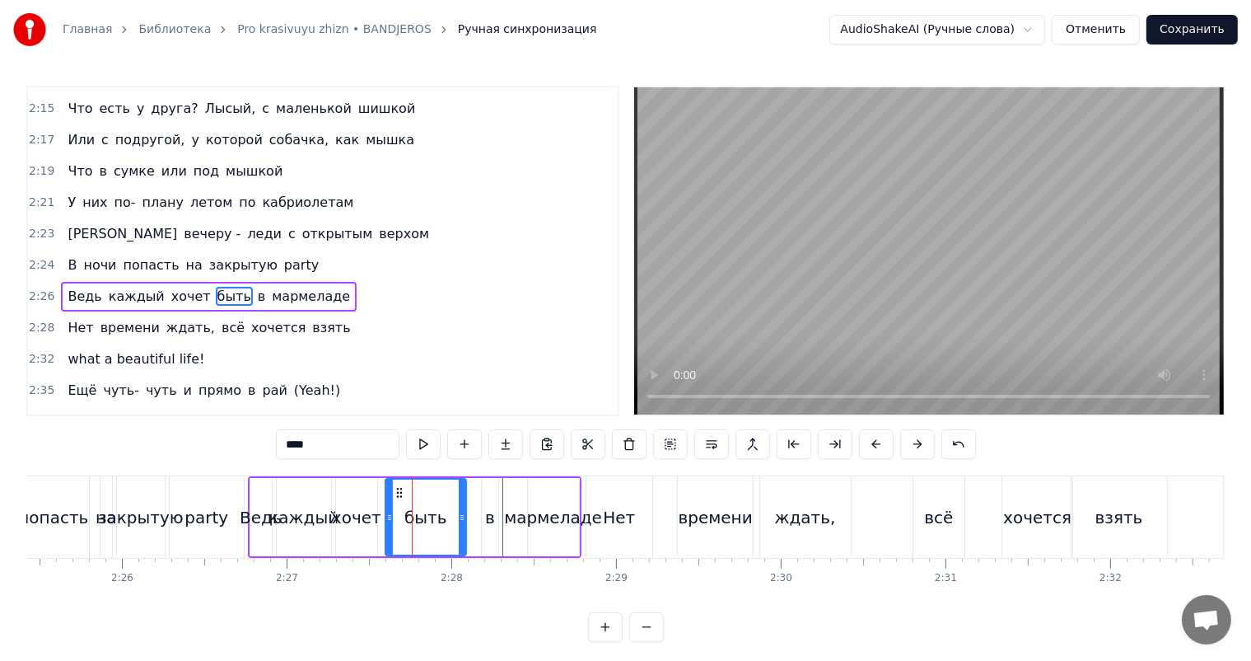
drag, startPoint x: 471, startPoint y: 522, endPoint x: 405, endPoint y: 520, distance: 65.9
click at [417, 520] on div "быть" at bounding box center [425, 517] width 79 height 75
click at [400, 520] on div "быть" at bounding box center [402, 517] width 43 height 25
drag, startPoint x: 414, startPoint y: 516, endPoint x: 405, endPoint y: 515, distance: 9.9
click at [405, 515] on icon at bounding box center [406, 517] width 7 height 13
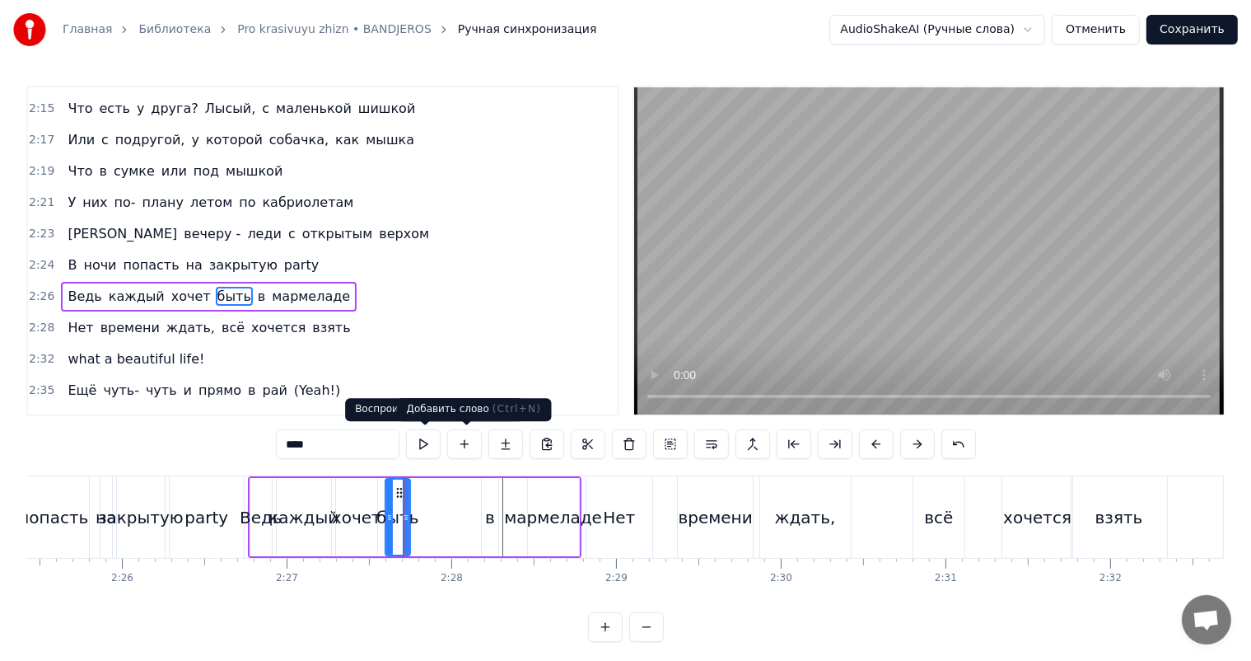
click at [456, 440] on button at bounding box center [464, 444] width 35 height 30
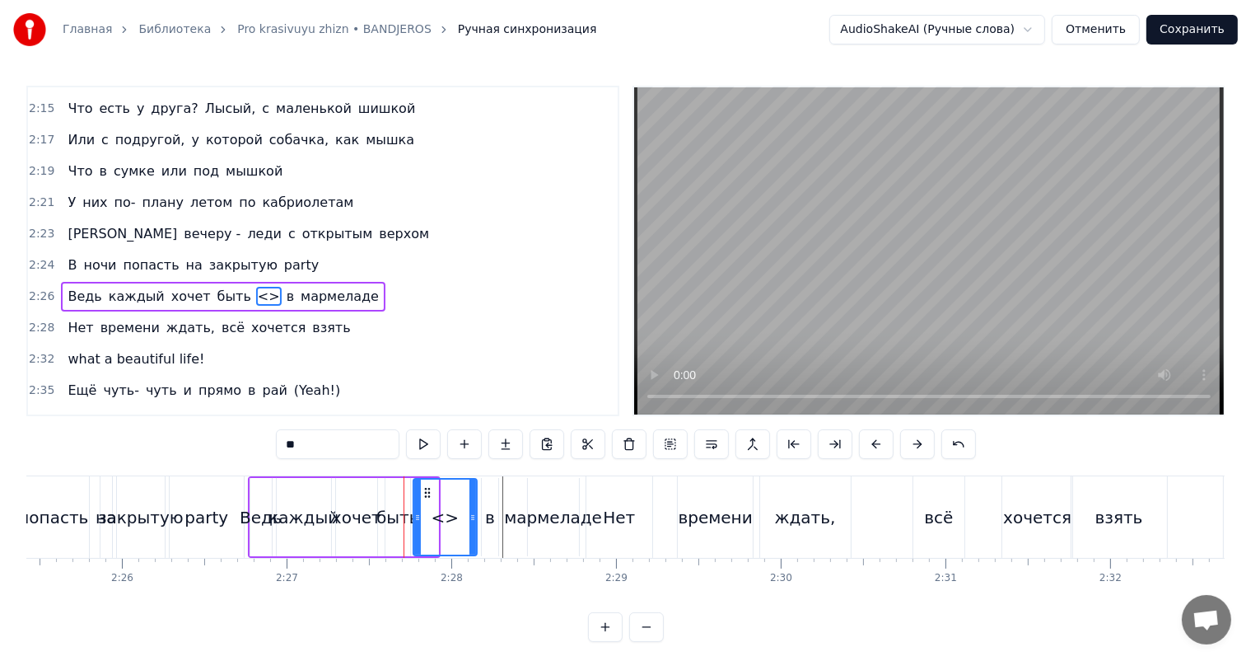
drag, startPoint x: 435, startPoint y: 515, endPoint x: 473, endPoint y: 508, distance: 38.5
click at [473, 508] on div at bounding box center [473, 517] width 7 height 75
drag, startPoint x: 375, startPoint y: 441, endPoint x: 198, endPoint y: 447, distance: 177.2
click at [208, 447] on div "0:18 Нет времени ждать, всё хочется взять 0:22 Всё нужно успеть 0:26 Навстречу …" at bounding box center [625, 364] width 1199 height 556
paste input "*******"
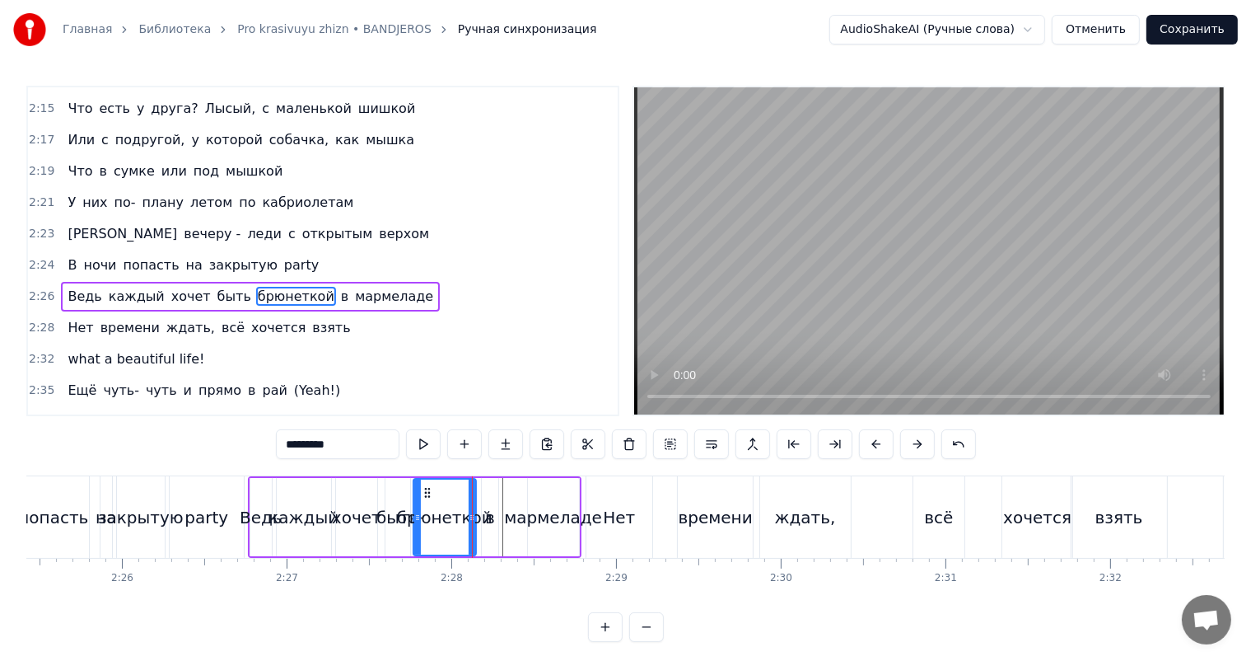
click at [224, 520] on div "party" at bounding box center [207, 517] width 74 height 82
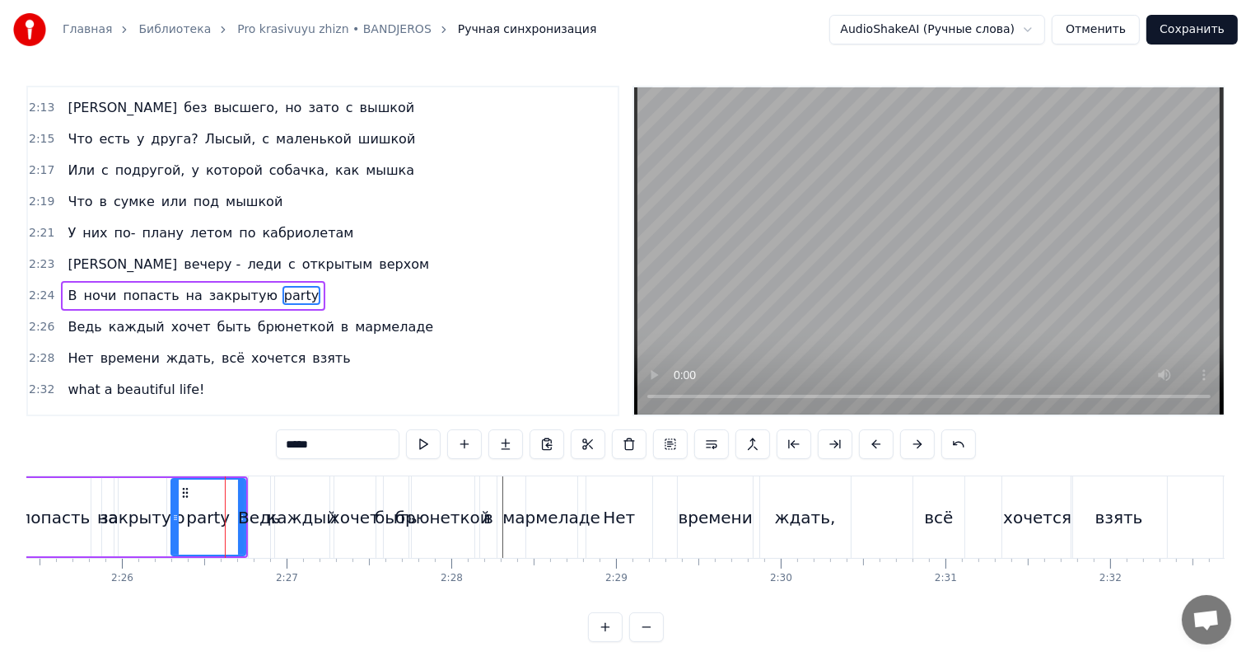
click at [870, 288] on video at bounding box center [929, 250] width 590 height 327
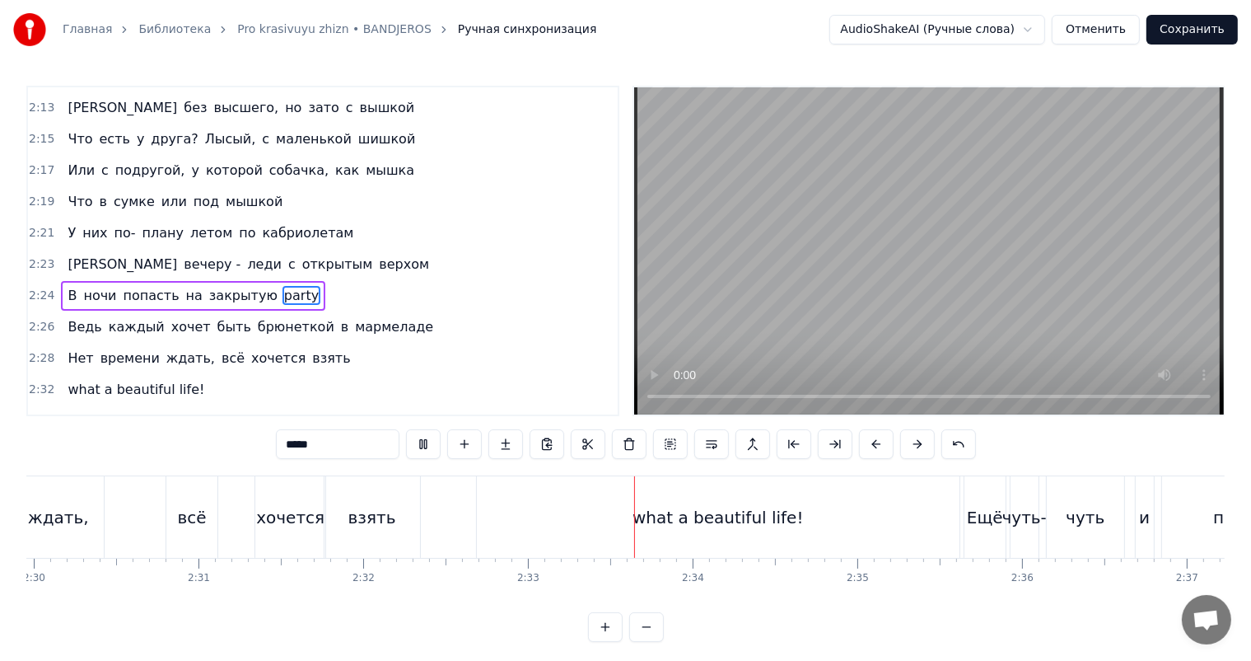
scroll to position [0, 24786]
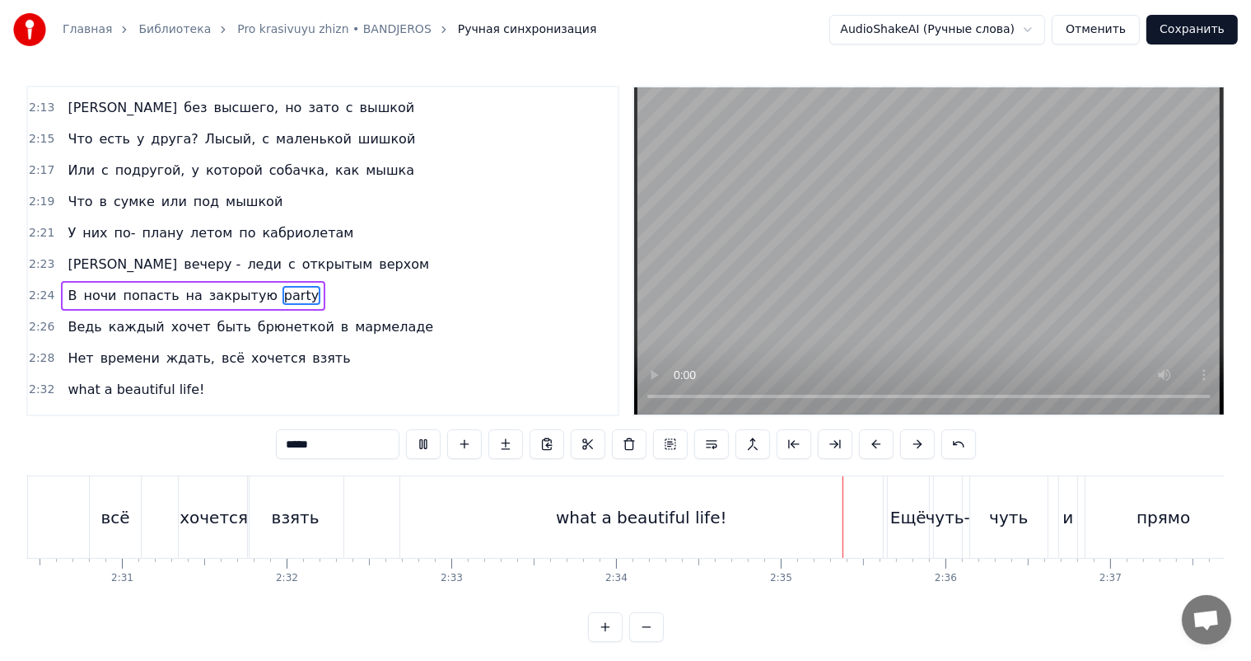
drag, startPoint x: 748, startPoint y: 502, endPoint x: 766, endPoint y: 504, distance: 18.3
click at [747, 503] on div "what a beautiful life!" at bounding box center [641, 517] width 483 height 82
type input "**********"
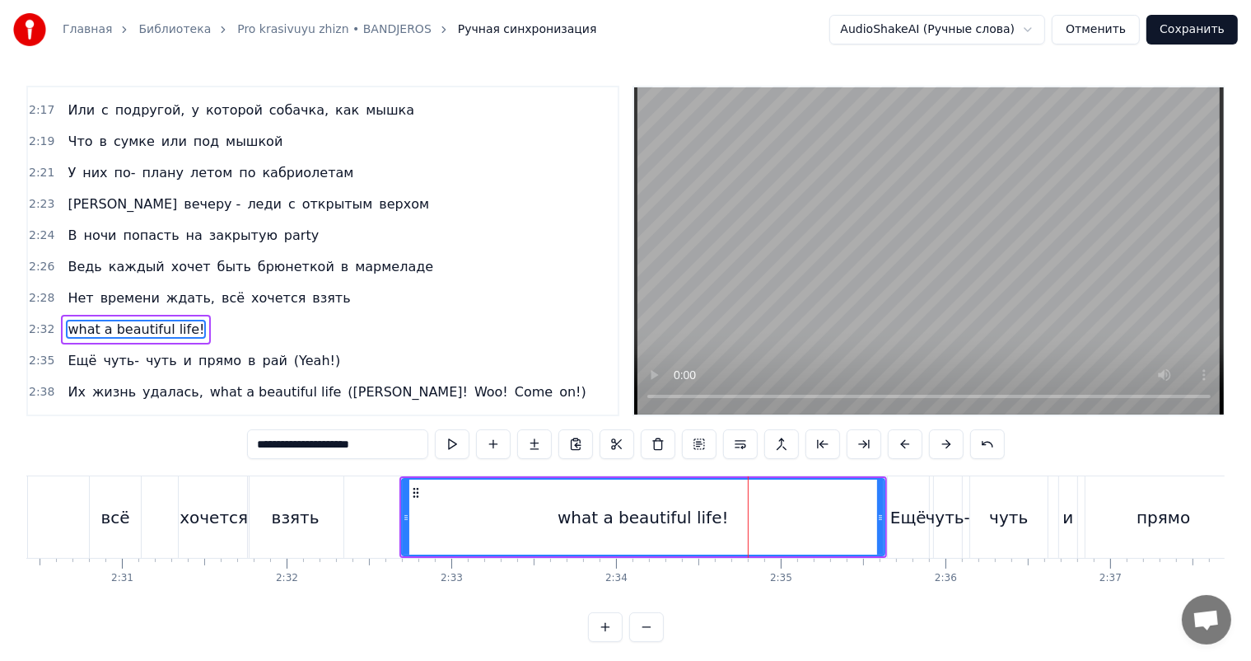
scroll to position [1275, 0]
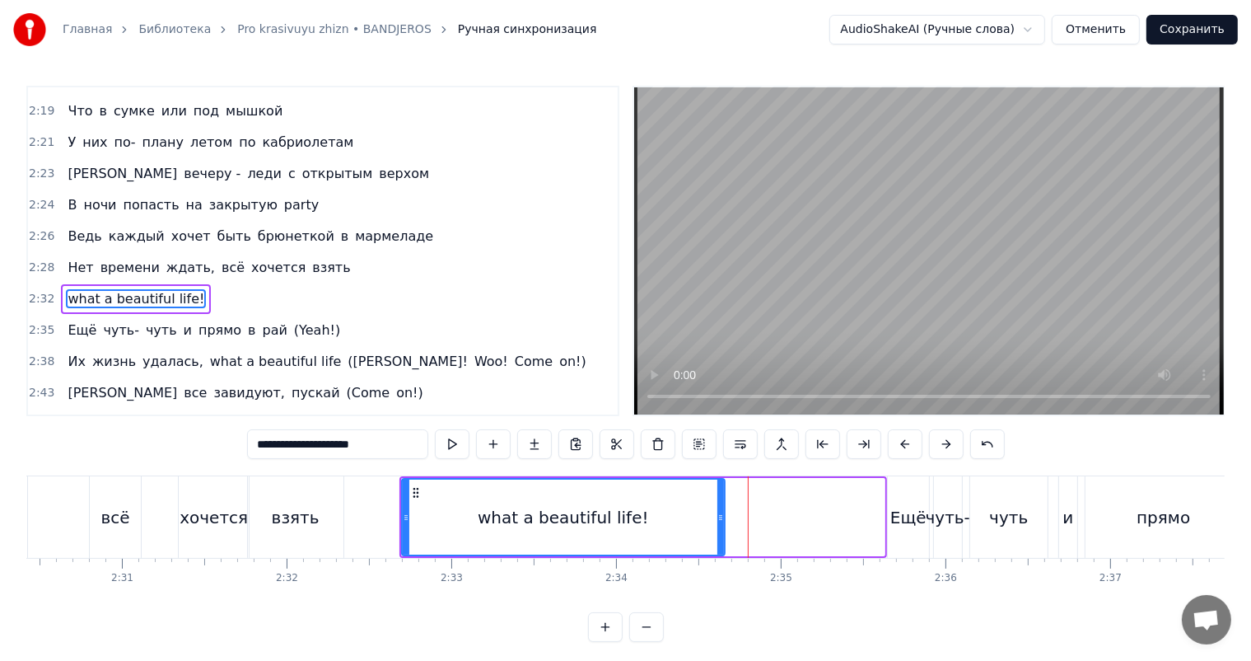
drag, startPoint x: 878, startPoint y: 504, endPoint x: 664, endPoint y: 512, distance: 214.4
click at [685, 512] on div "what a beautiful life!" at bounding box center [563, 517] width 321 height 75
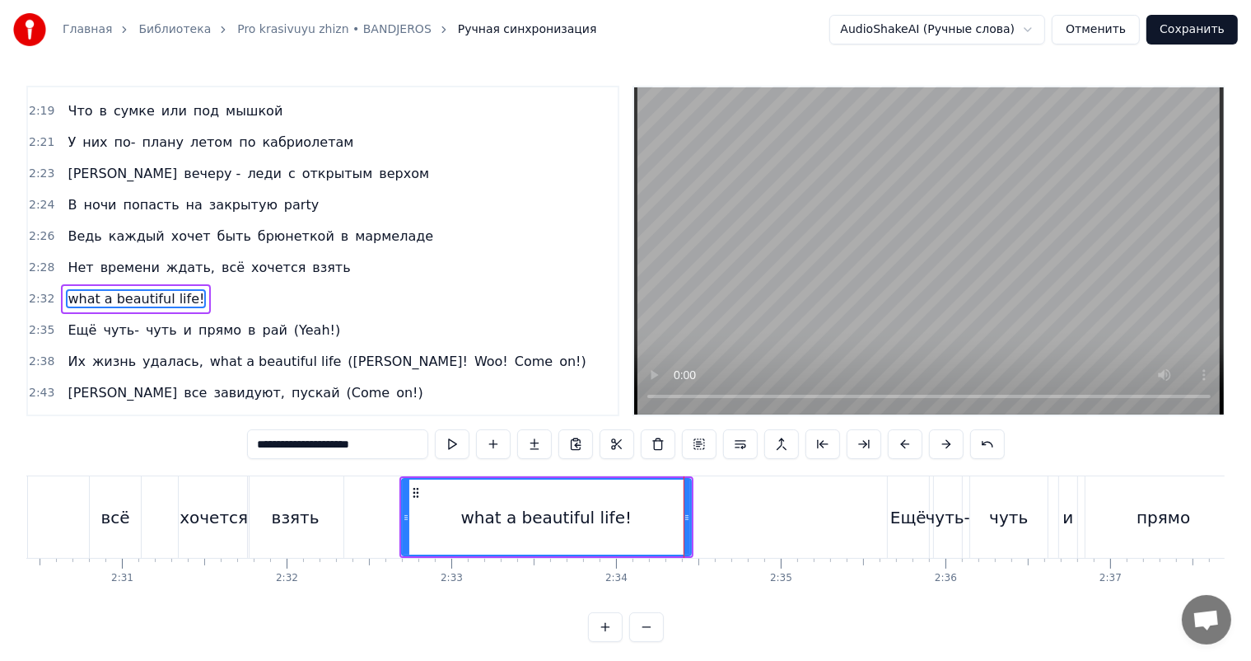
click at [643, 514] on div "what a beautiful life!" at bounding box center [547, 517] width 288 height 75
drag, startPoint x: 688, startPoint y: 514, endPoint x: 630, endPoint y: 517, distance: 57.8
click at [630, 517] on icon at bounding box center [633, 517] width 7 height 13
click at [580, 517] on div "what a beautiful life!" at bounding box center [518, 517] width 171 height 25
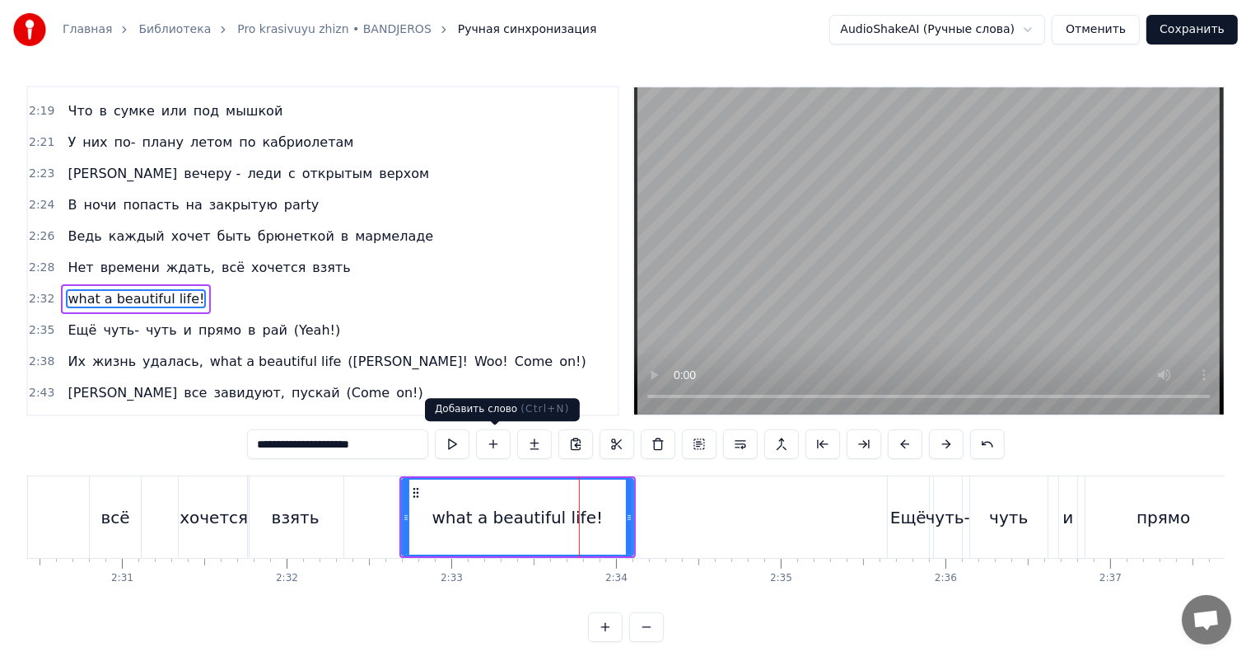
click at [498, 451] on button at bounding box center [493, 444] width 35 height 30
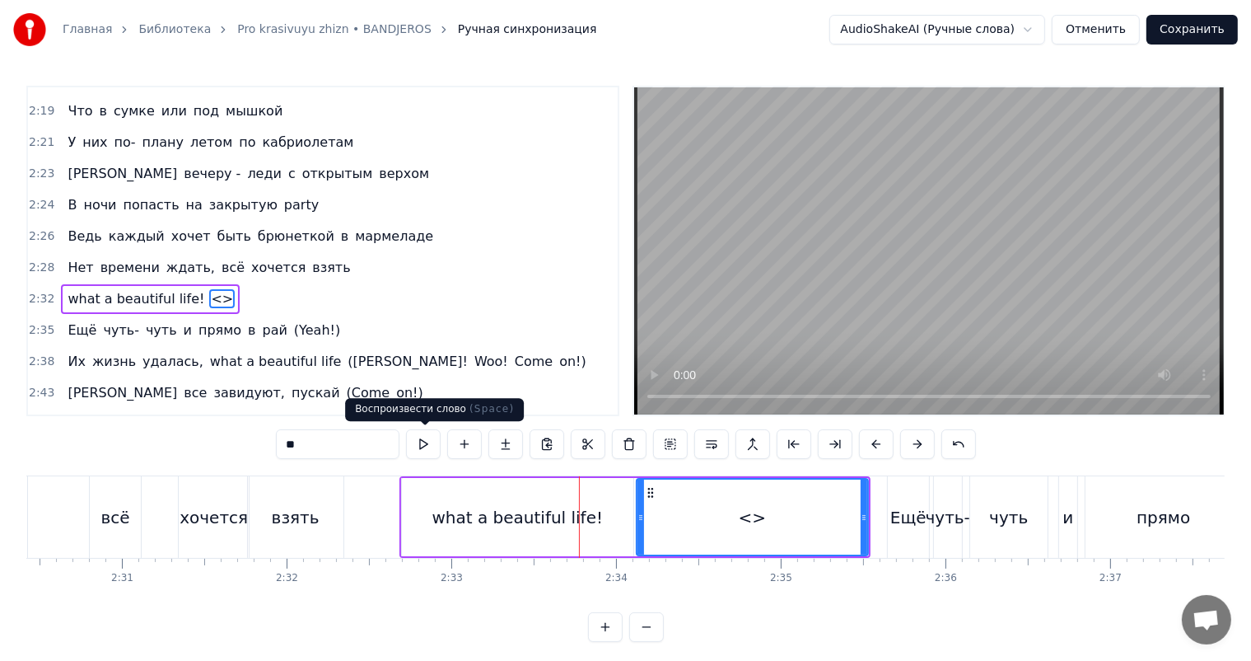
click at [348, 442] on input "**" at bounding box center [338, 444] width 124 height 30
type input "*"
click at [551, 540] on div "what a beautiful life!" at bounding box center [518, 517] width 232 height 78
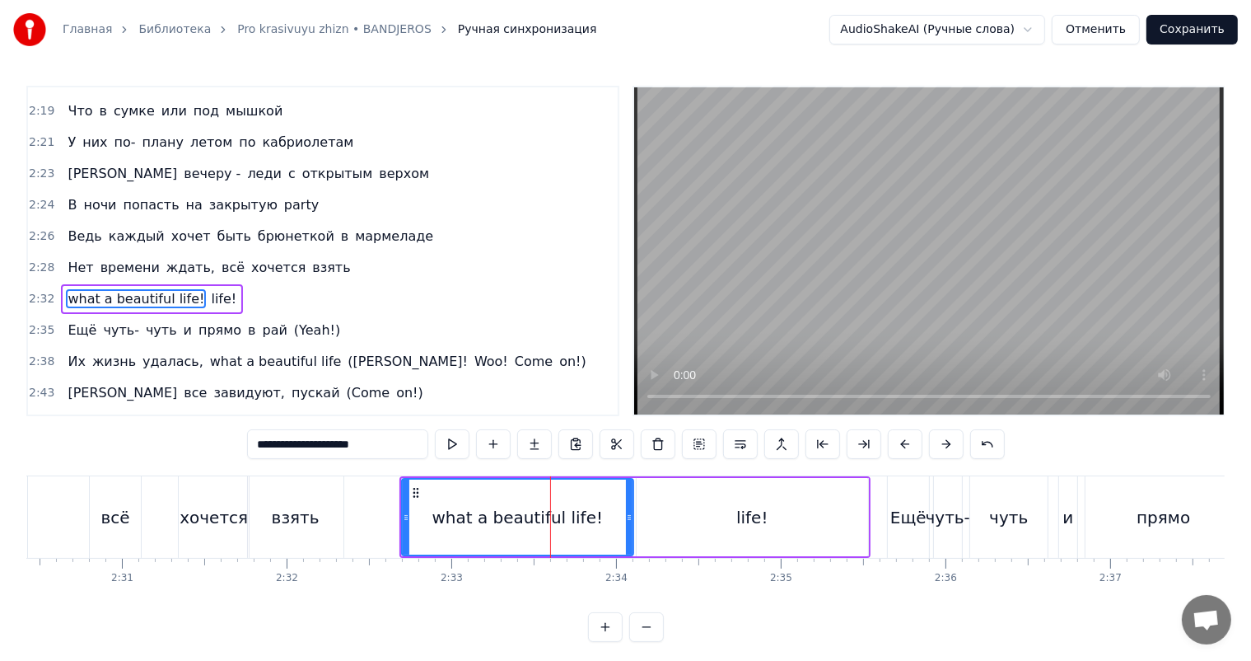
click at [389, 439] on input "**********" at bounding box center [337, 444] width 181 height 30
type input "**********"
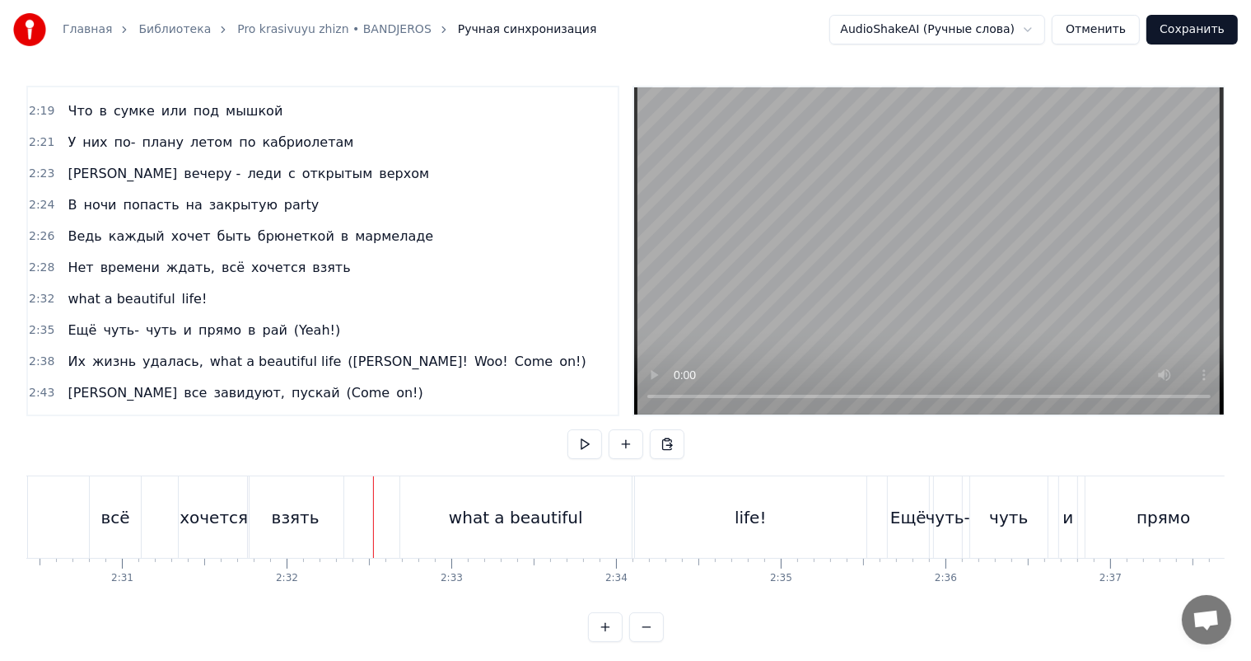
click at [1114, 147] on video at bounding box center [929, 250] width 590 height 327
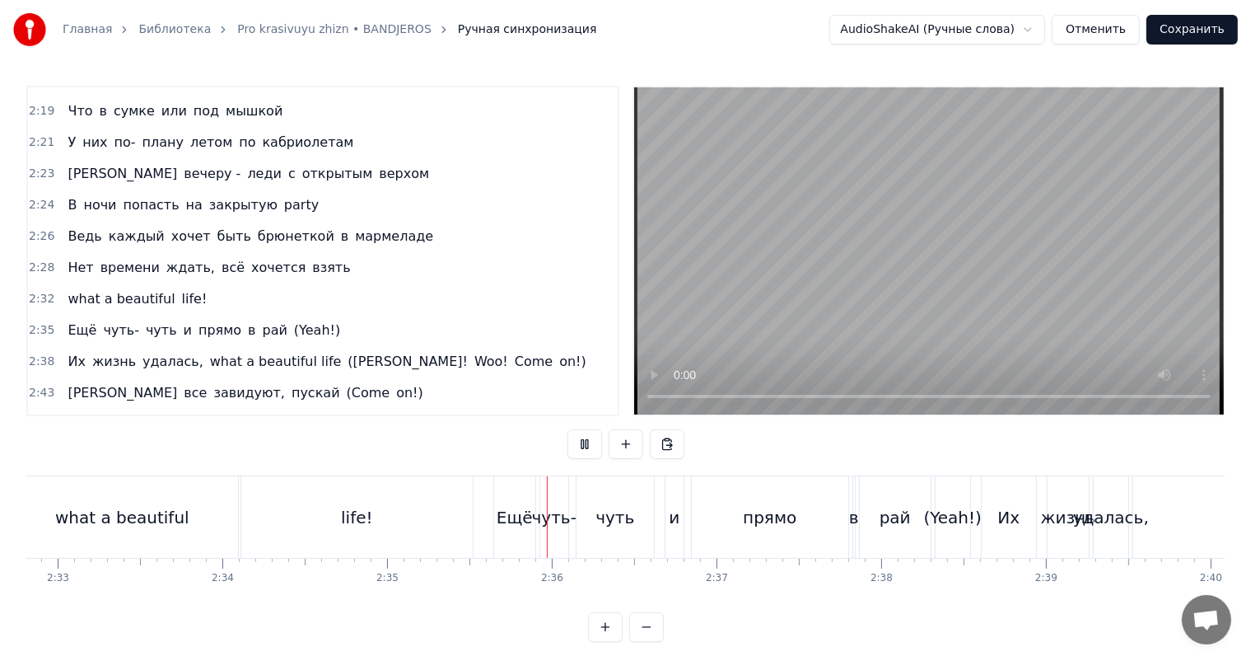
scroll to position [0, 25198]
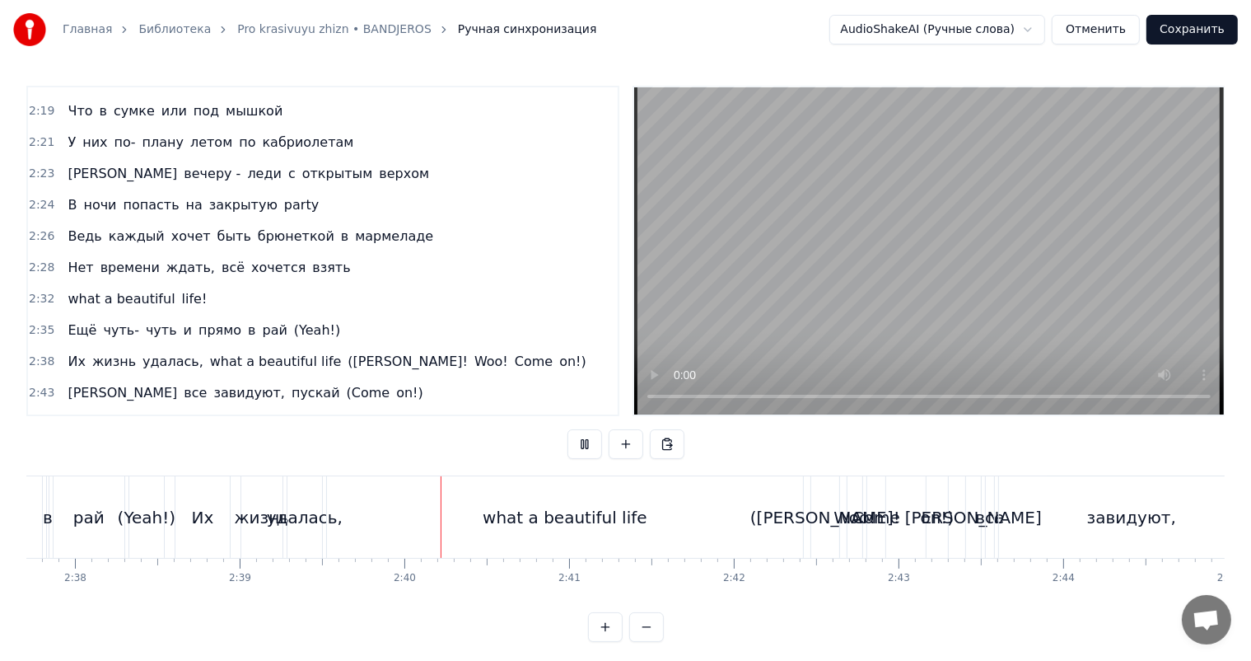
click at [812, 325] on video at bounding box center [929, 250] width 590 height 327
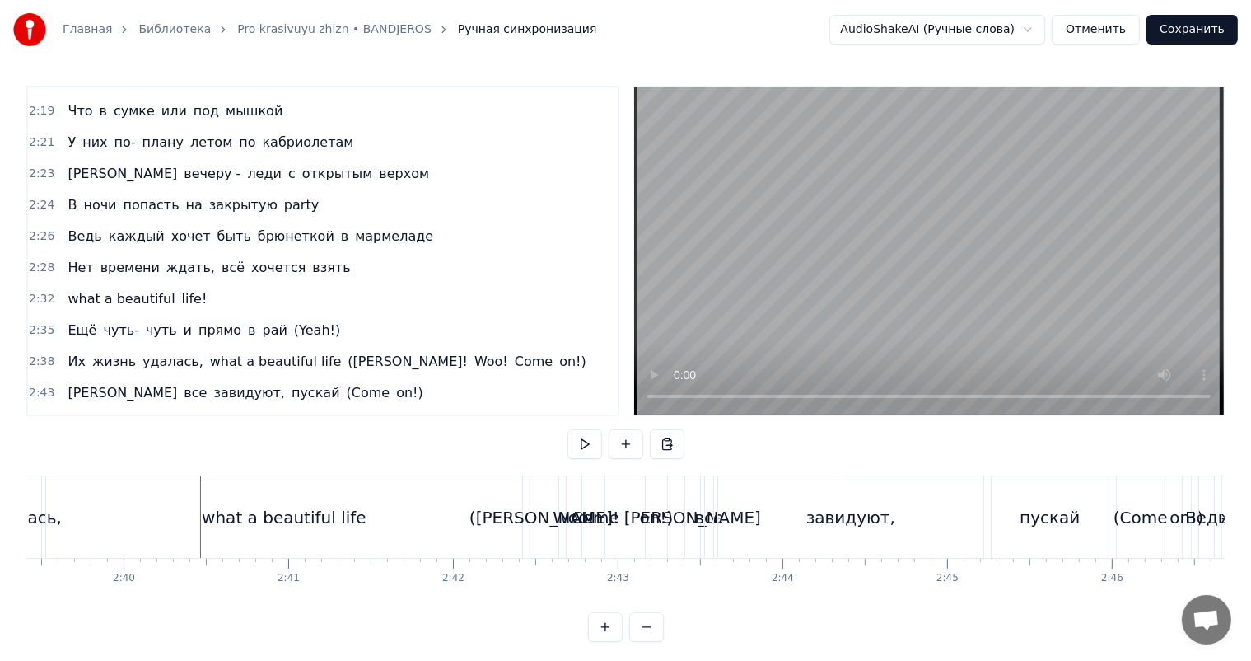
scroll to position [0, 25855]
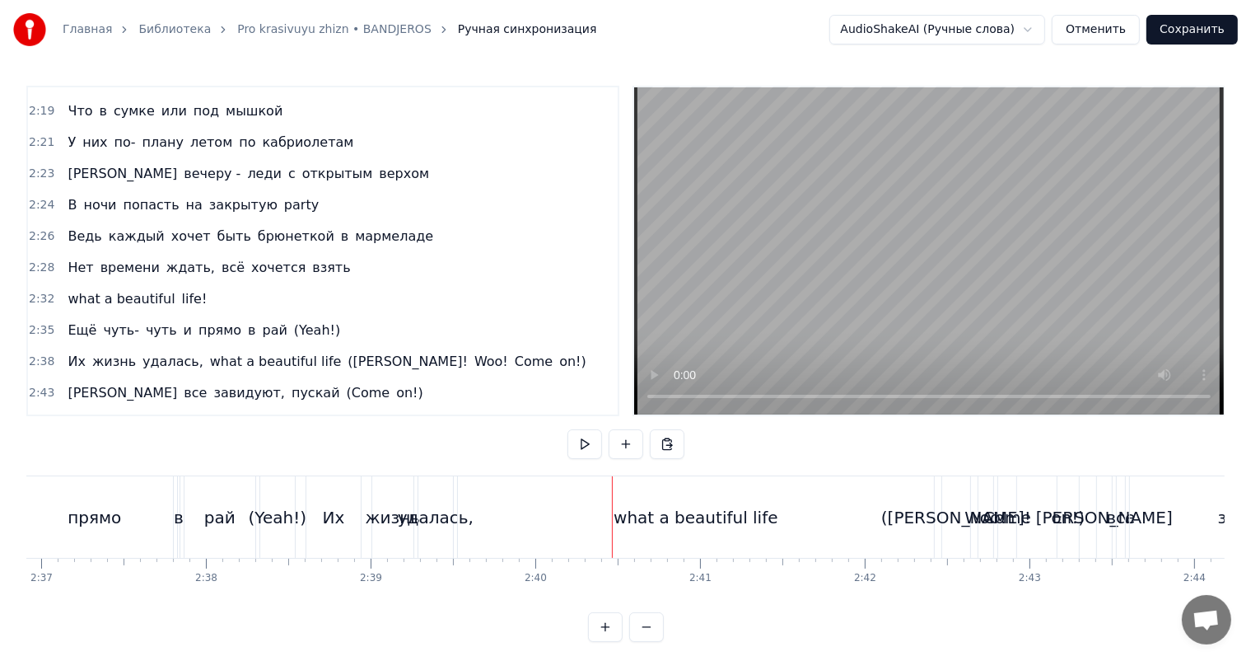
click at [636, 516] on div "what a beautiful life" at bounding box center [696, 517] width 165 height 25
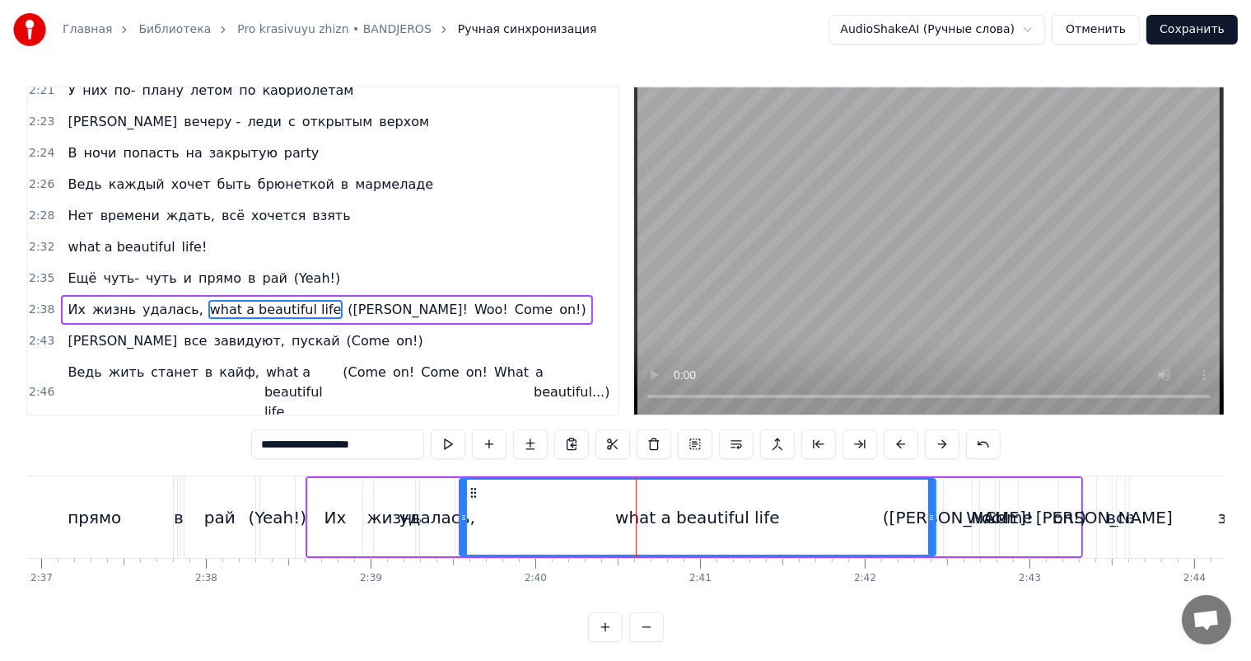
scroll to position [1336, 0]
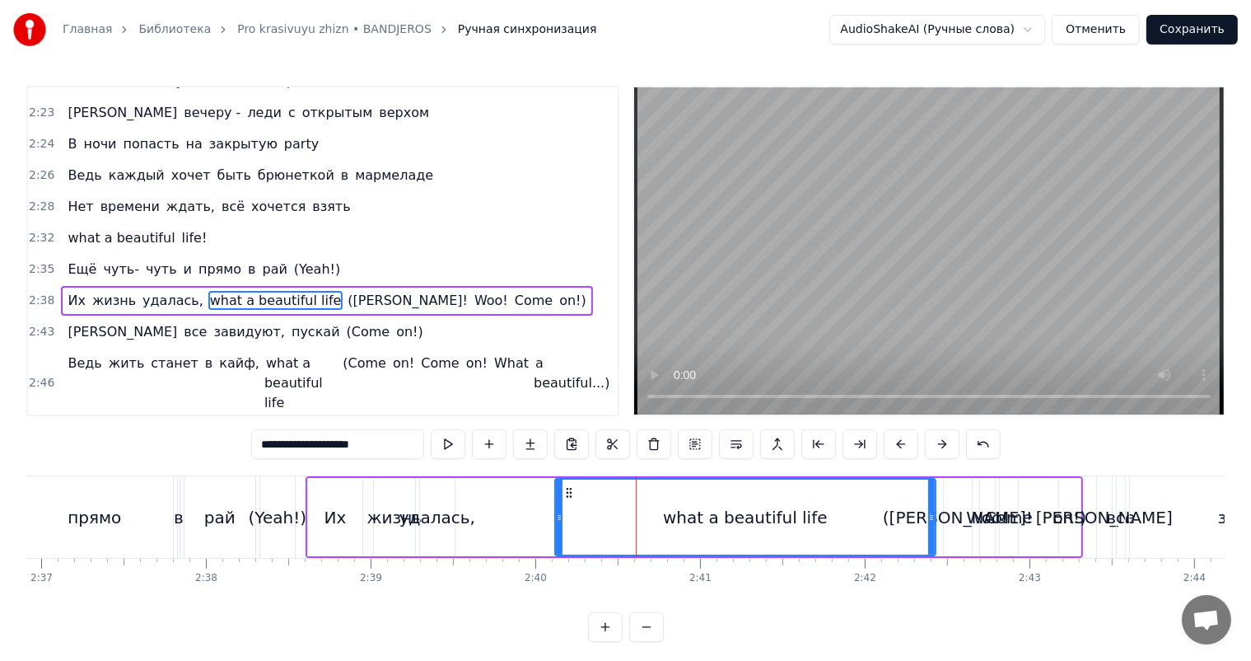
drag, startPoint x: 461, startPoint y: 523, endPoint x: 561, endPoint y: 514, distance: 100.1
click at [561, 514] on div at bounding box center [559, 517] width 7 height 75
click at [420, 517] on div "удалась," at bounding box center [438, 517] width 76 height 25
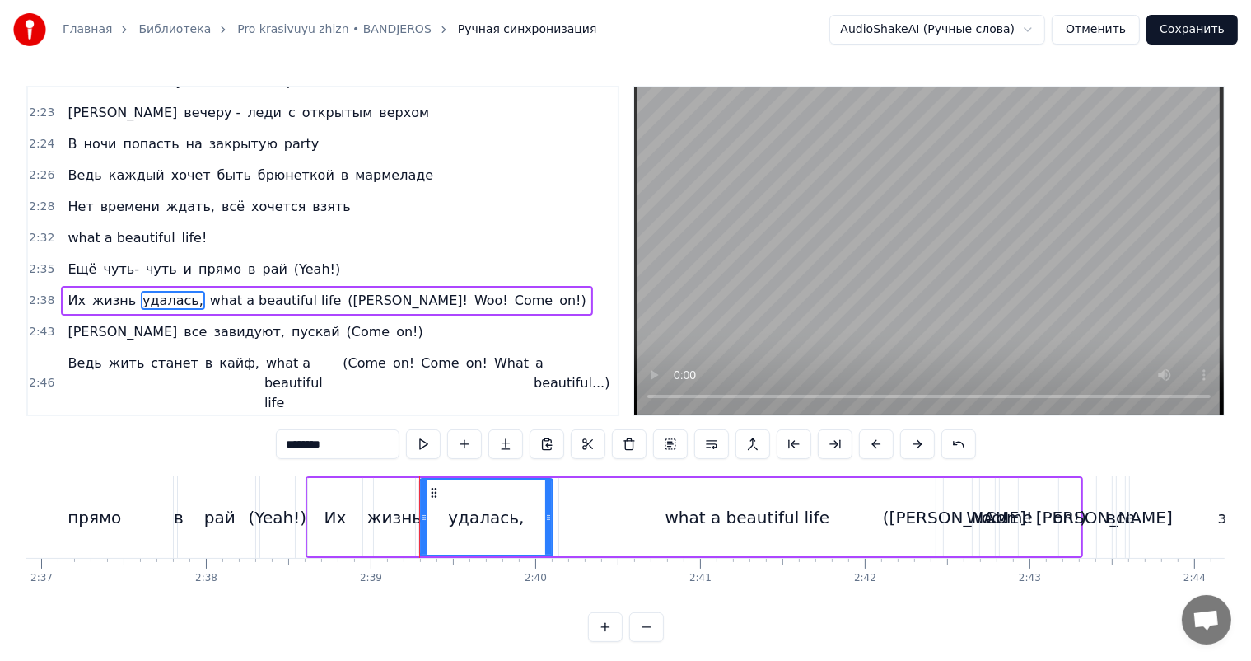
drag, startPoint x: 451, startPoint y: 508, endPoint x: 550, endPoint y: 504, distance: 98.1
click at [550, 504] on div at bounding box center [548, 517] width 7 height 75
click at [274, 517] on div "(Yeah!)" at bounding box center [278, 517] width 58 height 25
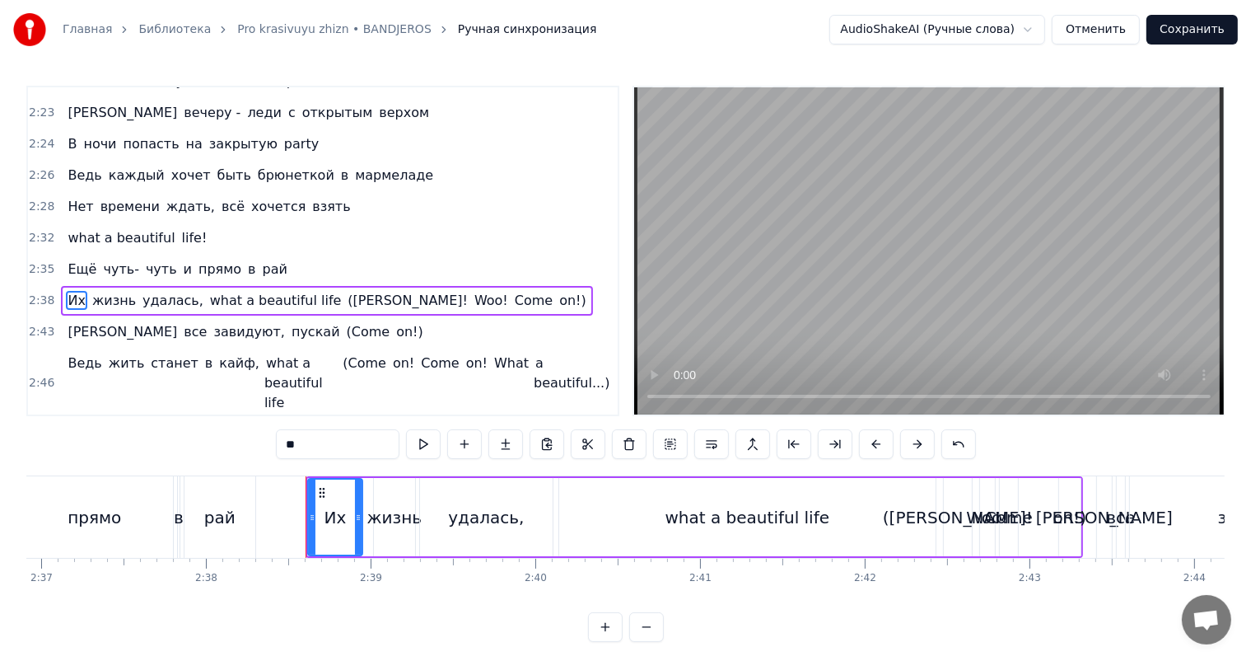
click at [234, 519] on div "рай" at bounding box center [220, 517] width 71 height 82
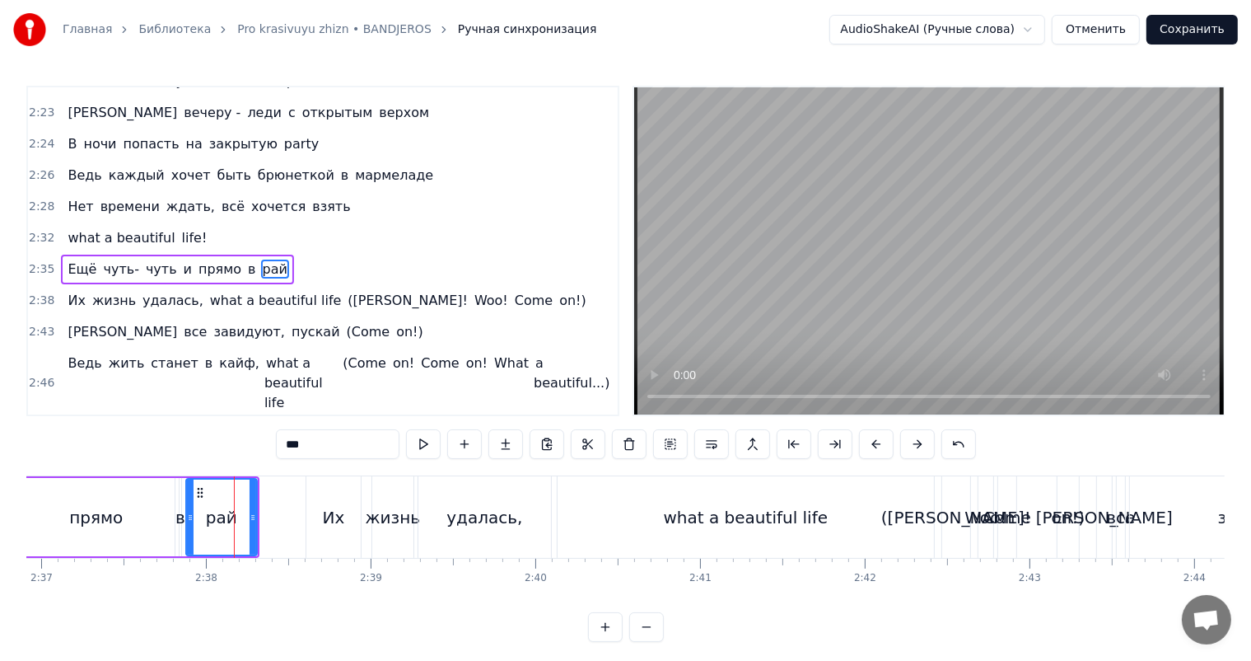
scroll to position [1306, 0]
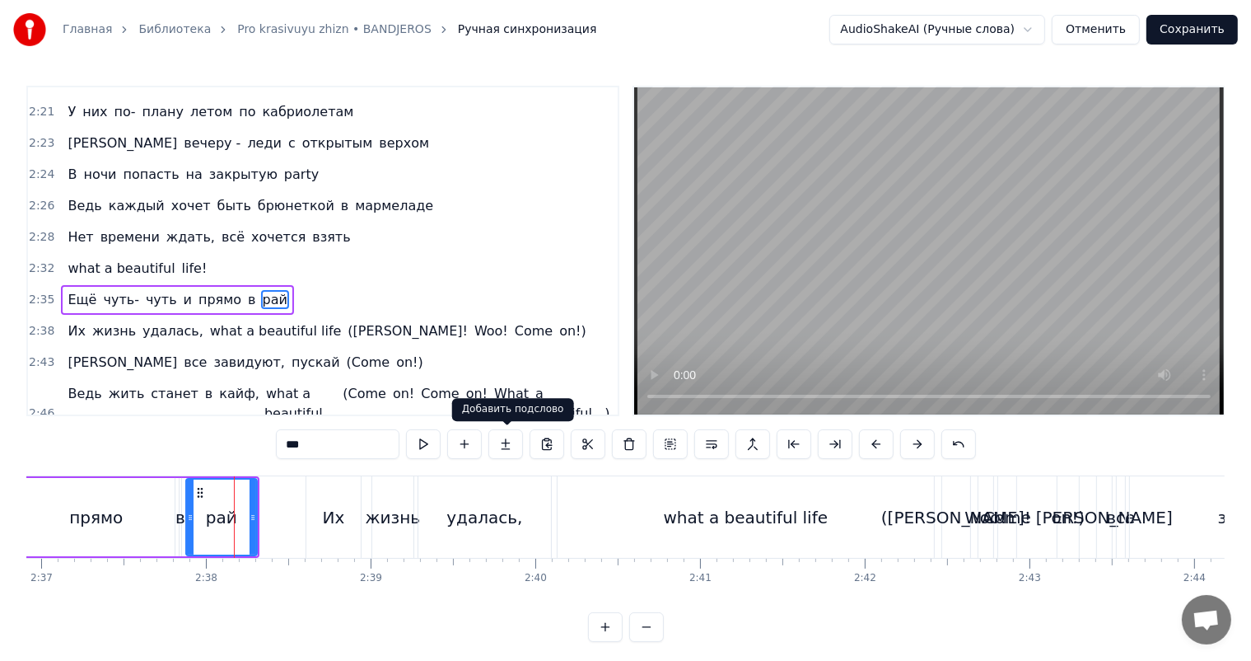
click at [764, 283] on video at bounding box center [929, 250] width 590 height 327
click at [123, 507] on div "прямо" at bounding box center [96, 517] width 157 height 78
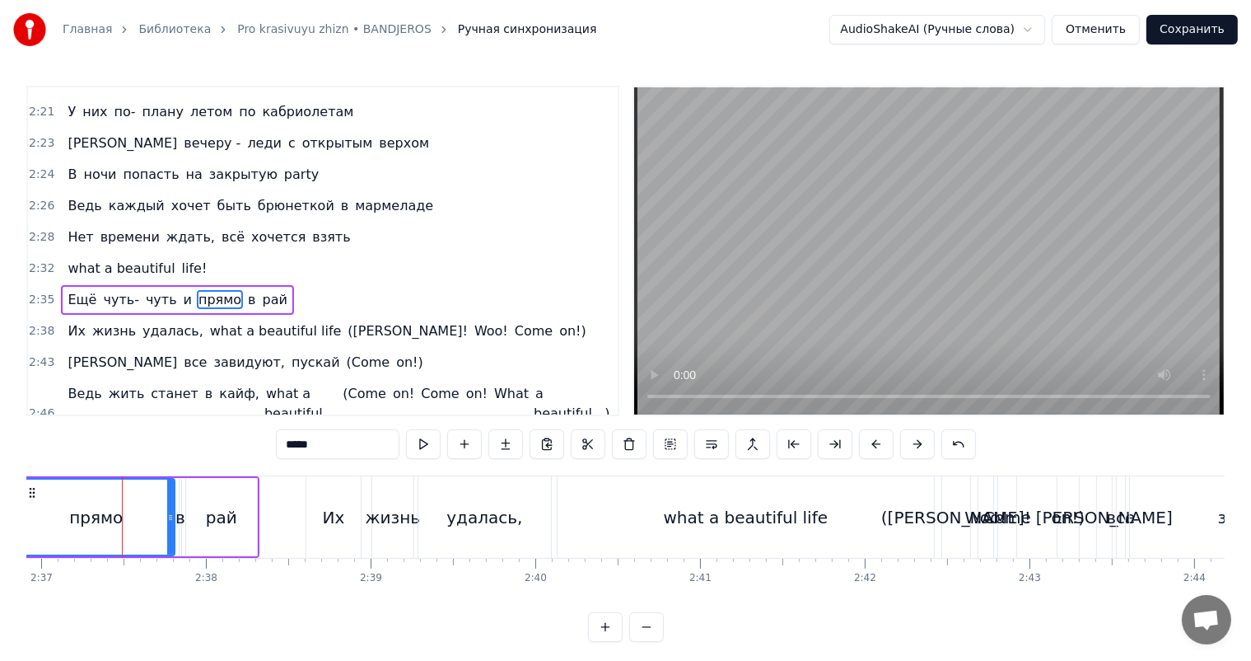
click at [905, 238] on video at bounding box center [929, 250] width 590 height 327
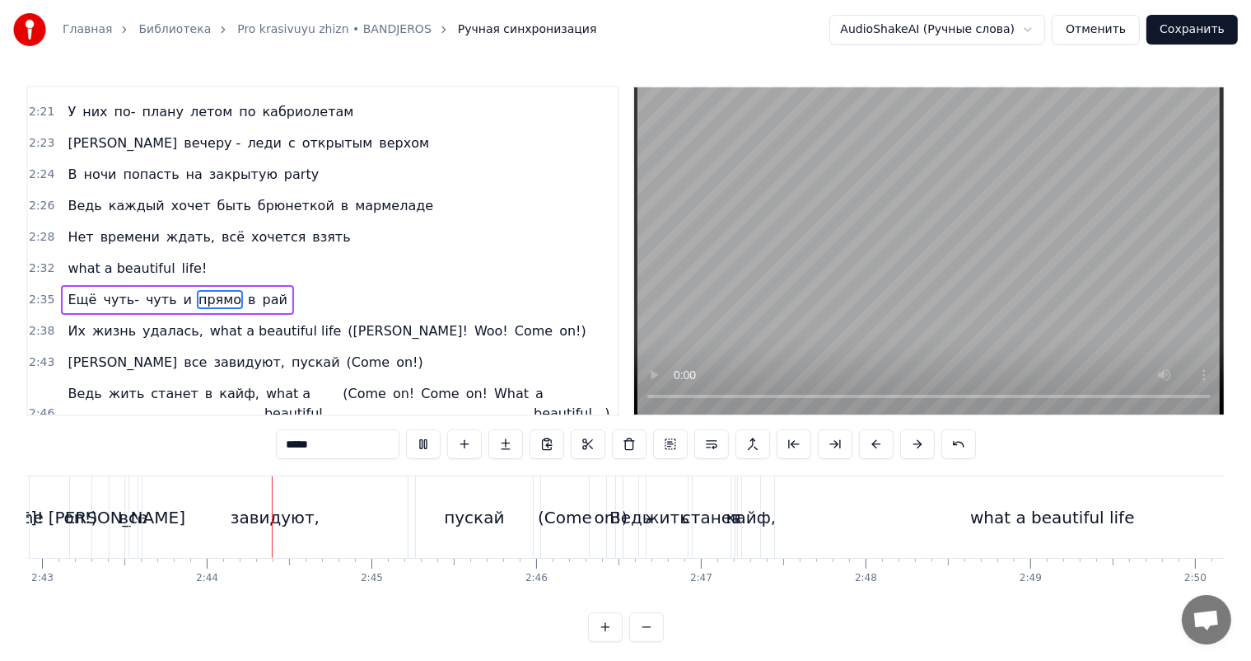
scroll to position [0, 26908]
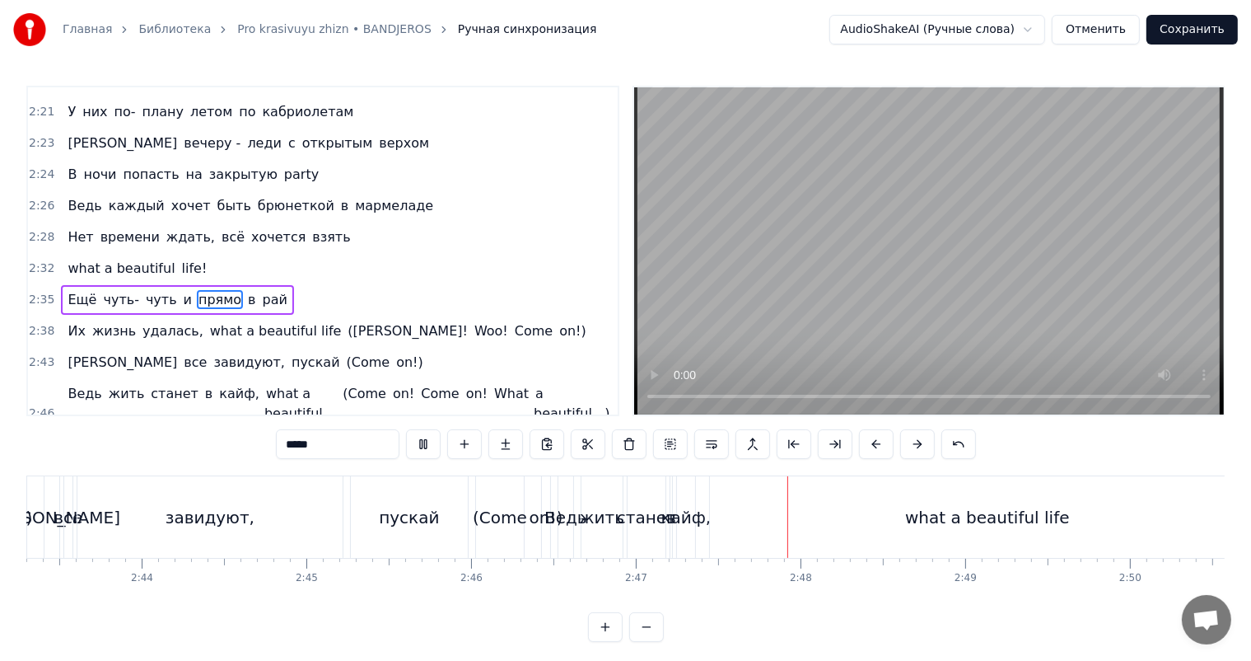
click at [905, 238] on video at bounding box center [929, 250] width 590 height 327
click at [501, 520] on div "(Come" at bounding box center [500, 517] width 54 height 25
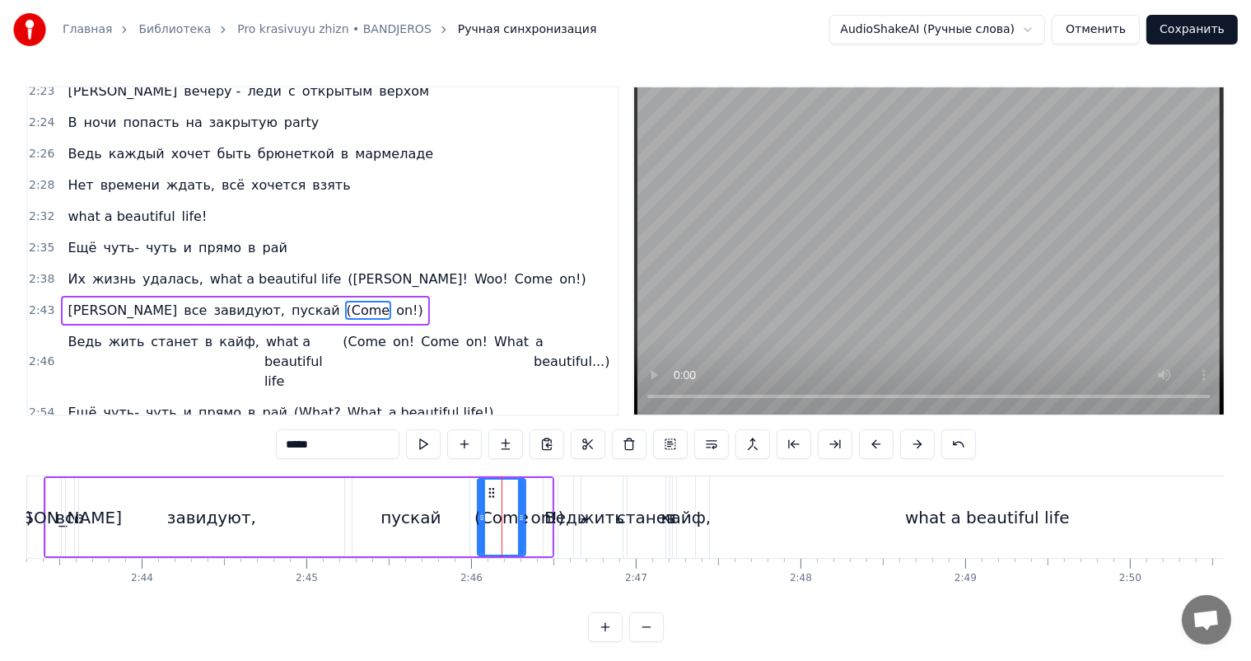
scroll to position [1367, 0]
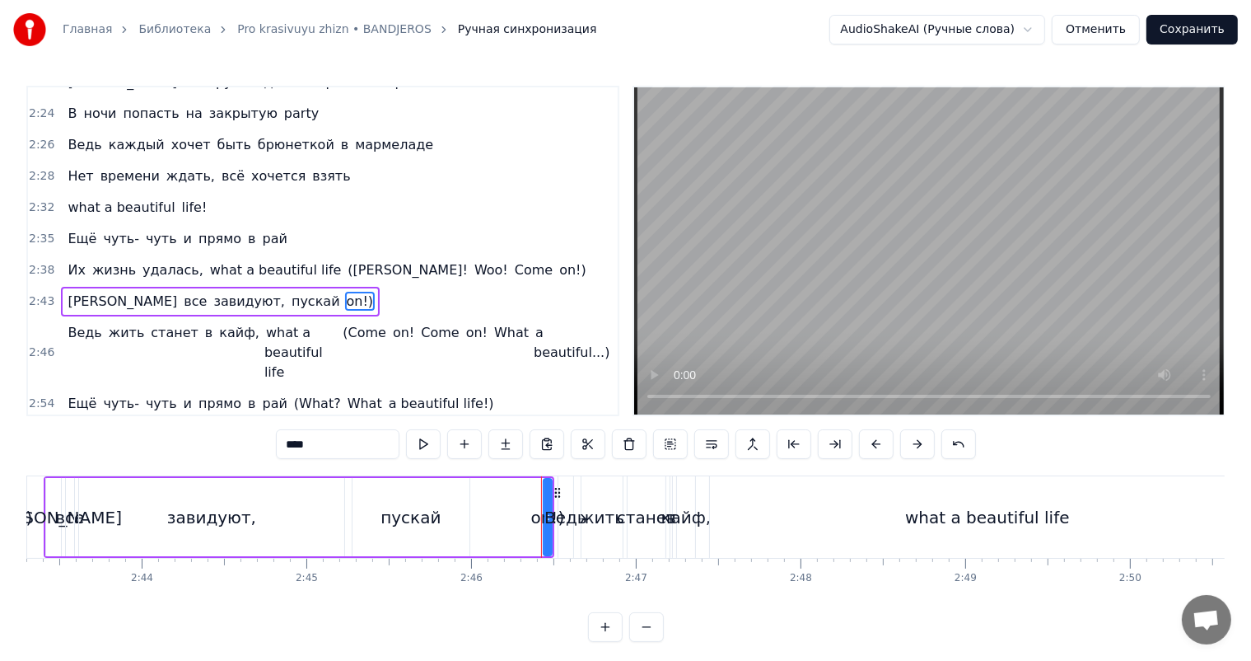
click at [542, 511] on div "on!)" at bounding box center [548, 517] width 34 height 25
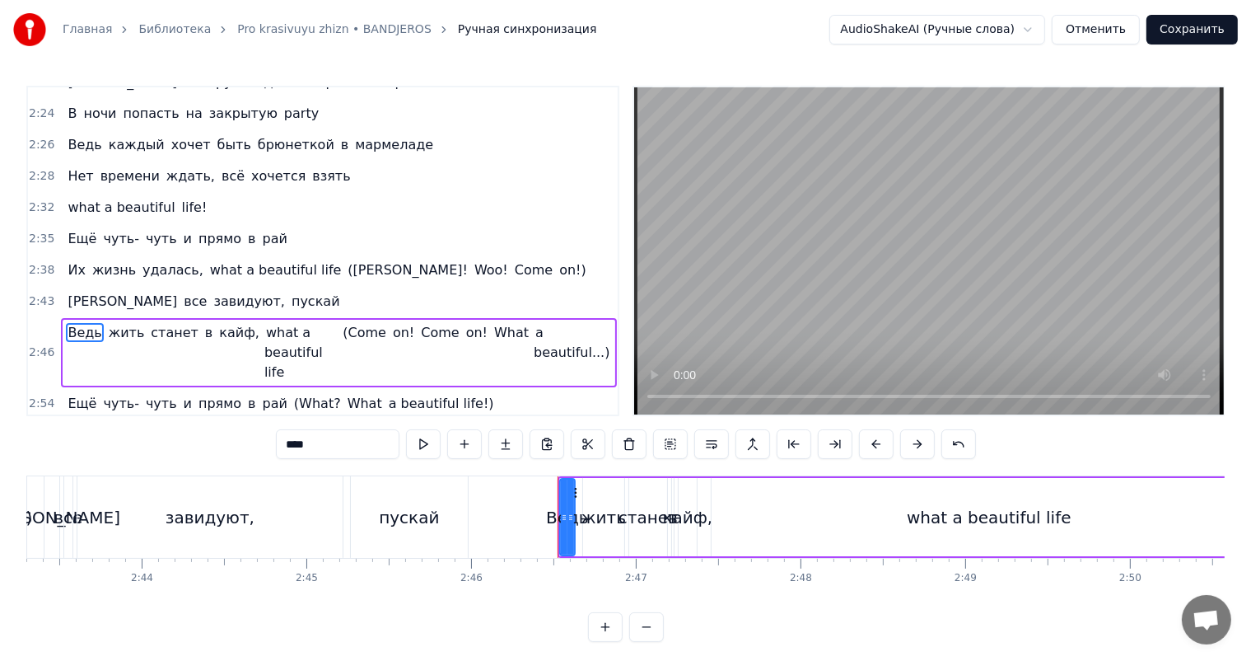
scroll to position [1370, 0]
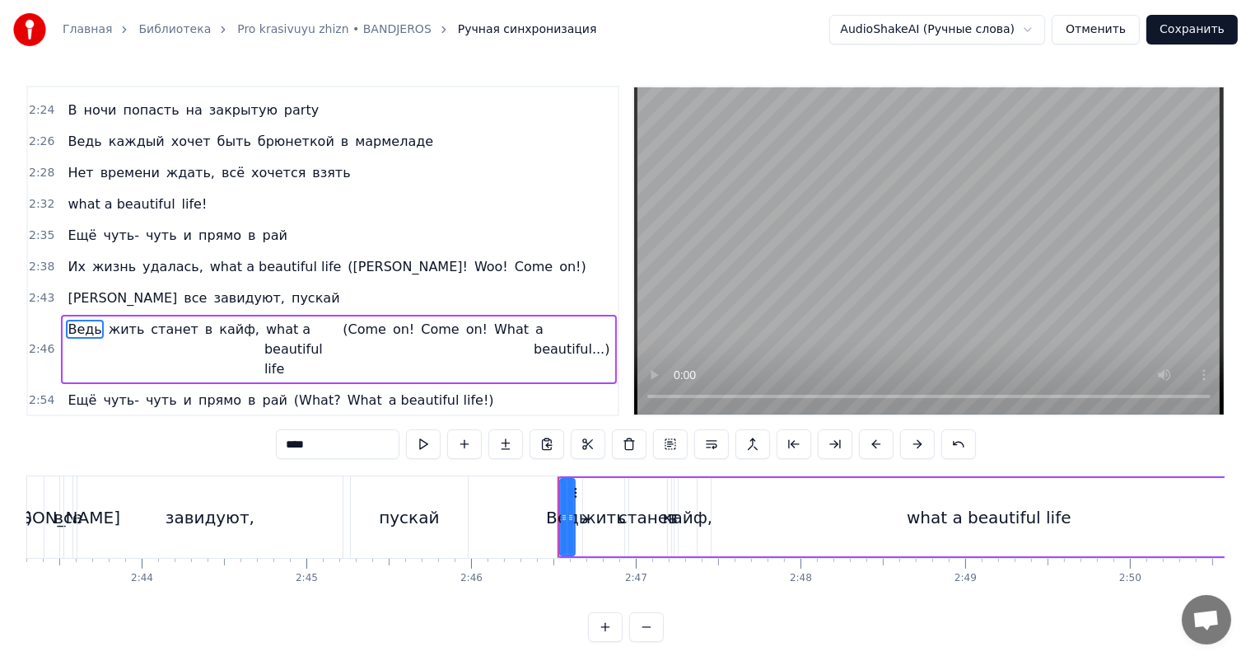
click at [556, 505] on div "Ведь" at bounding box center [567, 517] width 43 height 25
drag, startPoint x: 562, startPoint y: 508, endPoint x: 544, endPoint y: 511, distance: 18.4
click at [544, 511] on div at bounding box center [543, 517] width 7 height 75
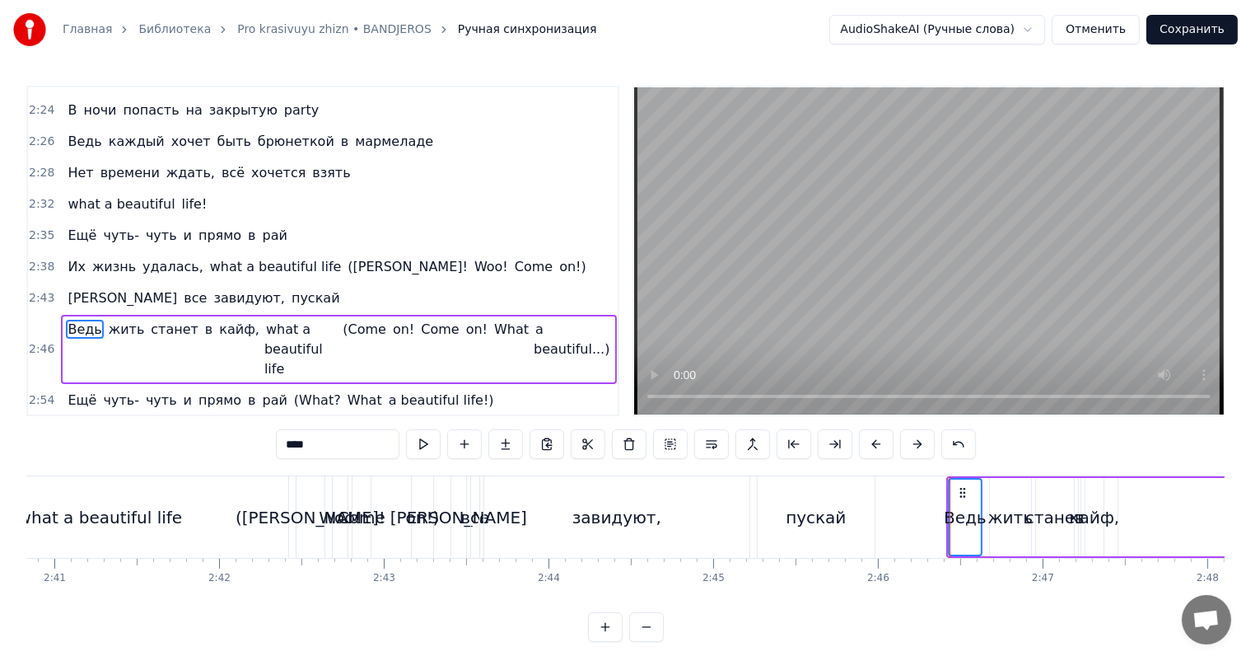
scroll to position [0, 26414]
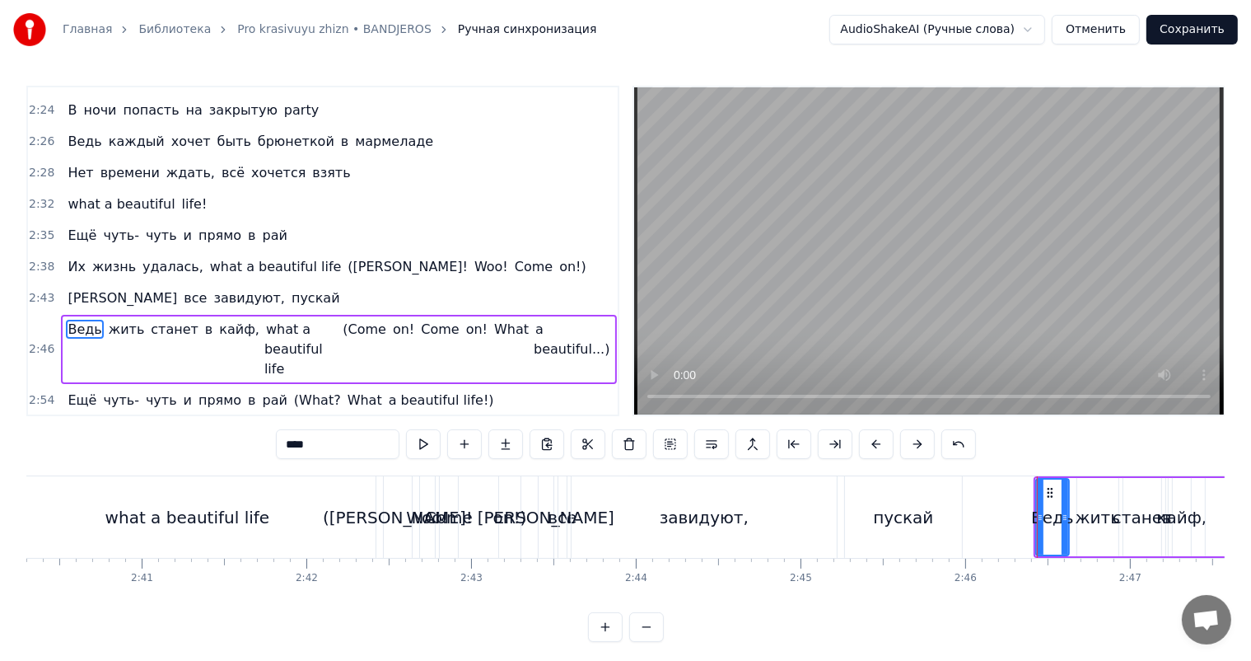
click at [452, 511] on div "Come" at bounding box center [449, 517] width 48 height 25
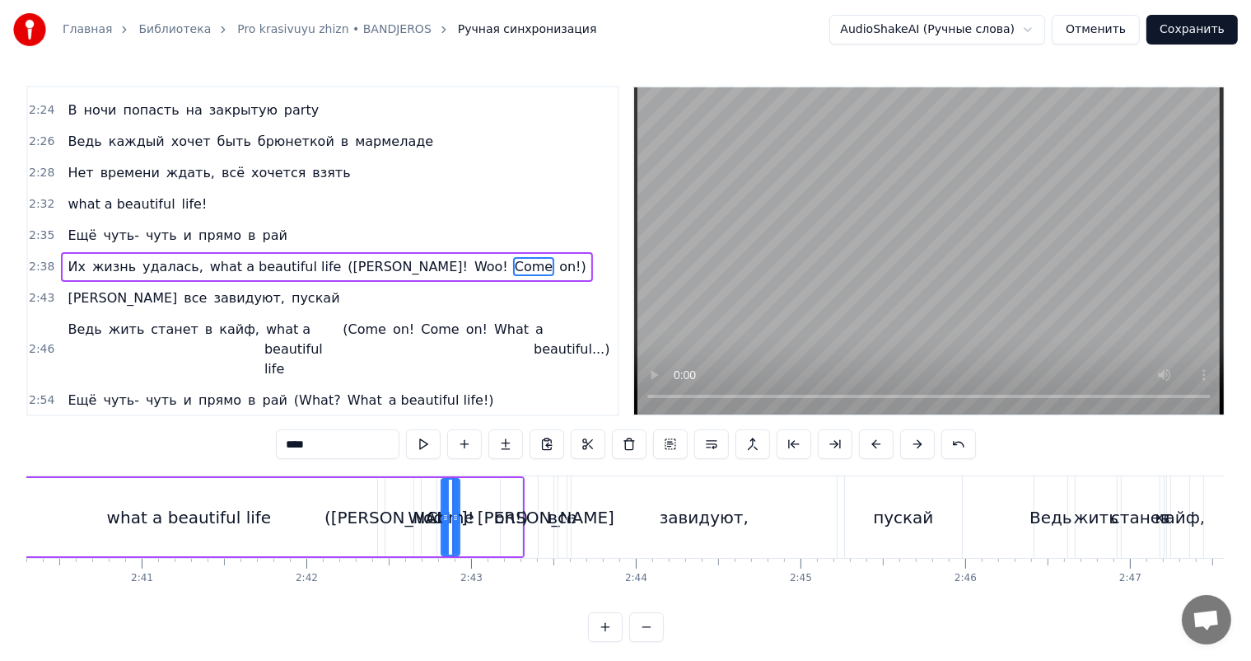
scroll to position [1336, 0]
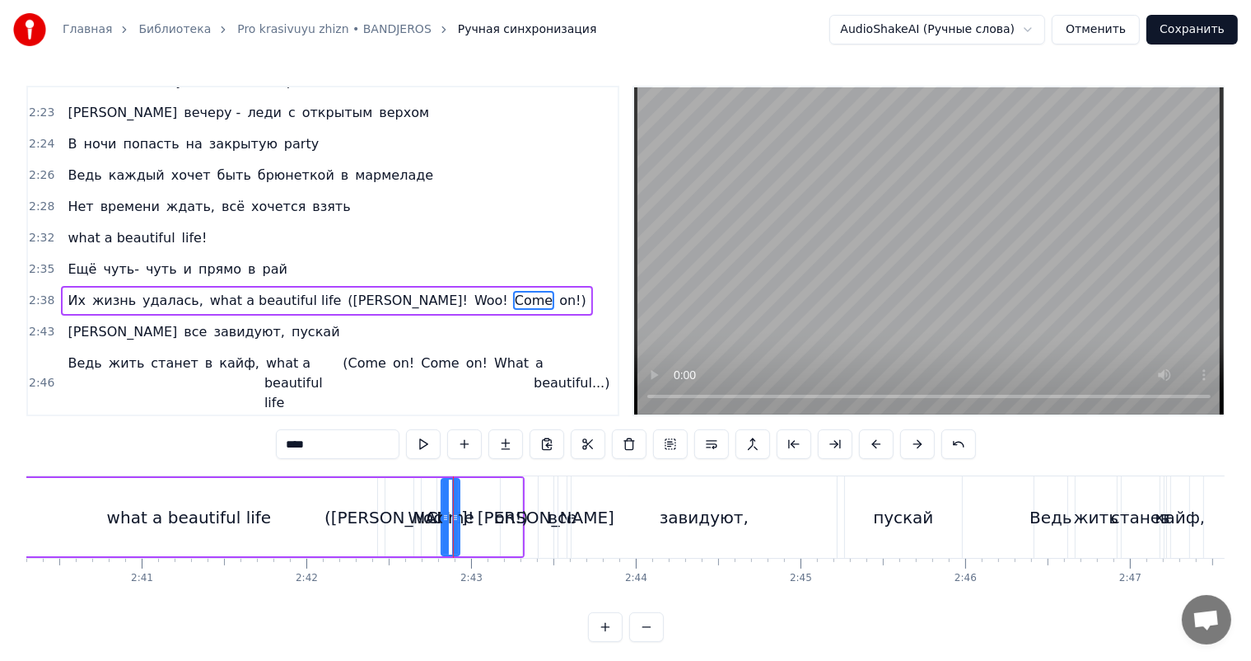
click at [346, 291] on span "([PERSON_NAME]!" at bounding box center [408, 300] width 124 height 19
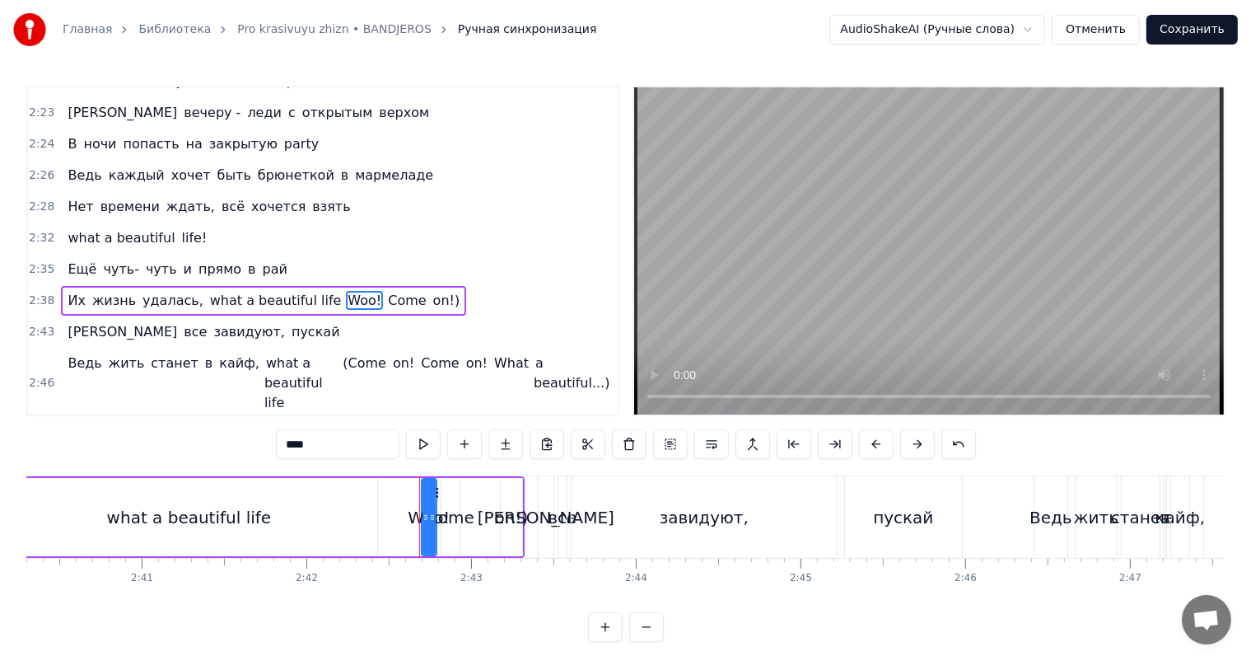
click at [346, 291] on span "Woo!" at bounding box center [364, 300] width 37 height 19
click at [346, 291] on span "Come" at bounding box center [366, 300] width 41 height 19
click at [346, 291] on span "on!)" at bounding box center [361, 300] width 30 height 19
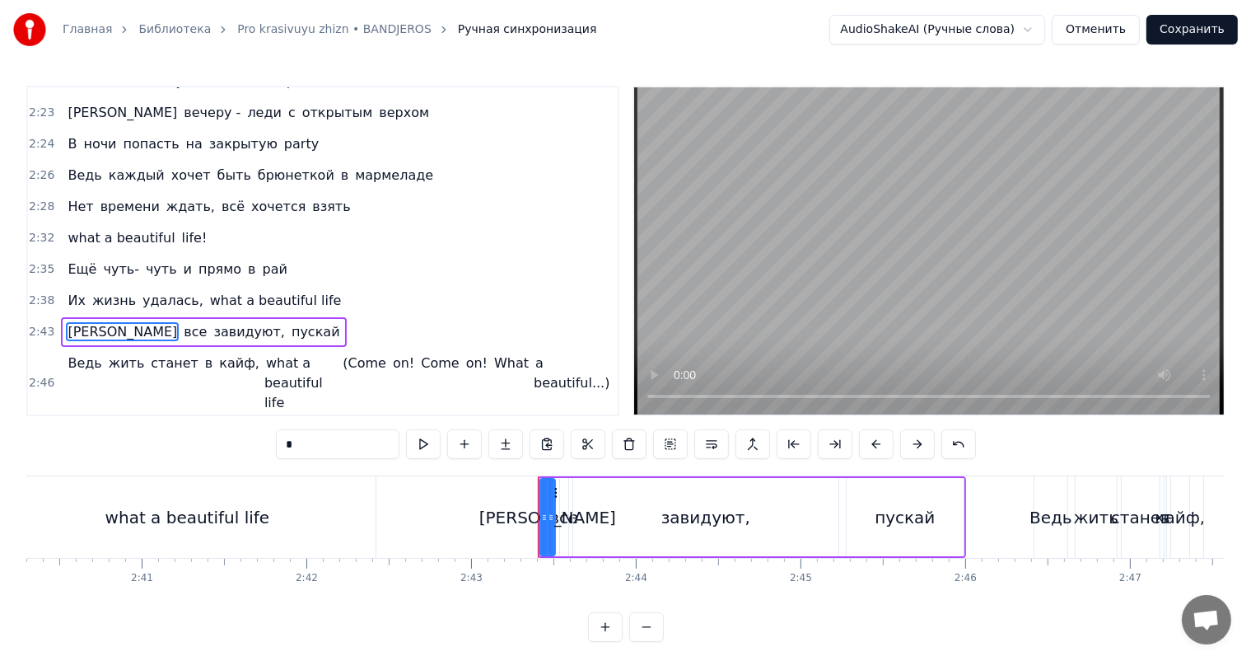
scroll to position [1367, 0]
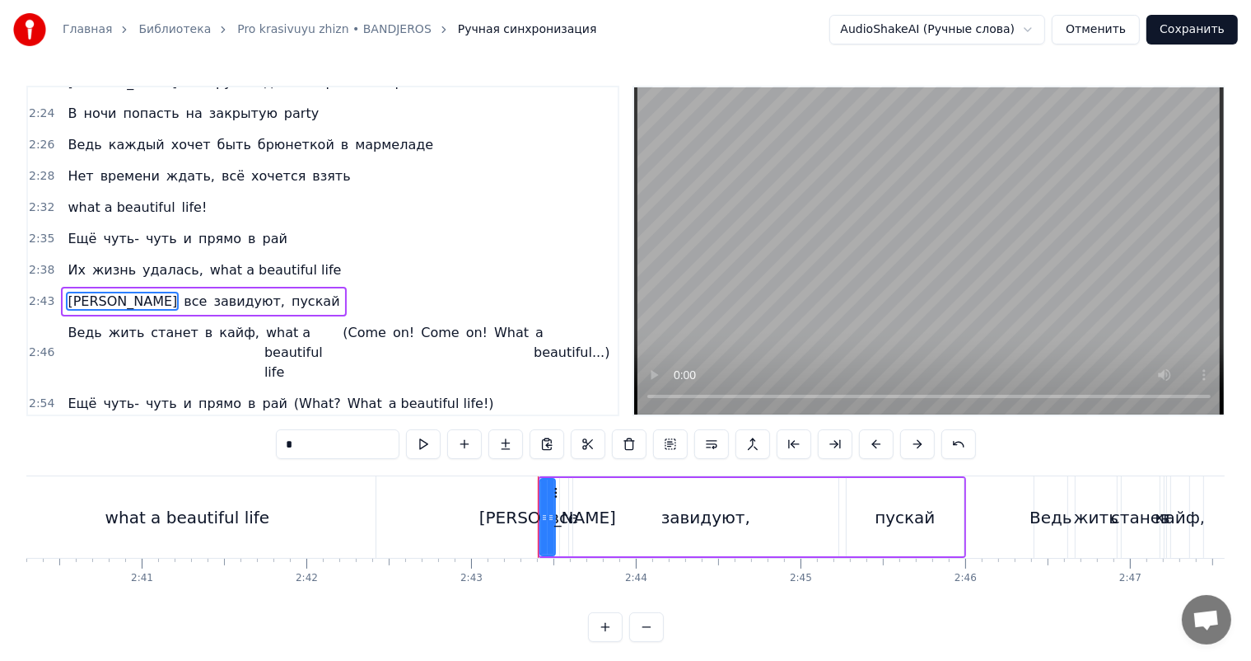
click at [151, 516] on div "what a beautiful life" at bounding box center [187, 517] width 165 height 25
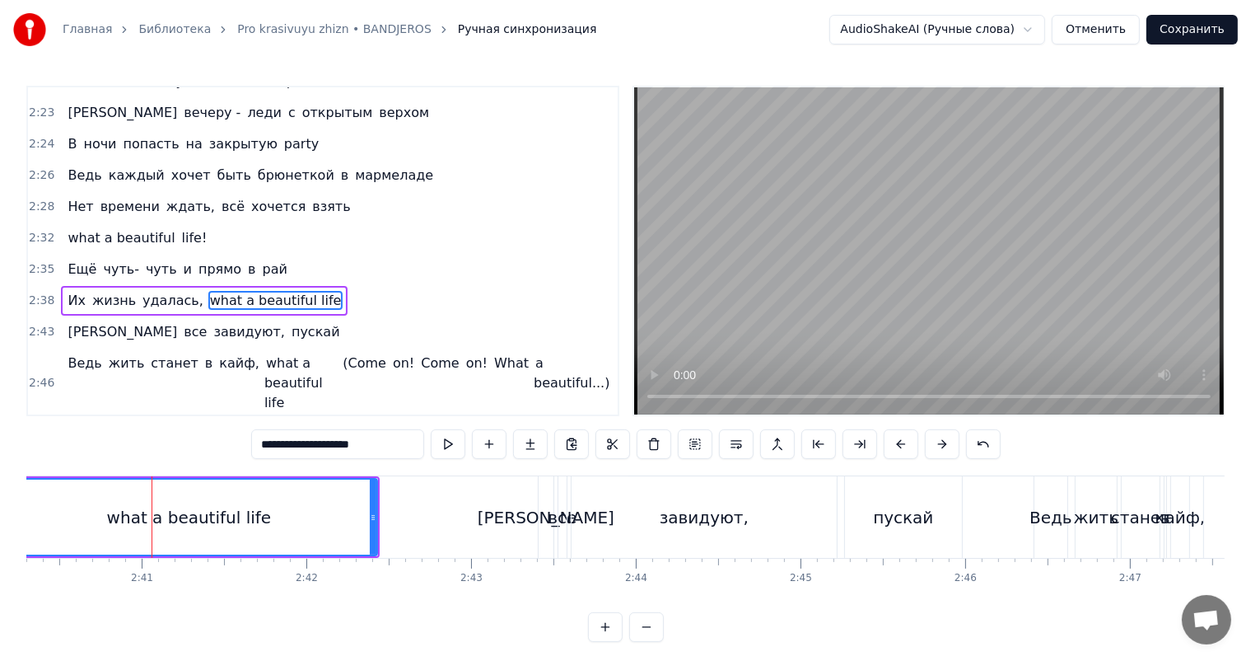
click at [1088, 194] on video at bounding box center [929, 250] width 590 height 327
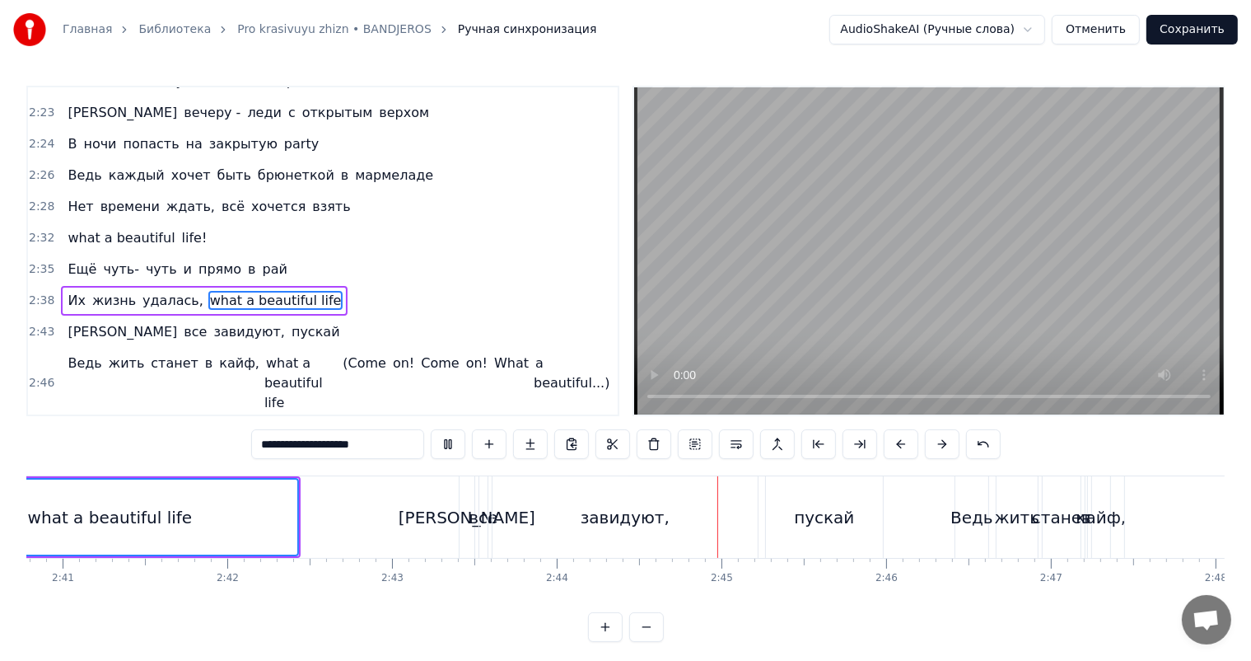
scroll to position [0, 26579]
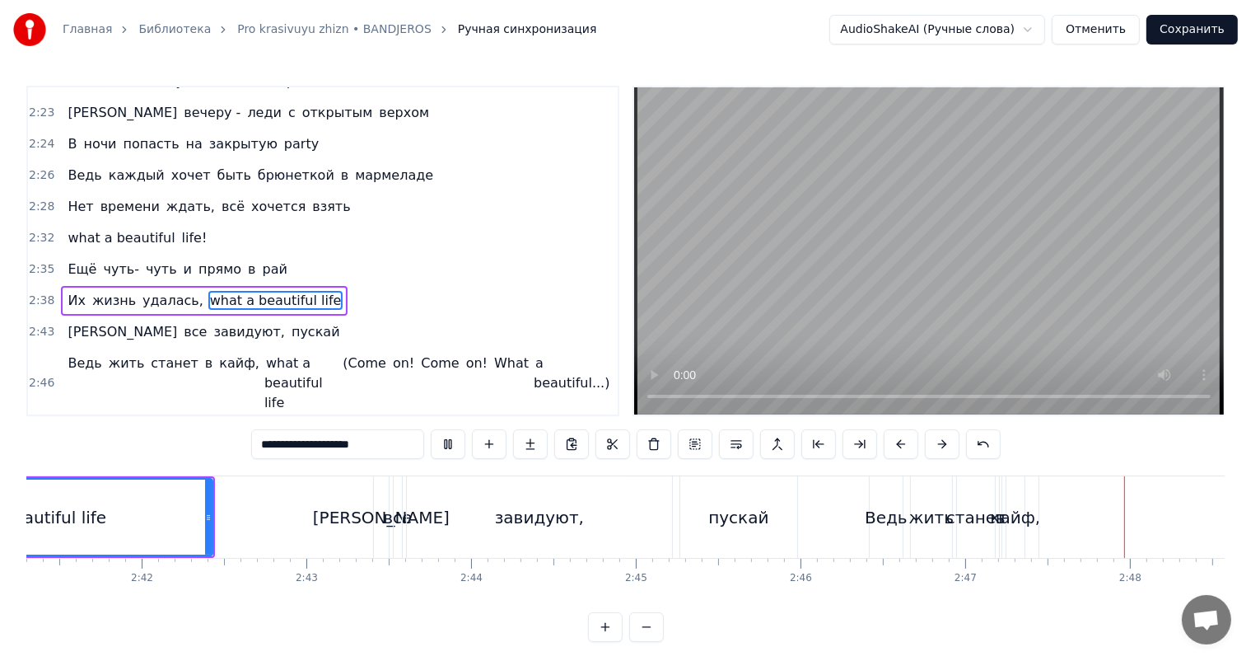
click at [1167, 213] on video at bounding box center [929, 250] width 590 height 327
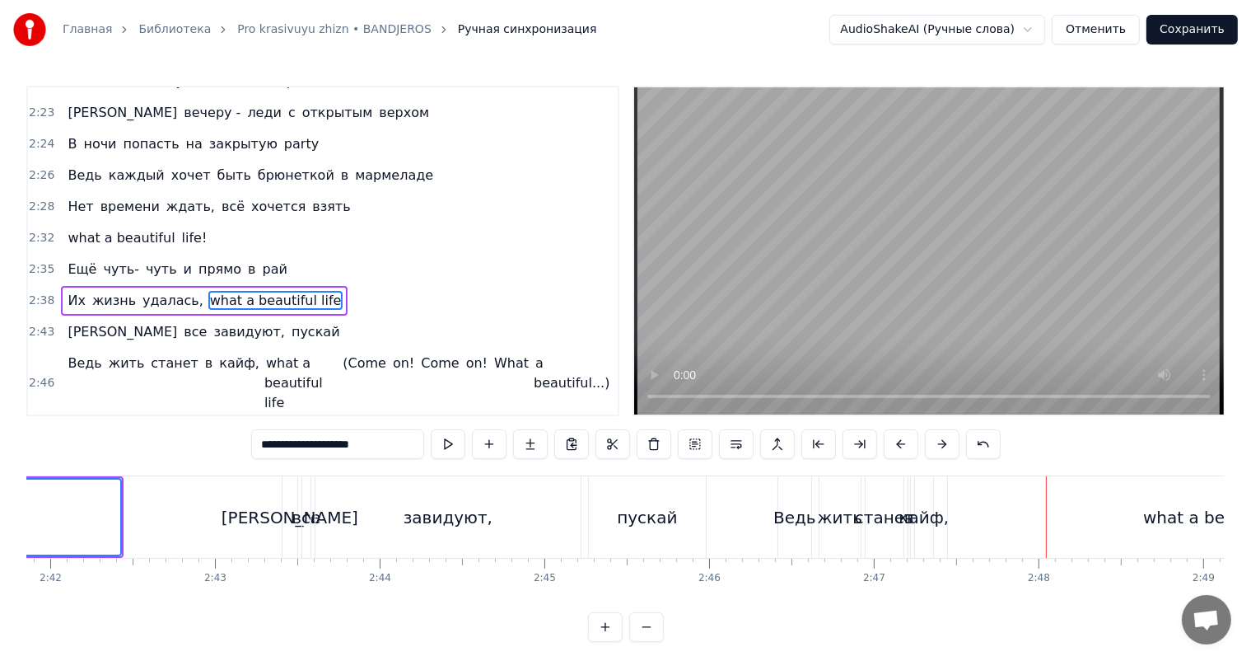
scroll to position [0, 26908]
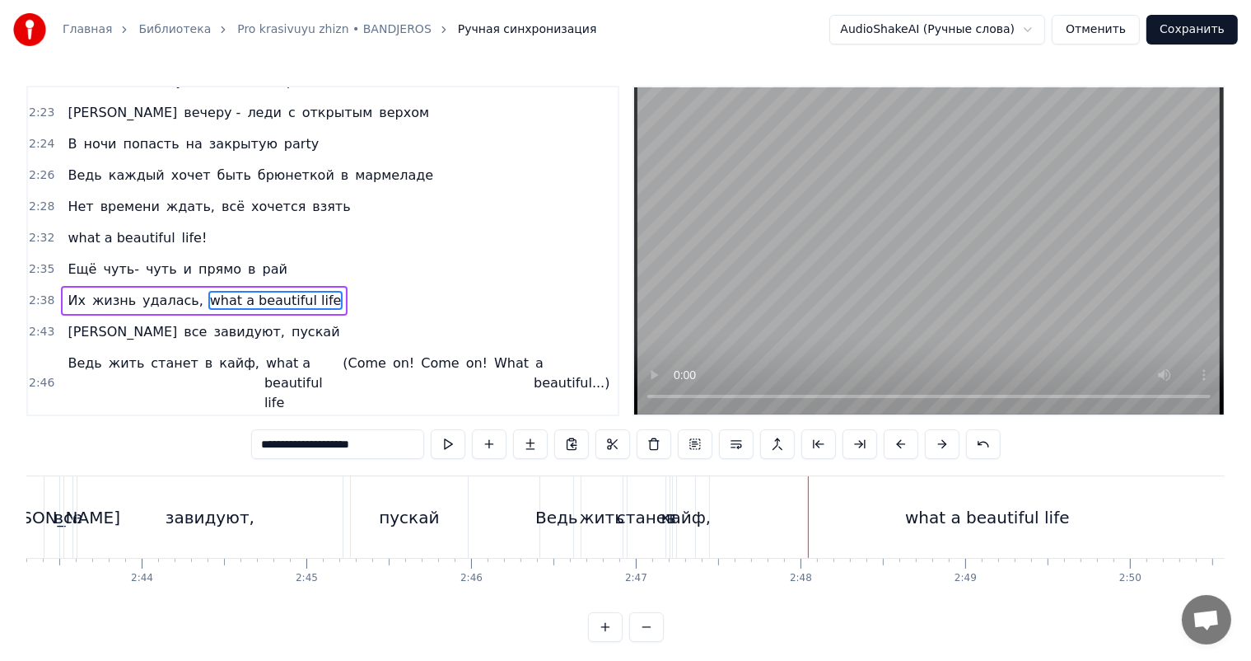
click at [760, 508] on div "what a beautiful life" at bounding box center [987, 517] width 555 height 82
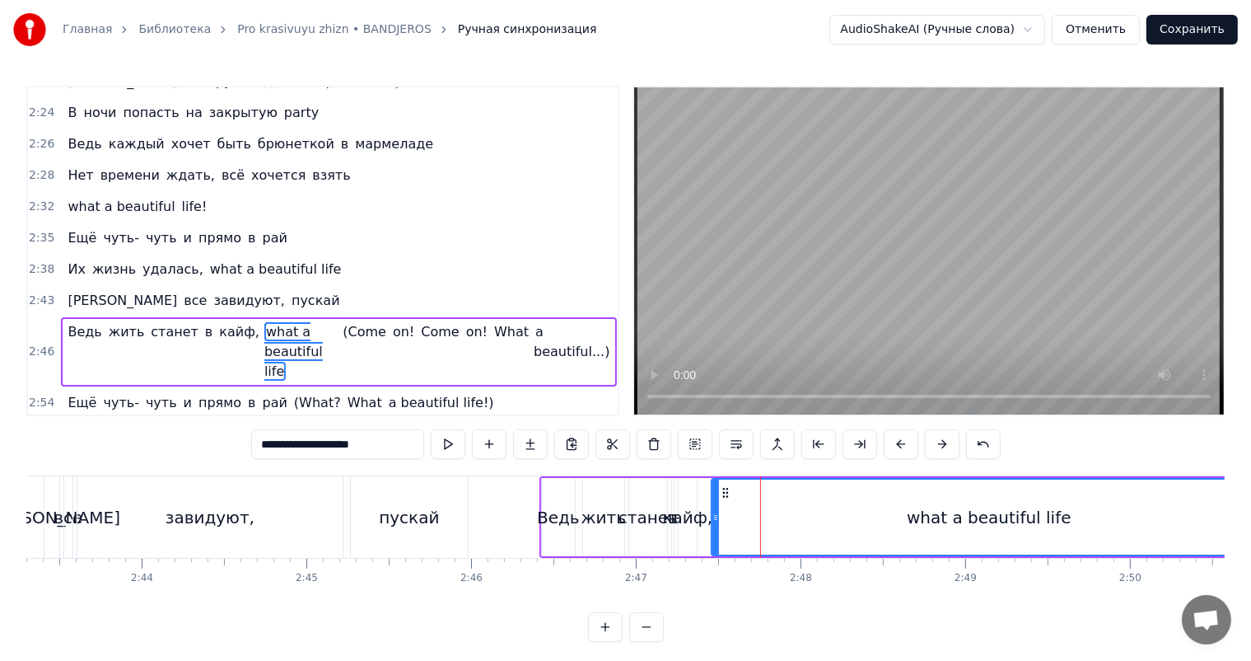
scroll to position [1370, 0]
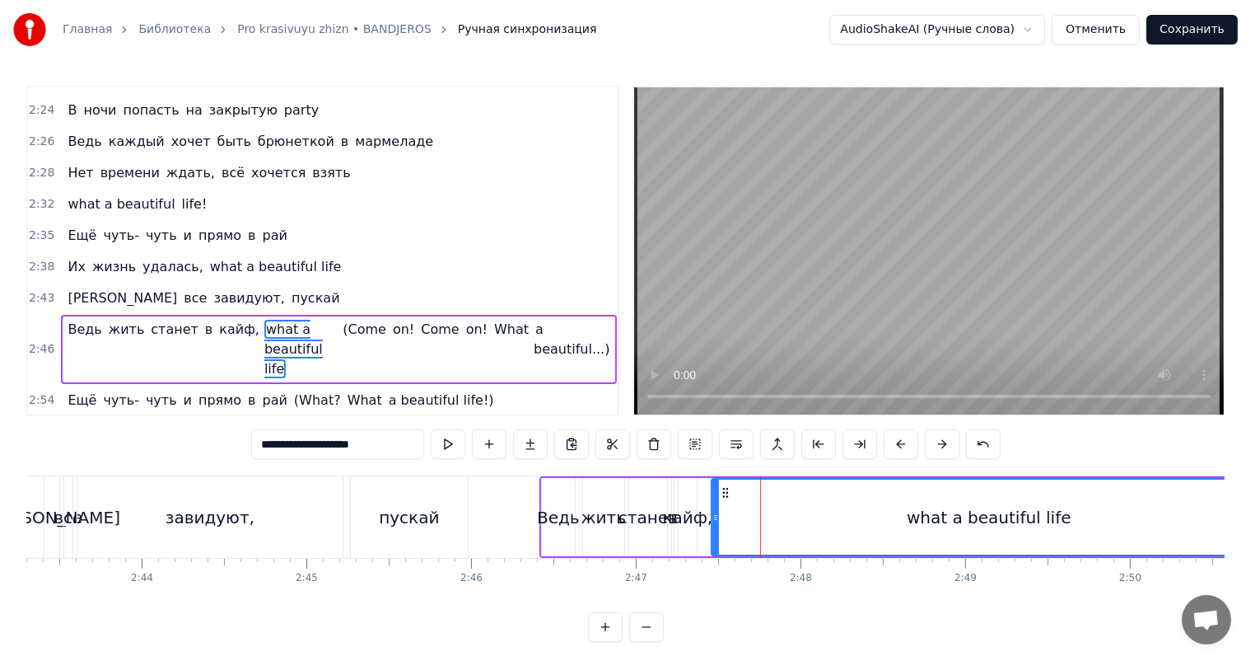
drag, startPoint x: 710, startPoint y: 521, endPoint x: 825, endPoint y: 511, distance: 114.9
click at [825, 511] on div "what a beautiful life" at bounding box center [989, 517] width 557 height 78
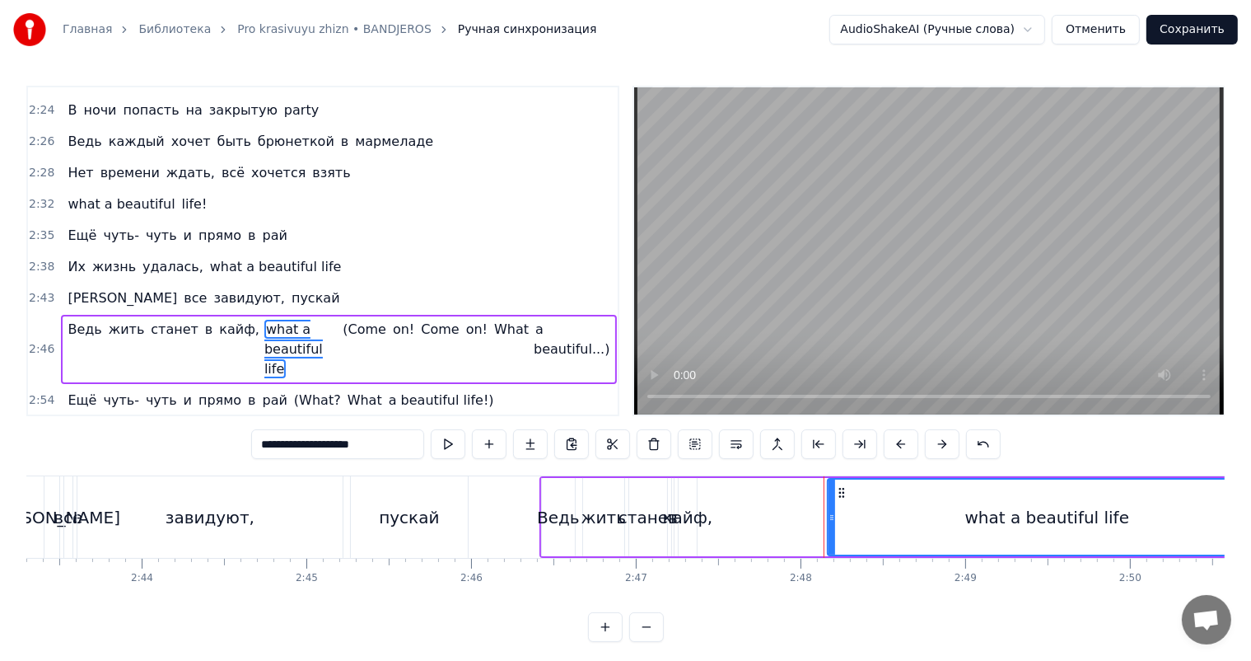
drag, startPoint x: 716, startPoint y: 524, endPoint x: 834, endPoint y: 513, distance: 118.3
click at [834, 513] on div at bounding box center [832, 517] width 7 height 75
click at [690, 517] on div "кайф," at bounding box center [688, 517] width 50 height 25
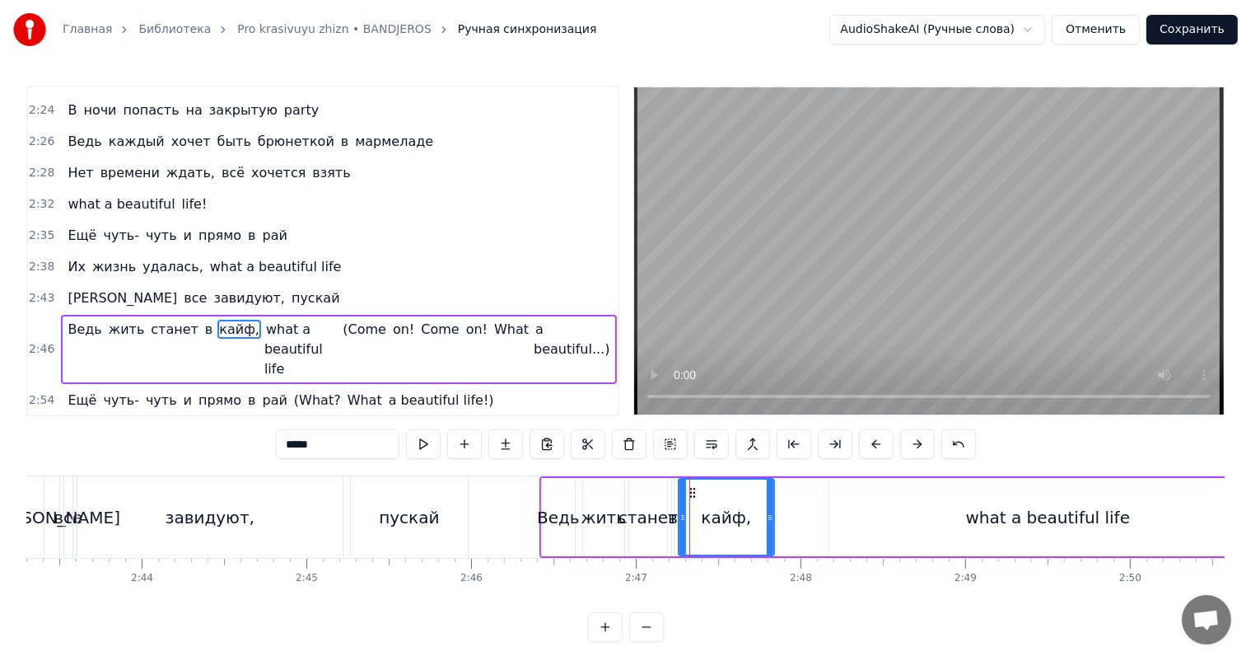
drag, startPoint x: 694, startPoint y: 514, endPoint x: 771, endPoint y: 504, distance: 78.1
click at [771, 504] on div at bounding box center [770, 517] width 7 height 75
drag, startPoint x: 683, startPoint y: 516, endPoint x: 713, endPoint y: 511, distance: 30.1
click at [713, 511] on icon at bounding box center [713, 517] width 7 height 13
click at [676, 520] on div "в" at bounding box center [673, 517] width 10 height 25
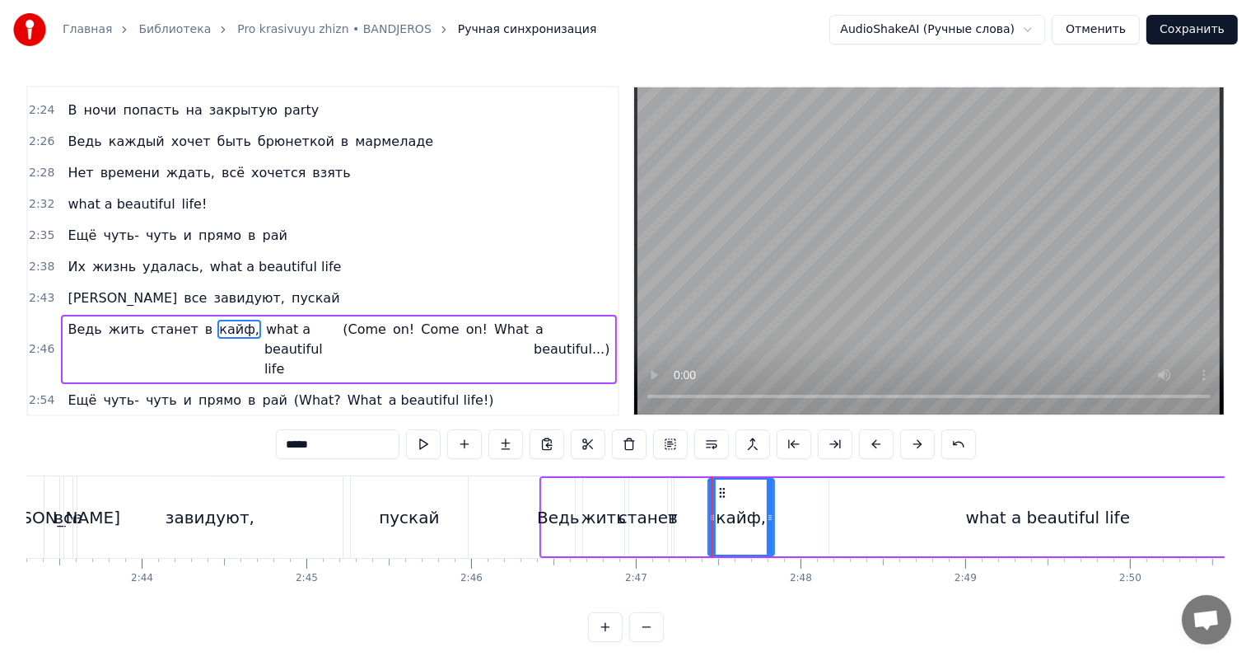
type input "*"
drag, startPoint x: 676, startPoint y: 520, endPoint x: 690, endPoint y: 514, distance: 14.4
click at [690, 514] on div "Ведь жить станет в кайф, what a beautiful life (Come on! Come on! What a beauti…" at bounding box center [1193, 517] width 1307 height 82
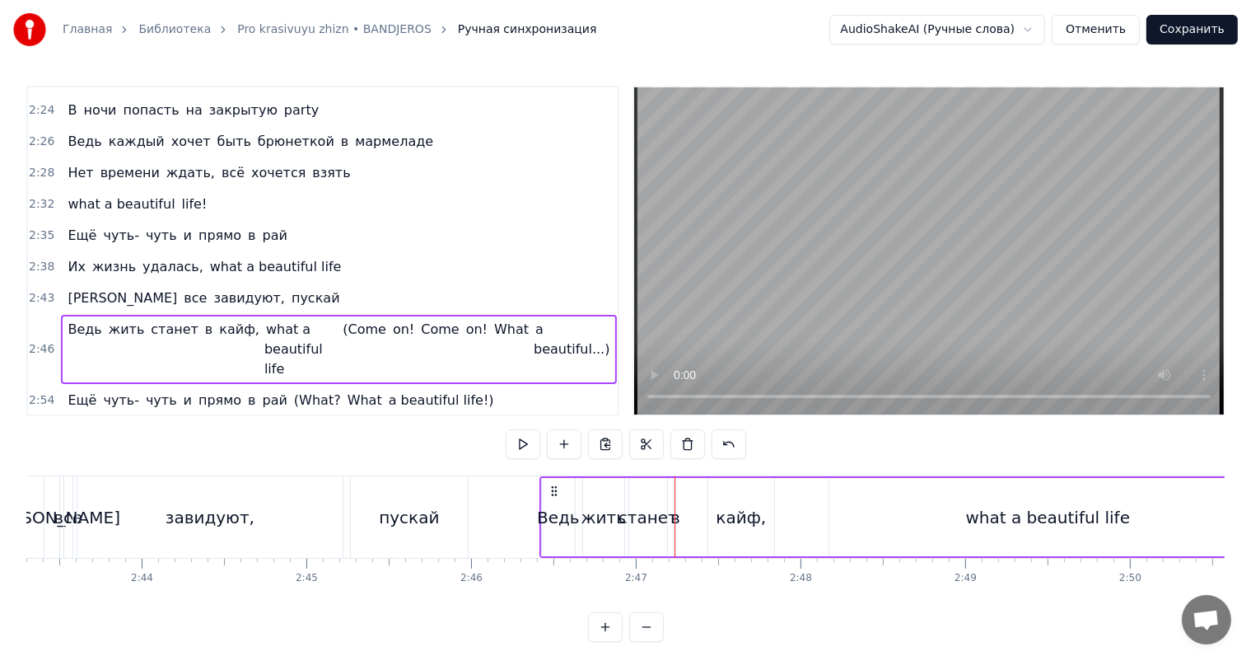
click at [671, 522] on div "в" at bounding box center [676, 517] width 10 height 25
drag, startPoint x: 673, startPoint y: 520, endPoint x: 697, endPoint y: 513, distance: 24.8
click at [694, 513] on div "в" at bounding box center [684, 517] width 19 height 78
click at [610, 518] on div "жить" at bounding box center [604, 517] width 44 height 25
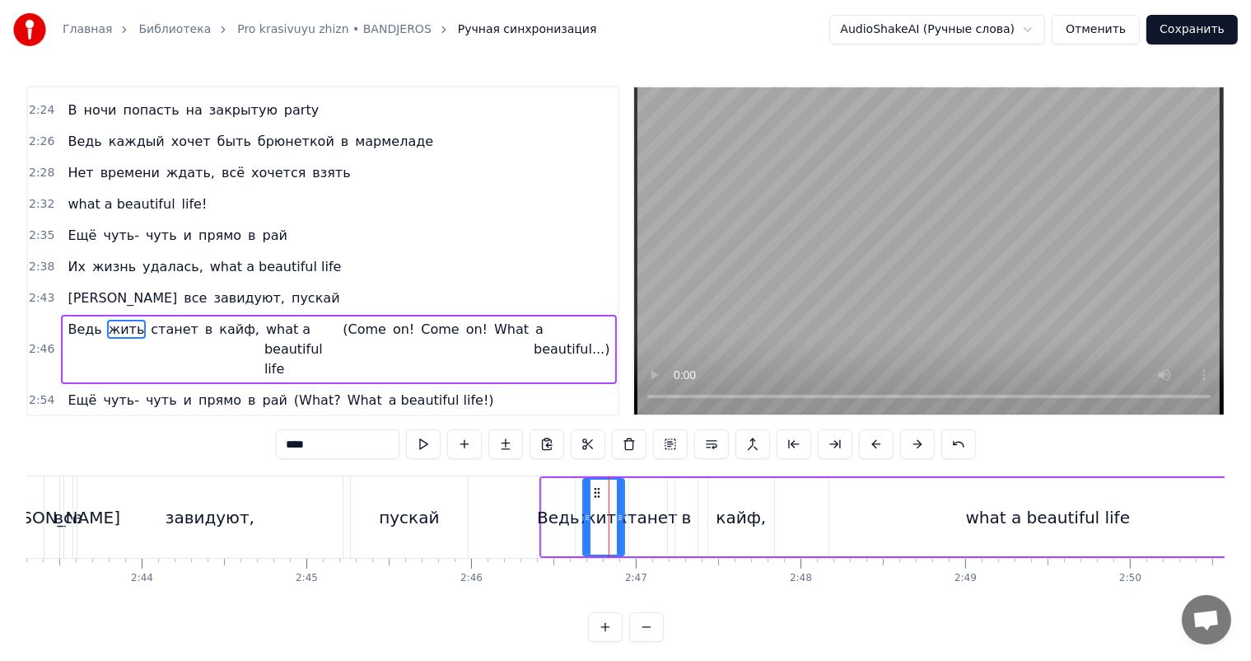
click at [972, 254] on video at bounding box center [929, 250] width 590 height 327
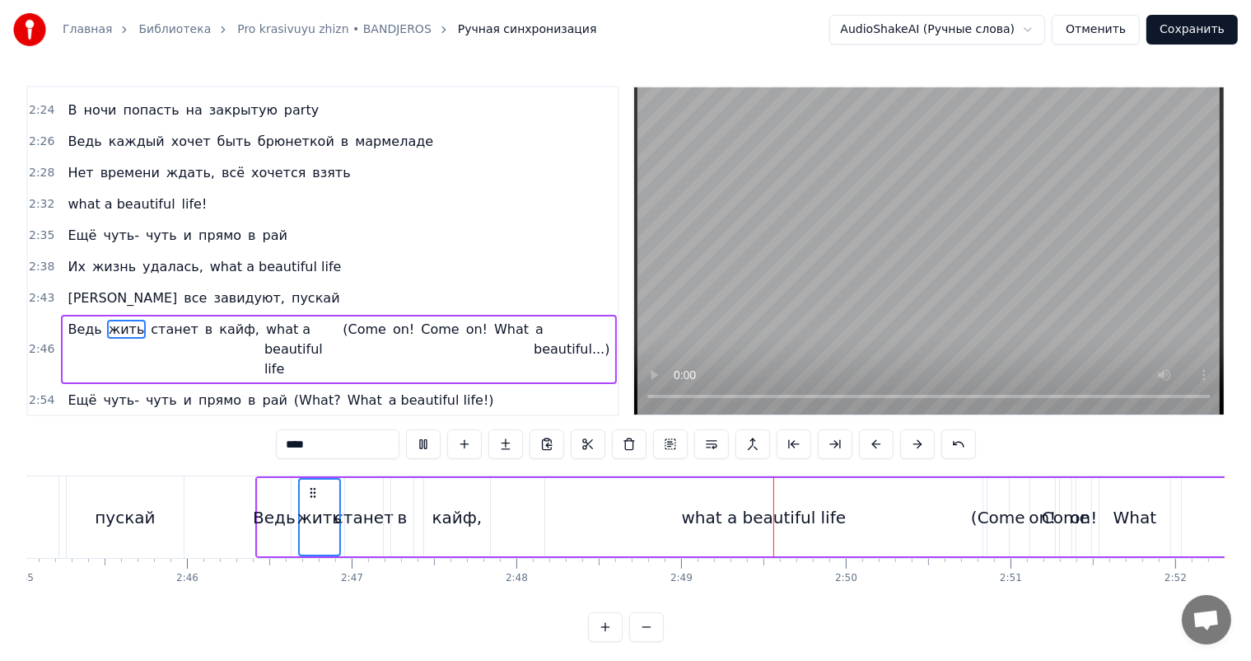
scroll to position [0, 27238]
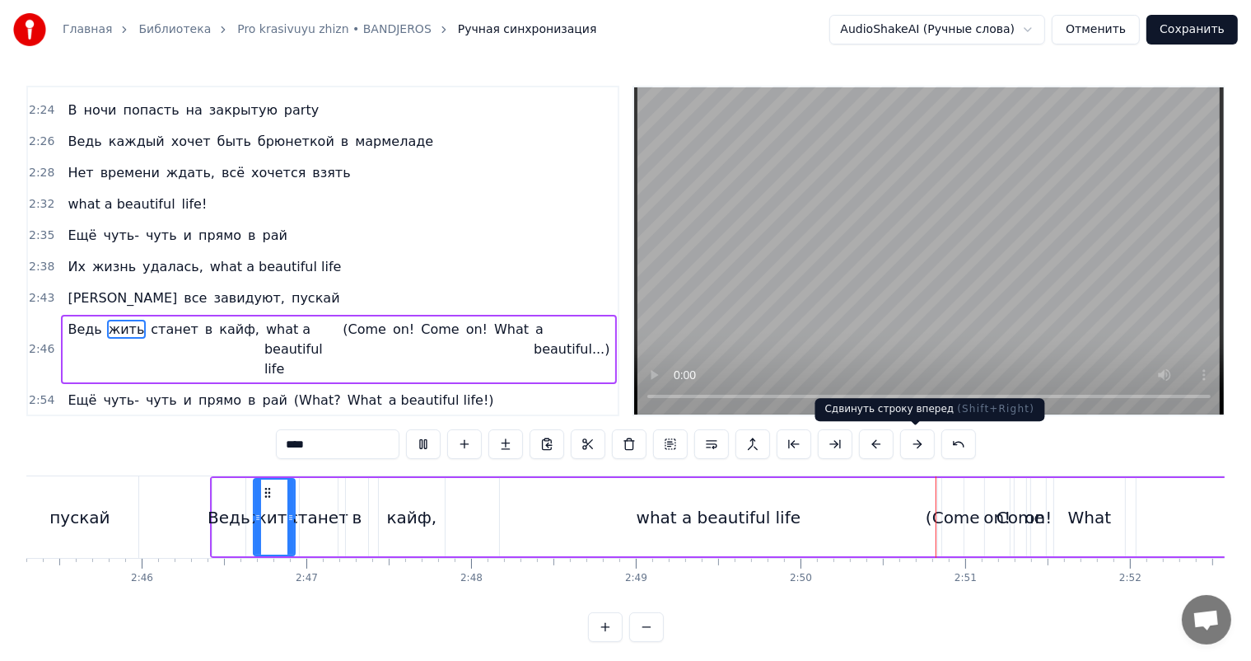
click at [957, 297] on video at bounding box center [929, 250] width 590 height 327
click at [985, 508] on div "on!" at bounding box center [997, 517] width 27 height 25
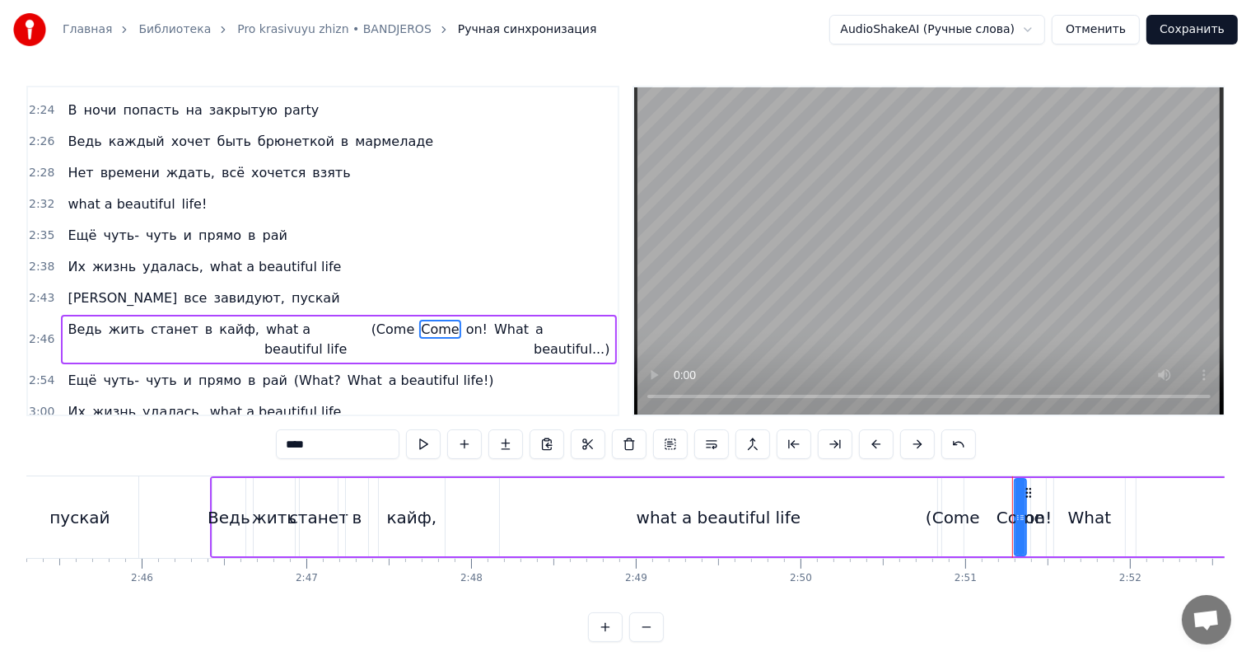
click at [465, 320] on span "on!" at bounding box center [477, 329] width 25 height 19
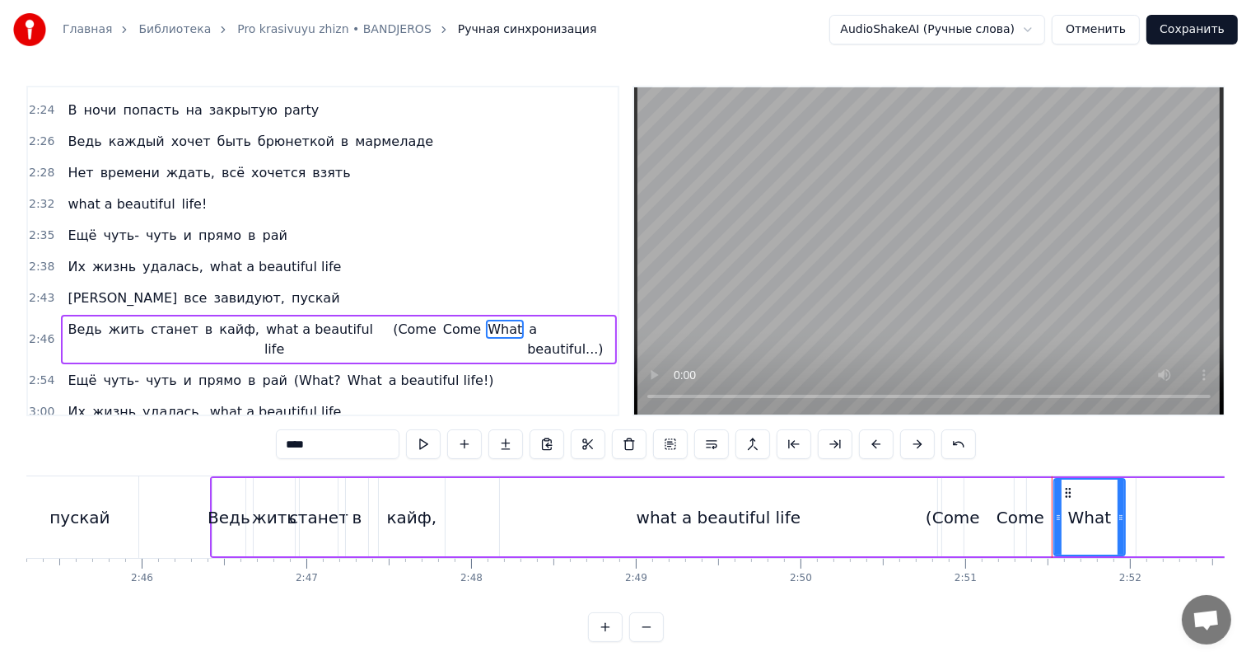
click at [442, 320] on span "Come" at bounding box center [462, 329] width 41 height 19
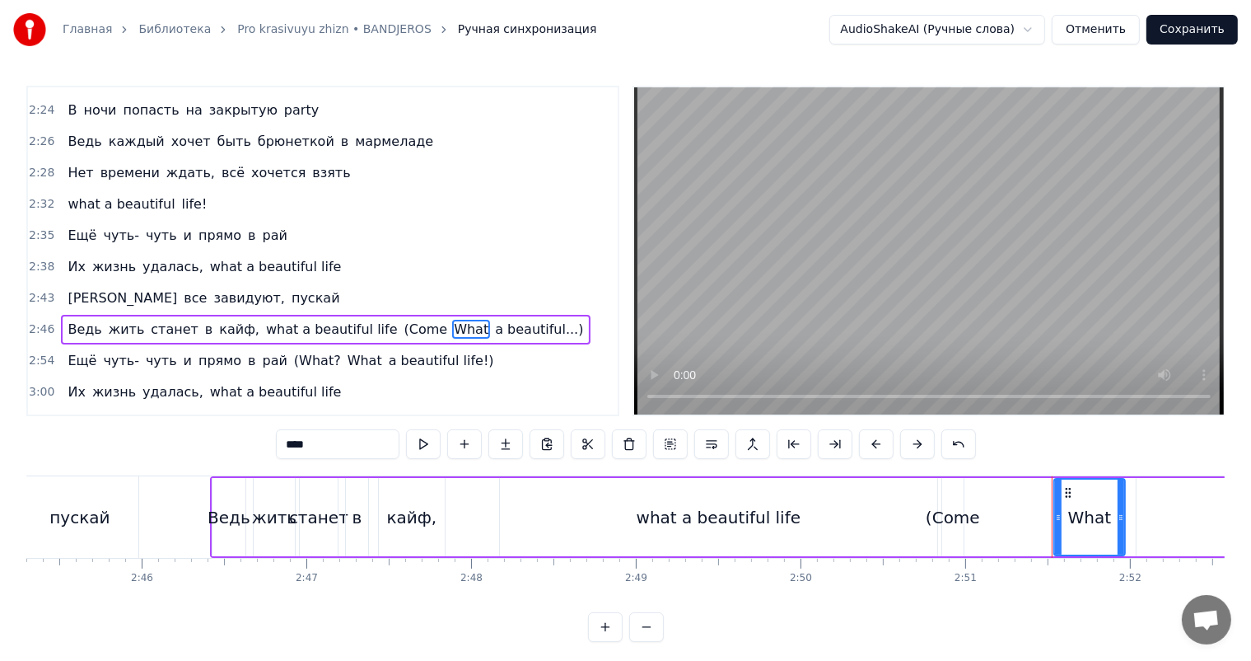
click at [452, 320] on span "What" at bounding box center [471, 329] width 38 height 19
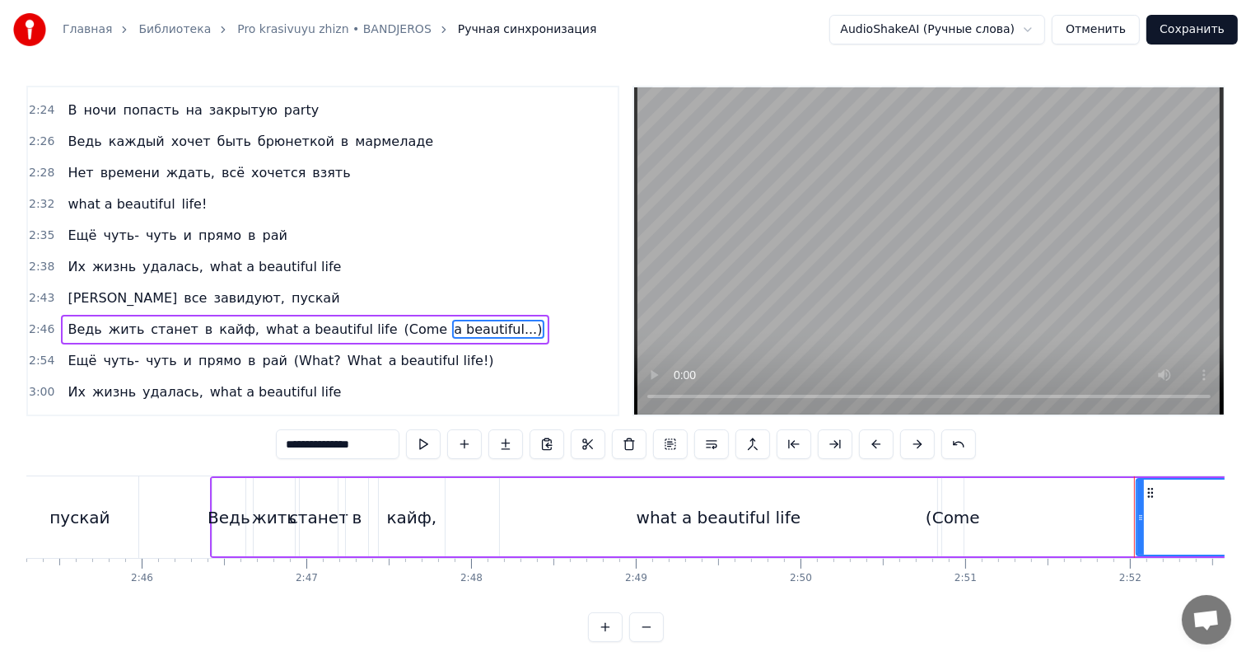
click at [452, 320] on span "a beautiful...)" at bounding box center [497, 329] width 91 height 19
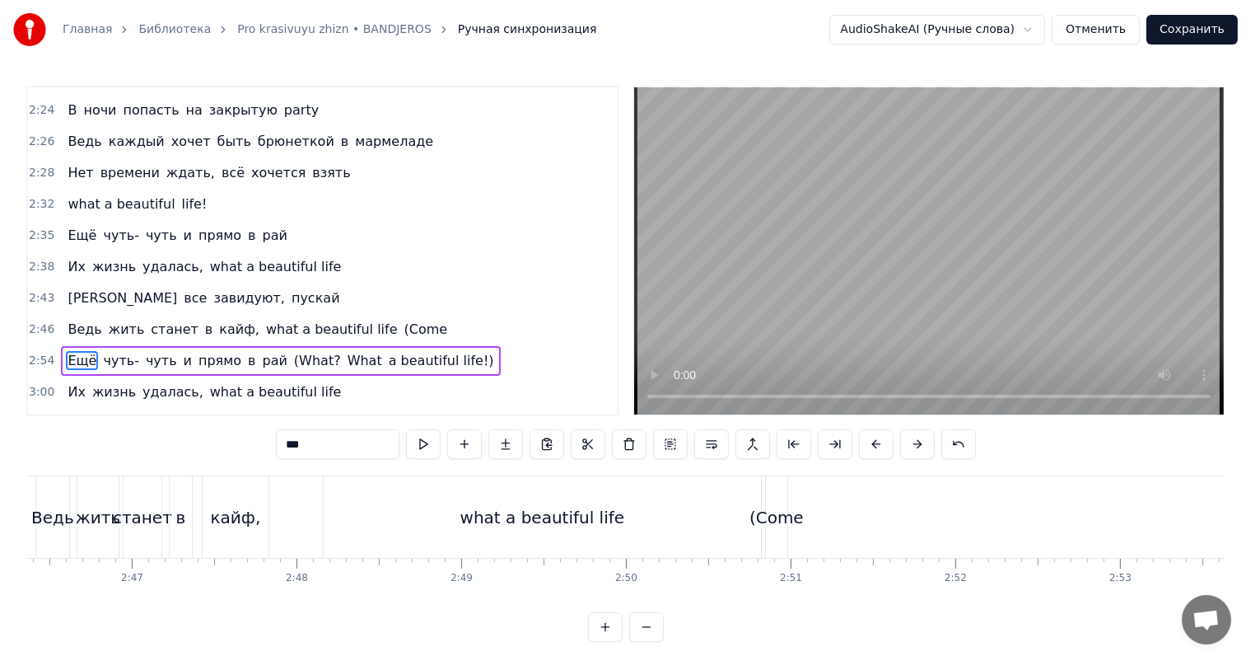
click at [403, 320] on span "(Come" at bounding box center [426, 329] width 47 height 19
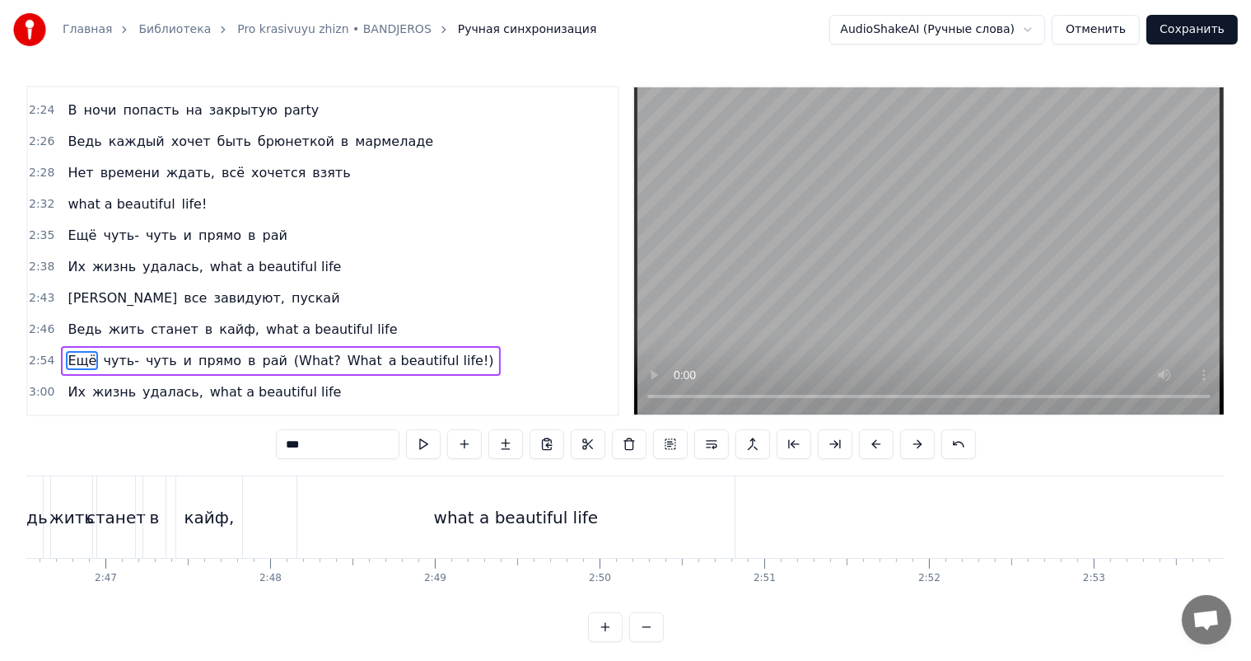
scroll to position [0, 27409]
click at [538, 517] on div "what a beautiful life" at bounding box center [546, 517] width 165 height 25
type input "**********"
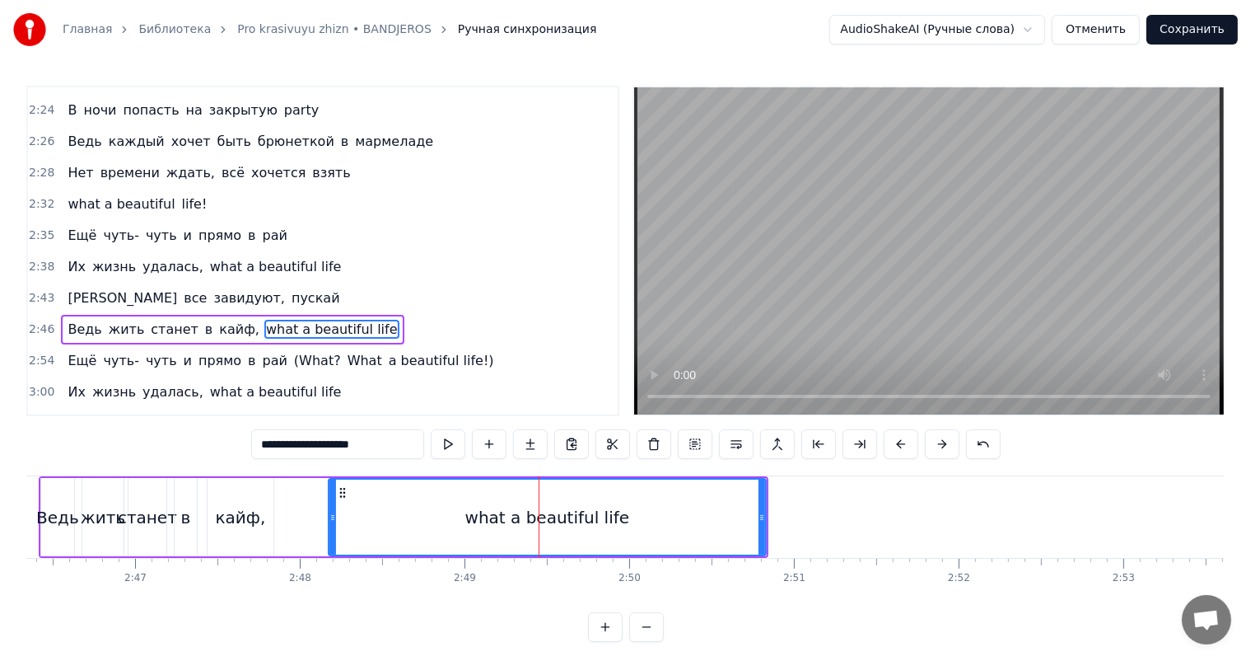
click at [306, 521] on div "Ведь жить станет в кайф, what a beautiful life" at bounding box center [404, 517] width 730 height 82
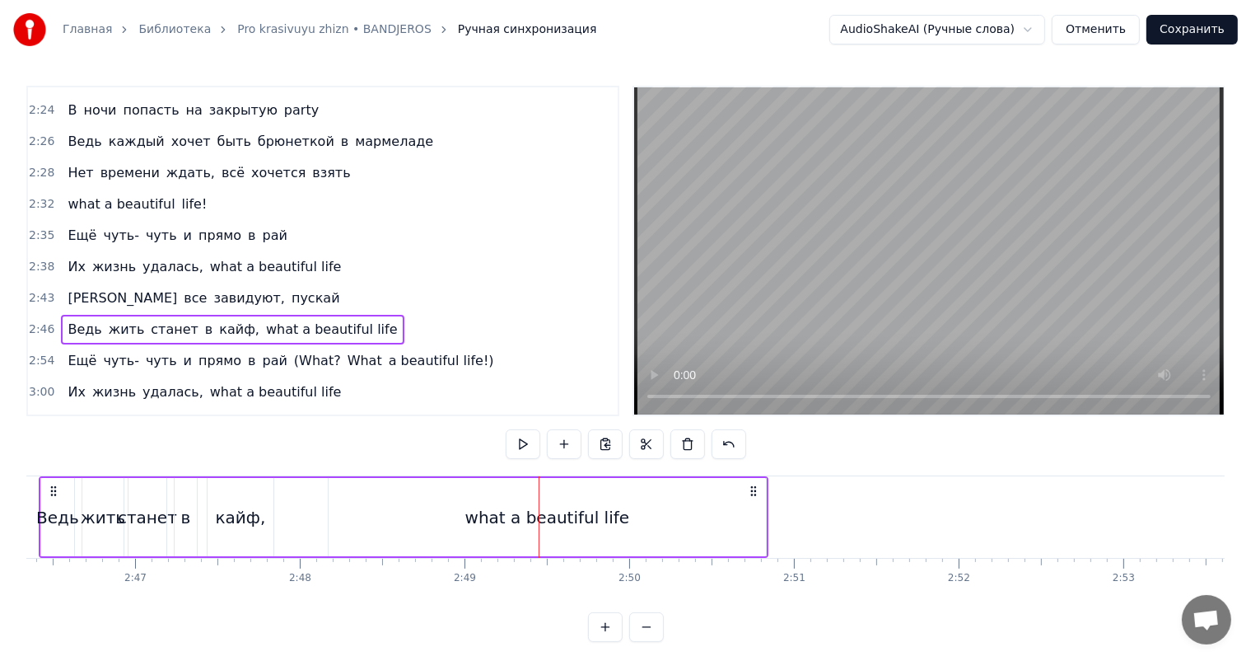
click at [993, 202] on video at bounding box center [929, 250] width 590 height 327
click at [994, 202] on video at bounding box center [929, 250] width 590 height 327
click at [622, 554] on div "what a beautiful life" at bounding box center [547, 517] width 439 height 78
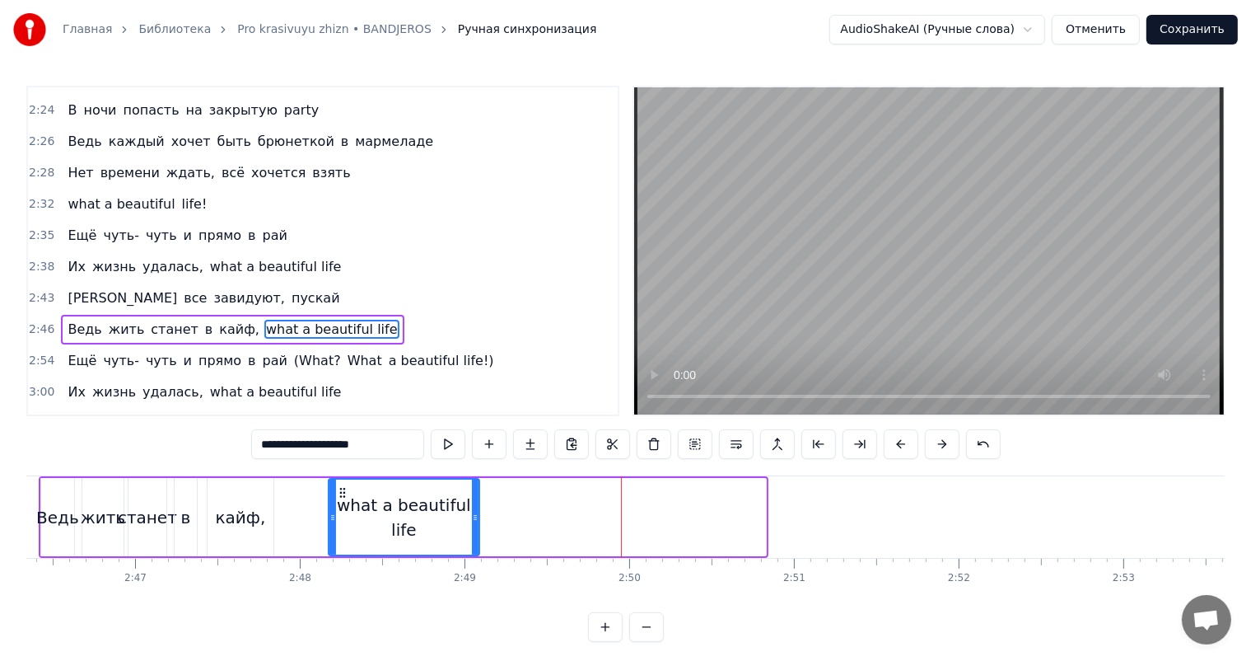
drag, startPoint x: 765, startPoint y: 509, endPoint x: 478, endPoint y: 508, distance: 286.7
click at [478, 508] on div at bounding box center [475, 517] width 7 height 75
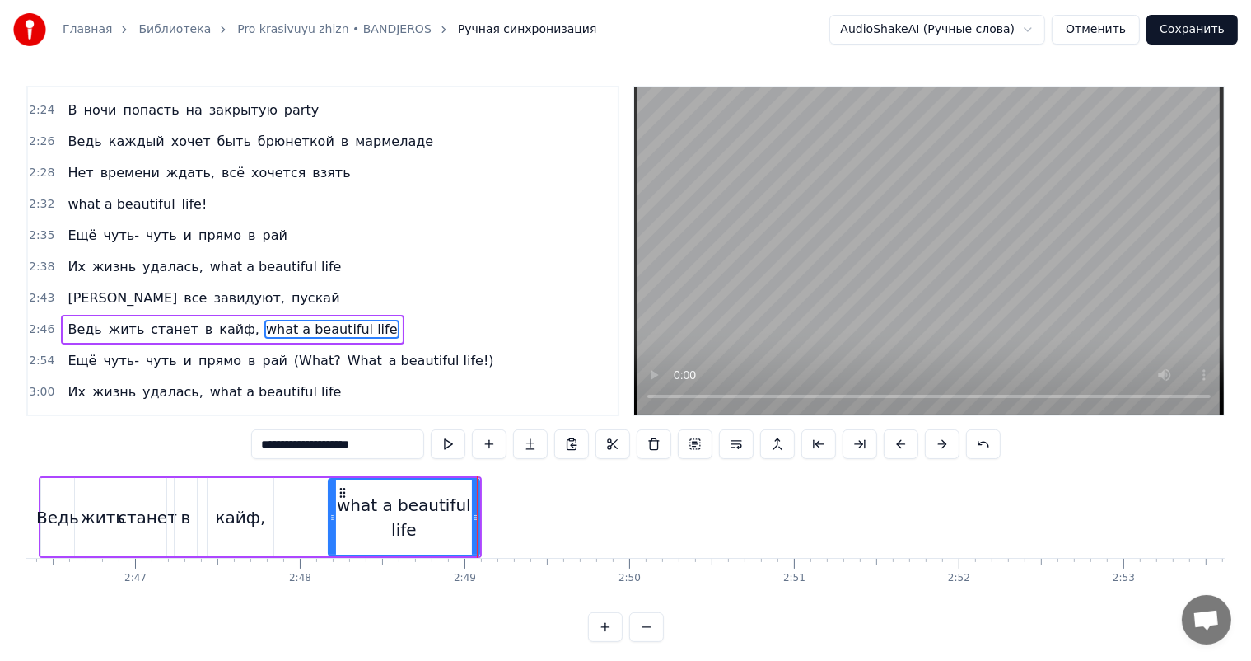
click at [423, 509] on div "what a beautiful life" at bounding box center [404, 517] width 149 height 49
click at [493, 443] on button at bounding box center [489, 444] width 35 height 30
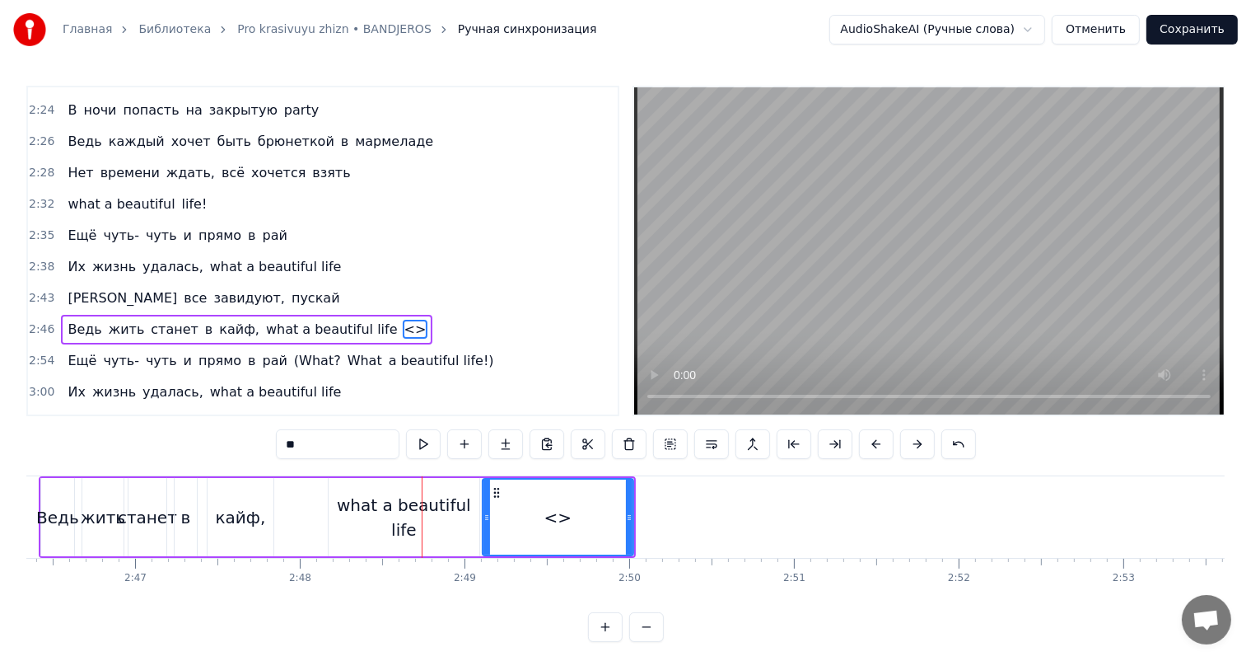
drag, startPoint x: 386, startPoint y: 437, endPoint x: 174, endPoint y: 432, distance: 211.8
click at [174, 432] on div "0:18 Нет времени ждать, всё хочется взять 0:22 Всё нужно успеть 0:26 Навстречу …" at bounding box center [625, 364] width 1199 height 556
click at [418, 508] on div "what a beautiful life" at bounding box center [404, 517] width 151 height 49
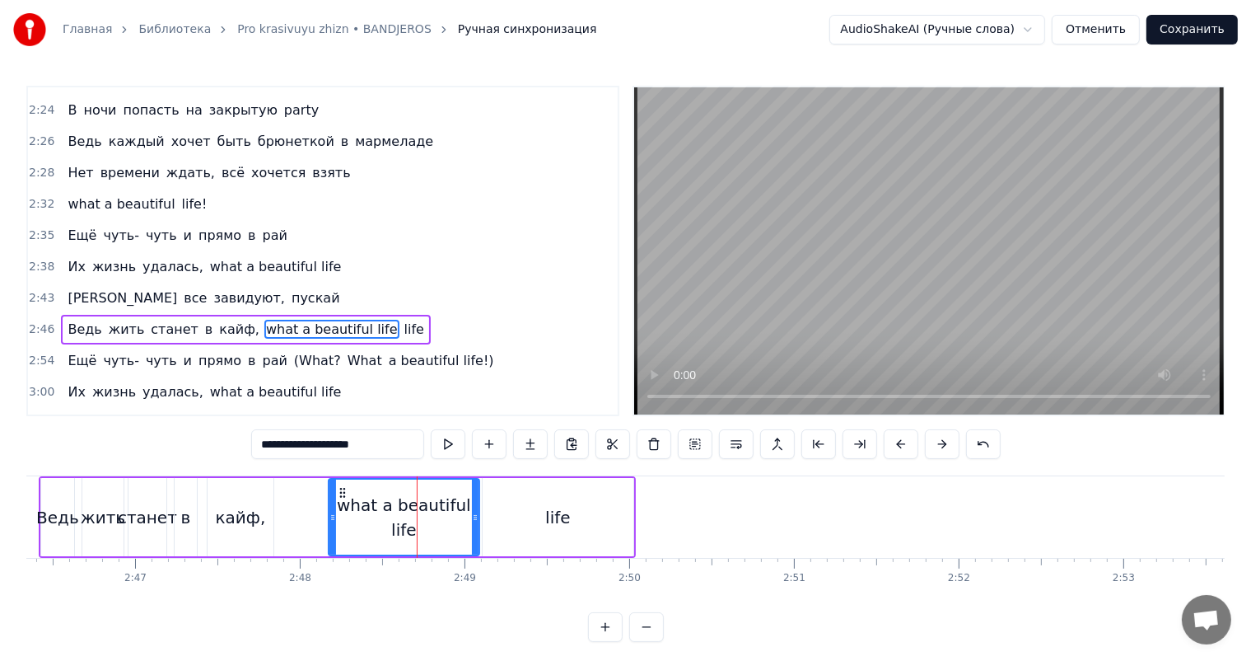
click at [374, 433] on input "**********" at bounding box center [337, 444] width 173 height 30
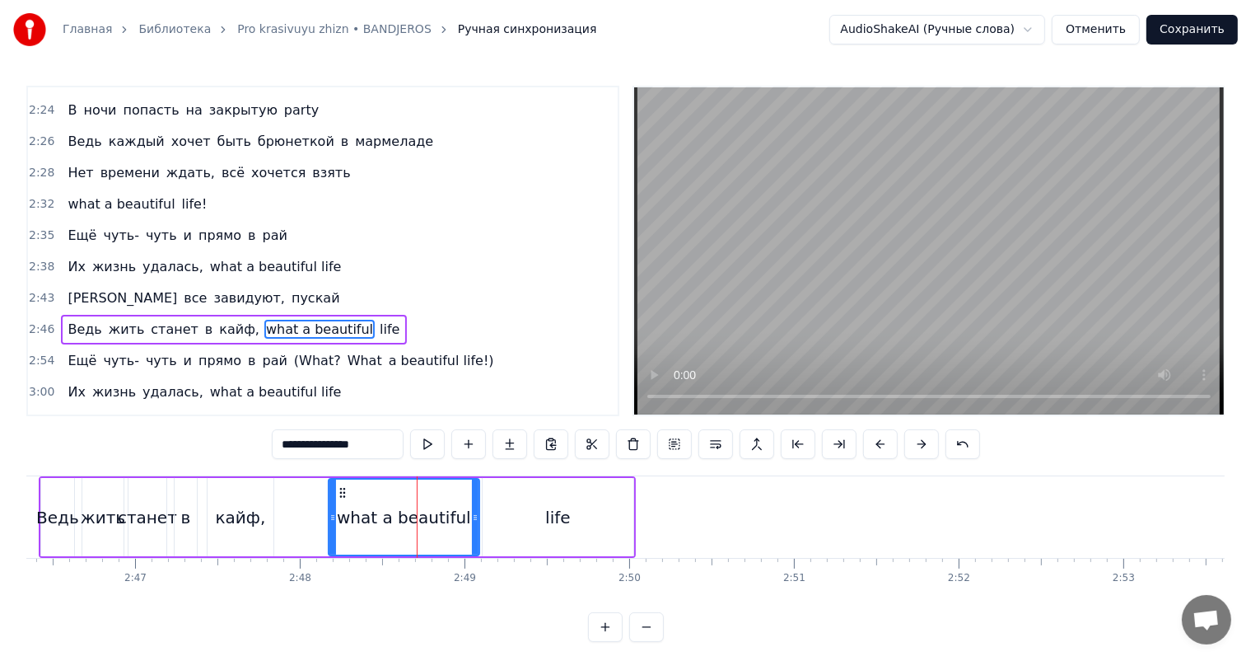
click at [518, 503] on div "life" at bounding box center [558, 517] width 151 height 78
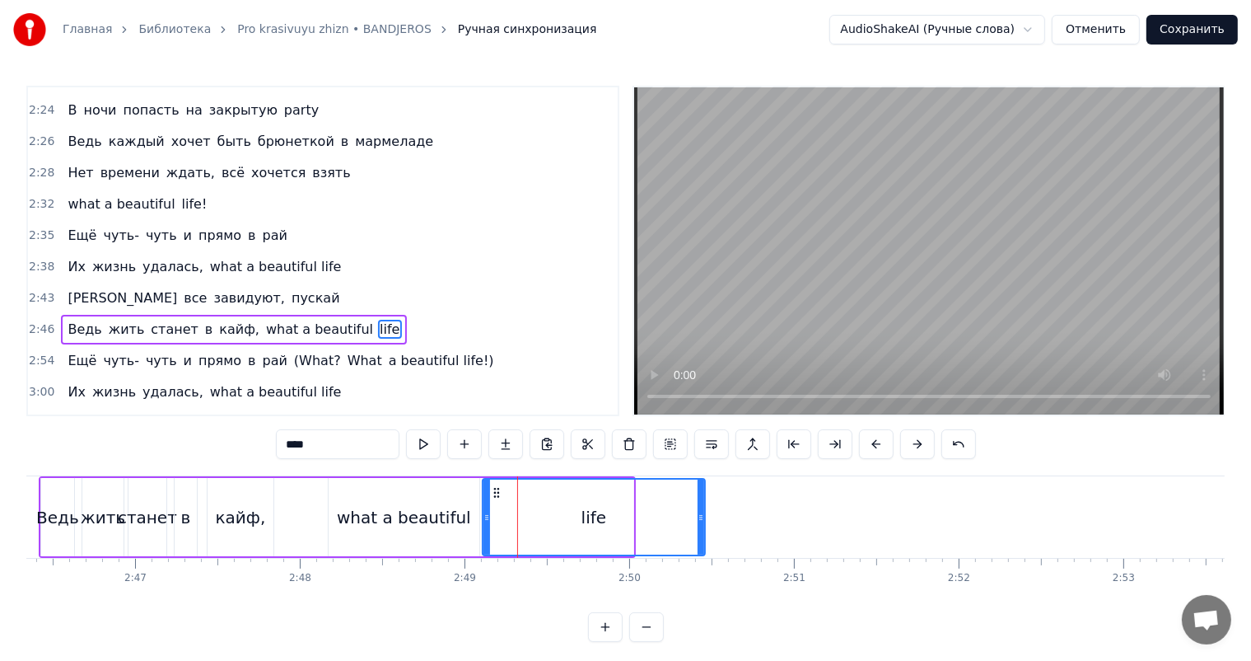
drag, startPoint x: 631, startPoint y: 512, endPoint x: 702, endPoint y: 509, distance: 70.9
click at [702, 509] on div at bounding box center [701, 517] width 7 height 75
click at [267, 511] on div "кайф," at bounding box center [241, 517] width 66 height 78
type input "*****"
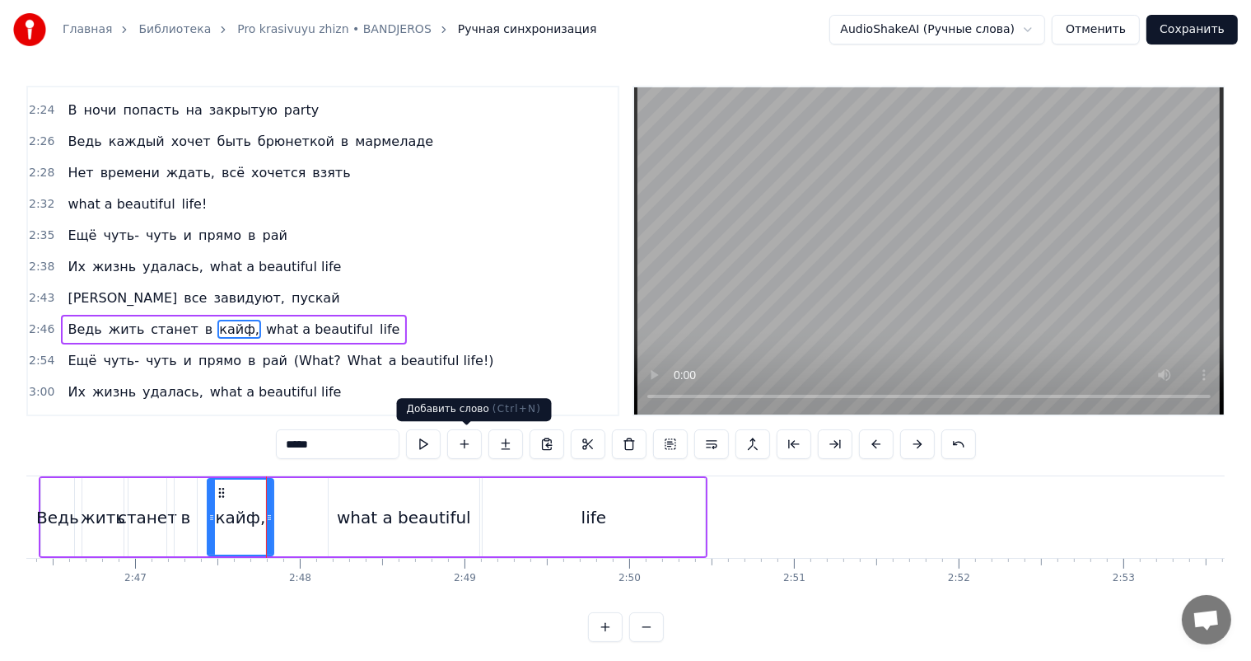
click at [1155, 195] on video at bounding box center [929, 250] width 590 height 327
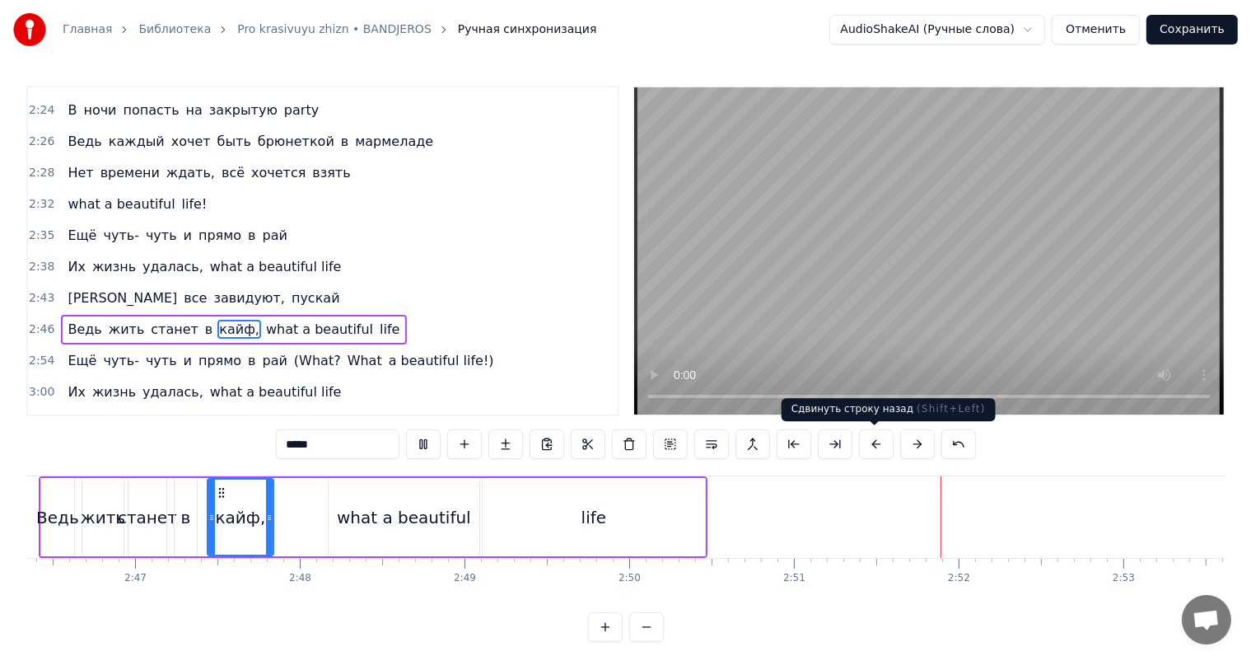
click at [877, 302] on video at bounding box center [929, 250] width 590 height 327
click at [35, 353] on span "2:54" at bounding box center [42, 361] width 26 height 16
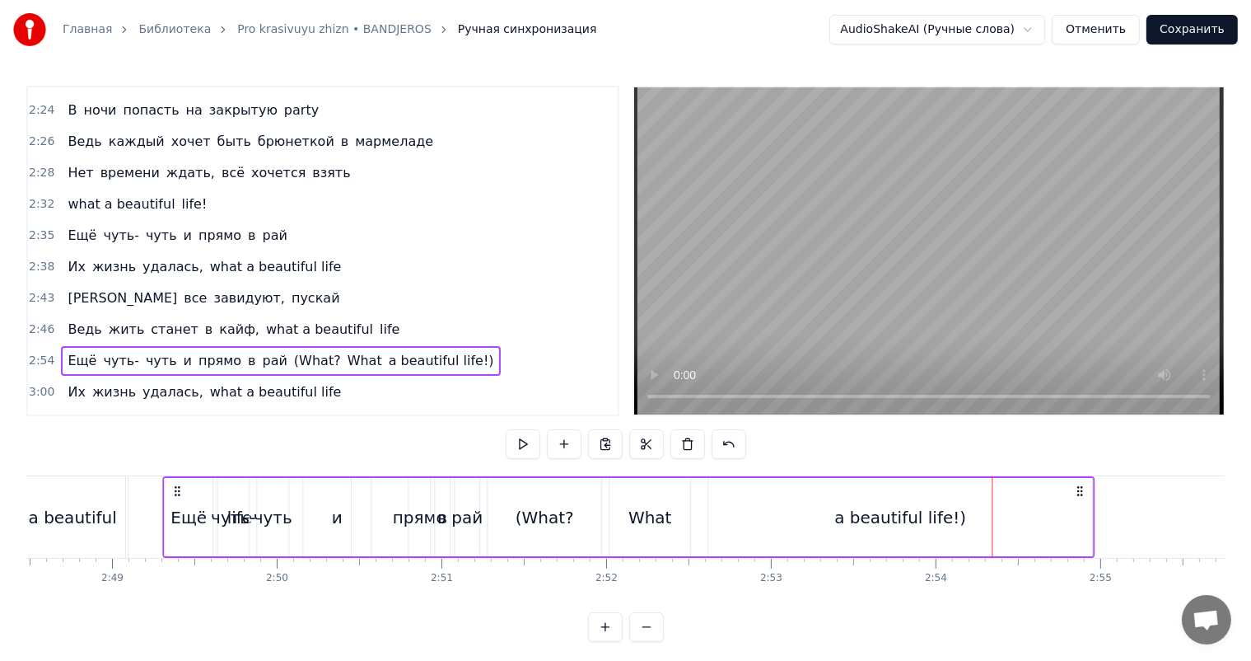
scroll to position [0, 27713]
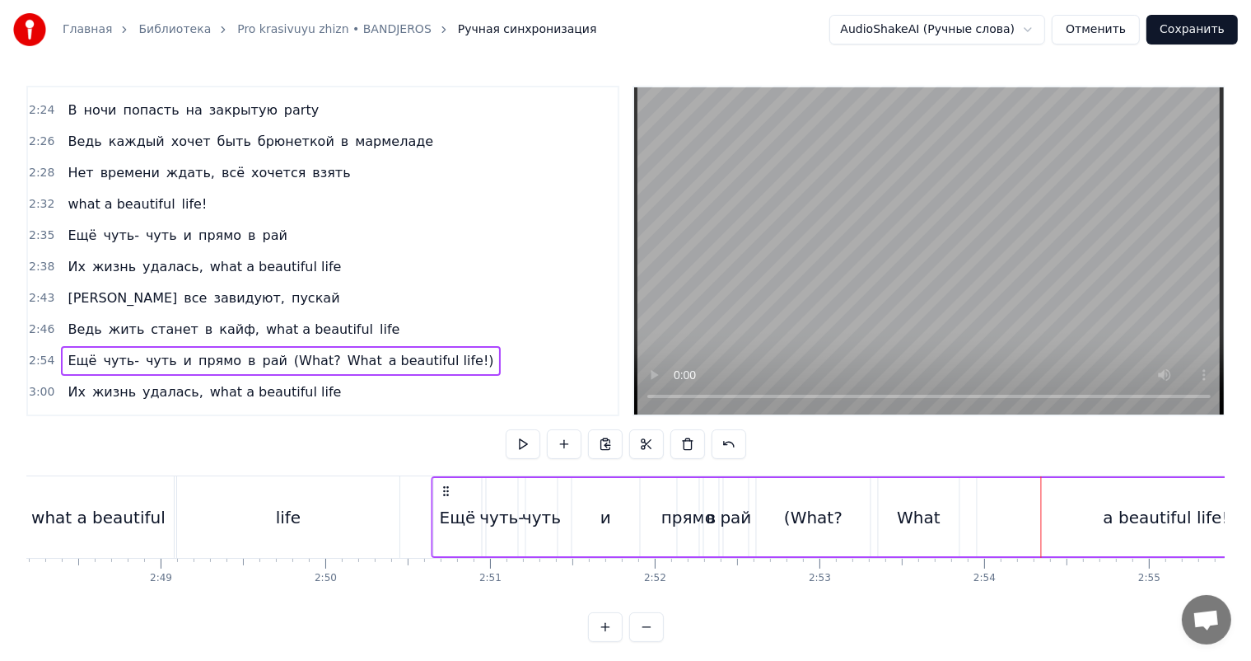
drag, startPoint x: 118, startPoint y: 490, endPoint x: 437, endPoint y: 527, distance: 321.8
click at [438, 527] on div "Ещё чуть- чуть и прямо в рай (What? What a beautiful life!)" at bounding box center [898, 517] width 933 height 82
click at [369, 520] on div "life" at bounding box center [288, 517] width 222 height 82
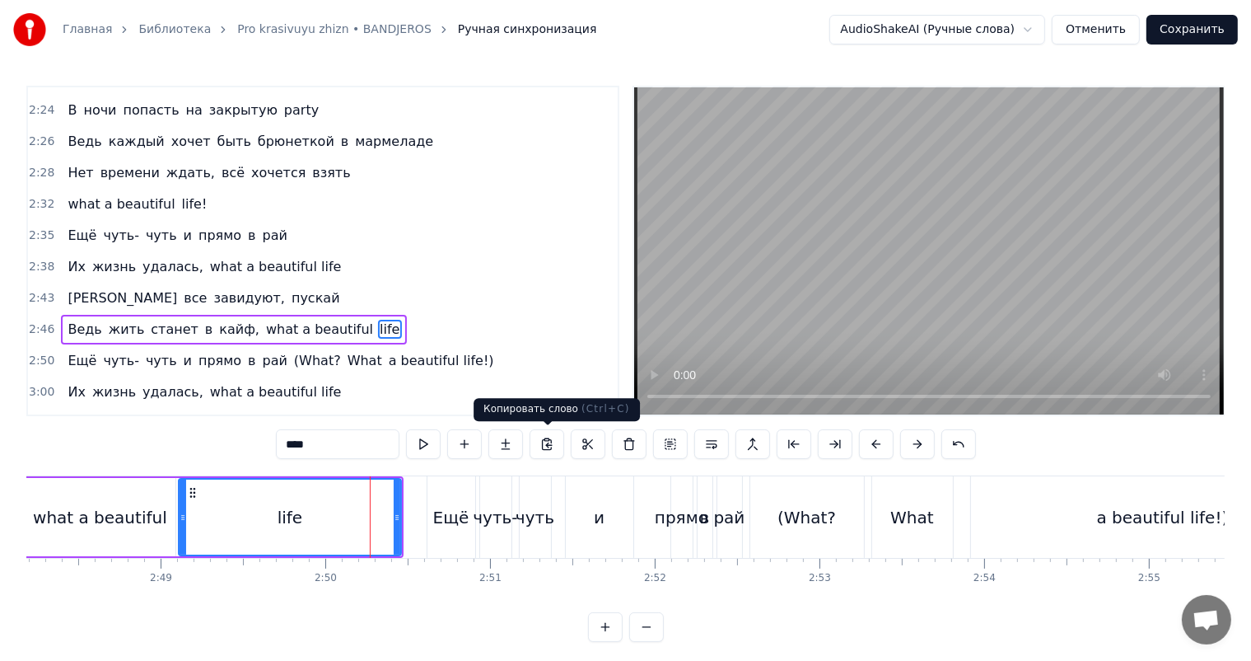
click at [800, 283] on video at bounding box center [929, 250] width 590 height 327
click at [885, 276] on video at bounding box center [929, 250] width 590 height 327
click at [447, 512] on div "Ещё" at bounding box center [451, 517] width 36 height 25
type input "***"
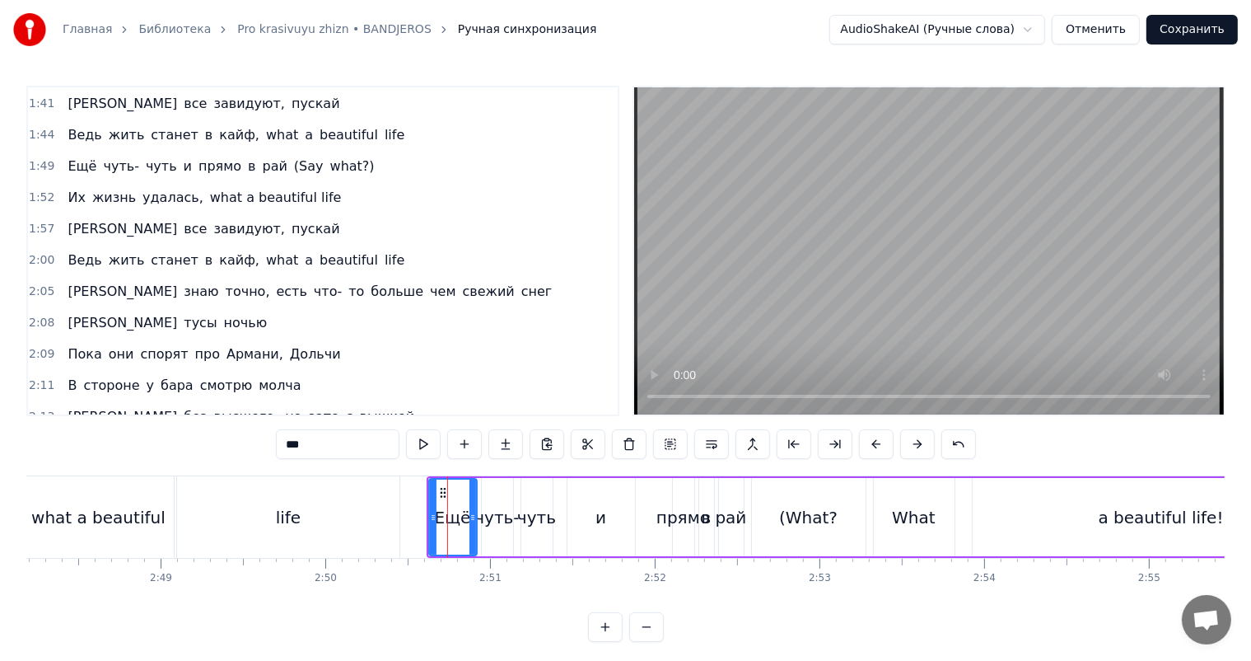
scroll to position [793, 0]
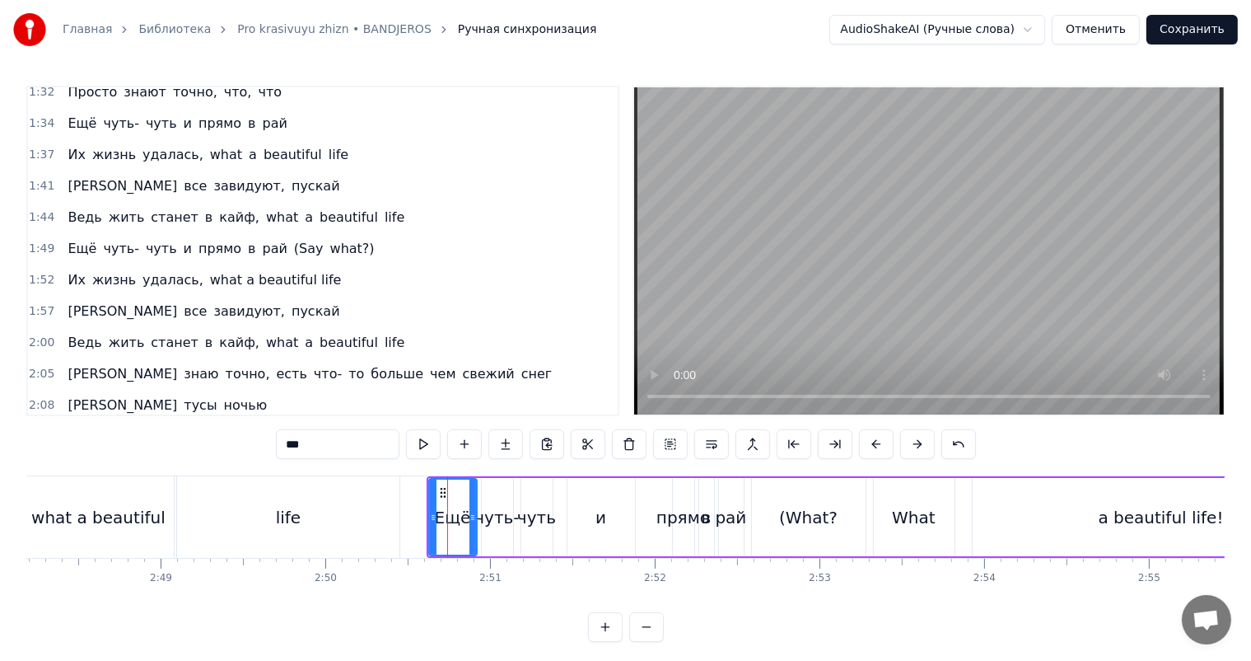
click at [33, 241] on span "1:49" at bounding box center [42, 249] width 26 height 16
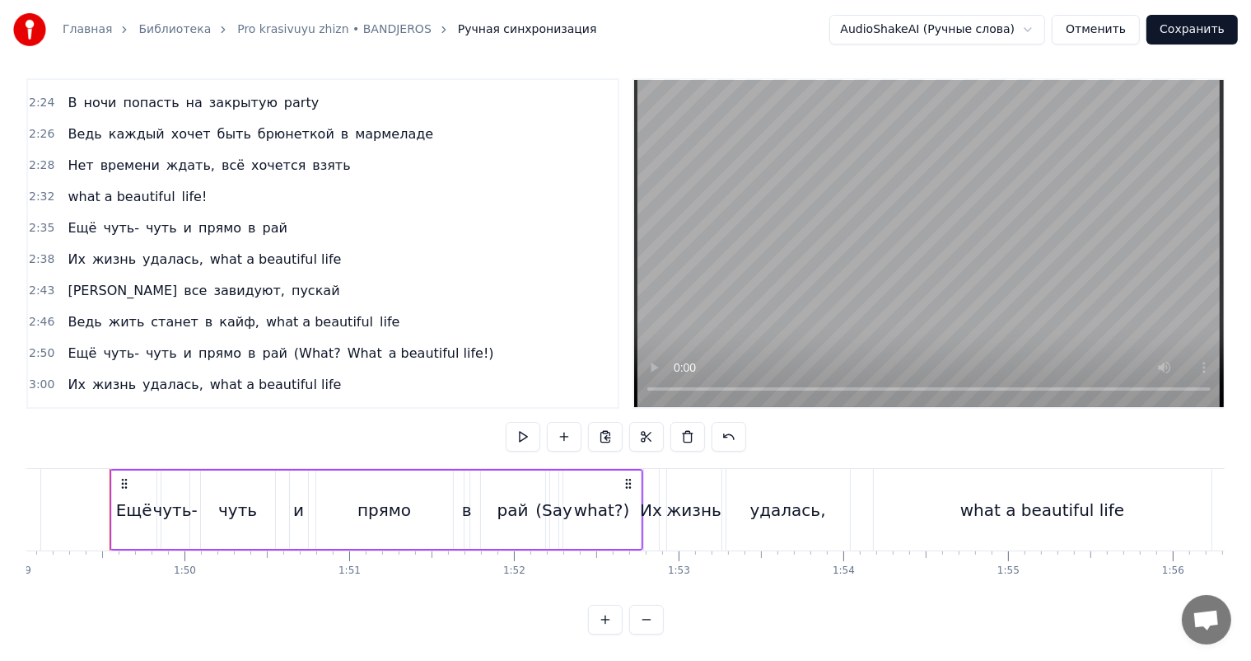
scroll to position [21, 0]
click at [44, 345] on span "2:50" at bounding box center [42, 353] width 26 height 16
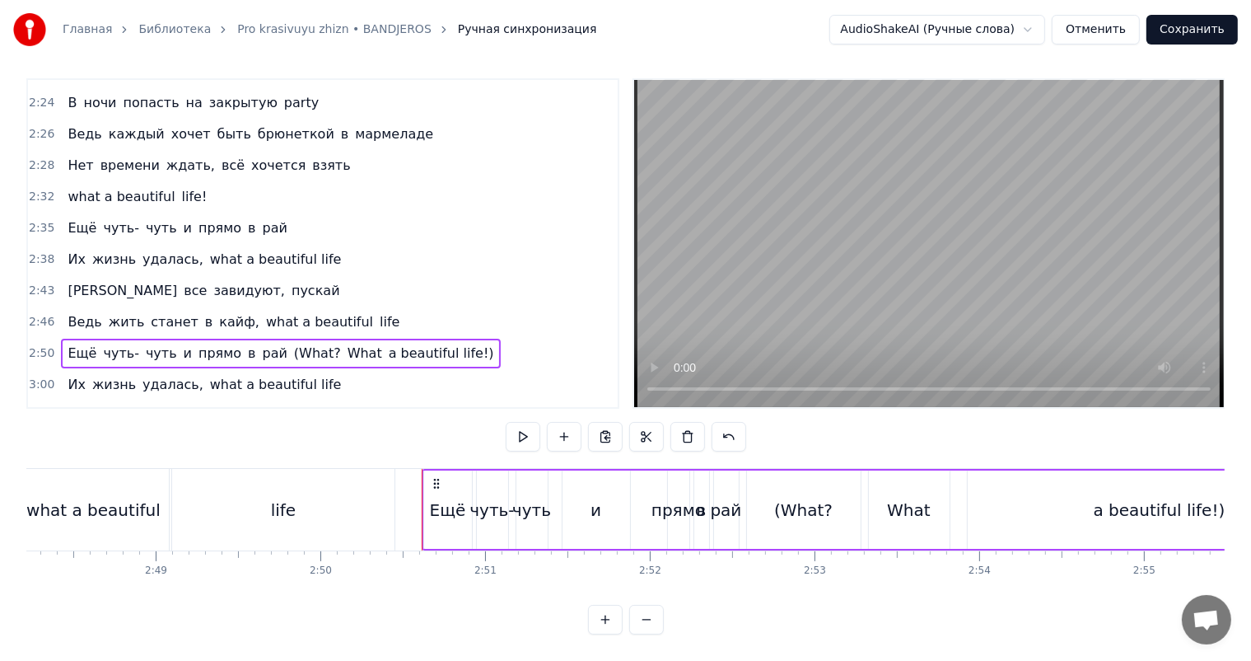
scroll to position [0, 27701]
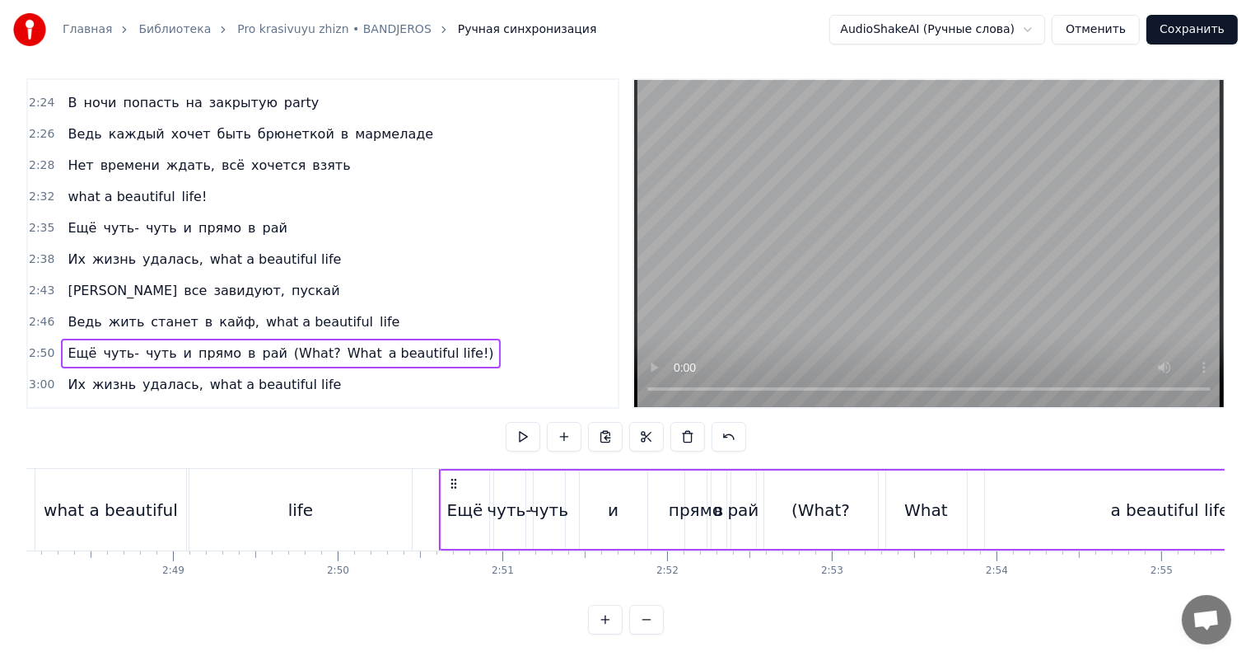
click at [35, 314] on span "2:46" at bounding box center [42, 322] width 26 height 16
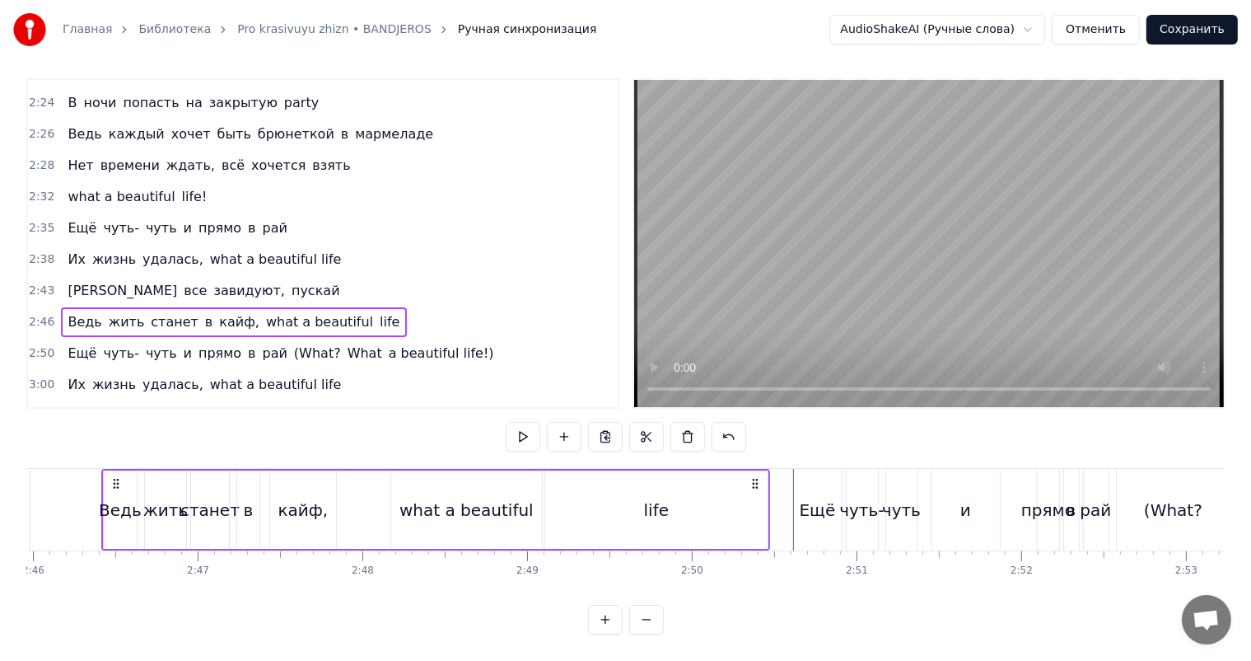
scroll to position [0, 27338]
click at [35, 345] on span "2:50" at bounding box center [42, 353] width 26 height 16
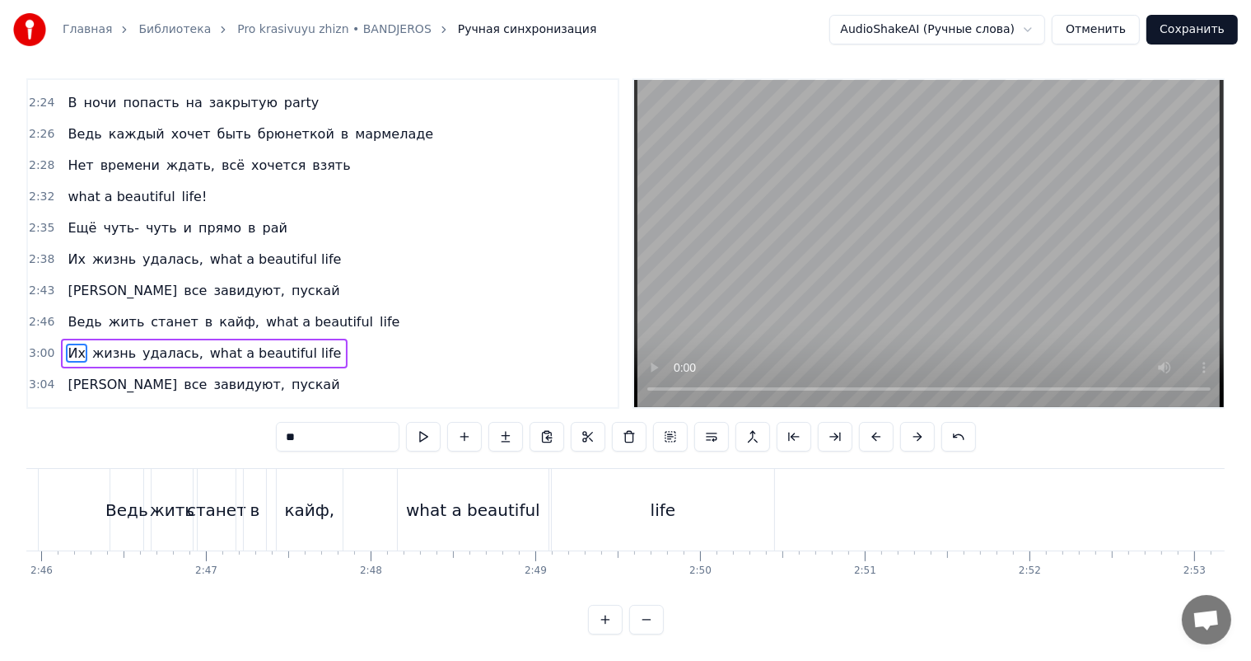
scroll to position [7, 0]
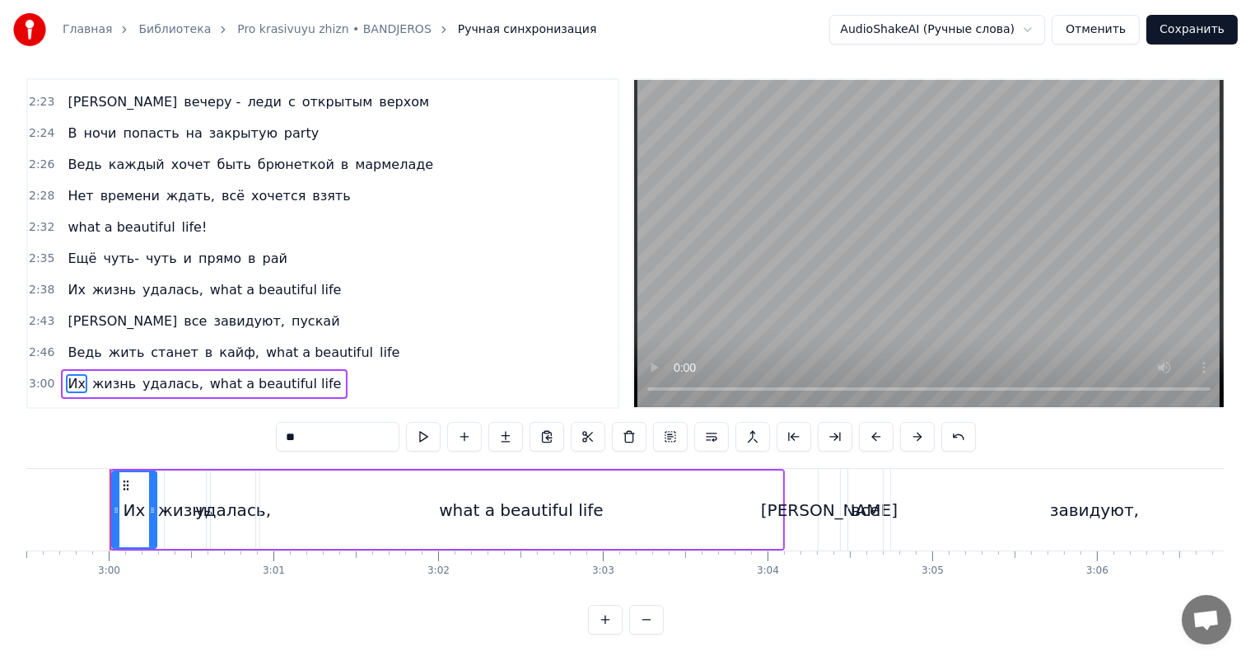
click at [40, 344] on span "2:46" at bounding box center [42, 352] width 26 height 16
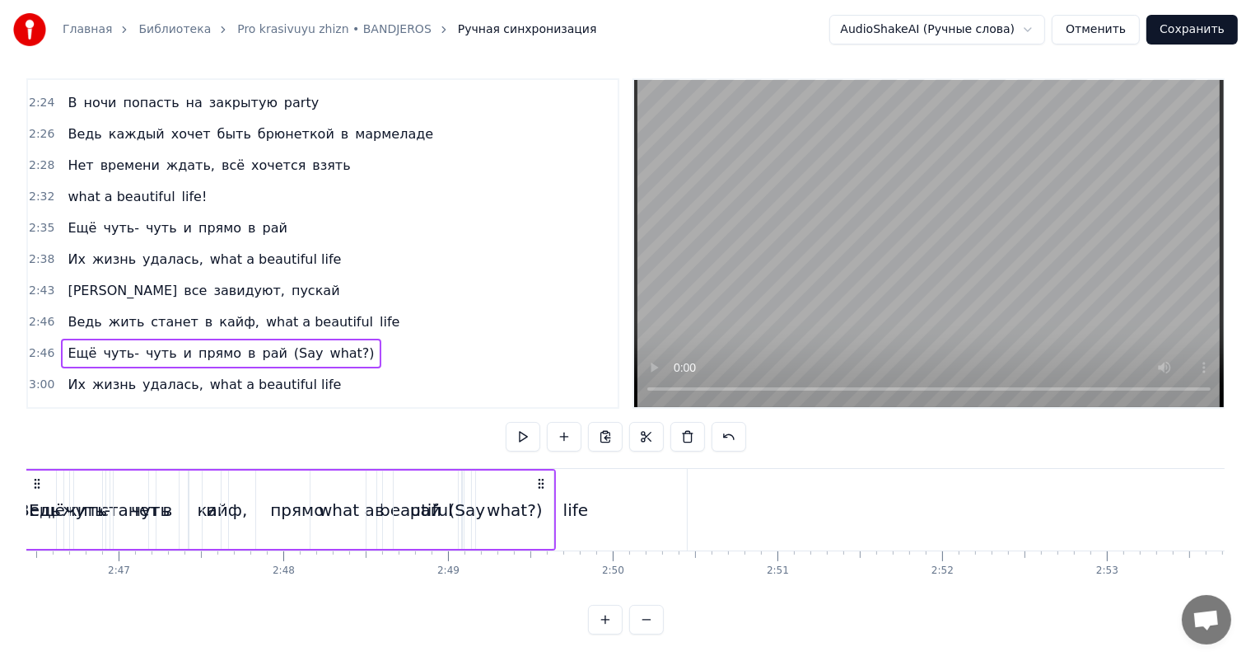
scroll to position [0, 27338]
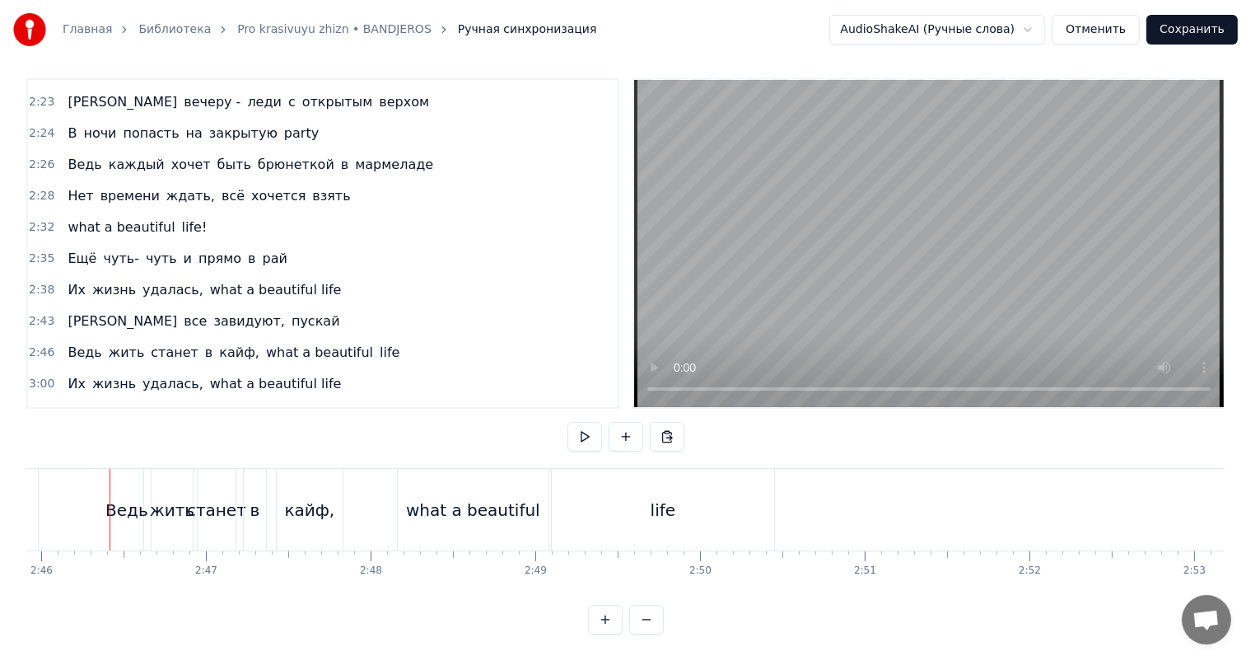
click at [40, 344] on span "2:46" at bounding box center [42, 352] width 26 height 16
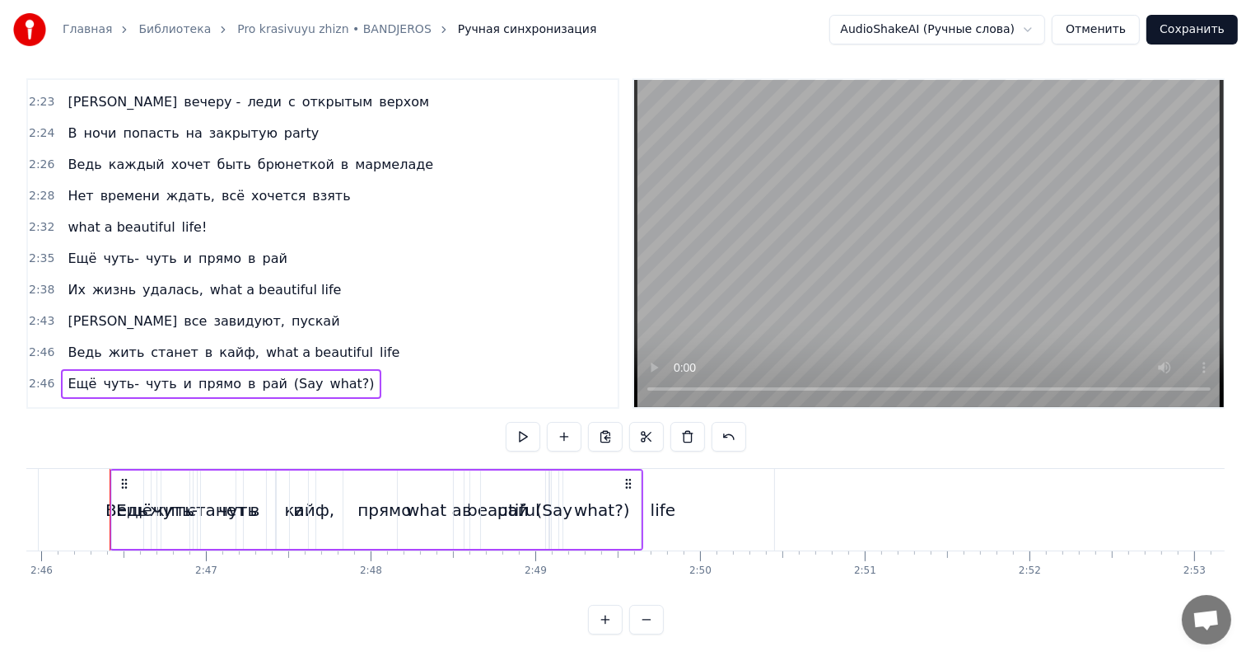
scroll to position [1370, 0]
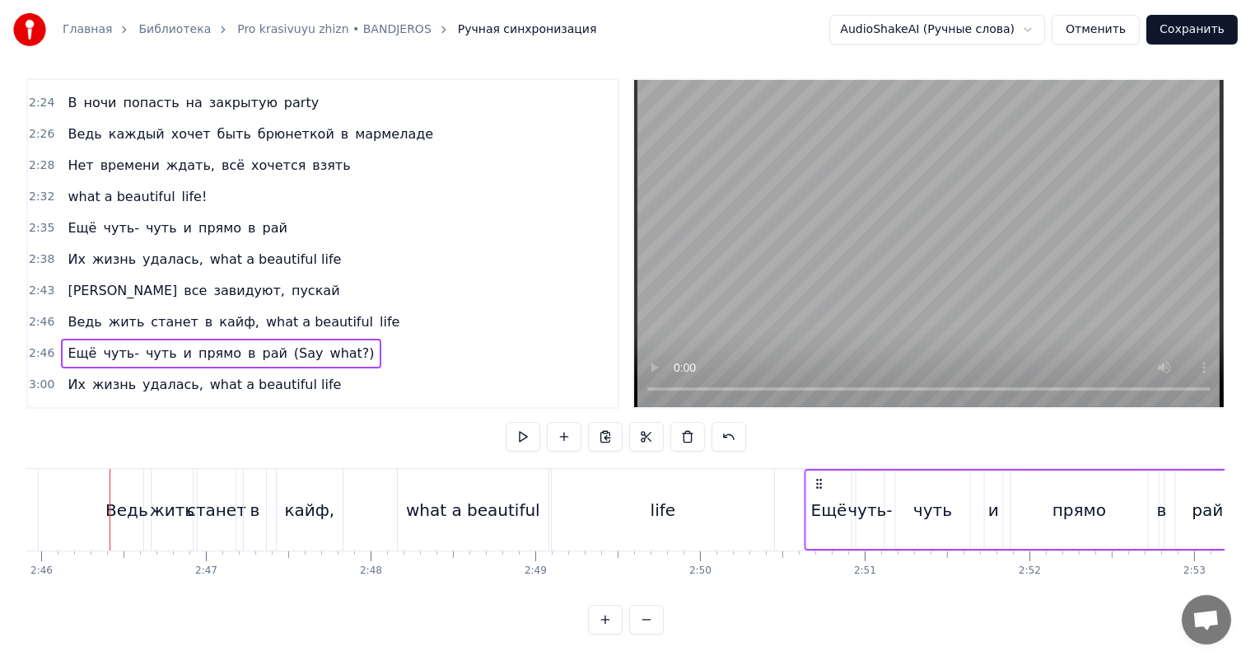
drag, startPoint x: 125, startPoint y: 481, endPoint x: 821, endPoint y: 506, distance: 695.8
click at [821, 506] on div "Ещё чуть- чуть и прямо в рай (Say what?)" at bounding box center [1072, 510] width 534 height 82
click at [776, 287] on video at bounding box center [929, 243] width 590 height 327
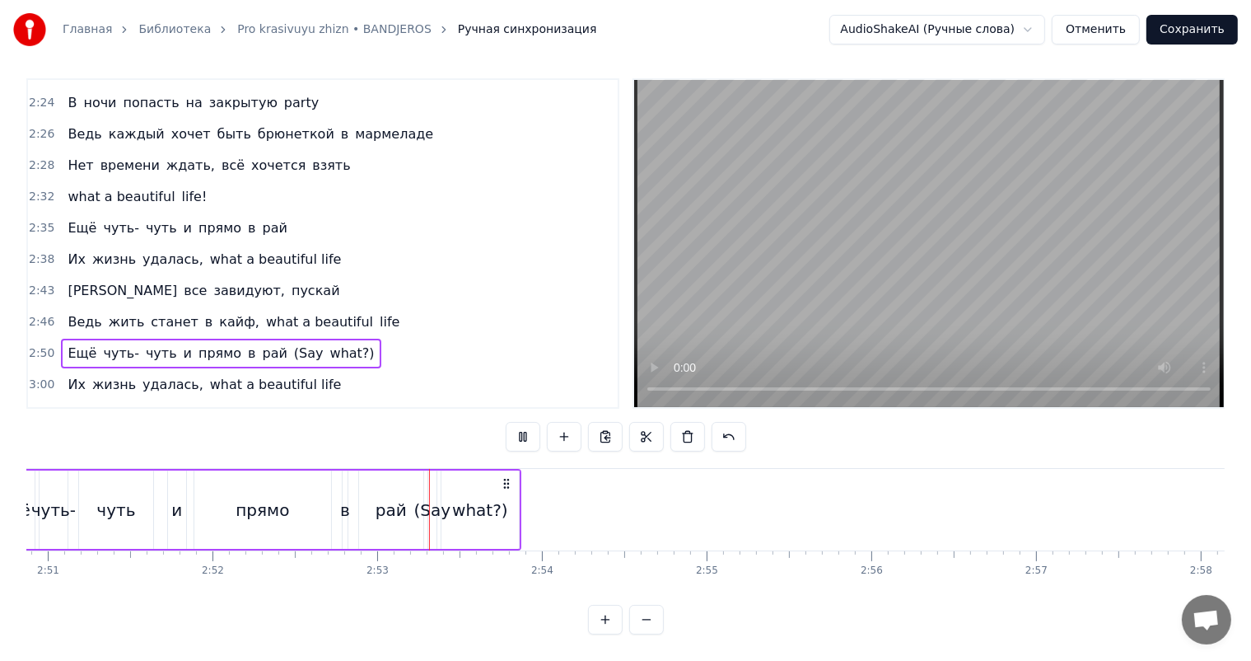
scroll to position [0, 28381]
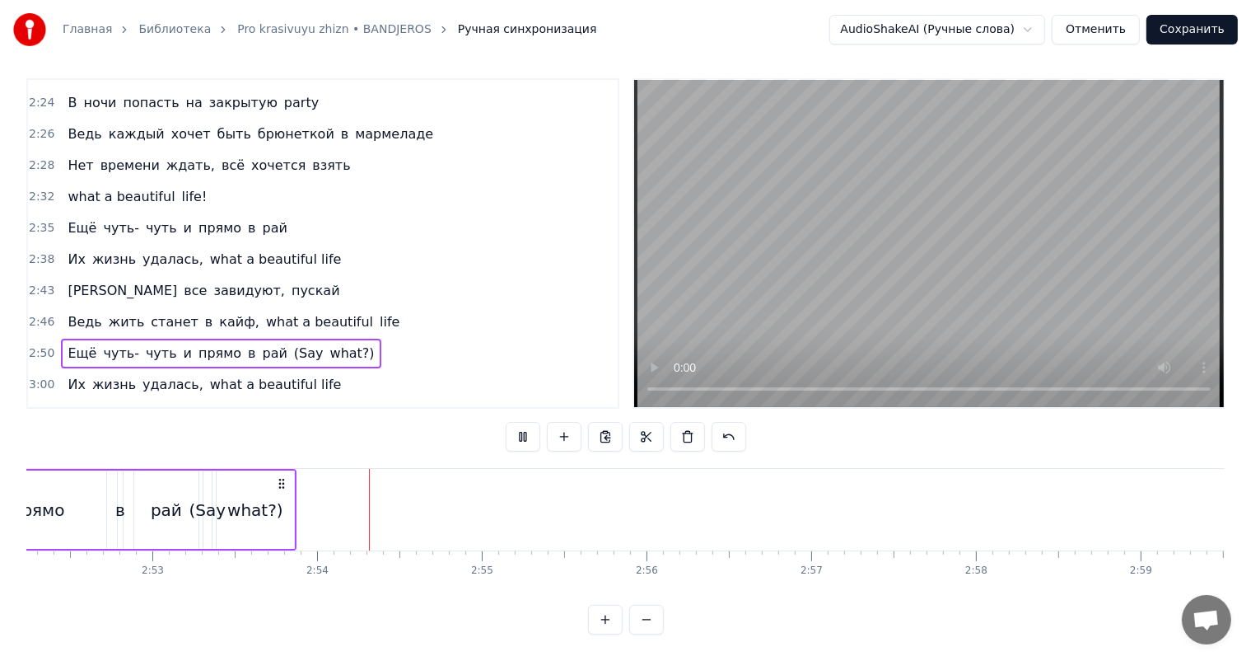
click at [776, 287] on video at bounding box center [929, 243] width 590 height 327
click at [252, 524] on div "what?)" at bounding box center [255, 509] width 77 height 78
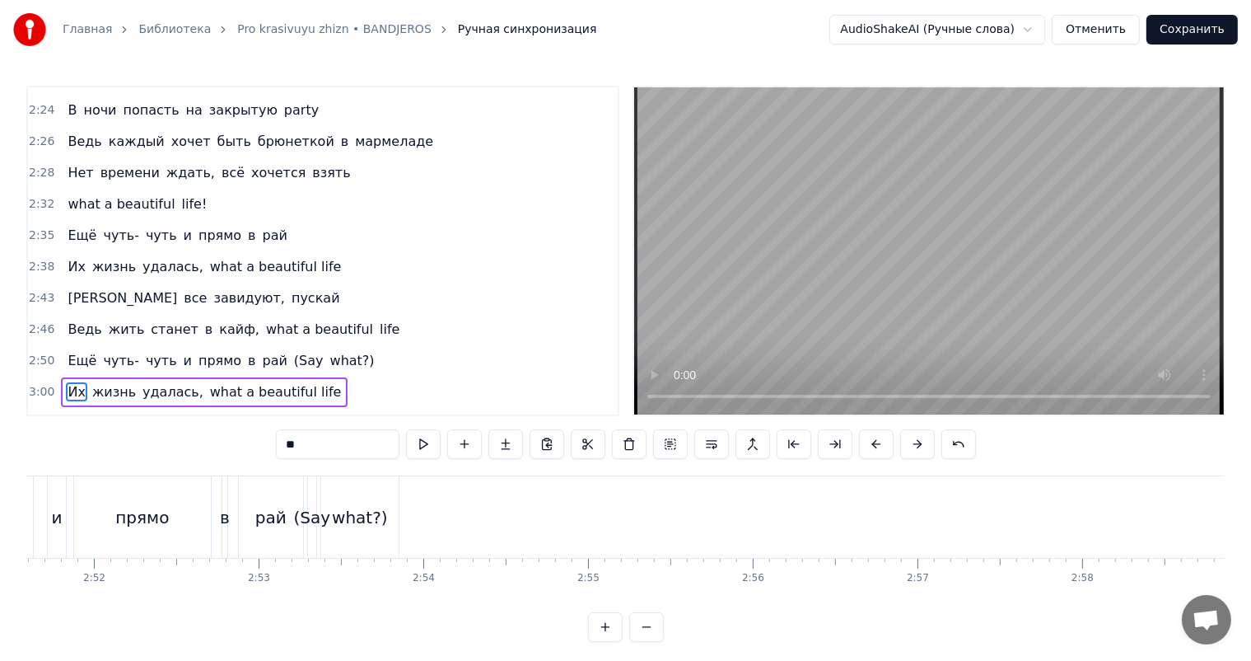
scroll to position [0, 28260]
click at [380, 523] on div "what?)" at bounding box center [375, 517] width 56 height 25
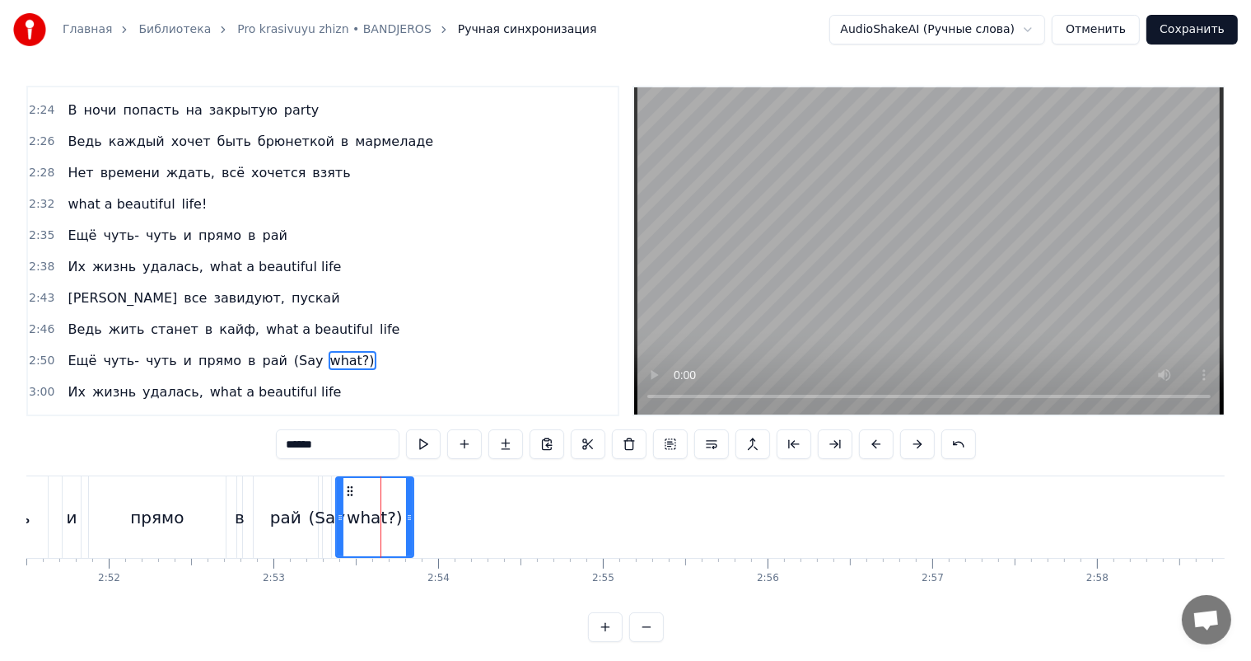
click at [292, 351] on span "(Say" at bounding box center [308, 360] width 33 height 19
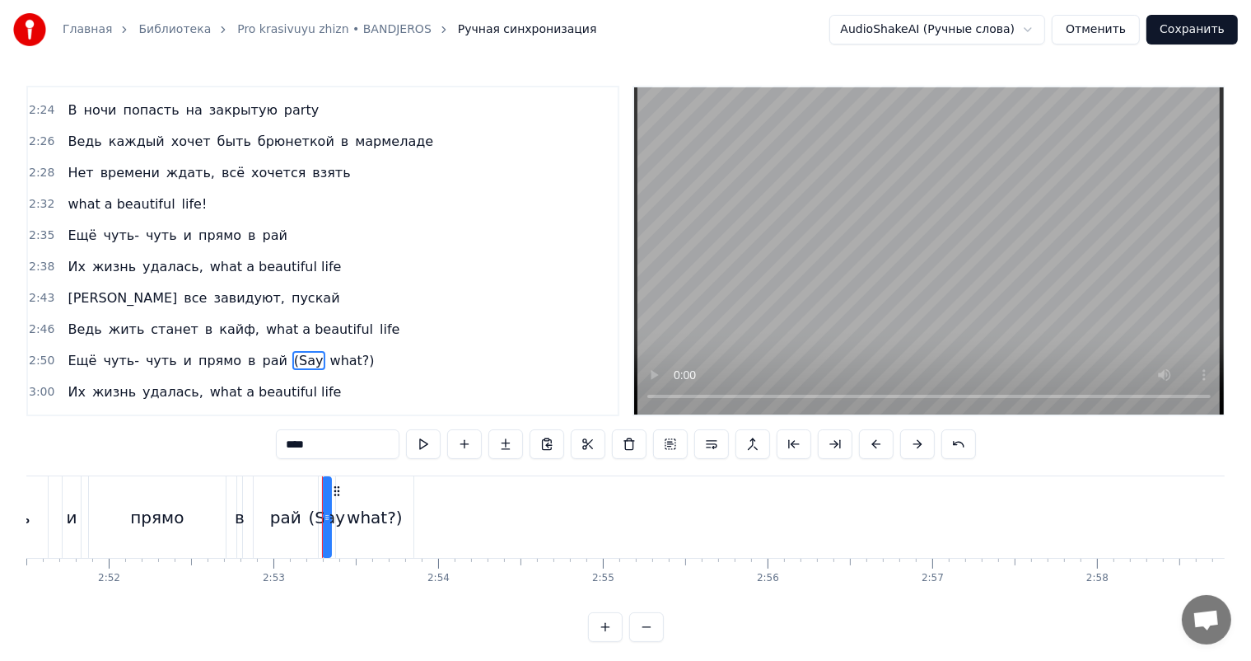
click at [292, 351] on span "(Say" at bounding box center [308, 360] width 33 height 19
click at [329, 351] on span "what?)" at bounding box center [353, 360] width 48 height 19
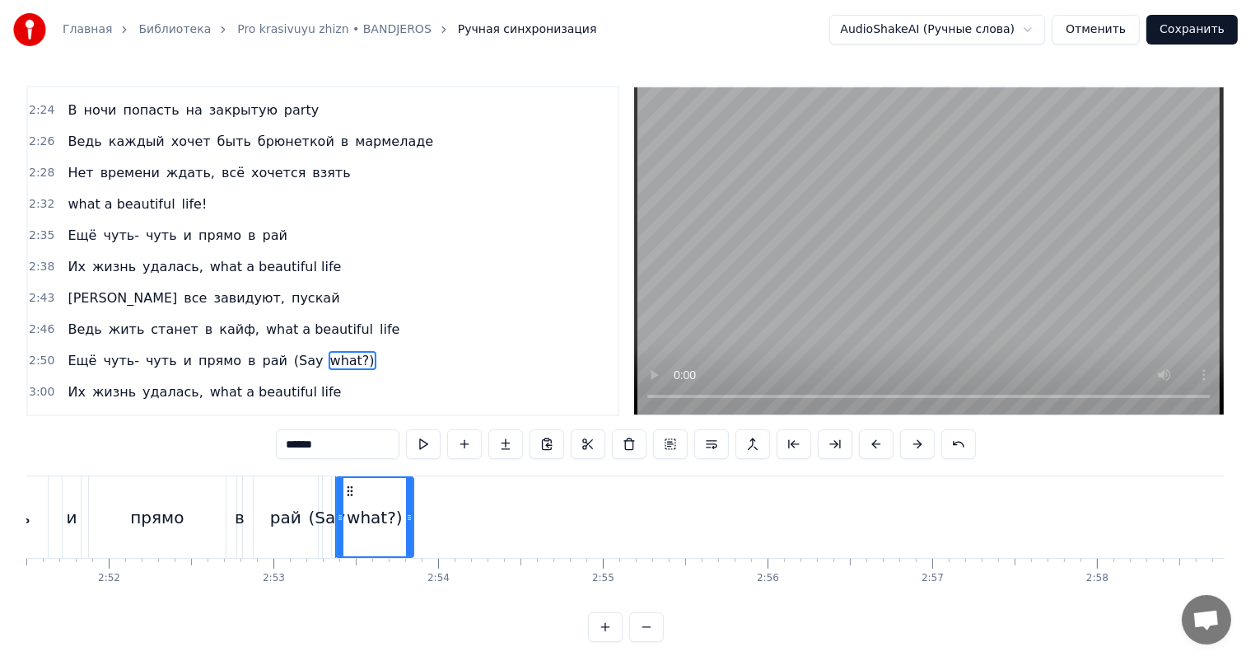
click at [168, 515] on div "прямо" at bounding box center [157, 517] width 54 height 25
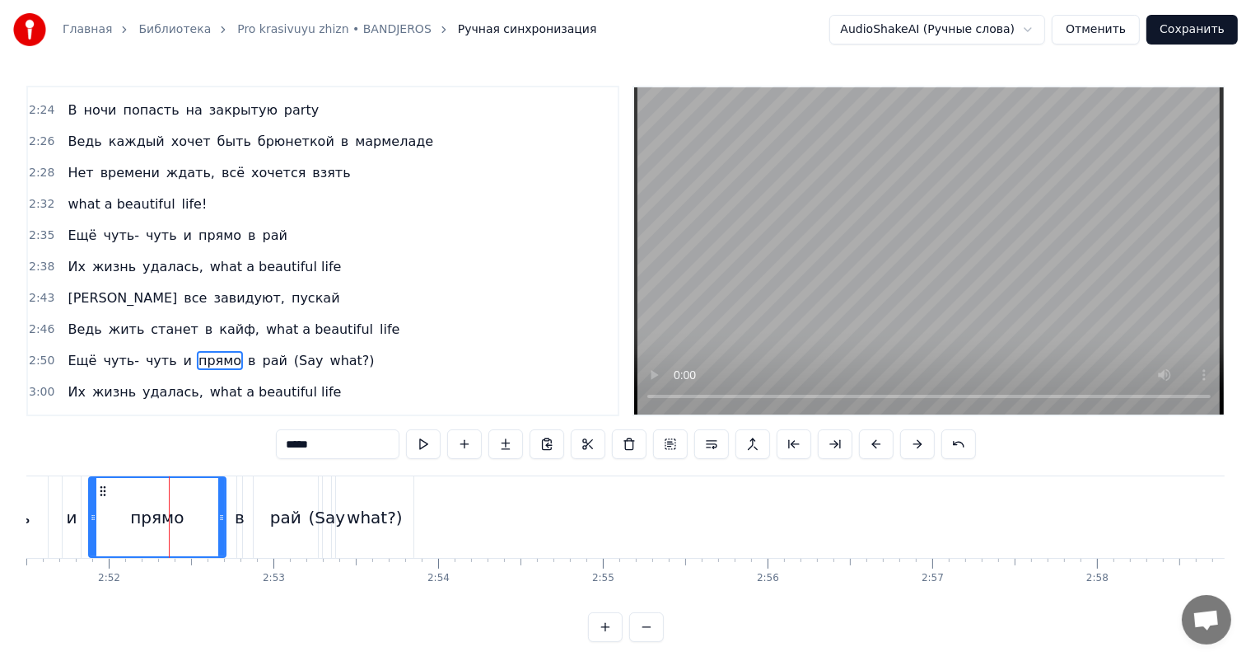
click at [817, 274] on video at bounding box center [929, 250] width 590 height 327
click at [340, 508] on div "what?)" at bounding box center [374, 517] width 77 height 82
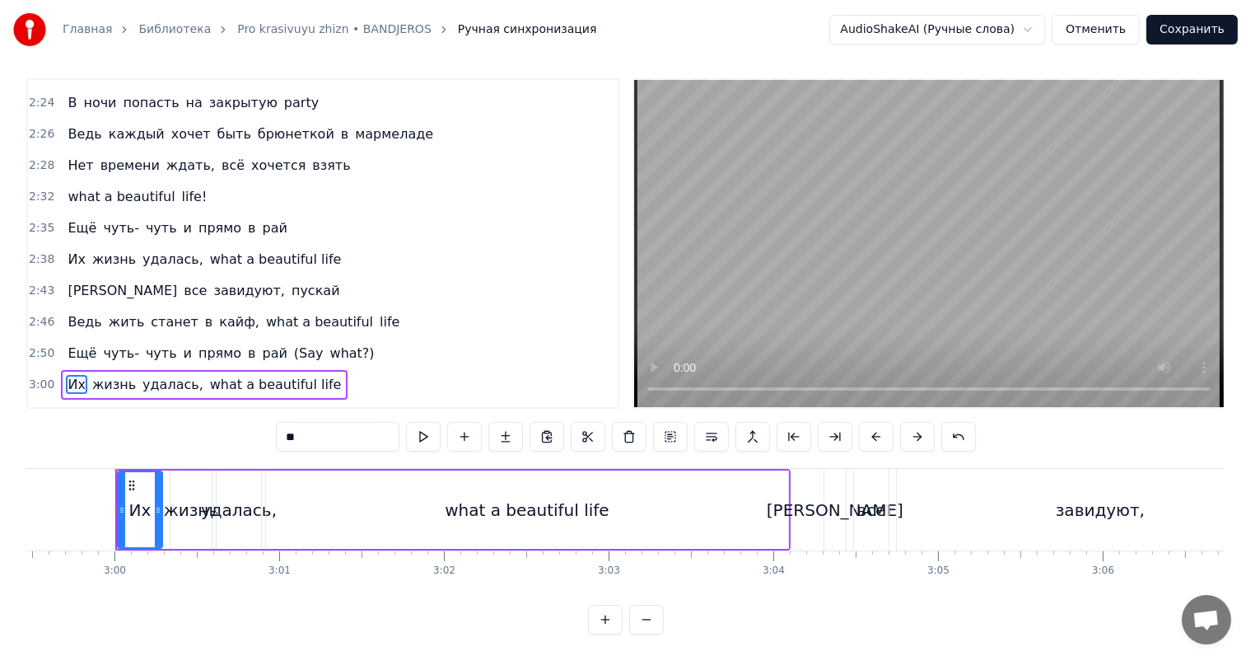
scroll to position [0, 29578]
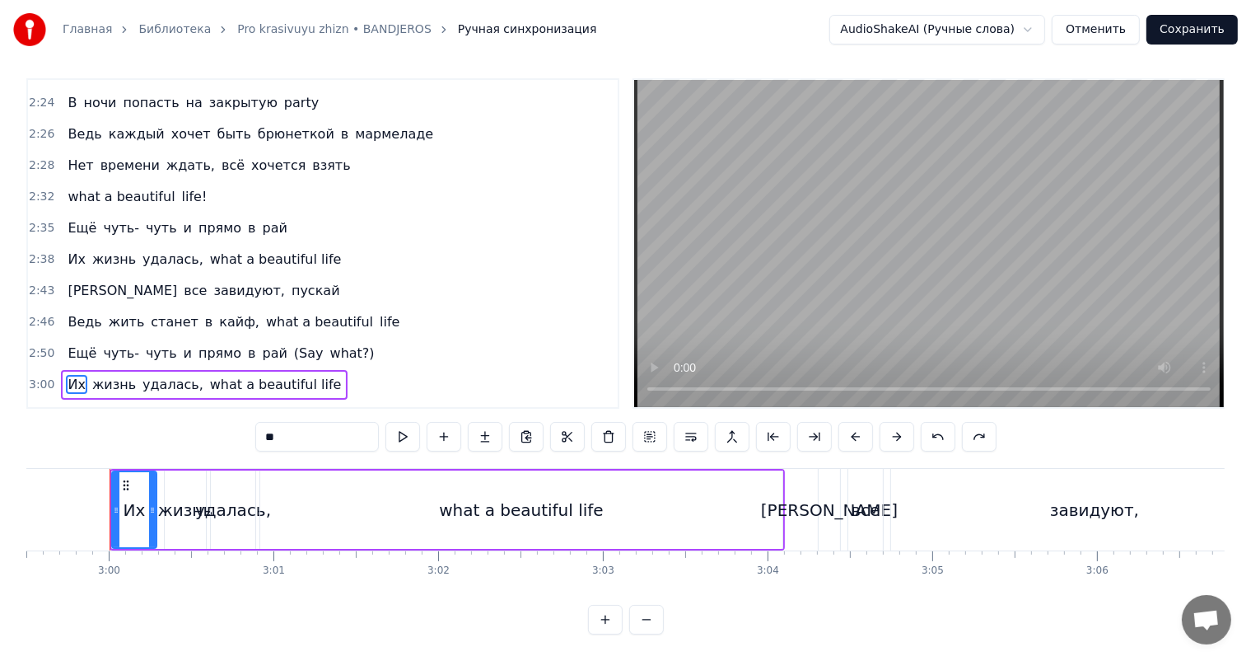
click at [329, 344] on span "what?)" at bounding box center [353, 353] width 48 height 19
type input "******"
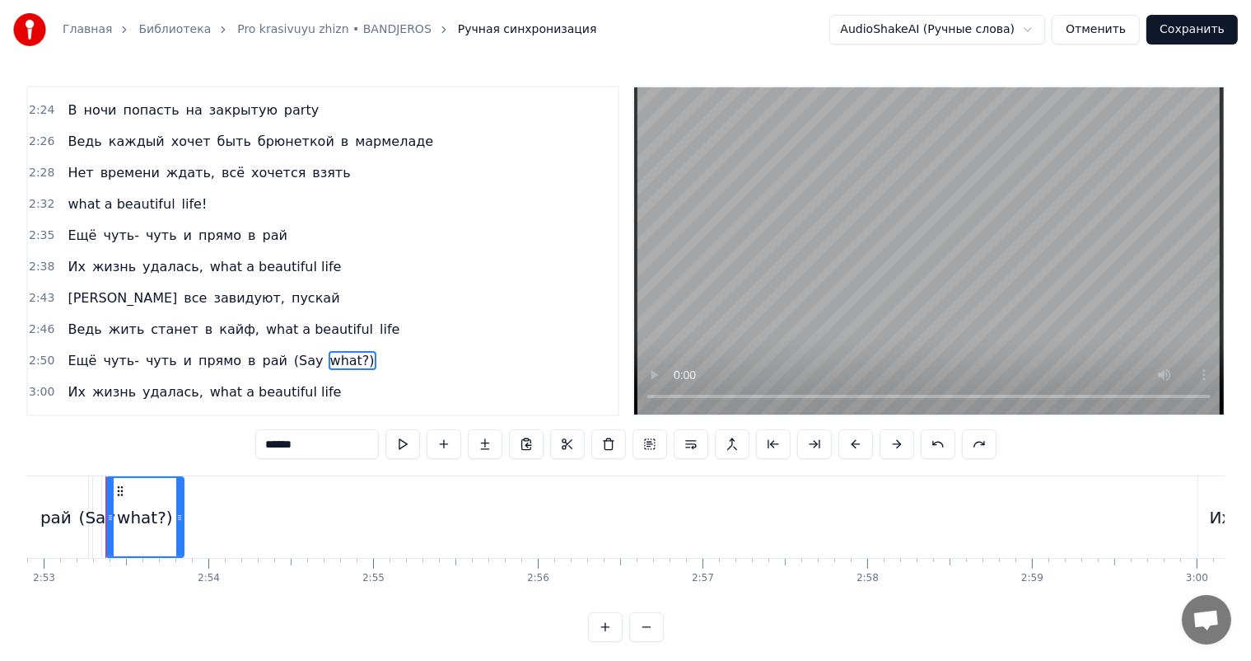
drag, startPoint x: 321, startPoint y: 443, endPoint x: 154, endPoint y: 447, distance: 167.3
click at [154, 447] on div "0:18 Нет времени ждать, всё хочется взять 0:22 Всё нужно успеть 0:26 Навстречу …" at bounding box center [625, 364] width 1199 height 556
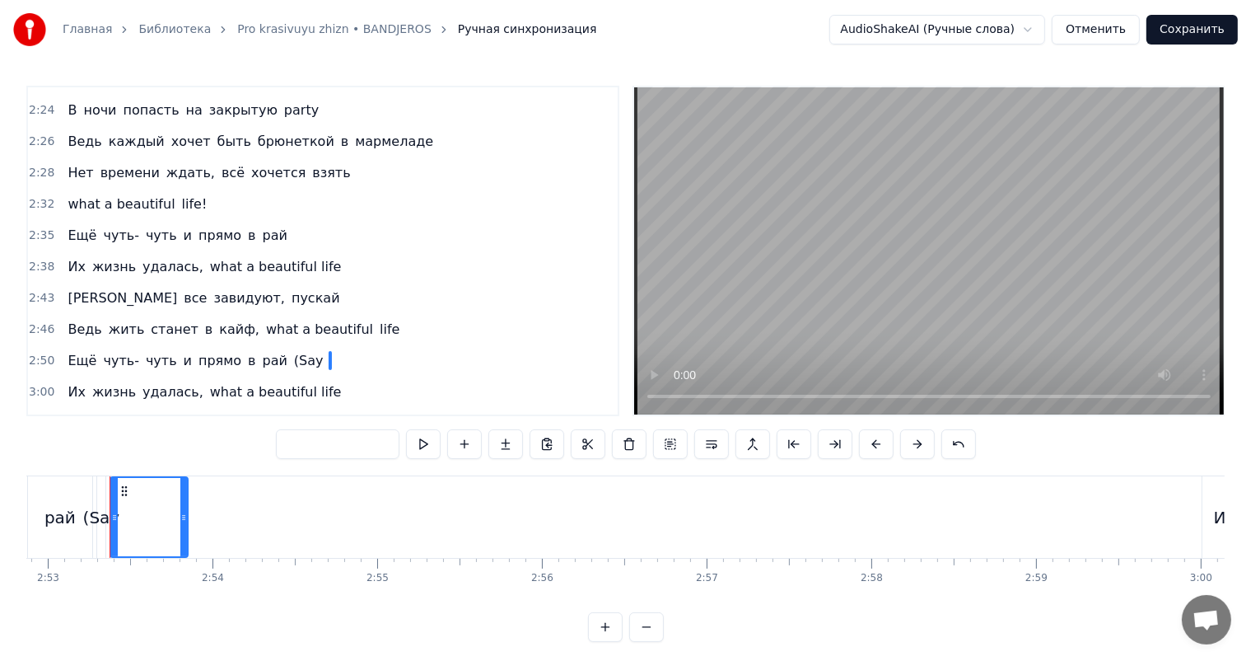
click at [292, 351] on span "(Say" at bounding box center [308, 360] width 33 height 19
type input "****"
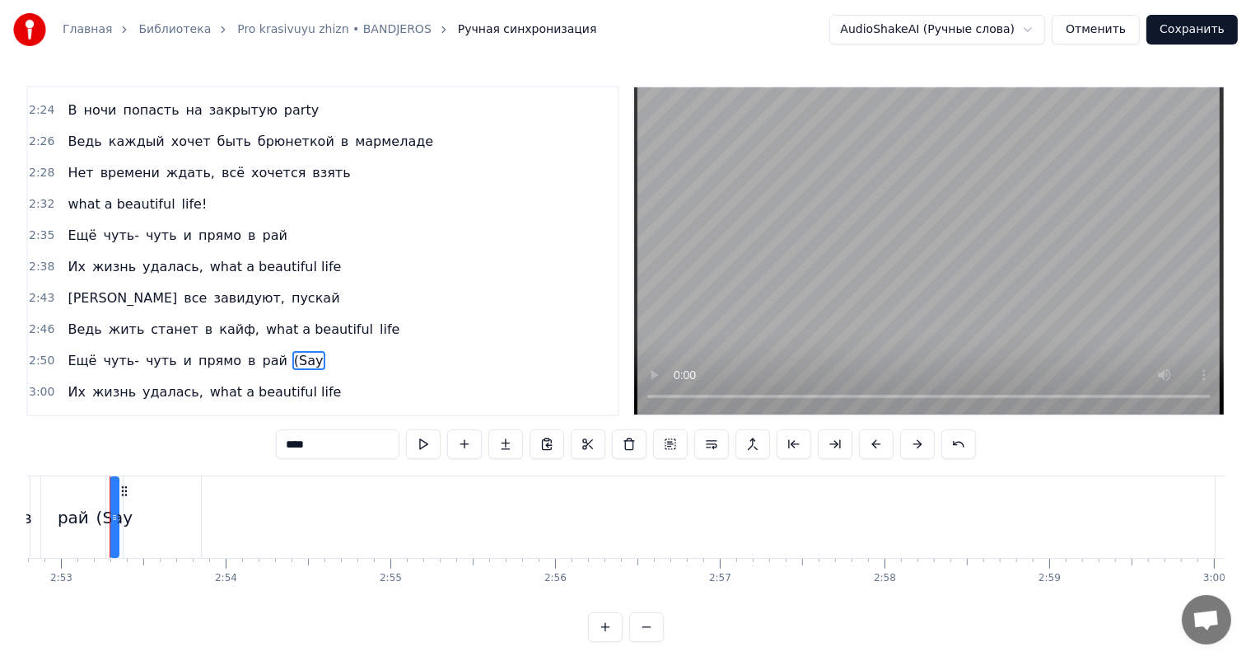
drag, startPoint x: 339, startPoint y: 441, endPoint x: 173, endPoint y: 442, distance: 166.4
click at [175, 442] on div "0:18 Нет времени ждать, всё хочется взять 0:22 Всё нужно успеть 0:26 Навстречу …" at bounding box center [625, 364] width 1199 height 556
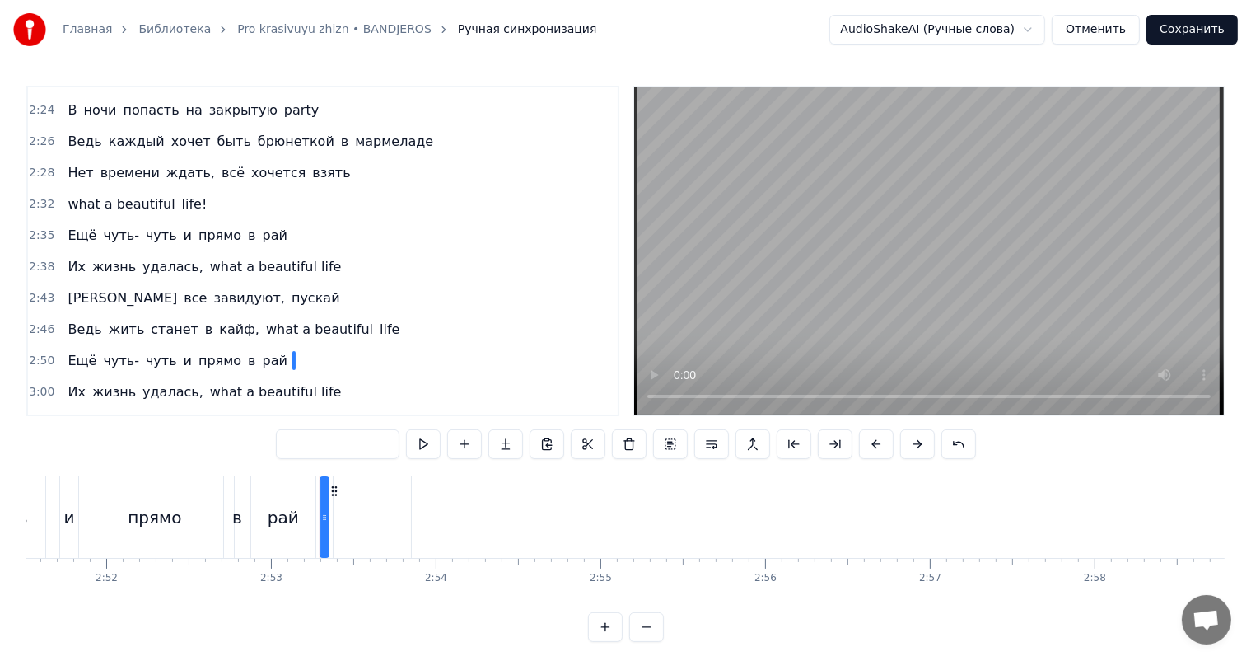
scroll to position [0, 28060]
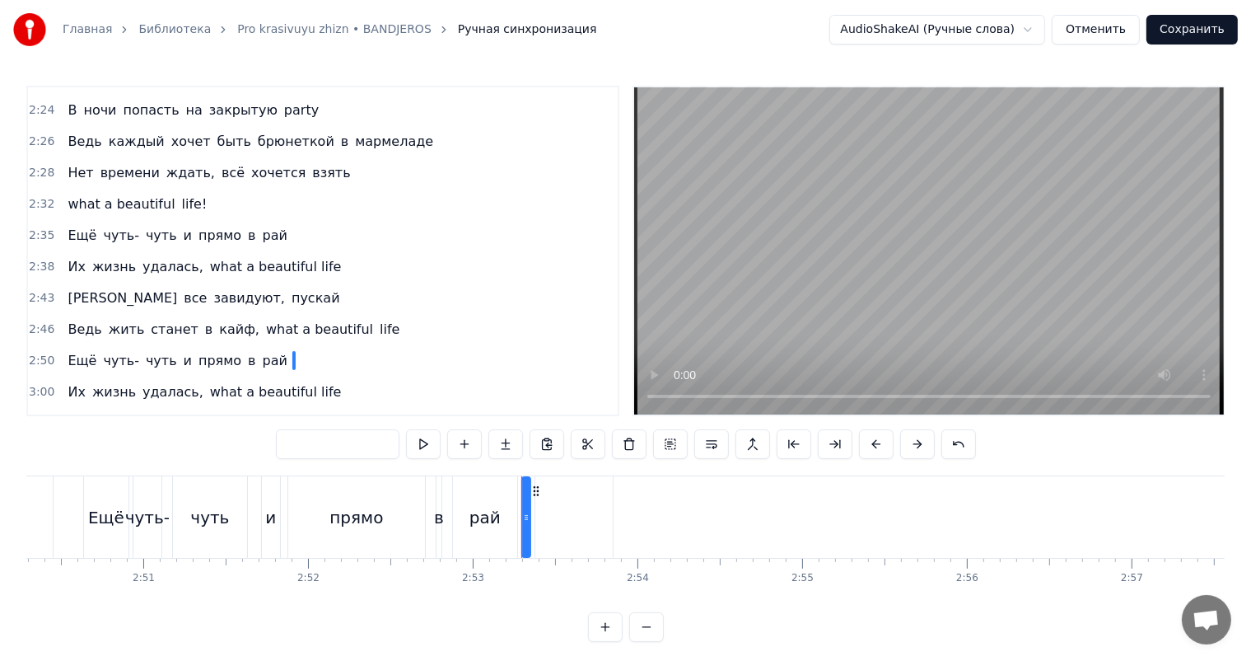
click at [489, 509] on div "рай" at bounding box center [485, 517] width 31 height 25
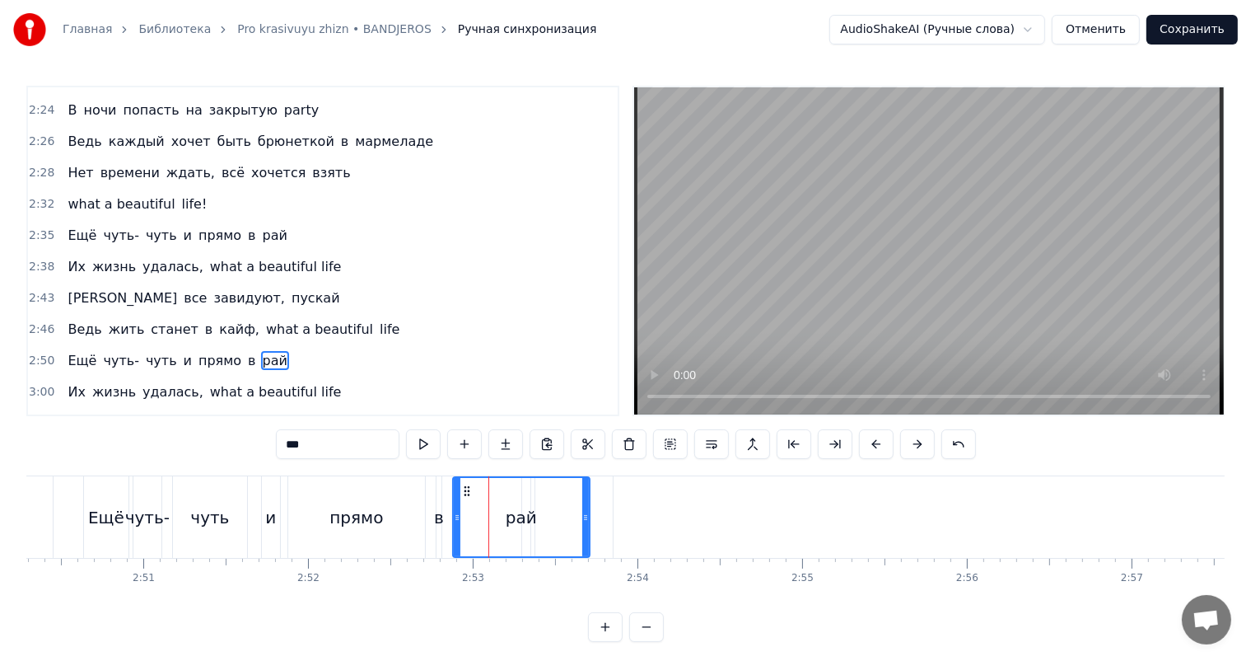
drag, startPoint x: 514, startPoint y: 516, endPoint x: 591, endPoint y: 510, distance: 76.8
click at [589, 511] on icon at bounding box center [585, 517] width 7 height 13
click at [297, 514] on div "прямо" at bounding box center [356, 517] width 137 height 82
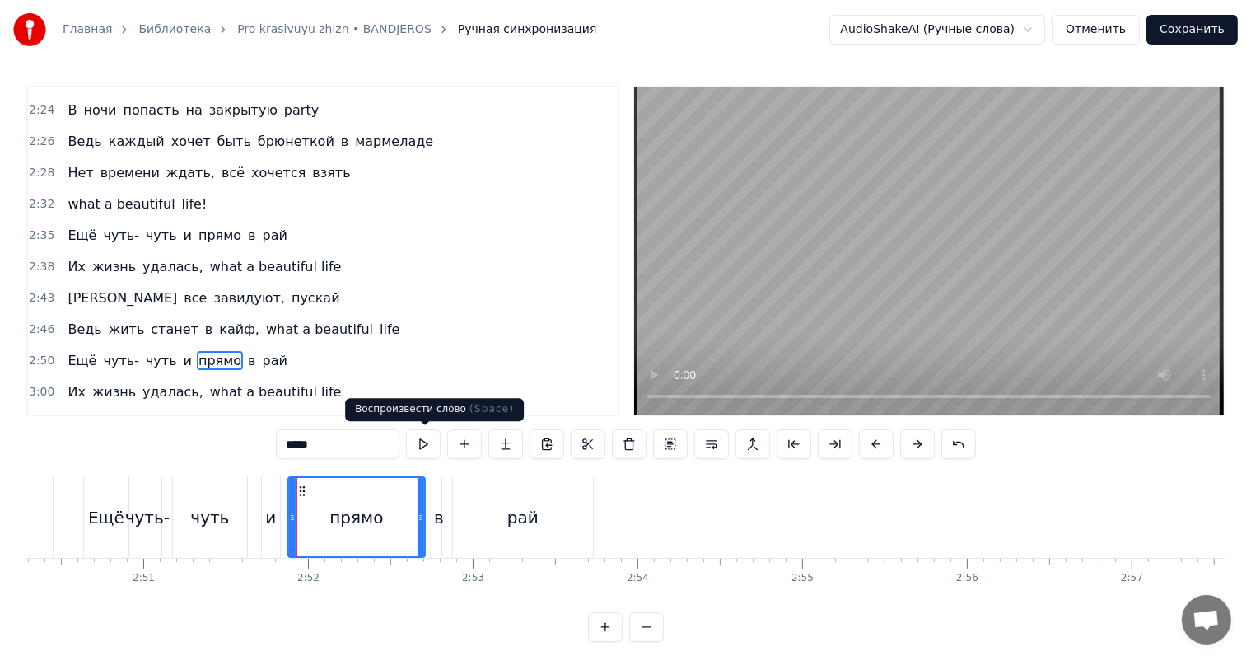
click at [924, 264] on video at bounding box center [929, 250] width 590 height 327
click at [109, 540] on div "Ещё" at bounding box center [106, 517] width 44 height 82
type input "***"
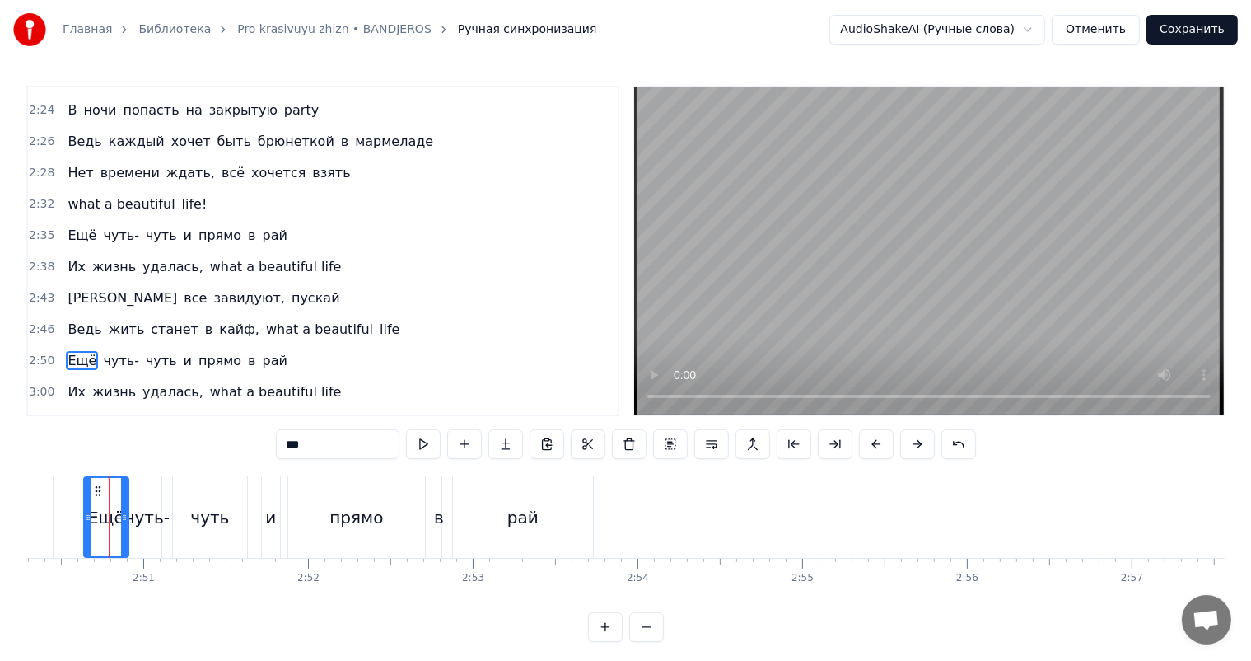
click at [990, 204] on video at bounding box center [929, 250] width 590 height 327
click at [957, 258] on video at bounding box center [929, 250] width 590 height 327
click at [101, 506] on div "Ещё" at bounding box center [106, 517] width 36 height 25
click at [35, 353] on span "2:50" at bounding box center [42, 361] width 26 height 16
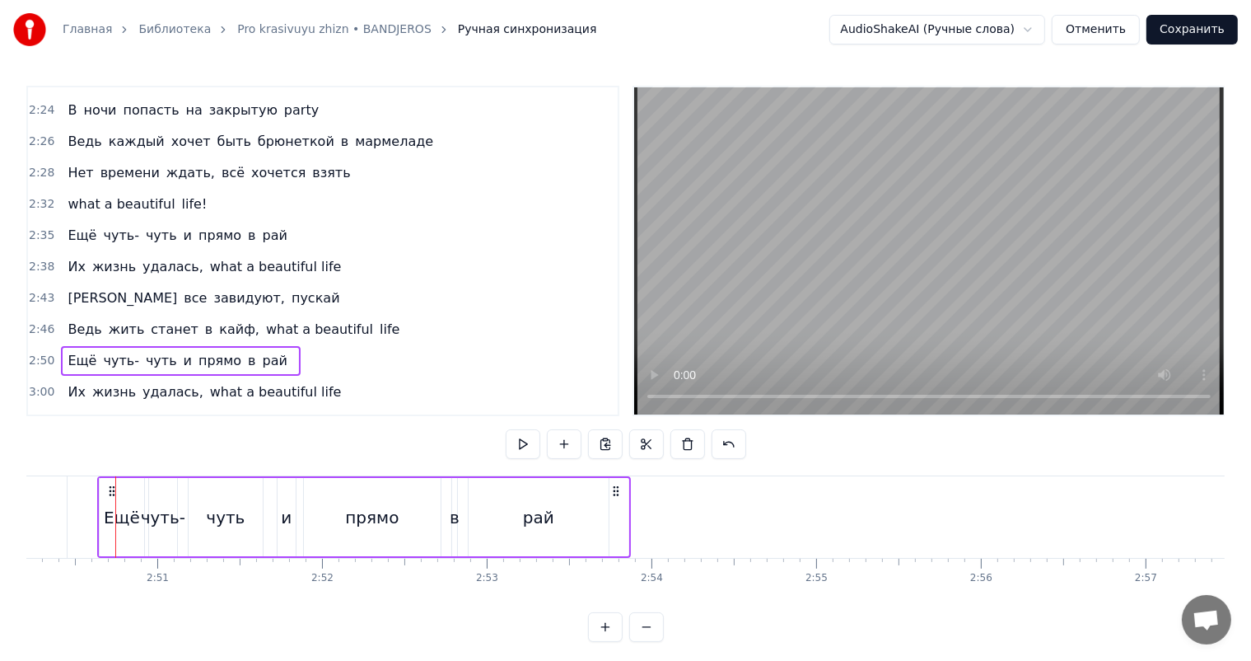
scroll to position [0, 28034]
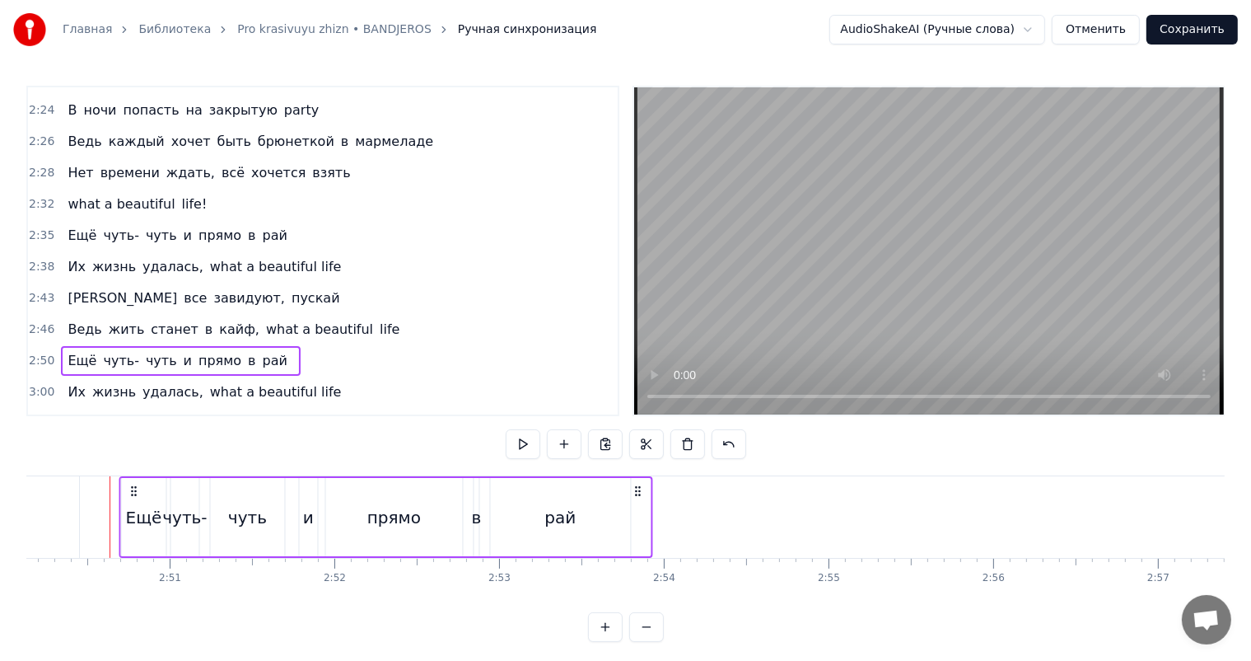
drag, startPoint x: 119, startPoint y: 491, endPoint x: 129, endPoint y: 491, distance: 9.9
click at [129, 491] on icon at bounding box center [134, 490] width 13 height 13
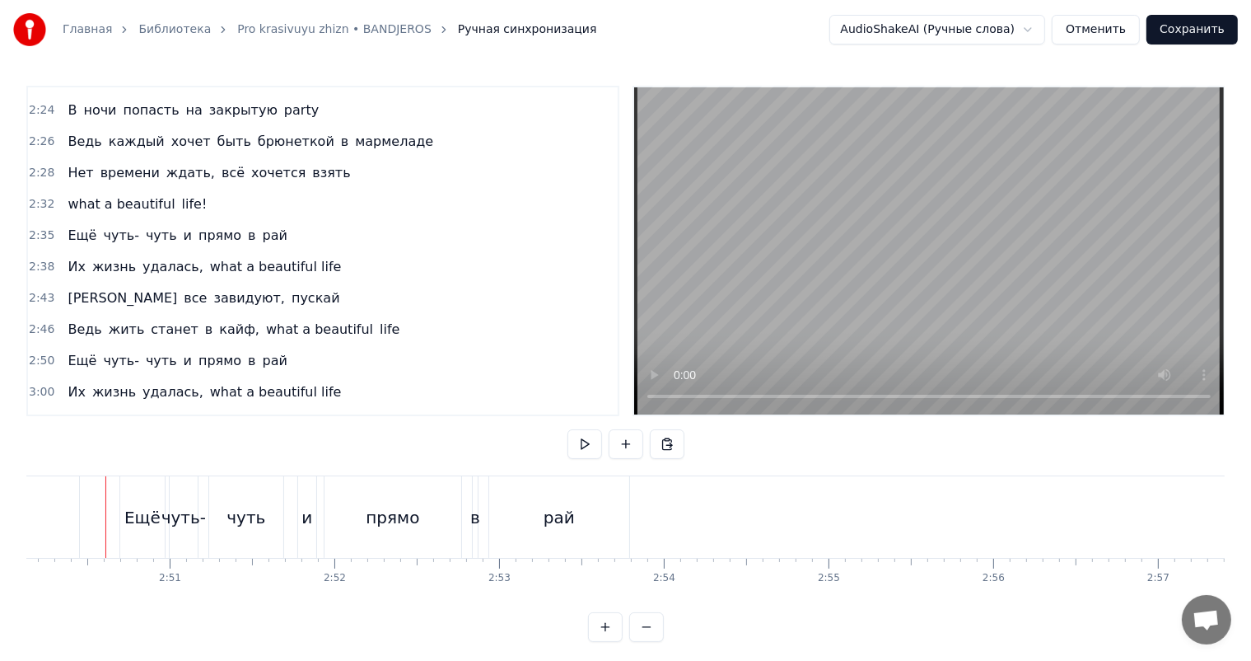
click at [870, 277] on video at bounding box center [929, 250] width 590 height 327
click at [132, 505] on div "Ещё" at bounding box center [146, 517] width 36 height 25
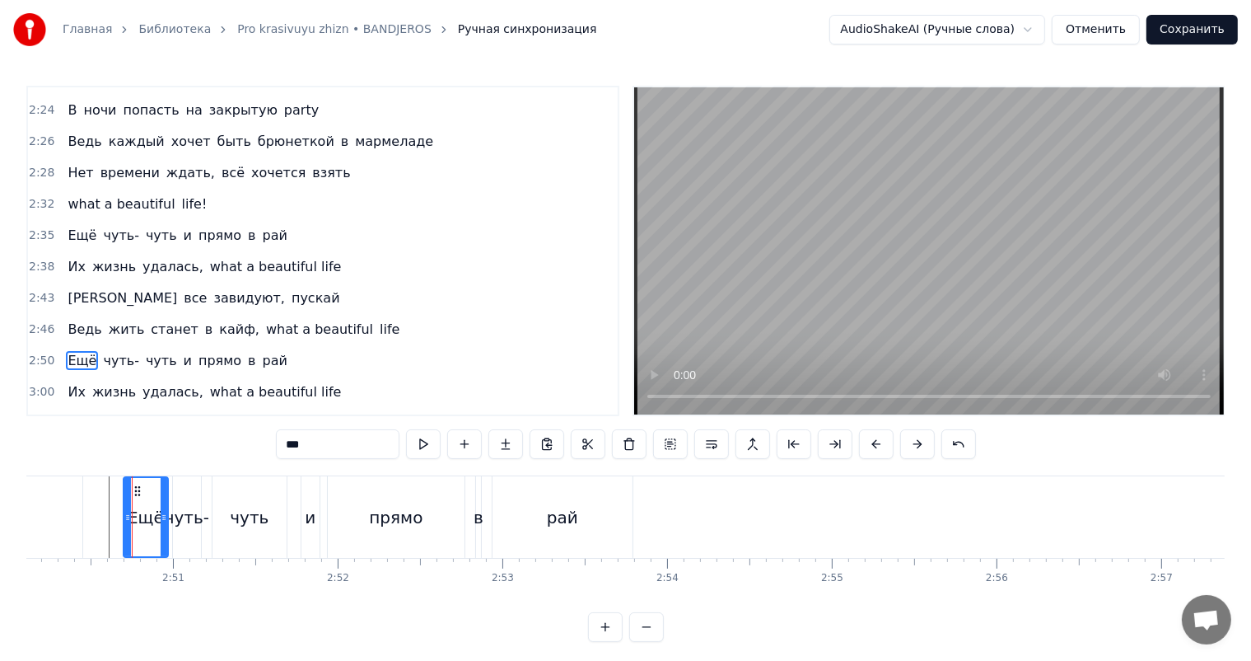
click at [44, 353] on span "2:50" at bounding box center [42, 361] width 26 height 16
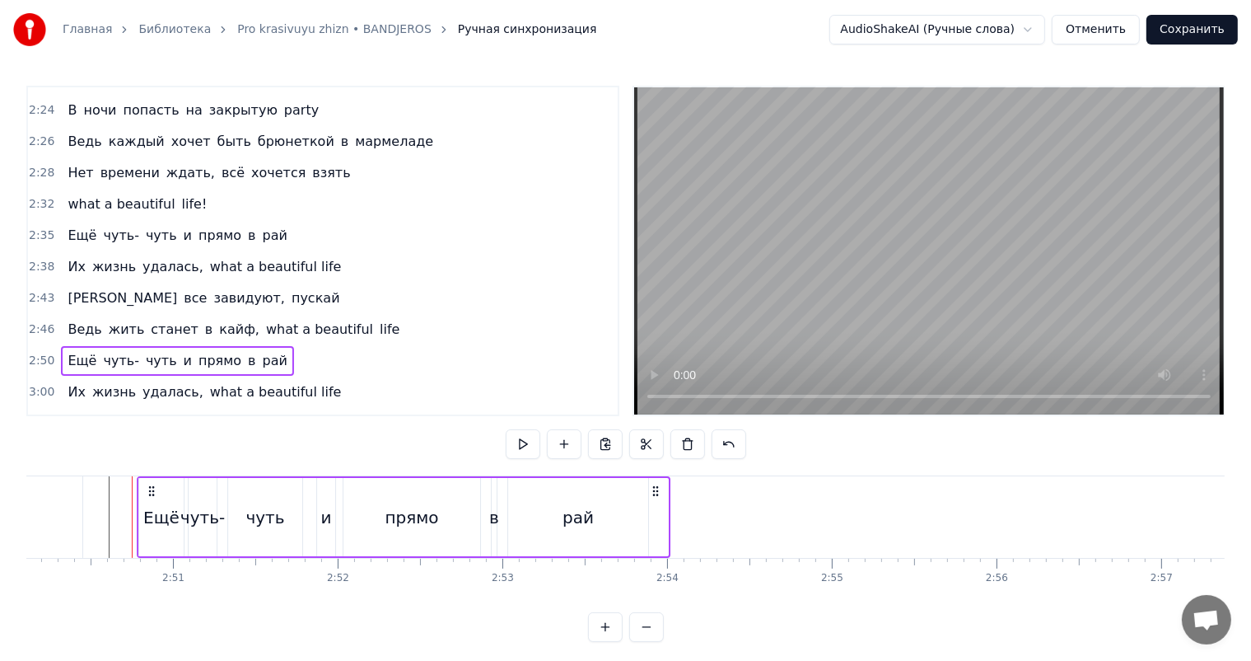
drag, startPoint x: 135, startPoint y: 488, endPoint x: 150, endPoint y: 488, distance: 14.8
click at [150, 488] on icon at bounding box center [151, 490] width 13 height 13
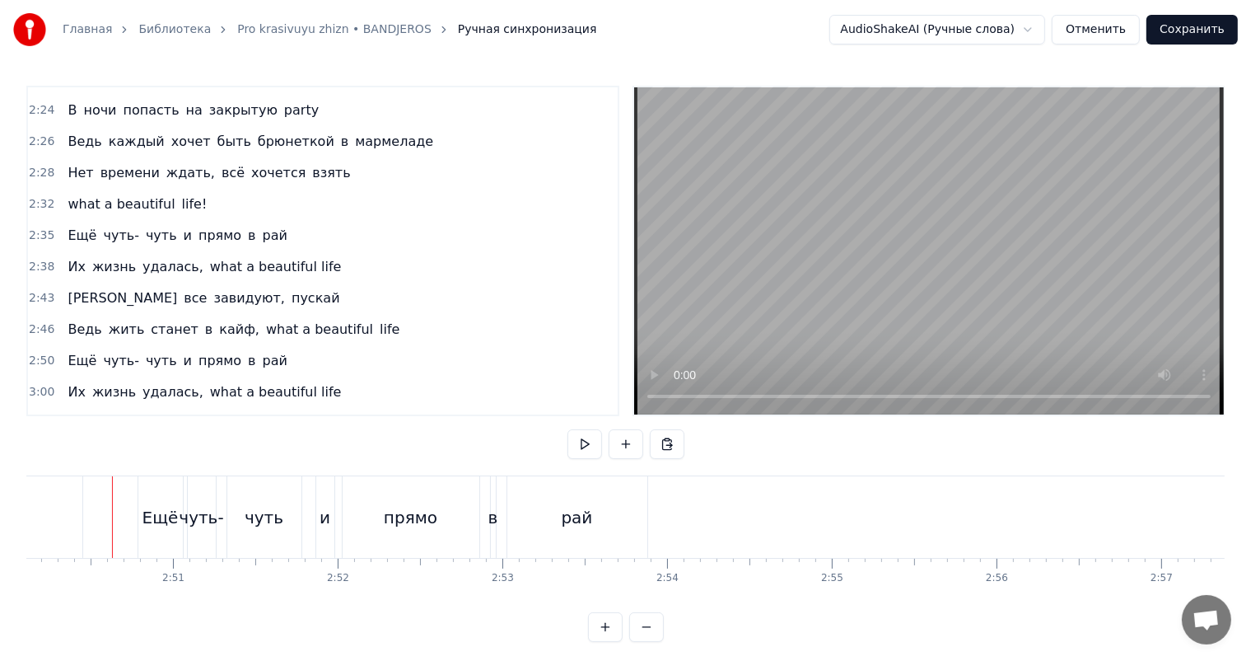
click at [952, 211] on video at bounding box center [929, 250] width 590 height 327
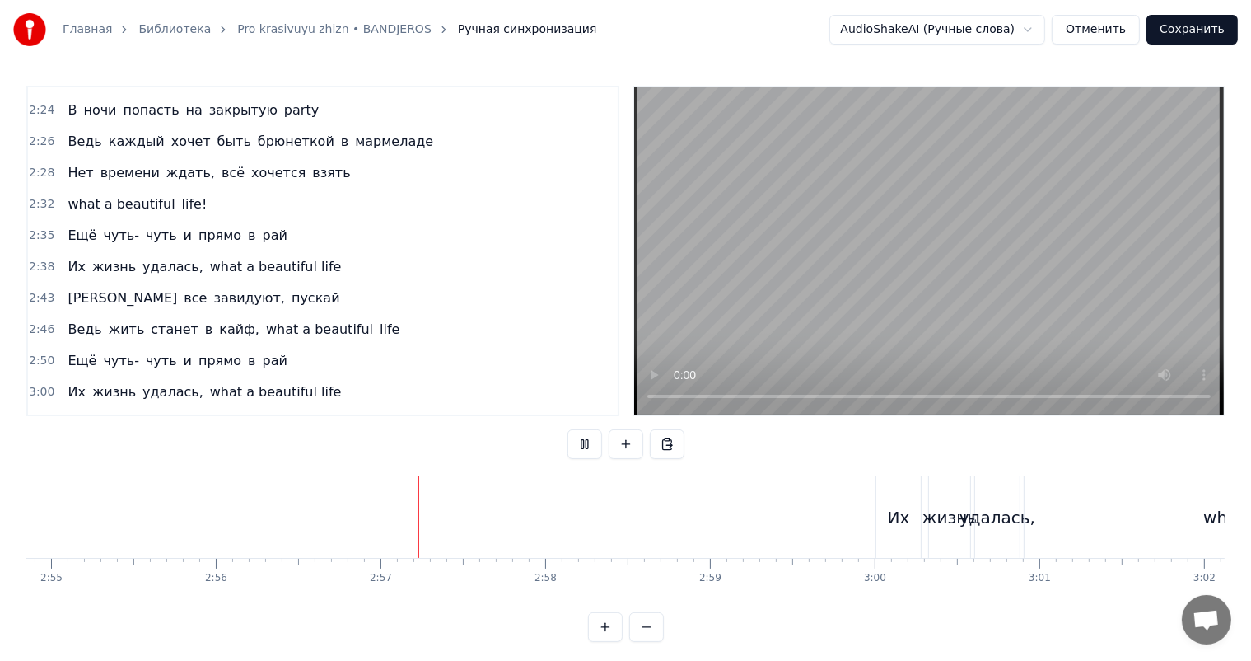
scroll to position [0, 29074]
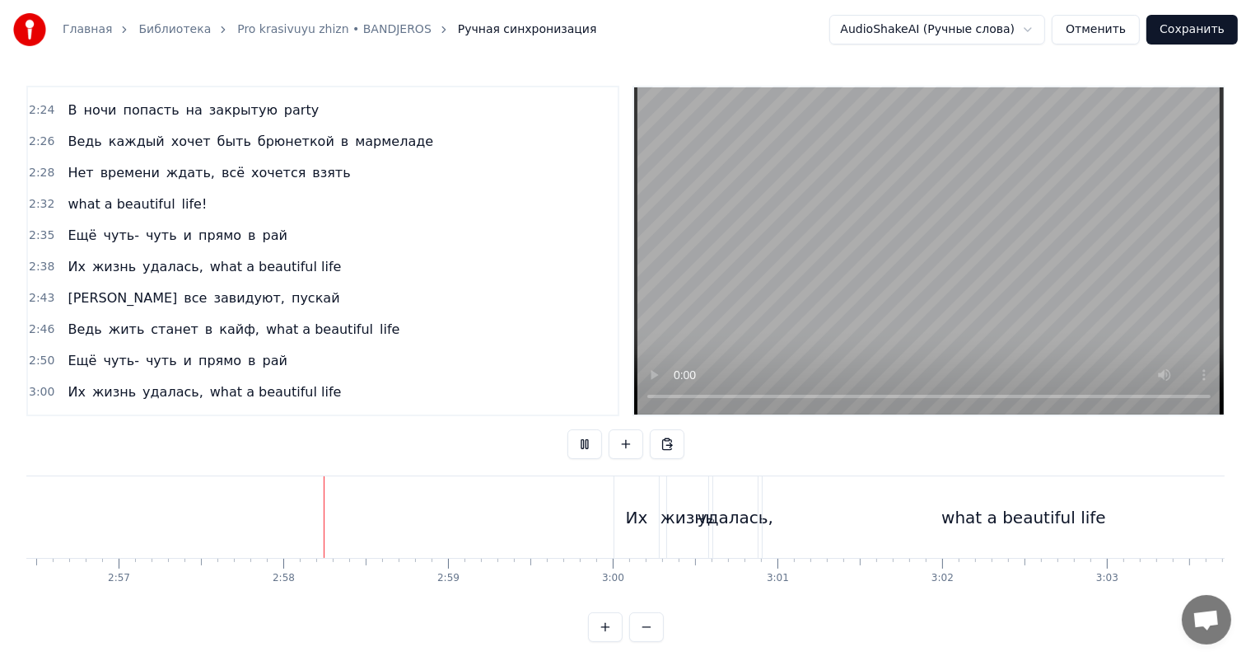
click at [952, 211] on video at bounding box center [929, 250] width 590 height 327
click at [44, 377] on div "3:00 Их жизнь удалась, what a beautiful life" at bounding box center [323, 392] width 590 height 31
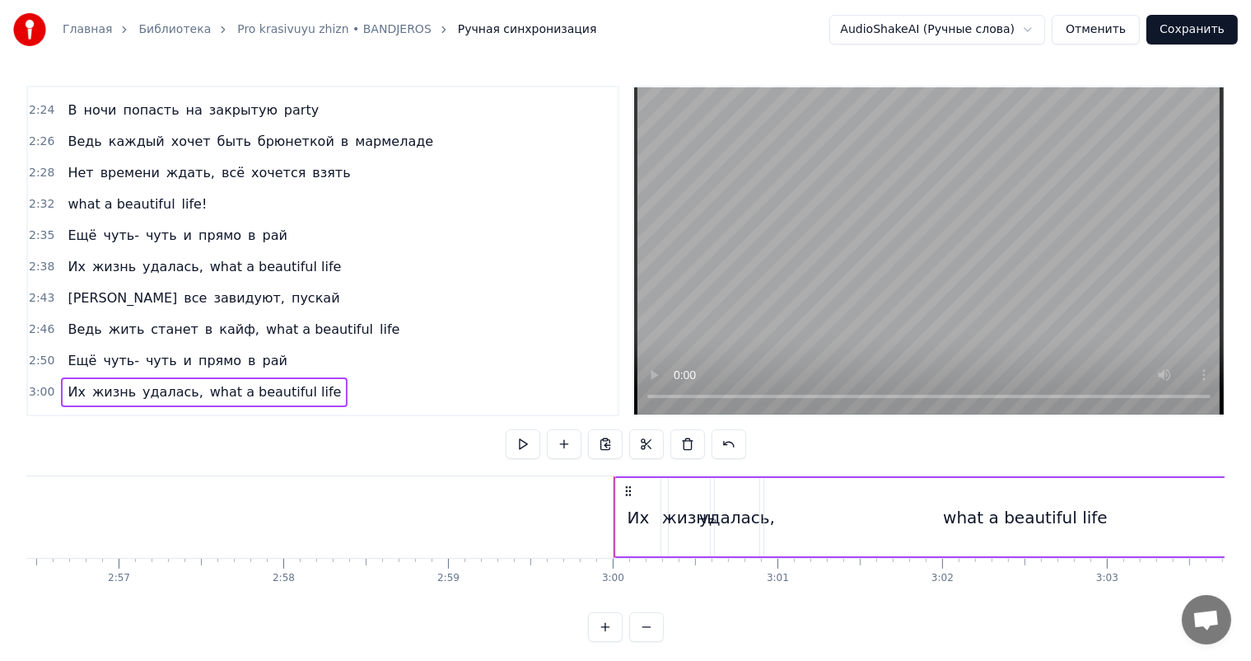
click at [37, 251] on div "2:38 Их жизнь удалась, what a beautiful life" at bounding box center [323, 266] width 590 height 31
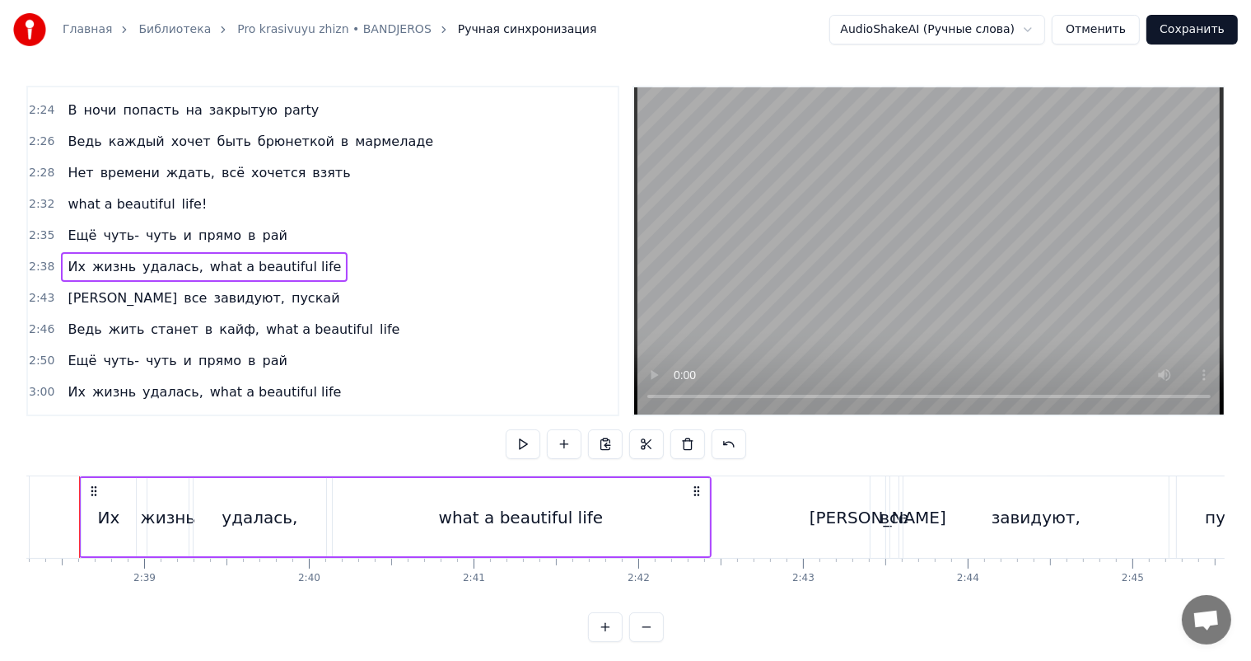
scroll to position [0, 26051]
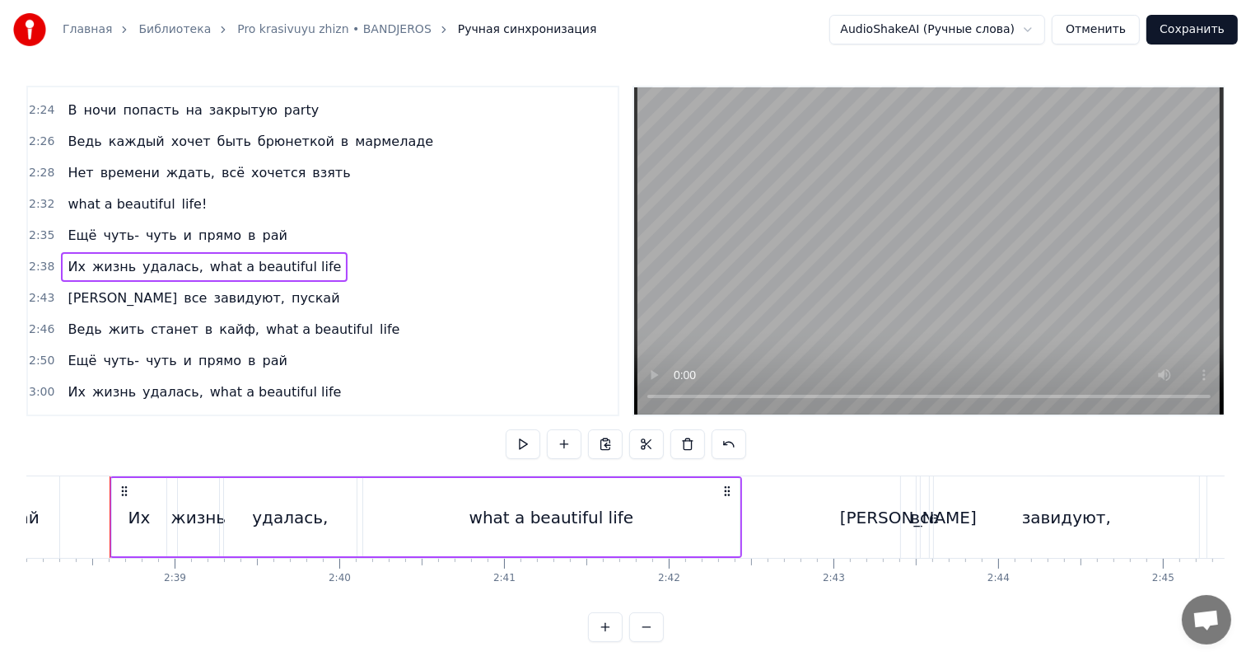
click at [33, 345] on div "2:50 Ещё чуть- чуть и прямо в рай" at bounding box center [323, 360] width 590 height 31
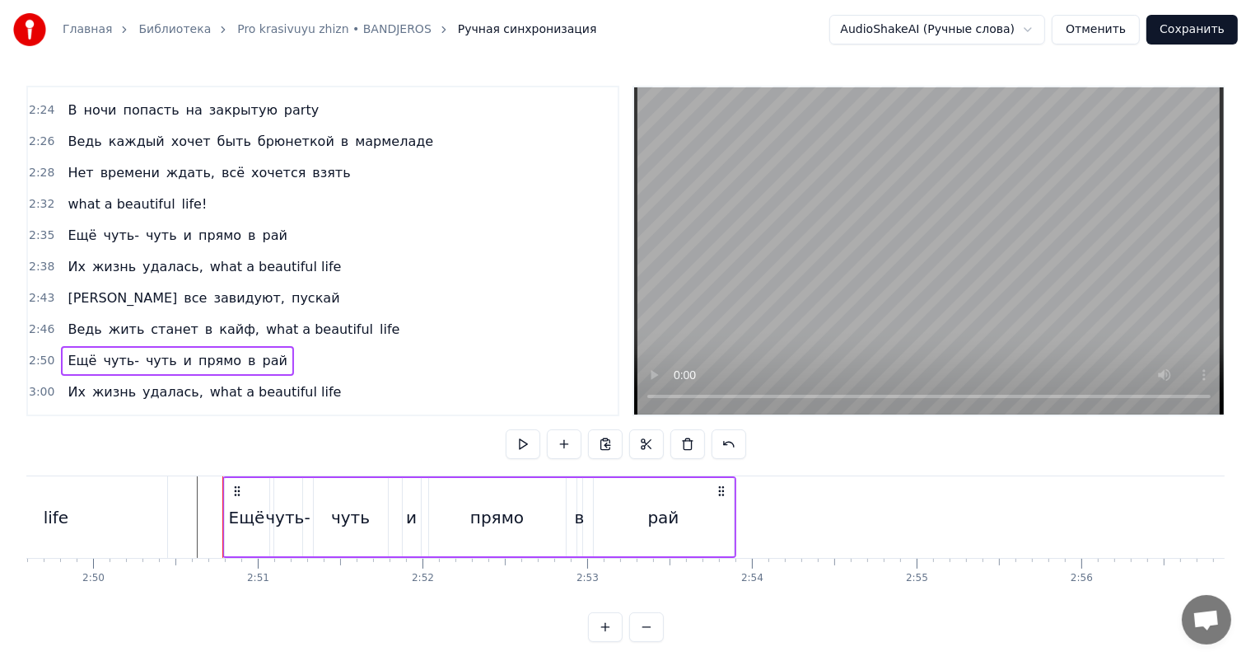
scroll to position [0, 28058]
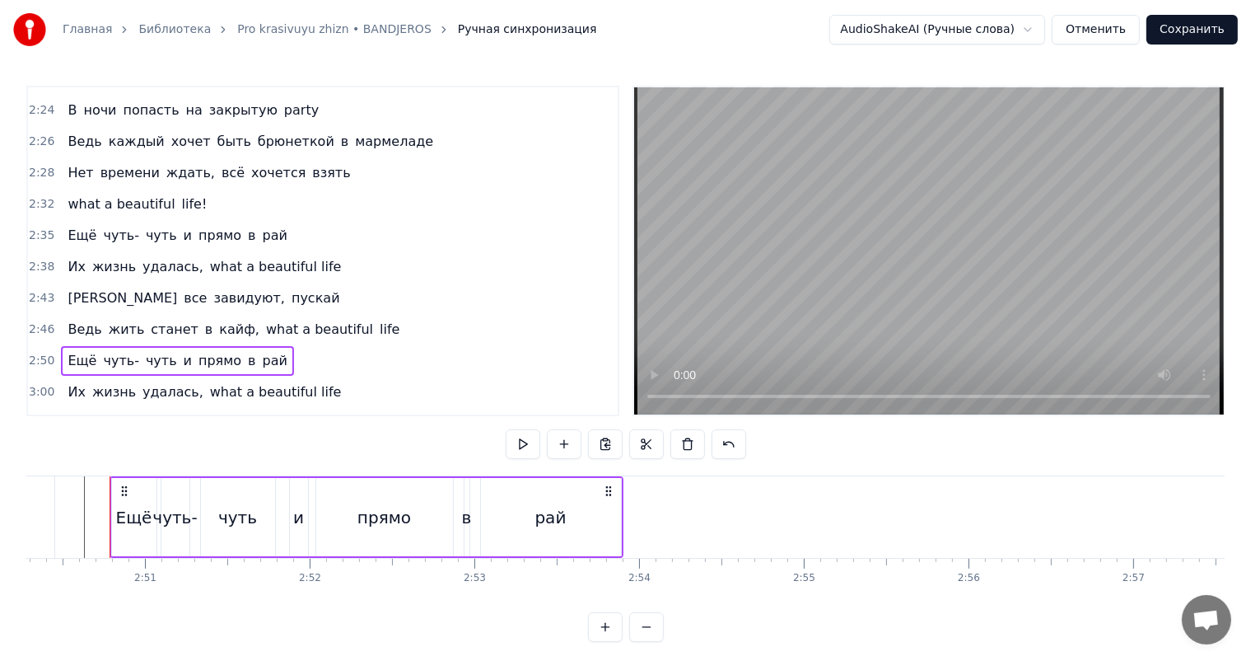
click at [30, 384] on span "3:00" at bounding box center [42, 392] width 26 height 16
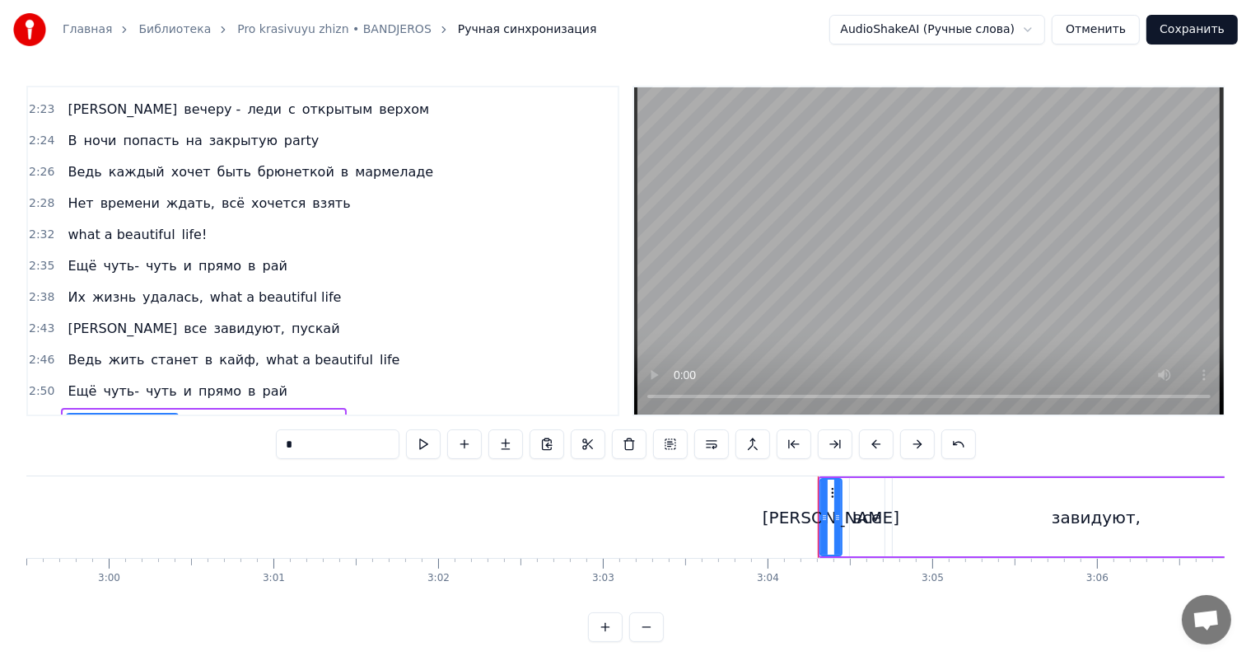
scroll to position [21, 0]
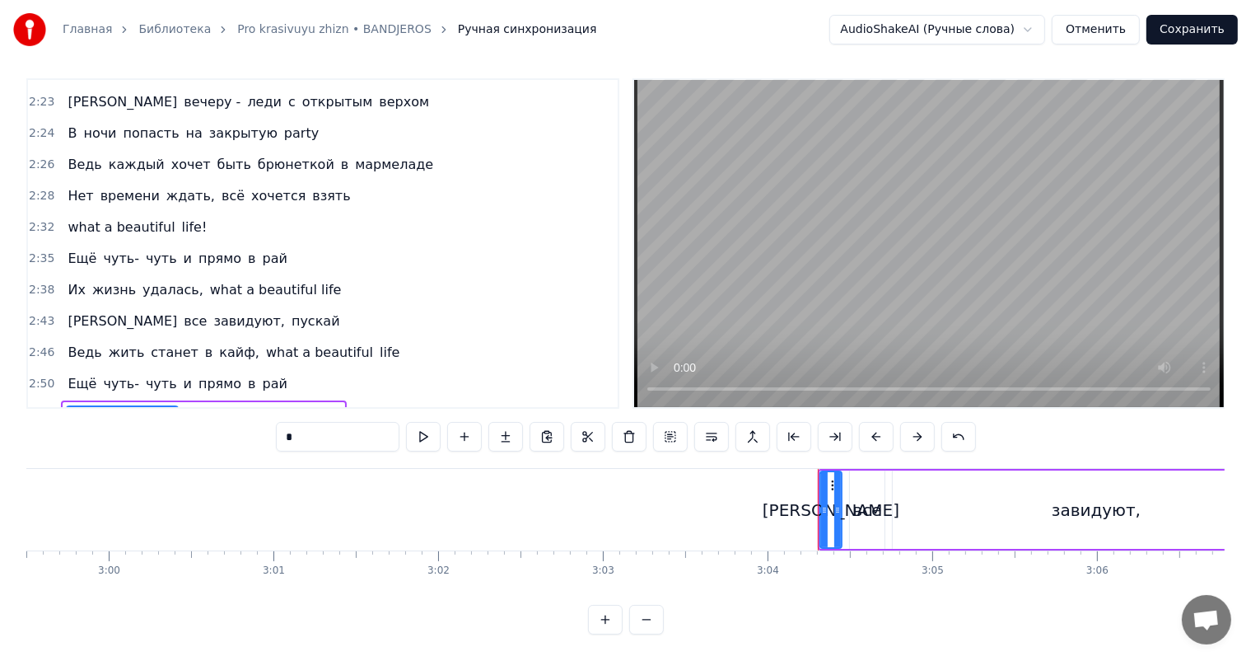
click at [38, 376] on span "2:50" at bounding box center [42, 384] width 26 height 16
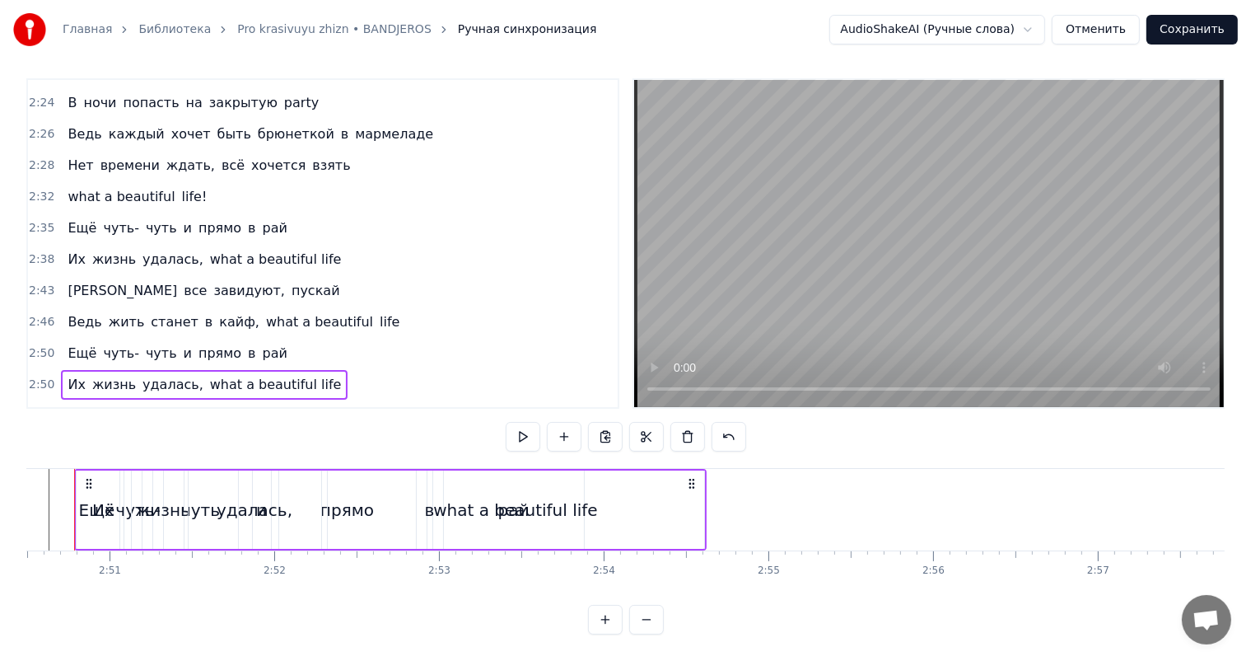
scroll to position [0, 28058]
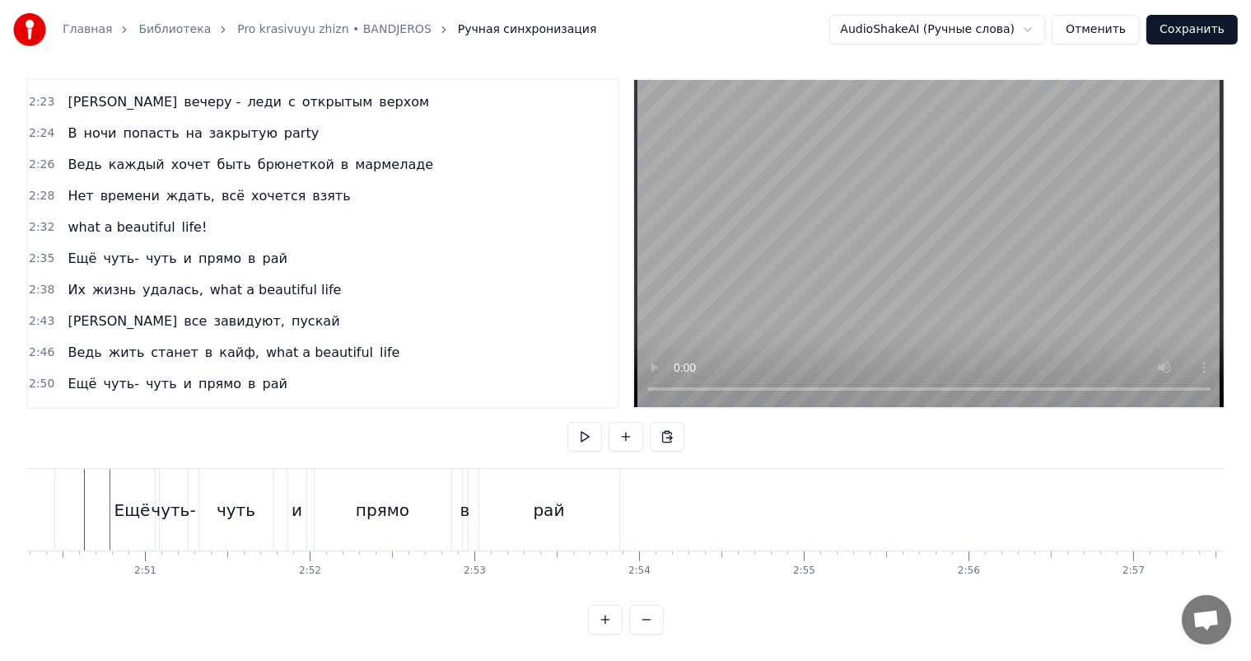
click at [29, 376] on span "2:50" at bounding box center [42, 384] width 26 height 16
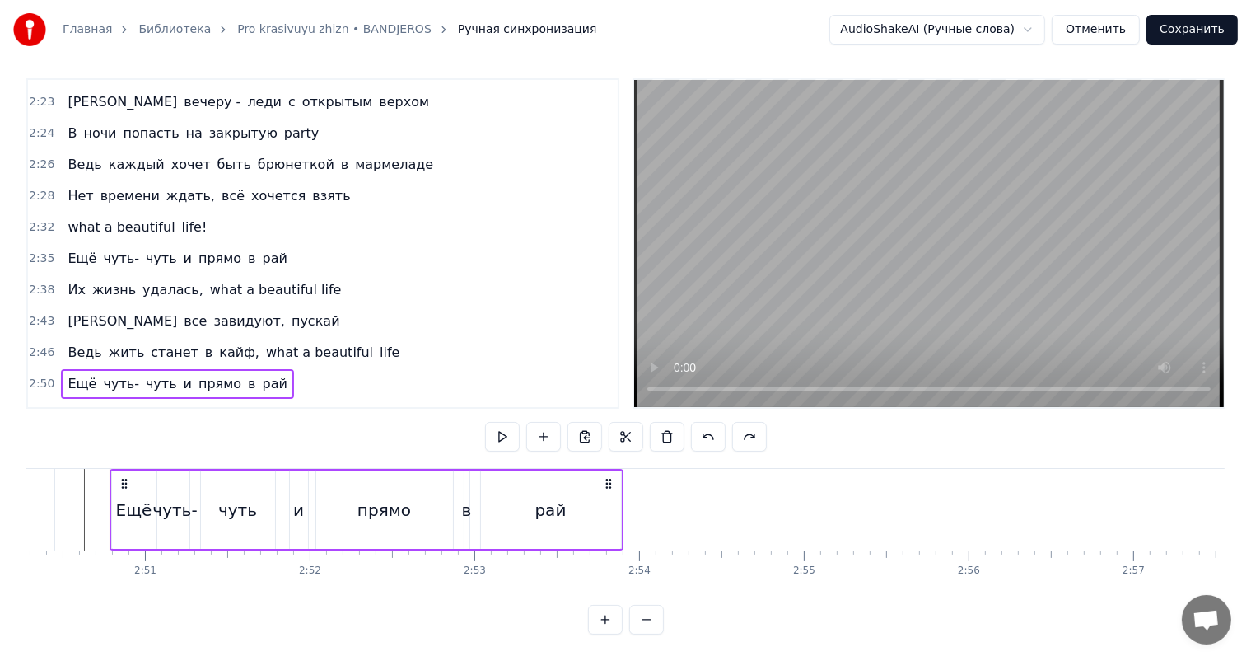
scroll to position [1370, 0]
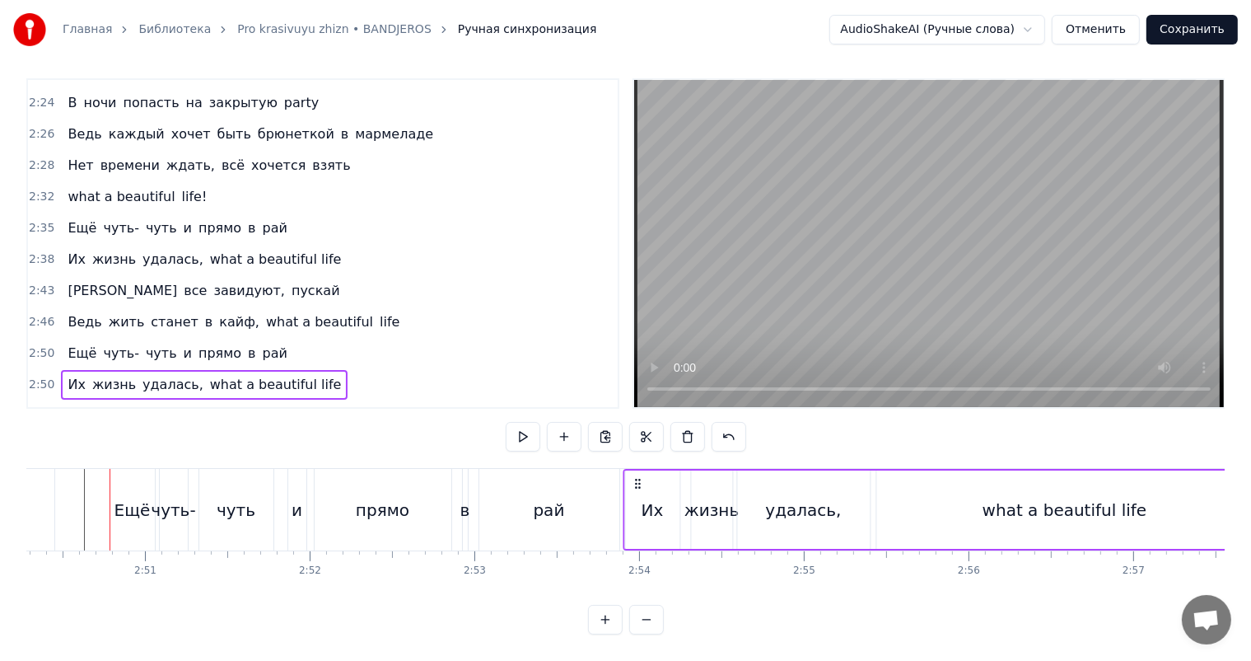
drag, startPoint x: 125, startPoint y: 465, endPoint x: 643, endPoint y: 477, distance: 517.6
click at [643, 477] on div "Их жизнь удалась, what a beautiful life" at bounding box center [940, 510] width 633 height 82
click at [573, 487] on div "рай" at bounding box center [550, 510] width 140 height 82
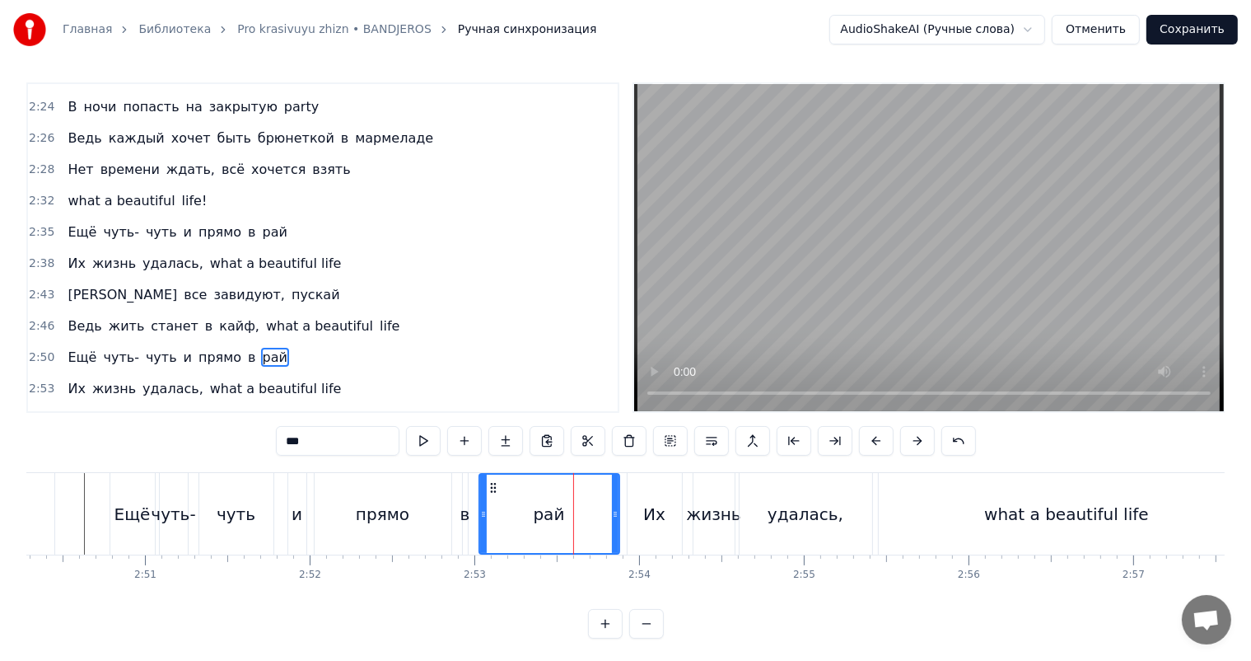
scroll to position [0, 0]
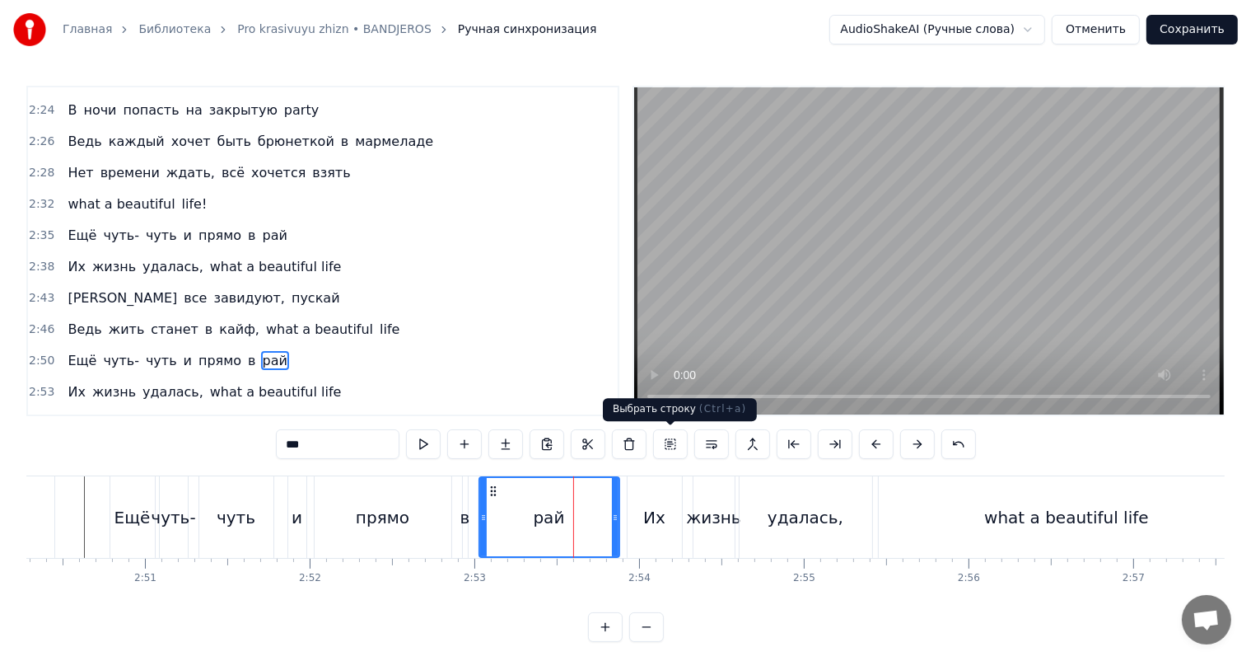
click at [887, 280] on video at bounding box center [929, 250] width 590 height 327
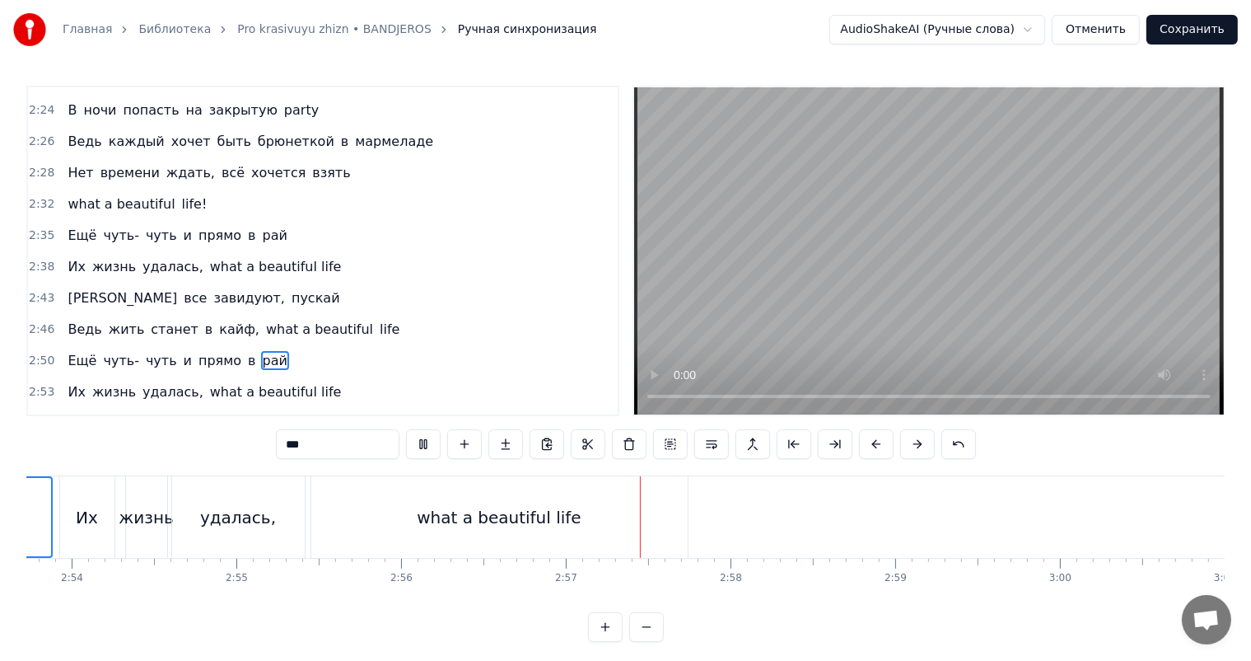
scroll to position [0, 28635]
click at [653, 518] on div "what a beautiful life" at bounding box center [490, 517] width 377 height 82
type input "**********"
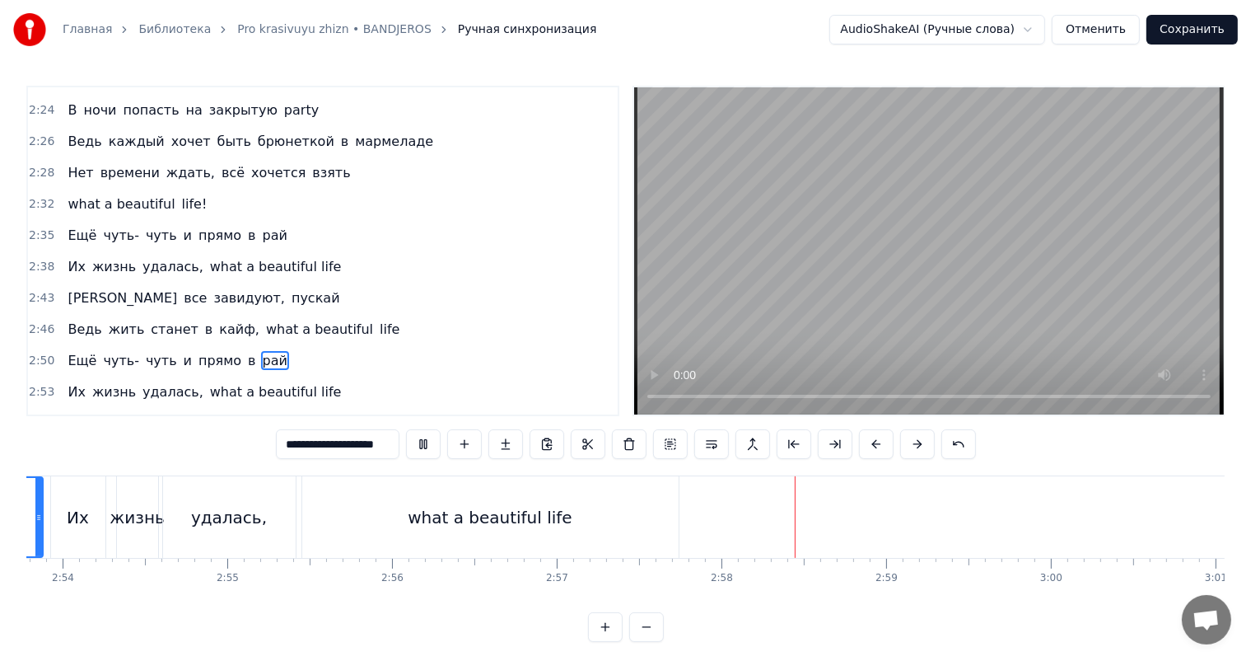
scroll to position [7, 0]
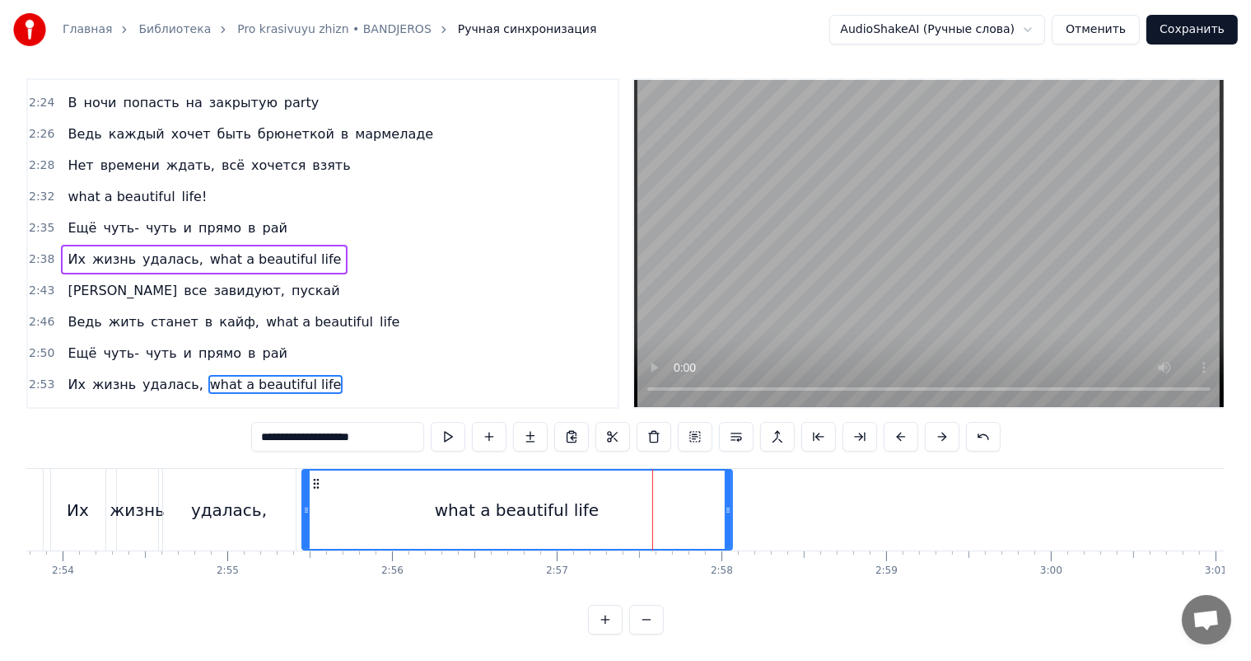
drag, startPoint x: 676, startPoint y: 514, endPoint x: 742, endPoint y: 507, distance: 65.5
click at [732, 508] on icon at bounding box center [728, 509] width 7 height 13
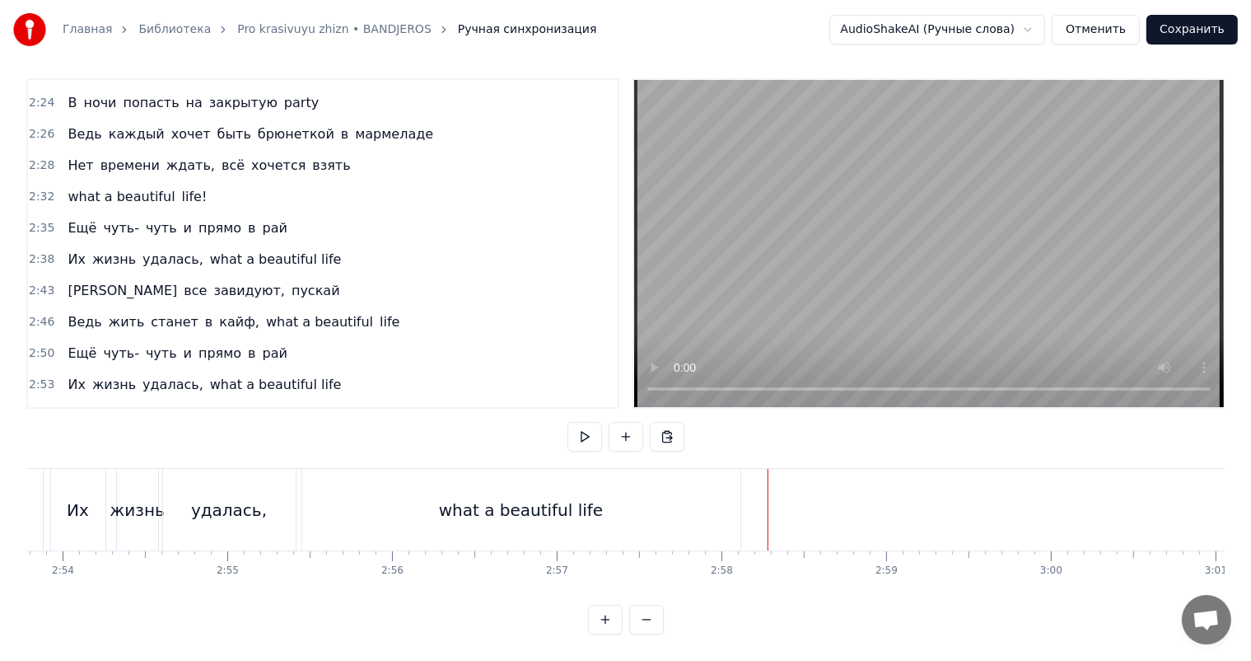
click at [938, 251] on video at bounding box center [929, 243] width 590 height 327
click at [857, 247] on video at bounding box center [929, 243] width 590 height 327
click at [41, 400] on div "3:04 И все завидуют, пускай" at bounding box center [323, 415] width 590 height 31
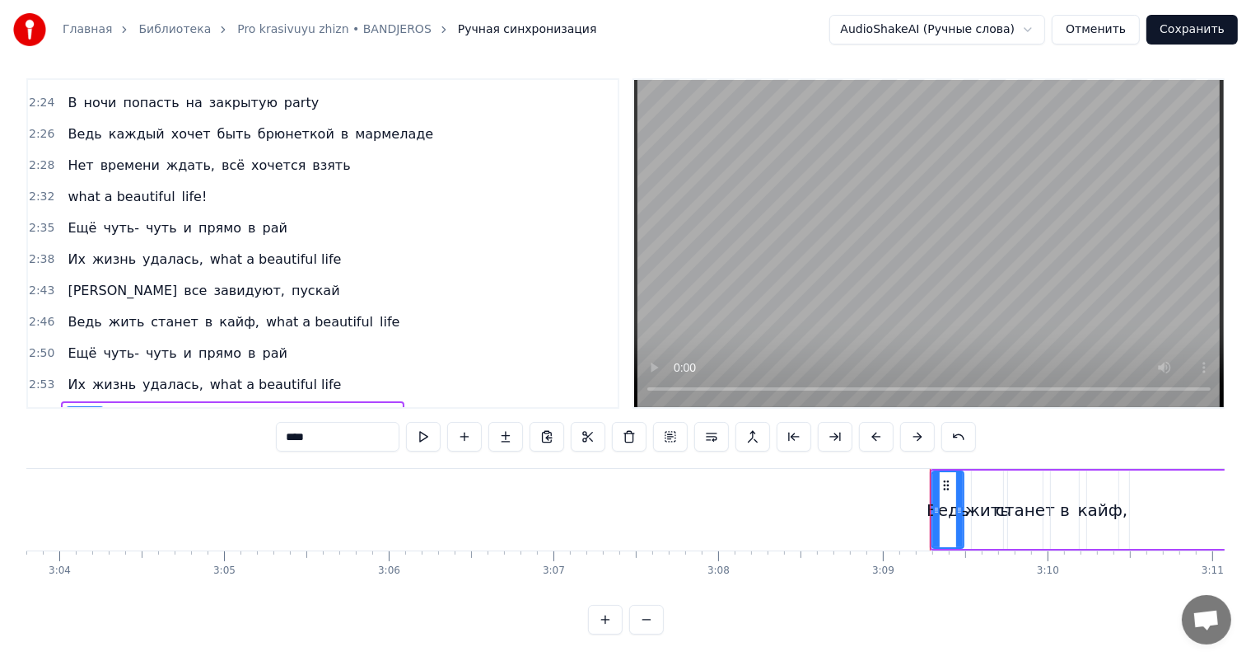
scroll to position [1340, 0]
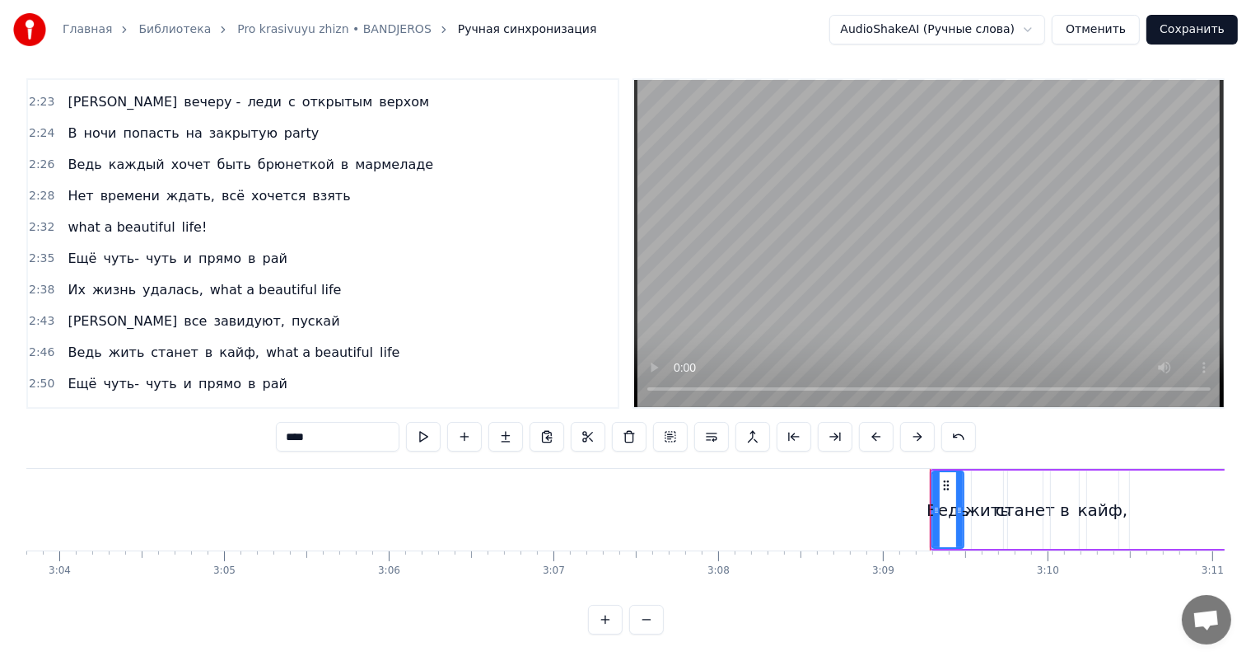
click at [30, 438] on span "3:09" at bounding box center [42, 446] width 26 height 16
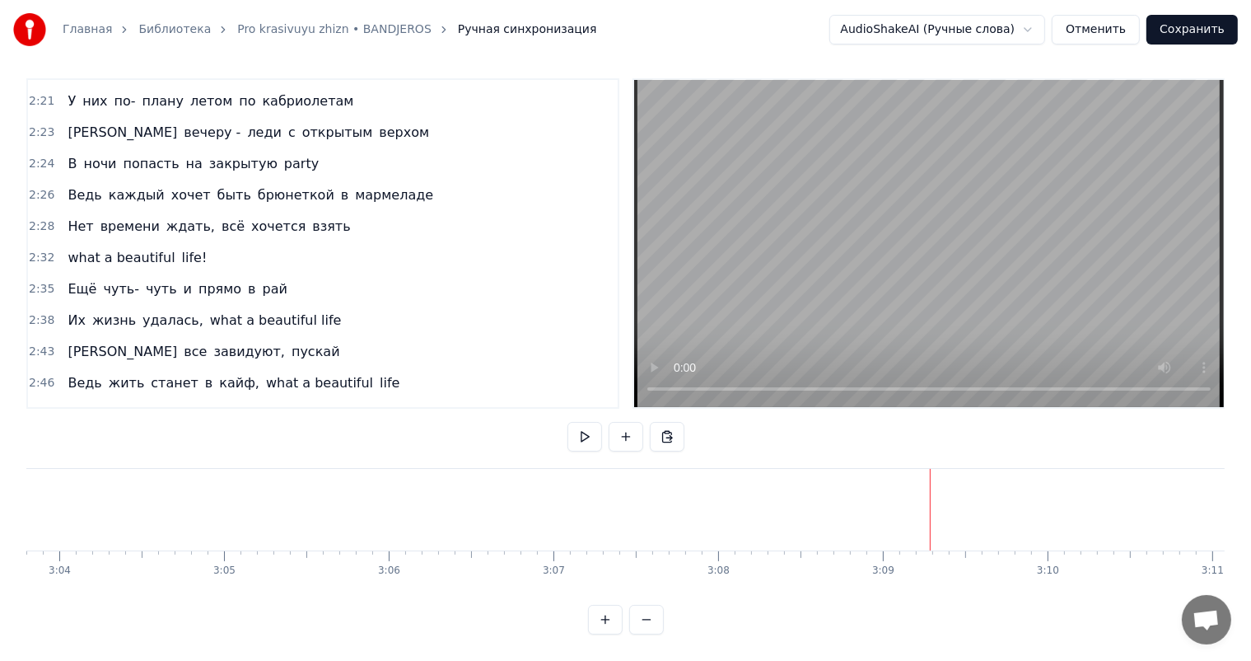
click at [35, 344] on span "2:43" at bounding box center [42, 352] width 26 height 16
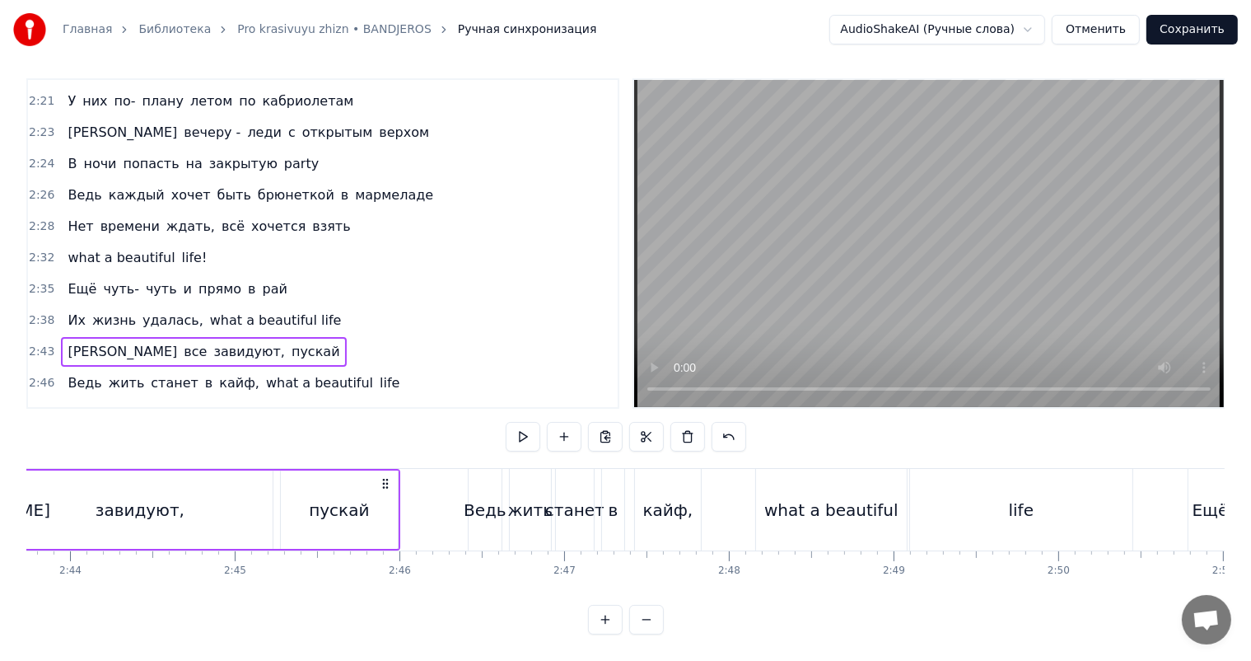
click at [35, 437] on span "2:53" at bounding box center [42, 445] width 26 height 16
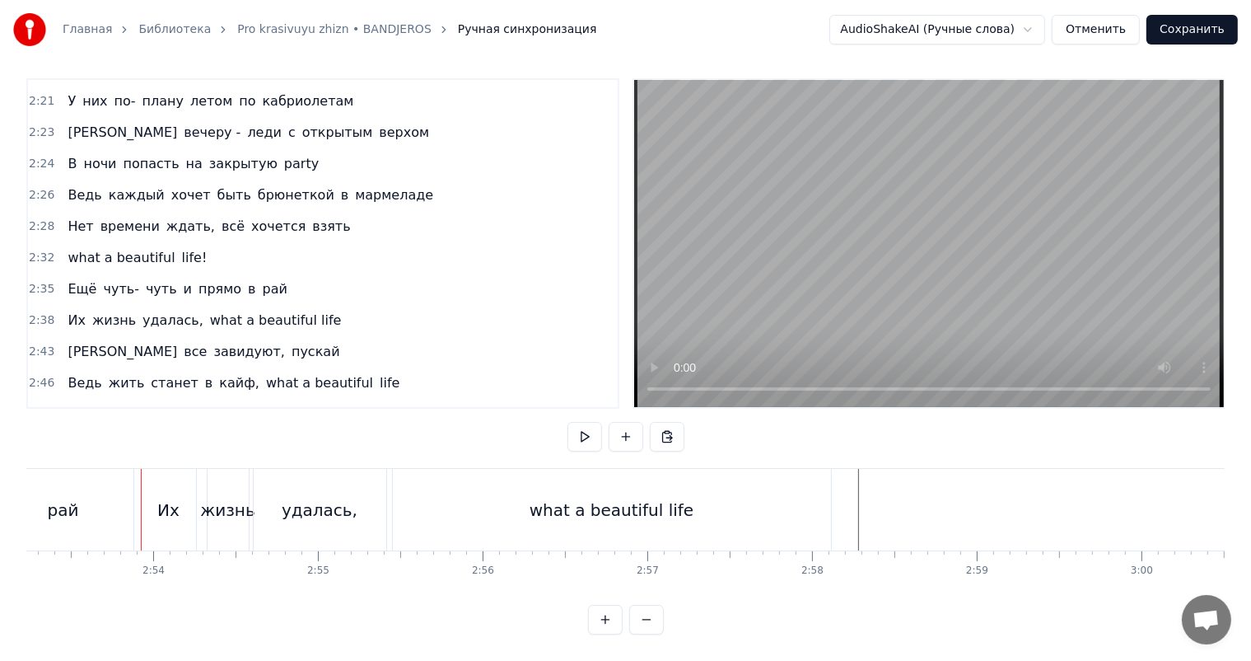
scroll to position [0, 28576]
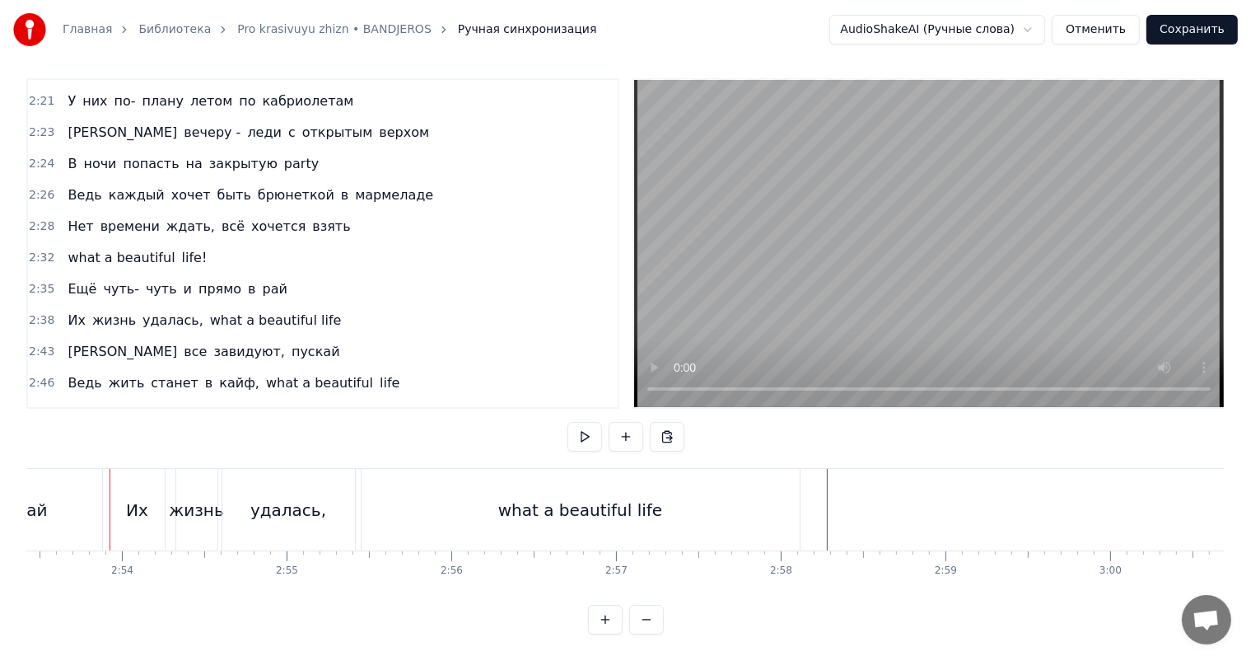
click at [35, 437] on span "2:53" at bounding box center [42, 445] width 26 height 16
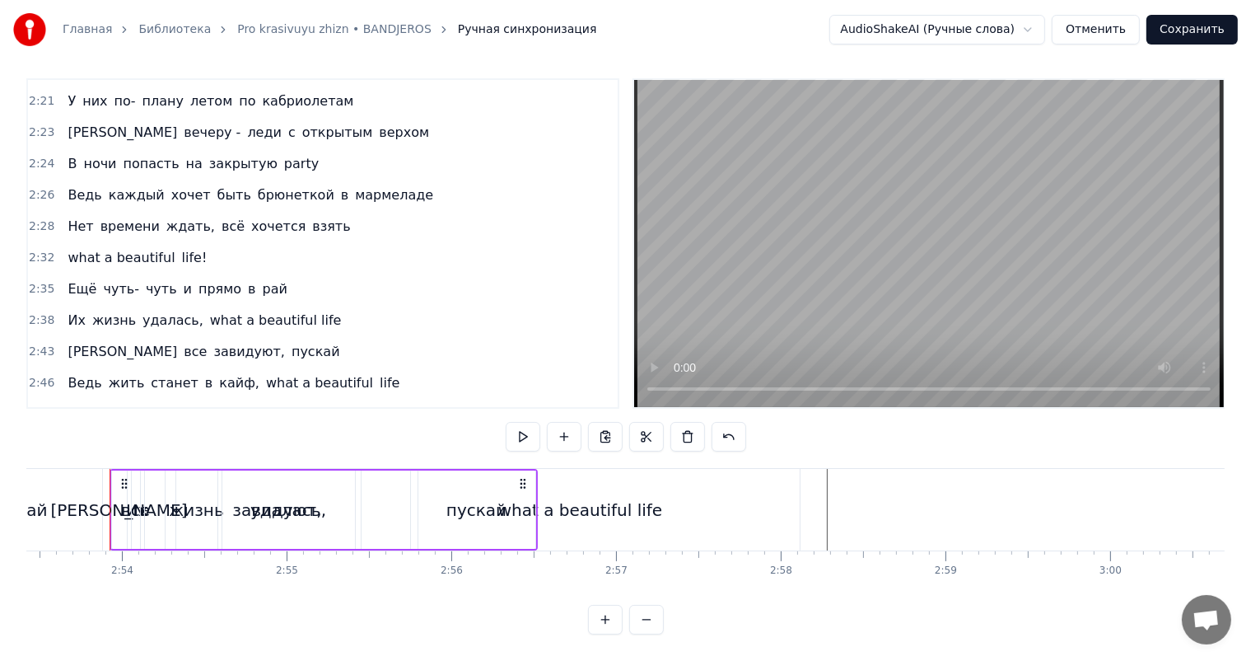
scroll to position [1340, 0]
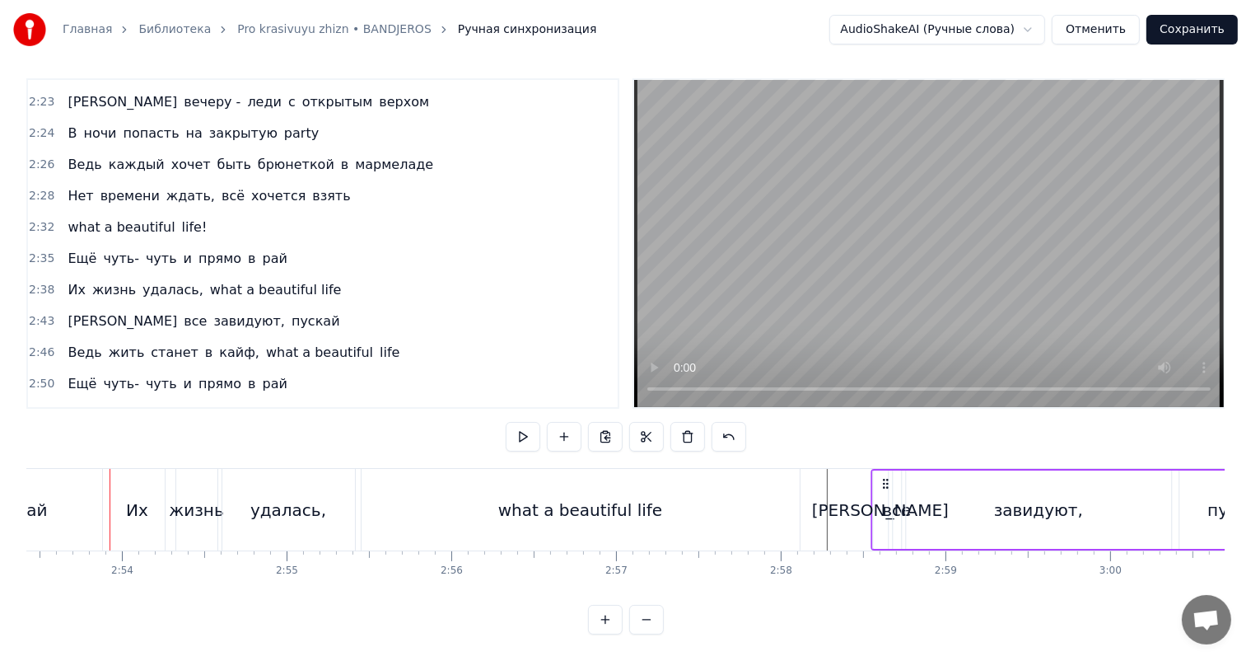
drag, startPoint x: 122, startPoint y: 465, endPoint x: 883, endPoint y: 482, distance: 761.5
click at [883, 482] on div "И все завидуют, пускай" at bounding box center [1085, 510] width 428 height 82
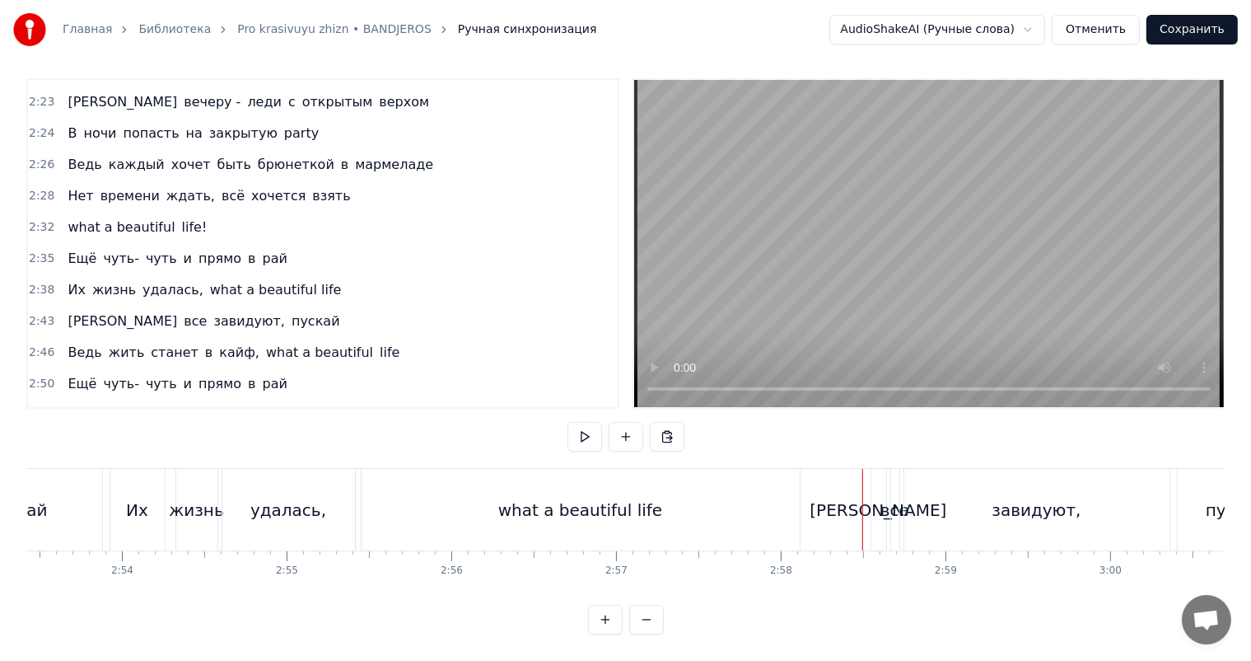
click at [970, 256] on video at bounding box center [929, 243] width 590 height 327
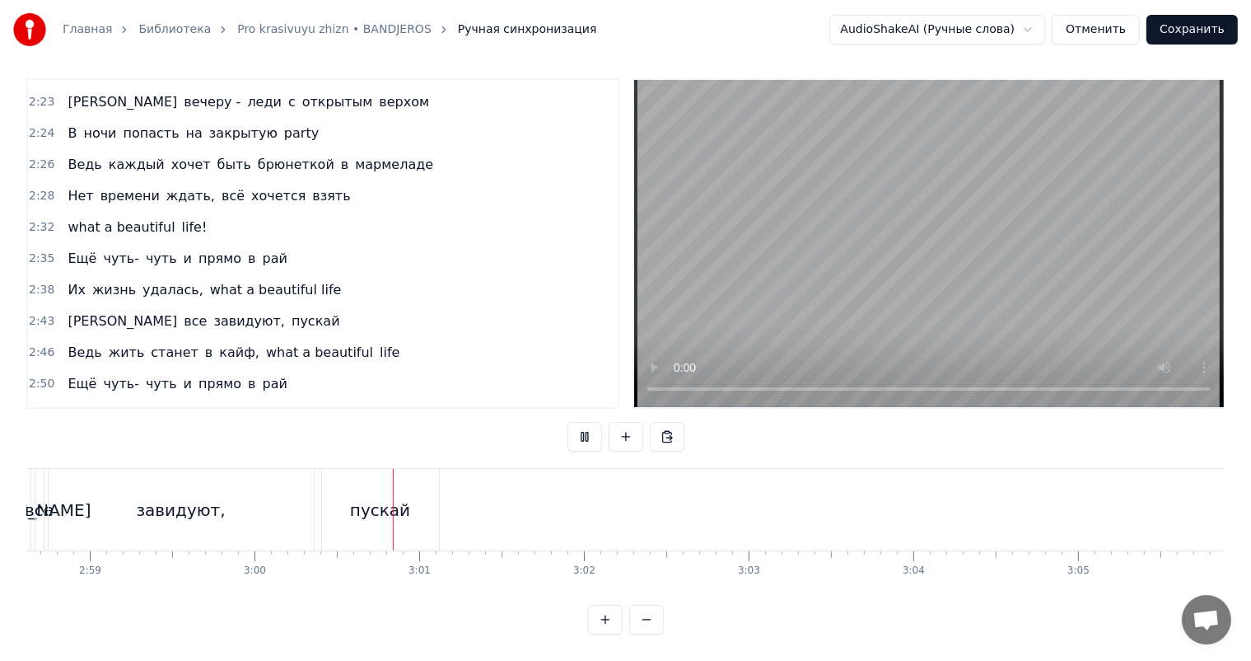
scroll to position [0, 29630]
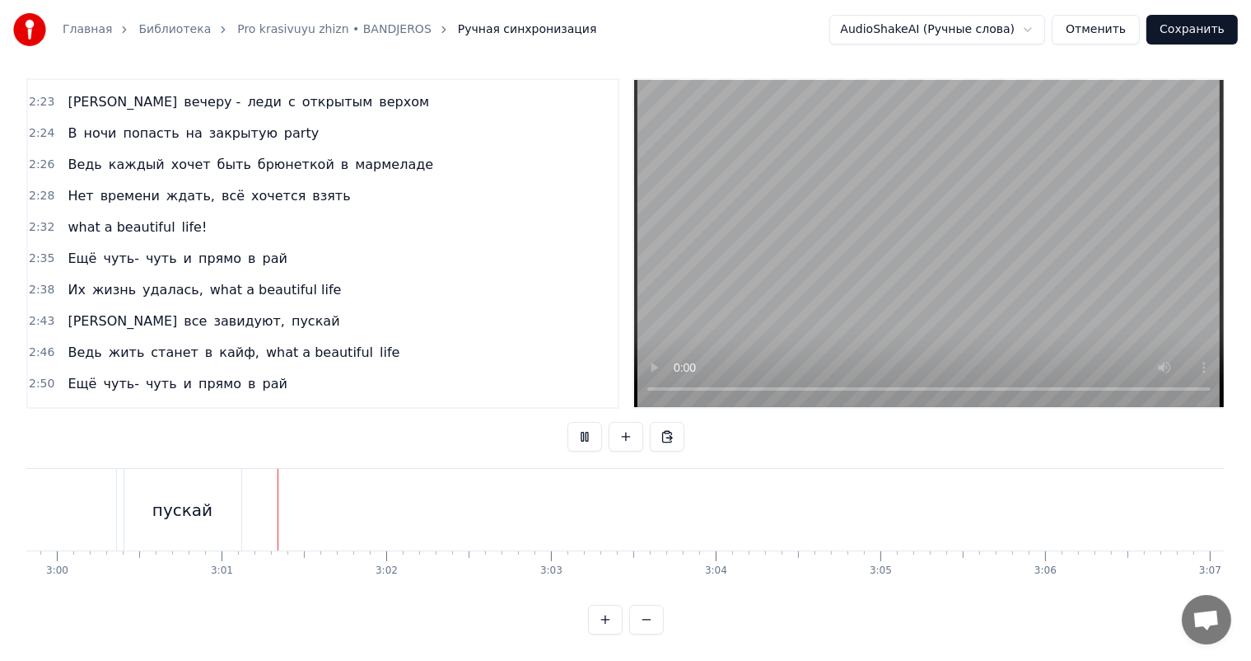
click at [970, 256] on video at bounding box center [929, 243] width 590 height 327
click at [36, 407] on span "2:53" at bounding box center [42, 415] width 26 height 16
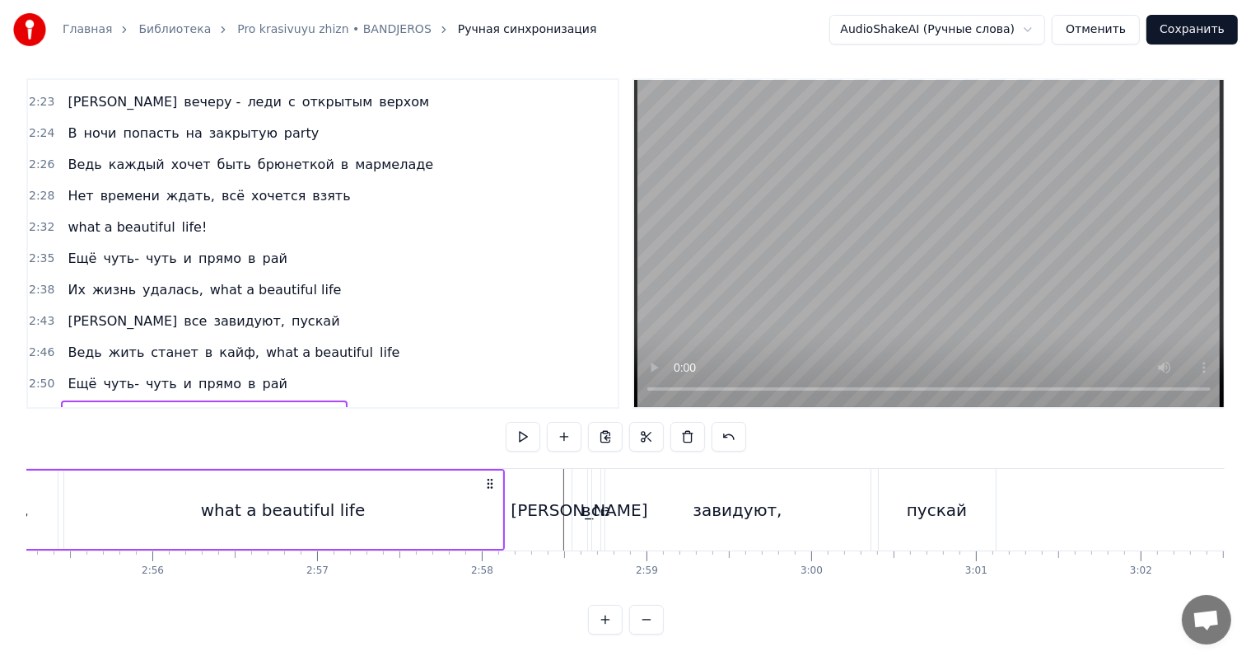
click at [46, 438] on span "2:58" at bounding box center [42, 446] width 26 height 16
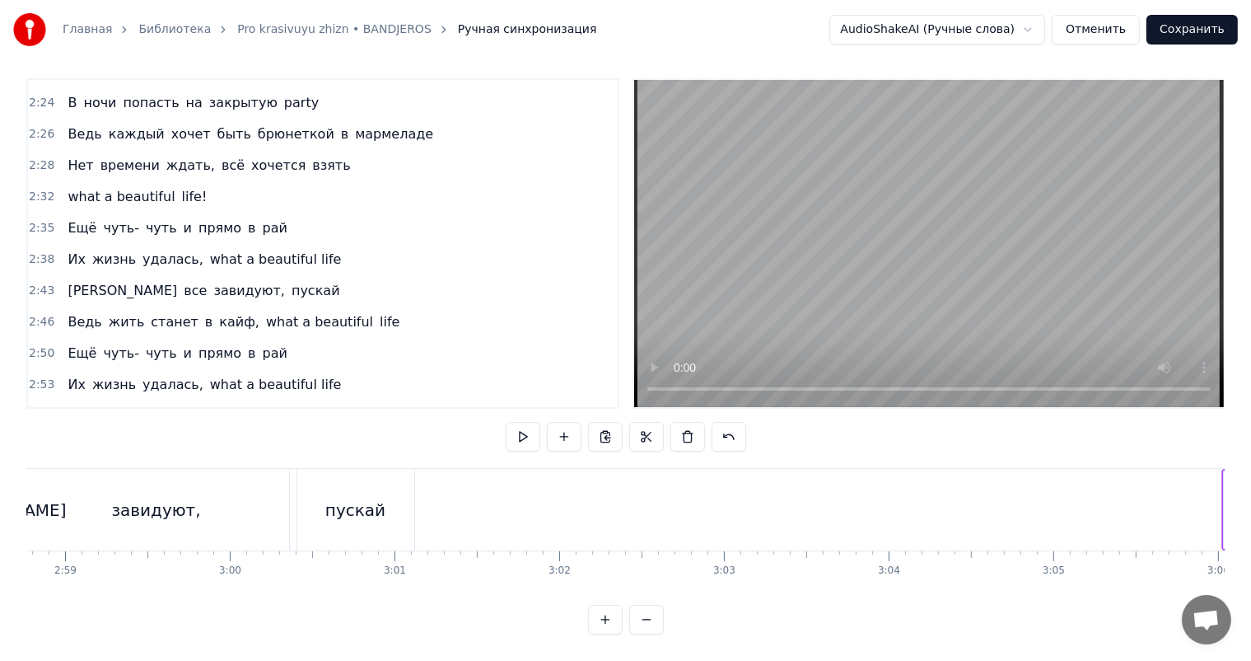
scroll to position [0, 29535]
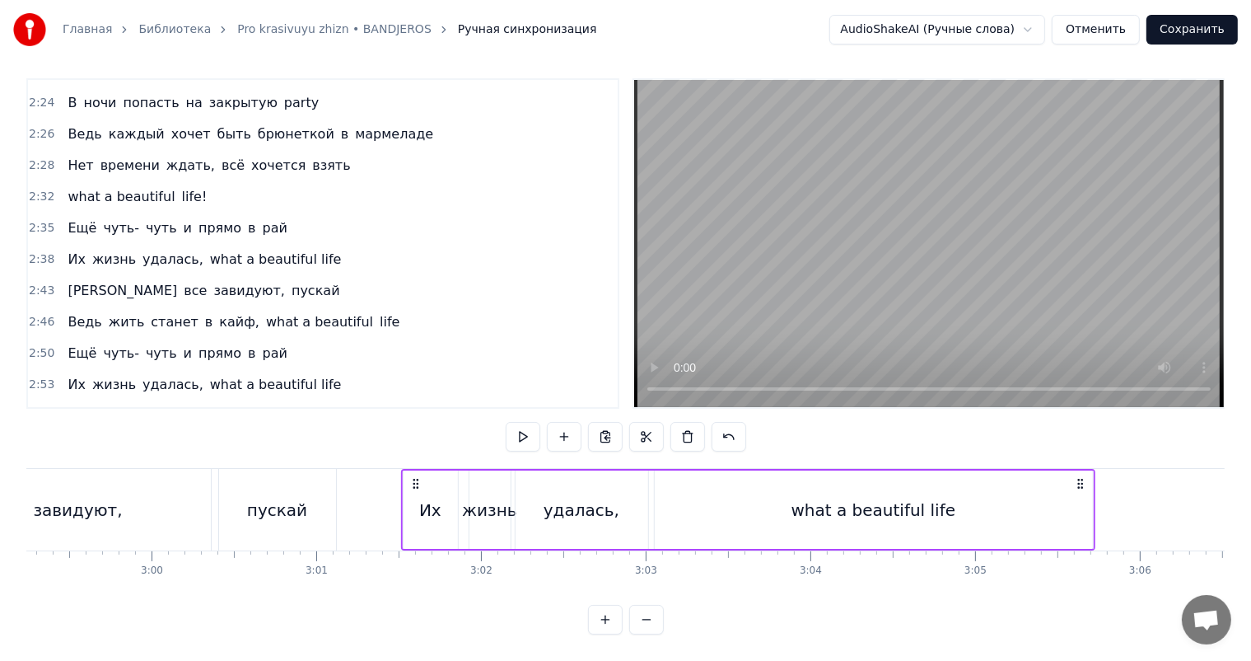
drag, startPoint x: 887, startPoint y: 465, endPoint x: 416, endPoint y: 474, distance: 470.5
click at [416, 477] on icon at bounding box center [415, 483] width 13 height 13
click at [326, 489] on div "пускай" at bounding box center [277, 510] width 117 height 82
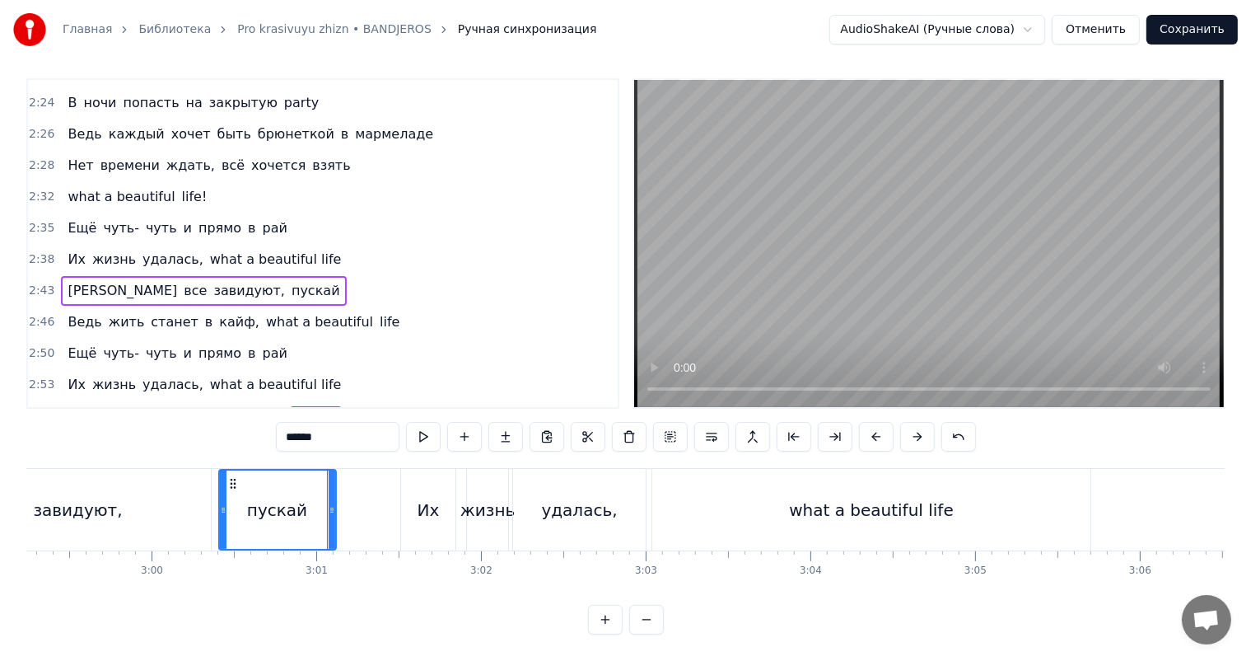
click at [936, 117] on video at bounding box center [929, 243] width 590 height 327
click at [919, 191] on video at bounding box center [929, 243] width 590 height 327
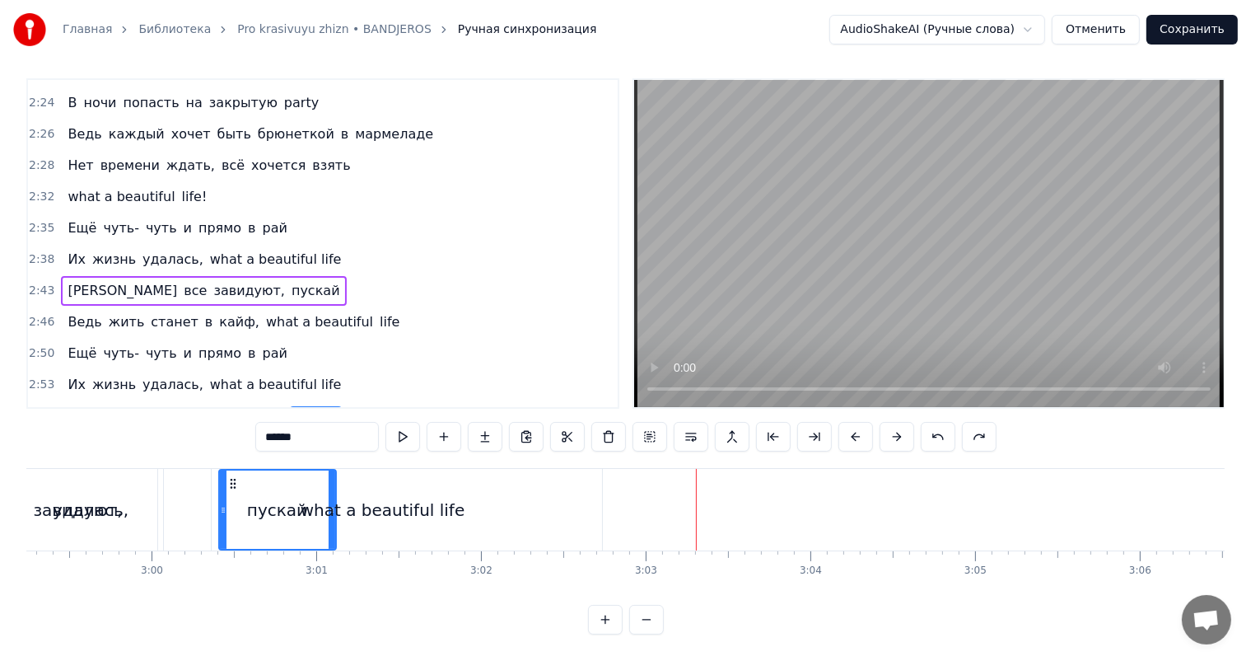
scroll to position [1340, 0]
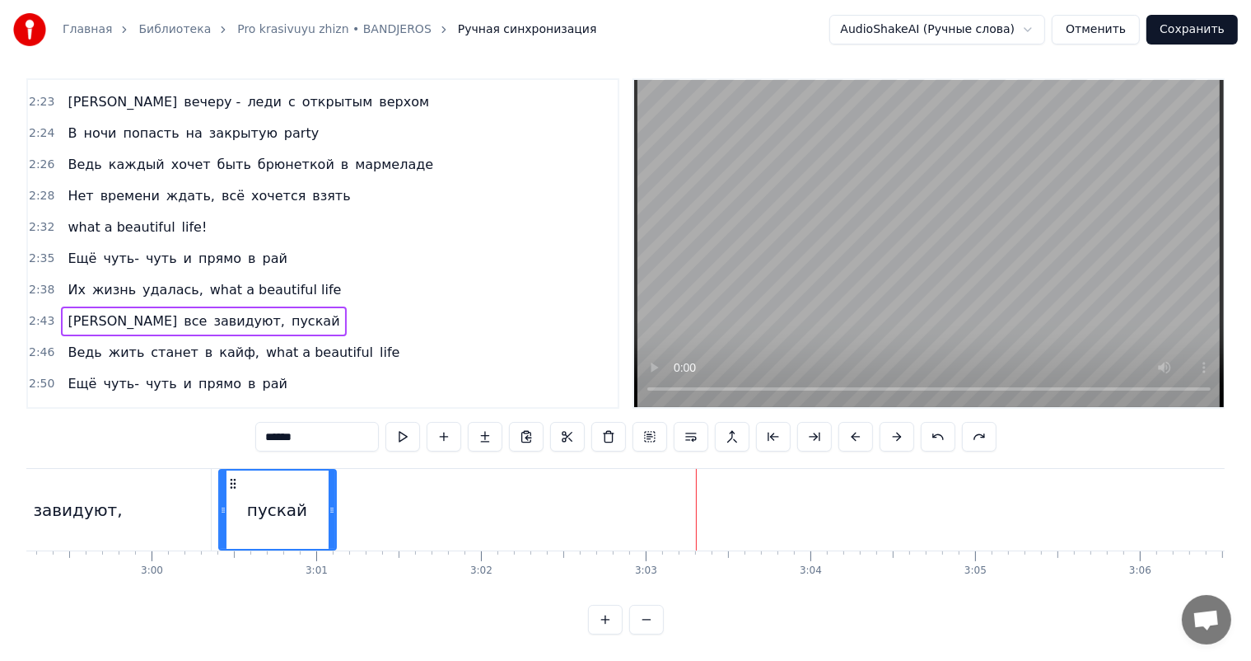
click at [49, 344] on span "2:46" at bounding box center [42, 352] width 26 height 16
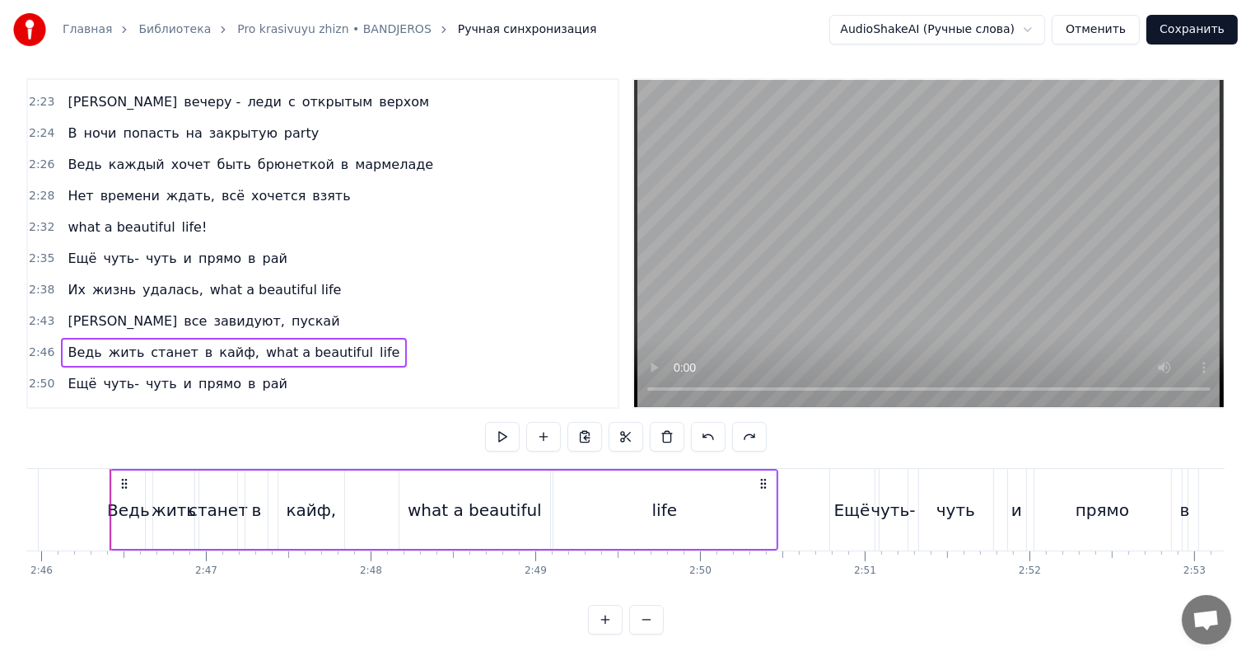
click at [37, 438] on span "2:58" at bounding box center [42, 446] width 26 height 16
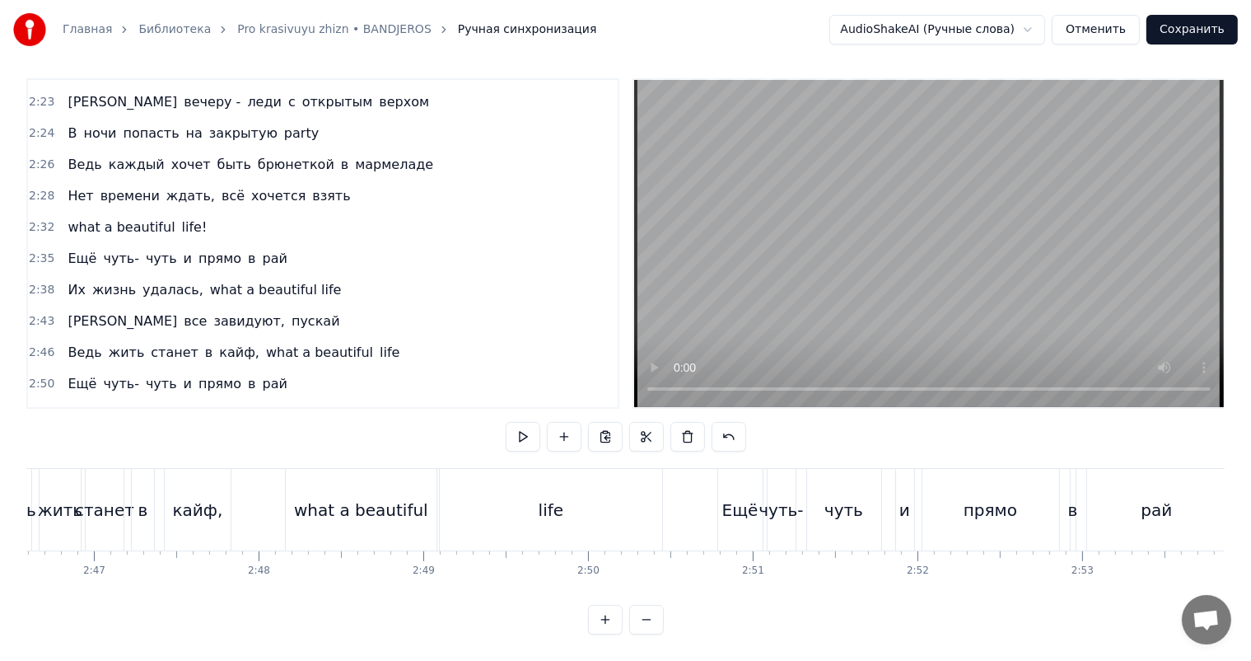
scroll to position [0, 0]
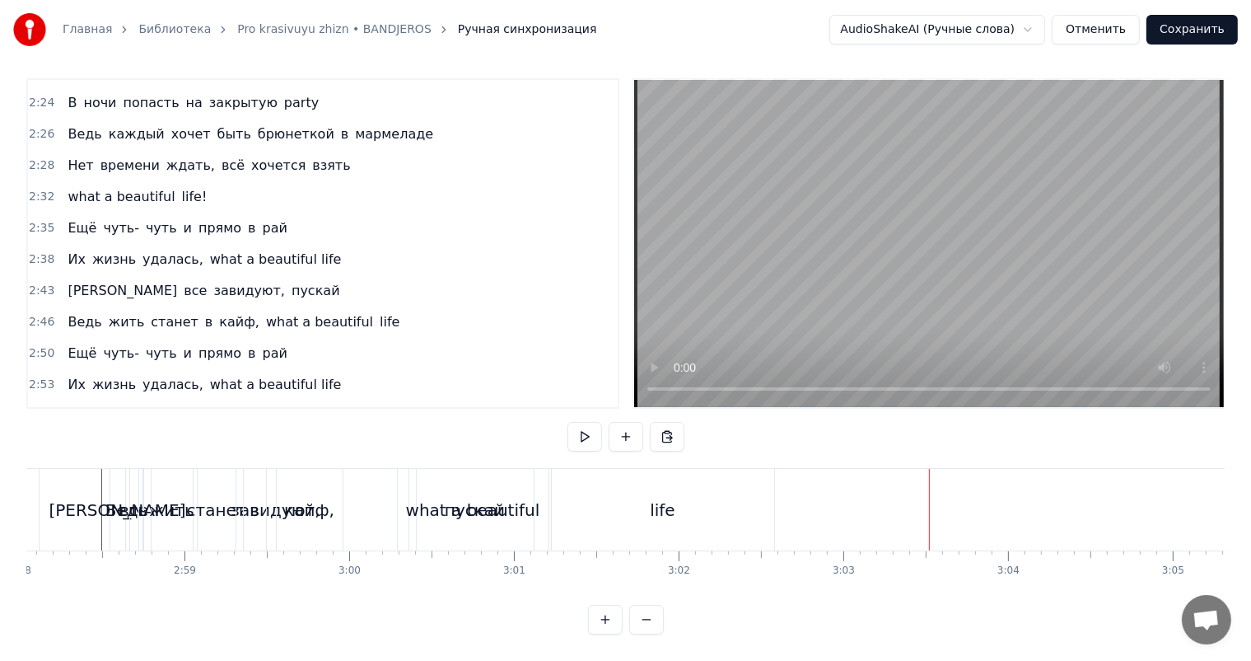
click at [40, 439] on span "2:58" at bounding box center [42, 447] width 26 height 16
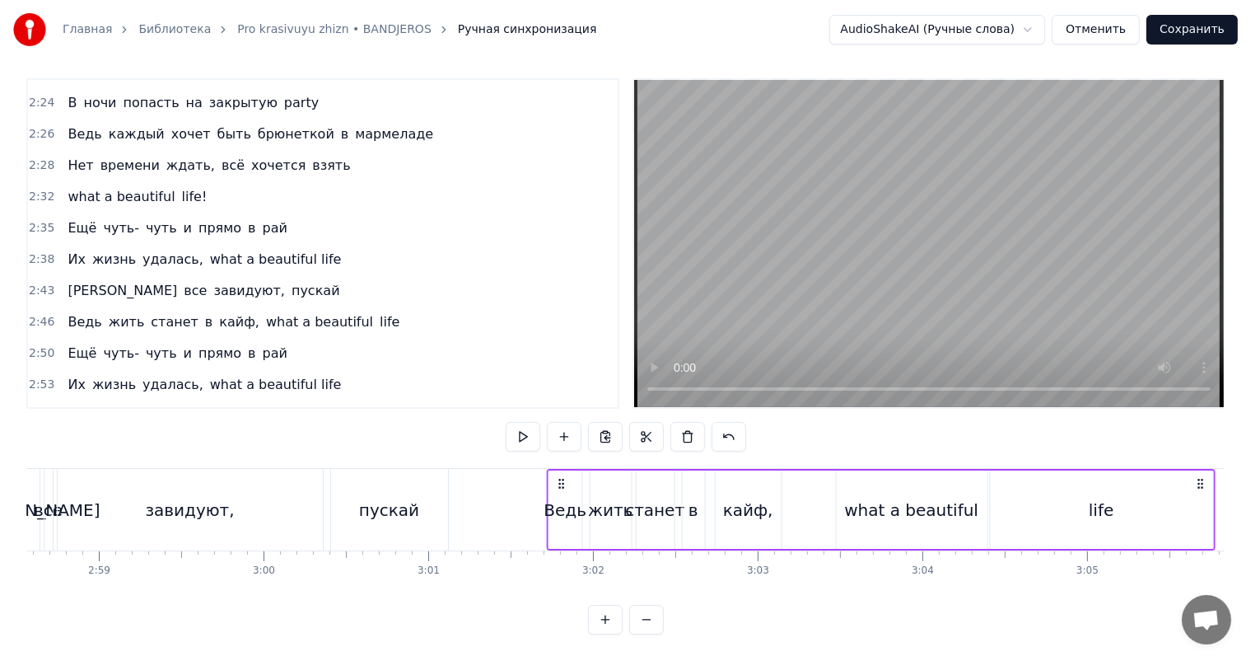
drag, startPoint x: 121, startPoint y: 468, endPoint x: 557, endPoint y: 475, distance: 435.9
click at [557, 475] on div "Ведь жить станет в кайф, what a beautiful life" at bounding box center [880, 510] width 669 height 82
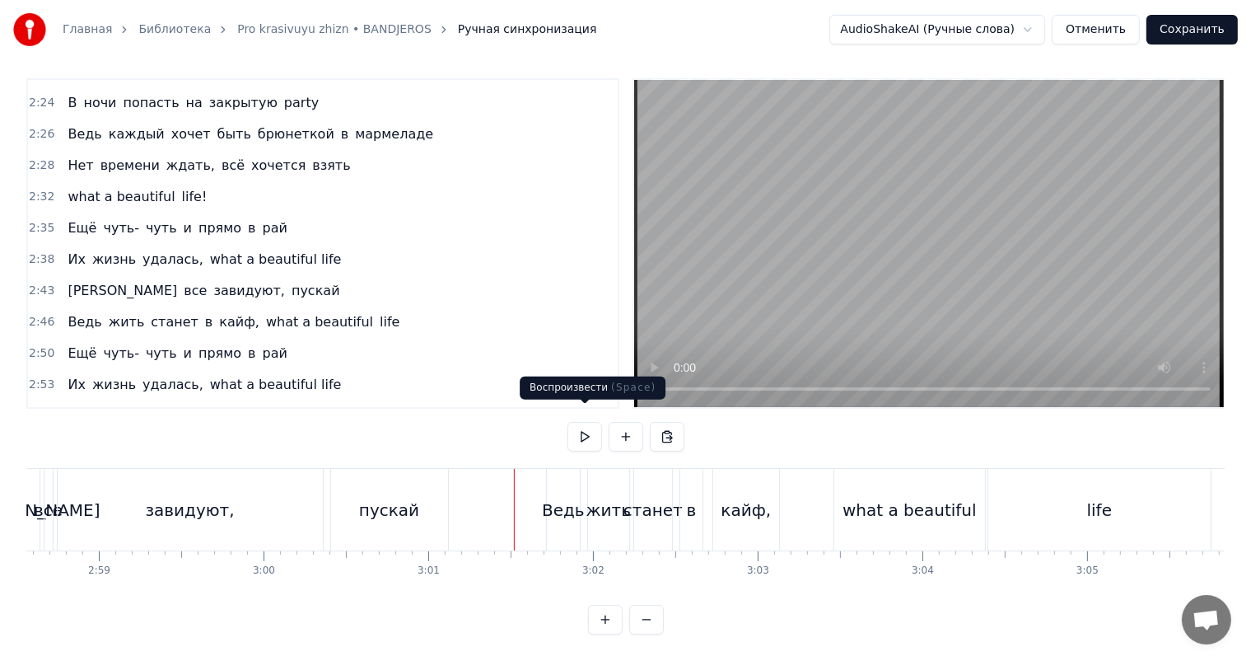
click at [971, 200] on video at bounding box center [929, 243] width 590 height 327
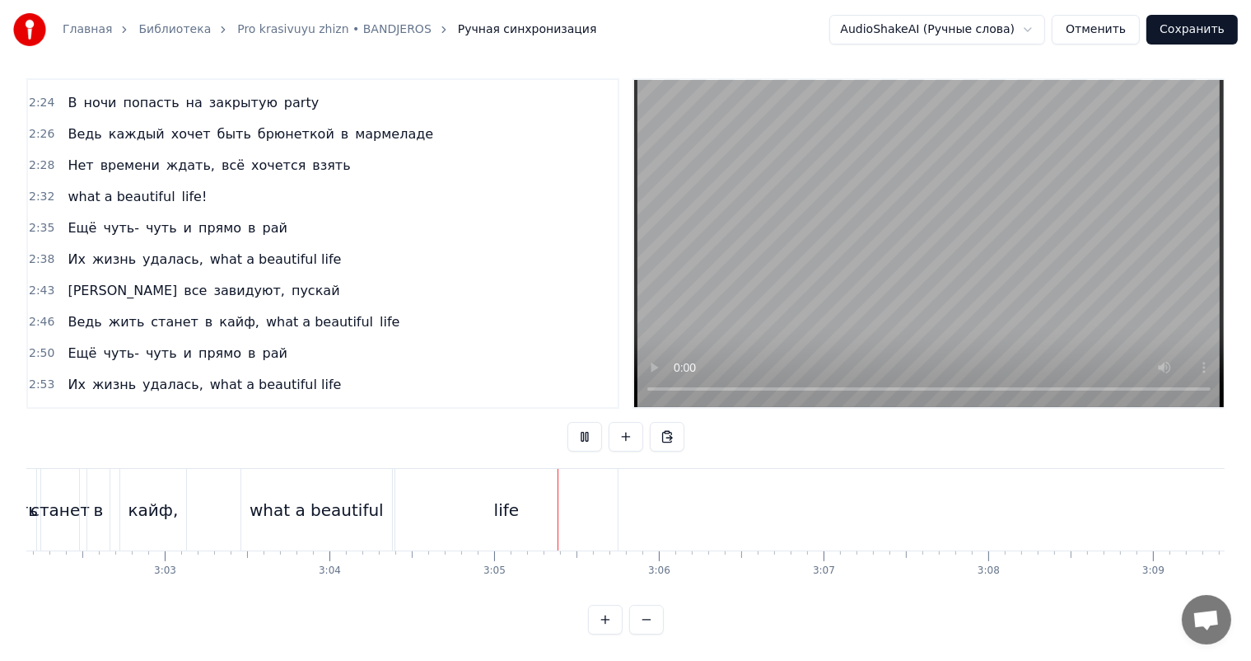
scroll to position [0, 30164]
click at [464, 495] on div "life" at bounding box center [358, 510] width 222 height 82
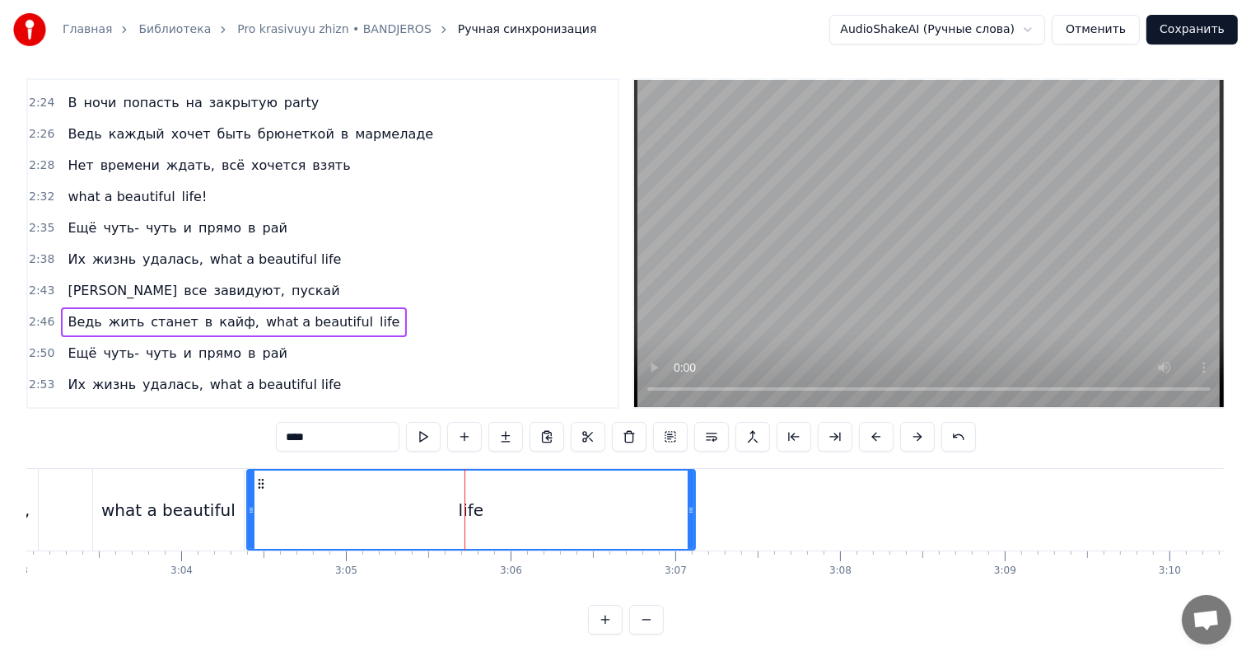
drag, startPoint x: 465, startPoint y: 497, endPoint x: 705, endPoint y: 489, distance: 239.9
click at [695, 503] on icon at bounding box center [691, 509] width 7 height 13
click at [573, 501] on div "life" at bounding box center [478, 509] width 461 height 78
click at [862, 260] on video at bounding box center [929, 243] width 590 height 327
click at [946, 229] on video at bounding box center [929, 243] width 590 height 327
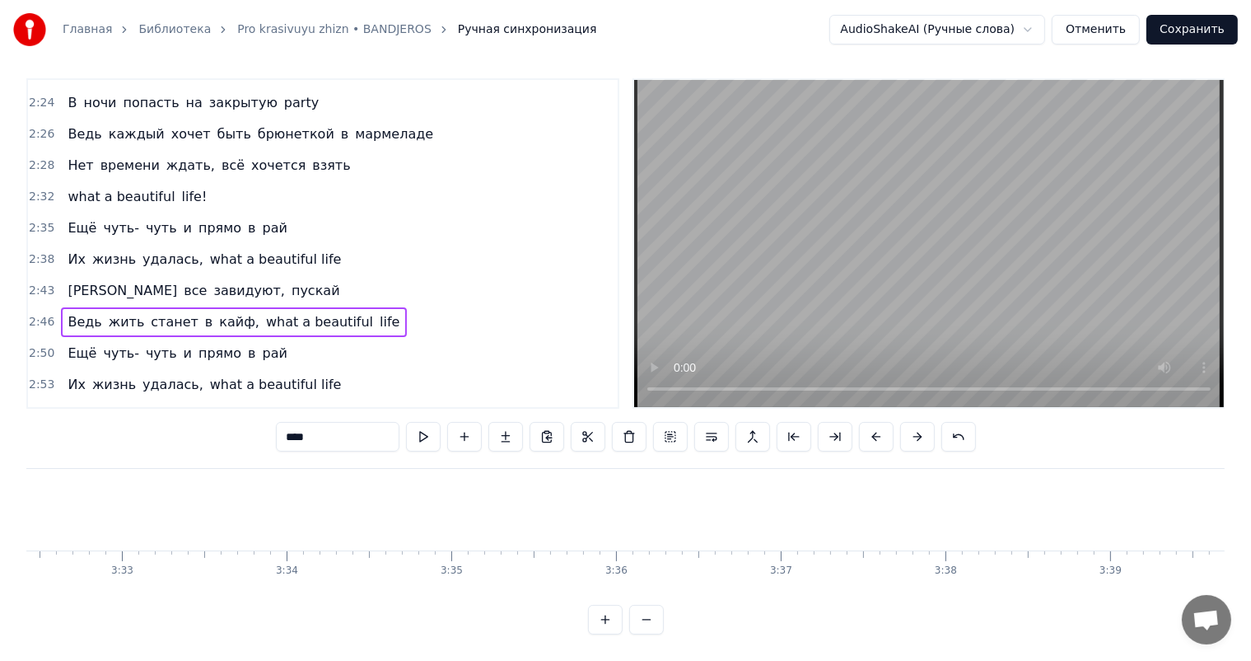
scroll to position [0, 35280]
click at [1197, 33] on button "Сохранить" at bounding box center [1192, 30] width 91 height 30
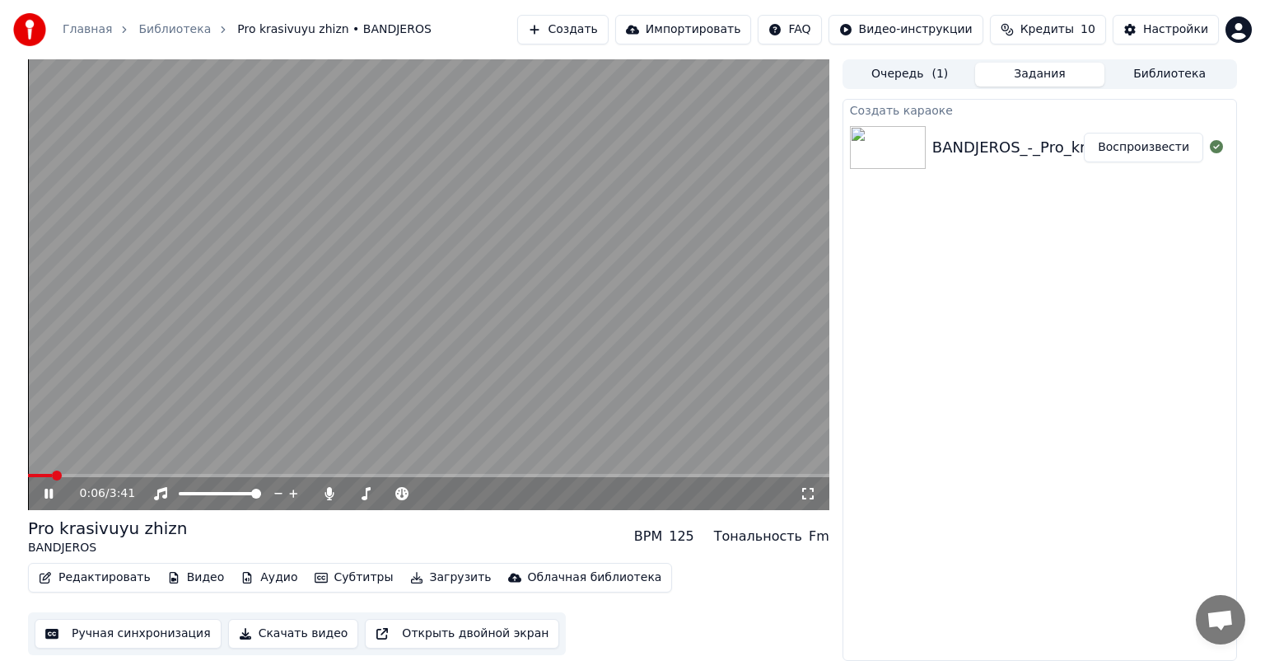
click at [81, 475] on span at bounding box center [429, 475] width 802 height 3
click at [135, 472] on video at bounding box center [429, 284] width 802 height 451
click at [143, 475] on span at bounding box center [429, 475] width 802 height 3
click at [249, 343] on video at bounding box center [429, 284] width 802 height 451
click at [408, 475] on span at bounding box center [429, 475] width 802 height 3
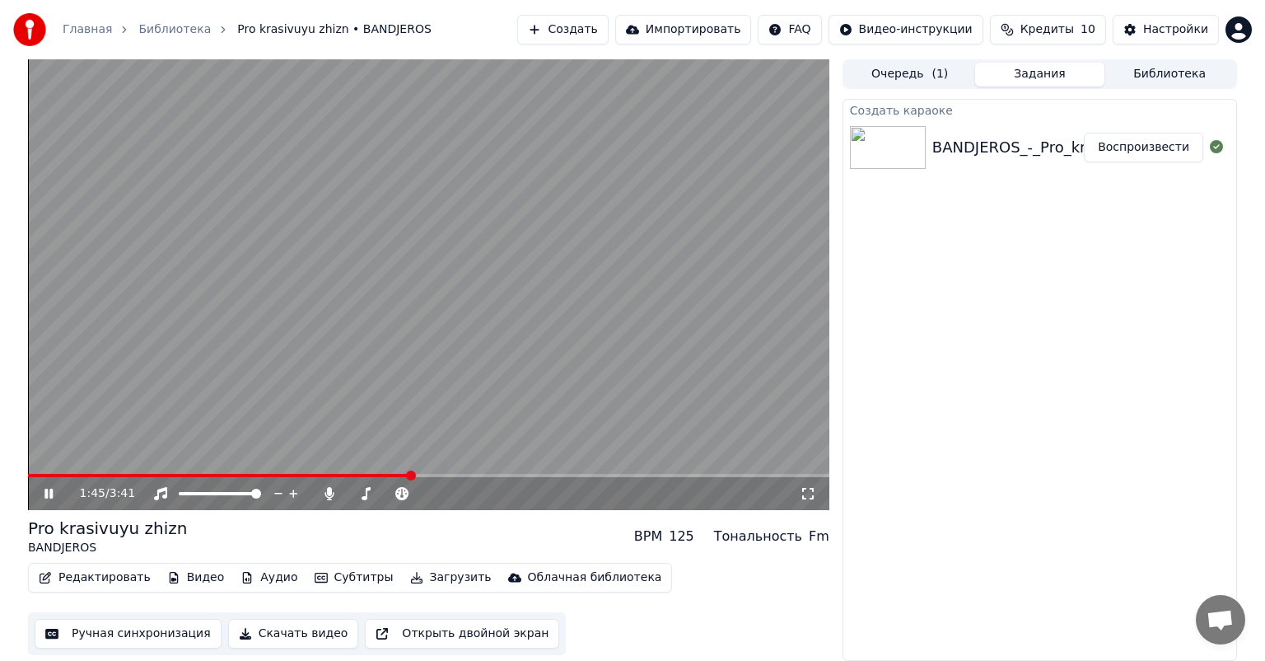
click at [560, 316] on video at bounding box center [429, 284] width 802 height 451
click at [138, 632] on button "Ручная синхронизация" at bounding box center [128, 634] width 187 height 30
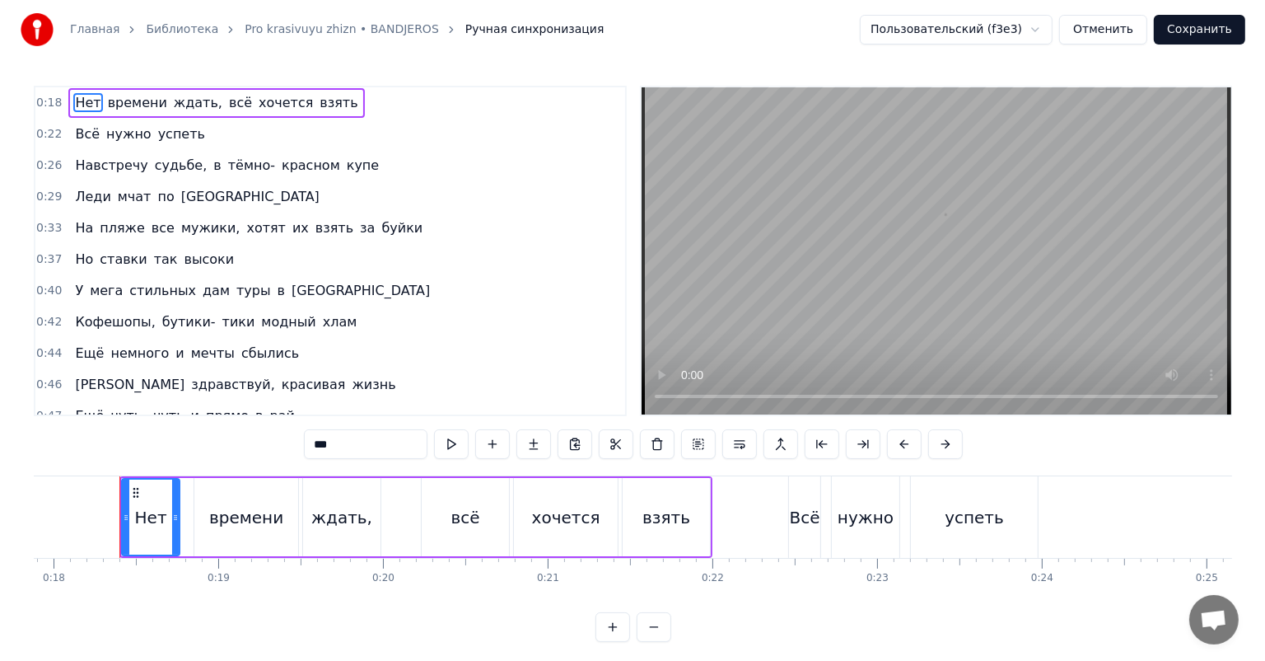
scroll to position [0, 2950]
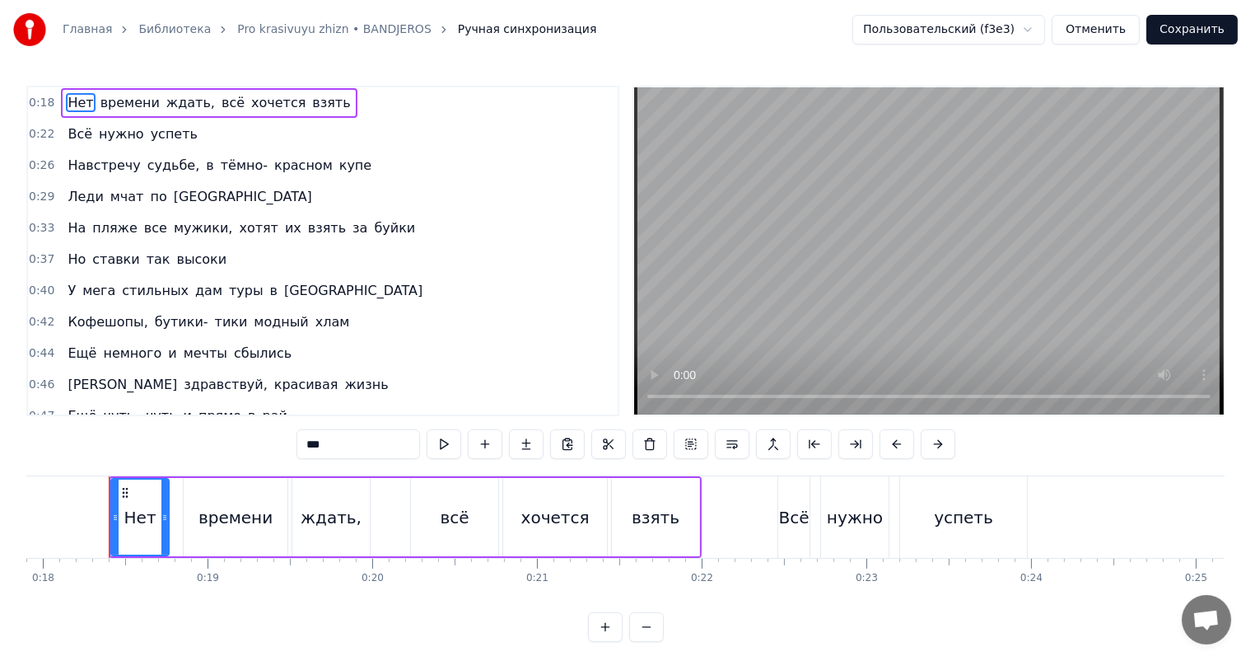
click at [908, 251] on video at bounding box center [929, 250] width 590 height 327
click at [1012, 31] on html "Главная Библиотека Pro krasivuyu zhizn • BANDJEROS Ручная синхронизация Пользов…" at bounding box center [625, 334] width 1251 height 668
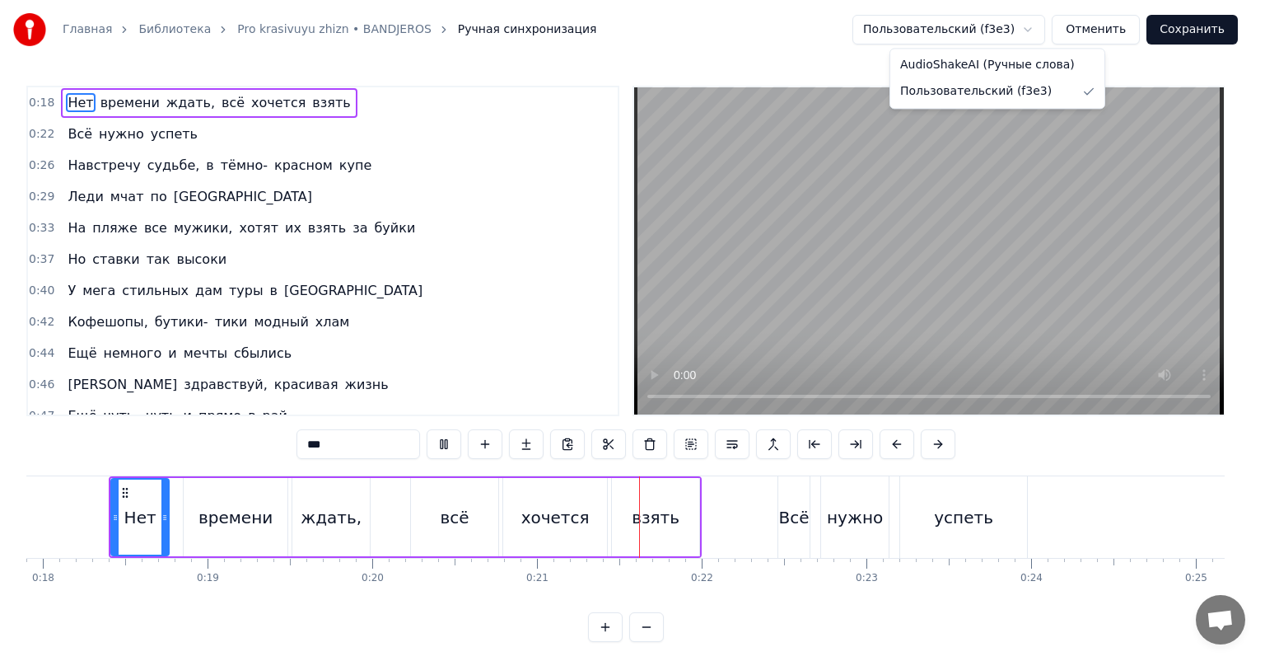
click at [1012, 31] on html "Главная Библиотека Pro krasivuyu zhizn • BANDJEROS Ручная синхронизация Пользов…" at bounding box center [632, 334] width 1265 height 668
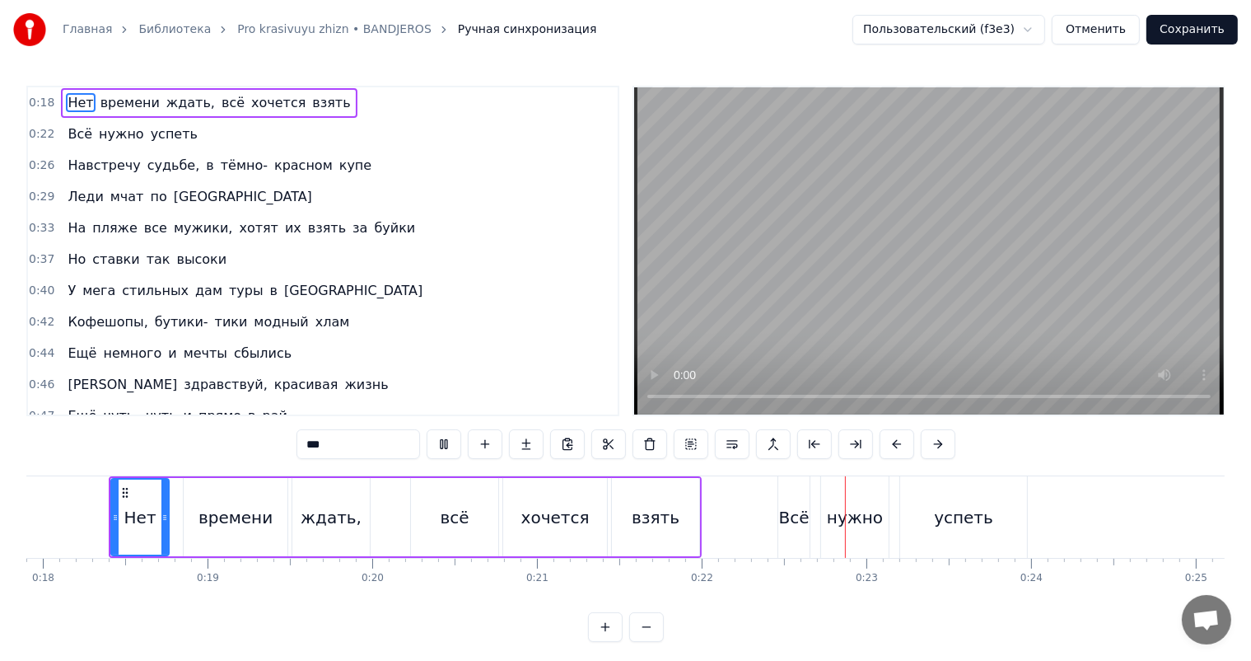
click at [1124, 28] on button "Отменить" at bounding box center [1096, 30] width 88 height 30
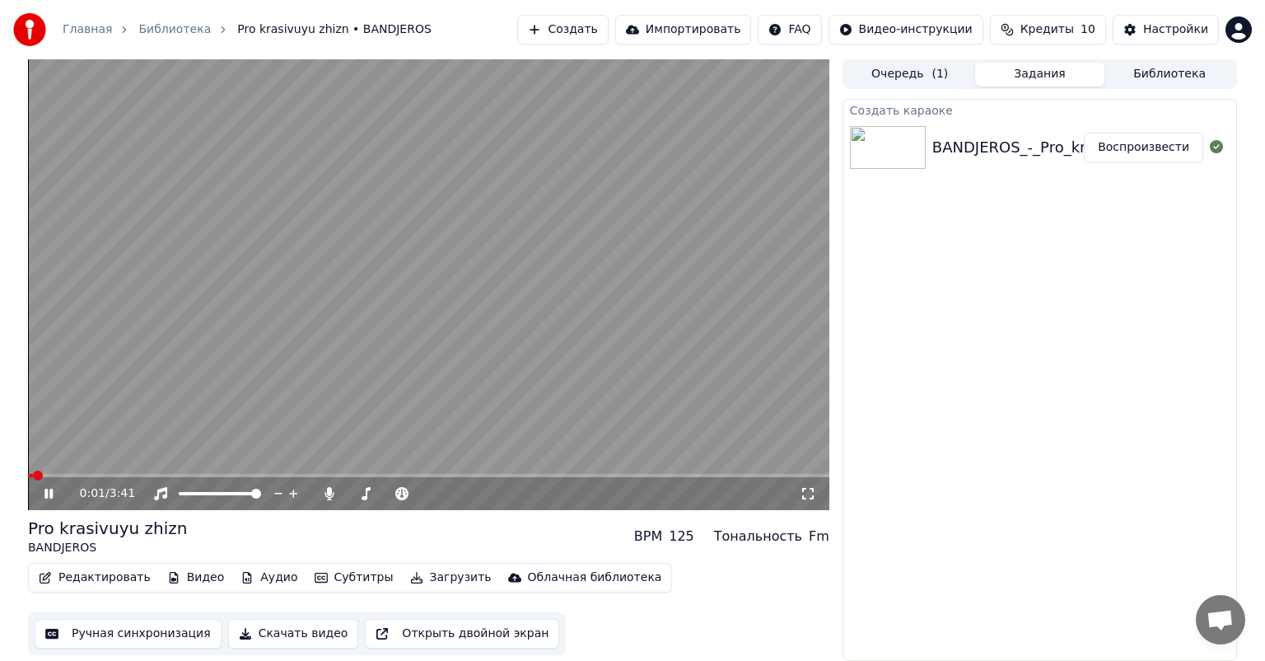
click at [427, 290] on video at bounding box center [429, 284] width 802 height 451
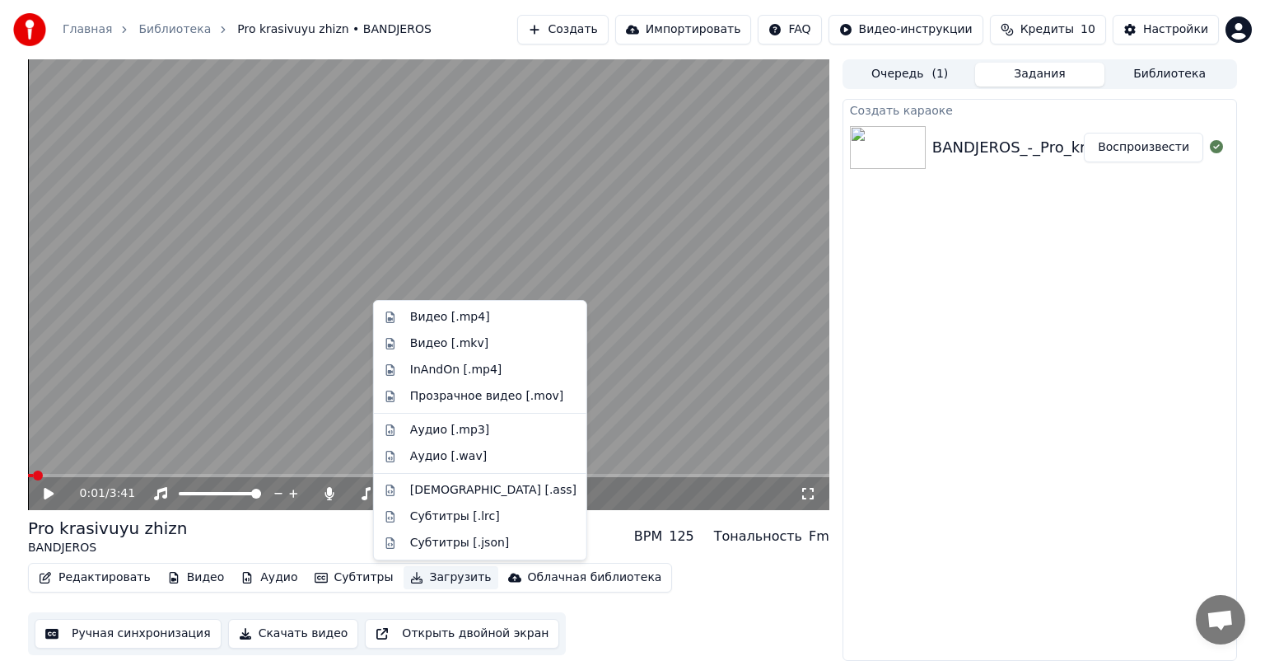
click at [404, 581] on button "Загрузить" at bounding box center [451, 577] width 95 height 23
click at [297, 637] on button "Скачать видео" at bounding box center [293, 634] width 131 height 30
